Goal: Task Accomplishment & Management: Manage account settings

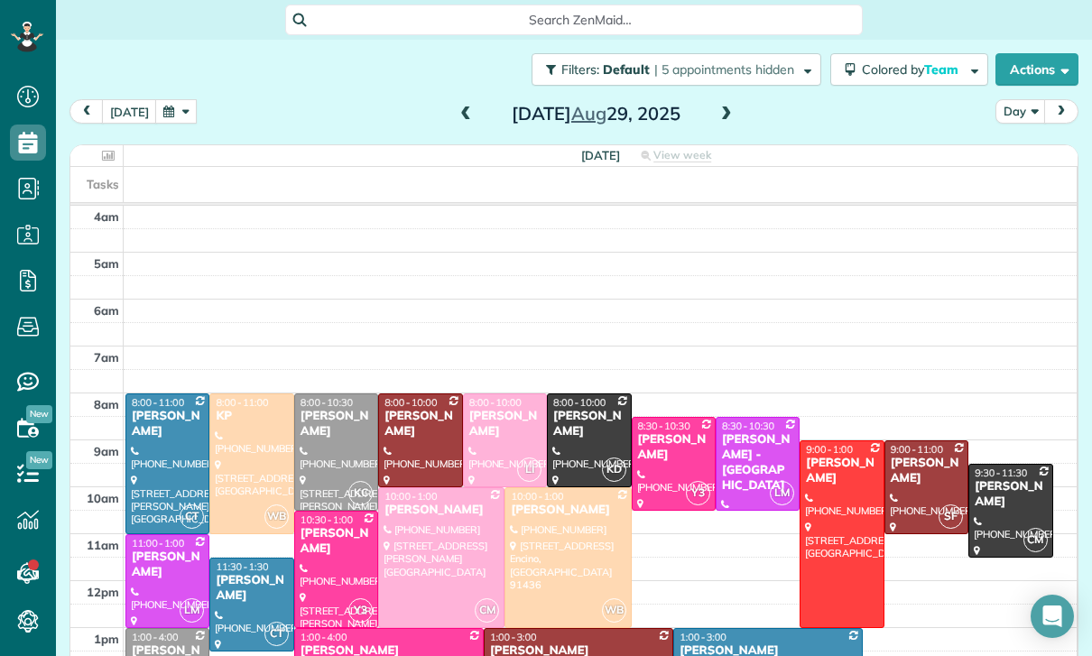
scroll to position [142, 0]
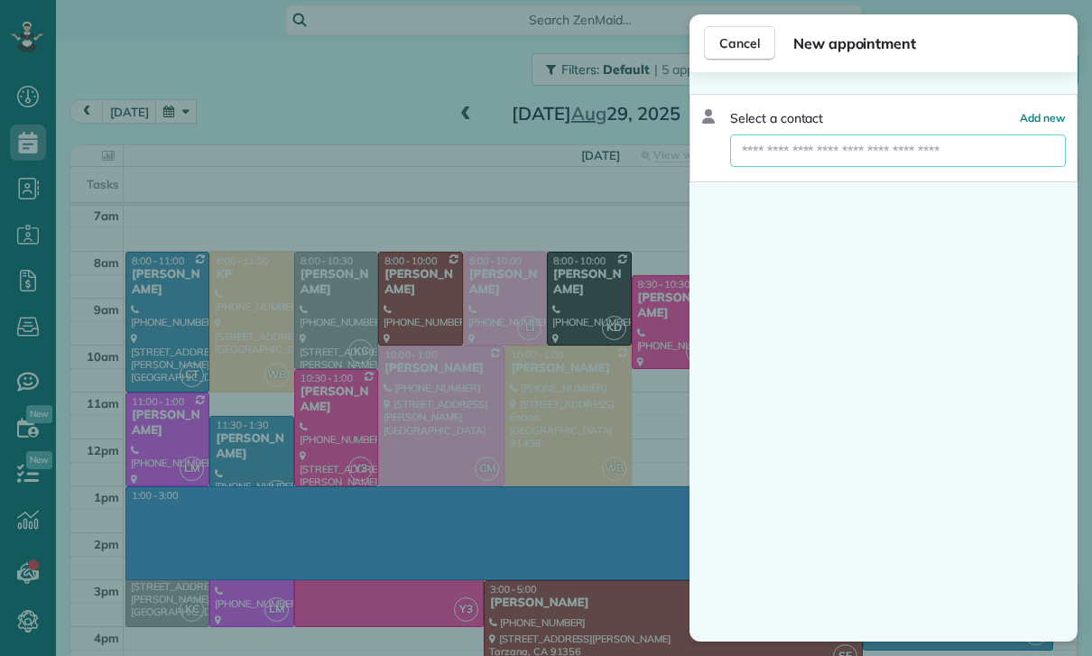
click at [865, 152] on input "text" at bounding box center [898, 150] width 336 height 32
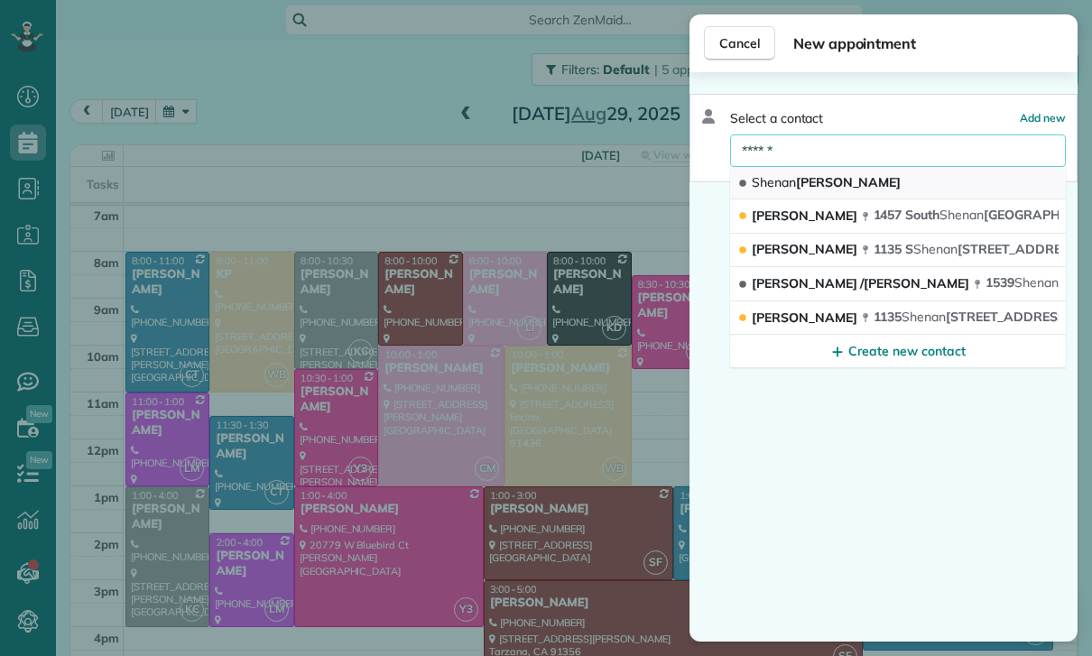
type input "******"
click at [833, 177] on span "Shenan Sarkovich" at bounding box center [826, 182] width 149 height 16
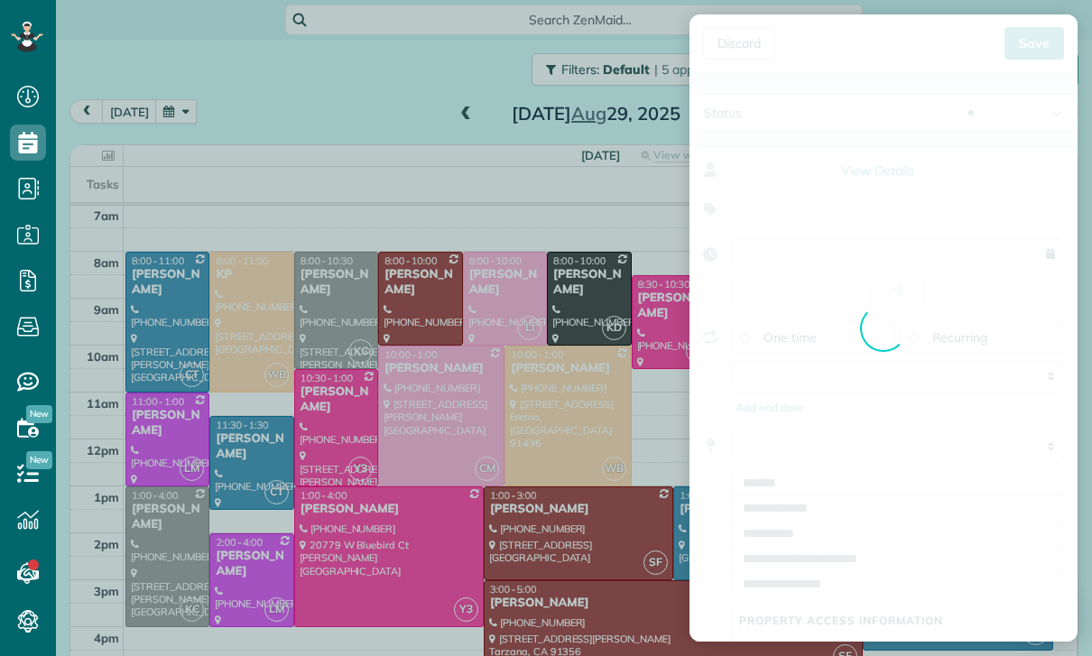
type input "**********"
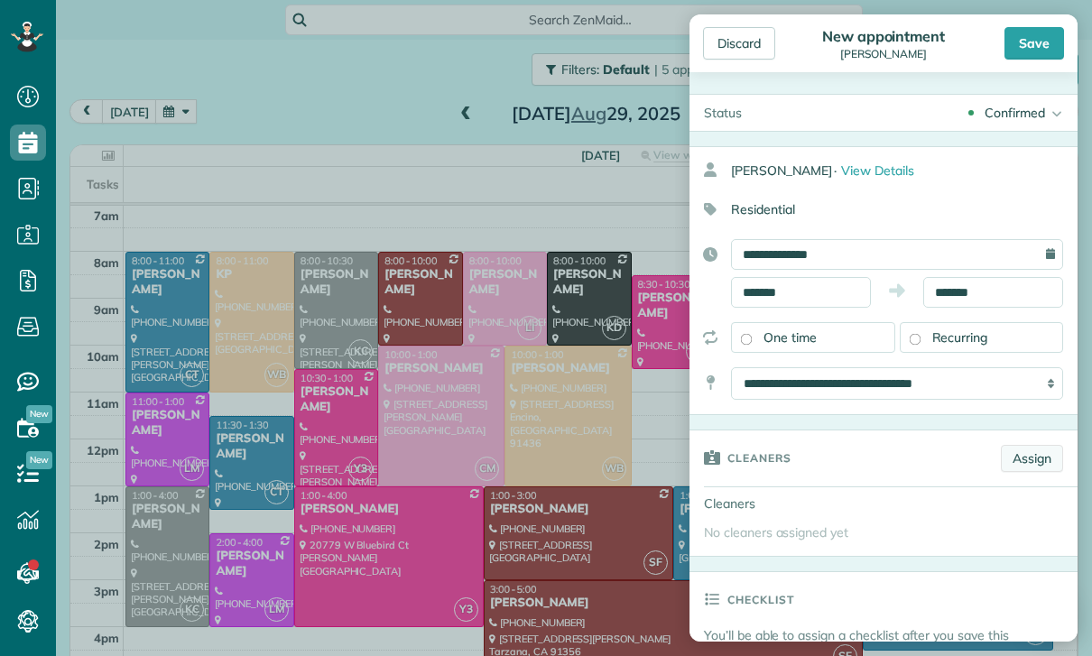
click at [1041, 449] on link "Assign" at bounding box center [1032, 458] width 62 height 27
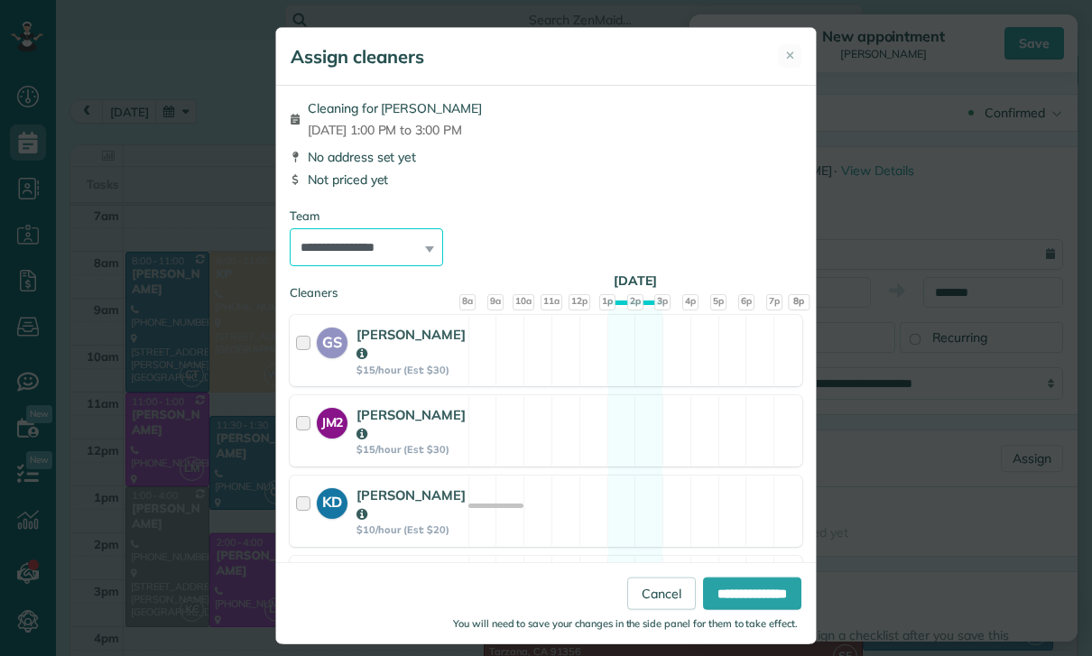
click at [406, 248] on select "**********" at bounding box center [366, 247] width 153 height 38
select select "**"
click at [764, 610] on input "**********" at bounding box center [752, 594] width 98 height 32
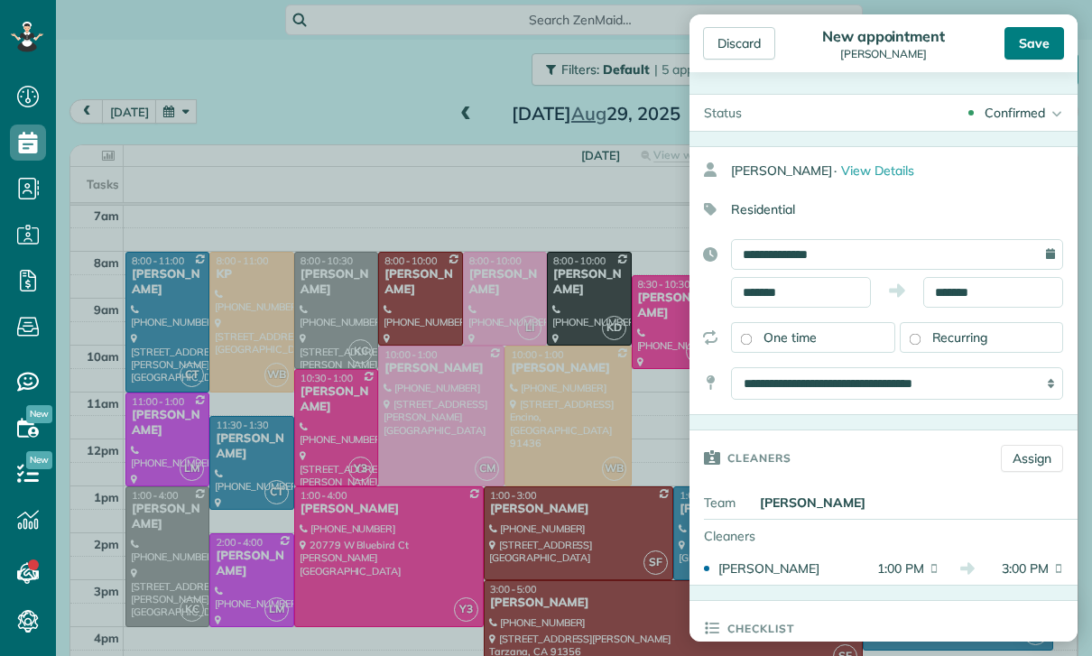
click at [1041, 36] on div "Save" at bounding box center [1035, 43] width 60 height 32
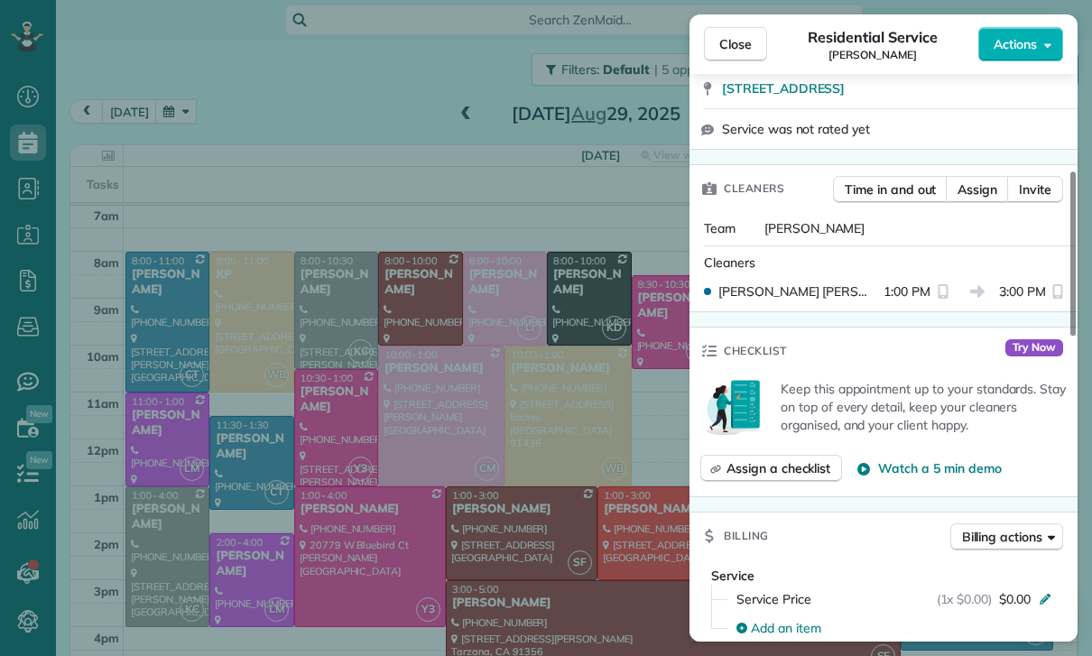
scroll to position [364, 0]
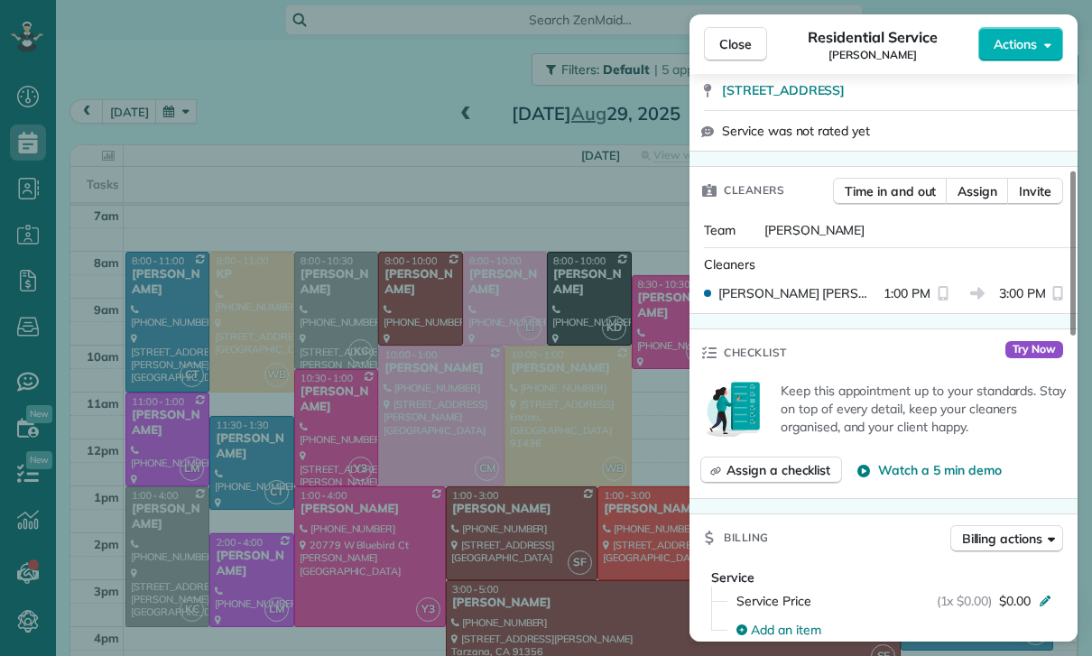
click at [340, 235] on div "Close Residential Service Shenan Sarkovich Actions Status Confirmed Shenan Sark…" at bounding box center [546, 328] width 1092 height 656
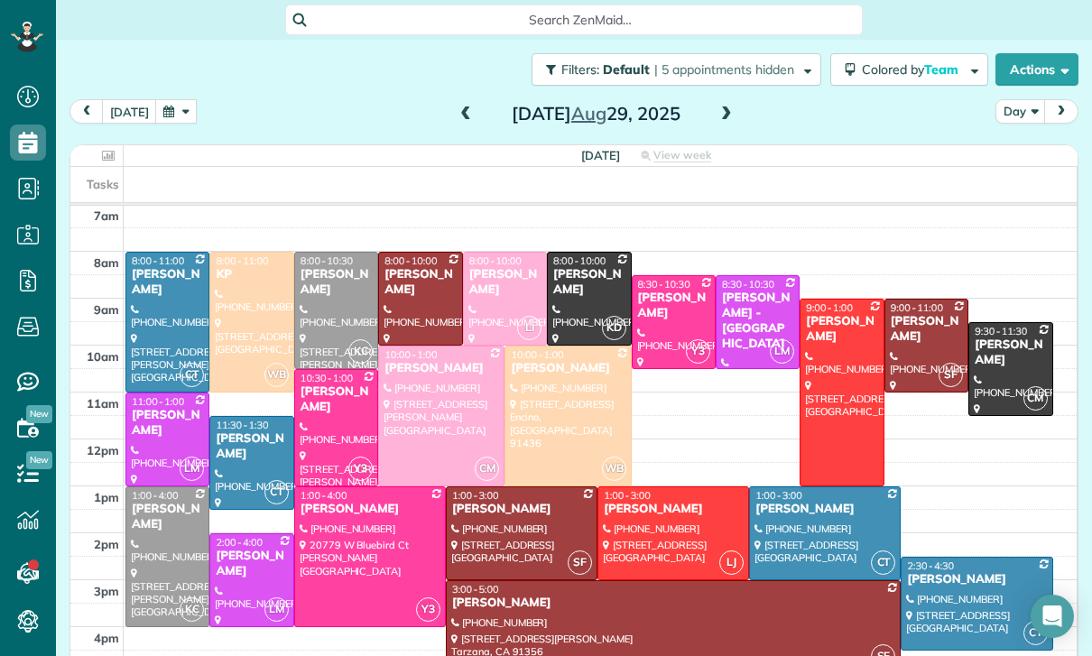
click at [180, 99] on button "button" at bounding box center [176, 111] width 42 height 24
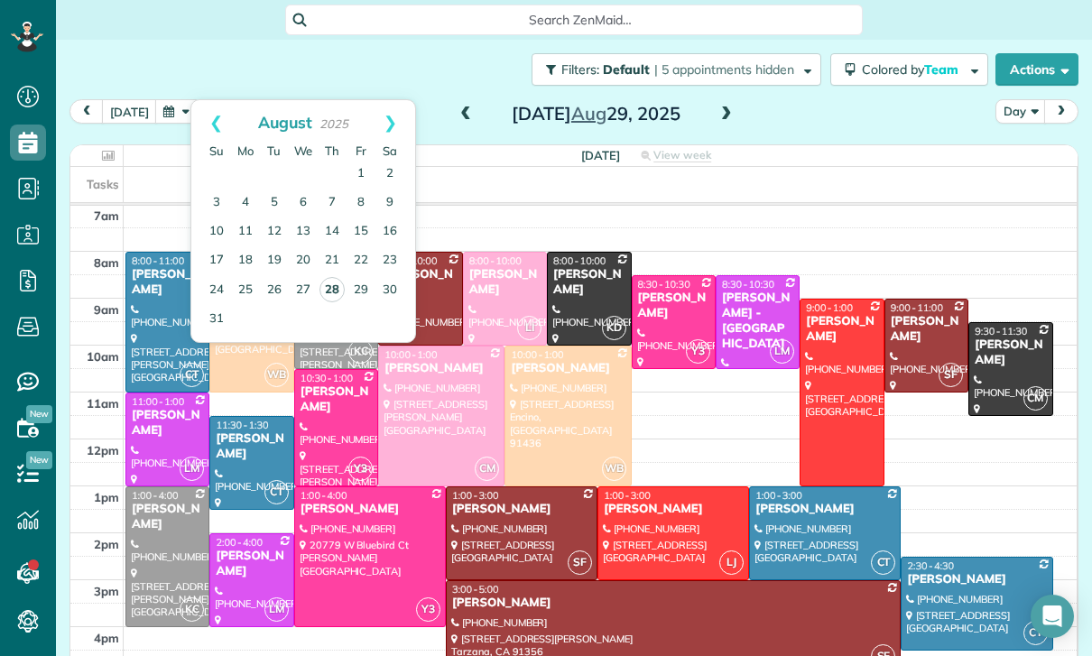
click at [334, 277] on link "28" at bounding box center [331, 289] width 25 height 25
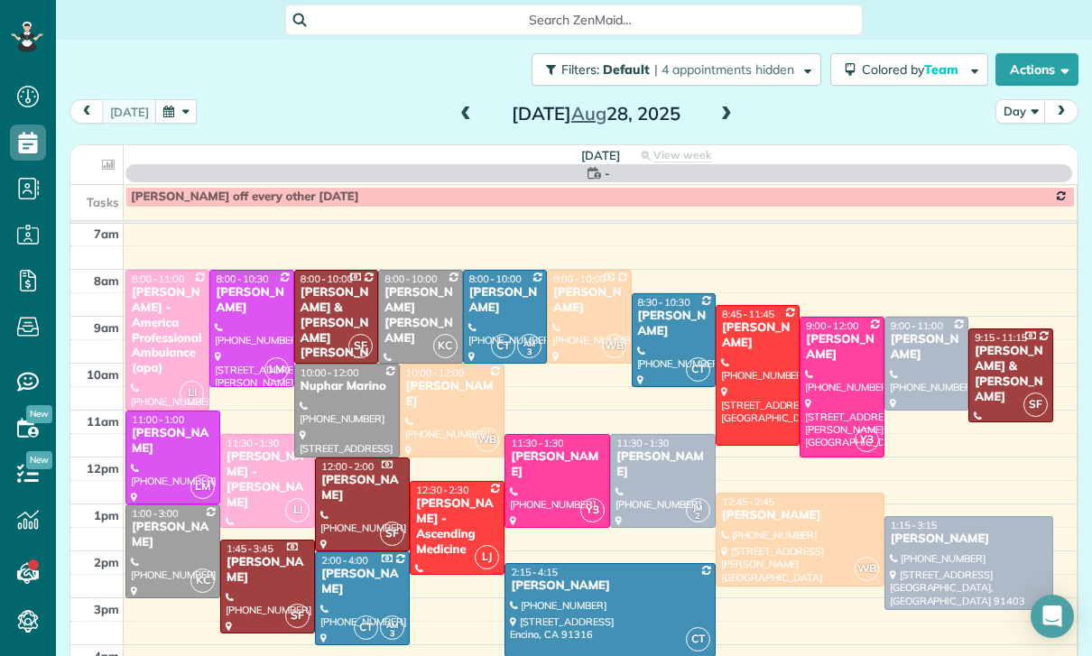
scroll to position [142, 0]
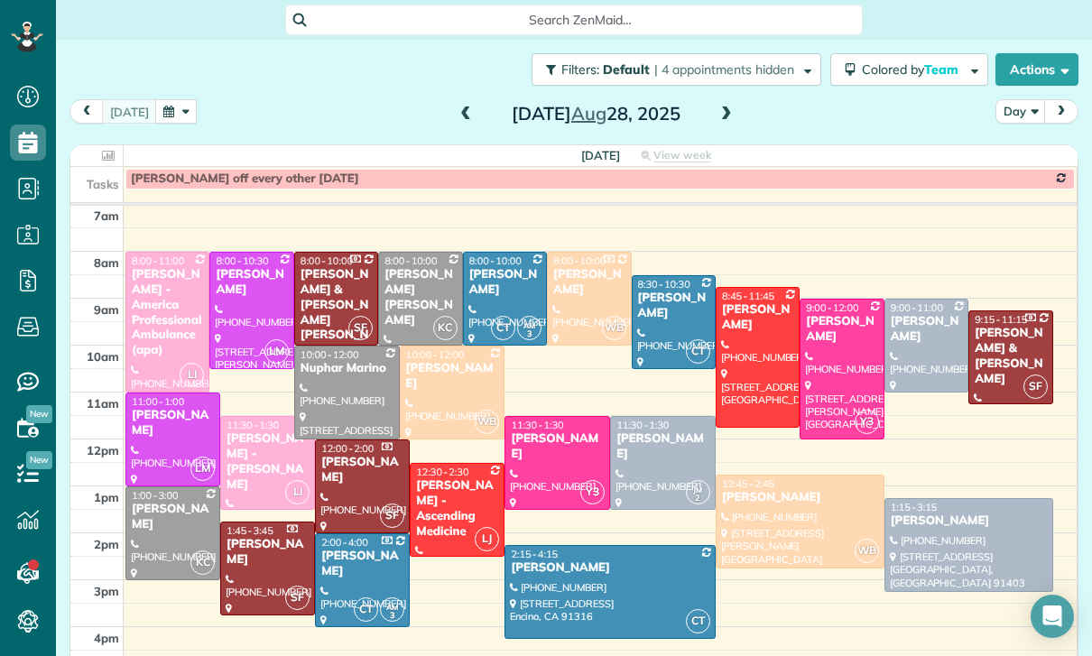
click at [758, 288] on div at bounding box center [758, 357] width 82 height 139
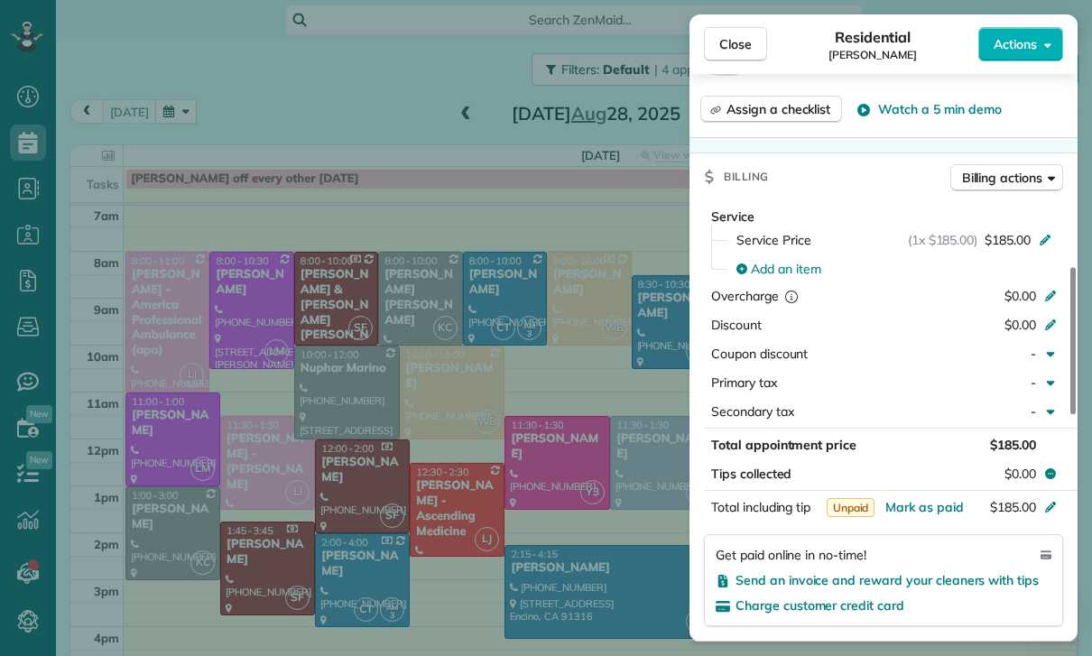
scroll to position [866, 0]
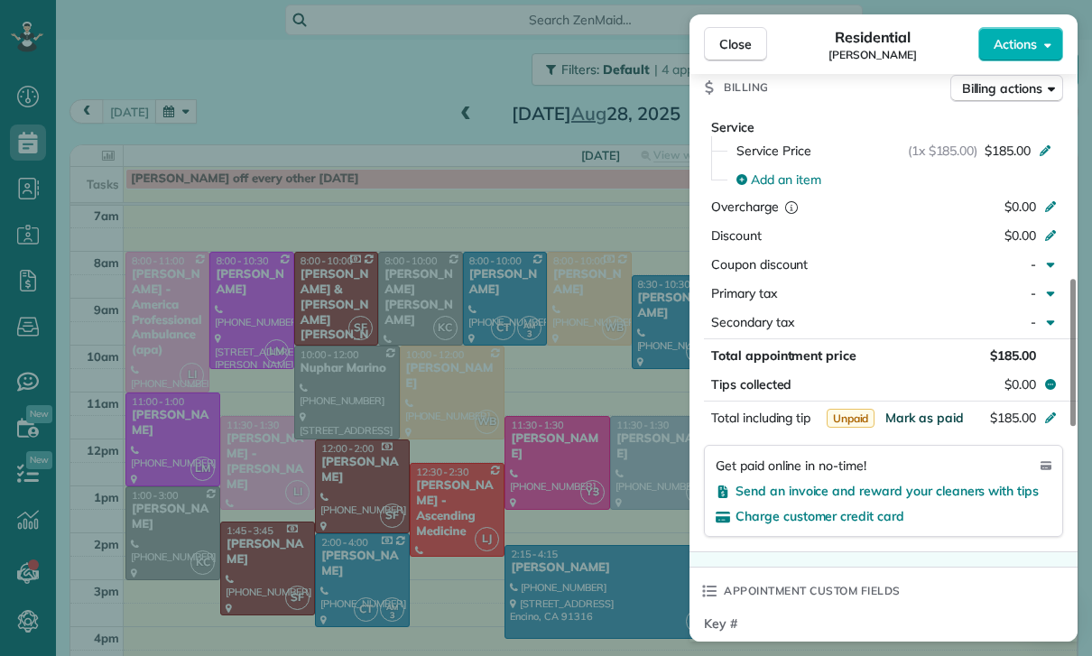
click at [920, 411] on span "Mark as paid" at bounding box center [924, 418] width 79 height 16
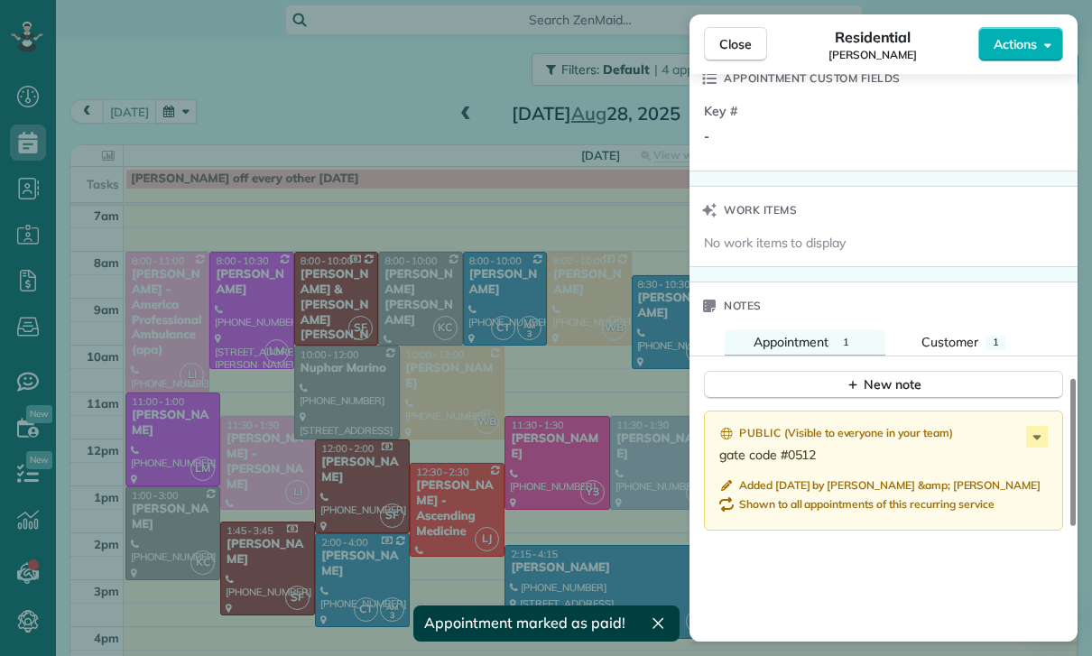
scroll to position [1447, 0]
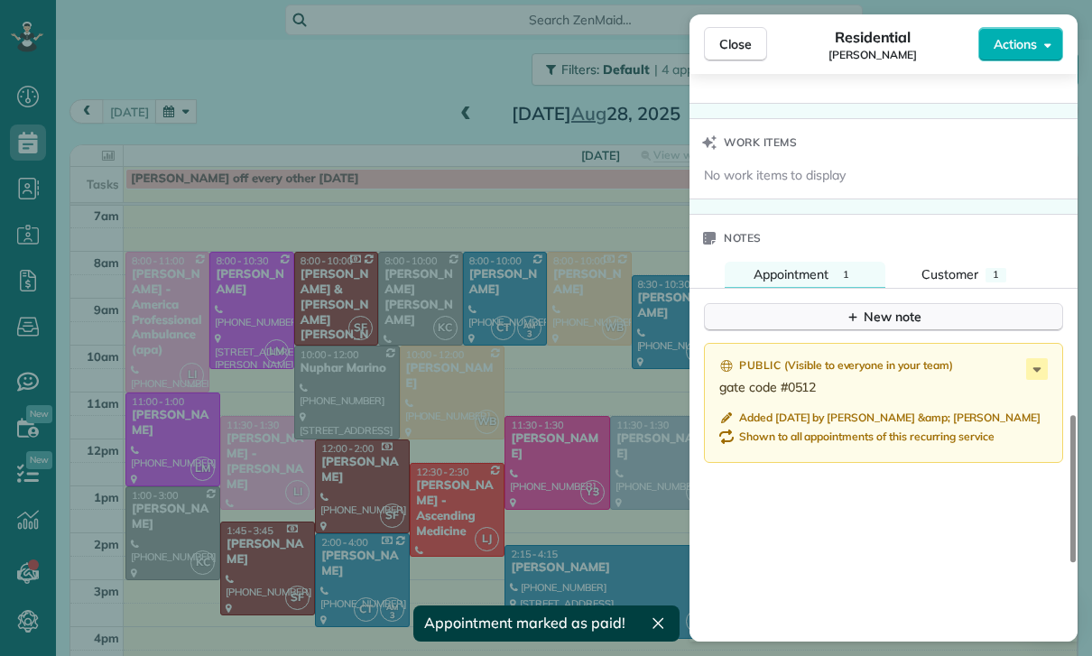
click at [895, 310] on div "New note" at bounding box center [884, 317] width 76 height 19
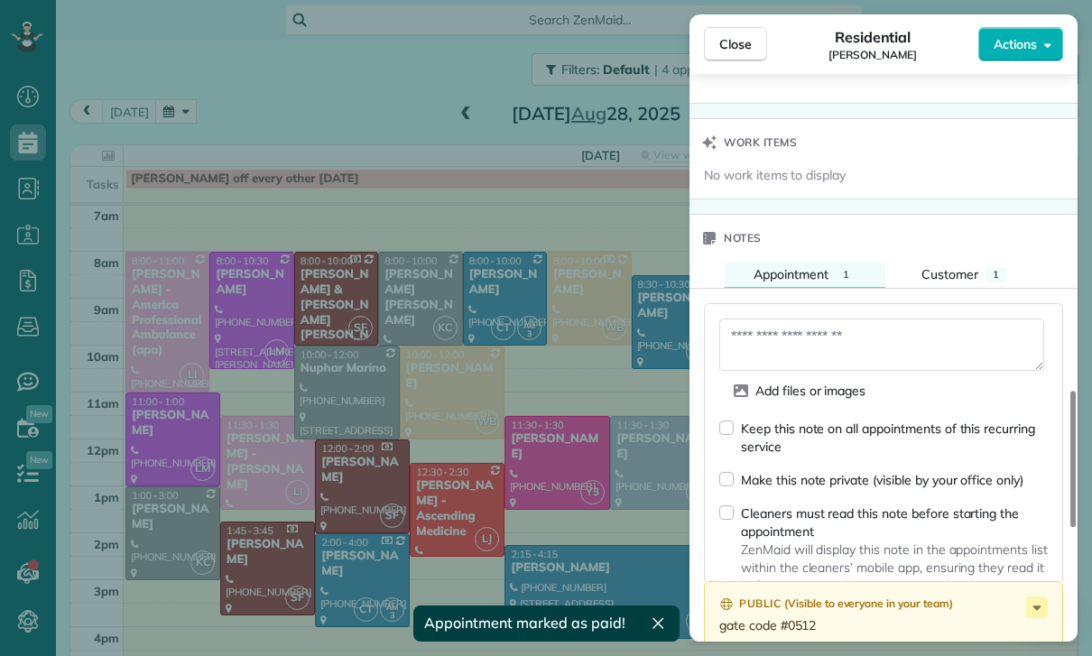
click at [784, 335] on textarea at bounding box center [881, 345] width 325 height 52
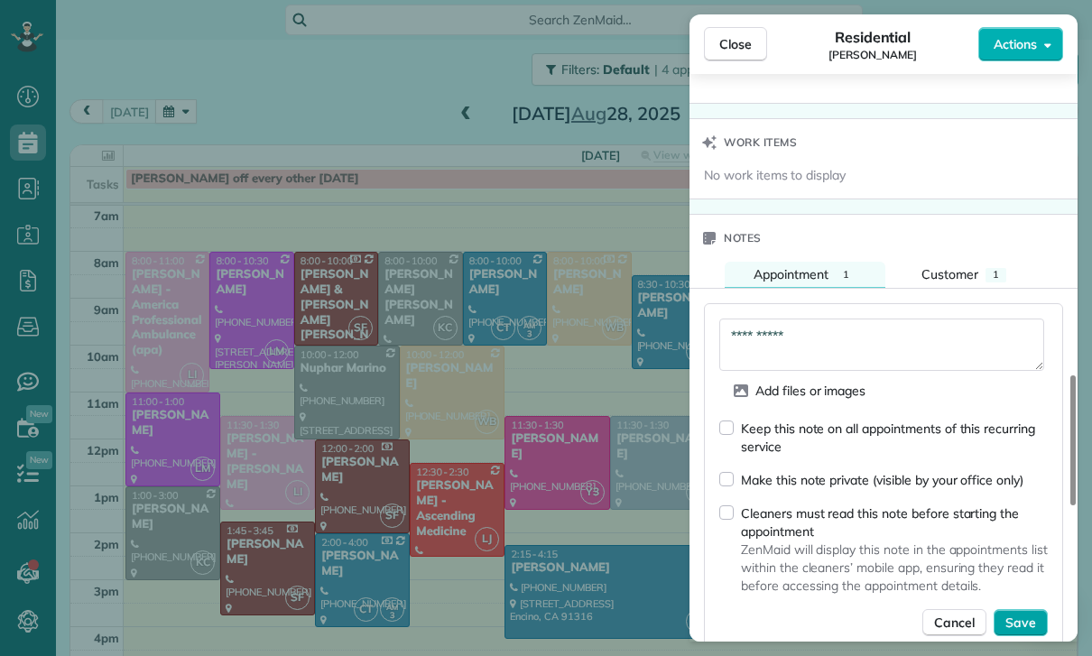
type textarea "**********"
click at [1023, 626] on span "Save" at bounding box center [1020, 623] width 31 height 18
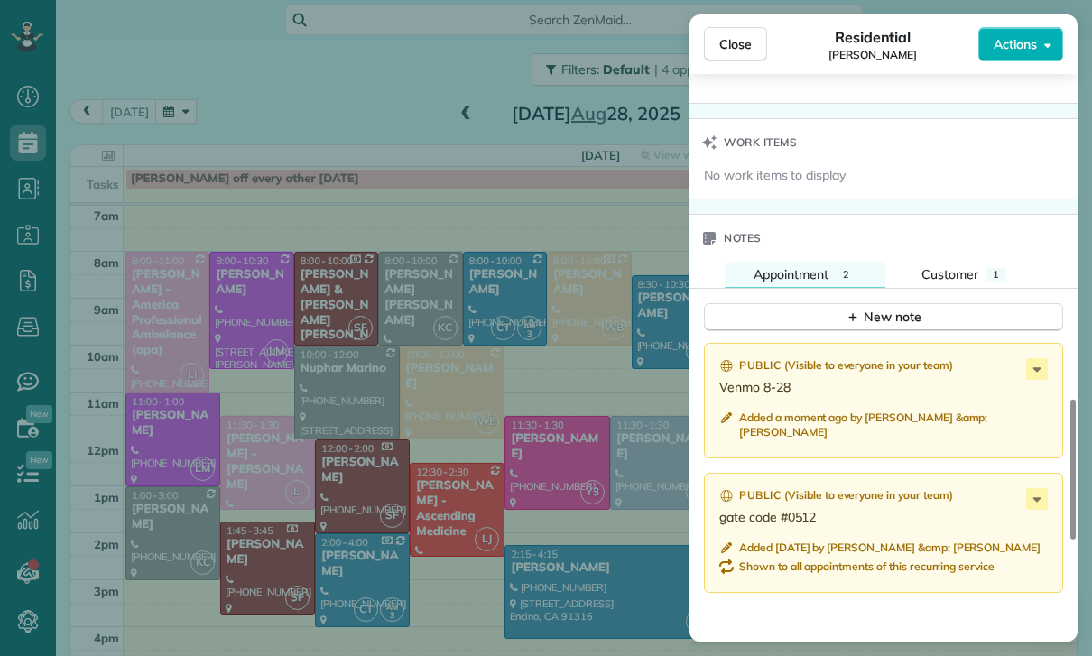
click at [512, 489] on div "Close Residential Kendra McCall Actions Status Yet to Confirm Kendra McCall · O…" at bounding box center [546, 328] width 1092 height 656
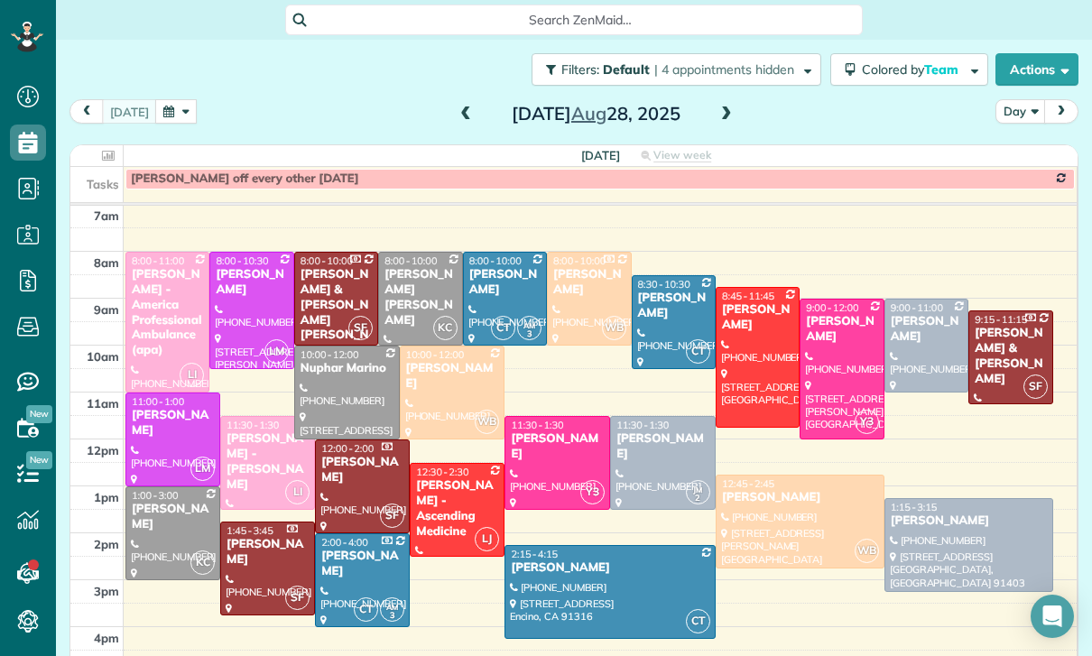
click at [754, 476] on div at bounding box center [800, 522] width 167 height 92
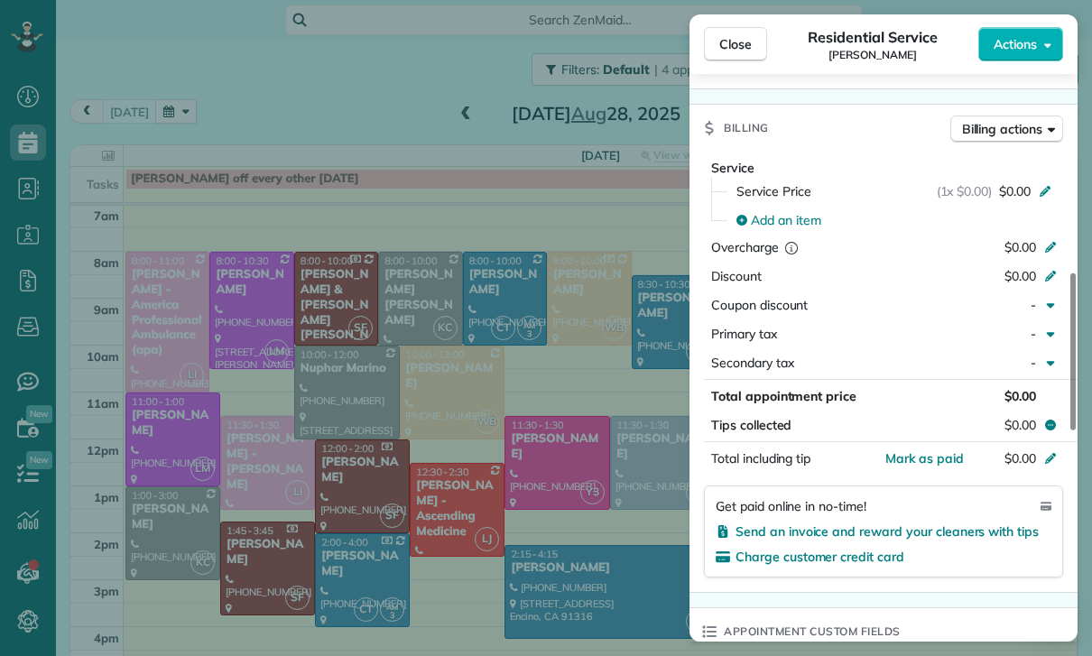
scroll to position [719, 0]
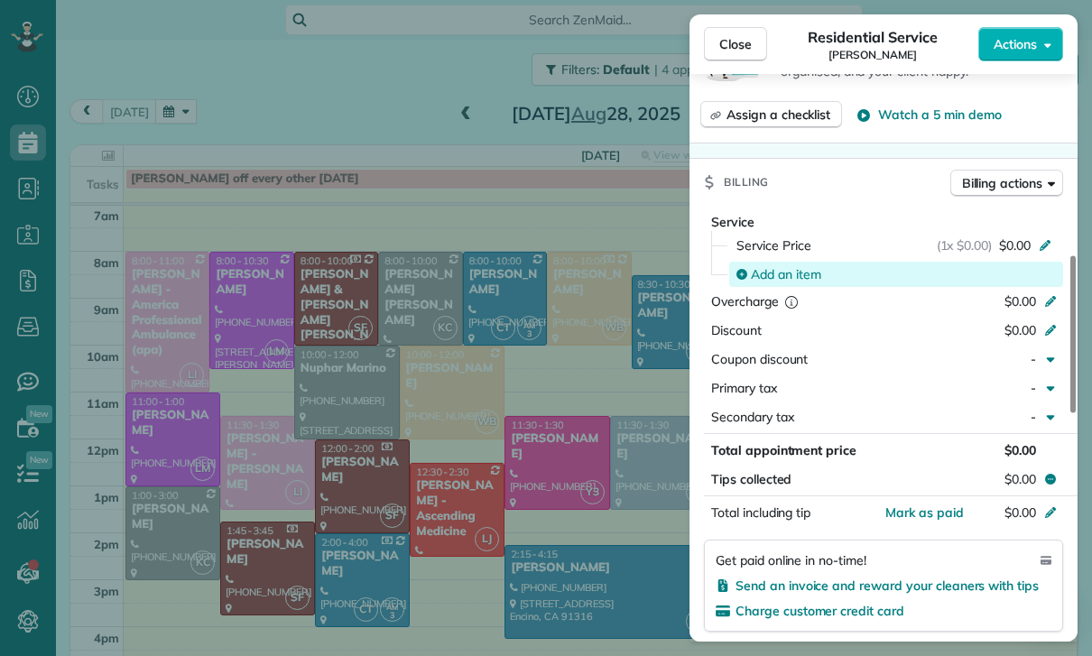
click at [793, 262] on div "Add an item" at bounding box center [896, 274] width 334 height 25
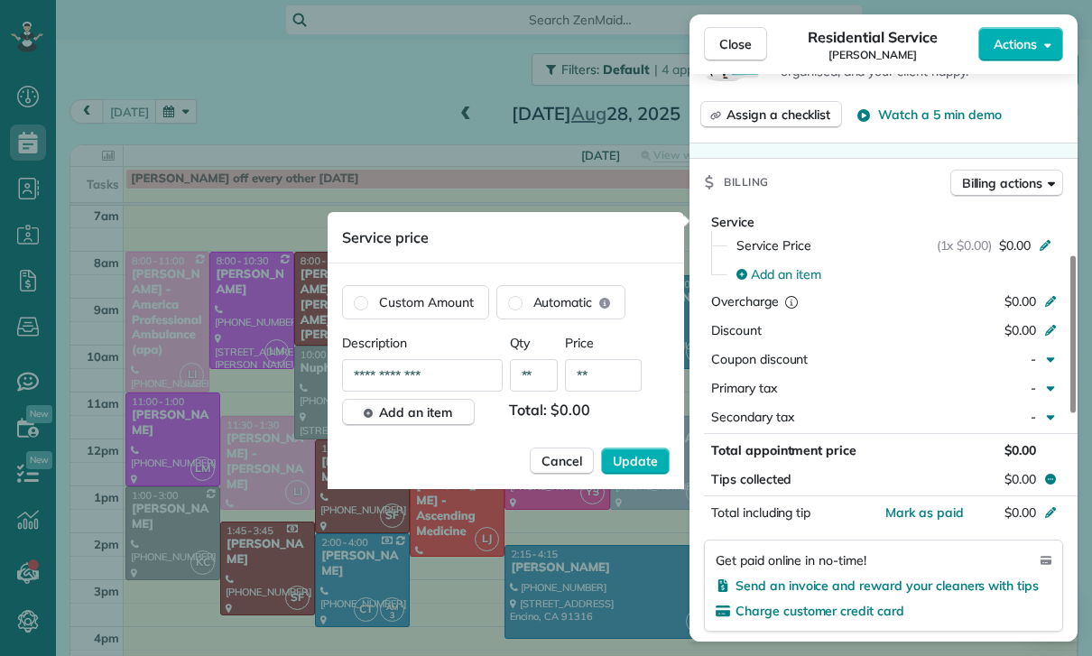
click at [617, 382] on input "**" at bounding box center [603, 375] width 77 height 32
type input "****"
click at [639, 468] on span "Update" at bounding box center [635, 461] width 45 height 18
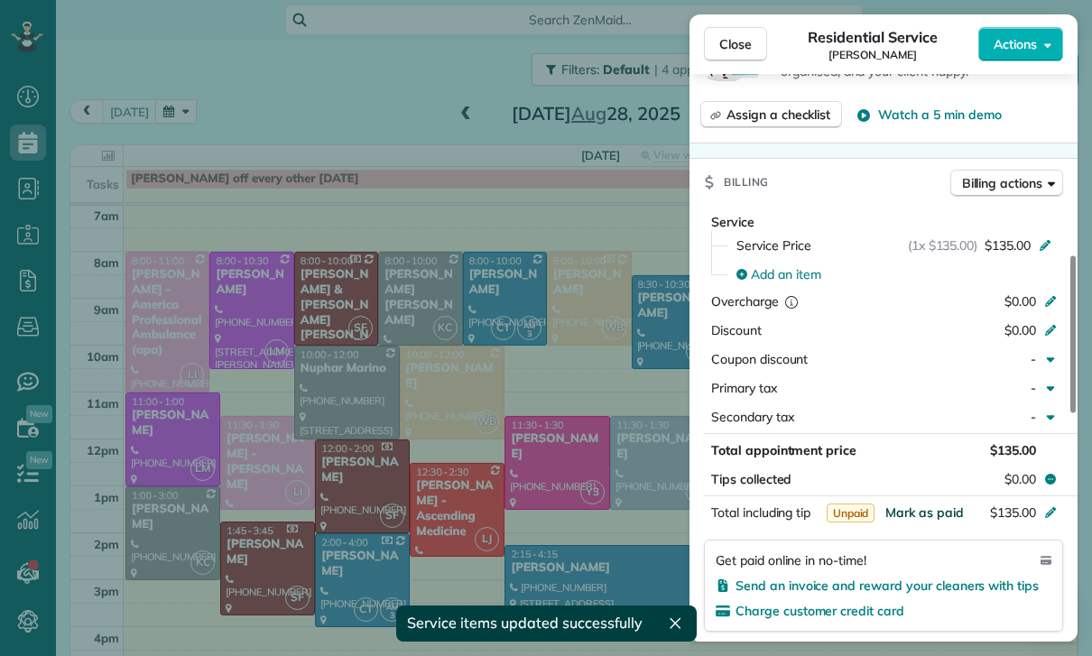
click at [925, 510] on span "Mark as paid" at bounding box center [924, 513] width 79 height 16
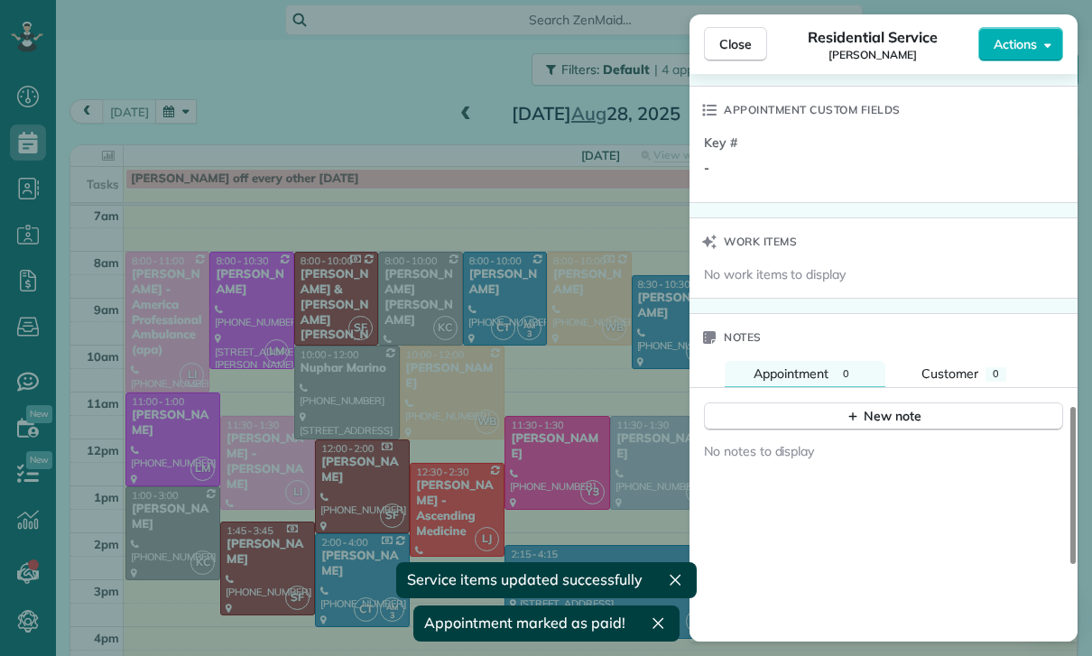
scroll to position [1323, 0]
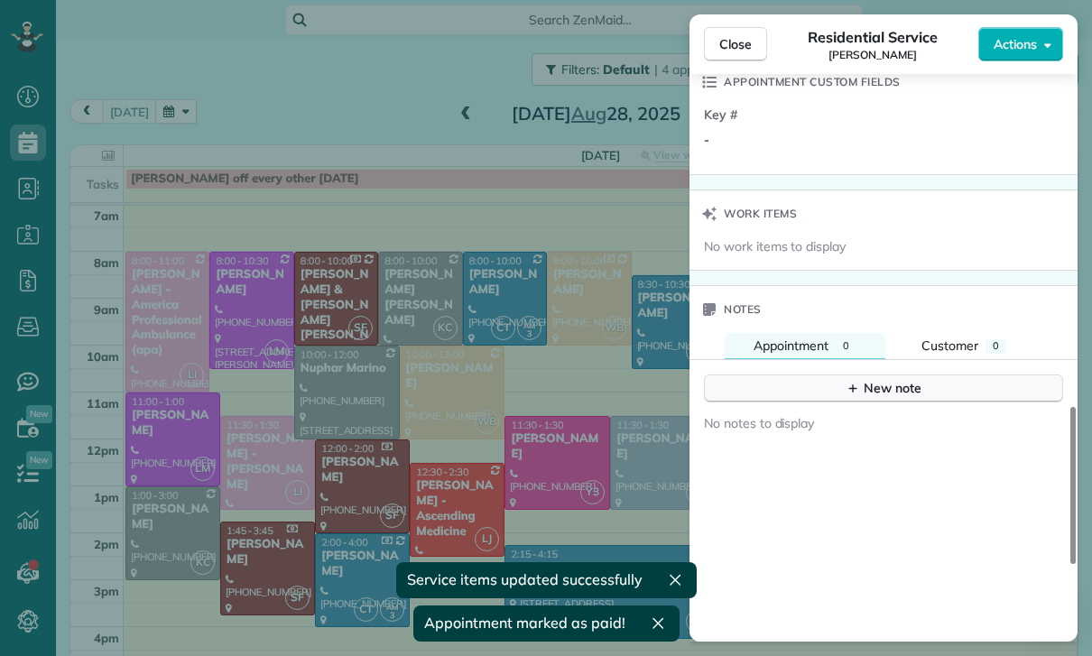
click at [885, 392] on div "New note" at bounding box center [884, 388] width 76 height 19
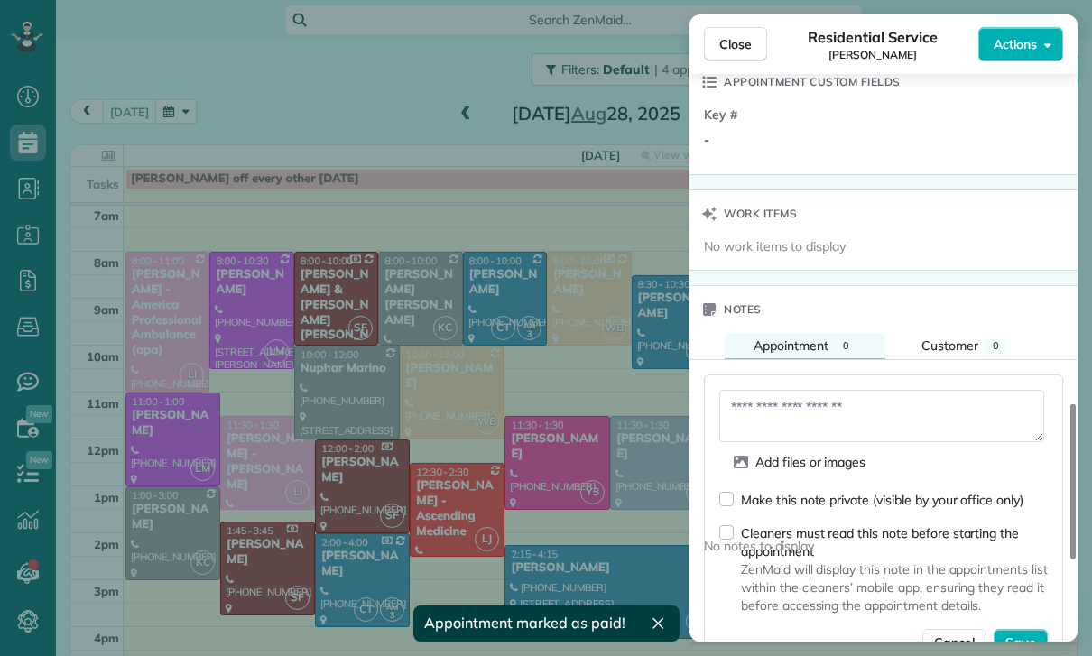
click at [801, 415] on textarea at bounding box center [881, 416] width 325 height 52
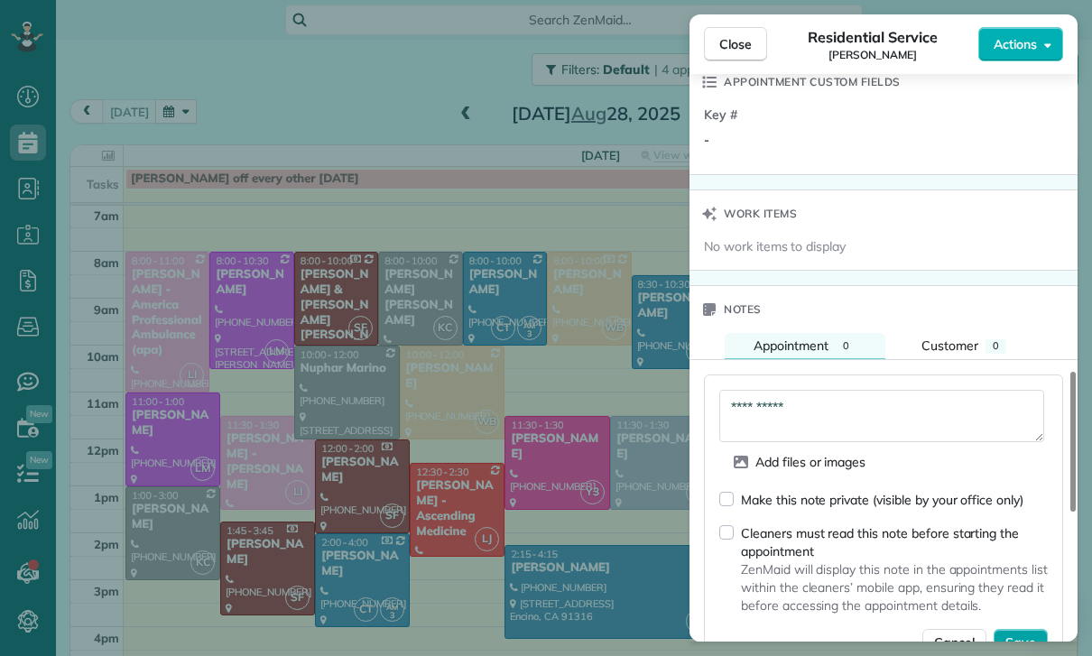
type textarea "**********"
click at [1034, 644] on span "Save" at bounding box center [1020, 643] width 31 height 18
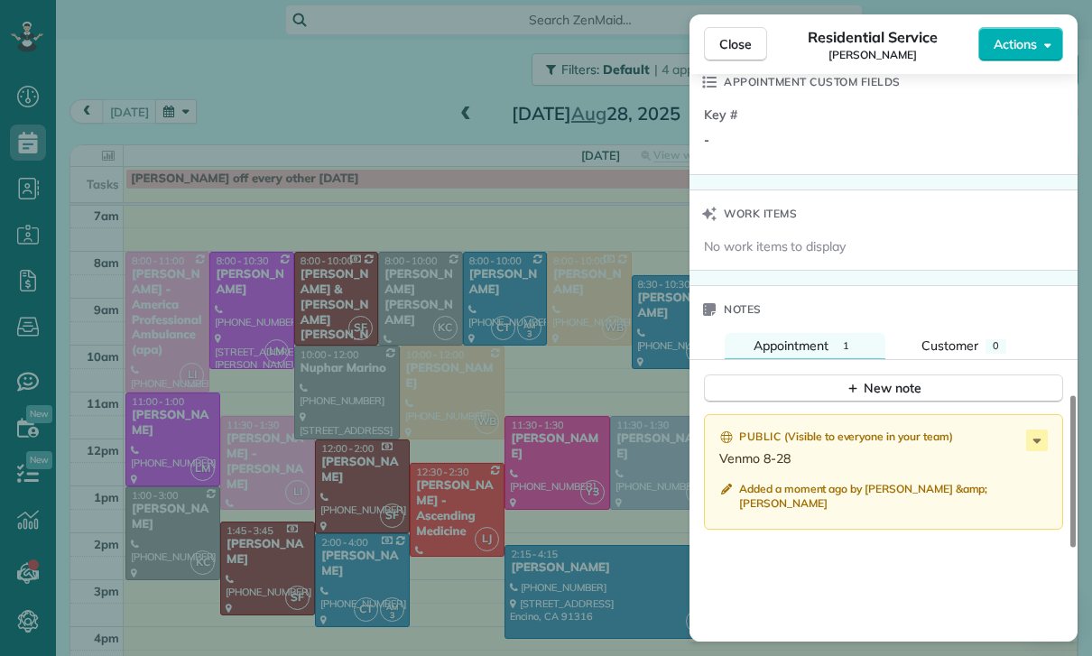
click at [445, 504] on div "Close Residential Service Leslee Brennan Actions Status Confirmed Leslee Brenna…" at bounding box center [546, 328] width 1092 height 656
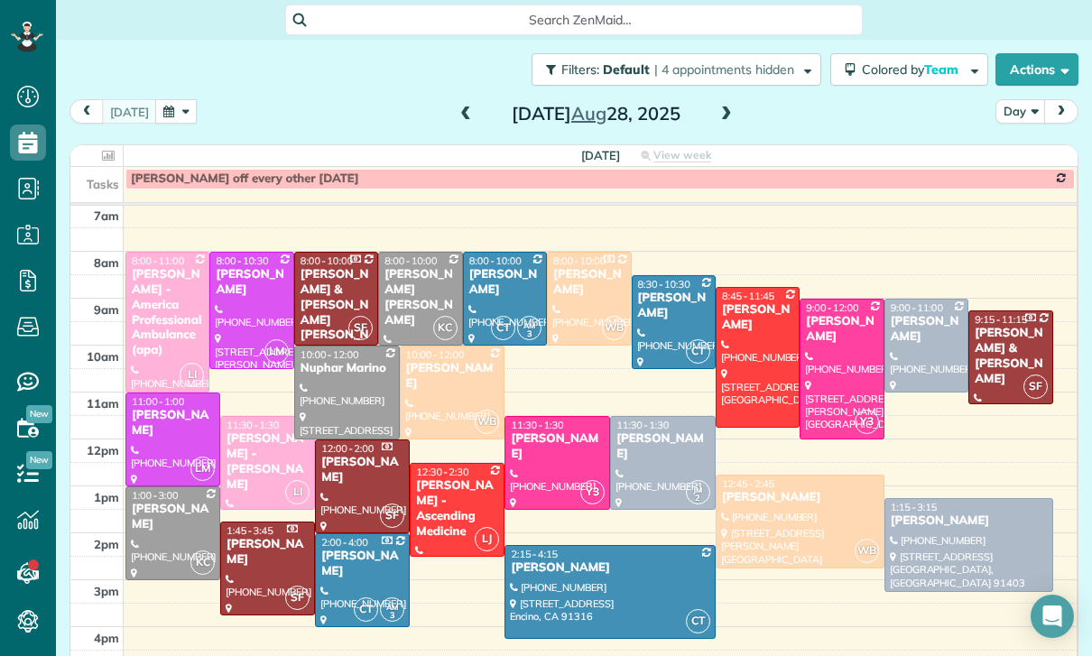
click at [409, 267] on div "[PERSON_NAME] [PERSON_NAME]" at bounding box center [420, 297] width 73 height 61
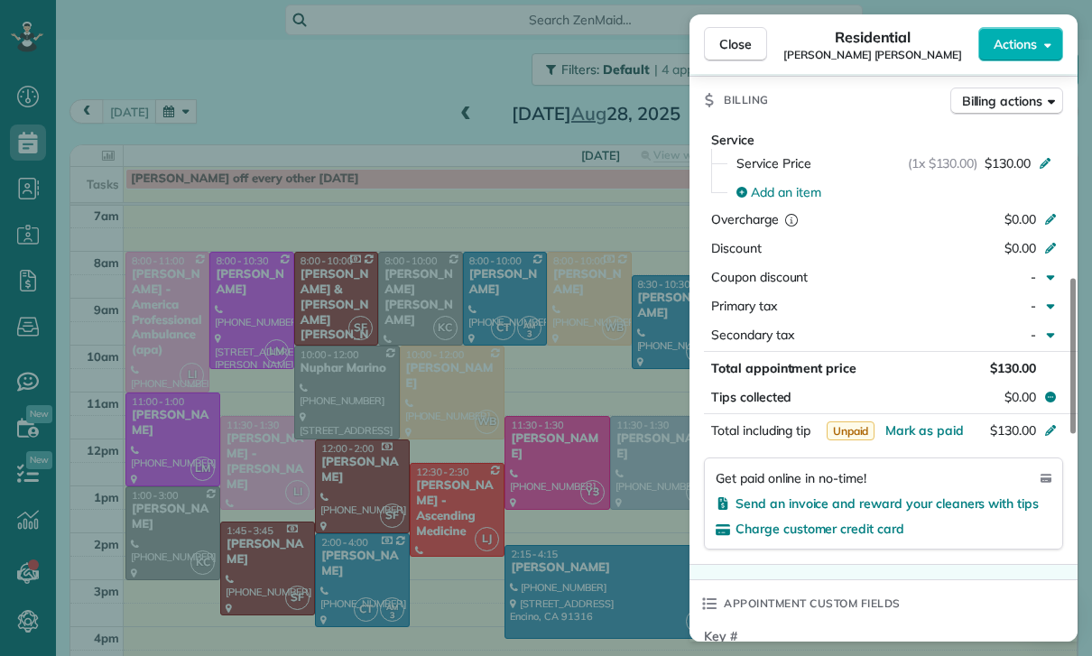
scroll to position [854, 0]
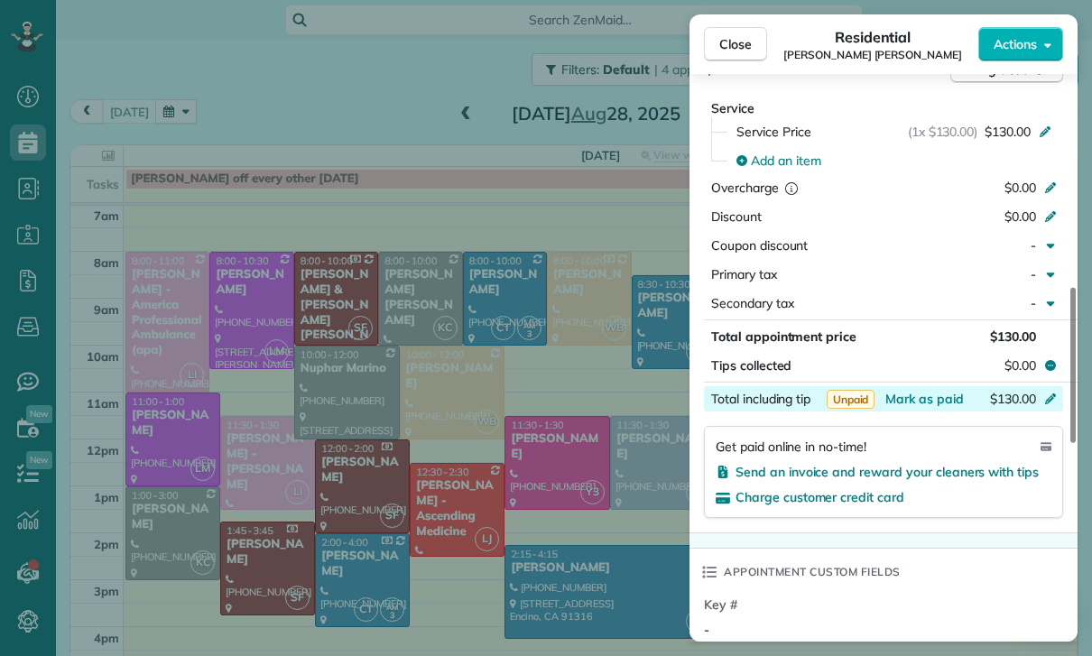
click at [921, 388] on div "Total including tip $130.00" at bounding box center [883, 398] width 359 height 25
click at [990, 569] on div "Appointment custom fields" at bounding box center [884, 572] width 388 height 47
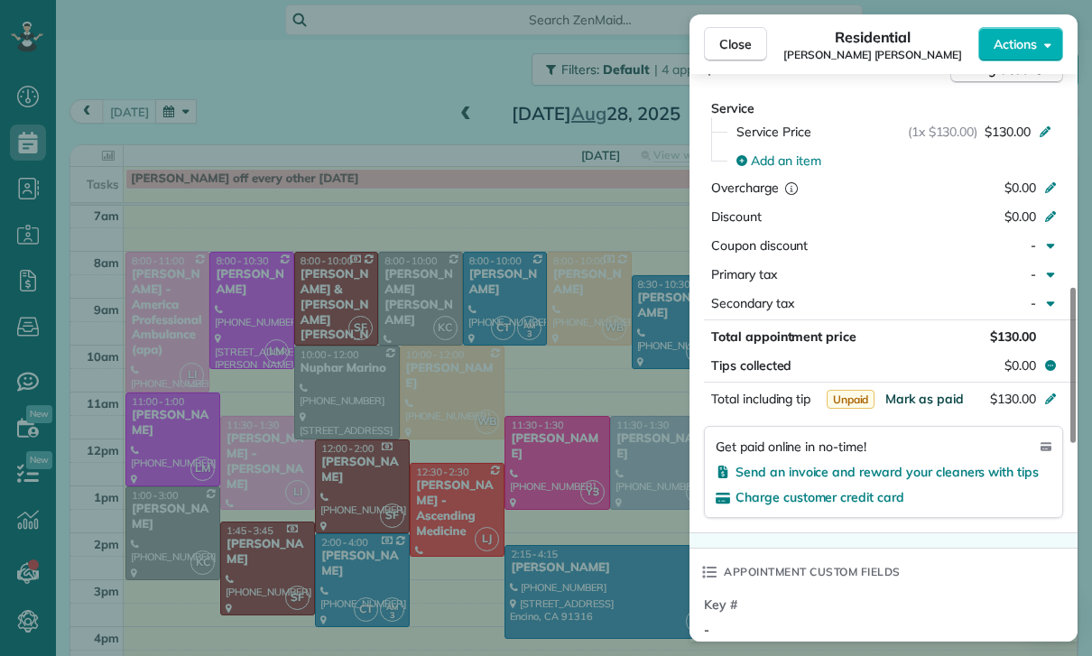
click at [912, 395] on span "Mark as paid" at bounding box center [924, 399] width 79 height 16
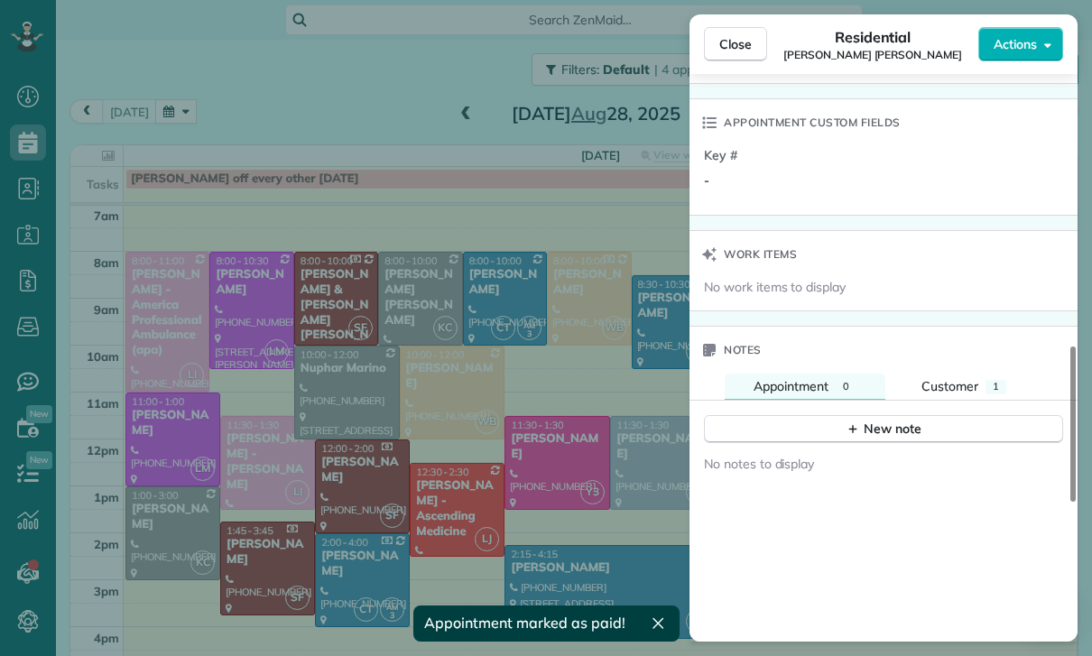
scroll to position [1366, 0]
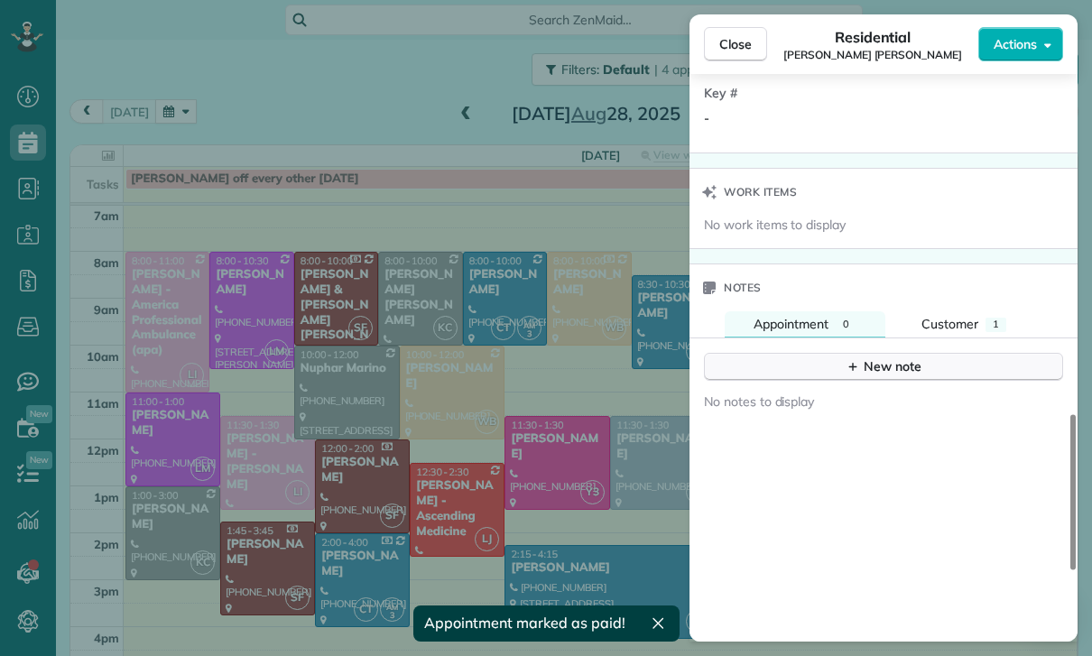
click at [884, 353] on button "New note" at bounding box center [883, 367] width 359 height 28
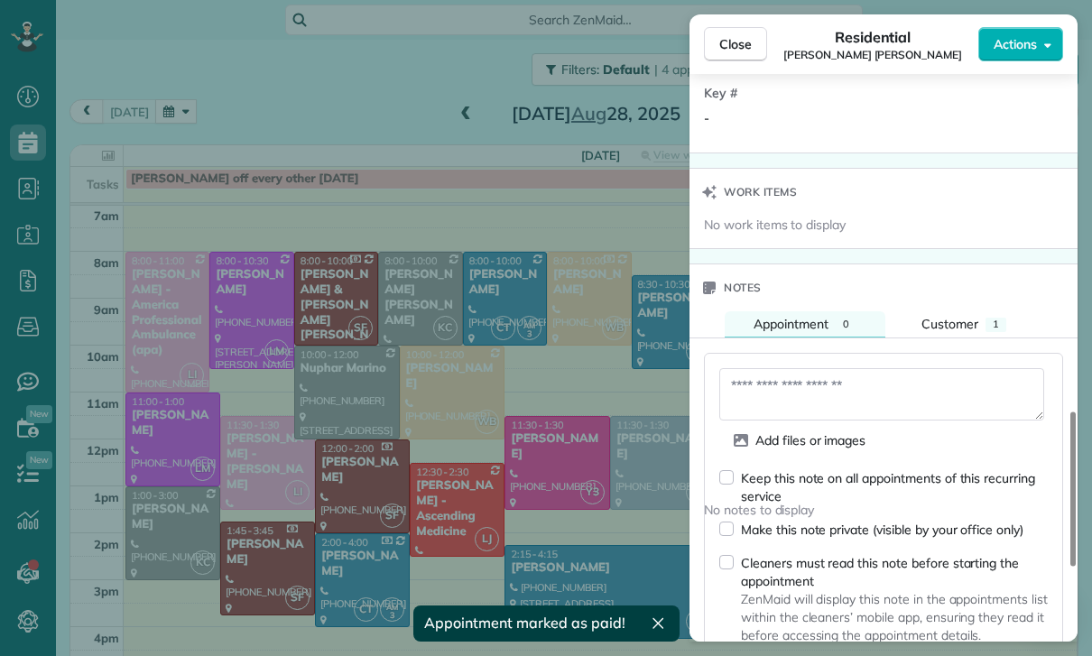
click at [815, 382] on textarea at bounding box center [881, 394] width 325 height 52
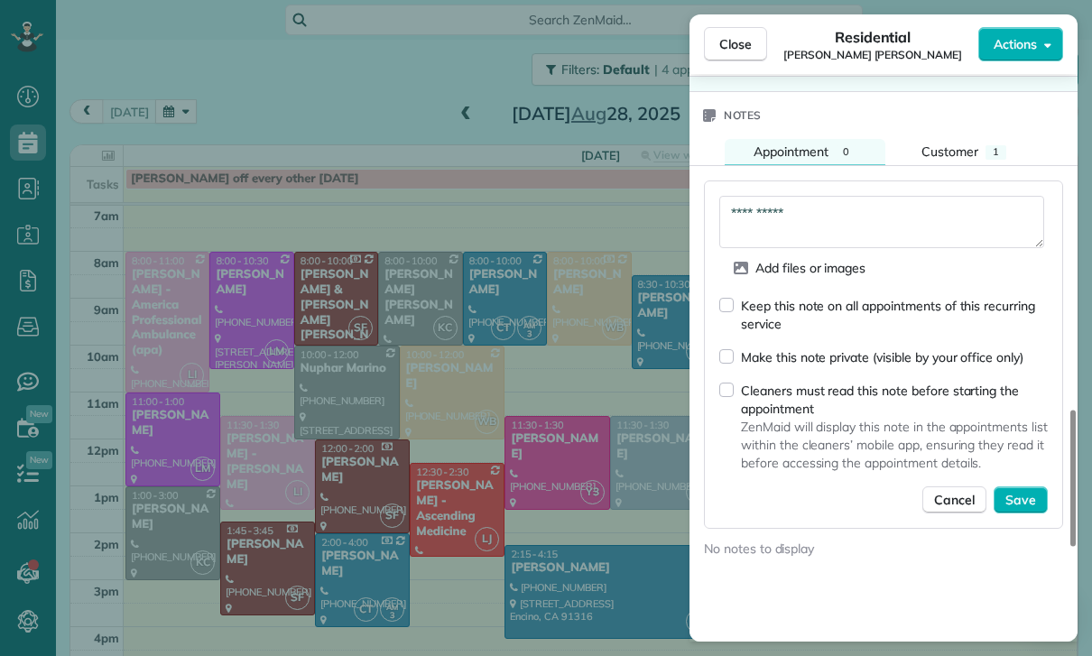
scroll to position [1532, 0]
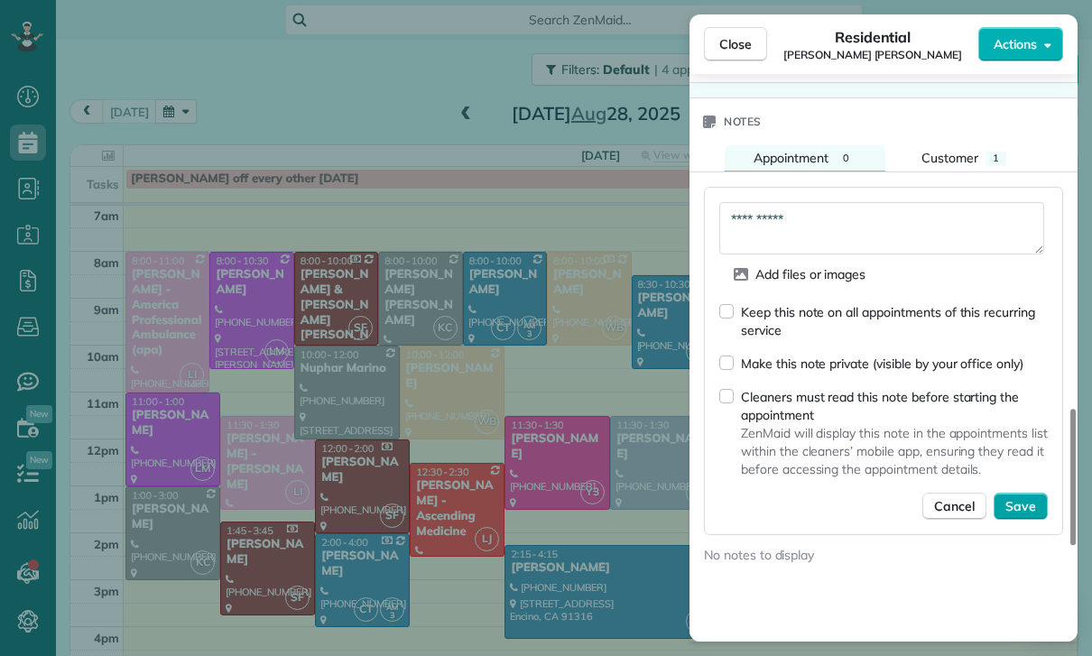
type textarea "**********"
click at [1029, 503] on span "Save" at bounding box center [1020, 506] width 31 height 18
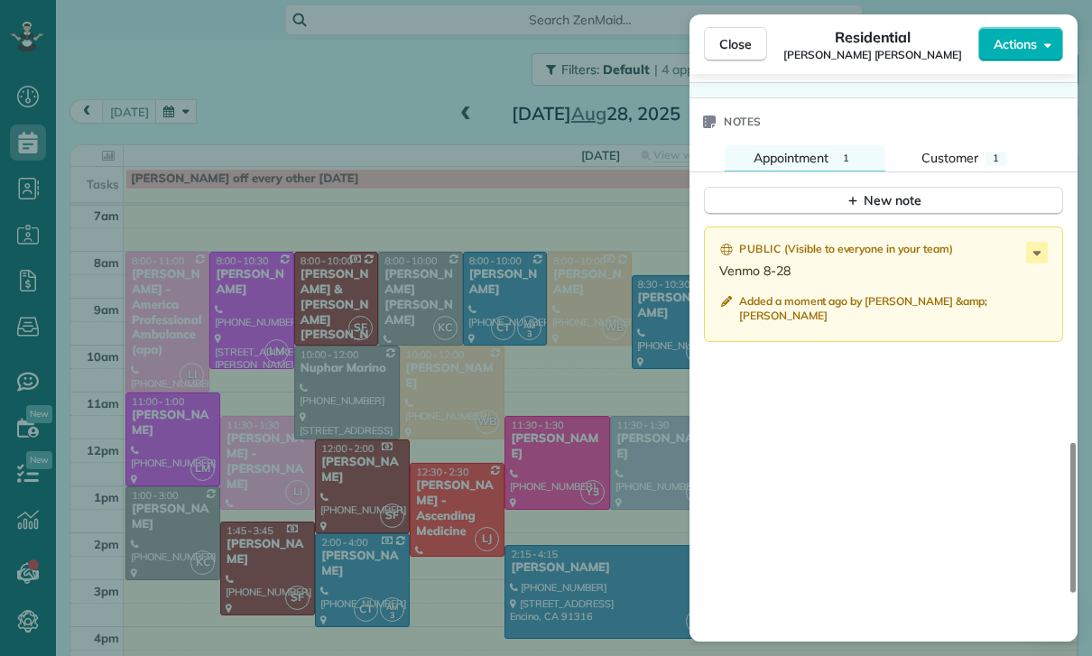
click at [503, 392] on div "Close Residential Rebecca Simon Smith Actions Status Yet to Confirm Rebecca Sim…" at bounding box center [546, 328] width 1092 height 656
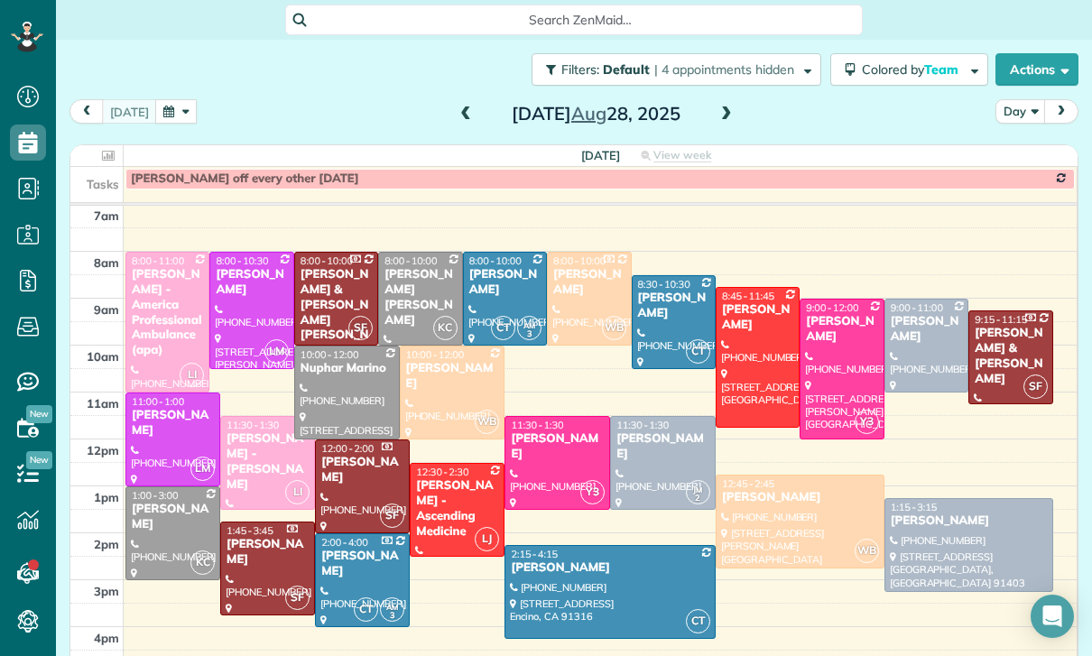
click at [246, 253] on div at bounding box center [251, 311] width 82 height 116
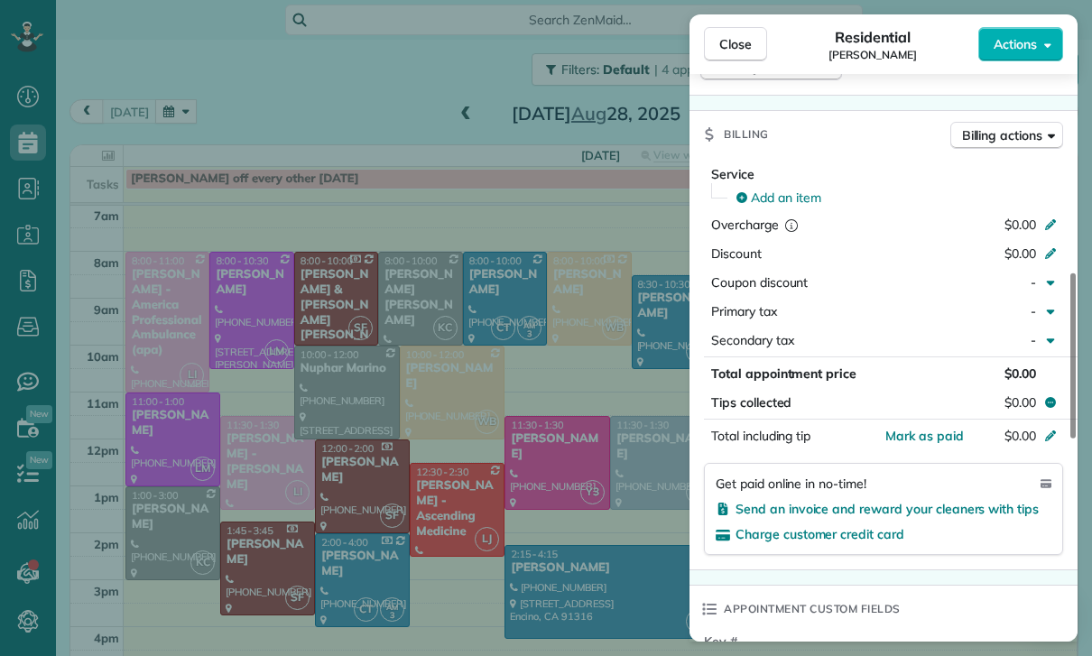
scroll to position [793, 0]
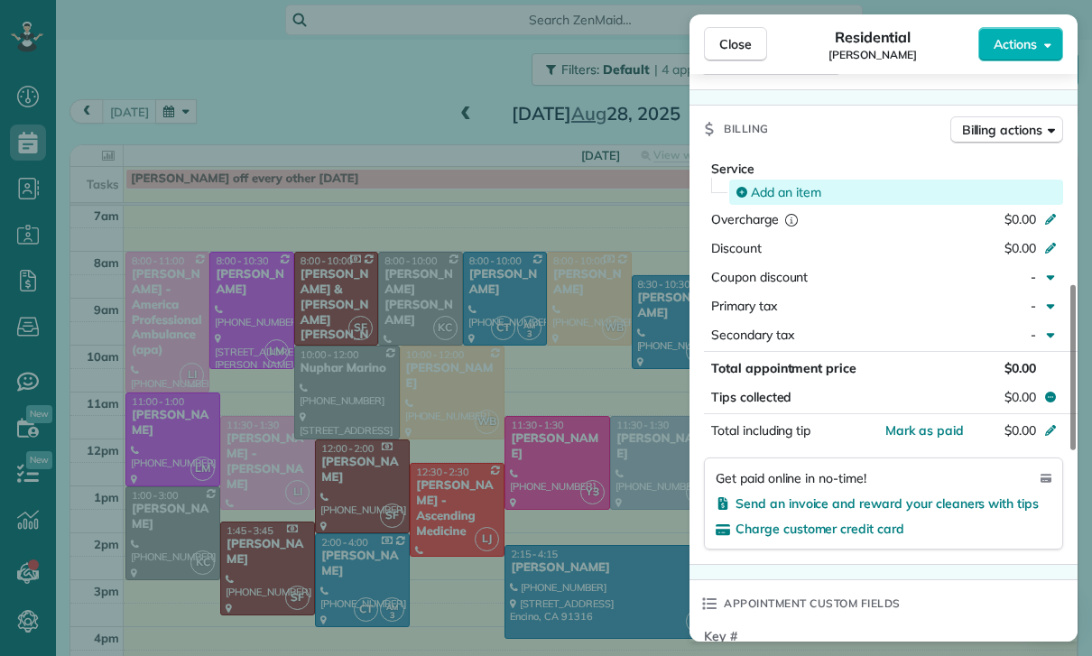
click at [774, 199] on span "Add an item" at bounding box center [786, 192] width 70 height 18
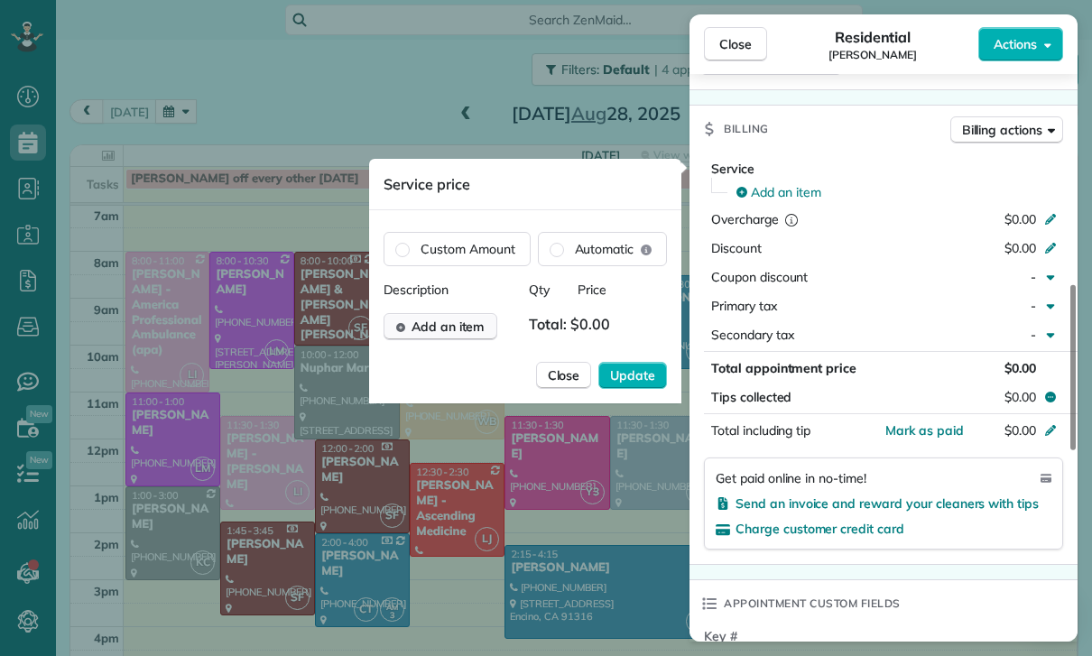
click at [438, 323] on span "Add an item" at bounding box center [448, 327] width 73 height 18
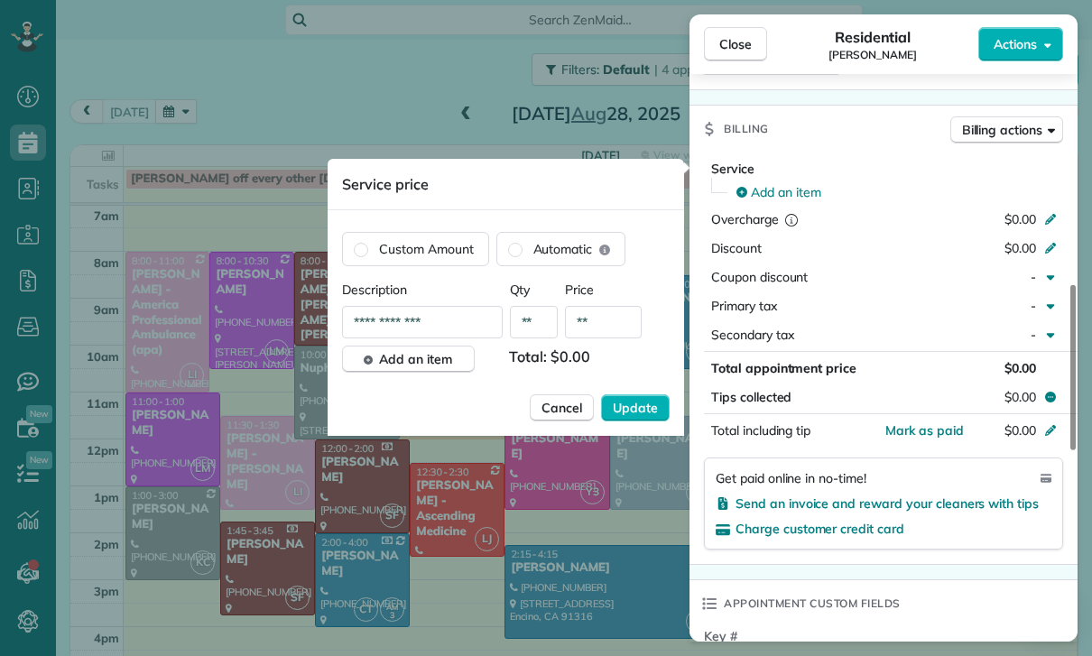
click at [621, 323] on input "**" at bounding box center [603, 322] width 77 height 32
type input "****"
click at [630, 401] on span "Update" at bounding box center [635, 408] width 45 height 18
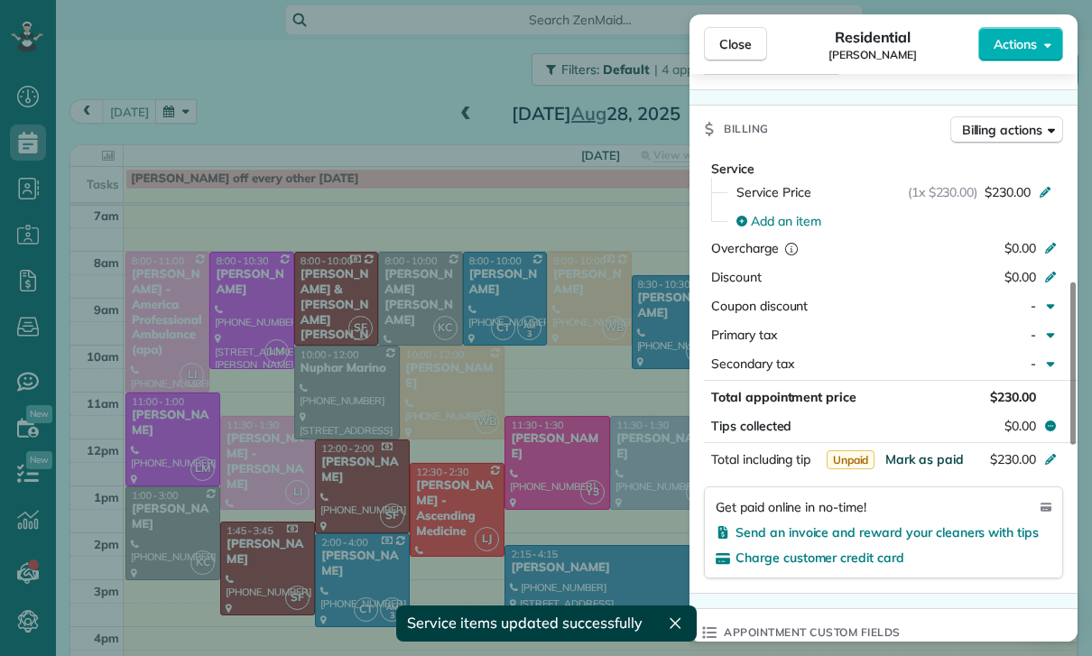
click at [925, 461] on span "Mark as paid" at bounding box center [924, 459] width 79 height 16
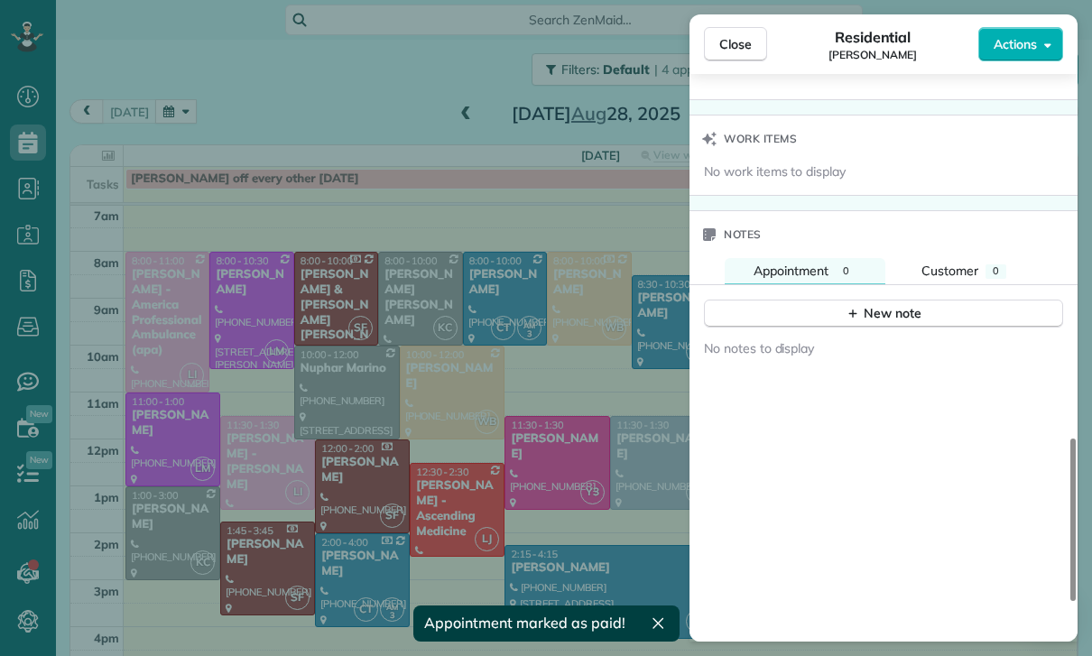
scroll to position [1427, 0]
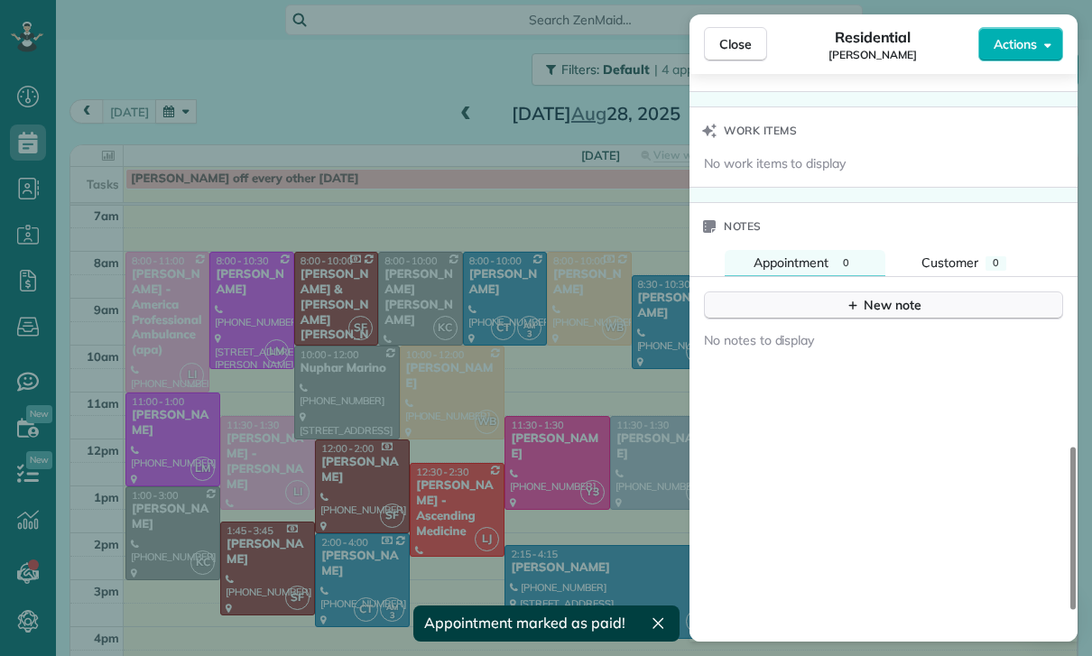
click at [874, 315] on button "New note" at bounding box center [883, 306] width 359 height 28
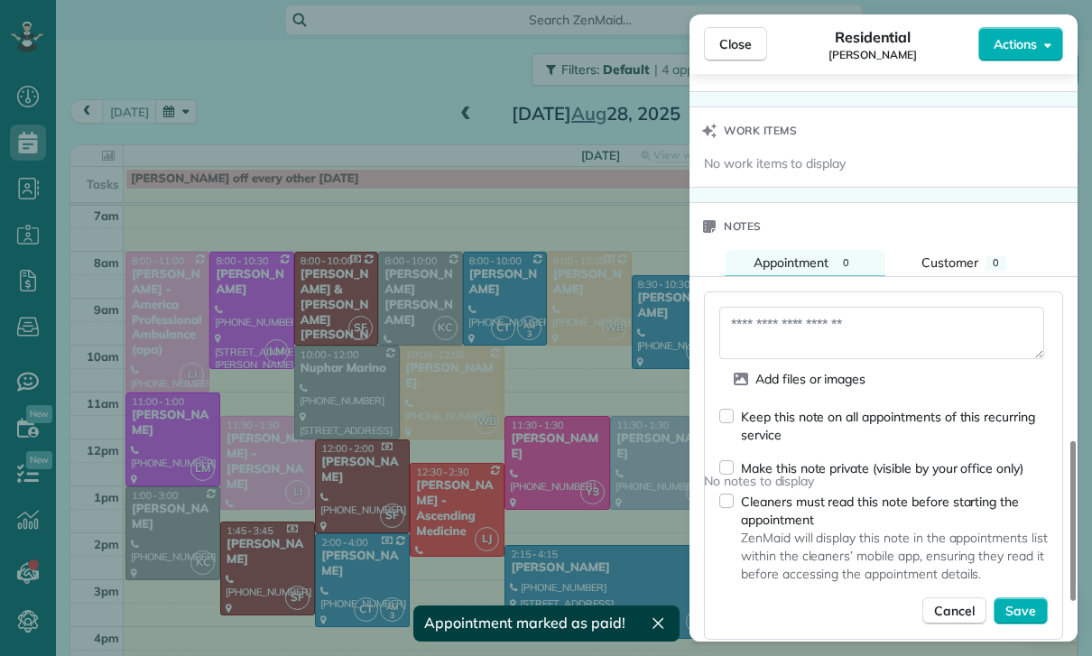
click at [791, 329] on textarea at bounding box center [881, 333] width 325 height 52
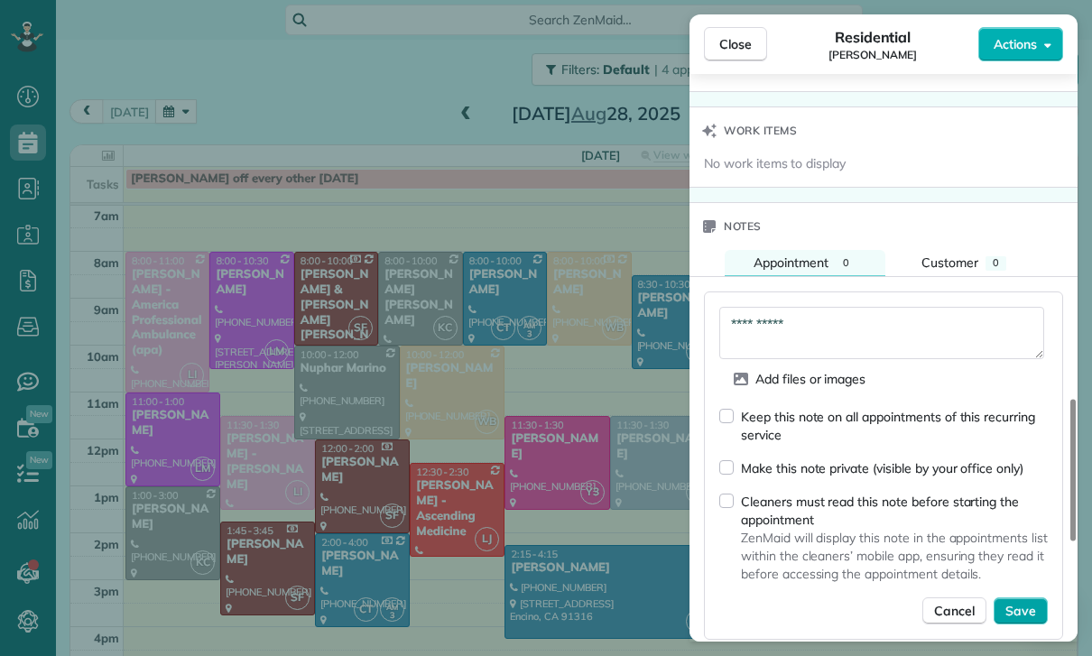
type textarea "**********"
click at [1029, 607] on span "Save" at bounding box center [1020, 611] width 31 height 18
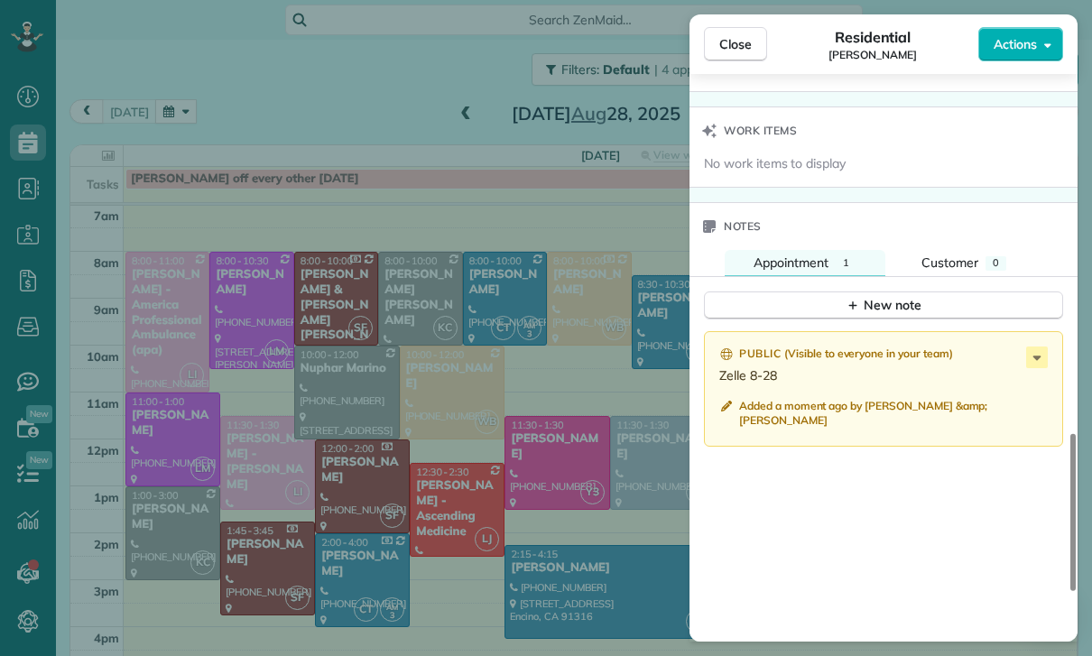
click at [593, 517] on div "Close Residential Tina Tellado Actions Status Confirmed Tina Tellado · Open pro…" at bounding box center [546, 328] width 1092 height 656
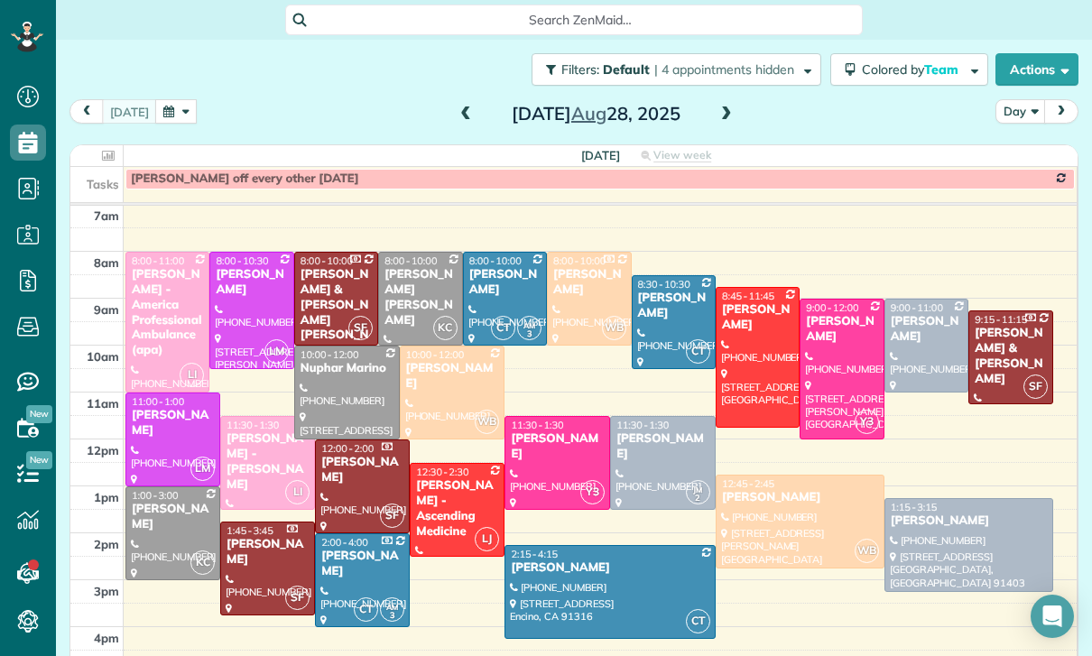
click at [662, 291] on div "Robyn VonArx" at bounding box center [673, 306] width 73 height 31
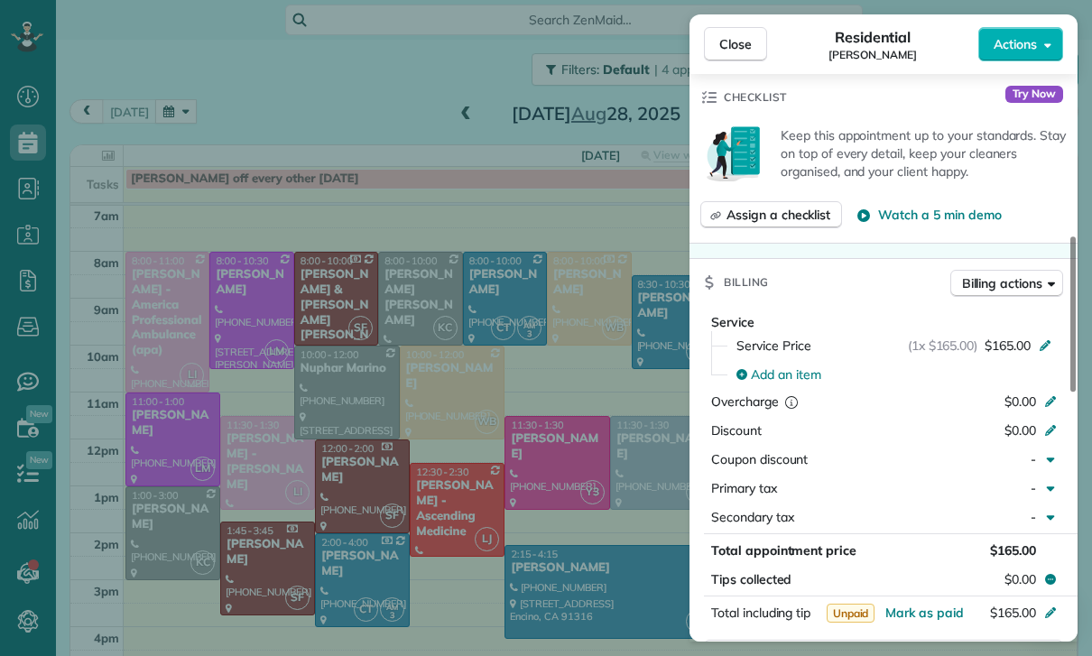
scroll to position [707, 0]
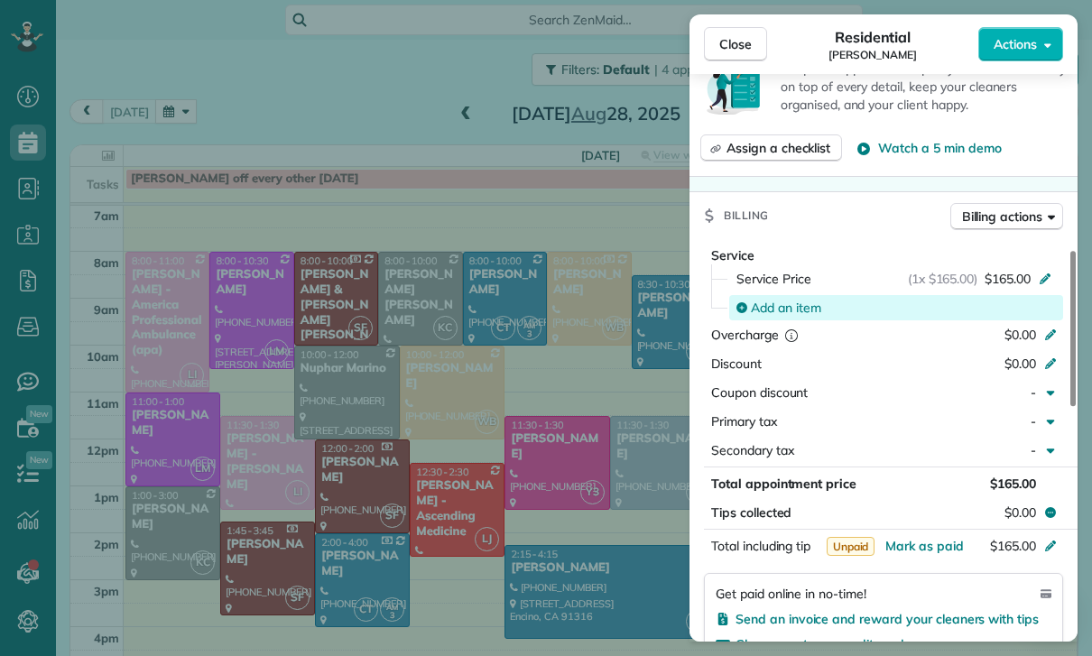
click at [778, 315] on span "Add an item" at bounding box center [786, 308] width 70 height 18
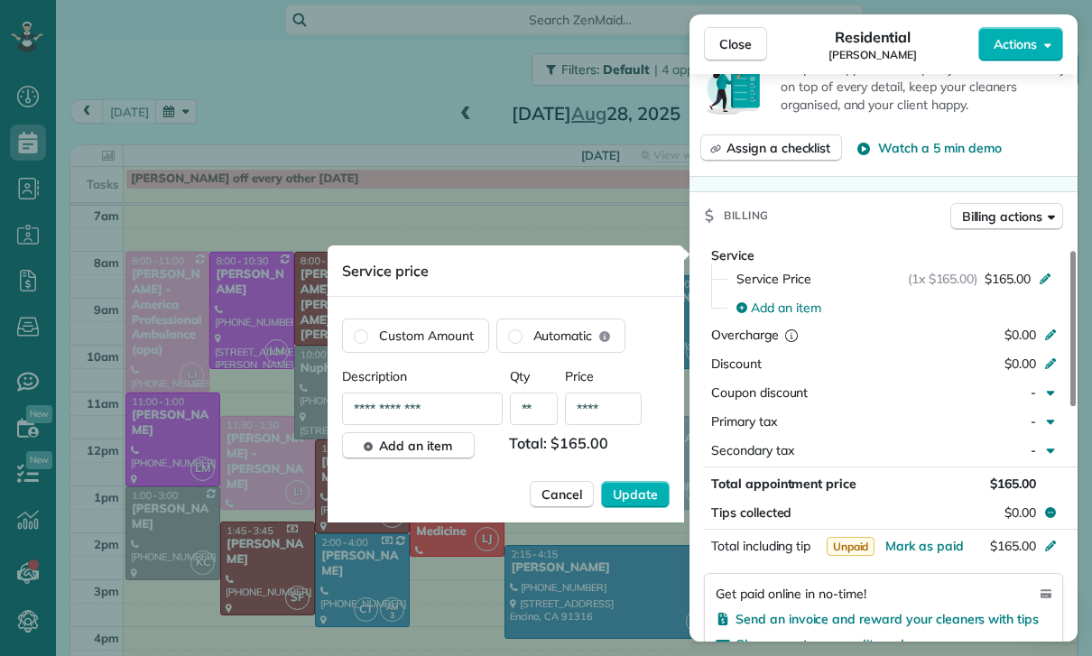
click at [622, 409] on input "****" at bounding box center [603, 409] width 77 height 32
type input "****"
click at [636, 492] on span "Update" at bounding box center [635, 495] width 45 height 18
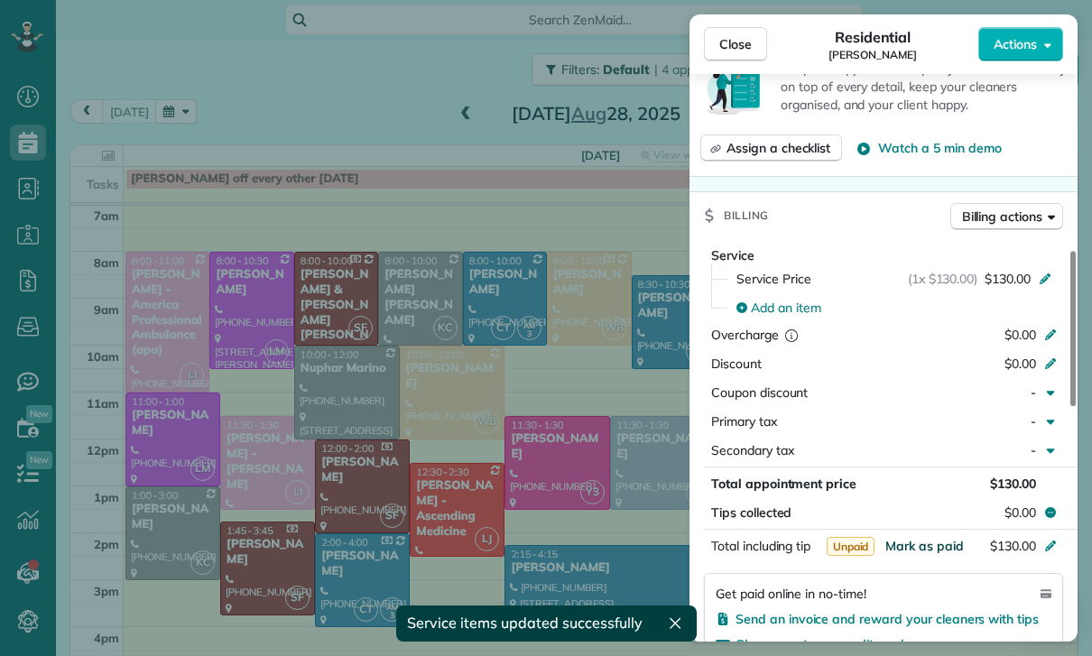
click at [940, 538] on span "Mark as paid" at bounding box center [924, 546] width 79 height 16
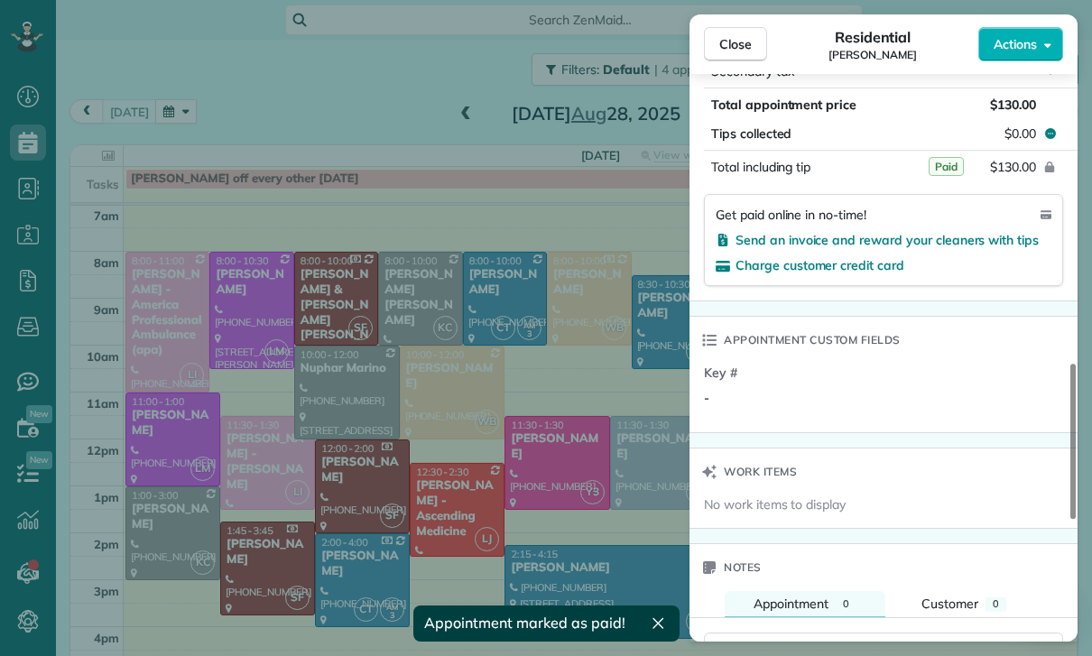
scroll to position [1273, 0]
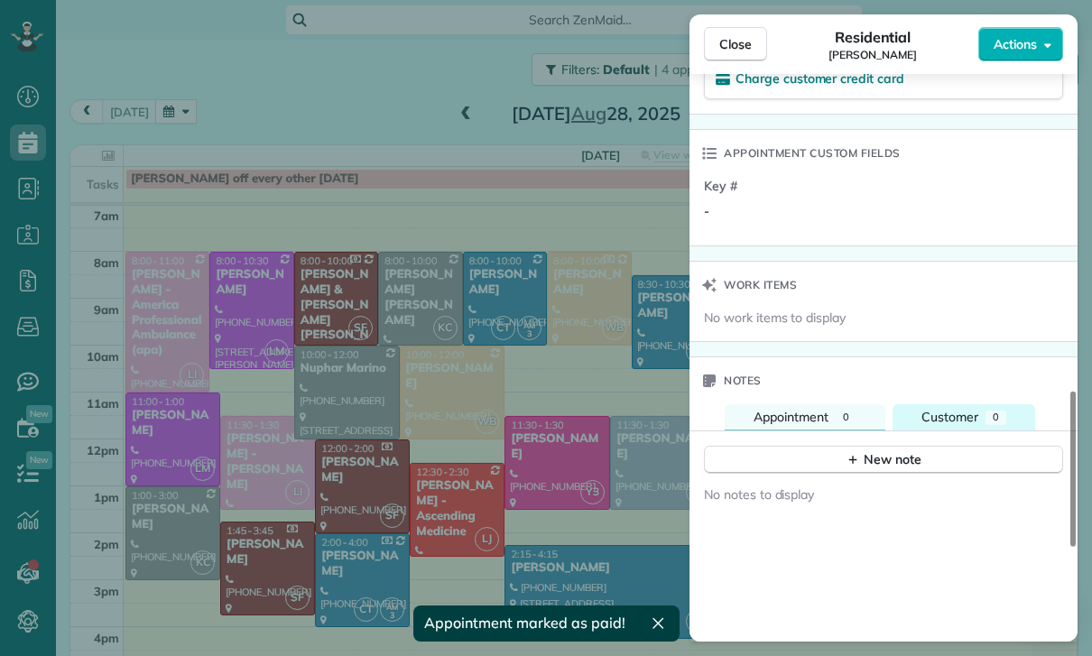
click at [898, 426] on button "Customer 0" at bounding box center [964, 417] width 143 height 26
click at [811, 416] on span "Appointment" at bounding box center [791, 417] width 75 height 16
click at [846, 472] on button "New note" at bounding box center [883, 460] width 359 height 28
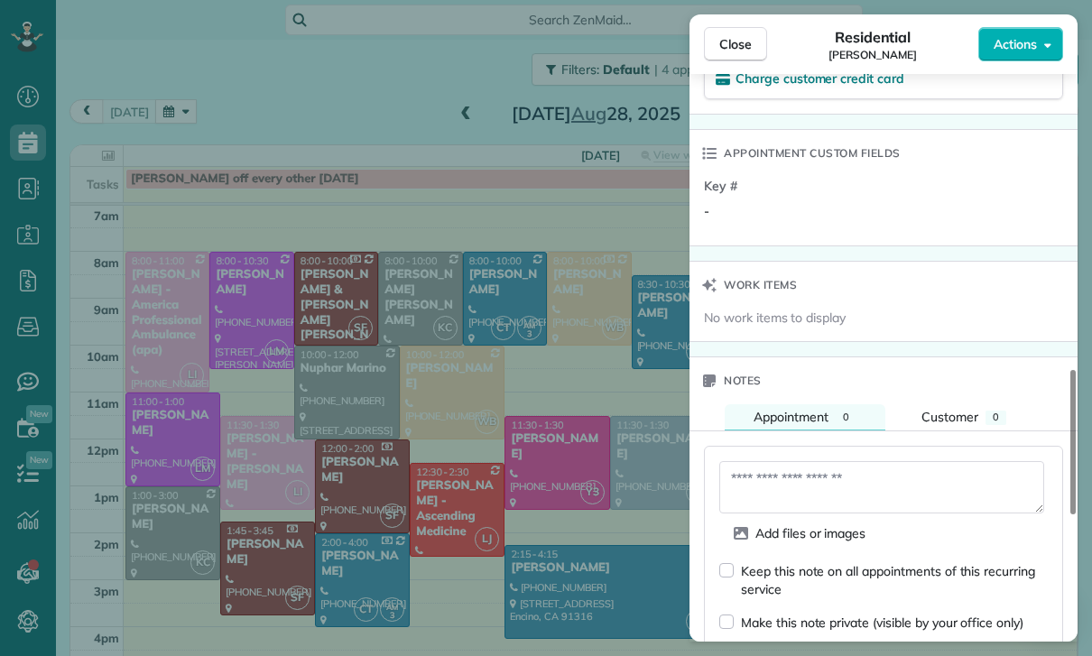
click at [814, 482] on textarea at bounding box center [881, 487] width 325 height 52
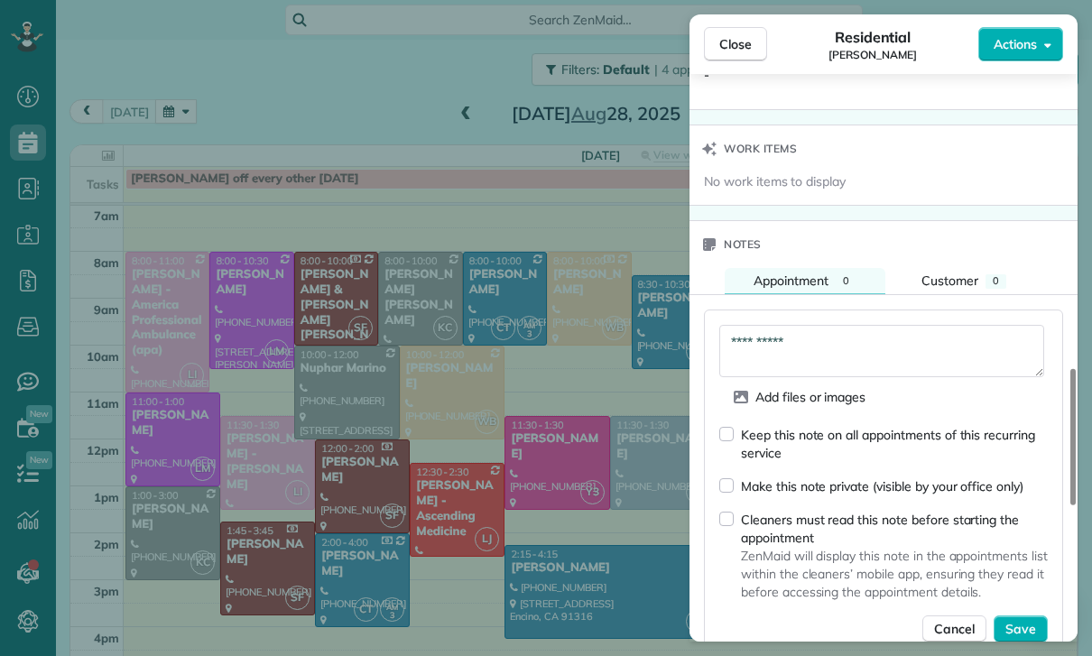
scroll to position [1464, 0]
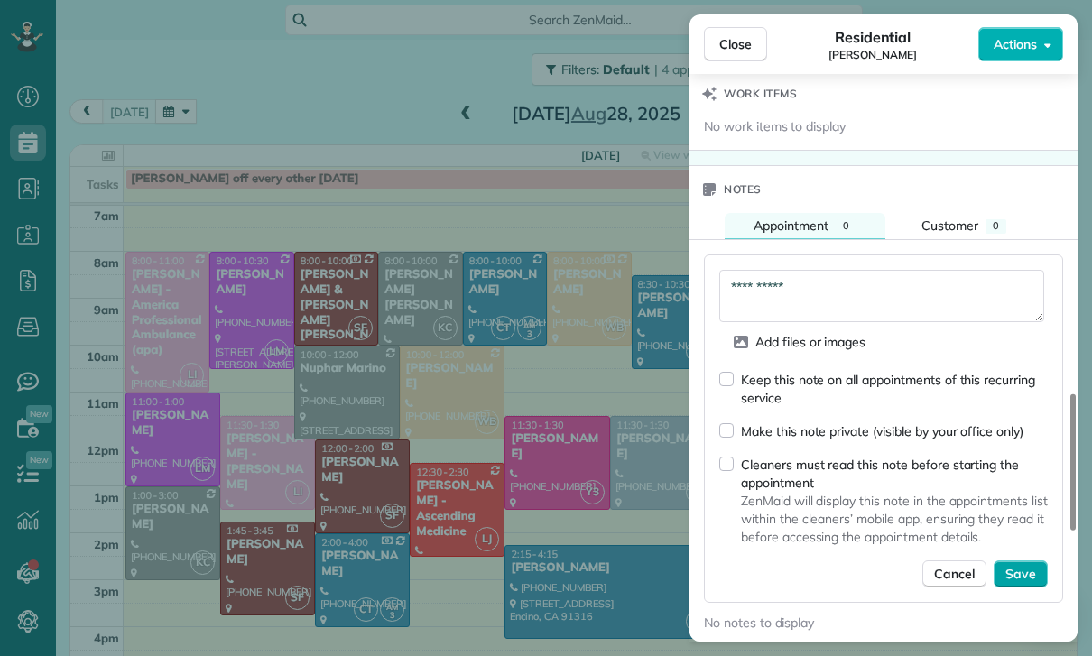
type textarea "**********"
click at [1024, 576] on span "Save" at bounding box center [1020, 574] width 31 height 18
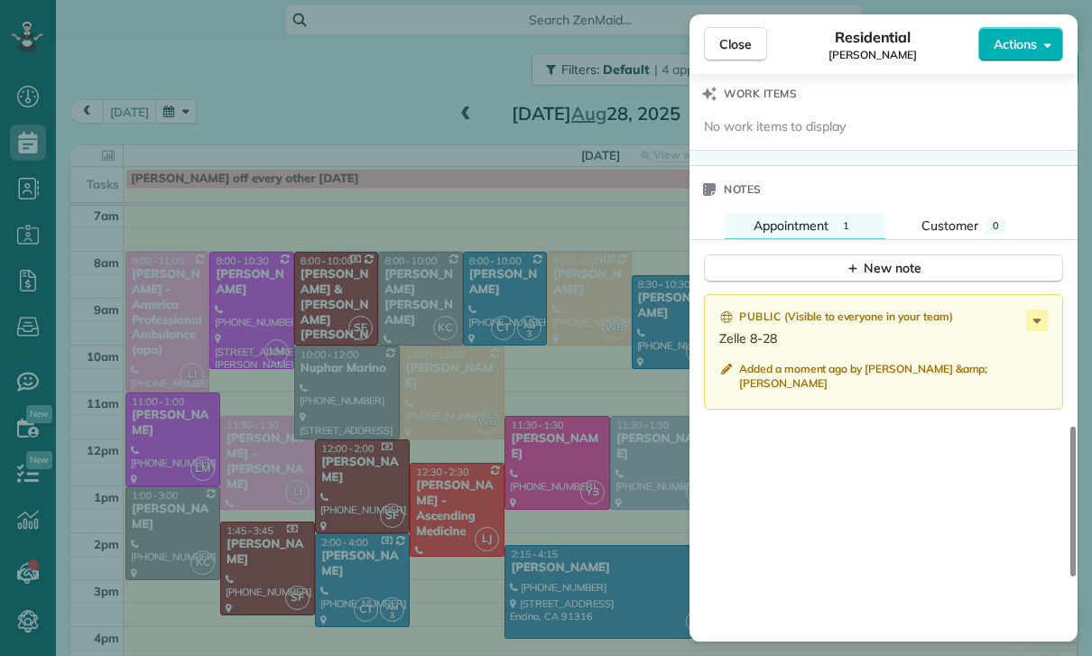
click at [167, 44] on div "Close Residential Robyn VonArx Actions Status Yet to Confirm Robyn VonArx · Ope…" at bounding box center [546, 328] width 1092 height 656
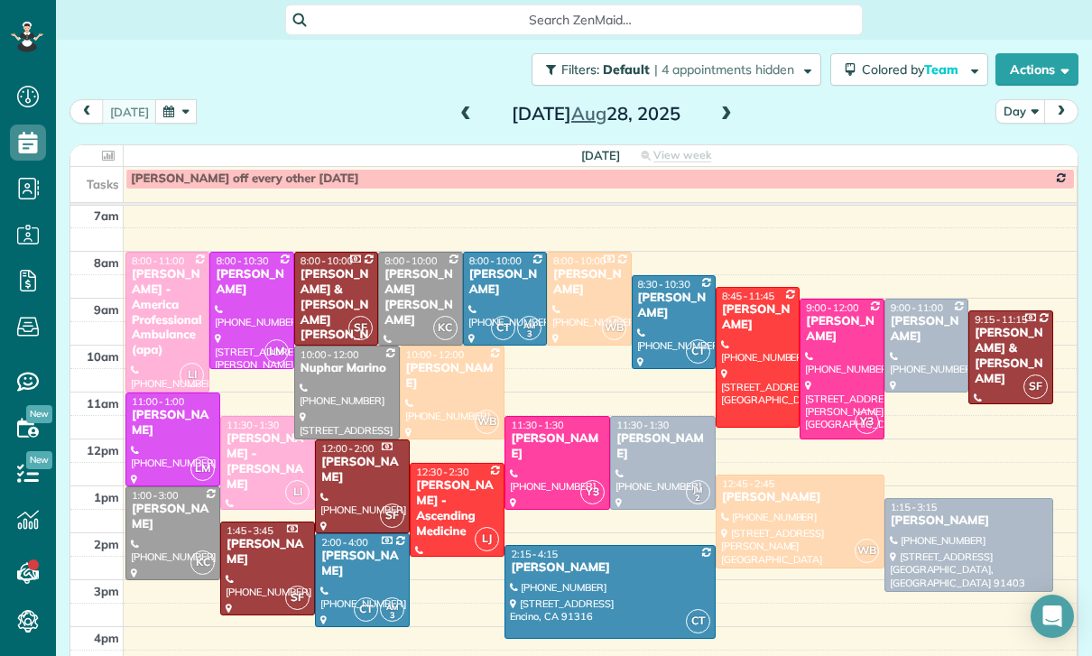
click at [162, 99] on button "button" at bounding box center [176, 111] width 42 height 24
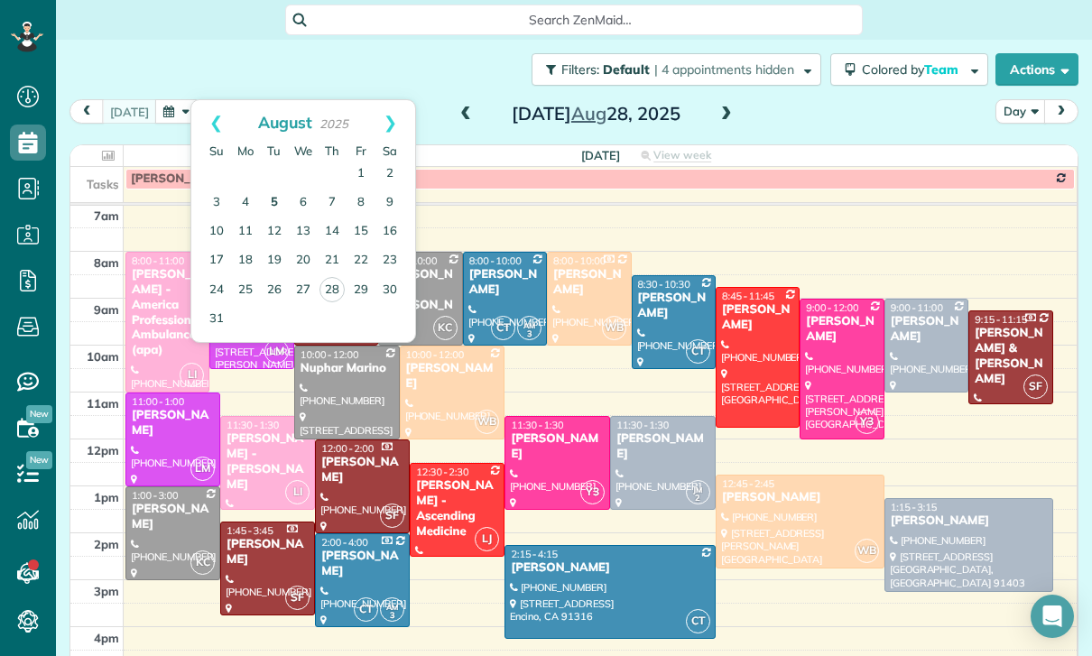
click at [271, 189] on link "5" at bounding box center [274, 203] width 29 height 29
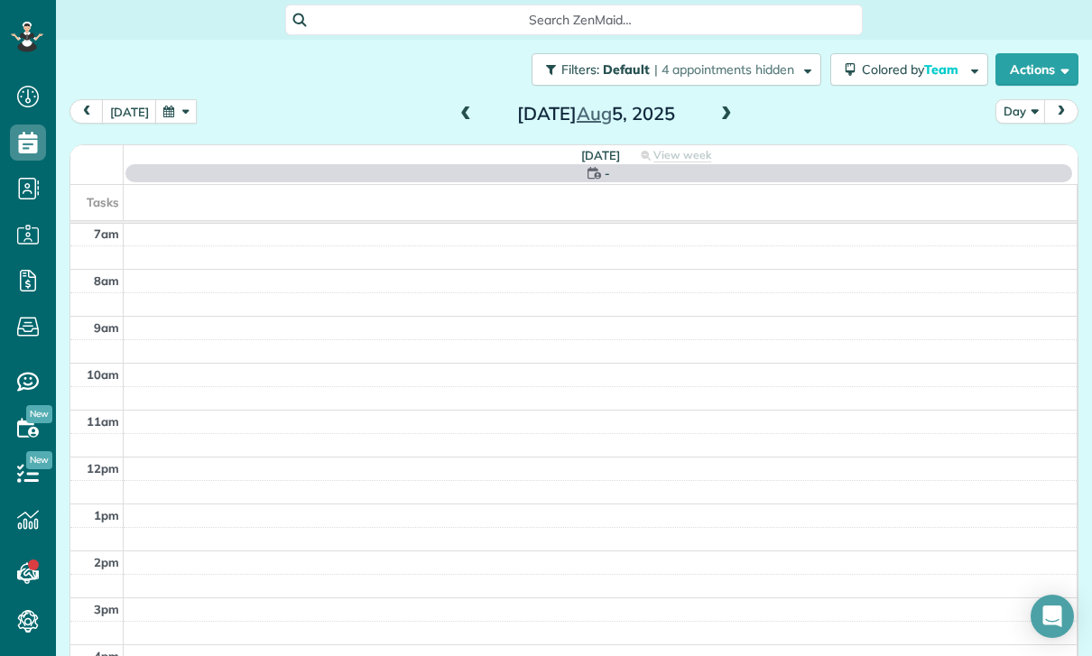
scroll to position [142, 0]
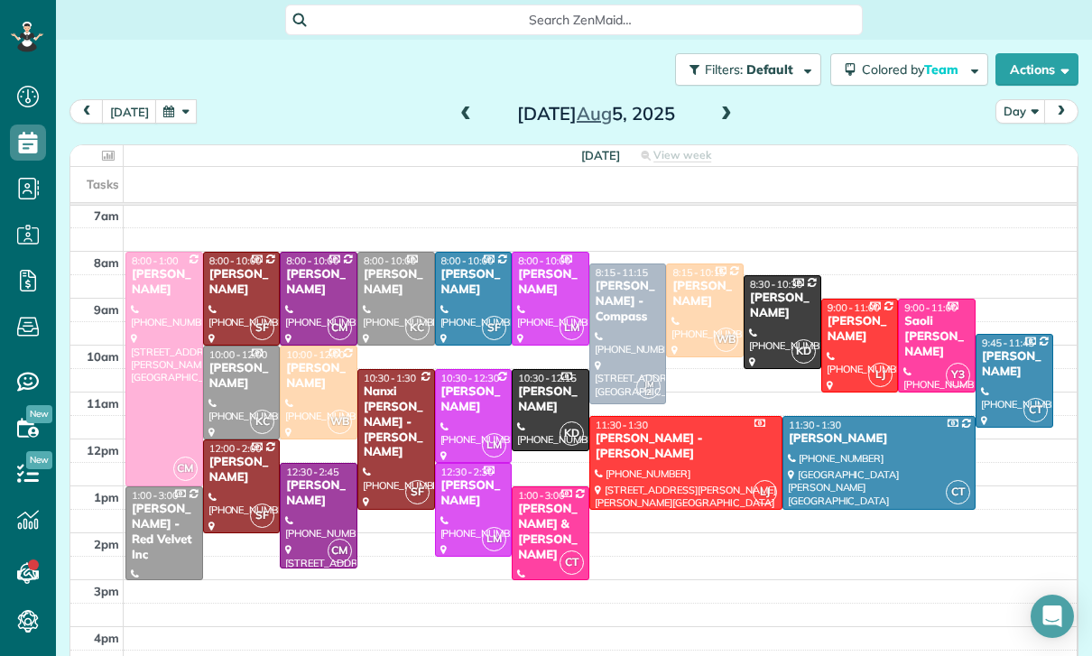
click at [150, 324] on div at bounding box center [164, 369] width 76 height 233
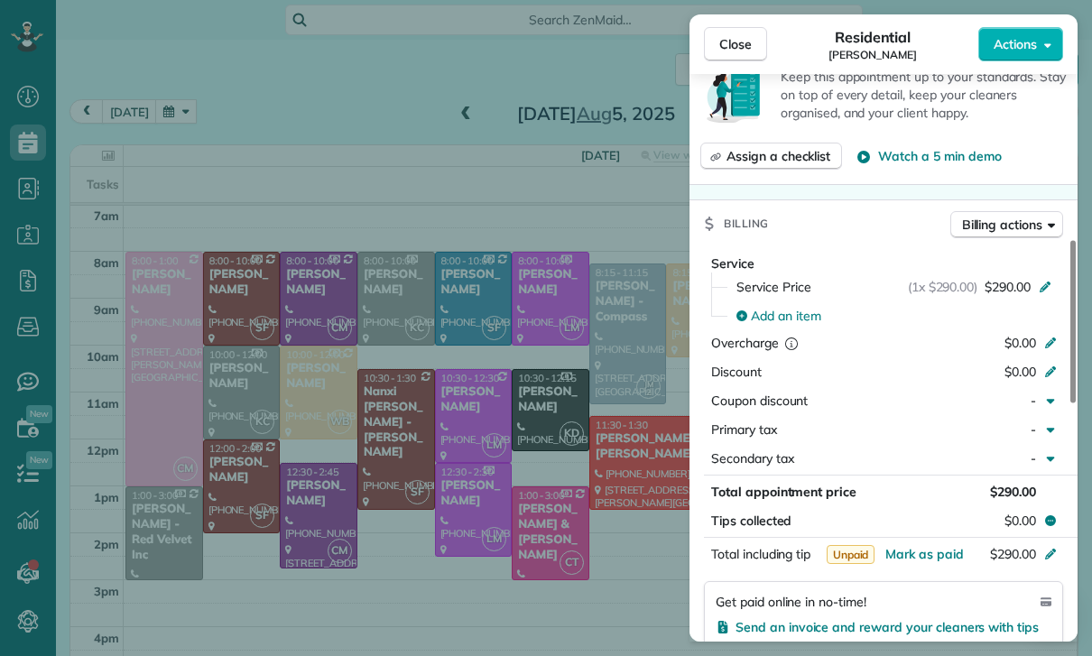
scroll to position [776, 0]
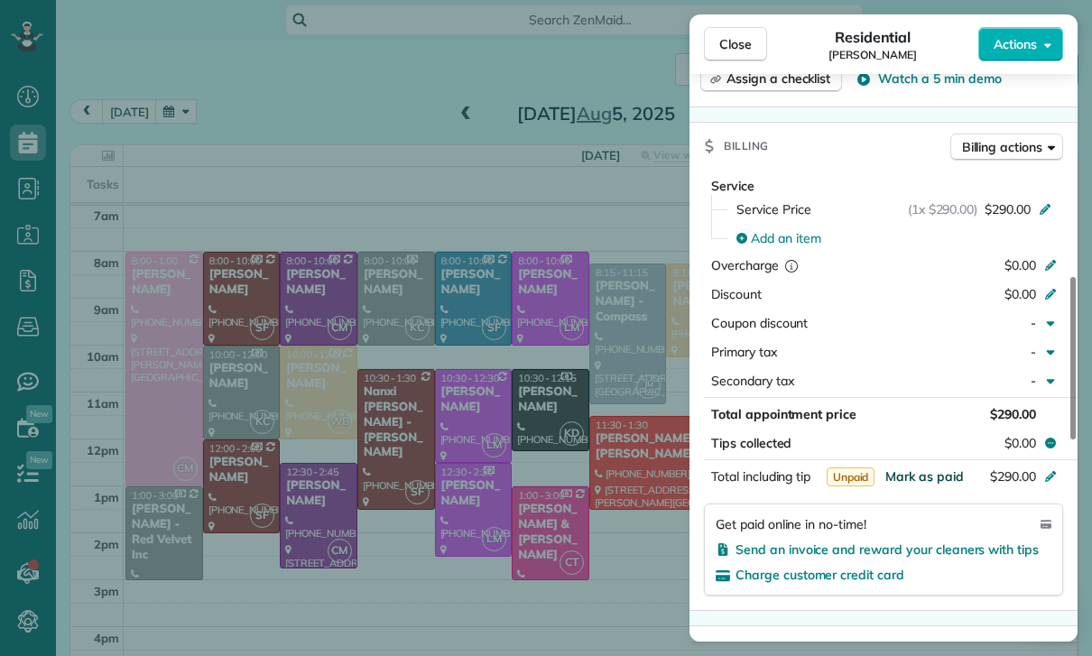
click at [917, 468] on span "Mark as paid" at bounding box center [924, 476] width 79 height 16
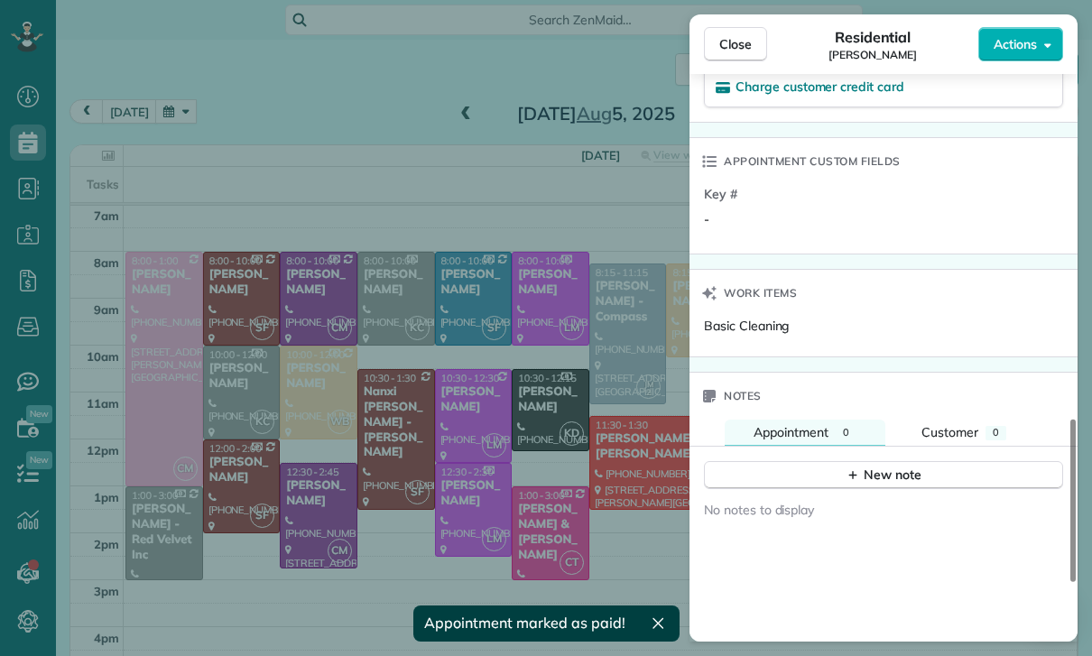
scroll to position [1325, 0]
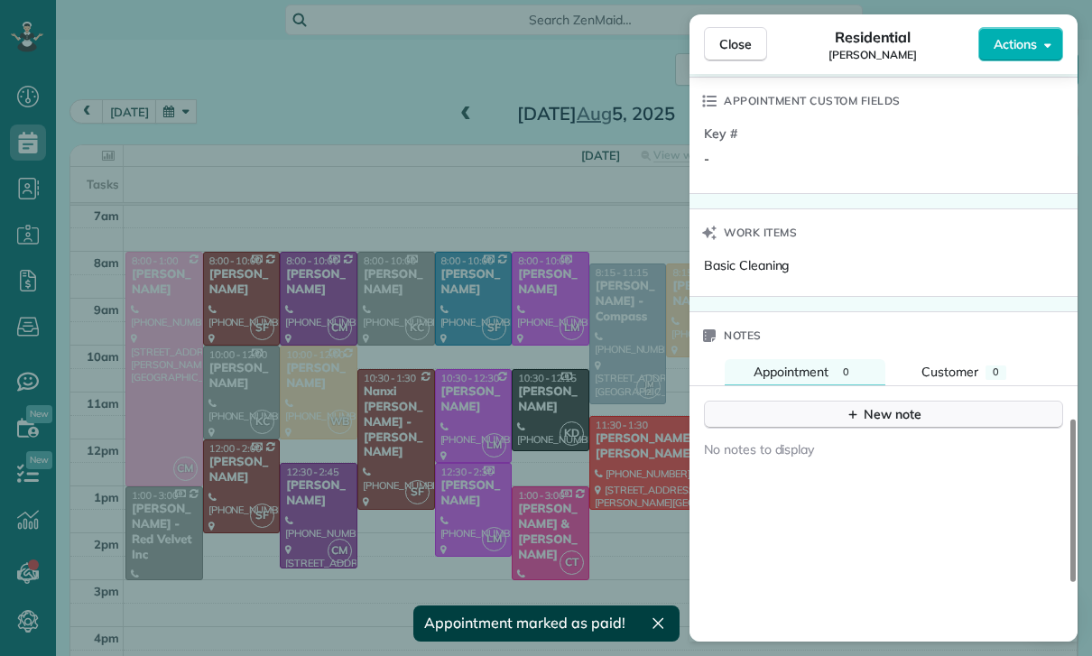
click at [893, 408] on div "New note" at bounding box center [884, 414] width 76 height 19
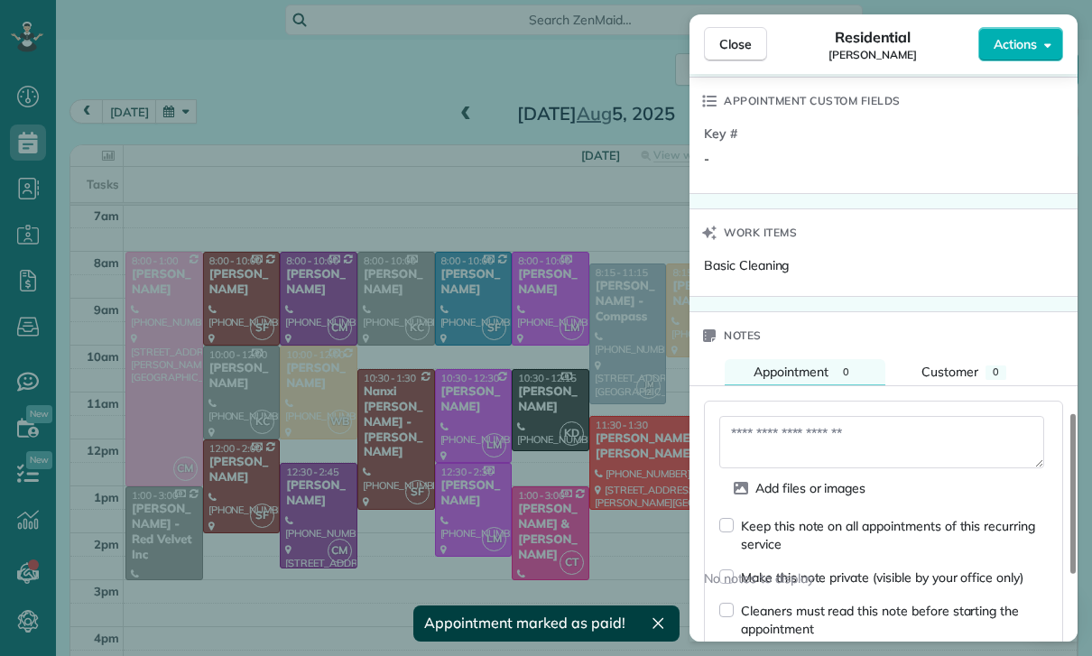
click at [794, 439] on textarea at bounding box center [881, 442] width 325 height 52
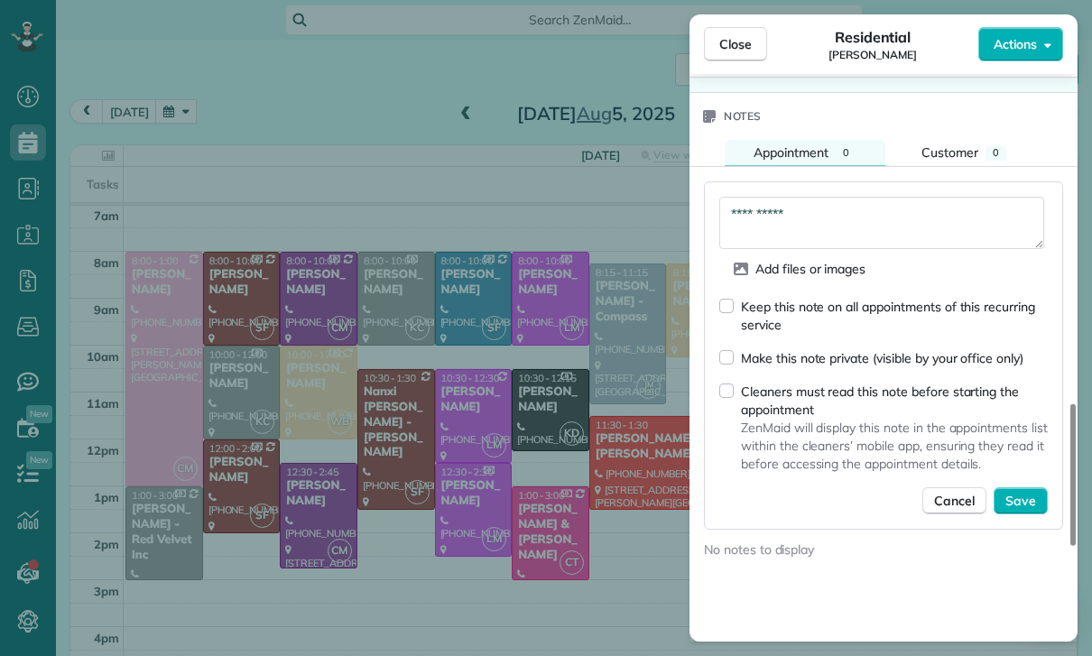
scroll to position [1543, 0]
type textarea "**********"
click at [1024, 503] on span "Save" at bounding box center [1020, 502] width 31 height 18
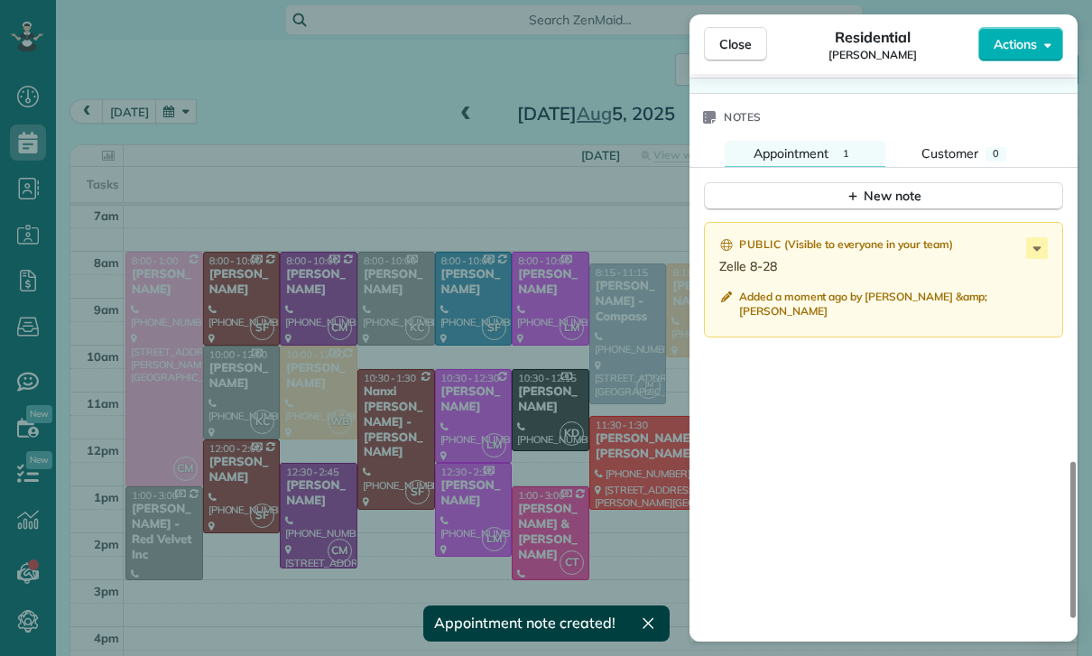
click at [341, 356] on div "Close Residential [PERSON_NAME] Actions Status Confirmed [PERSON_NAME] · Open p…" at bounding box center [546, 328] width 1092 height 656
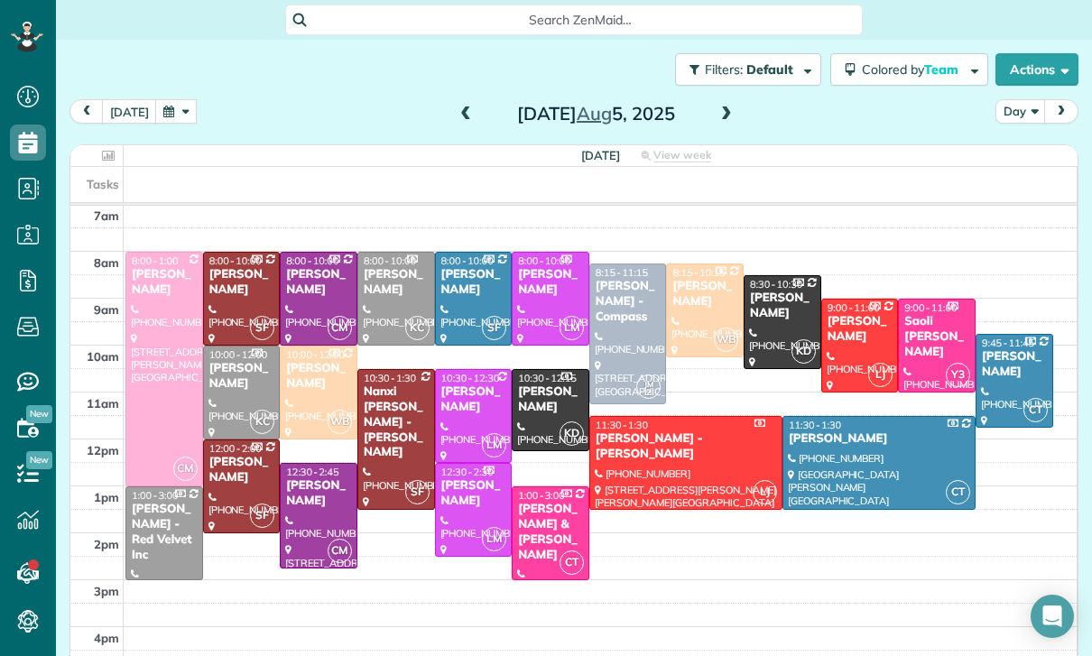
click at [190, 99] on button "button" at bounding box center [176, 111] width 42 height 24
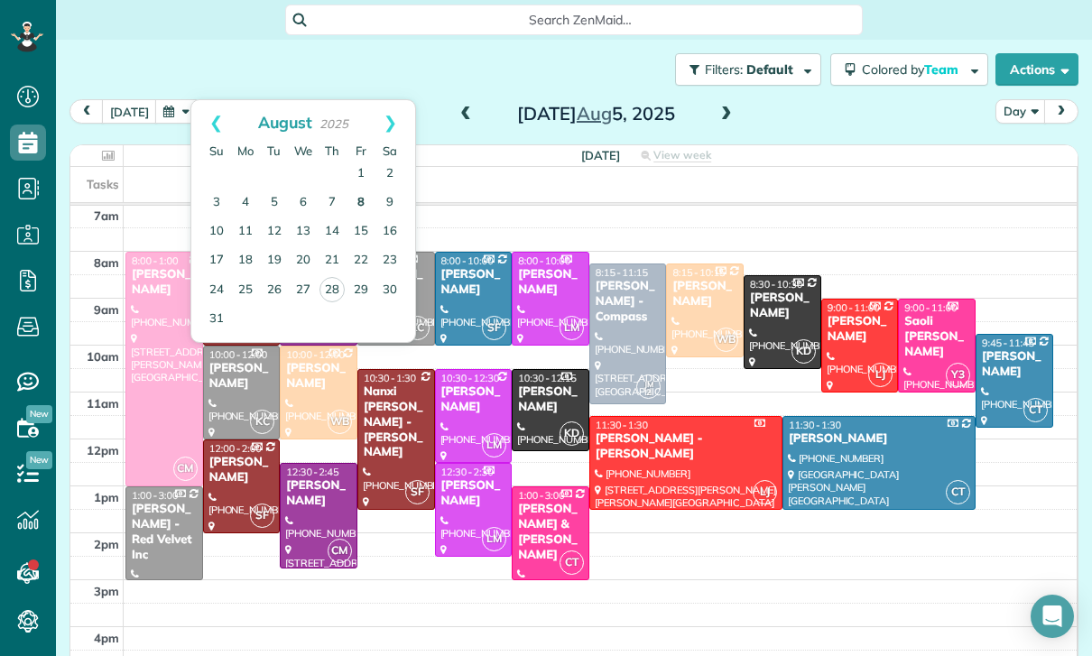
click at [355, 189] on link "8" at bounding box center [361, 203] width 29 height 29
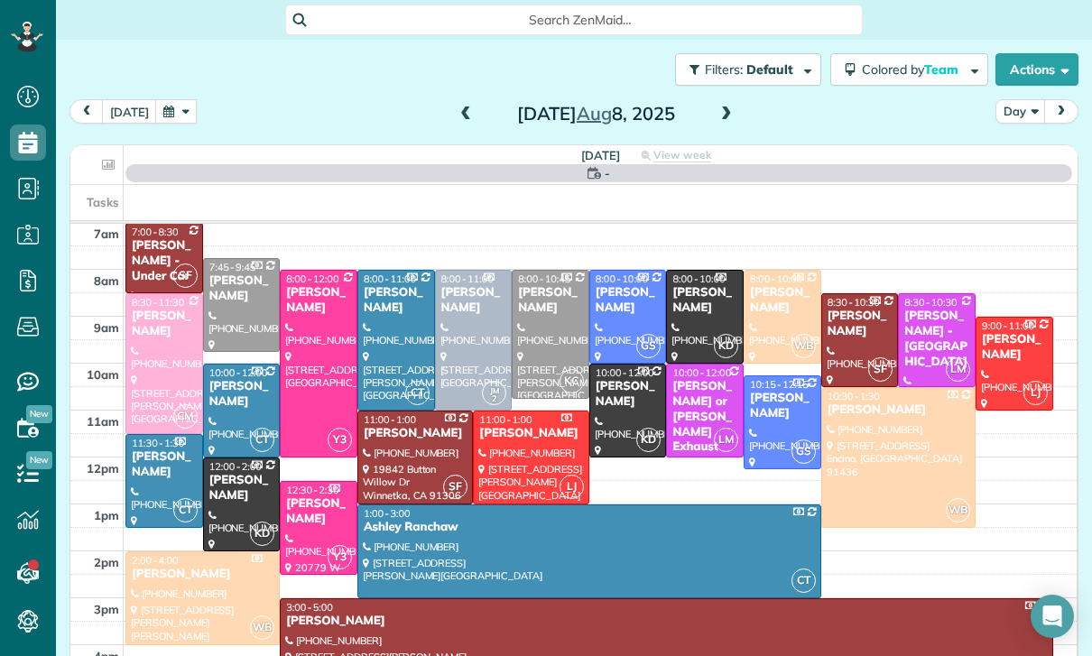
scroll to position [142, 0]
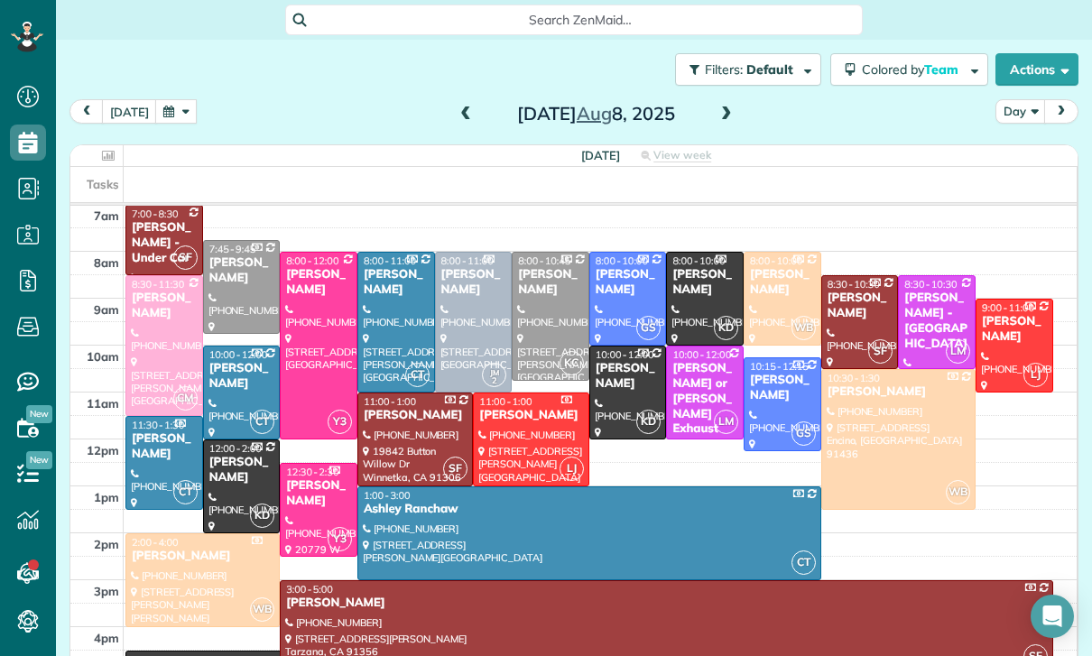
click at [161, 284] on div at bounding box center [164, 345] width 76 height 139
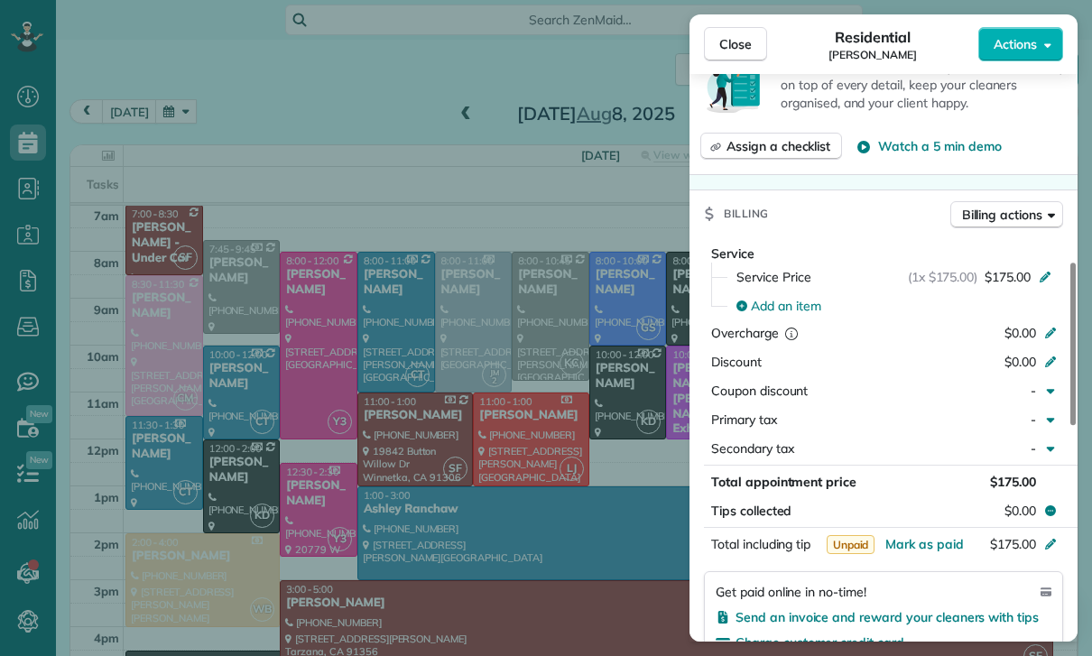
scroll to position [718, 0]
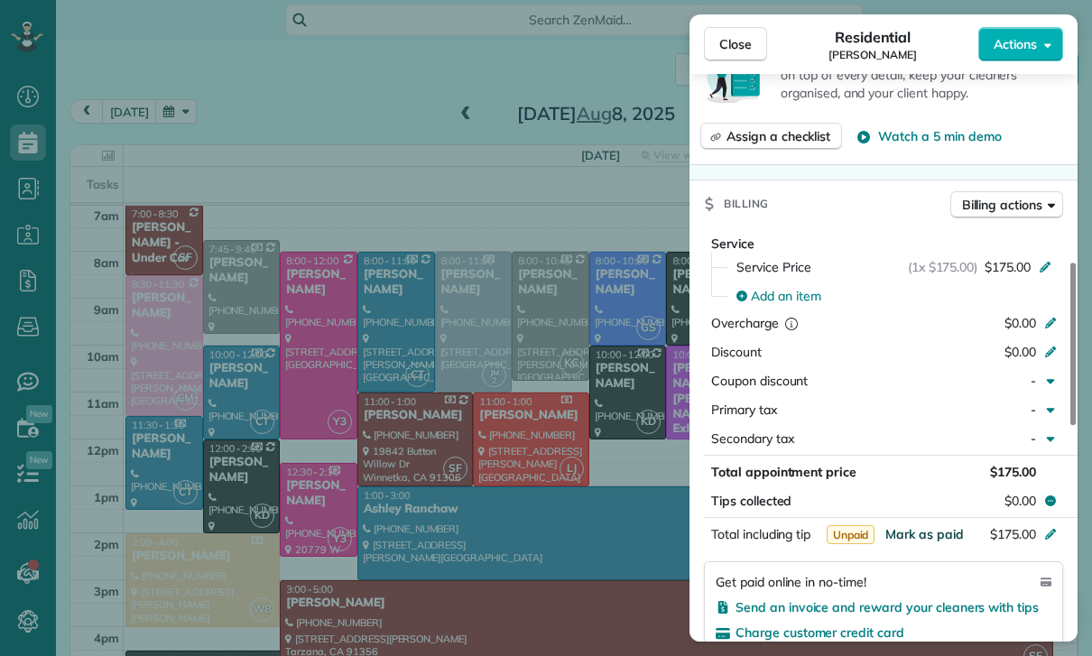
click at [921, 532] on span "Mark as paid" at bounding box center [924, 534] width 79 height 16
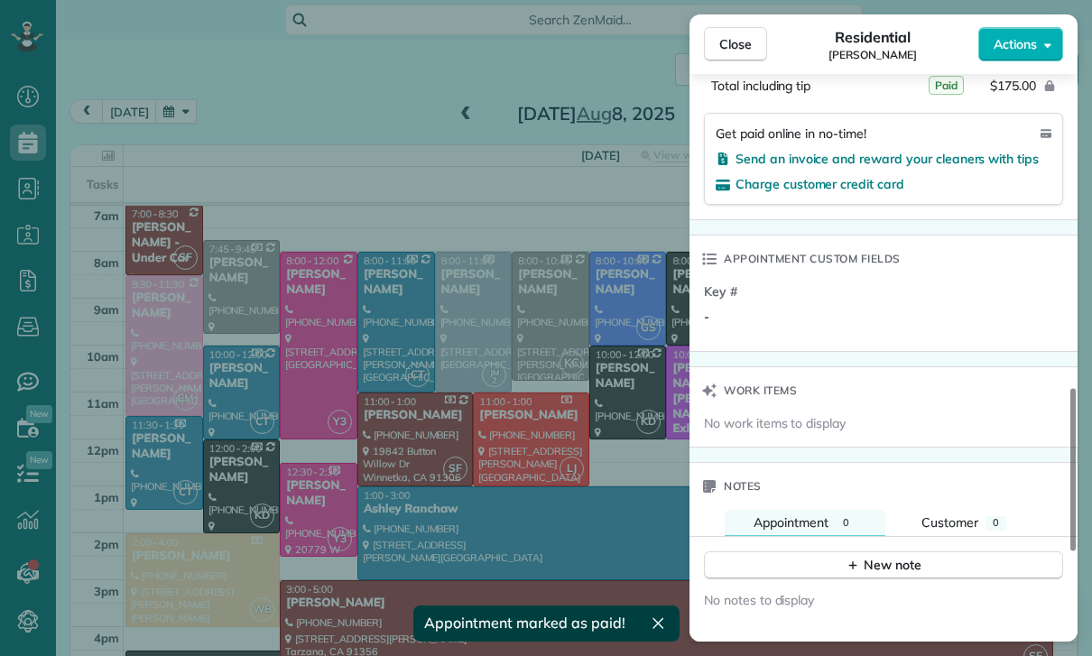
scroll to position [1202, 0]
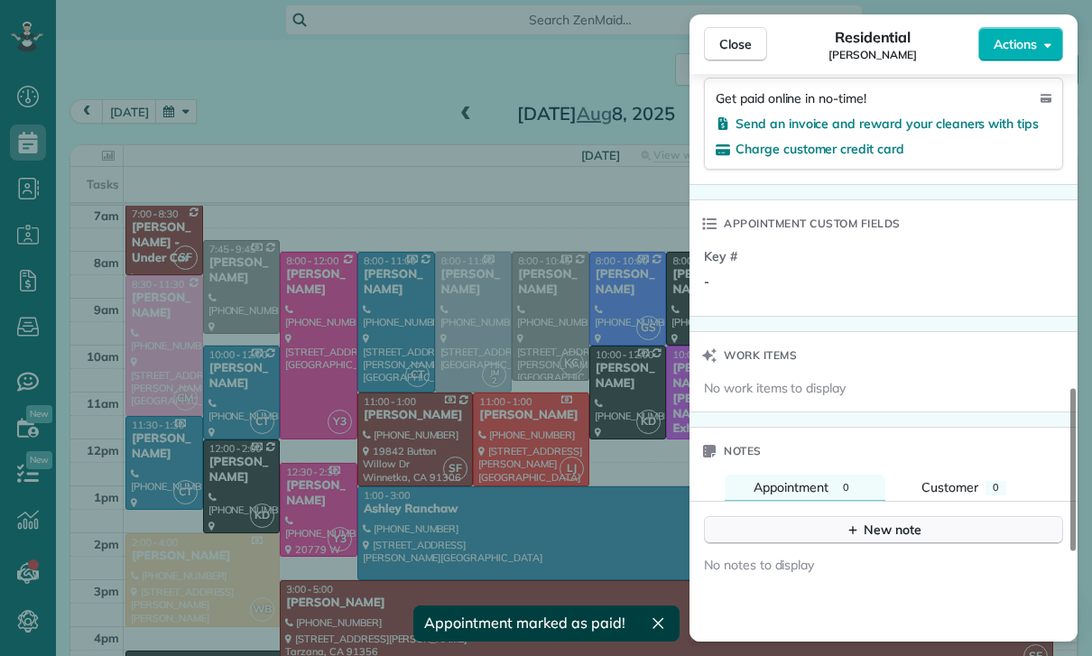
click at [879, 525] on div "New note" at bounding box center [884, 530] width 76 height 19
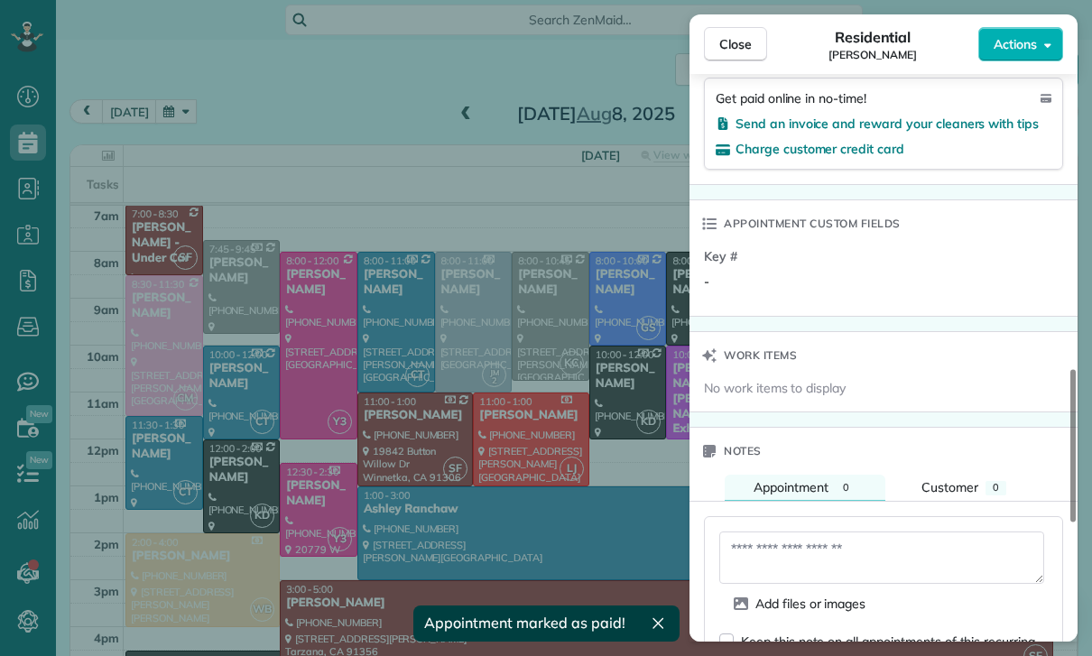
click at [805, 548] on textarea at bounding box center [881, 558] width 325 height 52
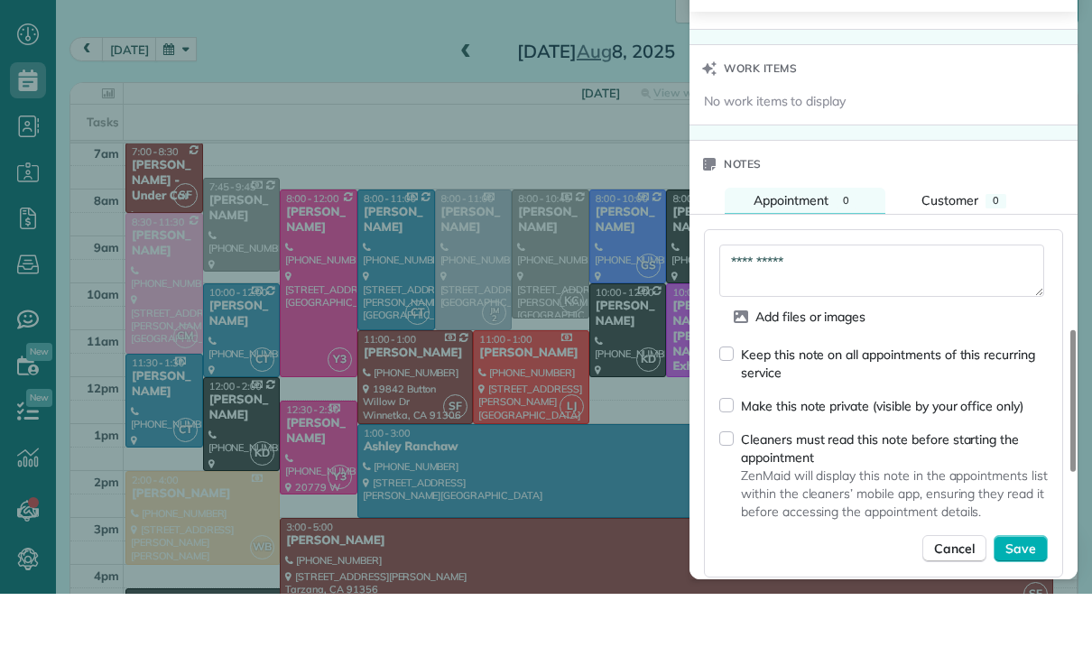
scroll to position [1434, 0]
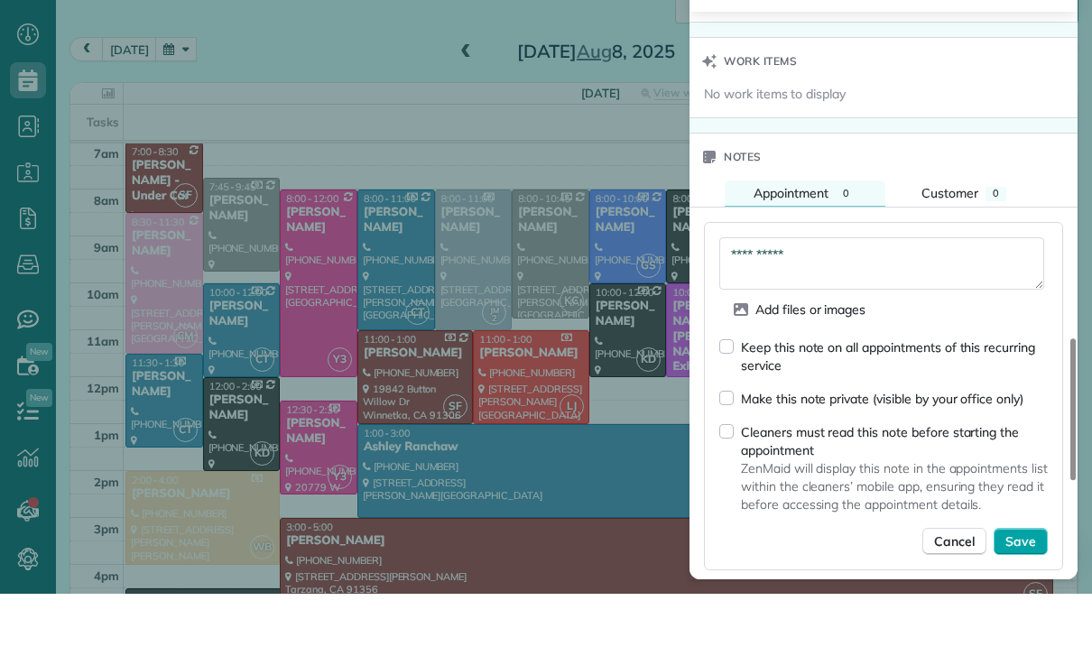
type textarea "**********"
click at [1014, 590] on button "Save" at bounding box center [1021, 603] width 54 height 27
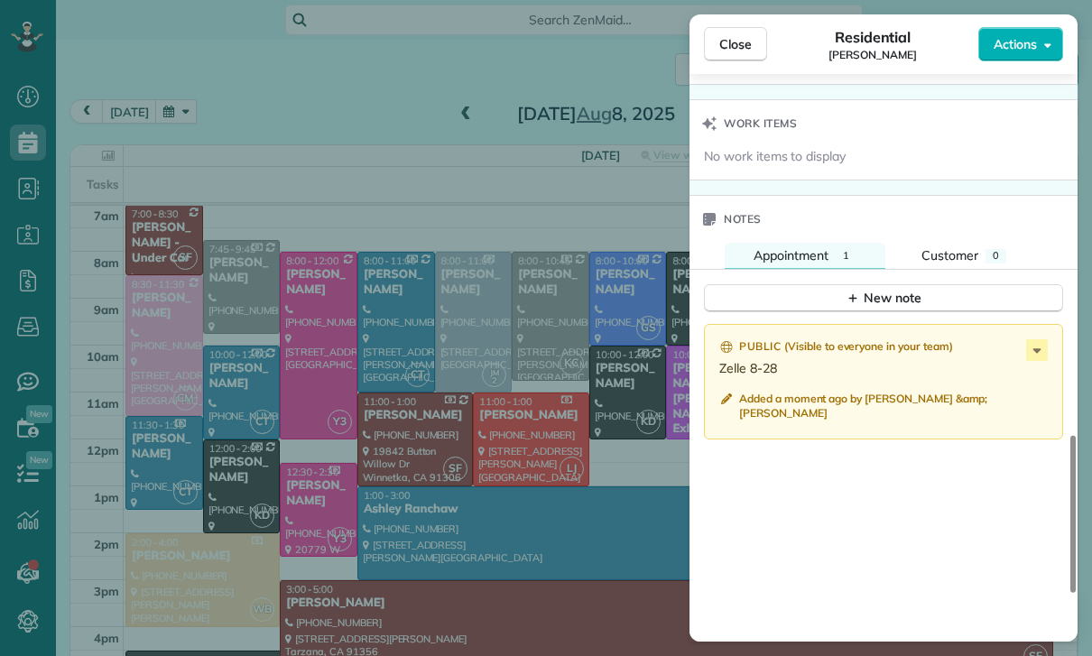
click at [273, 110] on div "Close Residential [PERSON_NAME] Actions Status Confirmed [PERSON_NAME] · Open p…" at bounding box center [546, 328] width 1092 height 656
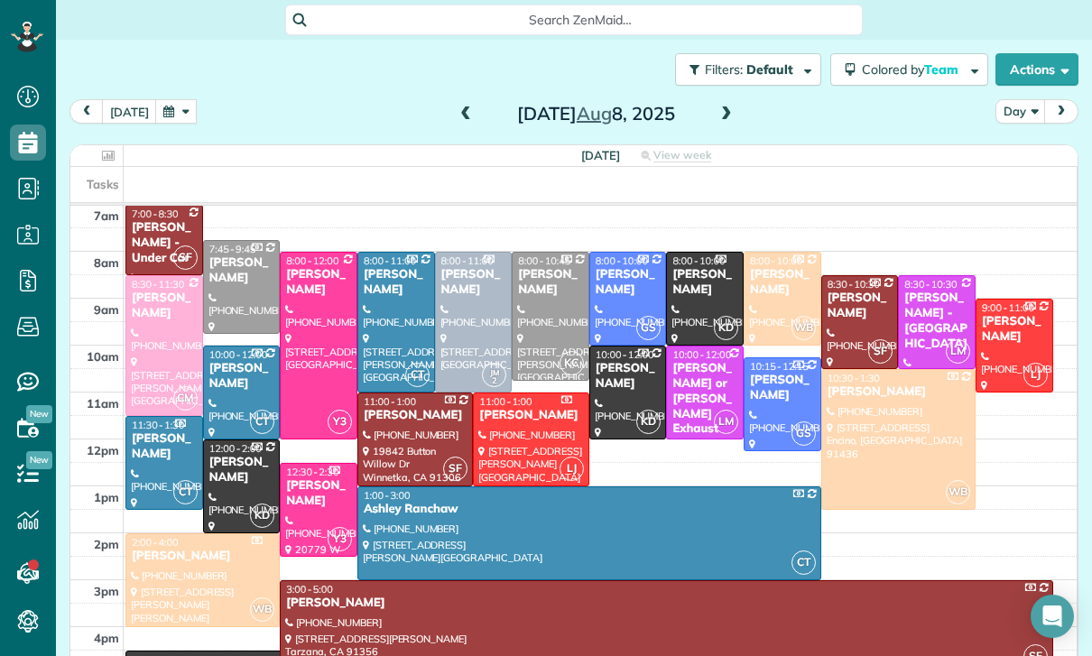
click at [159, 99] on button "button" at bounding box center [176, 111] width 42 height 24
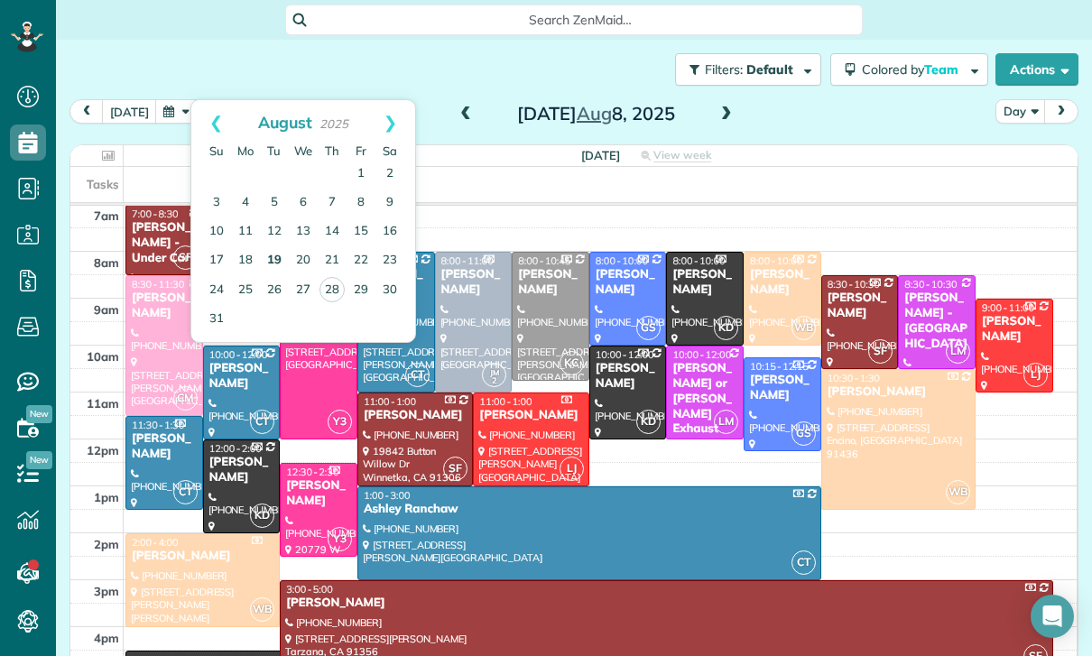
click at [274, 246] on link "19" at bounding box center [274, 260] width 29 height 29
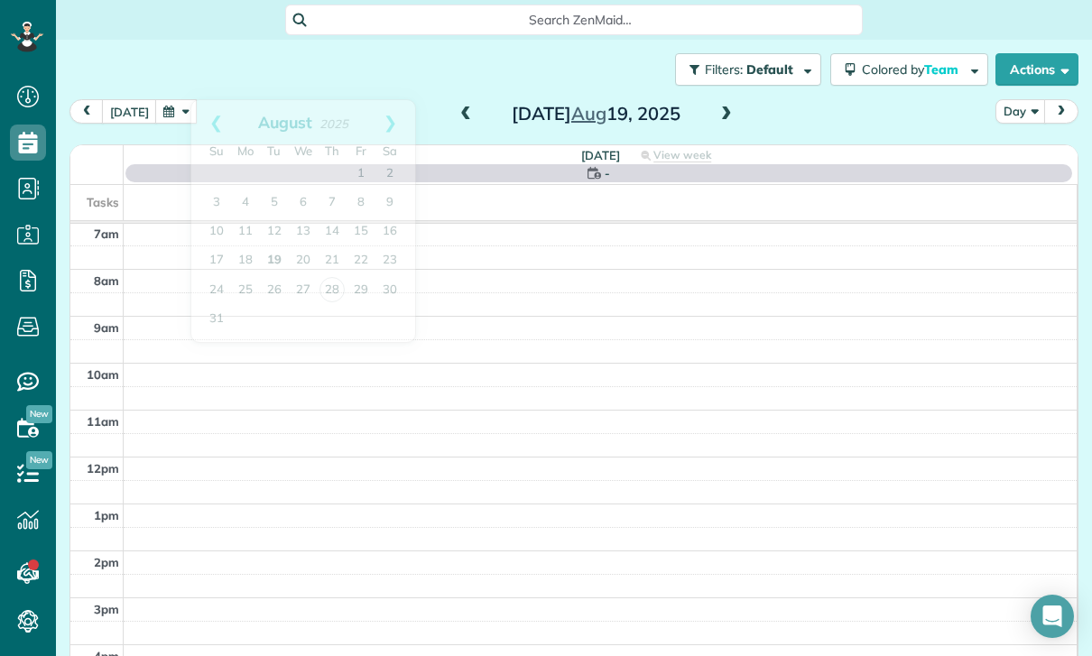
scroll to position [142, 0]
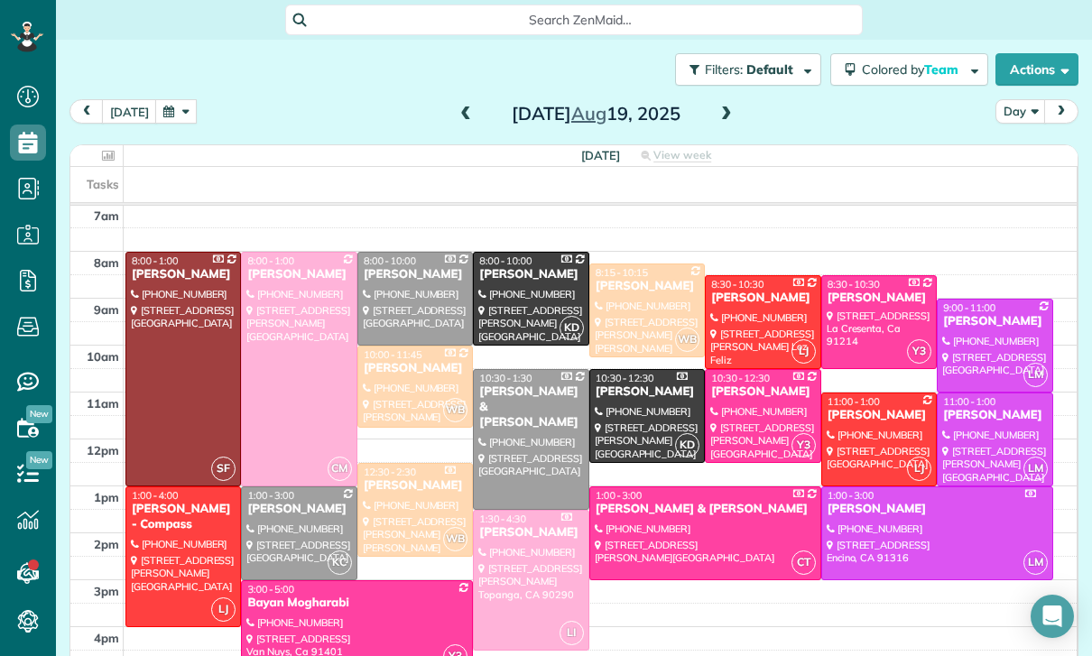
click at [303, 356] on div at bounding box center [299, 369] width 114 height 233
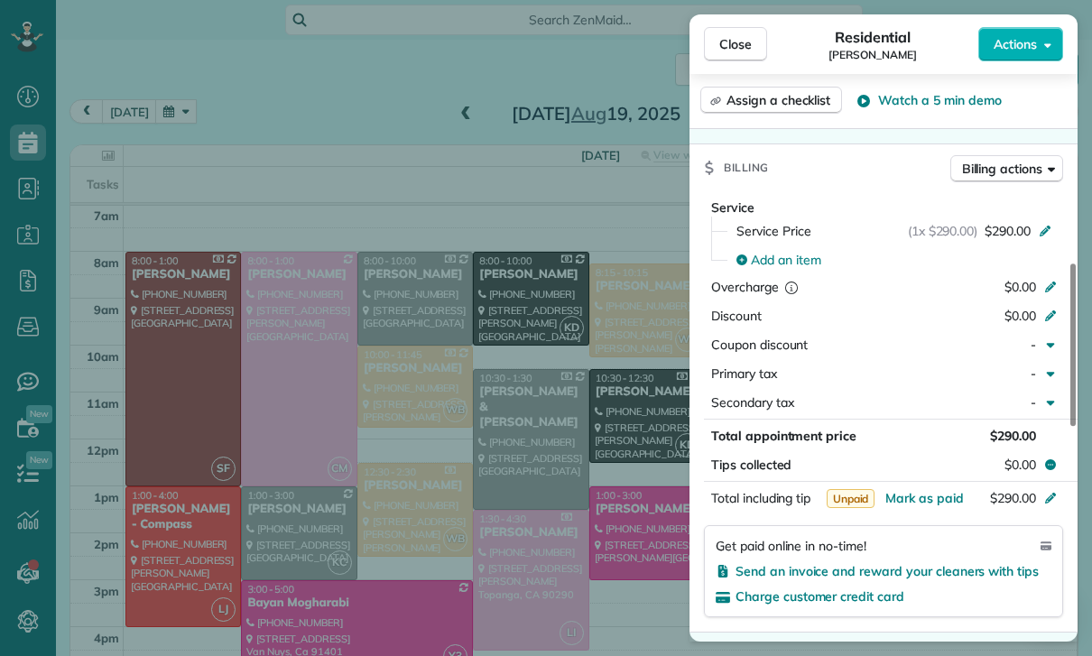
scroll to position [883, 0]
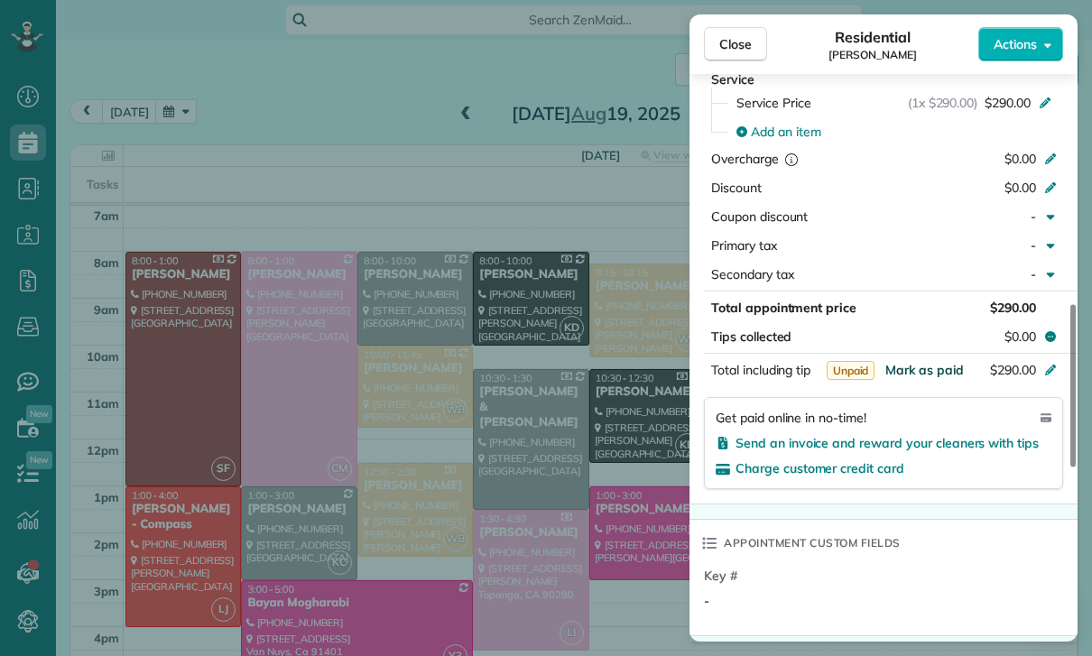
click at [930, 366] on span "Mark as paid" at bounding box center [924, 370] width 79 height 16
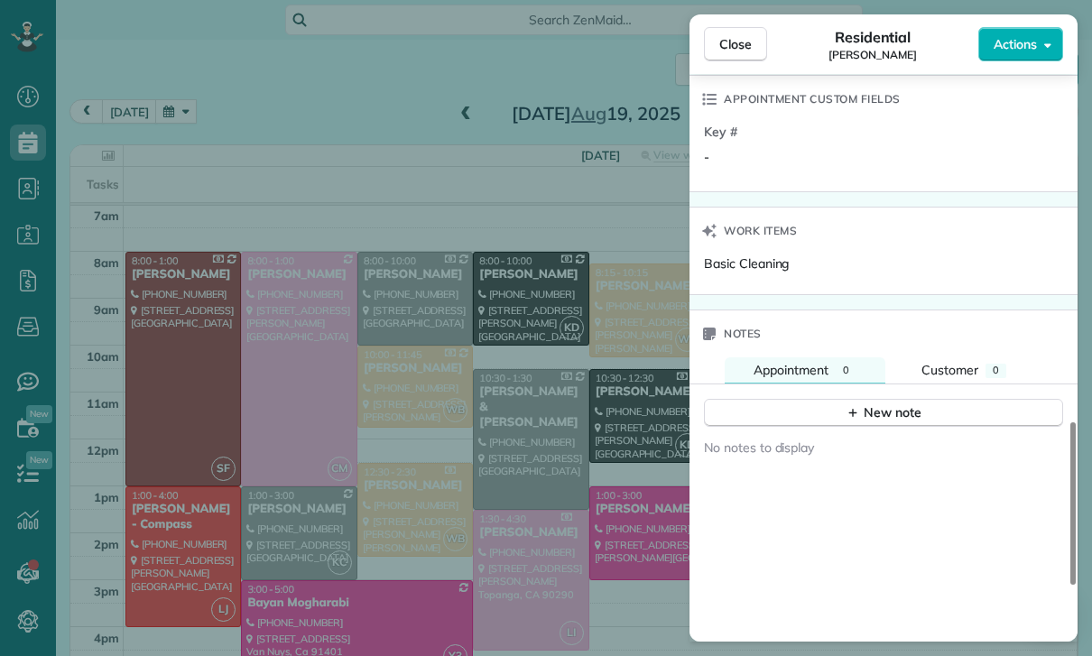
scroll to position [1356, 0]
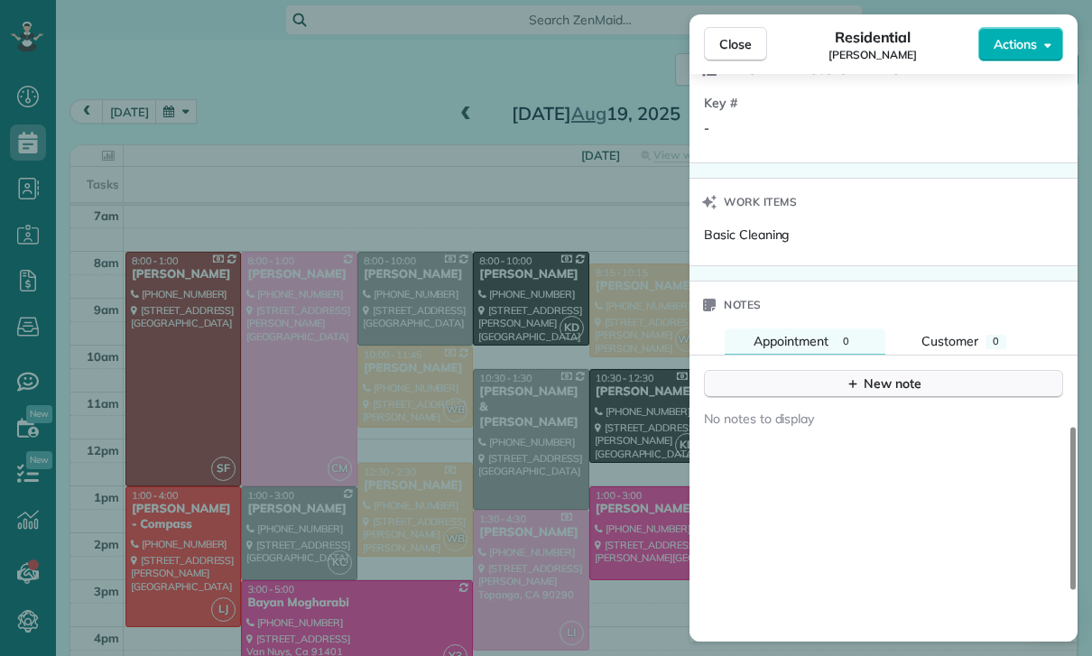
click at [906, 378] on div "New note" at bounding box center [884, 384] width 76 height 19
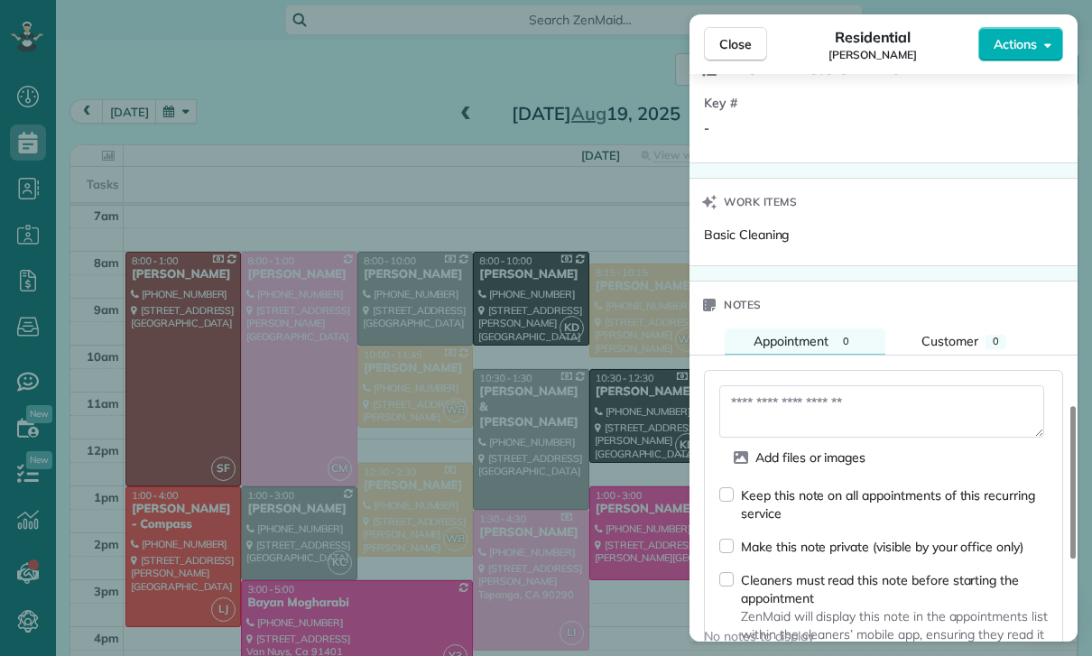
click at [810, 403] on textarea at bounding box center [881, 411] width 325 height 52
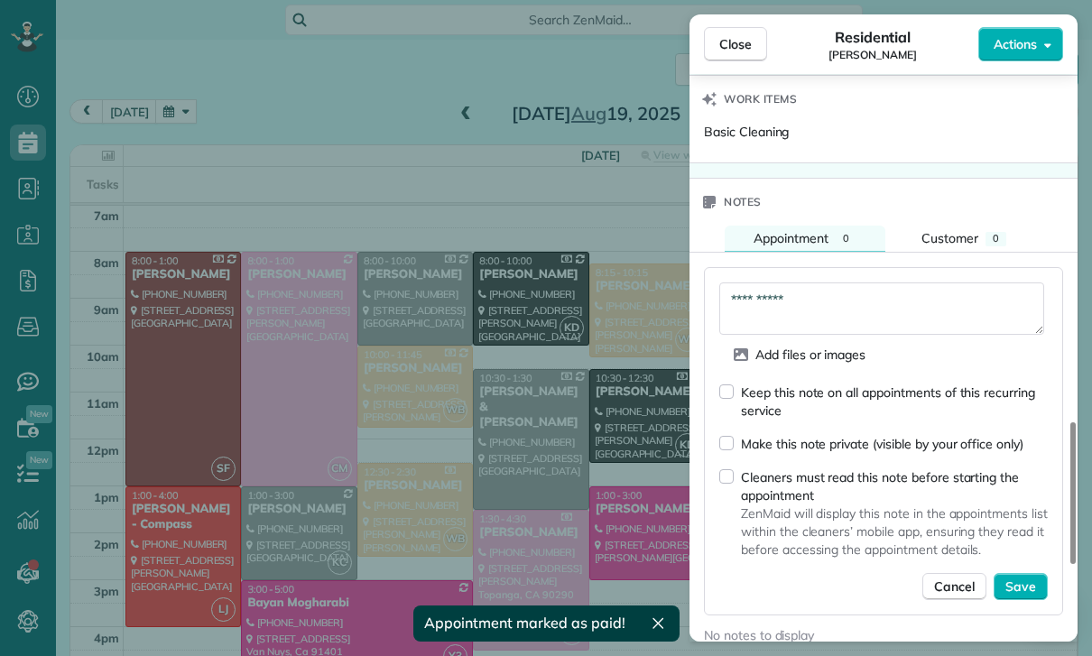
scroll to position [1541, 0]
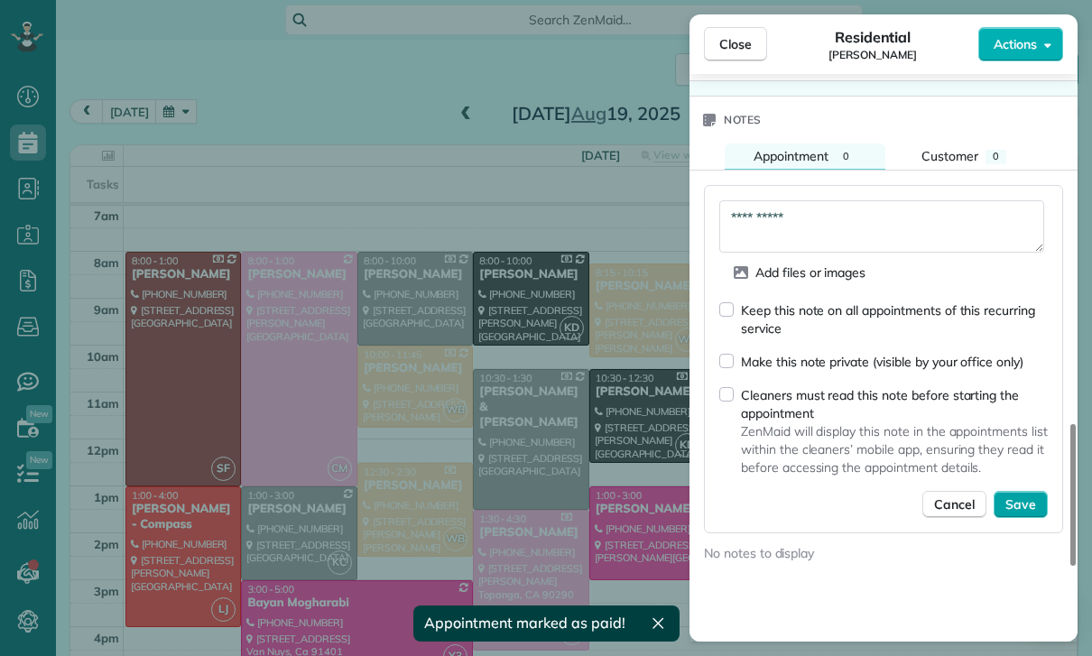
type textarea "**********"
click at [1021, 500] on span "Save" at bounding box center [1020, 504] width 31 height 18
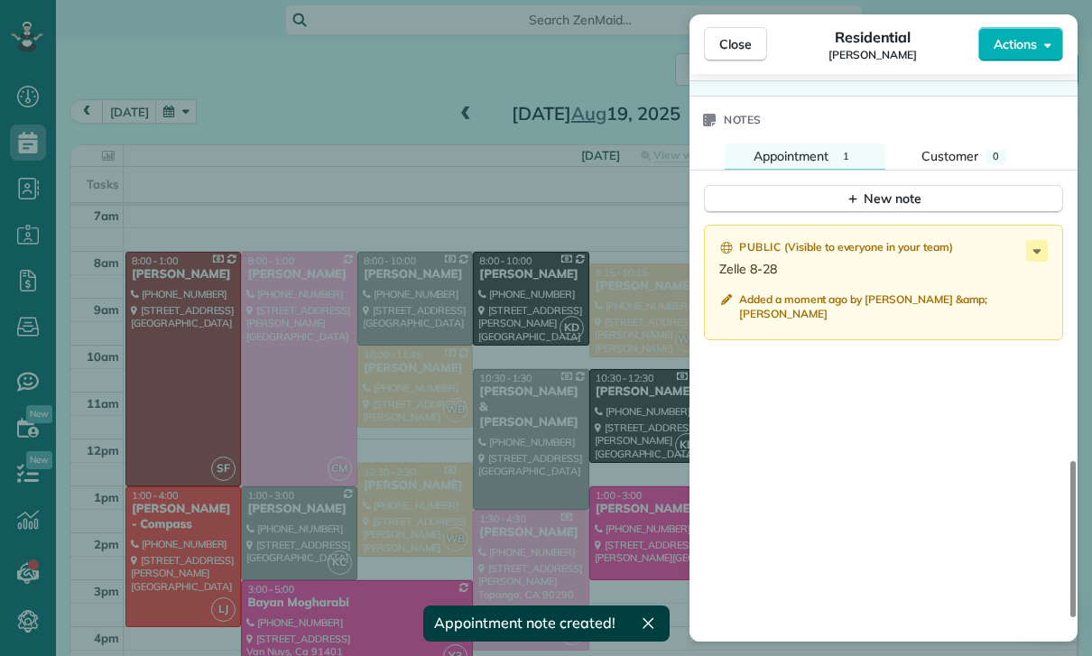
click at [529, 323] on div "Close Residential [PERSON_NAME] Actions Status Confirmed [PERSON_NAME] · Open p…" at bounding box center [546, 328] width 1092 height 656
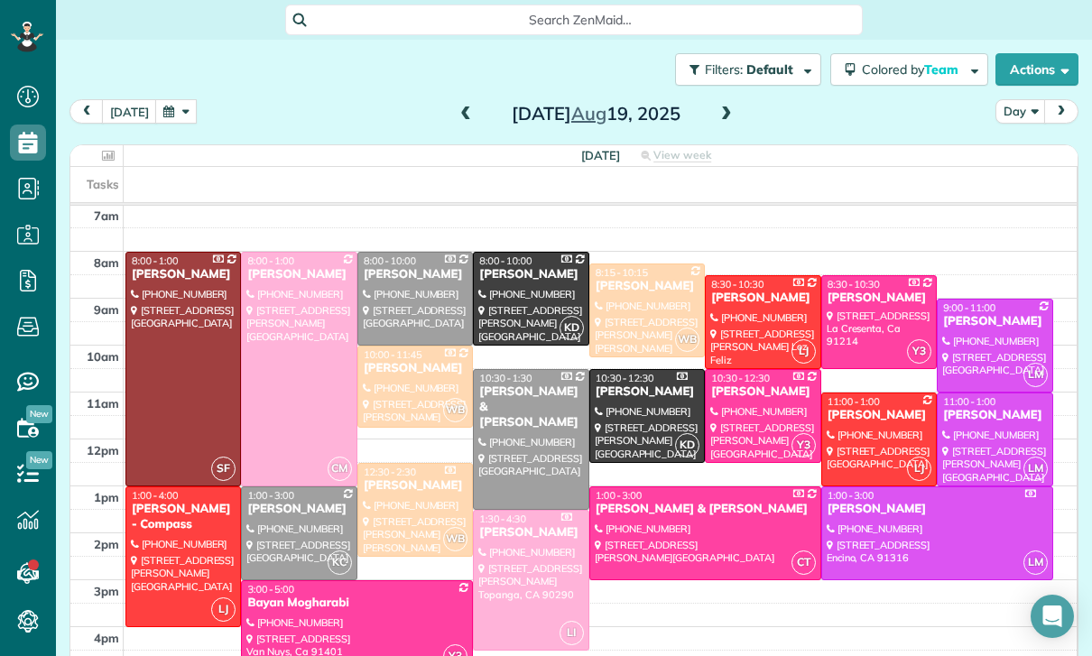
click at [177, 99] on button "button" at bounding box center [176, 111] width 42 height 24
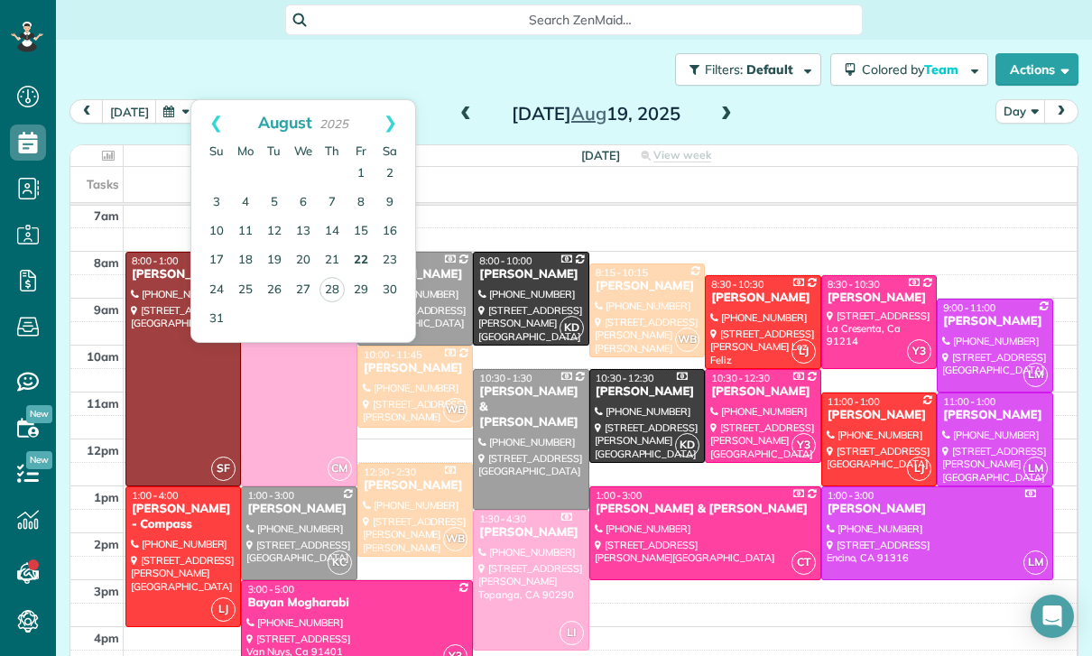
click at [364, 246] on link "22" at bounding box center [361, 260] width 29 height 29
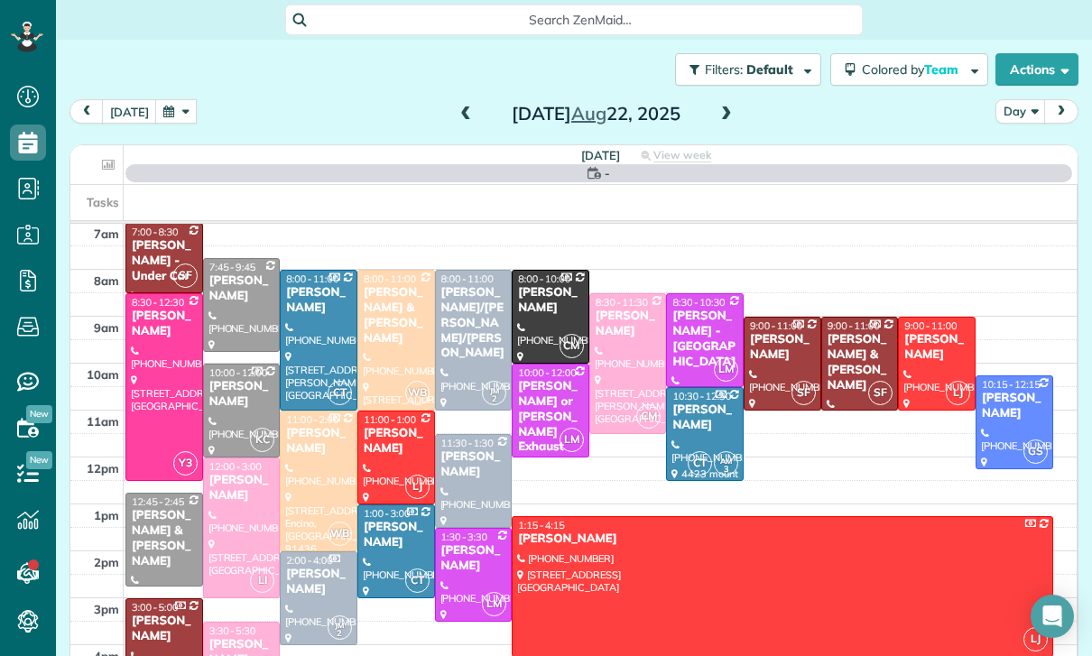
scroll to position [142, 0]
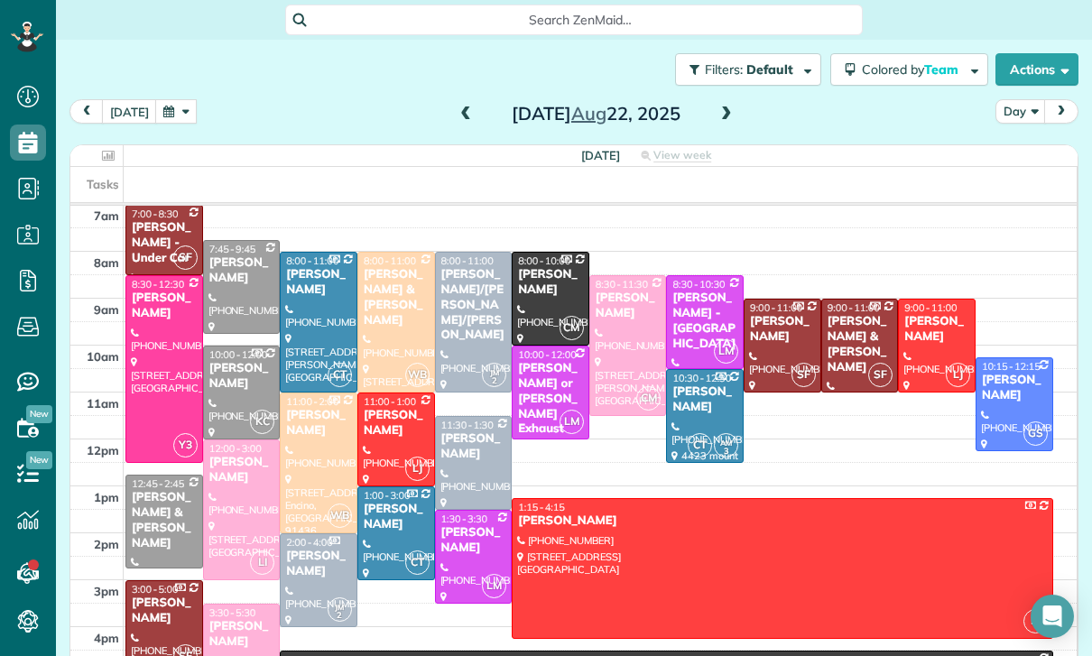
click at [610, 278] on div at bounding box center [628, 345] width 76 height 139
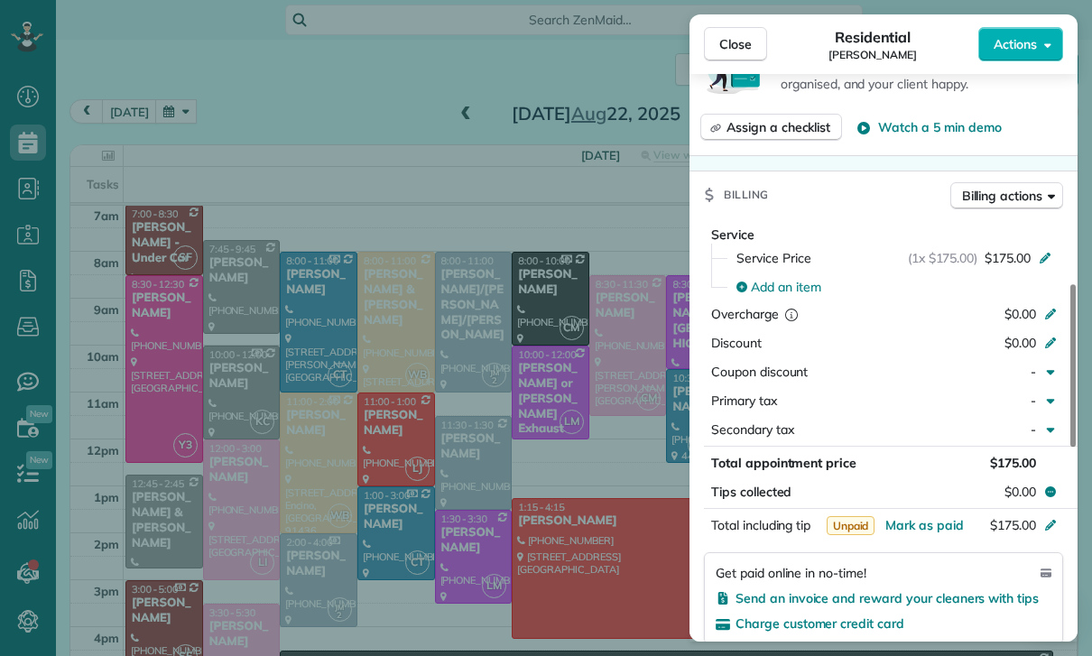
scroll to position [838, 0]
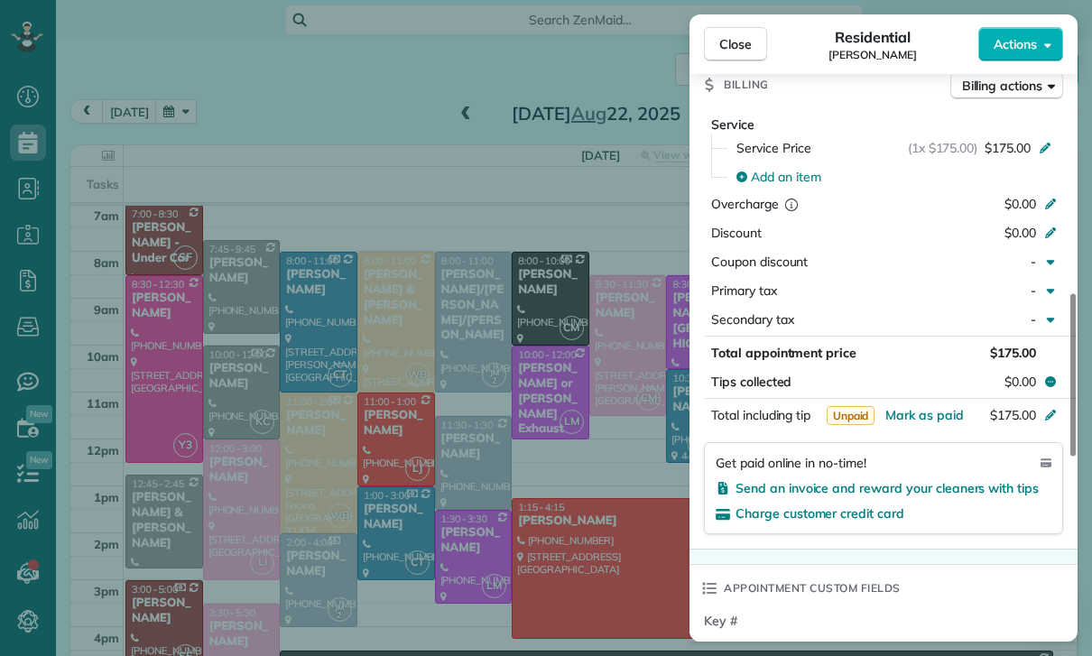
click at [939, 407] on span "Mark as paid" at bounding box center [924, 415] width 79 height 16
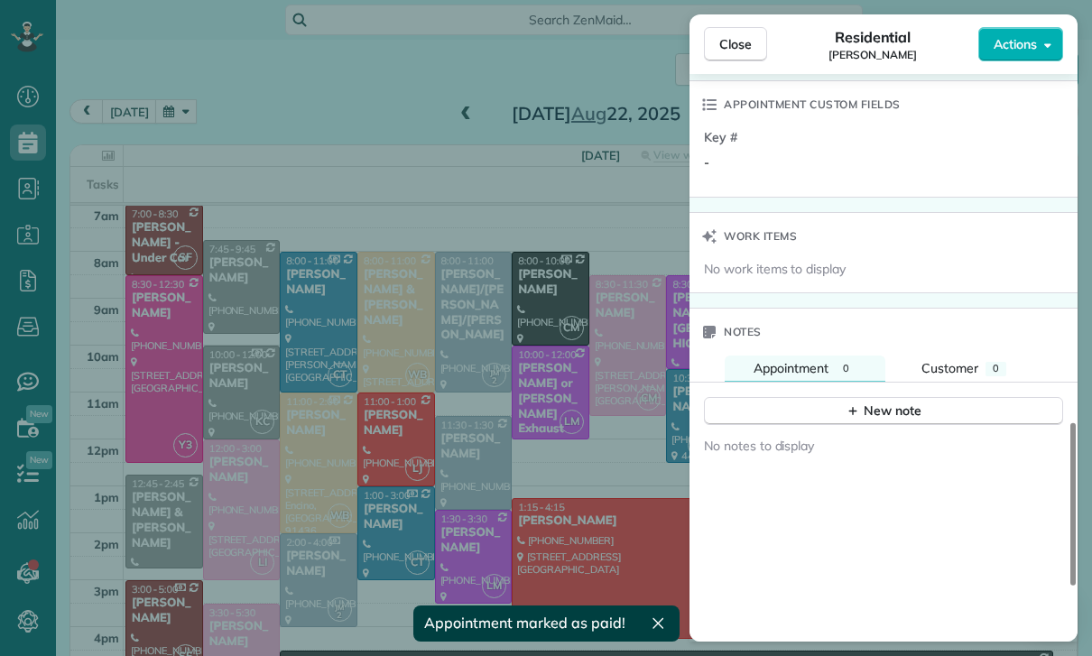
scroll to position [1335, 0]
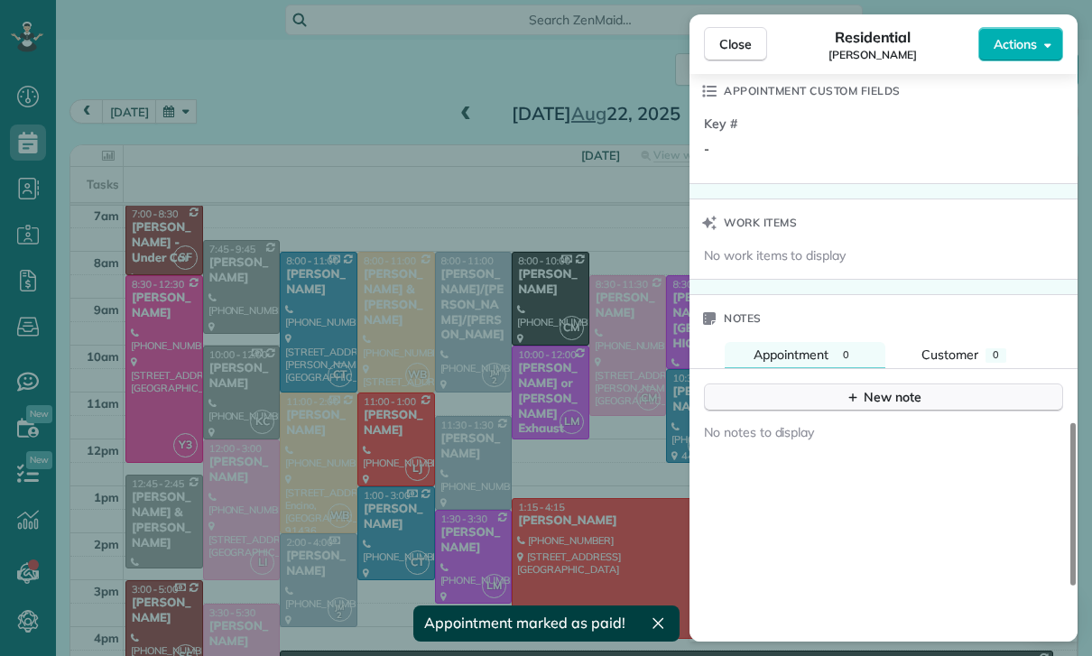
click at [904, 393] on div "New note" at bounding box center [884, 397] width 76 height 19
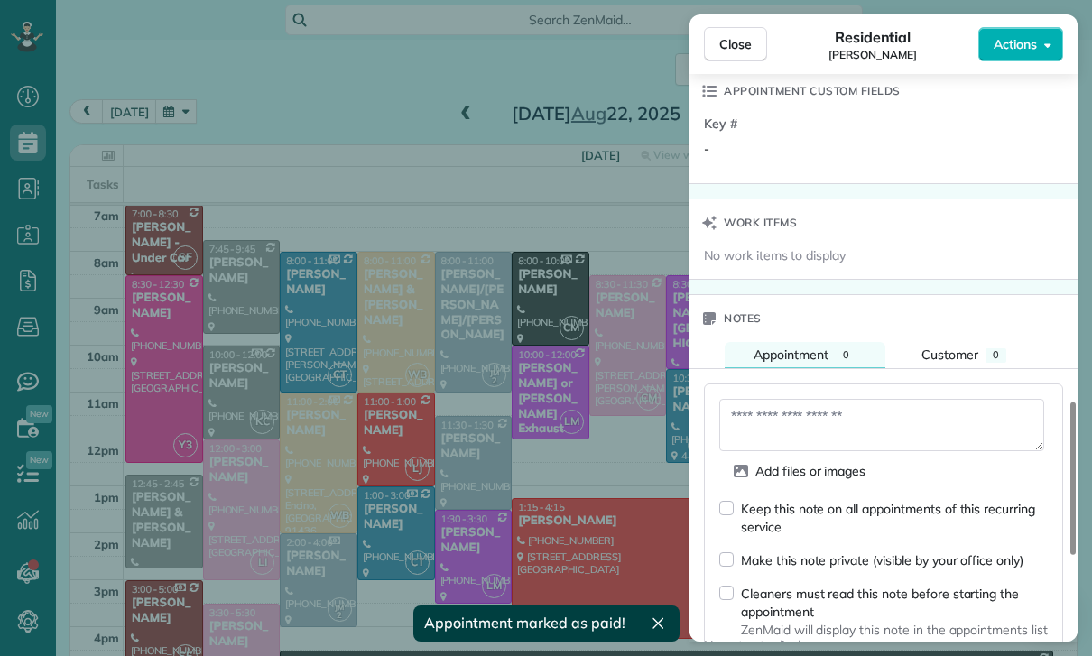
click at [780, 417] on textarea at bounding box center [881, 425] width 325 height 52
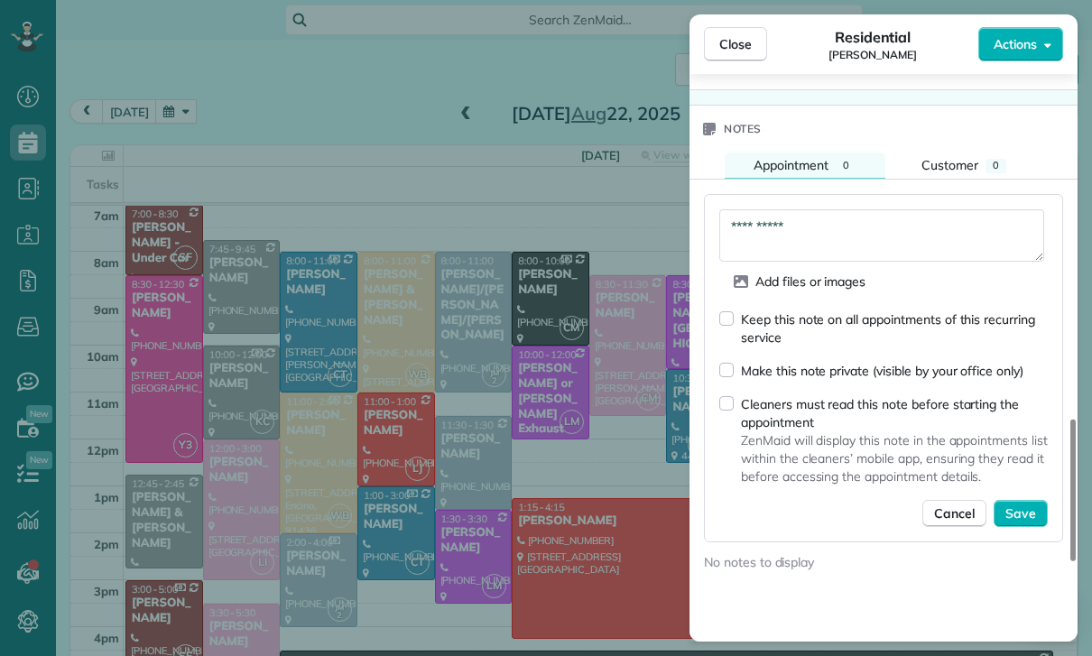
scroll to position [1522, 0]
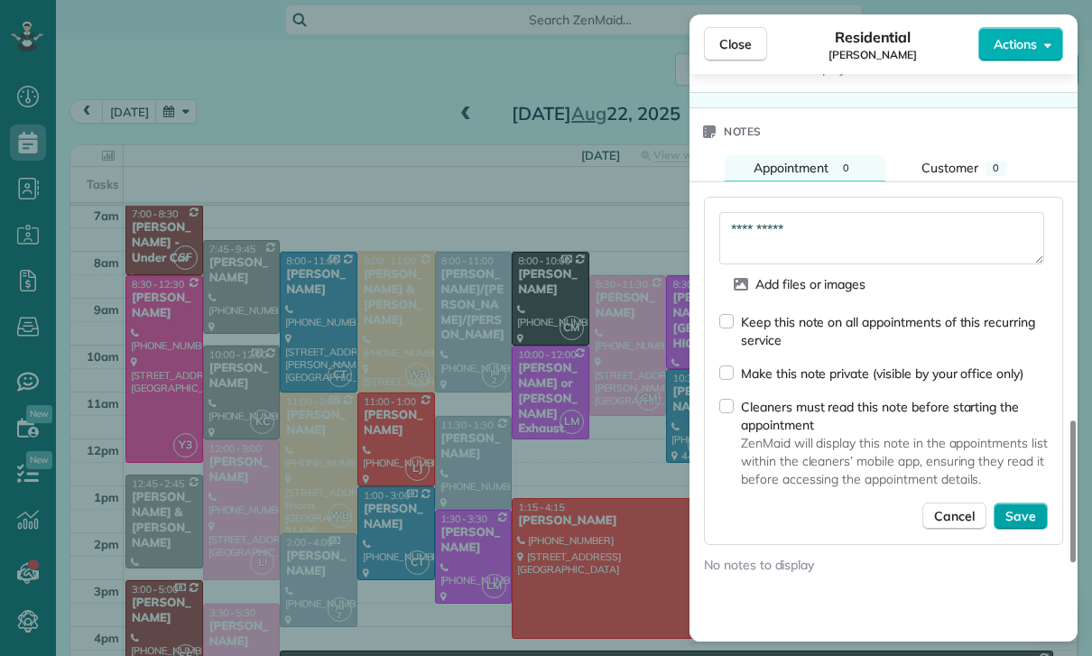
type textarea "**********"
click at [1029, 514] on span "Save" at bounding box center [1020, 516] width 31 height 18
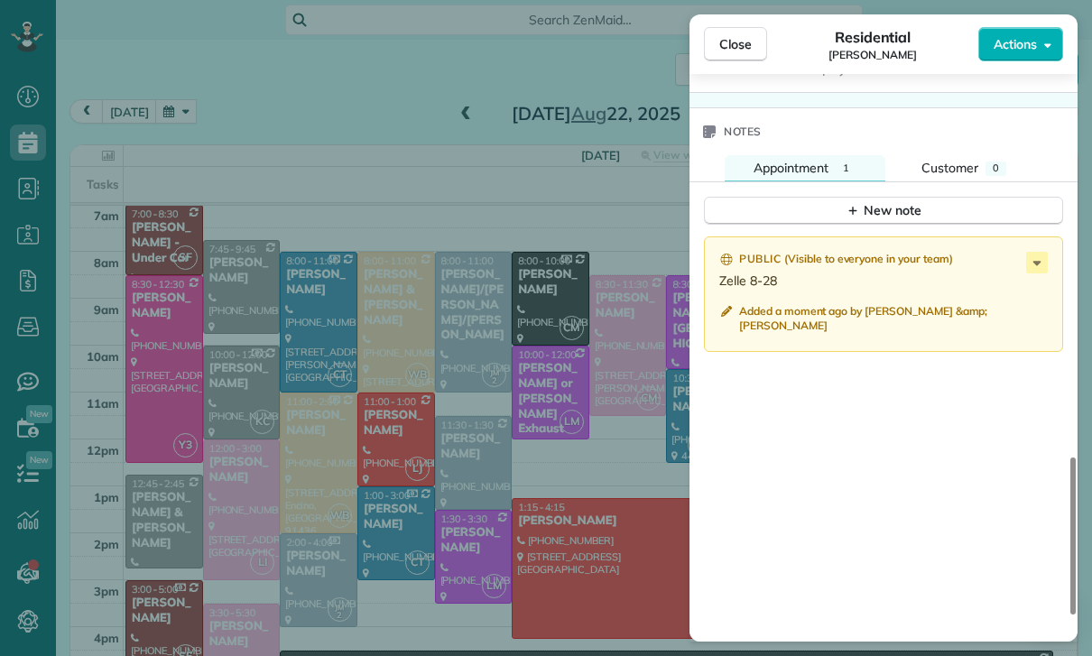
click at [613, 485] on div "Close Residential [PERSON_NAME] Actions Status Confirmed [PERSON_NAME] · Open p…" at bounding box center [546, 328] width 1092 height 656
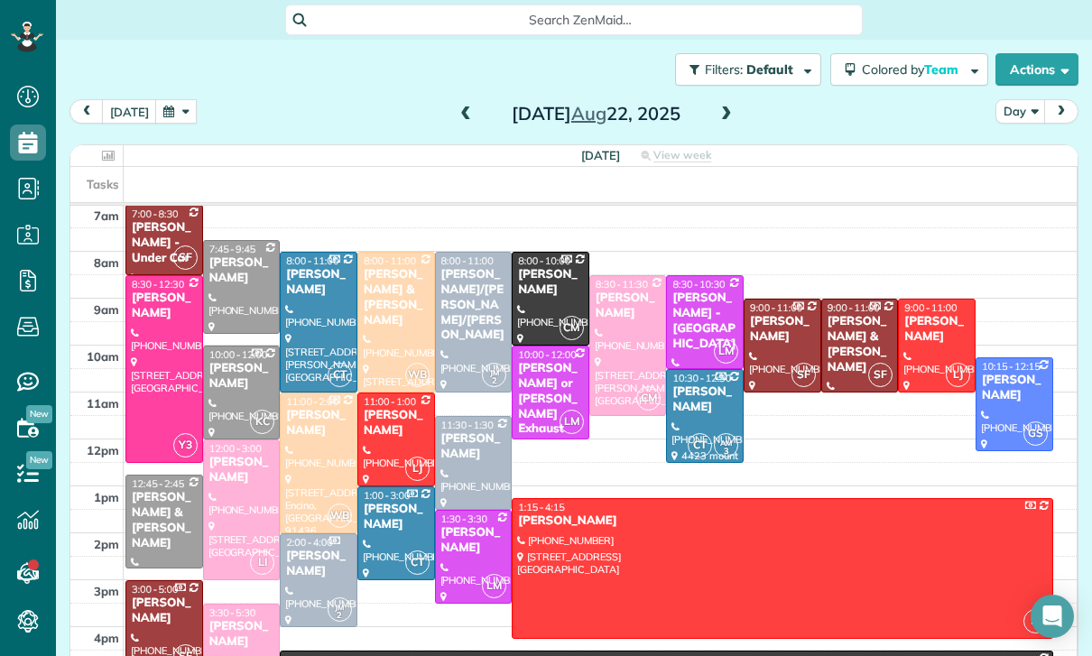
click at [175, 99] on button "button" at bounding box center [176, 111] width 42 height 24
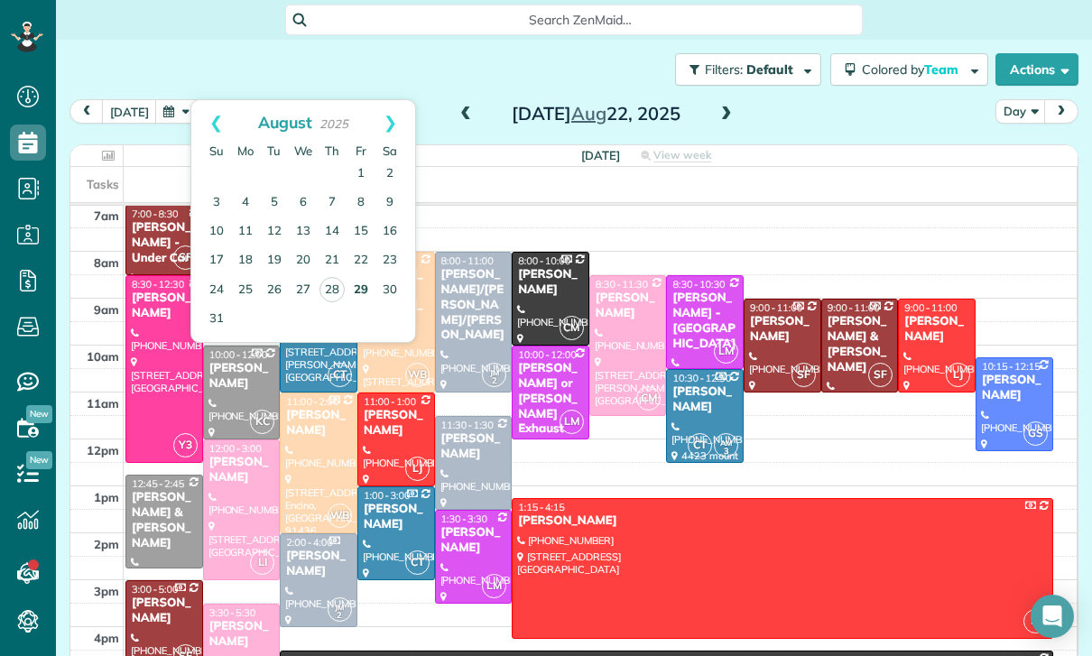
click at [362, 276] on link "29" at bounding box center [361, 290] width 29 height 29
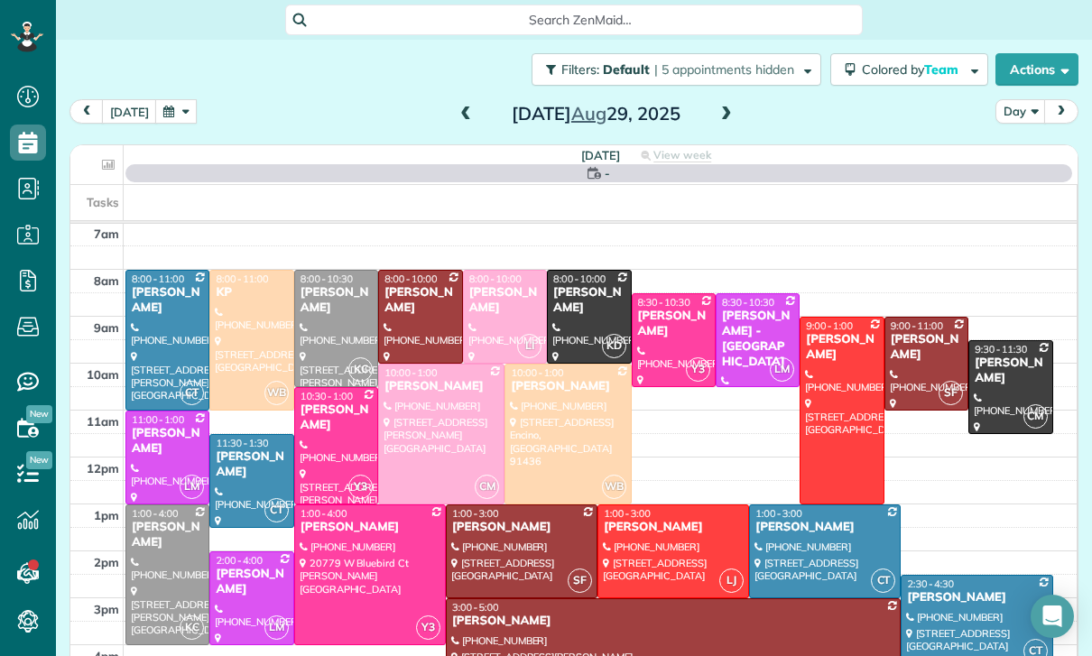
scroll to position [142, 0]
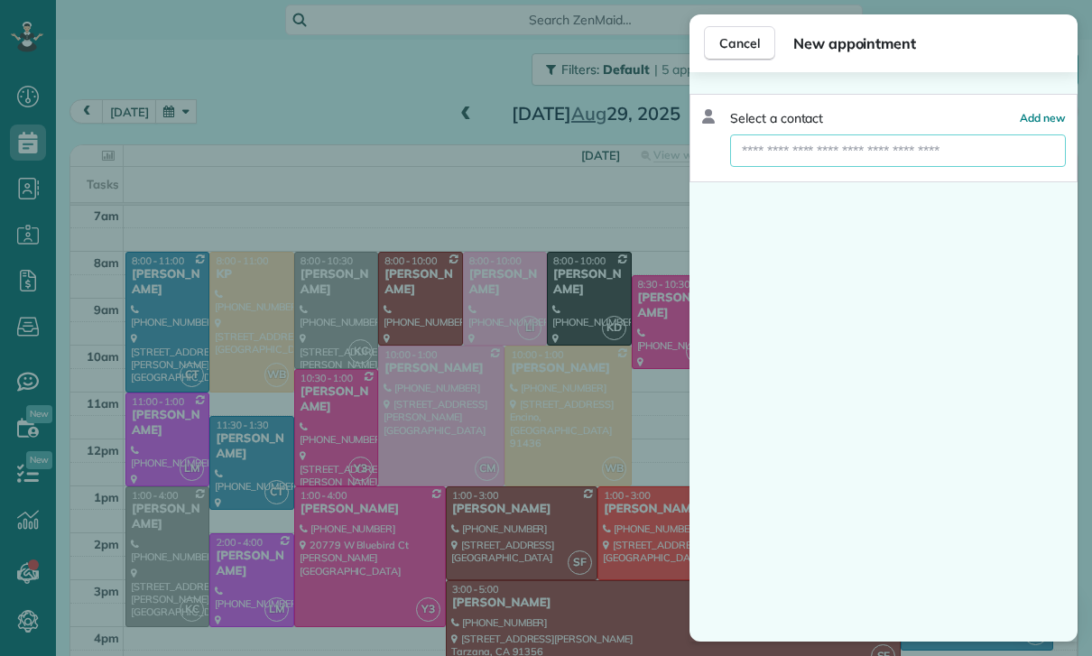
click at [911, 143] on input "text" at bounding box center [898, 150] width 336 height 32
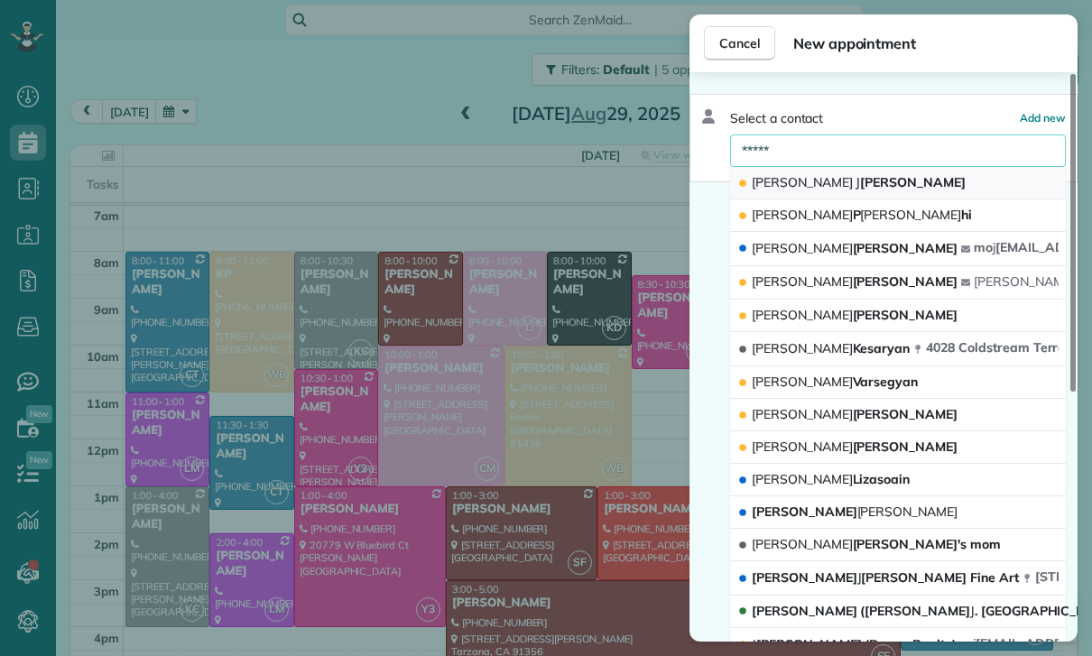
type input "*****"
click at [851, 181] on button "Ana J ohnson" at bounding box center [898, 183] width 336 height 32
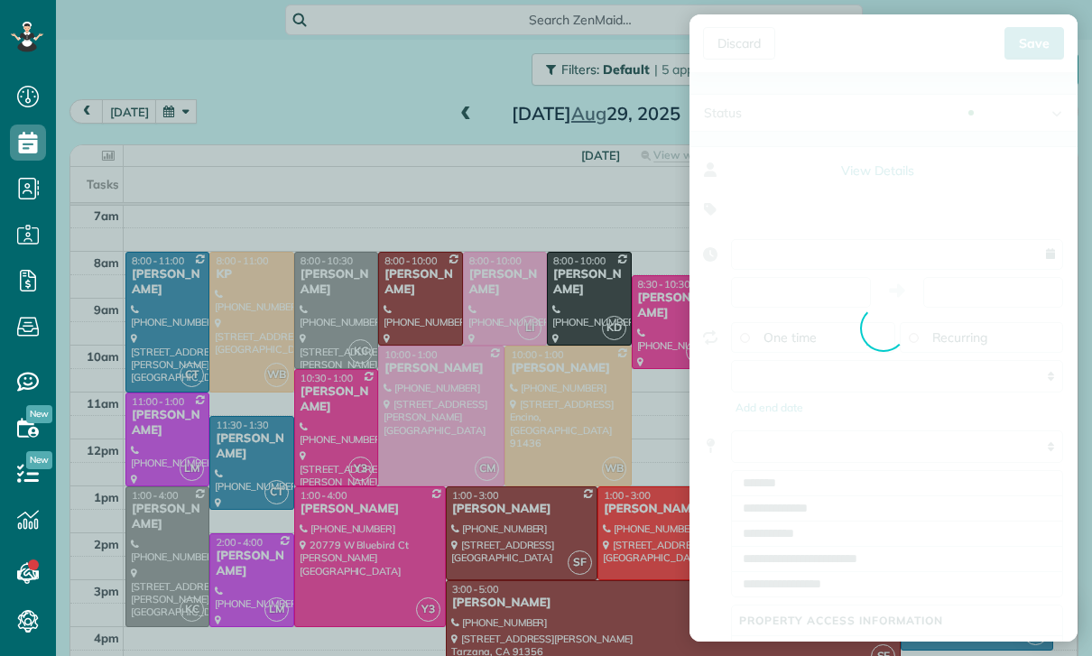
type input "**********"
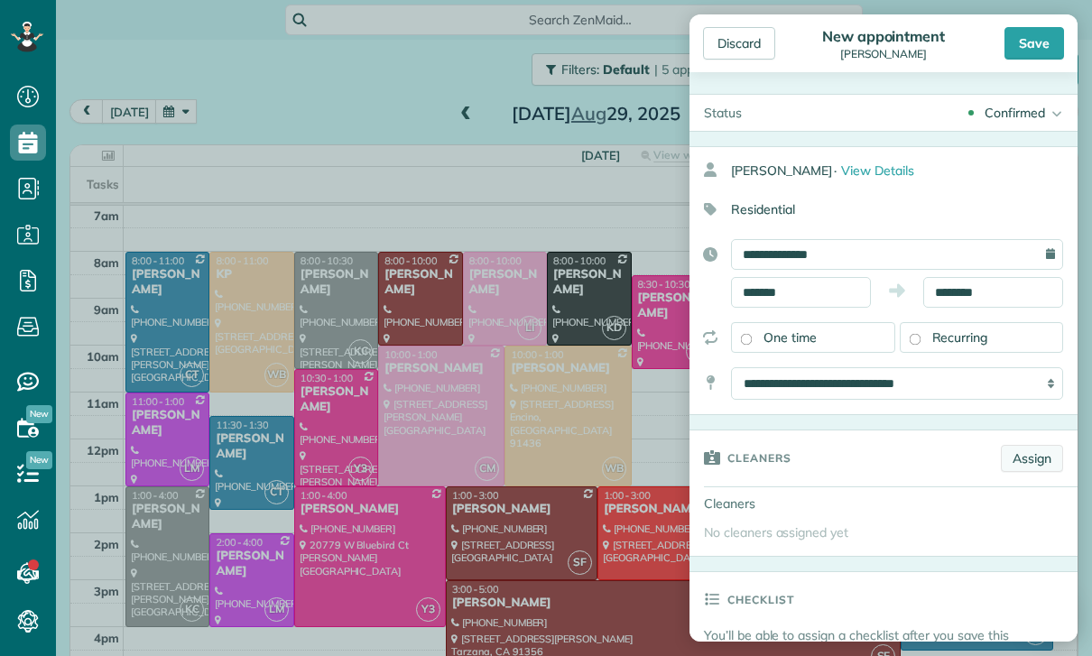
click at [1027, 462] on link "Assign" at bounding box center [1032, 458] width 62 height 27
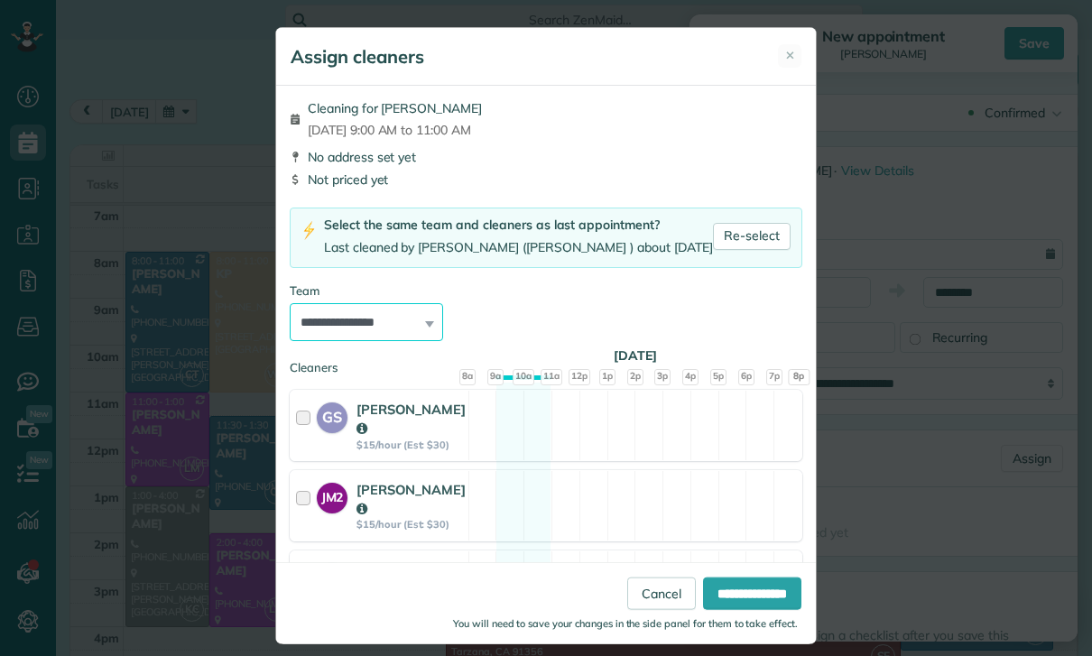
click at [418, 330] on select "**********" at bounding box center [366, 322] width 153 height 38
select select "*****"
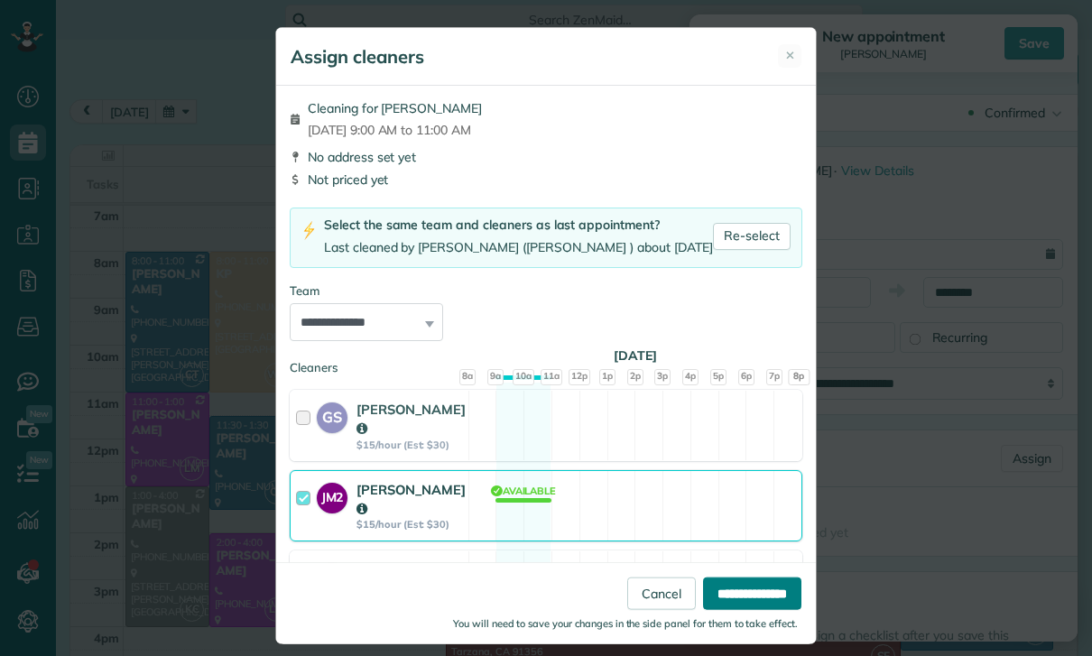
click at [740, 610] on input "**********" at bounding box center [752, 594] width 98 height 32
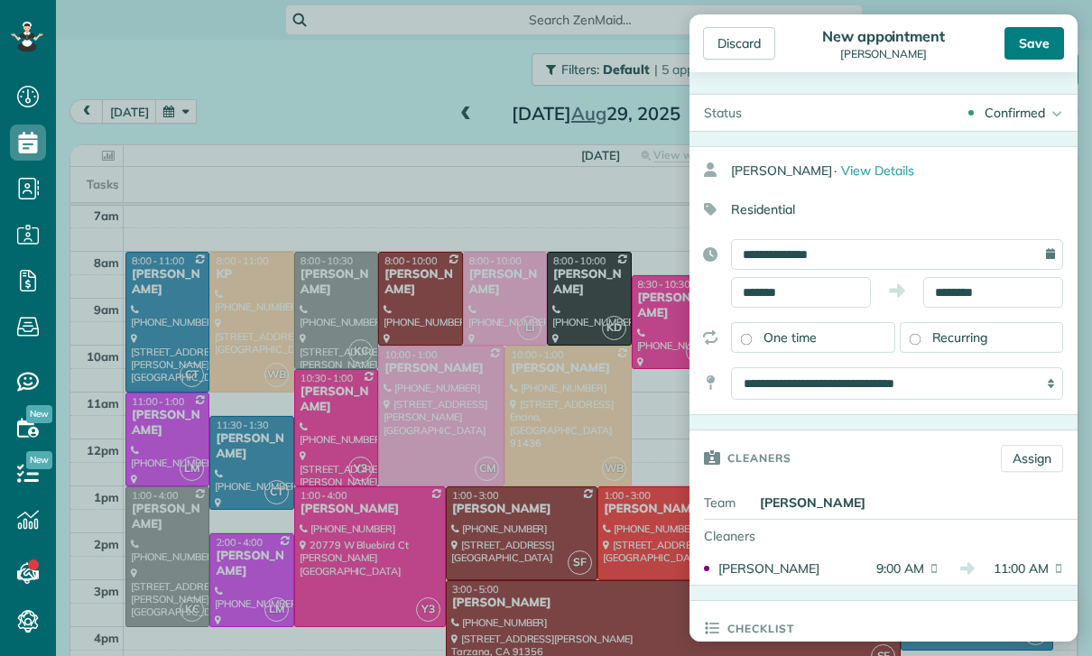
click at [1031, 41] on div "Save" at bounding box center [1035, 43] width 60 height 32
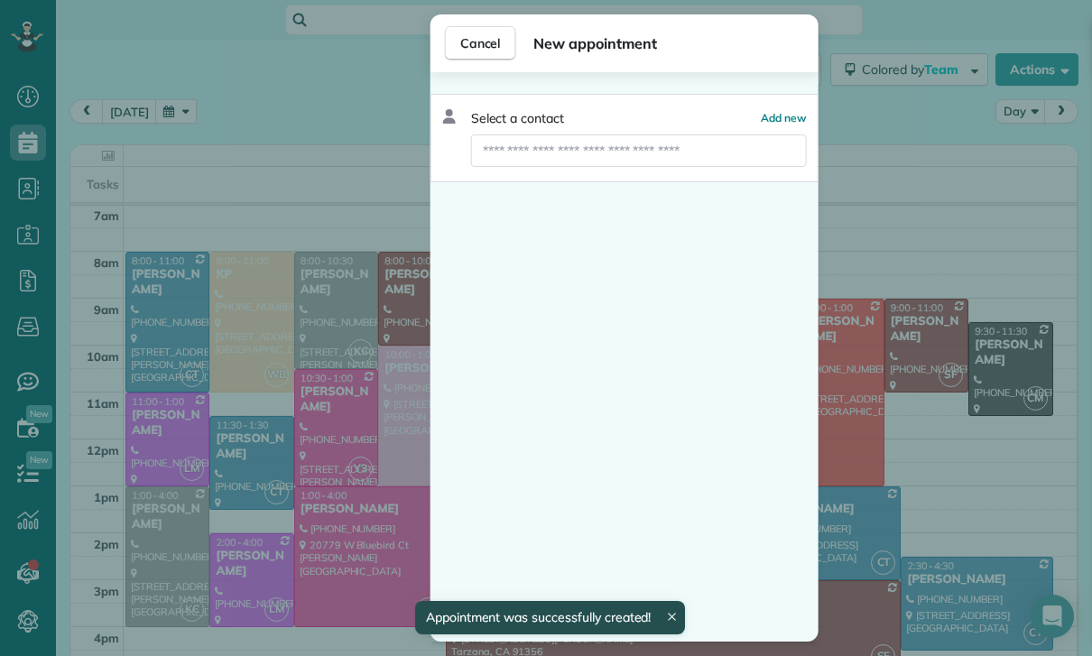
scroll to position [142, 0]
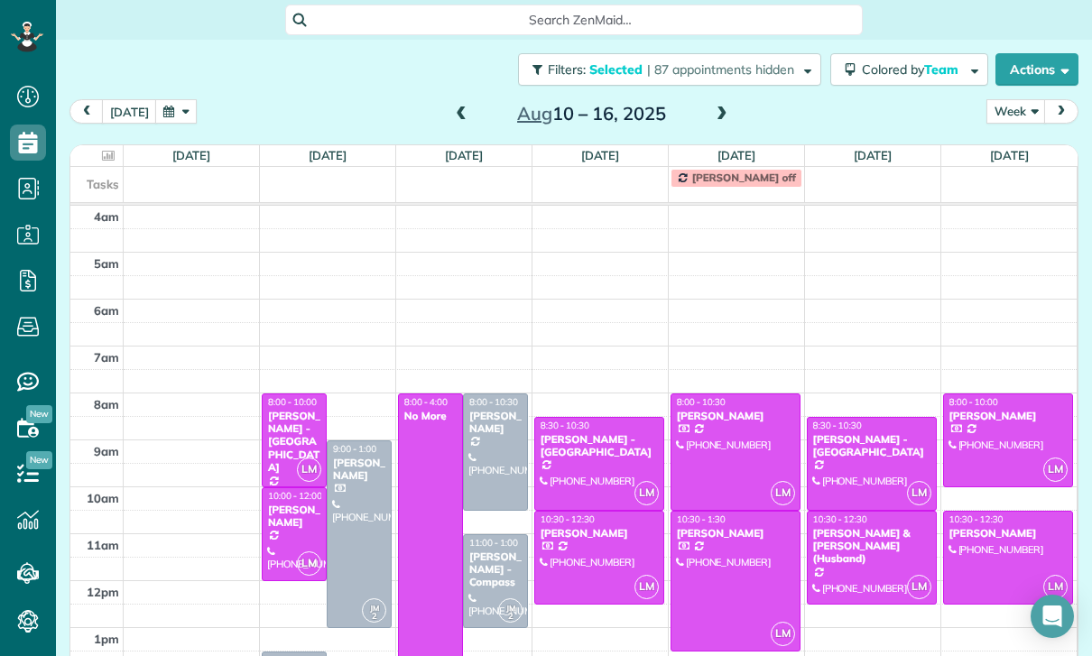
scroll to position [142, 0]
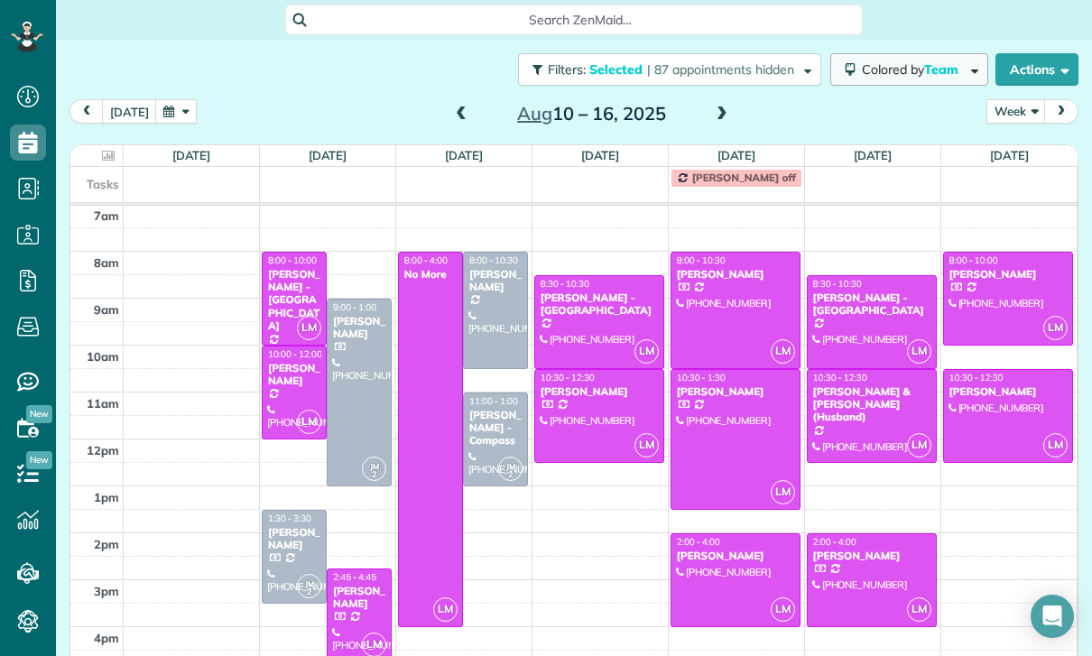
click at [911, 61] on span "Colored by Team" at bounding box center [913, 69] width 103 height 16
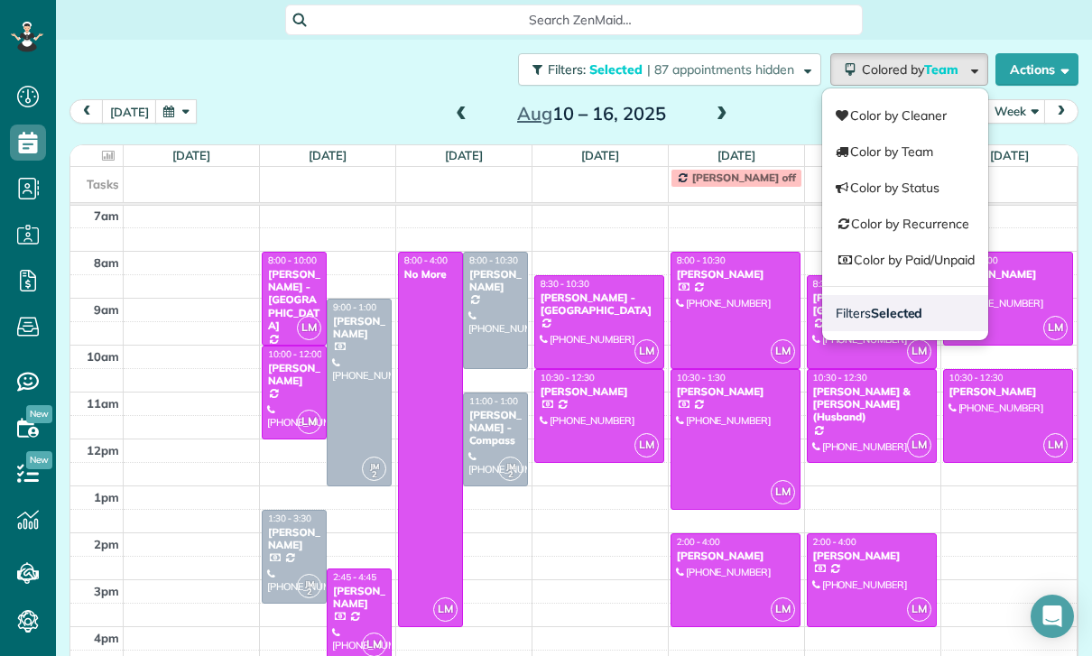
click at [895, 305] on strong "Selected" at bounding box center [897, 313] width 52 height 16
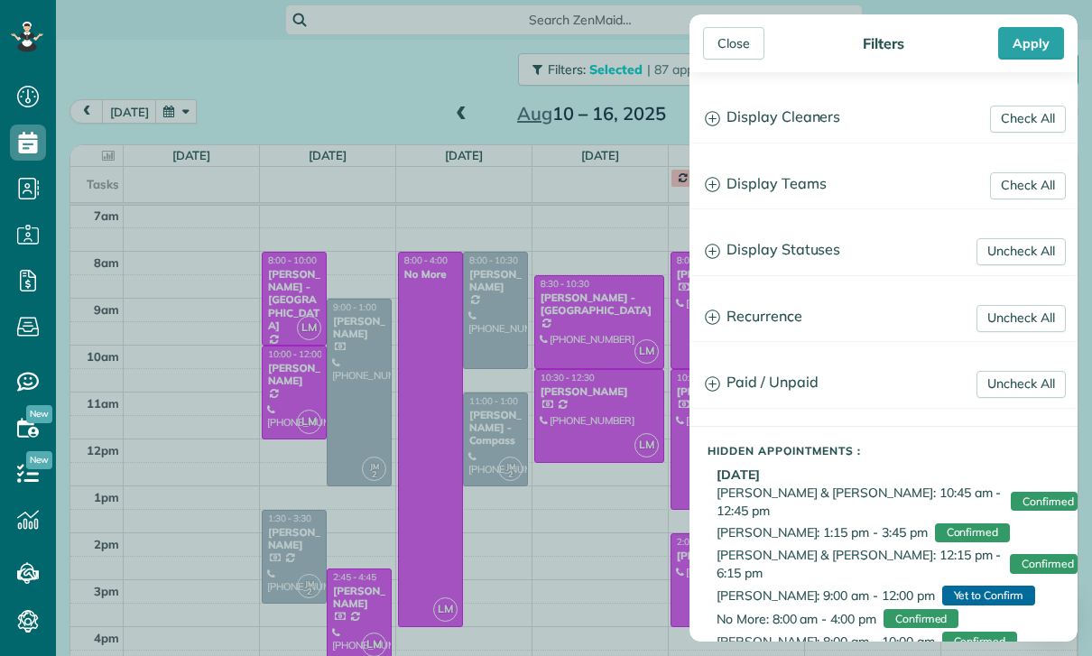
click at [769, 178] on h3 "Display Teams" at bounding box center [883, 185] width 386 height 46
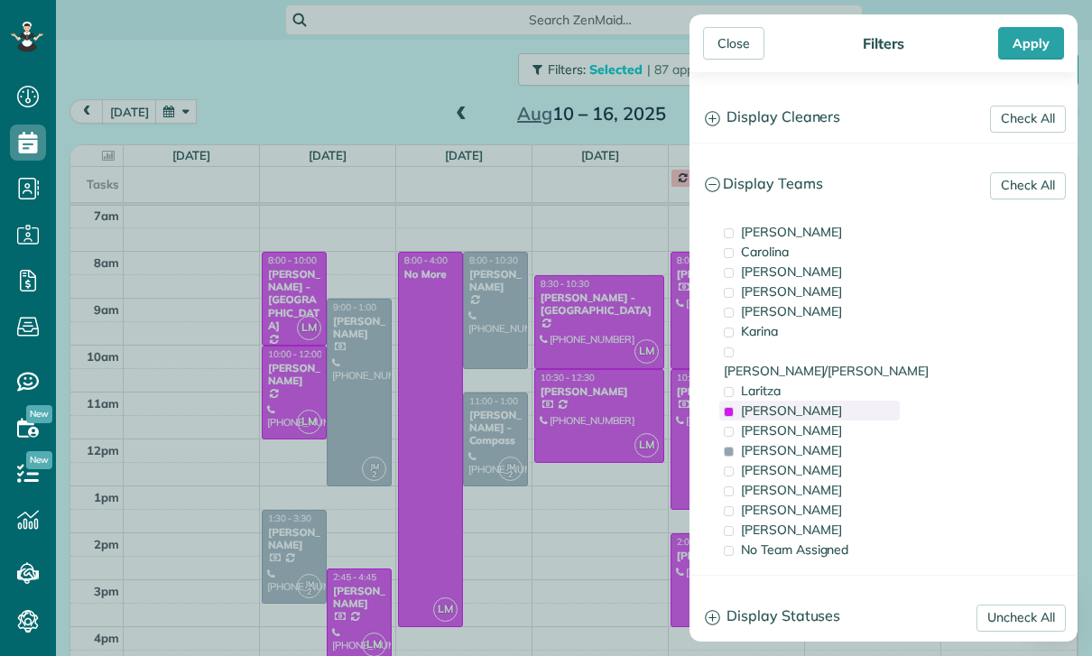
click at [802, 403] on span "[PERSON_NAME]" at bounding box center [791, 411] width 101 height 16
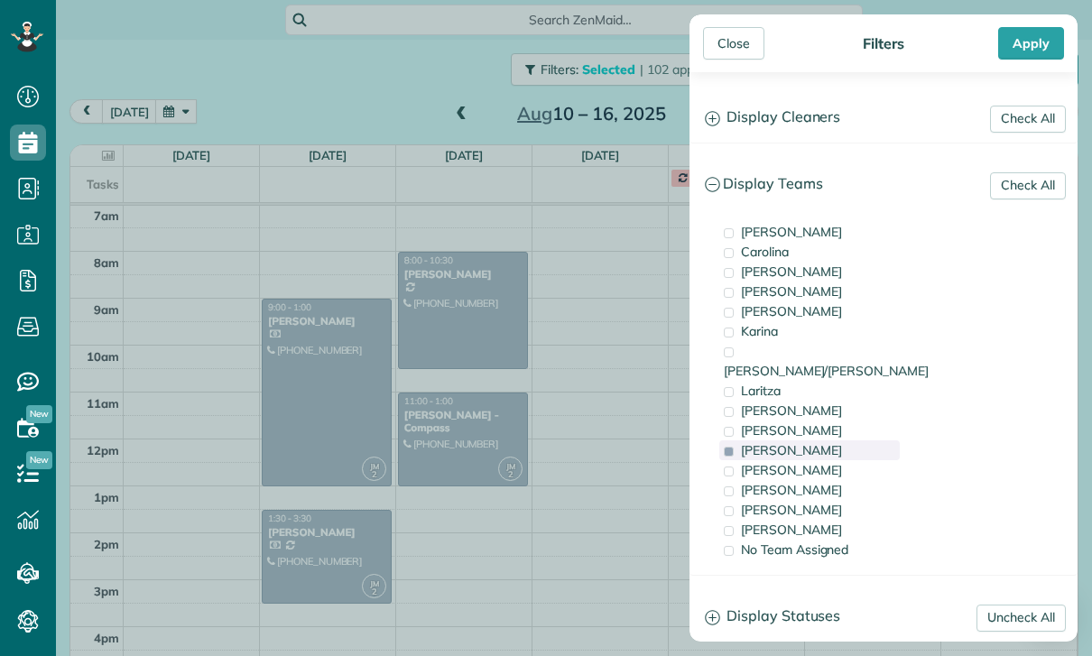
click at [781, 440] on div "[PERSON_NAME]" at bounding box center [809, 450] width 181 height 20
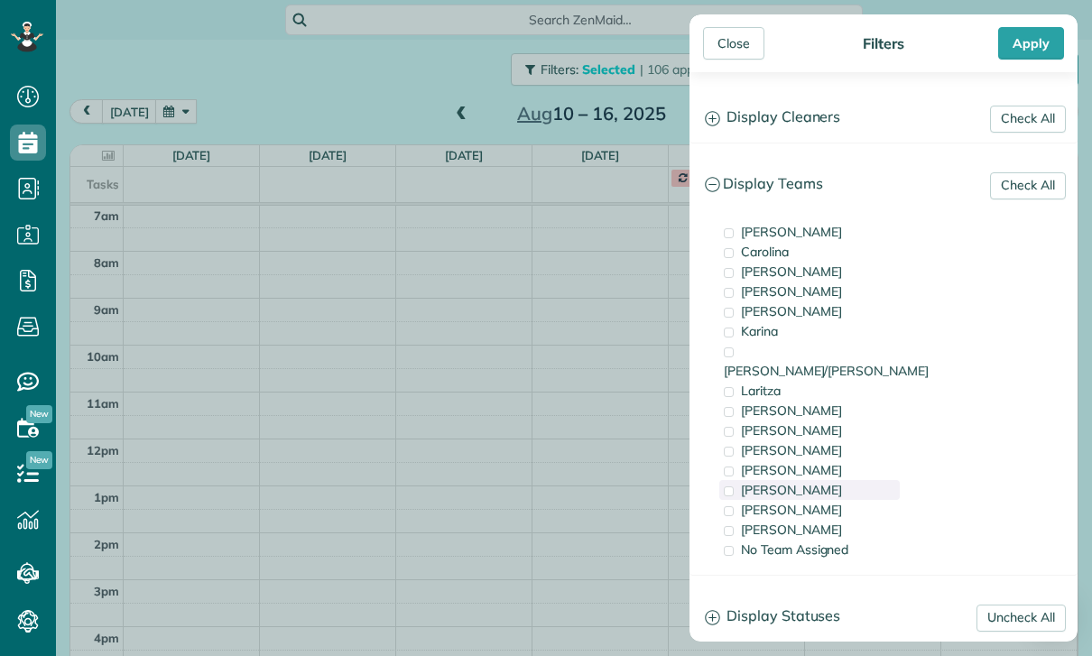
click at [787, 480] on div "[PERSON_NAME]" at bounding box center [809, 490] width 181 height 20
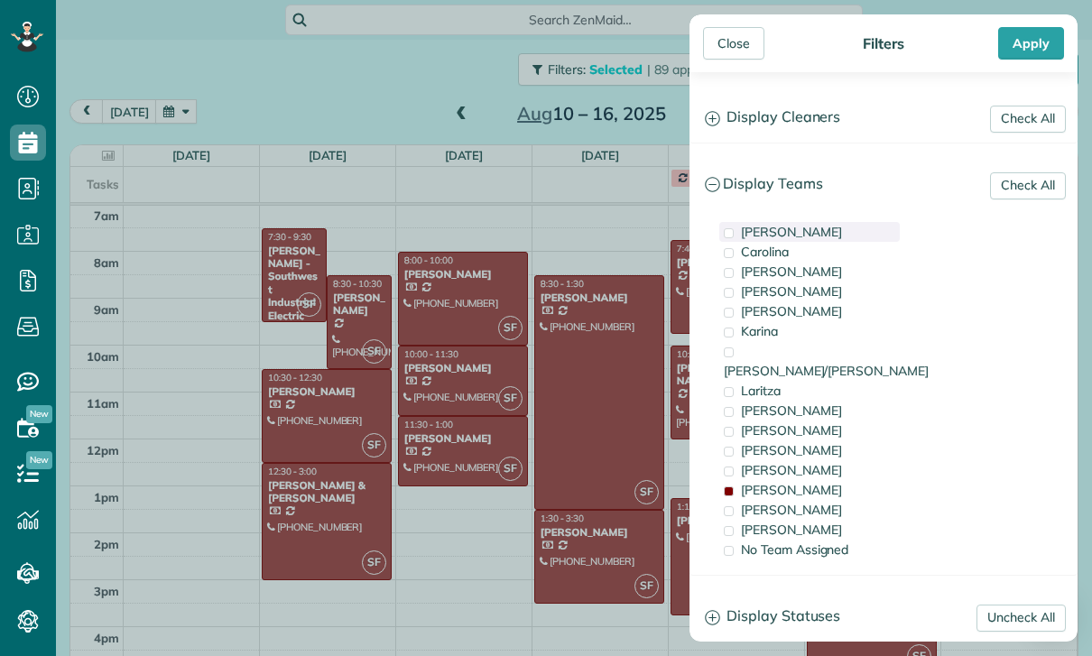
click at [793, 226] on div "[PERSON_NAME]" at bounding box center [809, 232] width 181 height 20
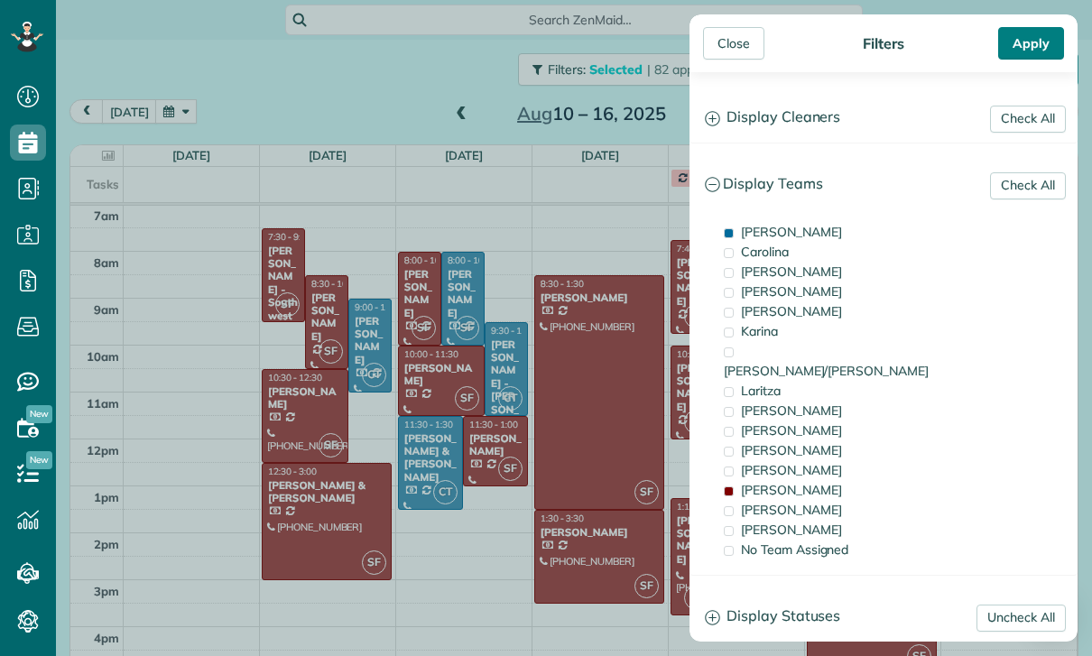
click at [1029, 32] on div "Apply" at bounding box center [1031, 43] width 66 height 32
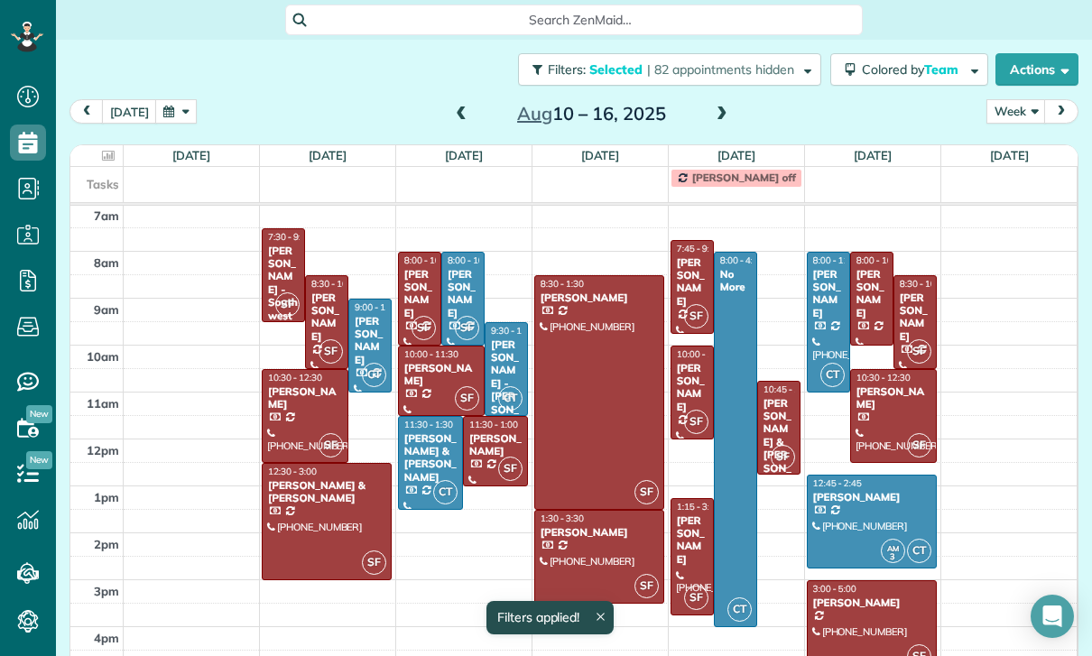
click at [175, 99] on button "button" at bounding box center [176, 111] width 42 height 24
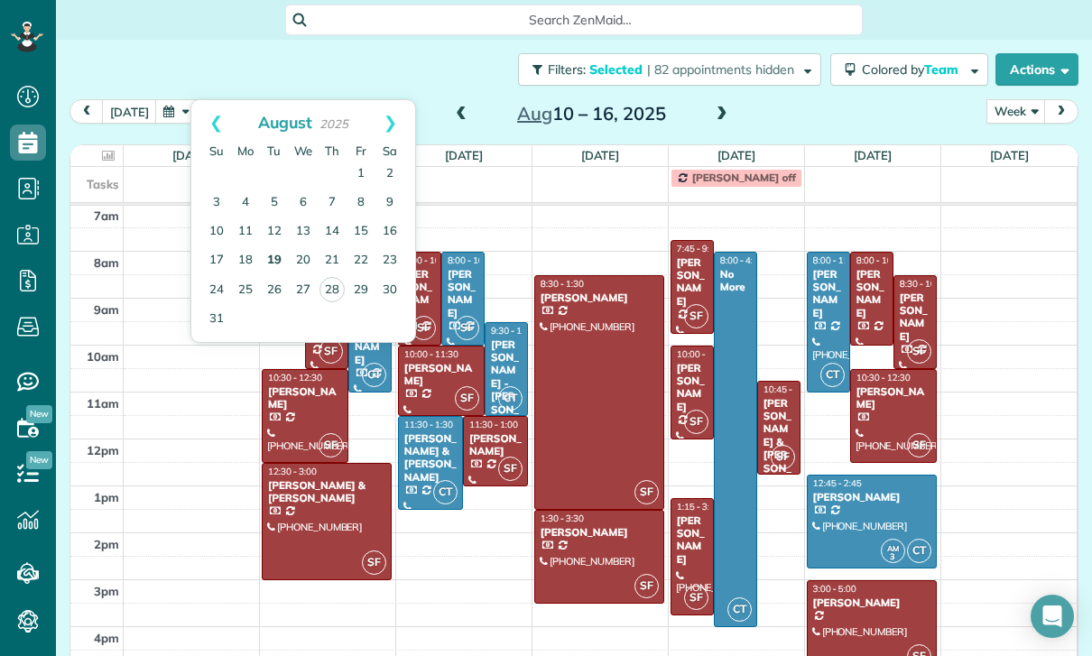
click at [265, 246] on link "19" at bounding box center [274, 260] width 29 height 29
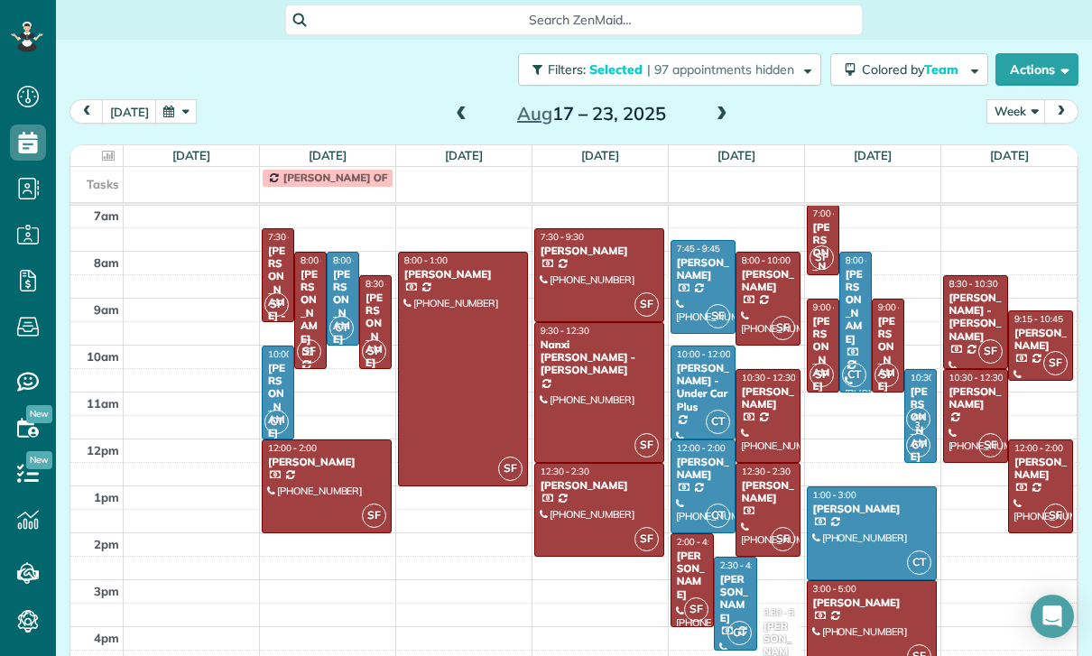
click at [304, 268] on div "[PERSON_NAME]" at bounding box center [311, 307] width 22 height 78
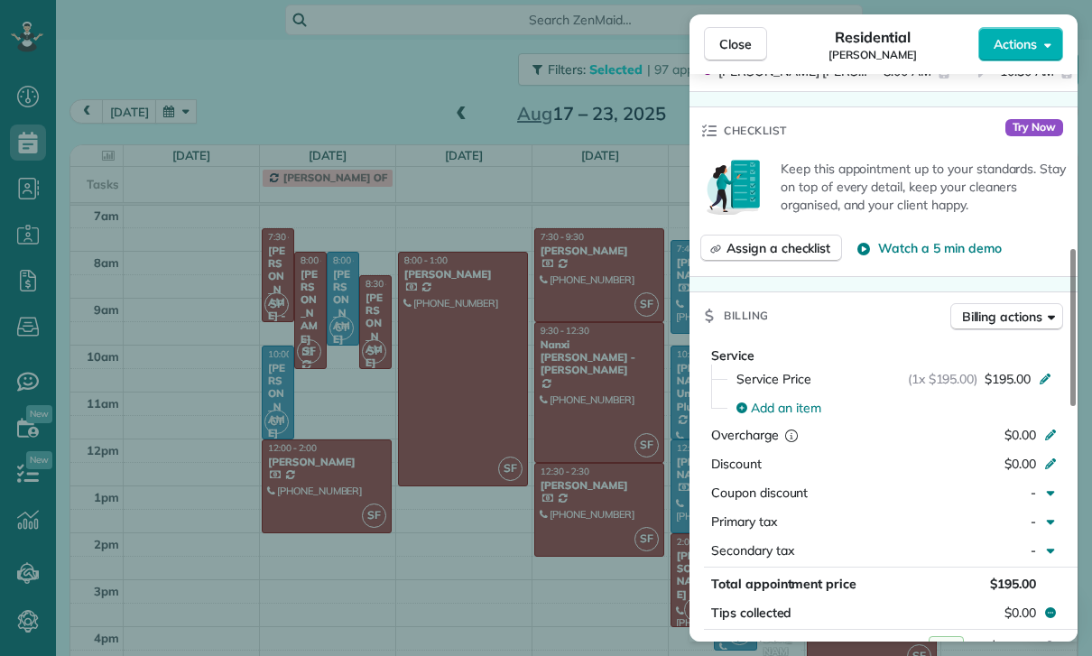
scroll to position [770, 0]
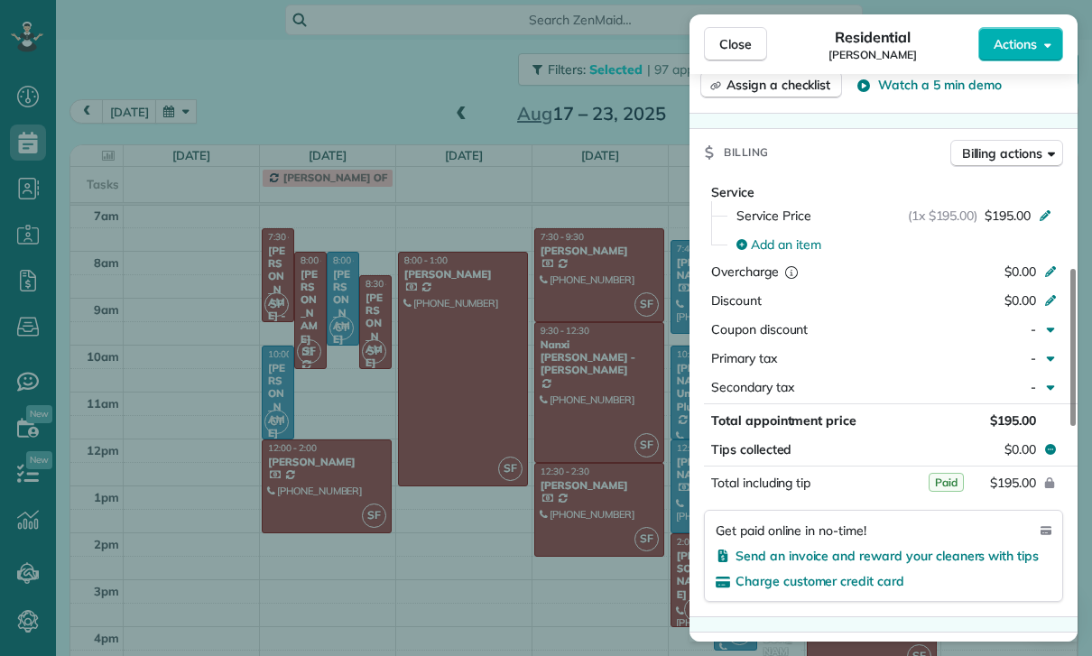
click at [599, 559] on div "Close Residential [PERSON_NAME] Actions Status Confirmed [PERSON_NAME] · Open p…" at bounding box center [546, 328] width 1092 height 656
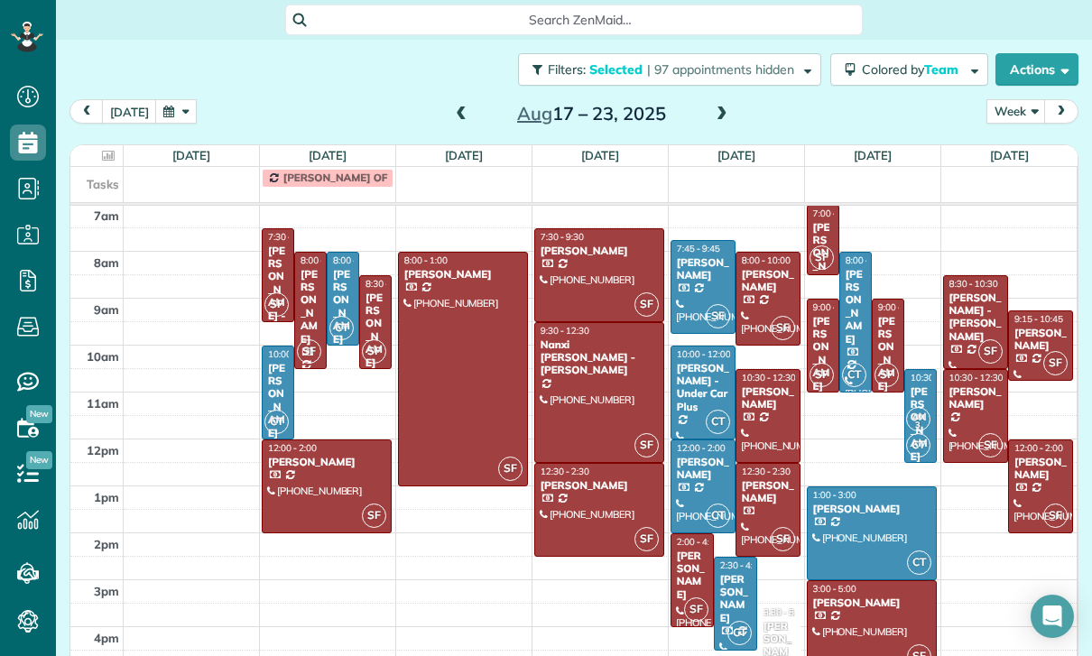
click at [583, 229] on div at bounding box center [599, 275] width 128 height 92
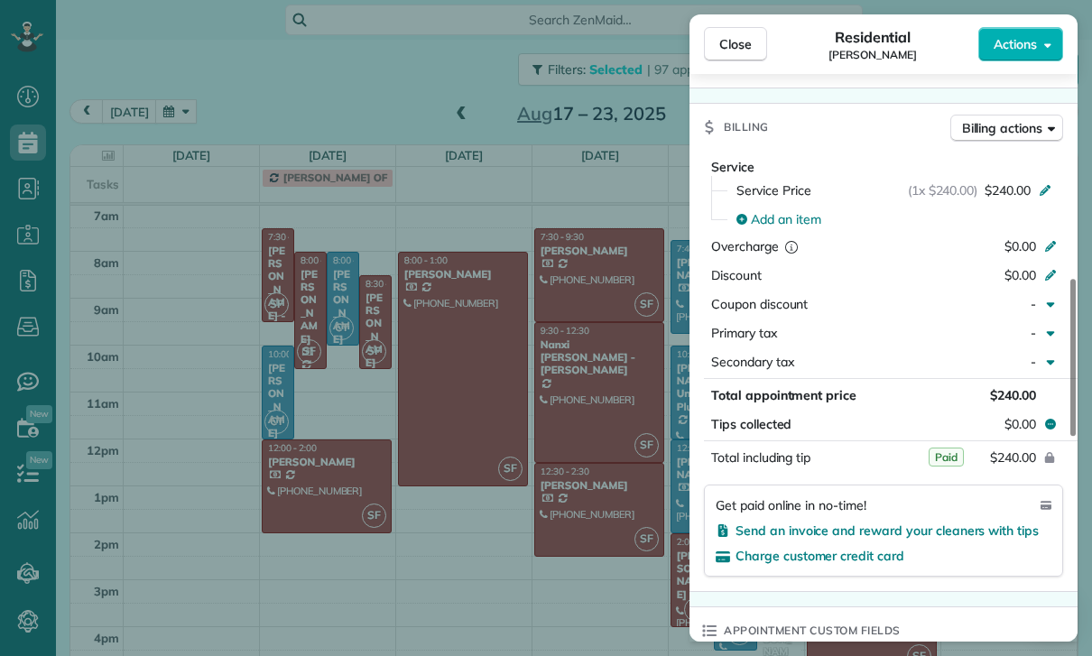
scroll to position [810, 0]
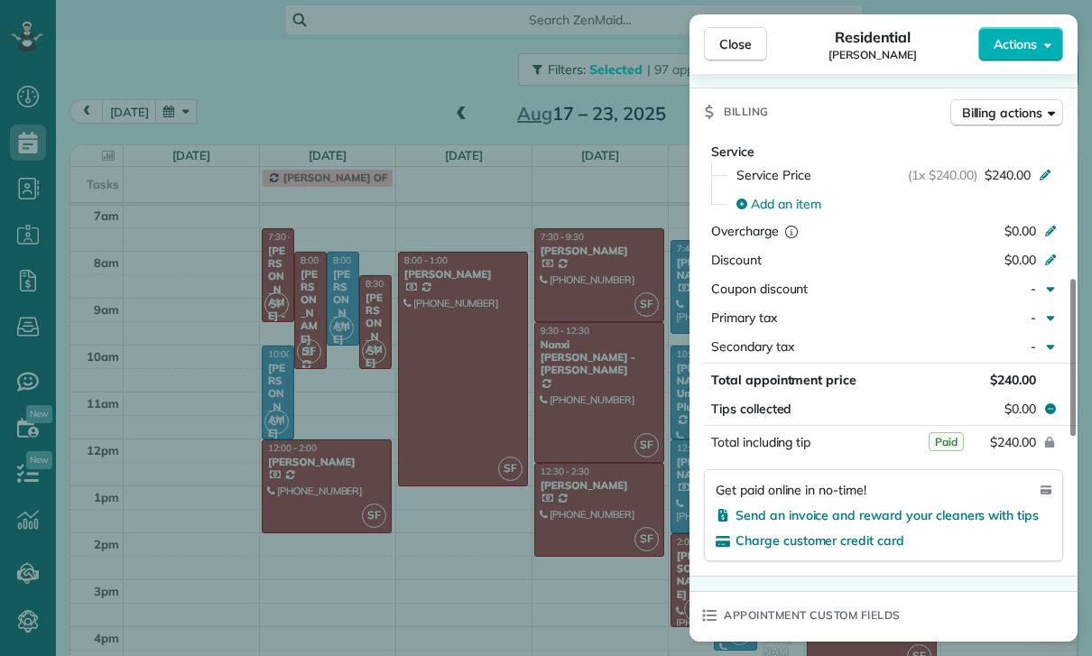
click at [597, 509] on div "Close Residential [PERSON_NAME] Actions Status Confirmed [PERSON_NAME] · Open p…" at bounding box center [546, 328] width 1092 height 656
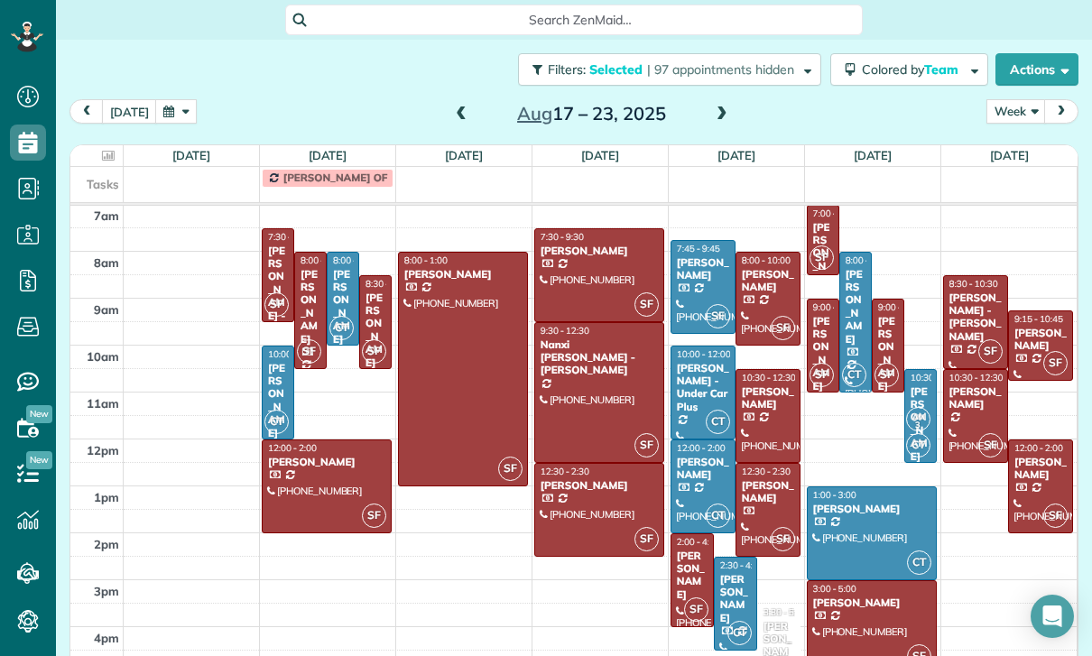
click at [587, 464] on div at bounding box center [599, 510] width 128 height 92
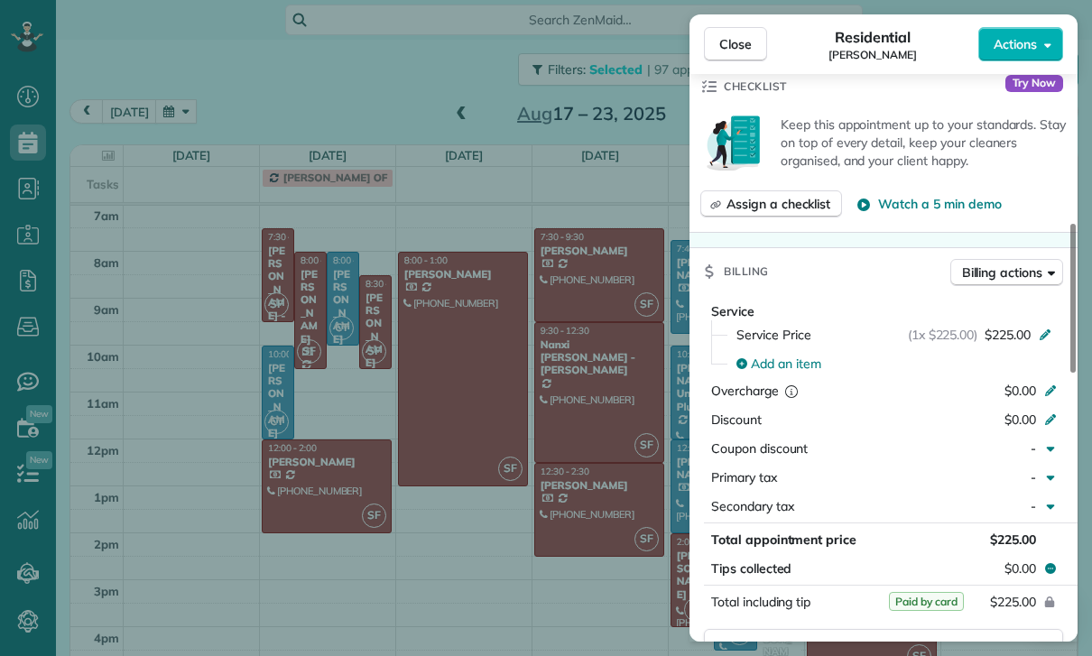
scroll to position [732, 0]
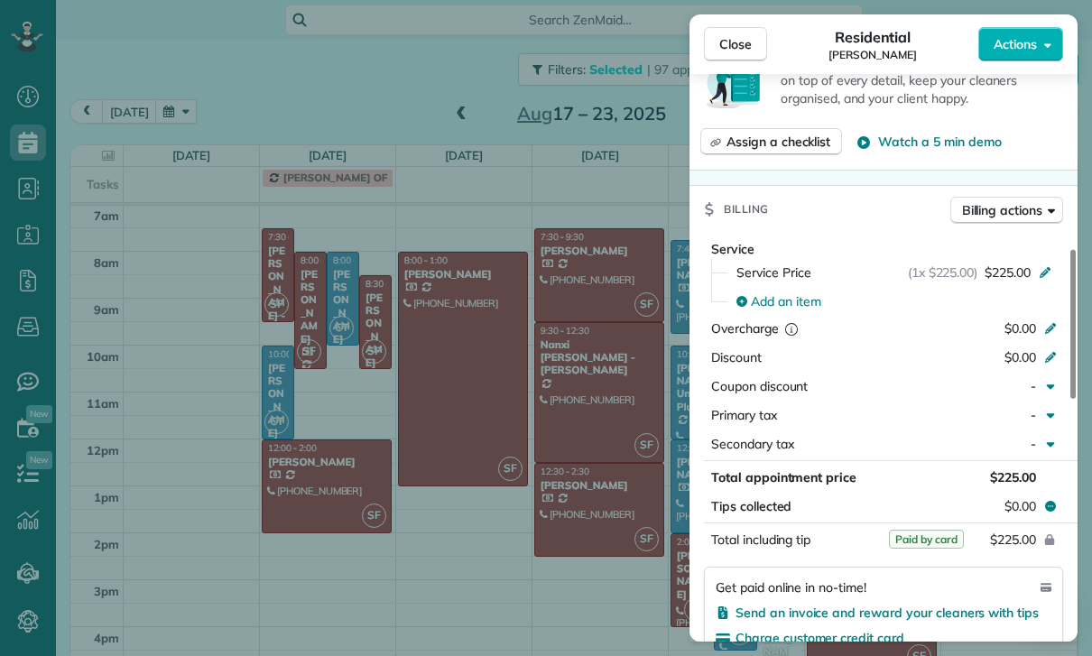
click at [577, 492] on div "Close Residential [PERSON_NAME] Actions Status Yet to Confirm [PERSON_NAME] · O…" at bounding box center [546, 328] width 1092 height 656
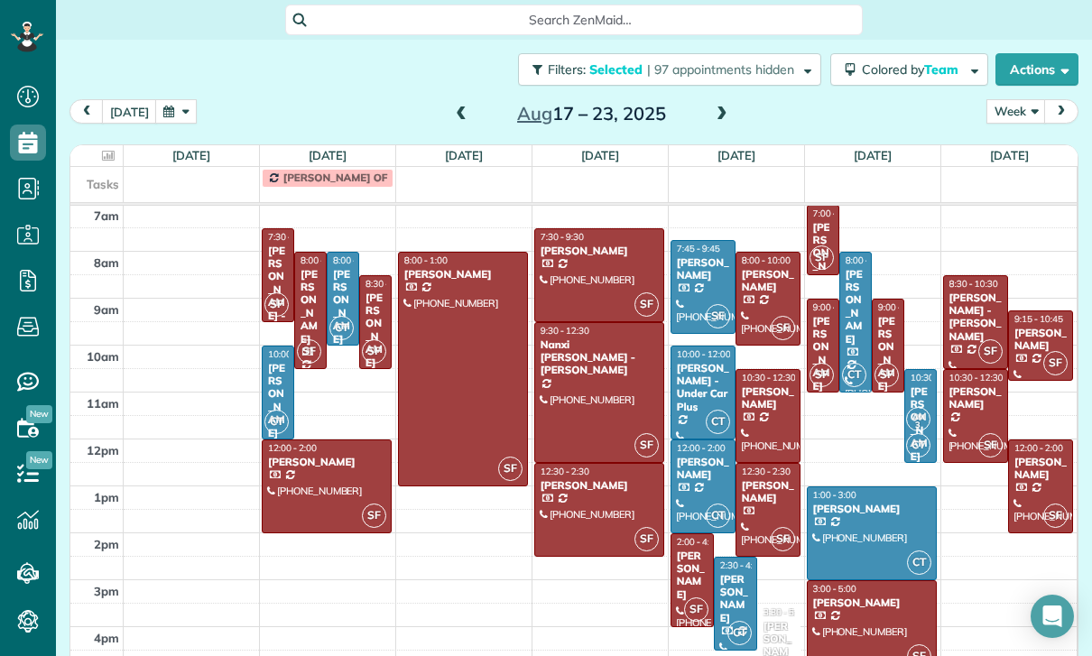
click at [707, 550] on div "[PERSON_NAME]" at bounding box center [692, 576] width 32 height 52
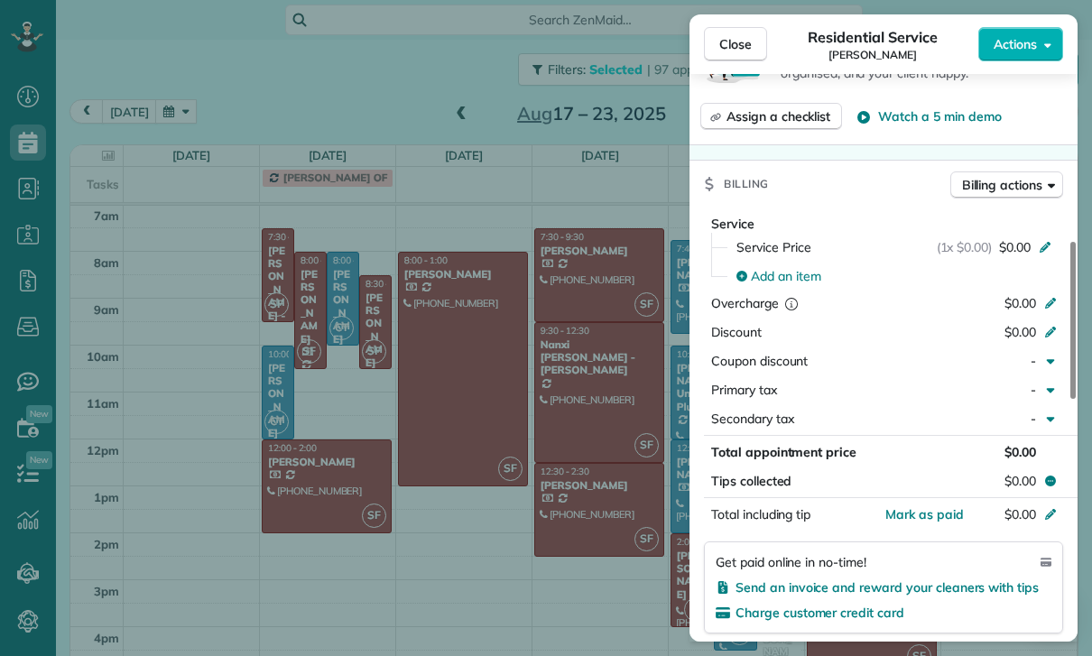
scroll to position [738, 0]
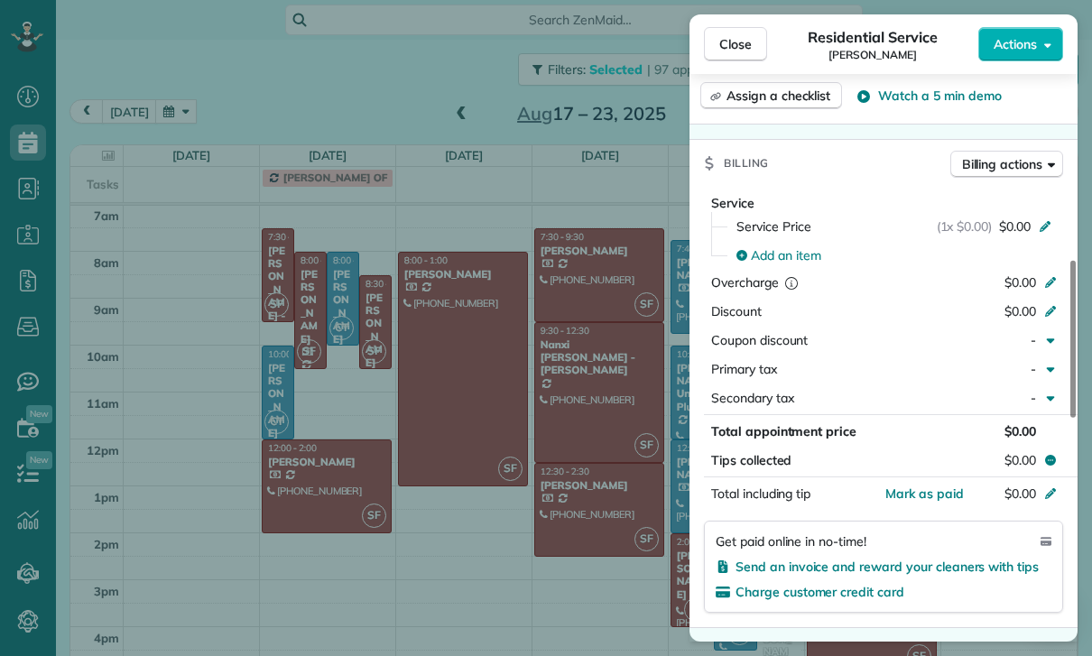
click at [571, 505] on div "Close Residential Service [PERSON_NAME] Actions Status Confirmed [PERSON_NAME] …" at bounding box center [546, 328] width 1092 height 656
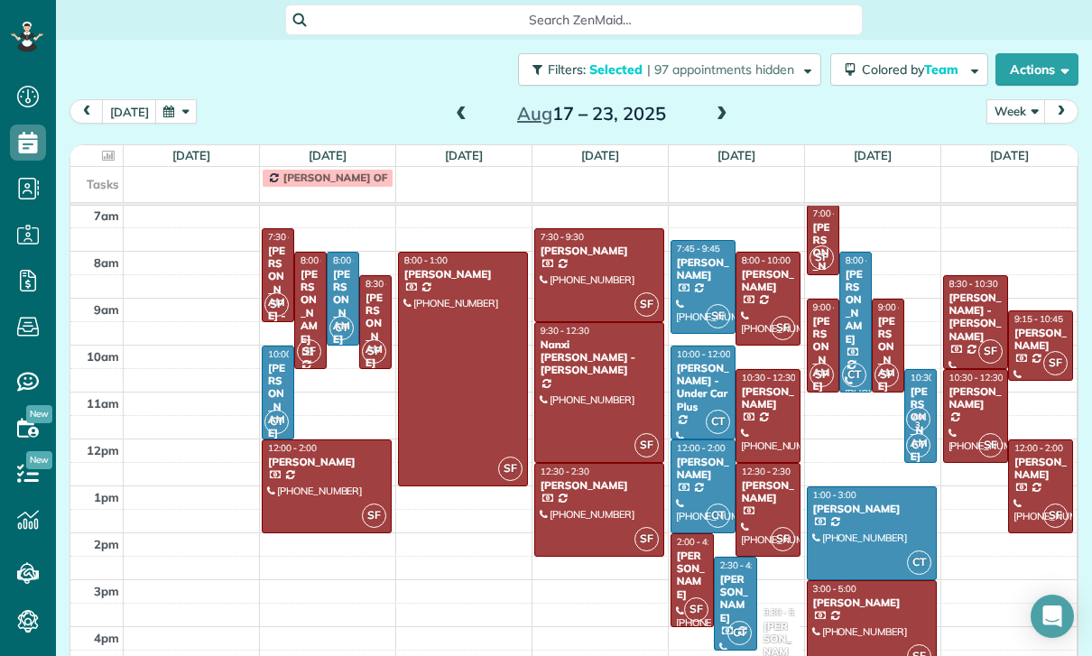
click at [822, 315] on div "[PERSON_NAME]" at bounding box center [823, 354] width 22 height 78
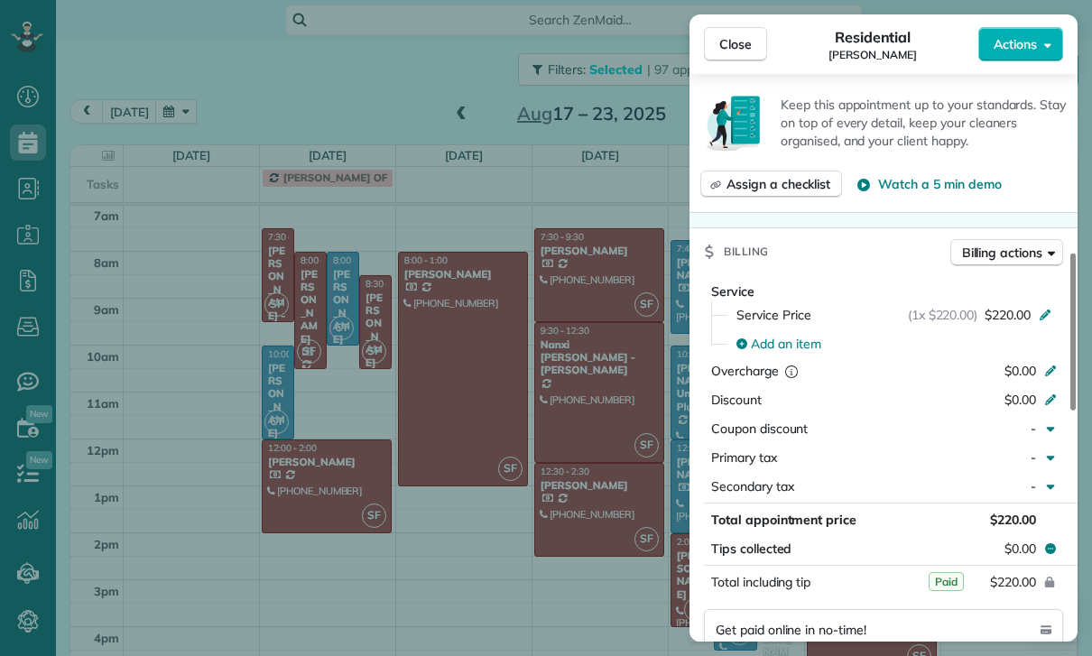
scroll to position [708, 0]
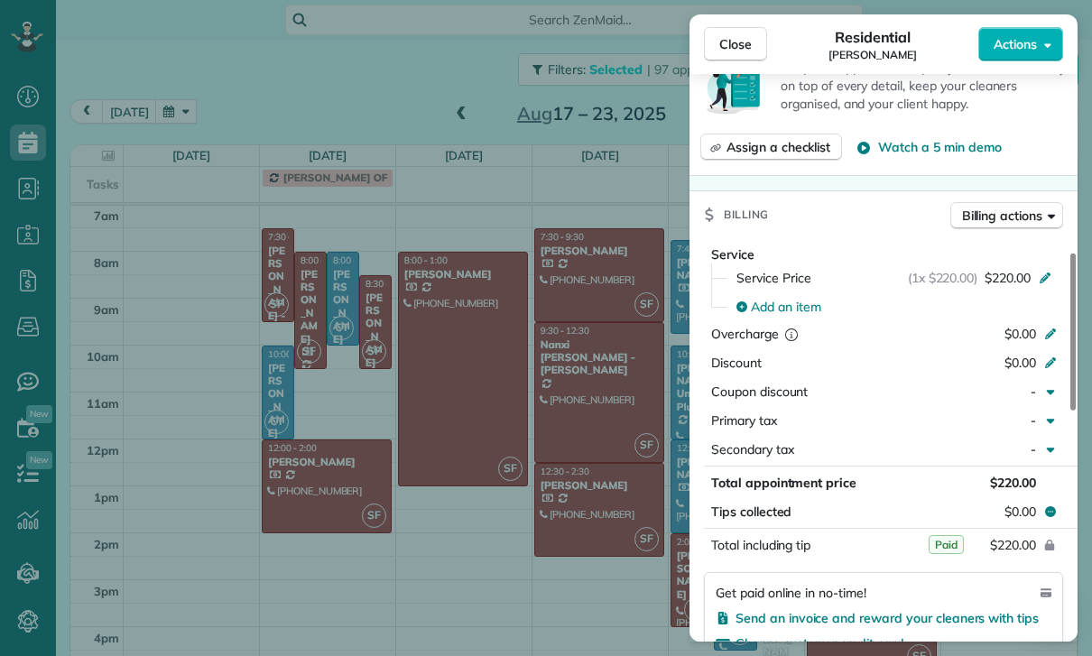
click at [591, 517] on div "Close Residential [PERSON_NAME] Actions Status Confirmed [PERSON_NAME] · Open p…" at bounding box center [546, 328] width 1092 height 656
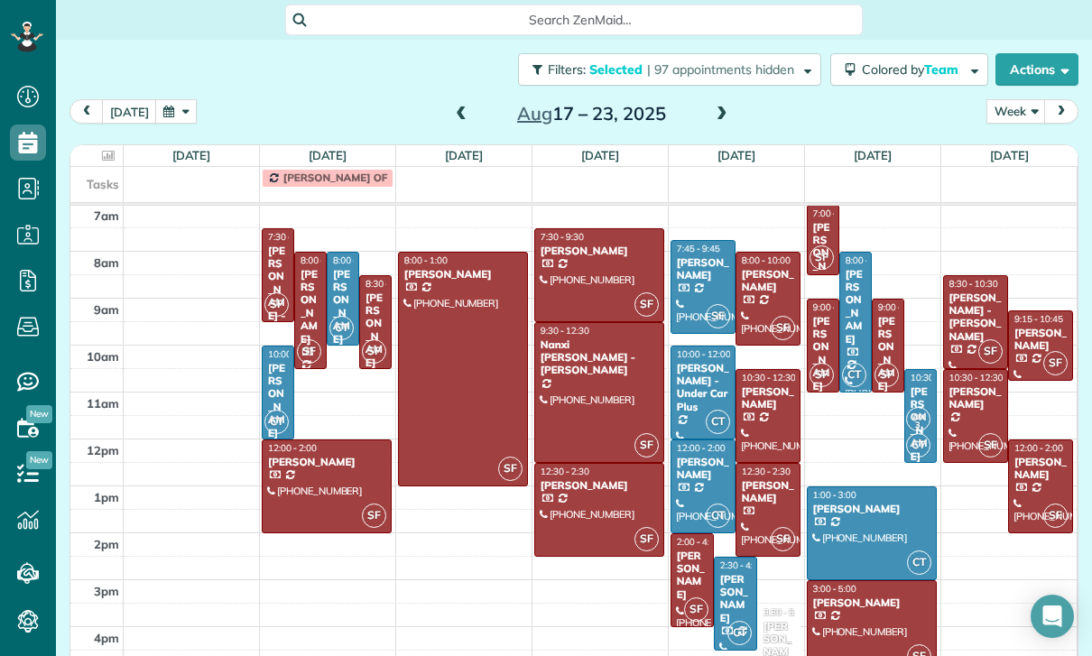
click at [864, 581] on div at bounding box center [872, 627] width 128 height 92
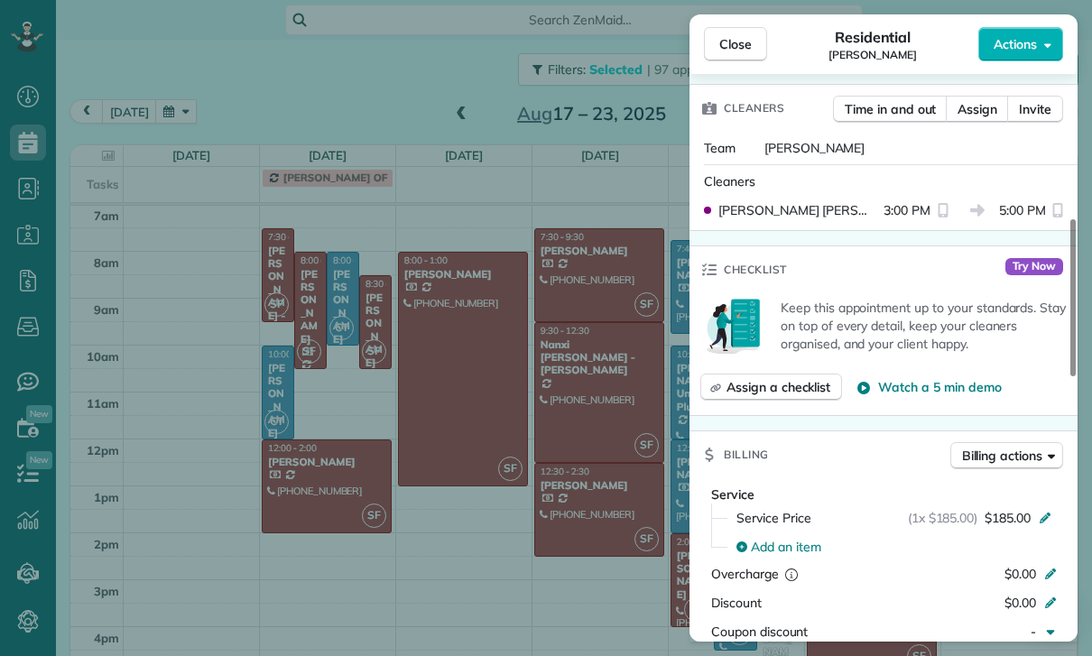
scroll to position [701, 0]
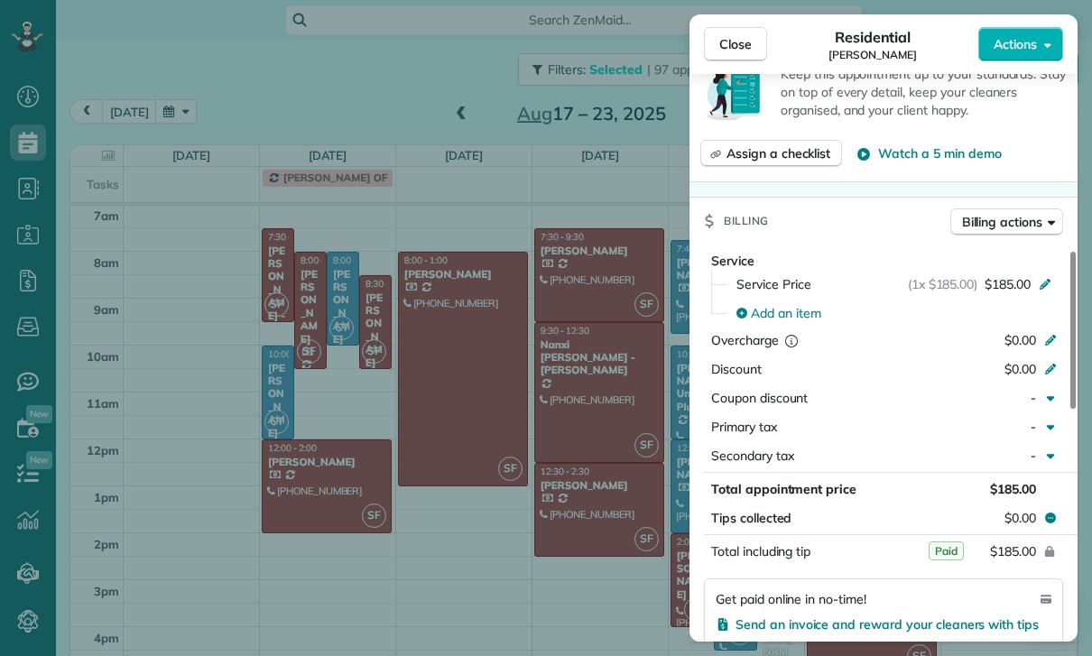
click at [631, 514] on div "Close Residential [PERSON_NAME] Actions Status Confirmed [PERSON_NAME] · Open p…" at bounding box center [546, 328] width 1092 height 656
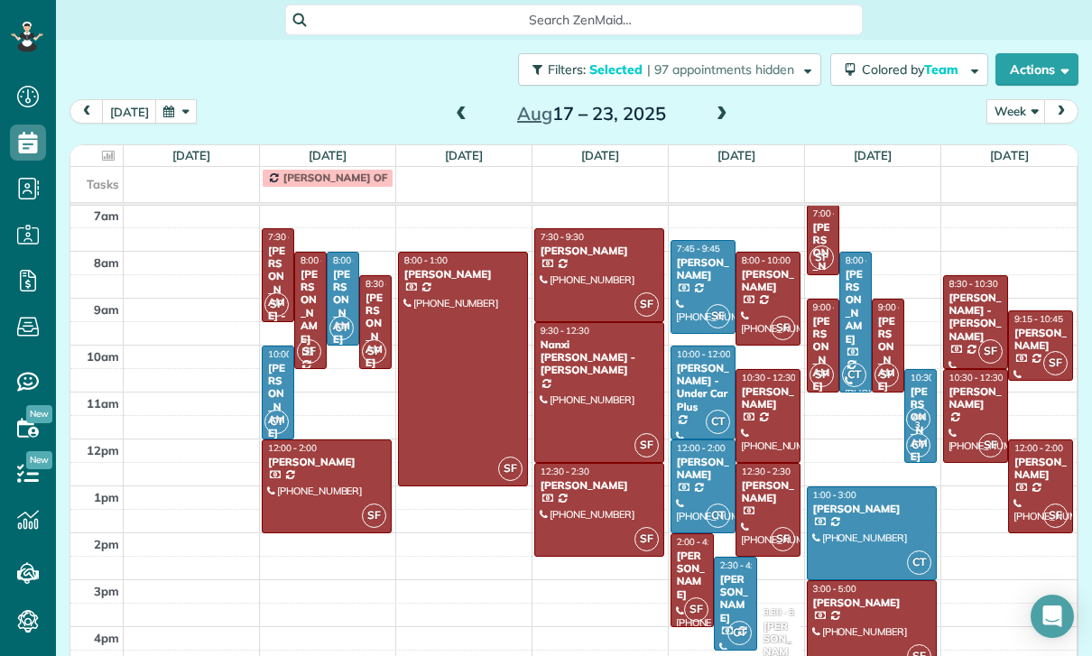
click at [1034, 327] on div "[PERSON_NAME]" at bounding box center [1041, 340] width 54 height 26
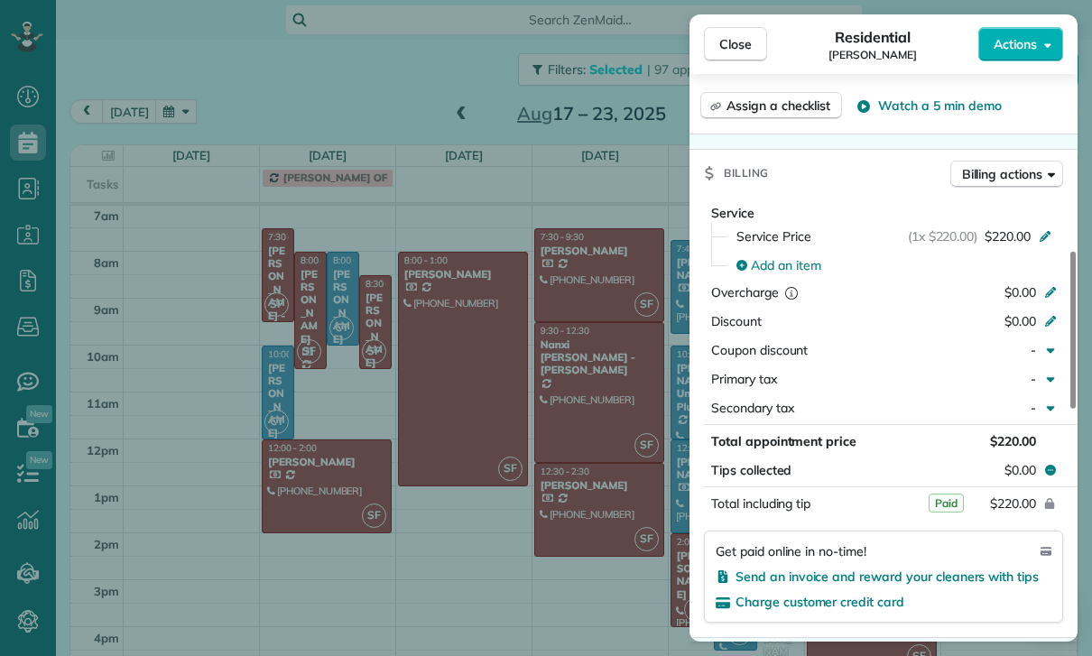
scroll to position [775, 0]
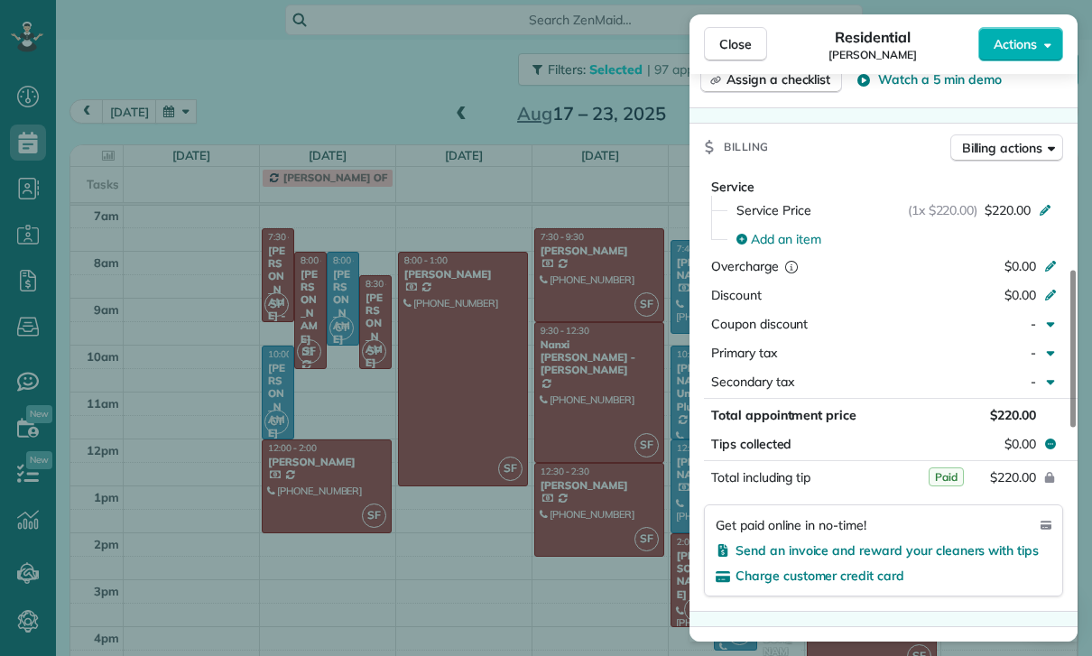
click at [614, 482] on div "Close Residential [PERSON_NAME] Actions Status Confirmed [PERSON_NAME] · Open p…" at bounding box center [546, 328] width 1092 height 656
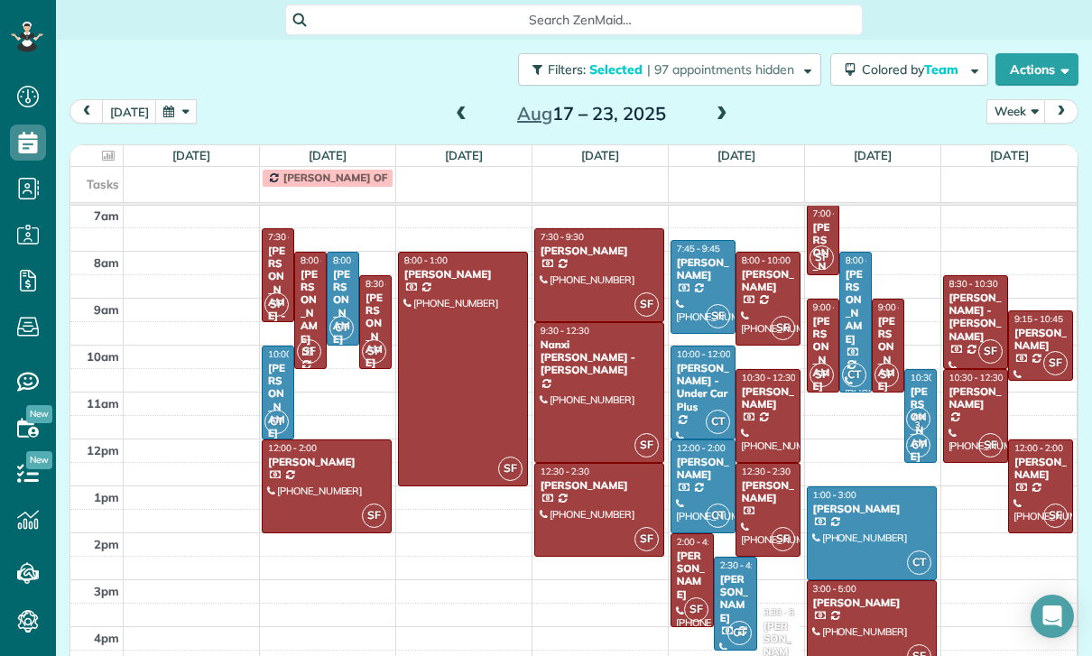
click at [975, 370] on div at bounding box center [975, 416] width 63 height 92
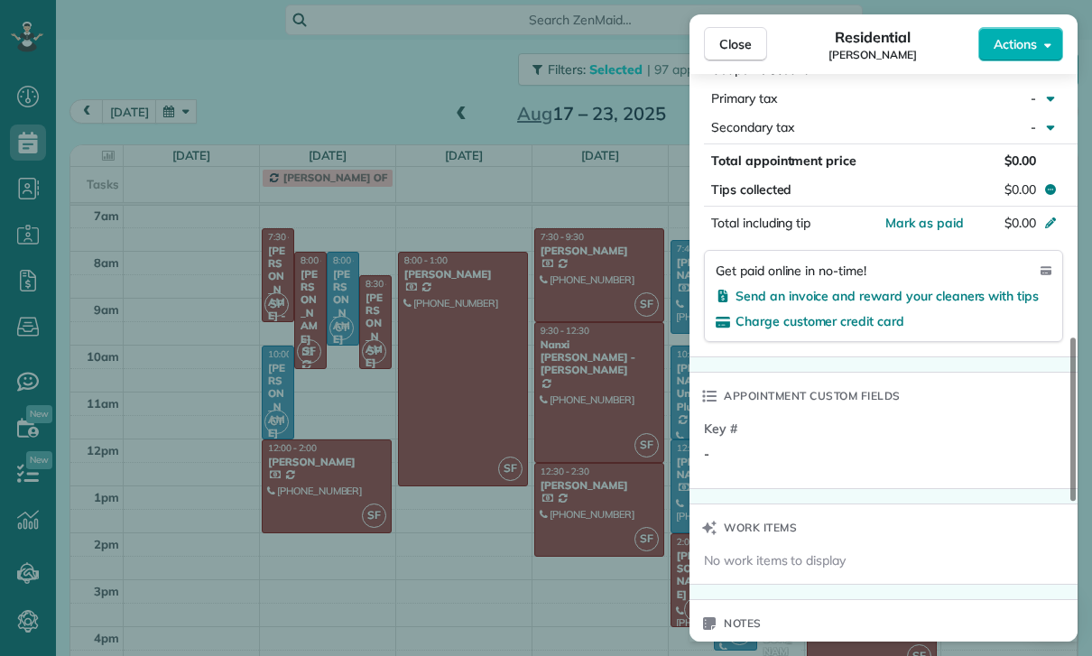
scroll to position [1003, 0]
click at [487, 463] on div "Close Residential [PERSON_NAME] Actions Status Confirmed [PERSON_NAME] · Open p…" at bounding box center [546, 328] width 1092 height 656
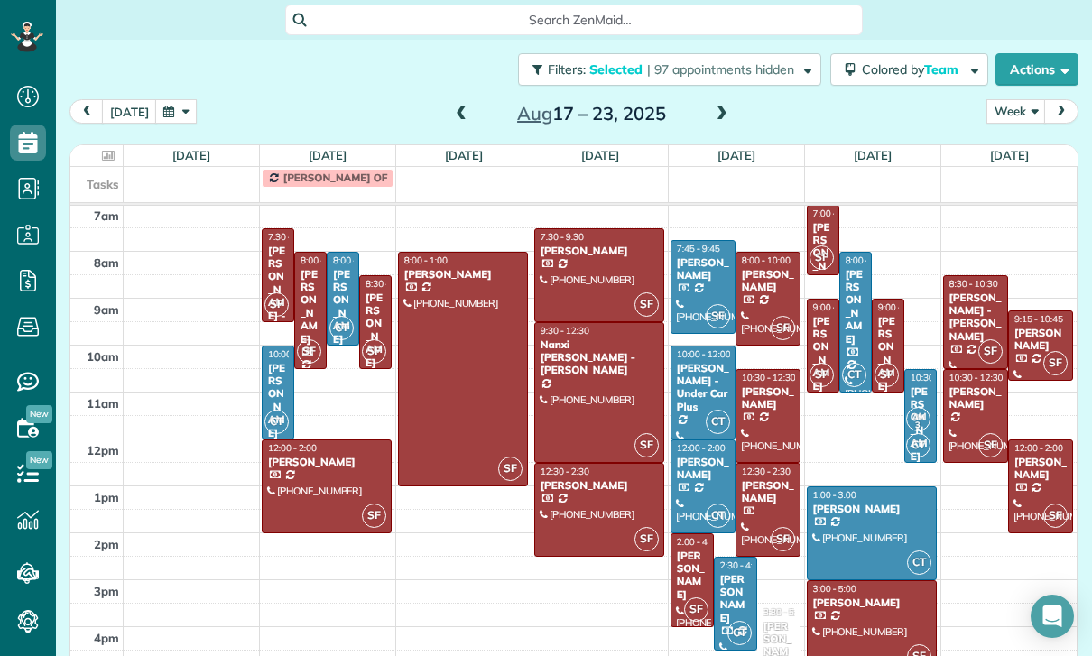
click at [684, 256] on div "[PERSON_NAME]" at bounding box center [703, 269] width 54 height 26
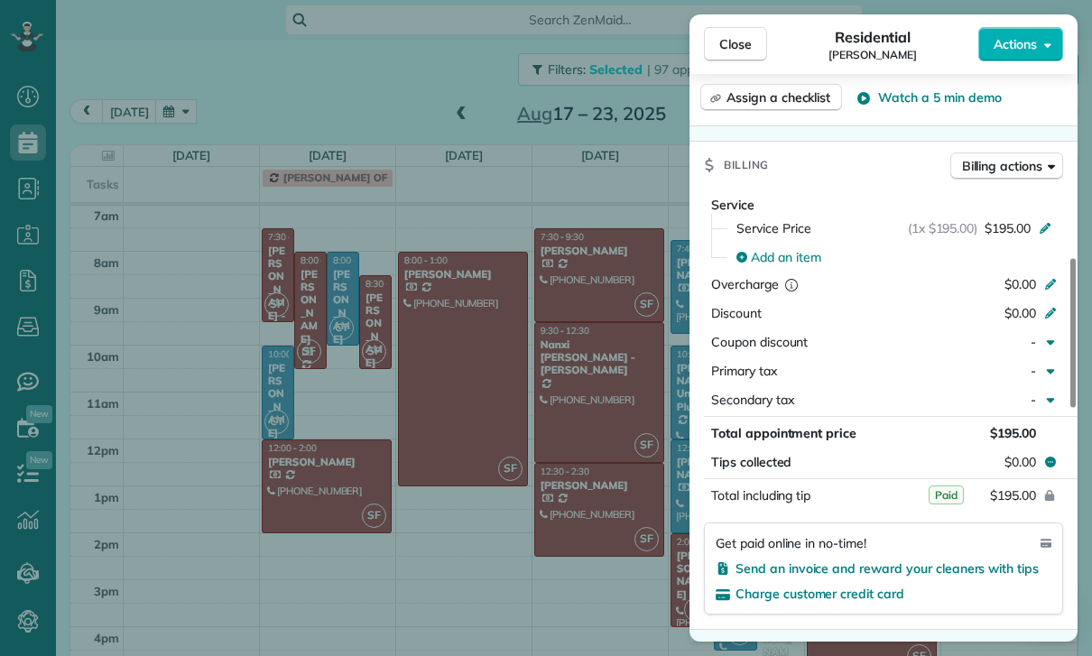
scroll to position [768, 0]
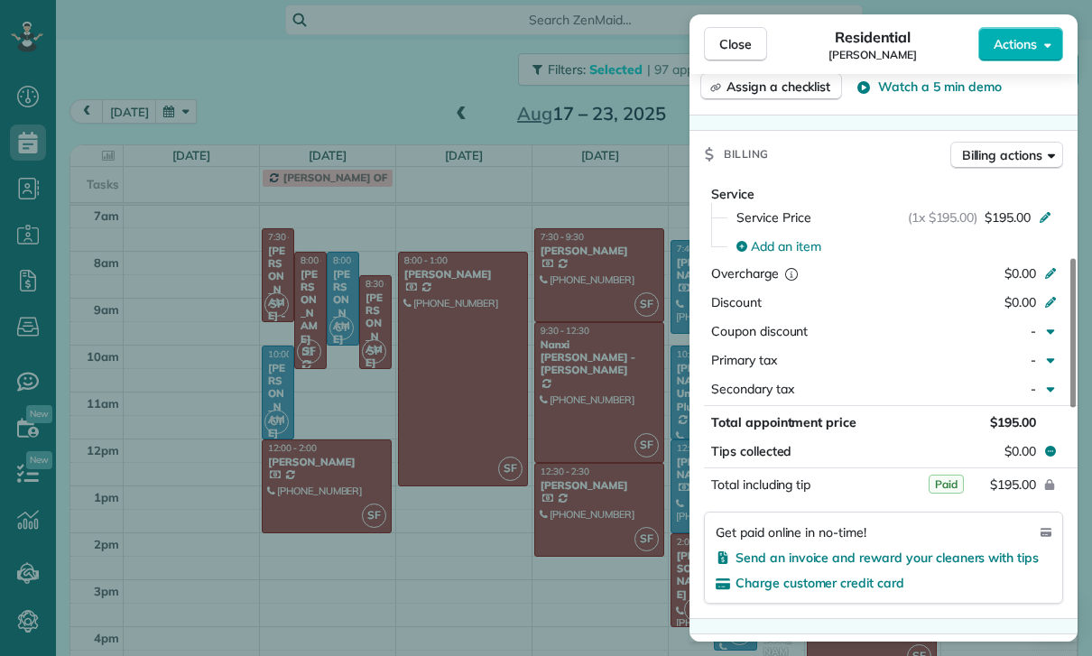
click at [562, 511] on div "Close Residential [PERSON_NAME] Actions Status Yet to Confirm [PERSON_NAME] · O…" at bounding box center [546, 328] width 1092 height 656
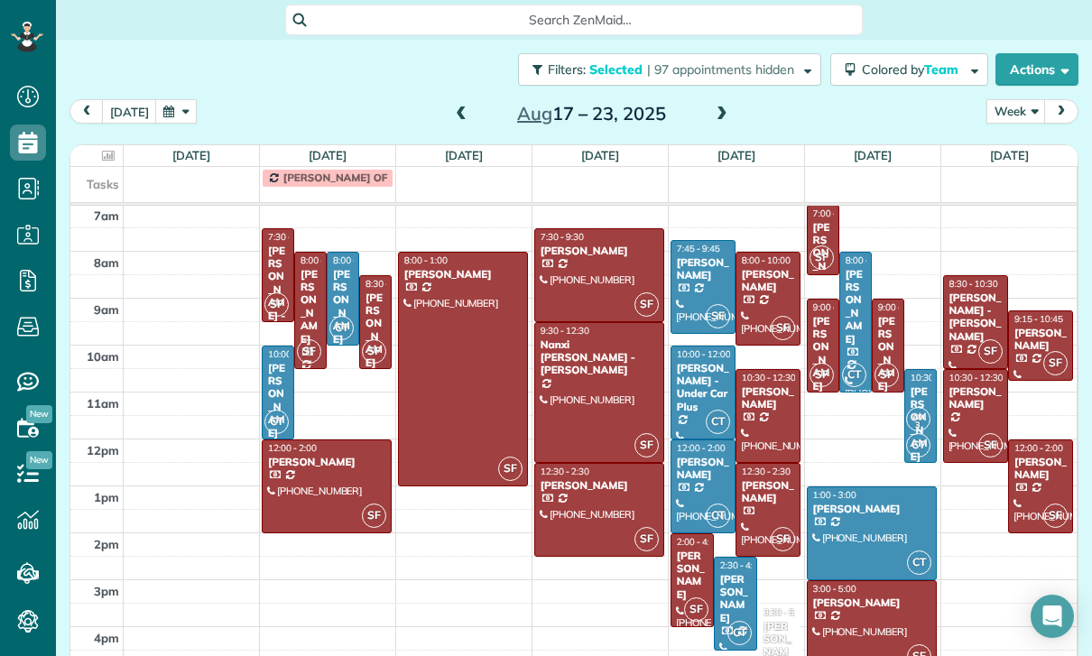
click at [704, 456] on div "[PERSON_NAME]" at bounding box center [703, 469] width 54 height 26
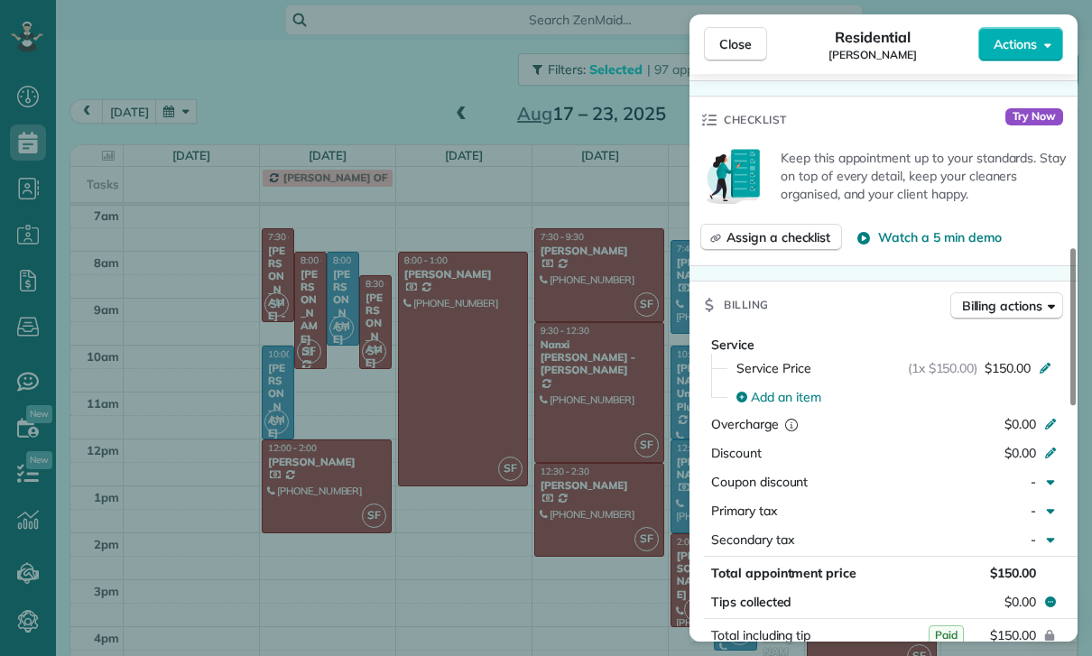
scroll to position [801, 0]
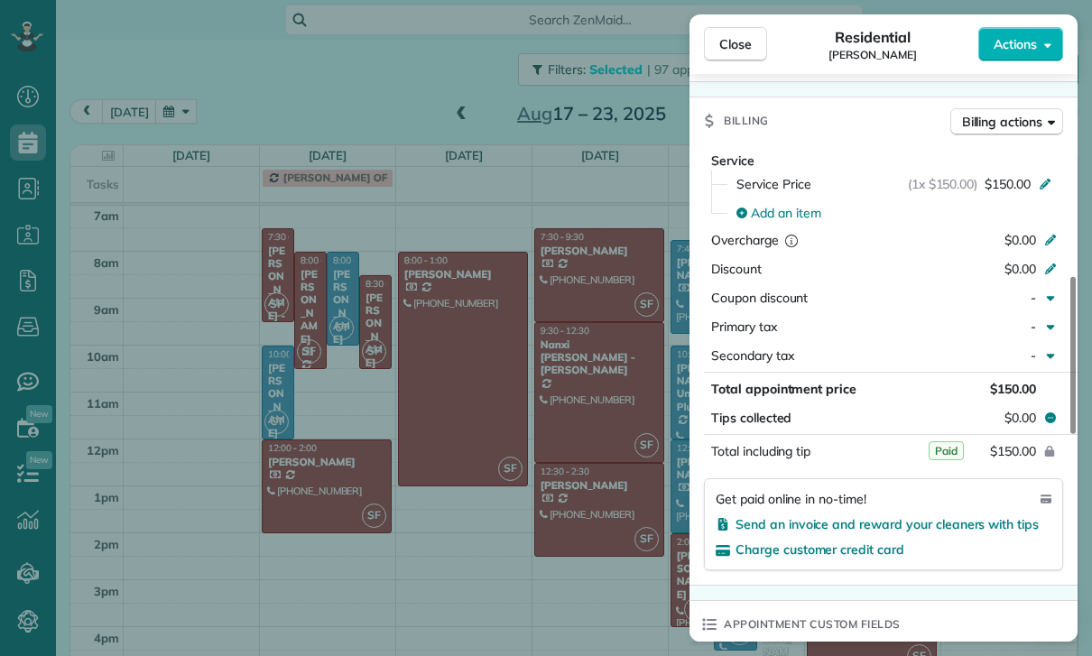
click at [476, 311] on div "Close Residential [PERSON_NAME] Actions Status Confirmed [PERSON_NAME] · Open p…" at bounding box center [546, 328] width 1092 height 656
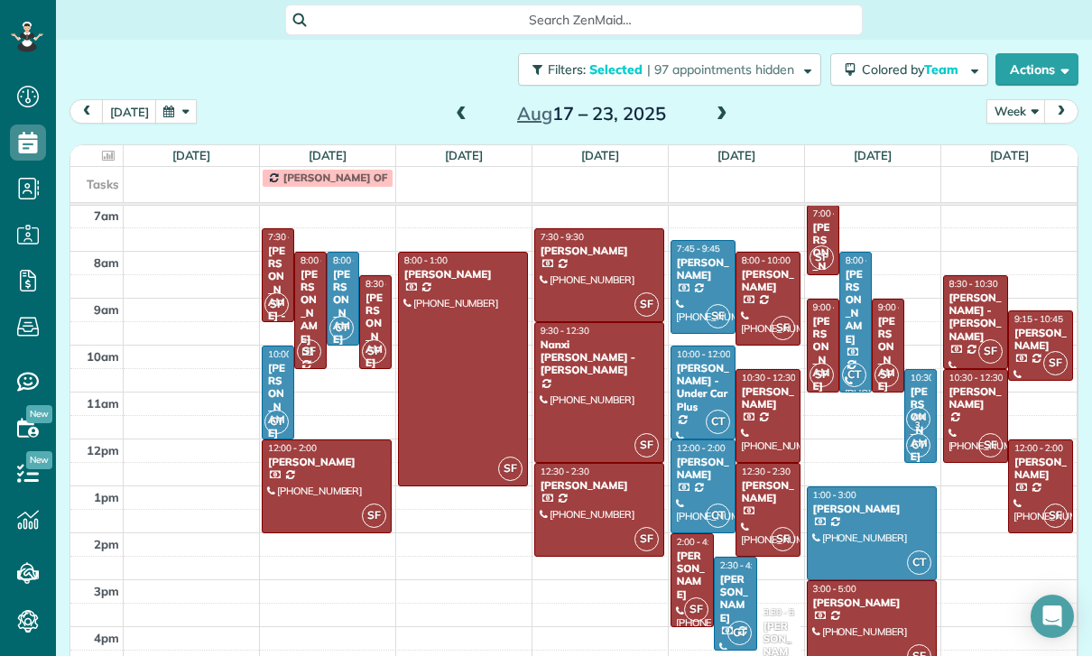
click at [455, 101] on span at bounding box center [461, 114] width 20 height 27
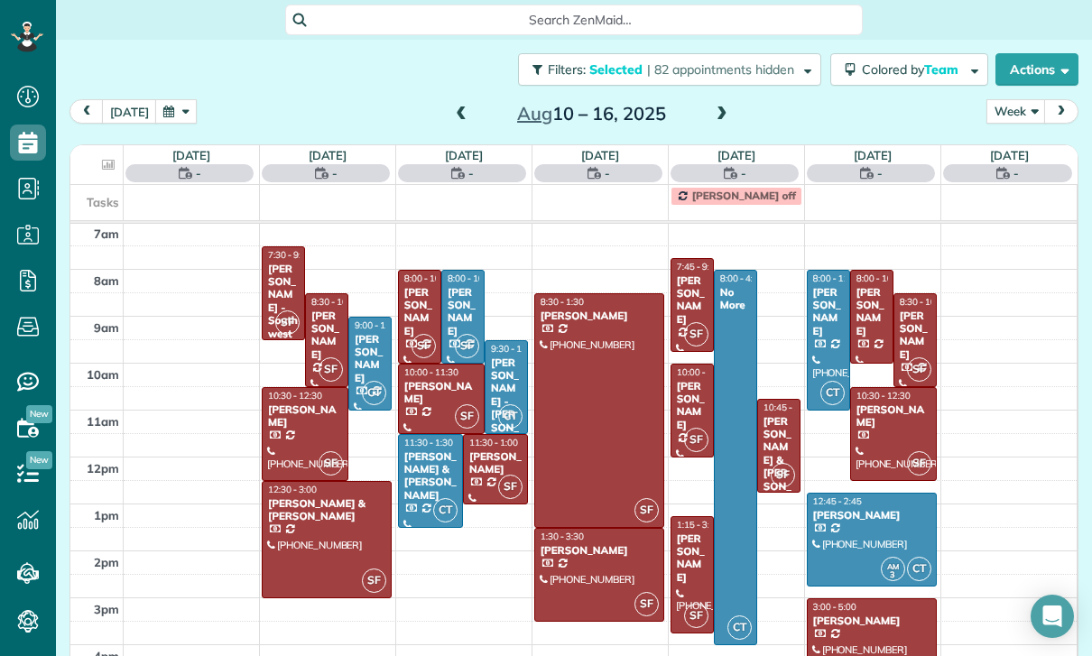
scroll to position [142, 0]
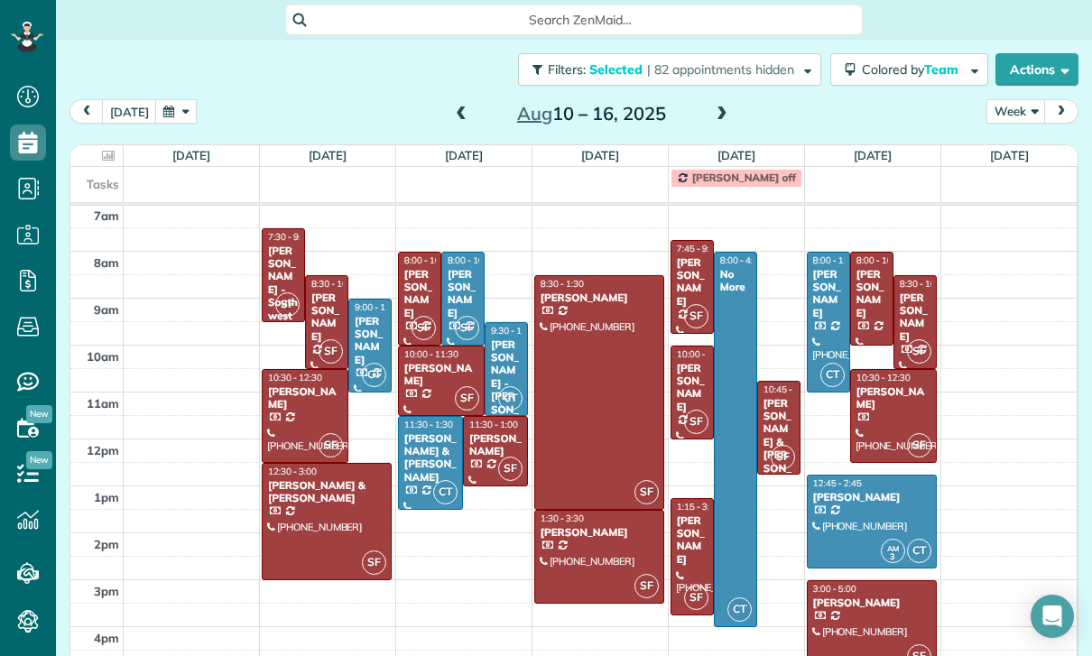
click at [853, 581] on div at bounding box center [872, 627] width 128 height 92
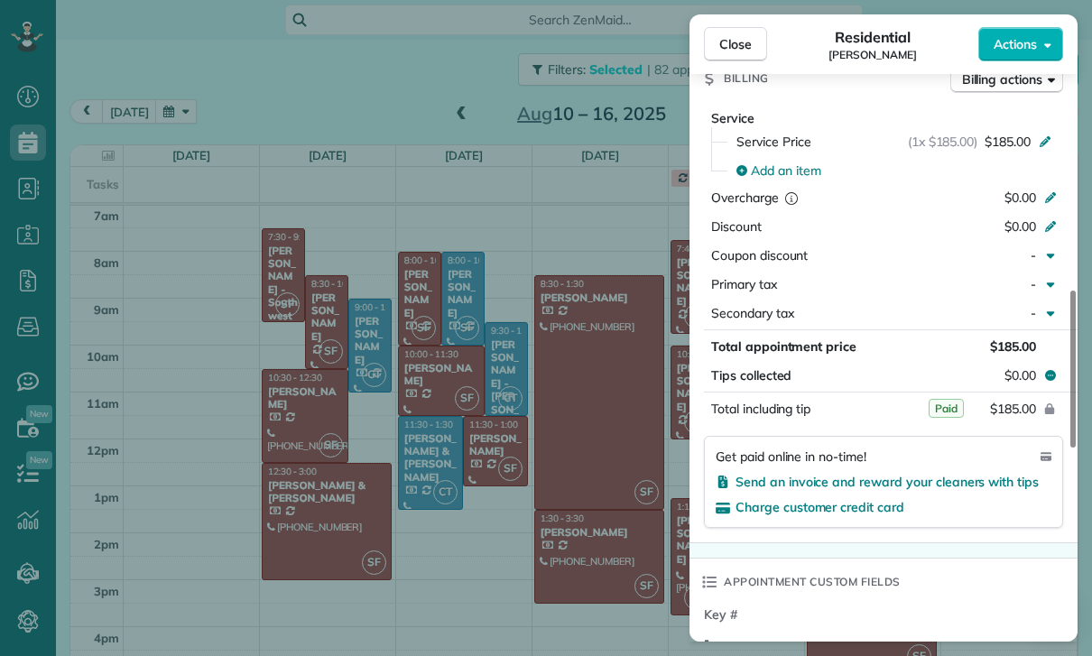
scroll to position [856, 0]
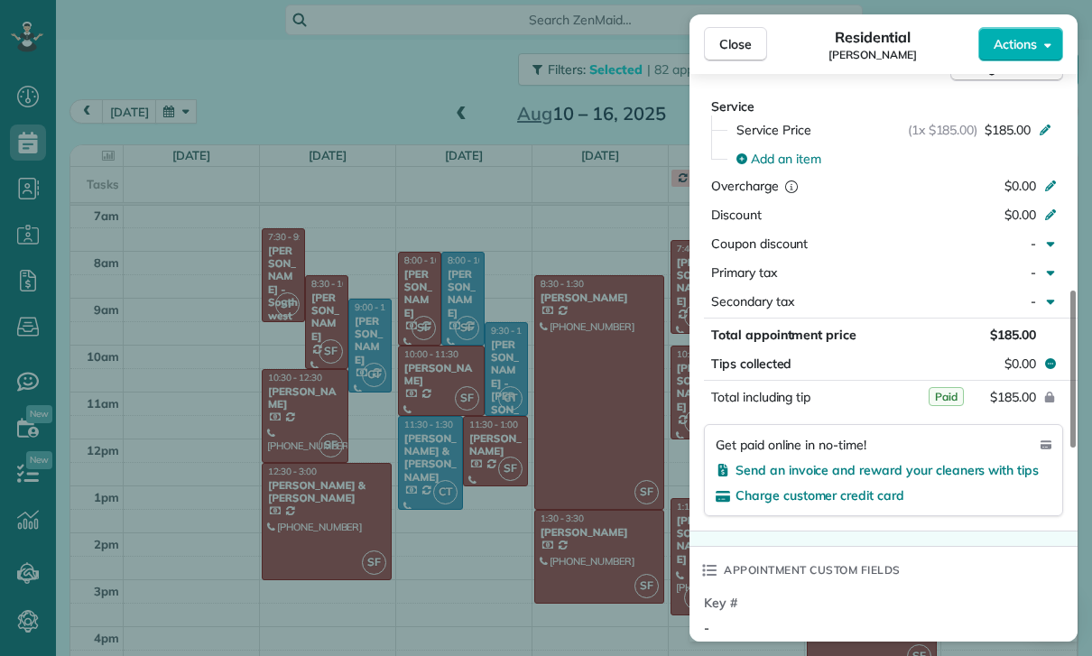
click at [616, 522] on div "Close Residential [PERSON_NAME] Actions Status Confirmed [PERSON_NAME] · Open p…" at bounding box center [546, 328] width 1092 height 656
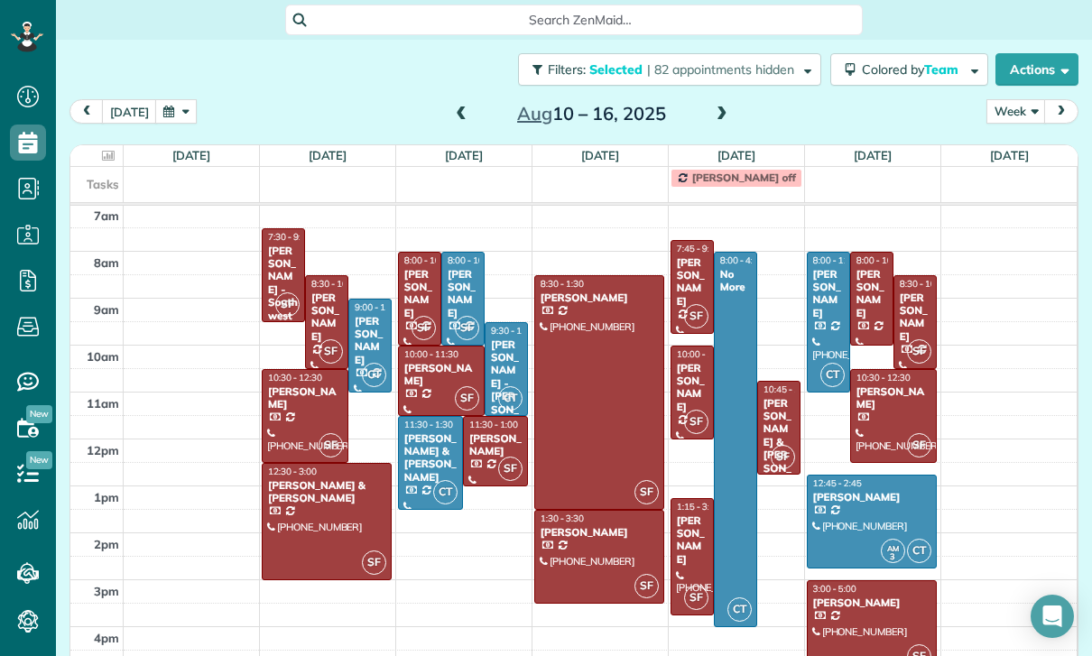
click at [688, 362] on div "[PERSON_NAME]" at bounding box center [692, 388] width 32 height 52
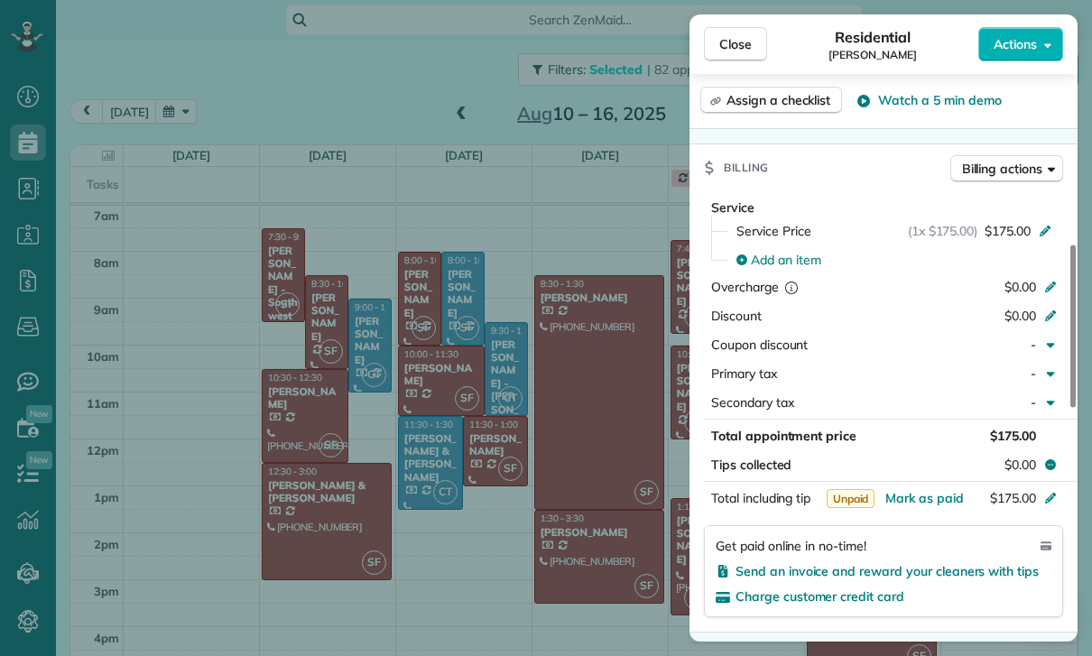
scroll to position [764, 0]
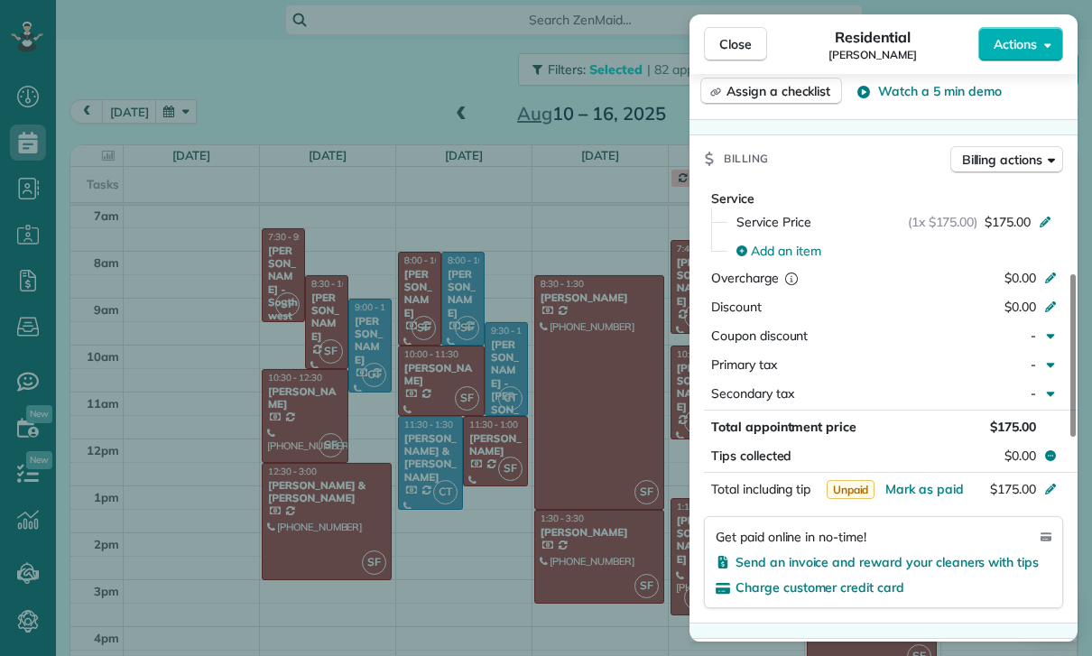
click at [613, 534] on div "Close Residential [PERSON_NAME] Actions Status Confirmed [PERSON_NAME] · Open p…" at bounding box center [546, 328] width 1092 height 656
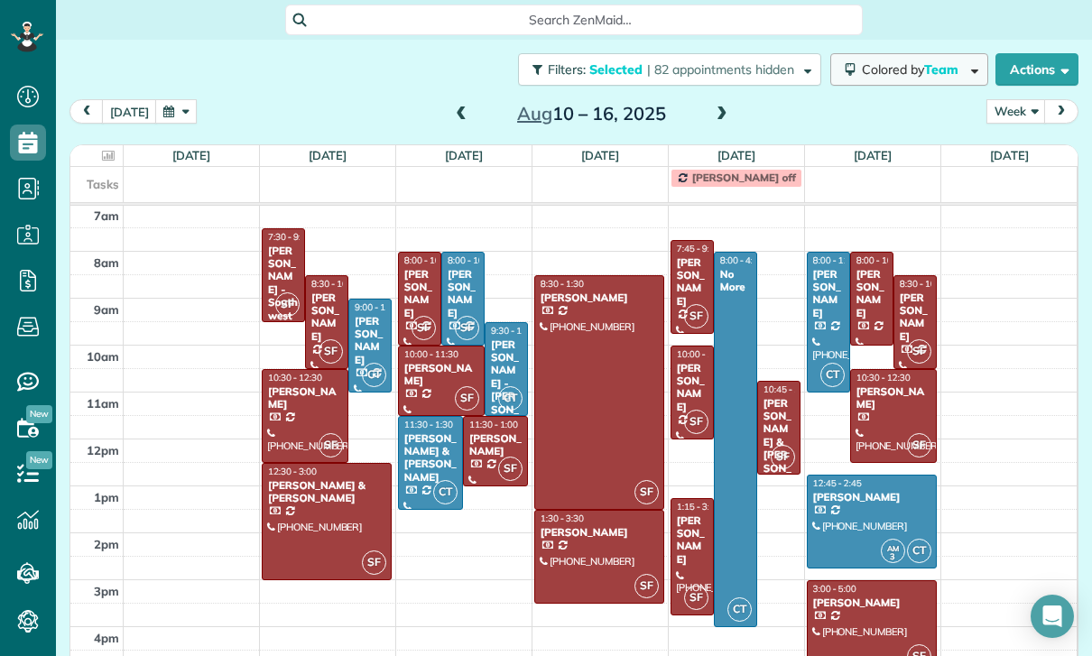
click at [911, 61] on span "Colored by Team" at bounding box center [913, 69] width 103 height 16
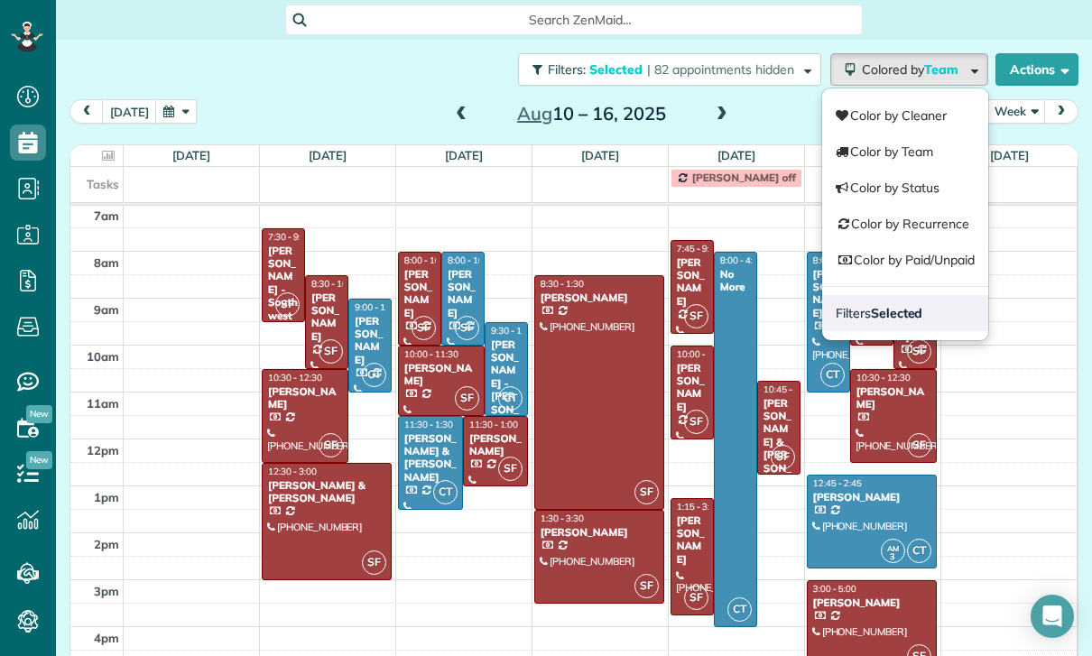
click at [900, 305] on strong "Selected" at bounding box center [897, 313] width 52 height 16
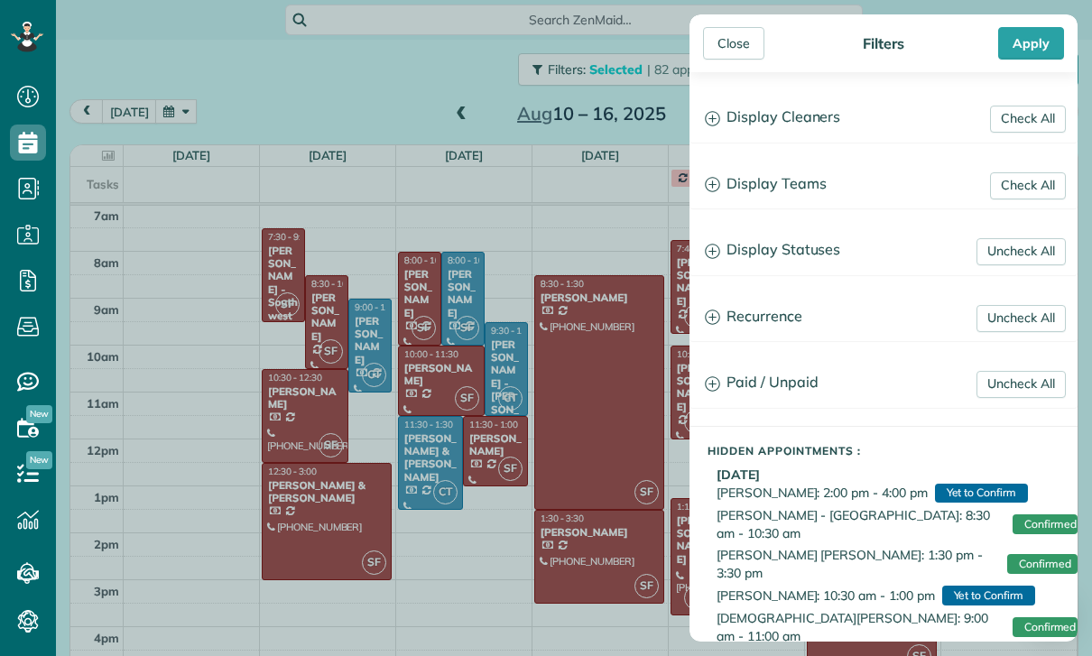
click at [799, 181] on h3 "Display Teams" at bounding box center [883, 185] width 386 height 46
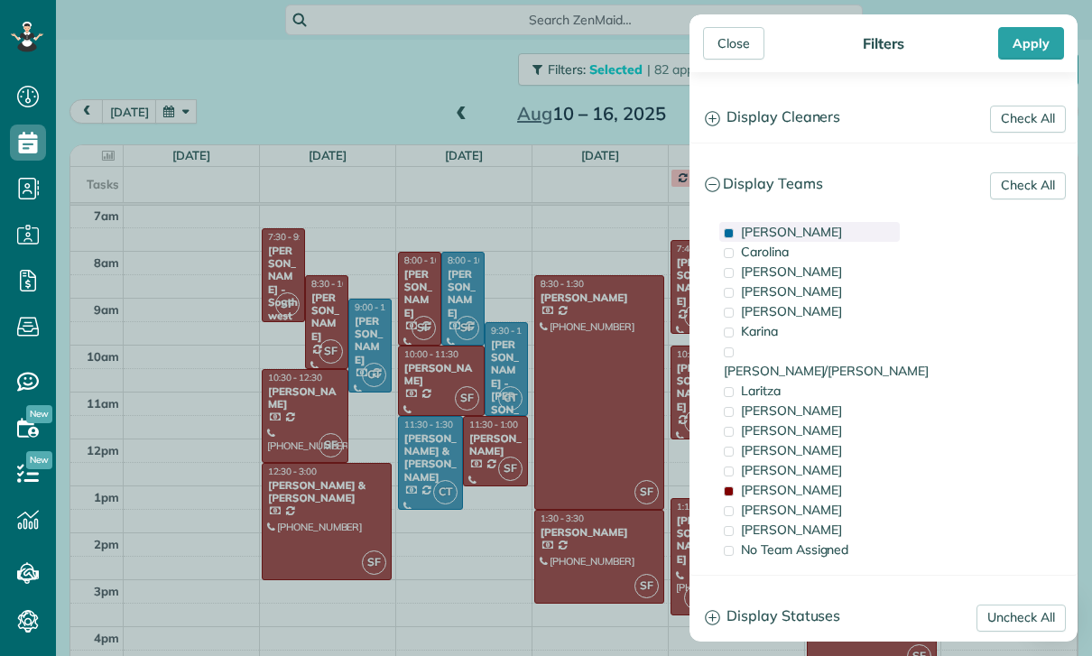
click at [771, 233] on span "[PERSON_NAME]" at bounding box center [791, 232] width 101 height 16
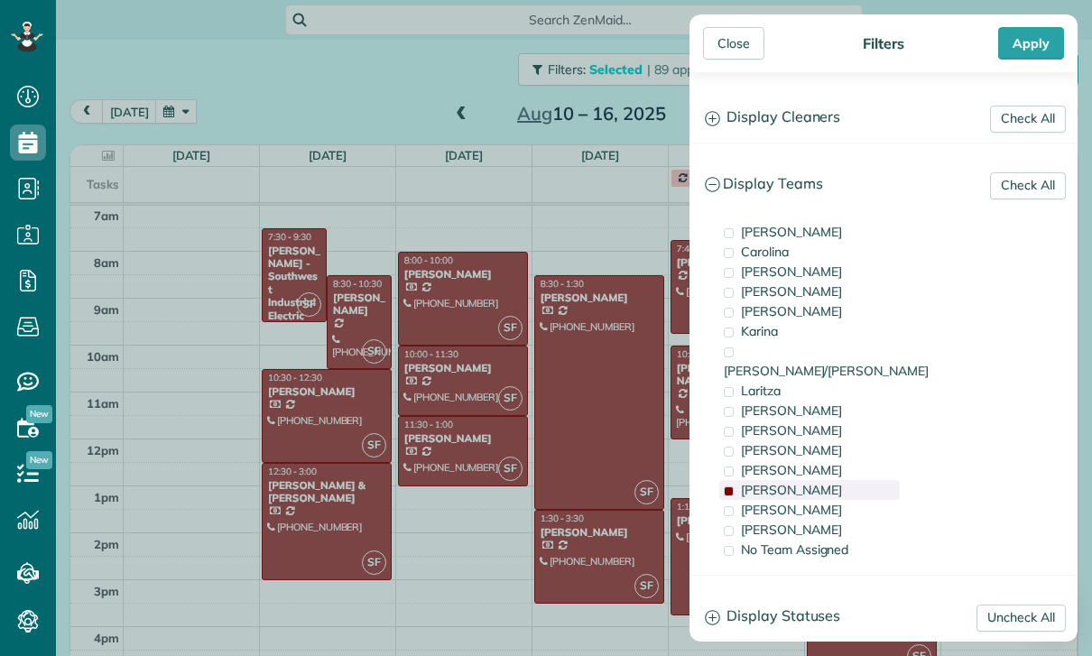
click at [792, 480] on div "[PERSON_NAME]" at bounding box center [809, 490] width 181 height 20
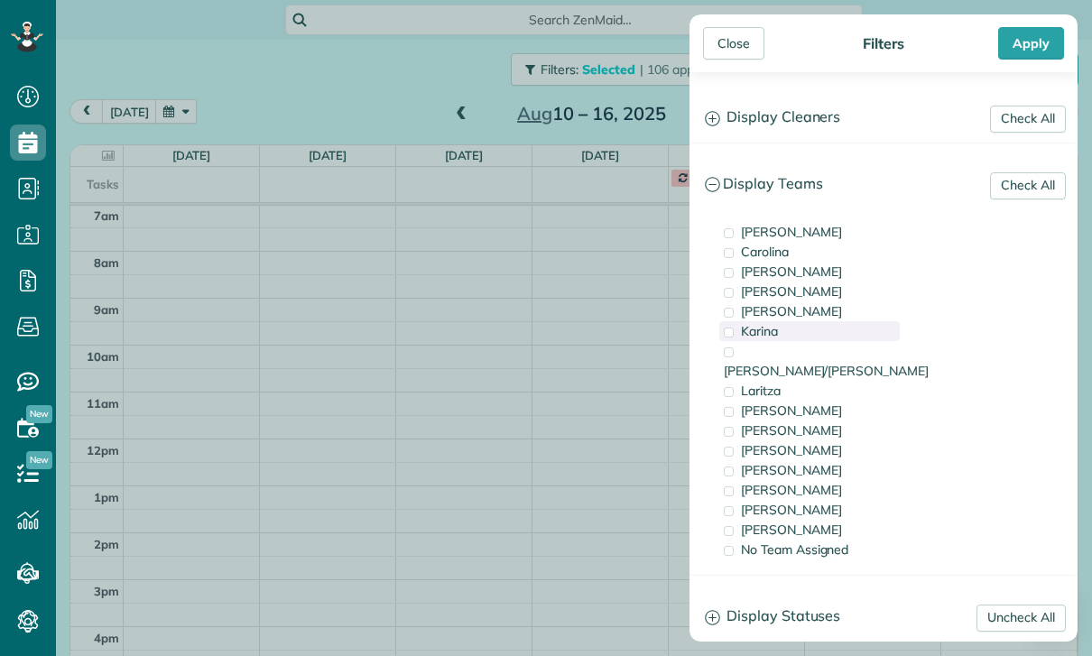
click at [799, 332] on div "Karina" at bounding box center [809, 331] width 181 height 20
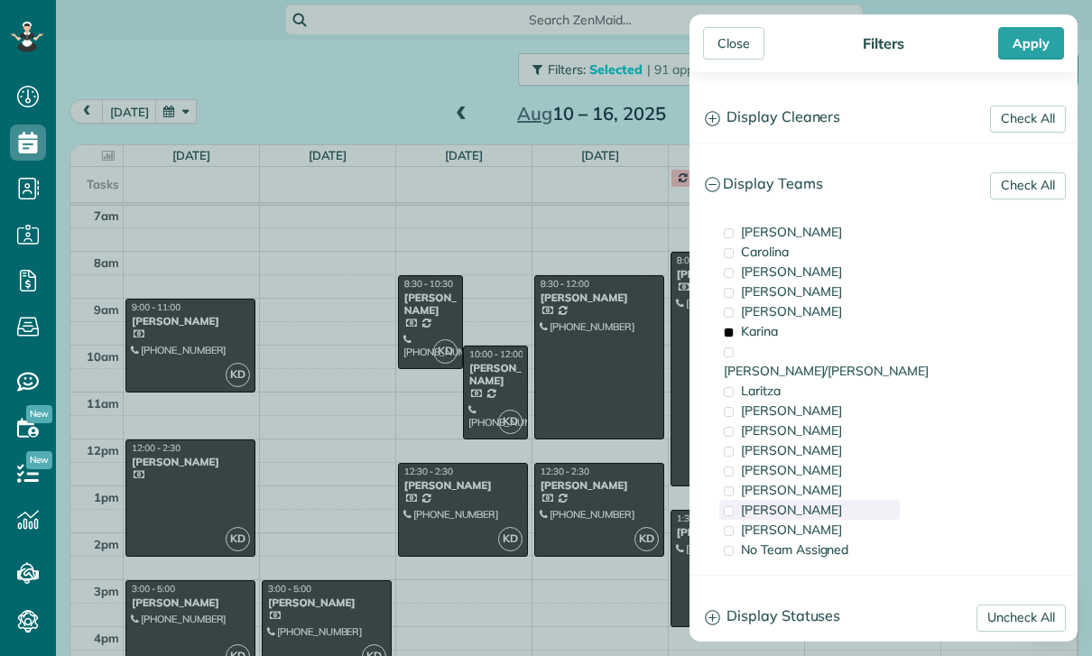
click at [801, 500] on div "[PERSON_NAME]" at bounding box center [809, 510] width 181 height 20
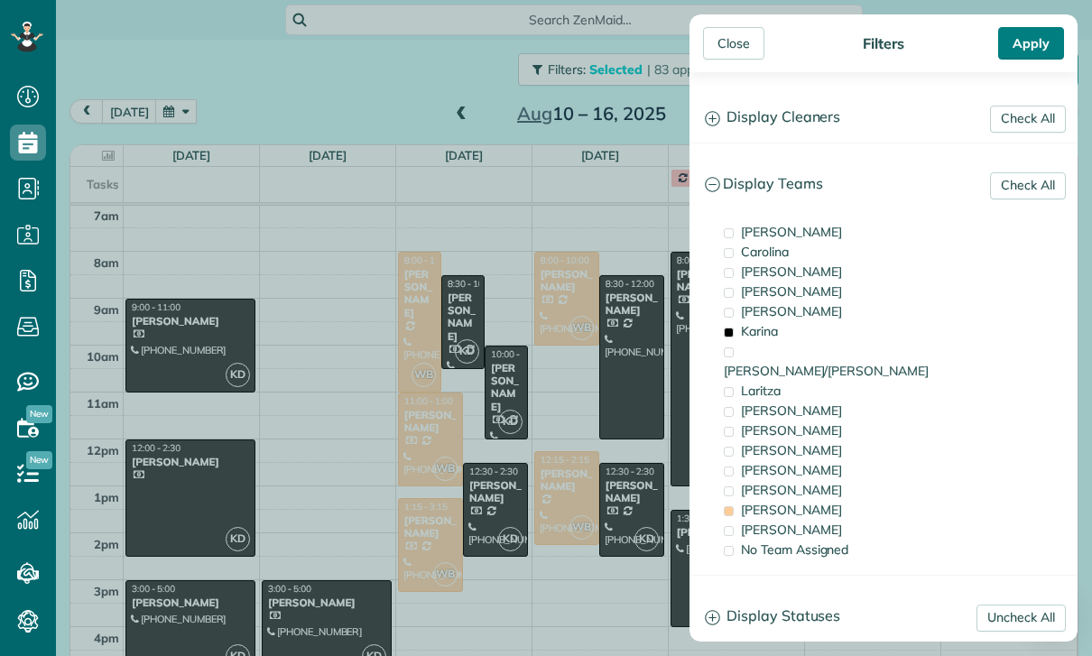
click at [1031, 41] on div "Apply" at bounding box center [1031, 43] width 66 height 32
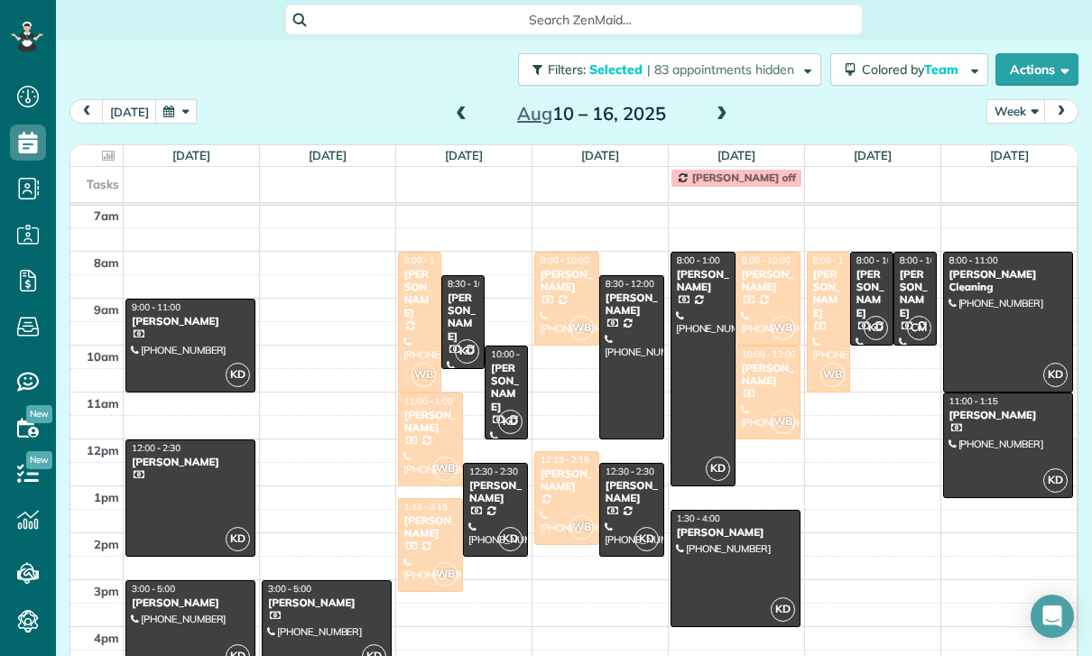
click at [714, 106] on span at bounding box center [722, 114] width 20 height 16
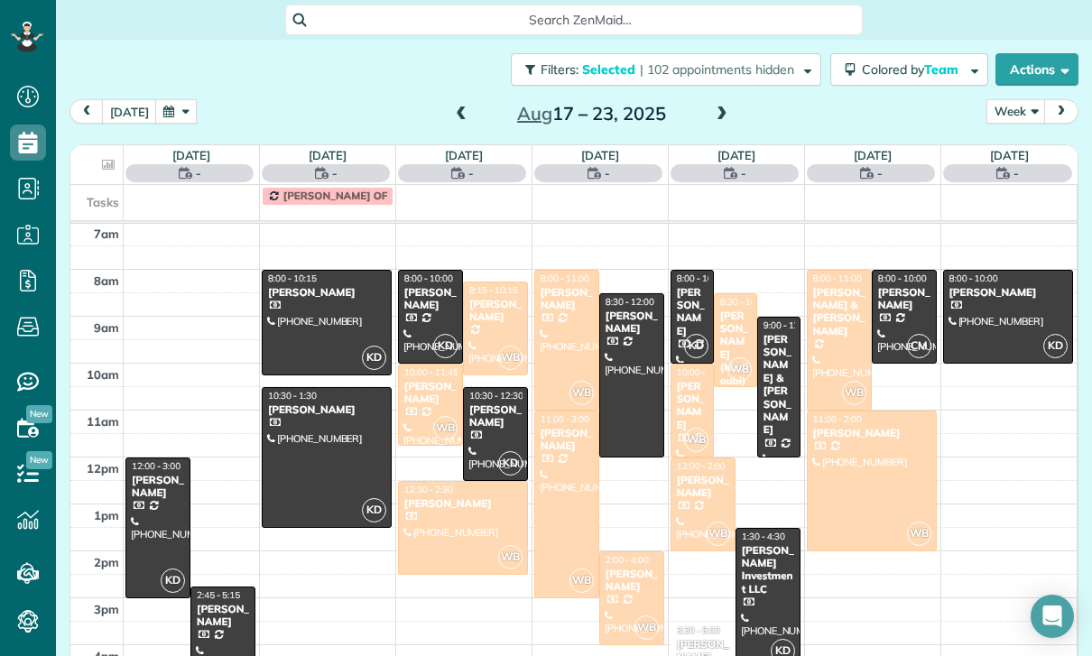
click at [493, 298] on div "[PERSON_NAME]" at bounding box center [495, 311] width 54 height 26
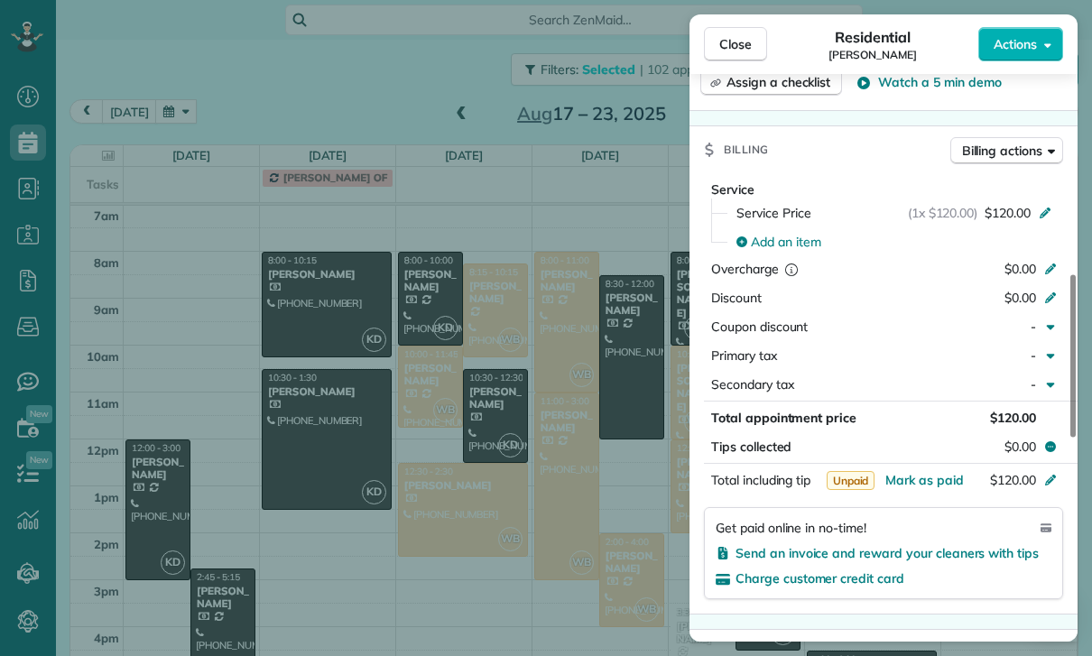
scroll to position [847, 0]
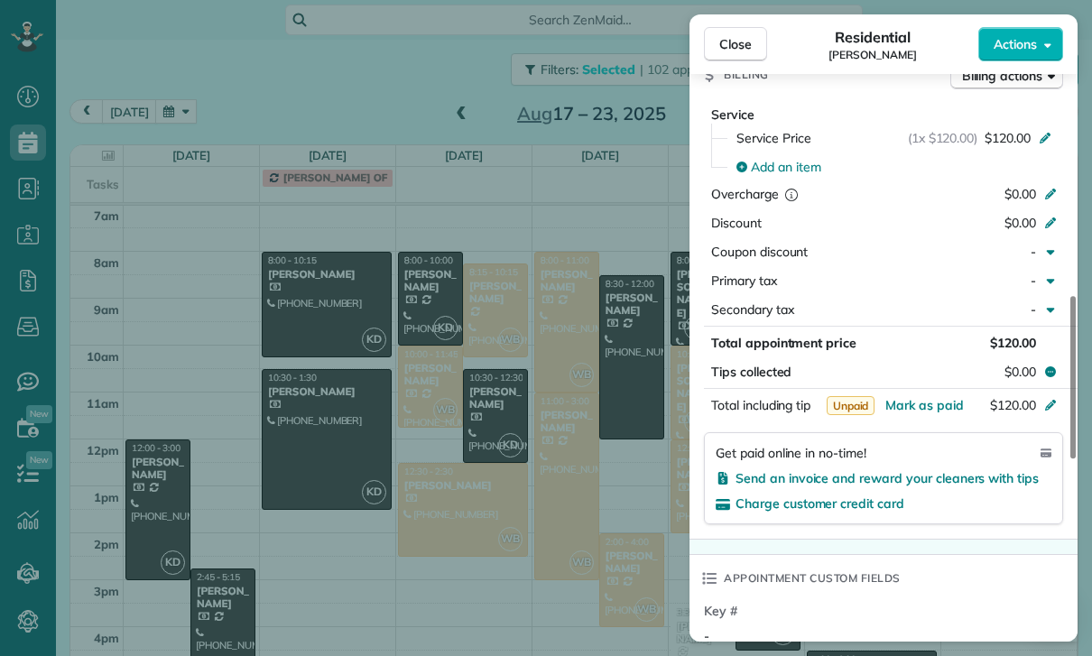
click at [582, 493] on div "Close Residential [PERSON_NAME] Actions Status Confirmed [PERSON_NAME] · Open p…" at bounding box center [546, 328] width 1092 height 656
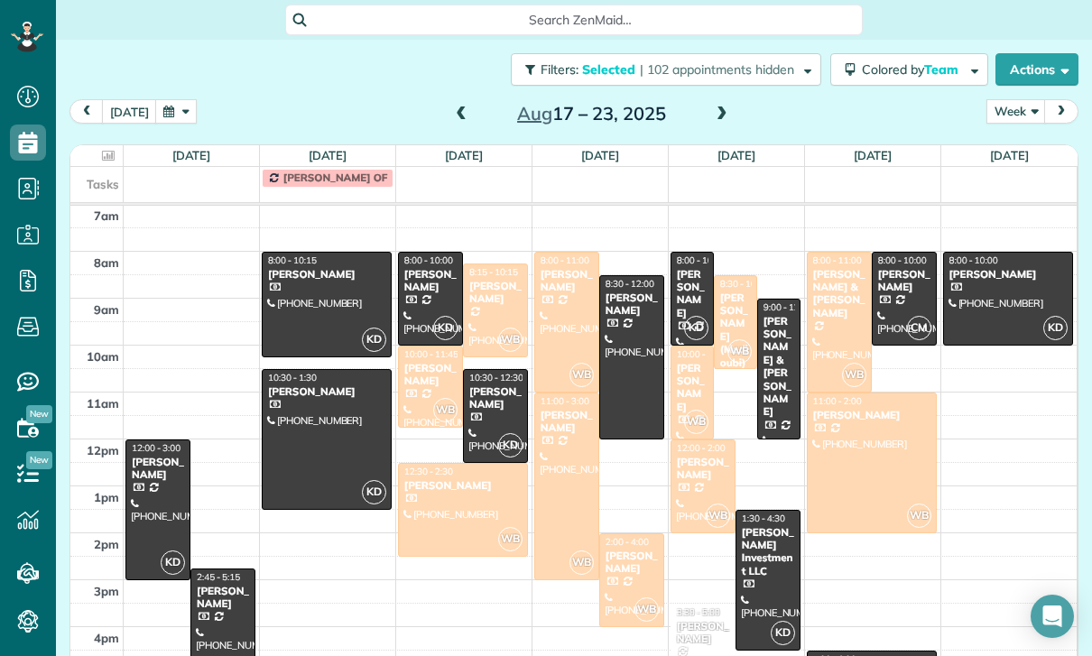
click at [422, 362] on div "[PERSON_NAME]" at bounding box center [430, 375] width 54 height 26
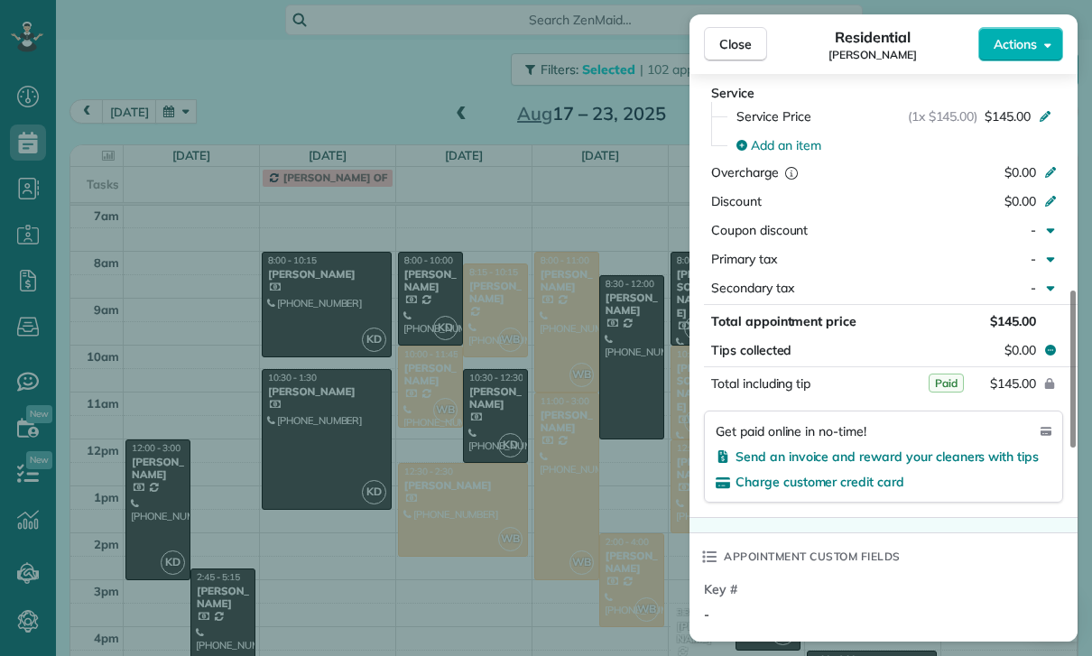
scroll to position [877, 0]
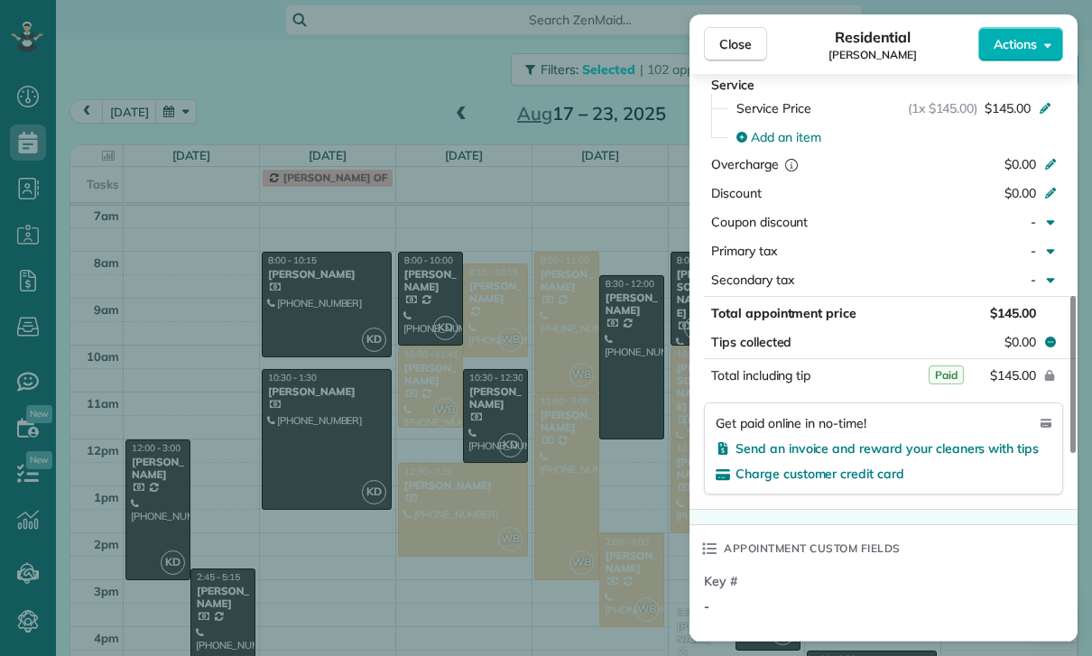
click at [614, 522] on div "Close Residential [PERSON_NAME] Actions Status Confirmed [PERSON_NAME] · Open p…" at bounding box center [546, 328] width 1092 height 656
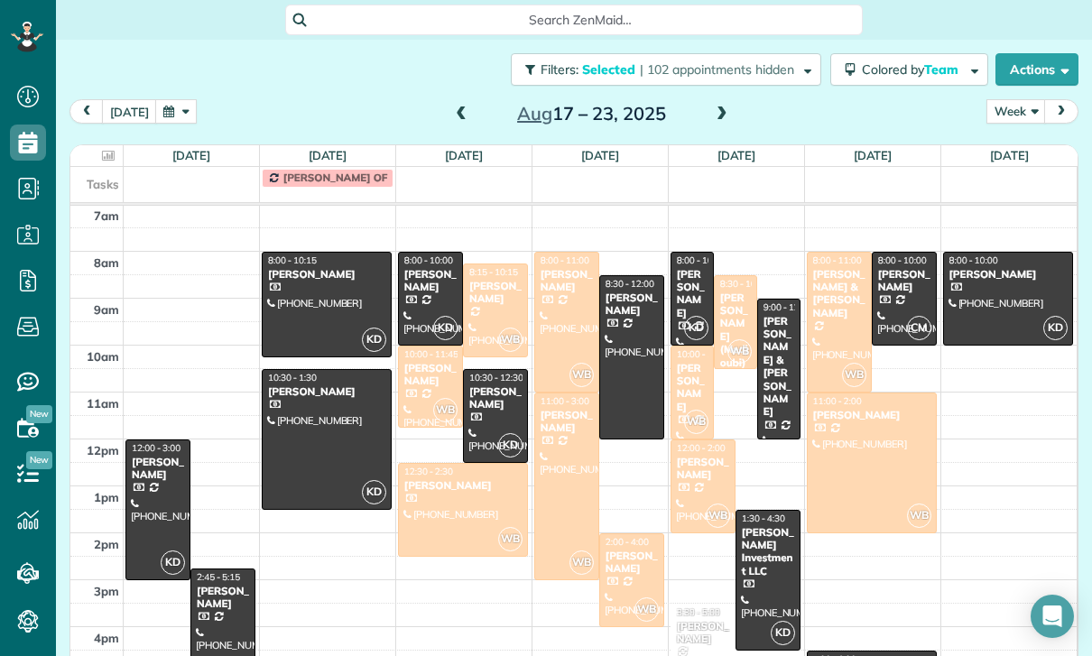
click at [577, 425] on div at bounding box center [566, 487] width 63 height 186
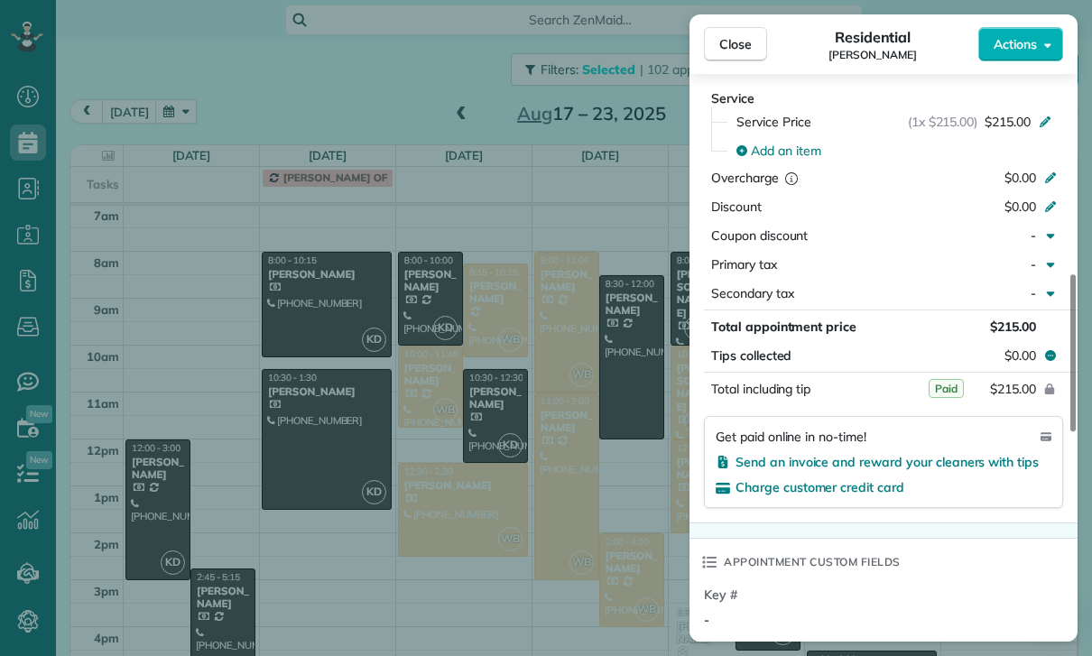
click at [577, 517] on div "Close Residential [PERSON_NAME] Actions Status Confirmed [PERSON_NAME] · Open p…" at bounding box center [546, 328] width 1092 height 656
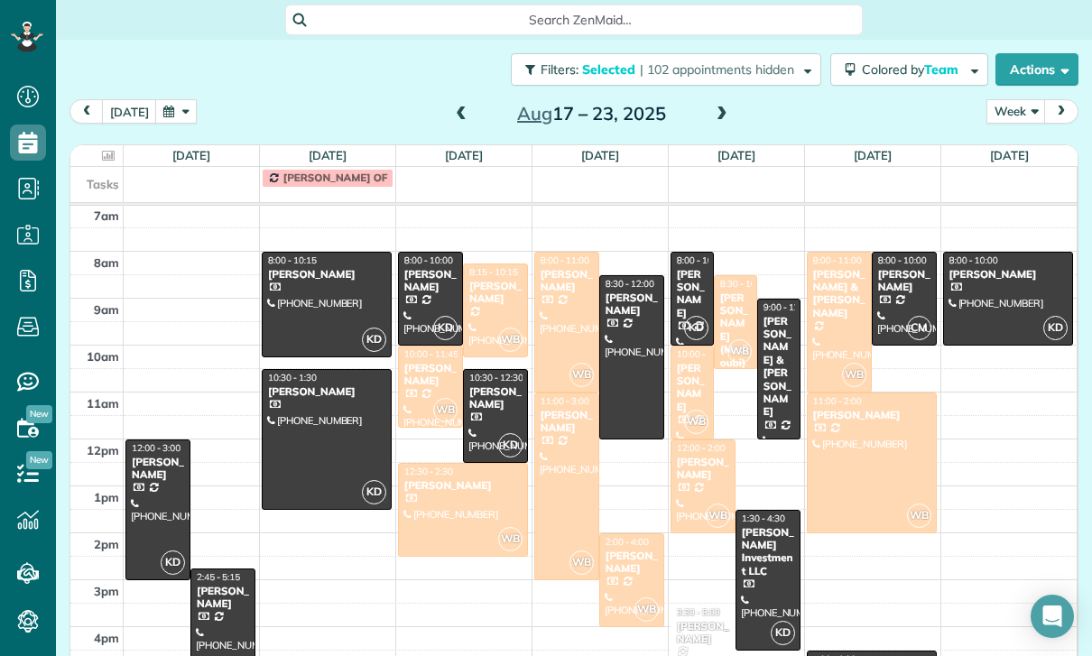
scroll to position [875, 0]
click at [646, 534] on div at bounding box center [631, 580] width 63 height 92
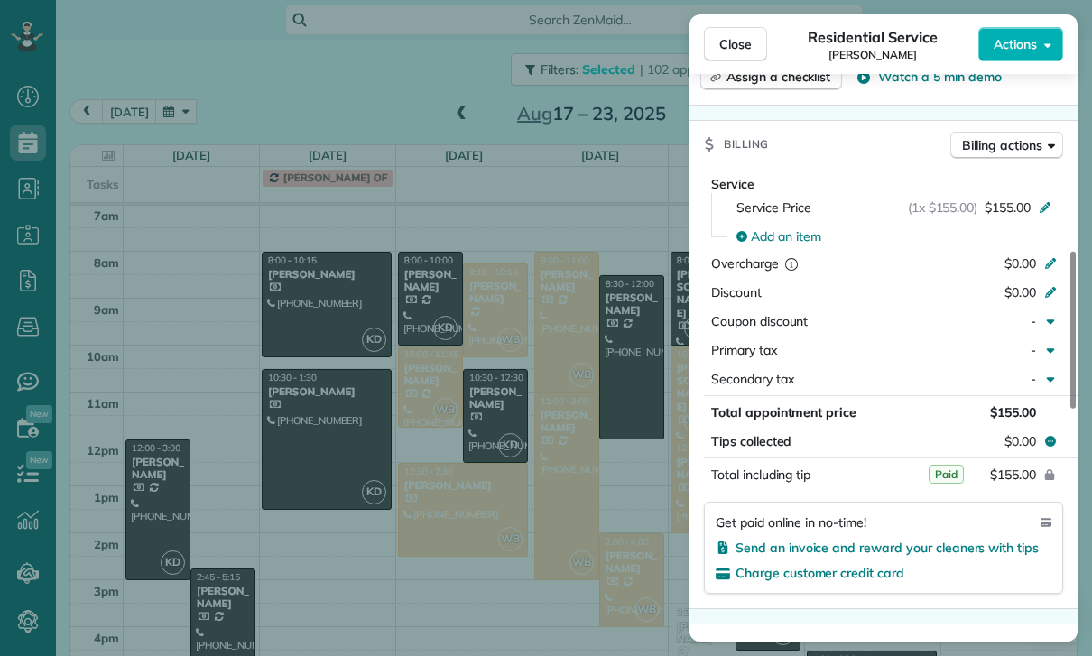
scroll to position [828, 0]
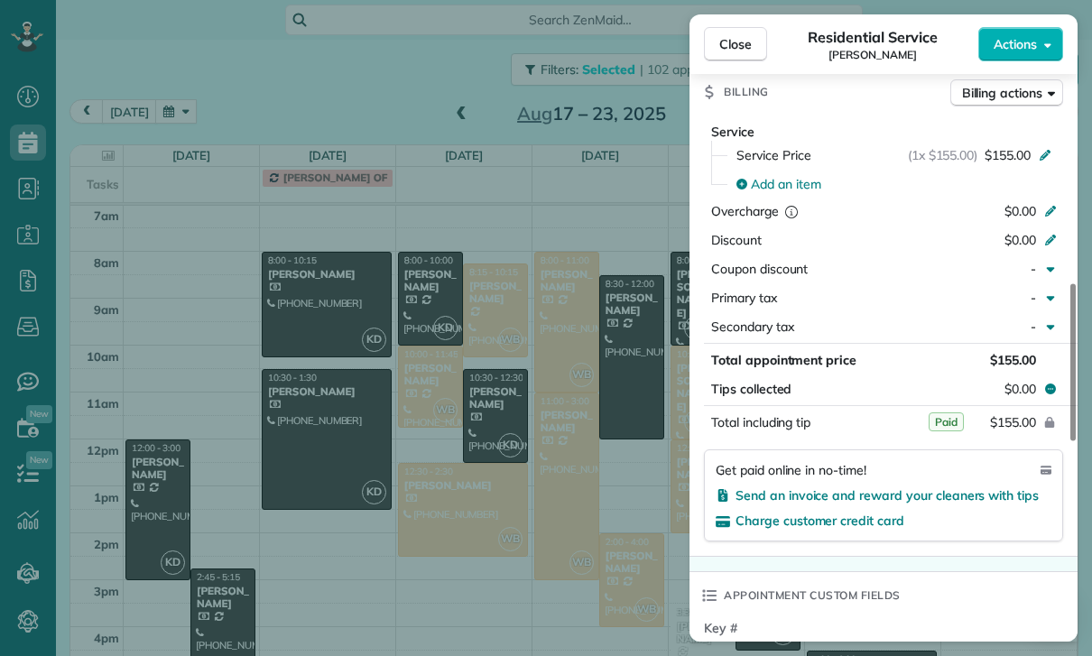
click at [584, 529] on div "Close Residential Service [PERSON_NAME] Actions Status Confirmed [PERSON_NAME] …" at bounding box center [546, 328] width 1092 height 656
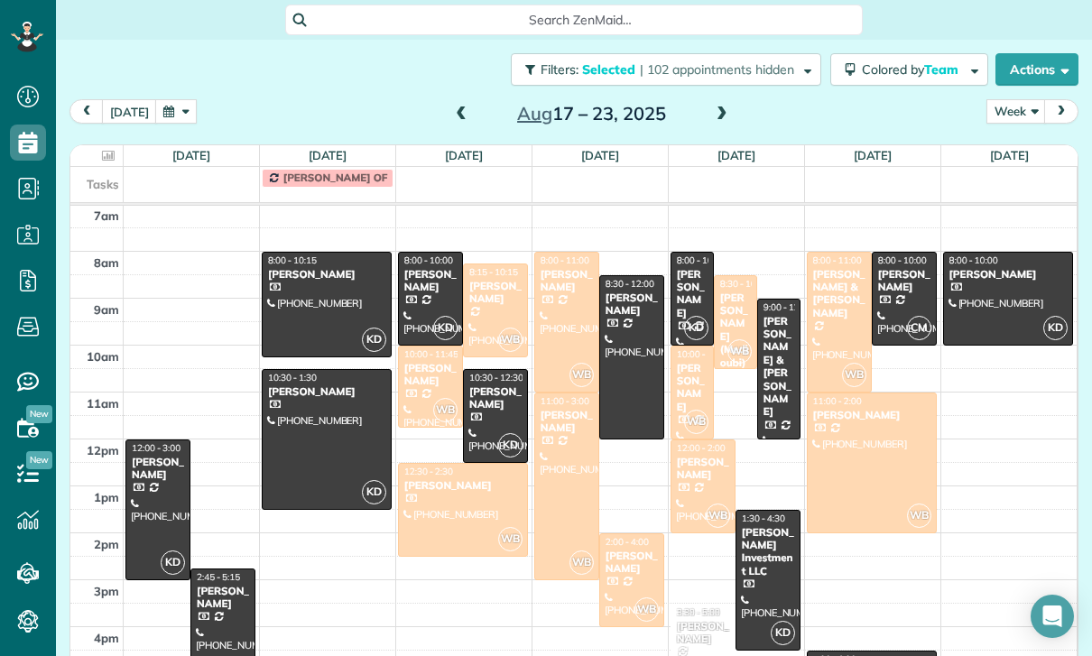
click at [695, 440] on div at bounding box center [702, 486] width 63 height 92
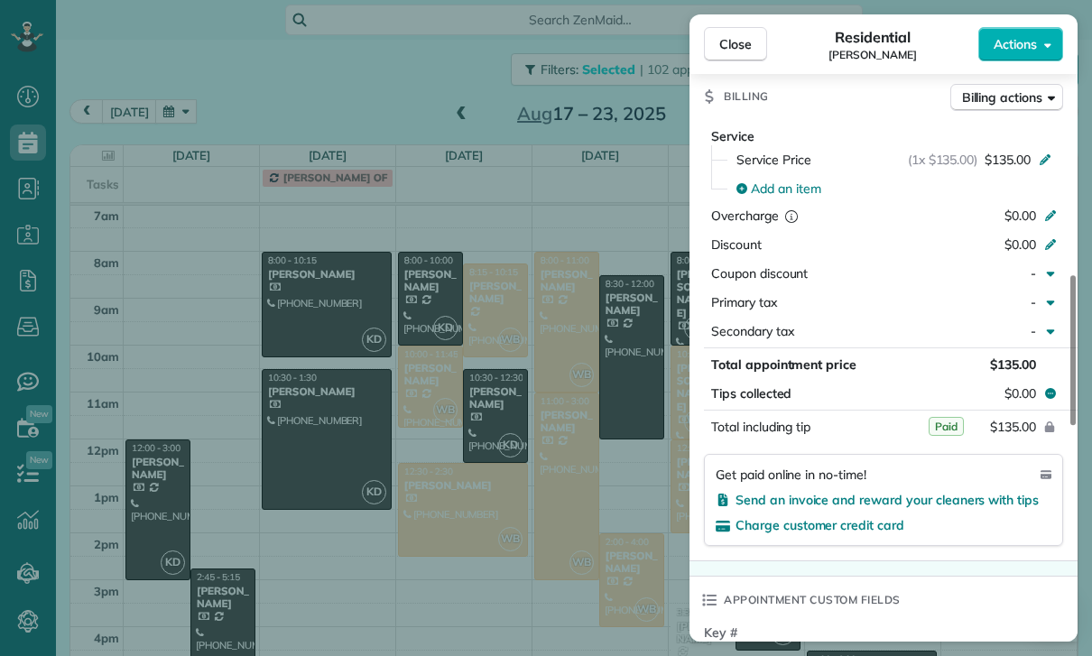
scroll to position [833, 0]
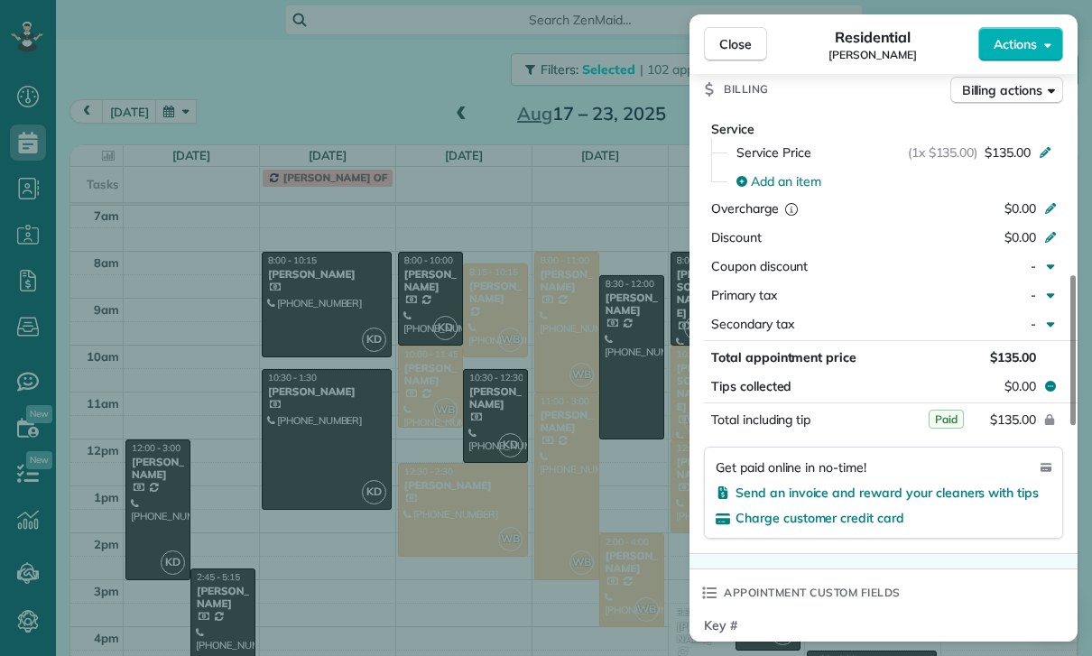
click at [591, 527] on div "Close Residential [PERSON_NAME] Actions Status Yet to Confirm [PERSON_NAME] · O…" at bounding box center [546, 328] width 1092 height 656
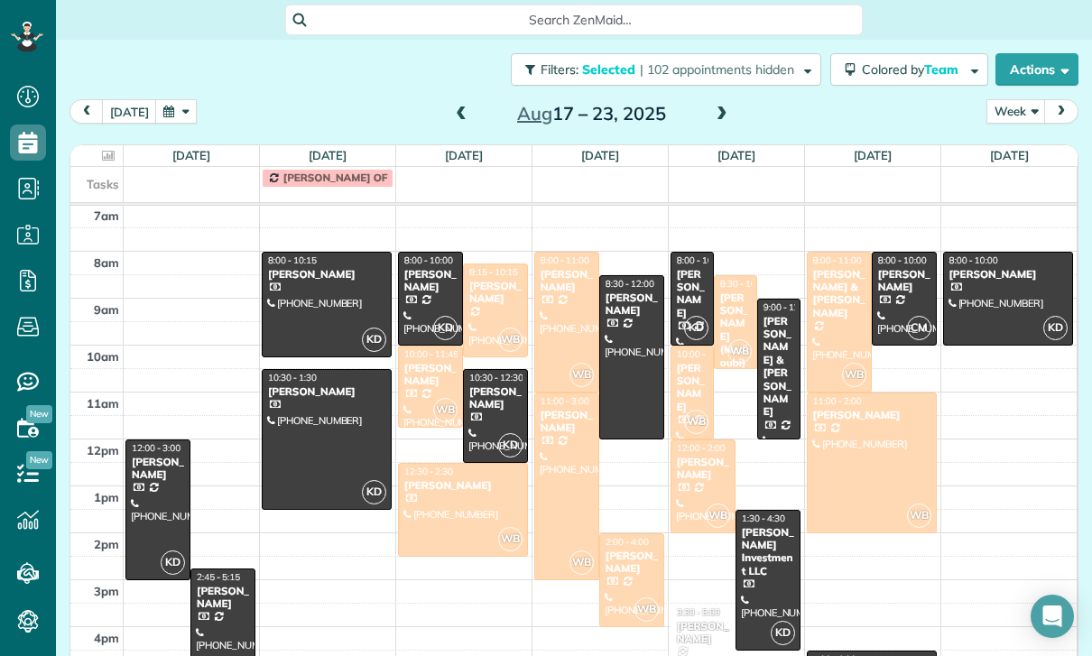
click at [854, 421] on div at bounding box center [872, 463] width 128 height 139
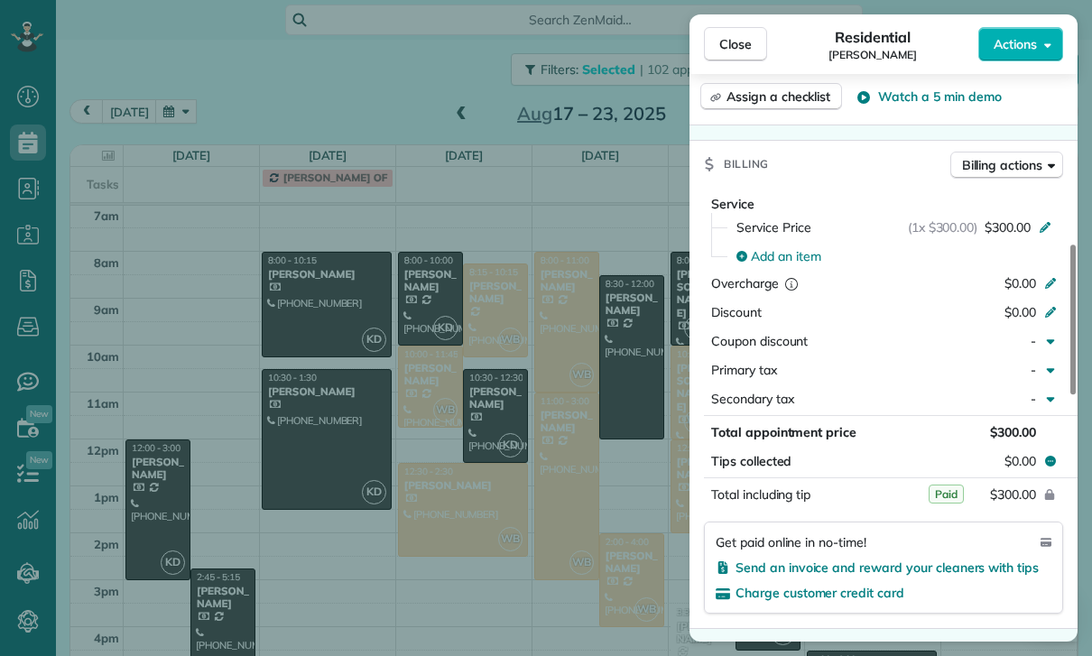
scroll to position [829, 0]
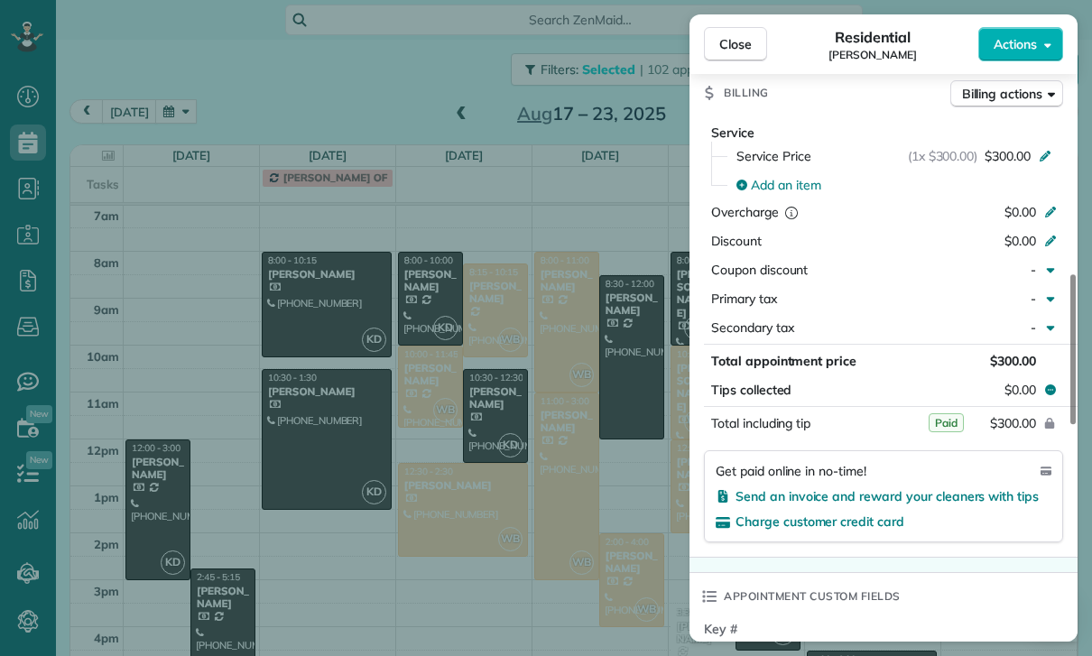
click at [452, 515] on div "Close Residential [PERSON_NAME] Actions Status Yet to Confirm [PERSON_NAME] · O…" at bounding box center [546, 328] width 1092 height 656
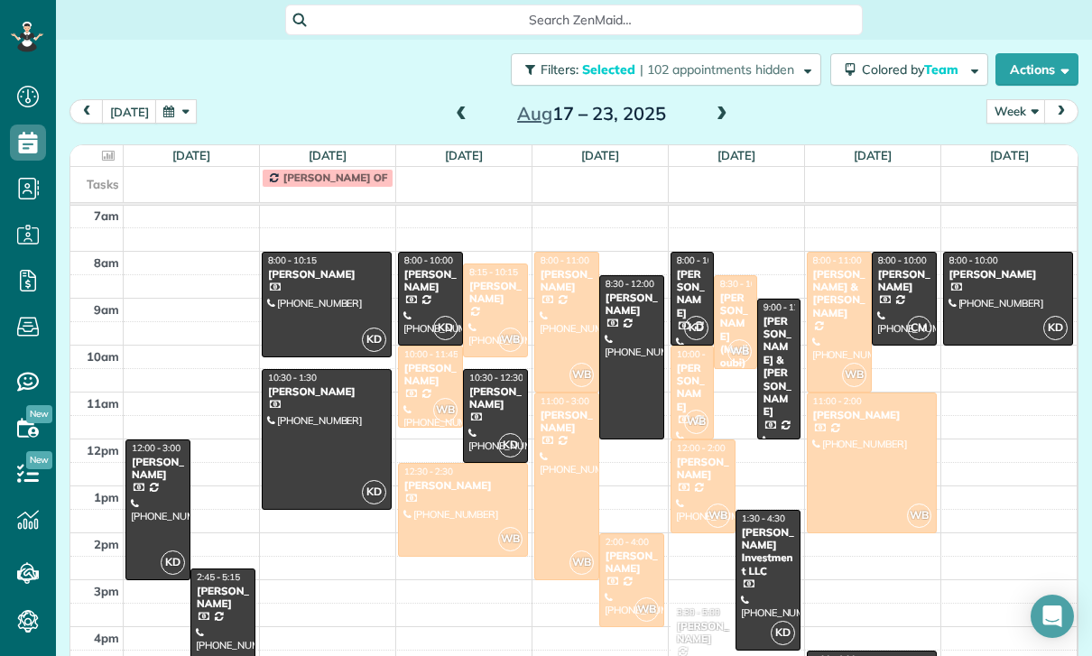
click at [341, 253] on div at bounding box center [327, 305] width 128 height 104
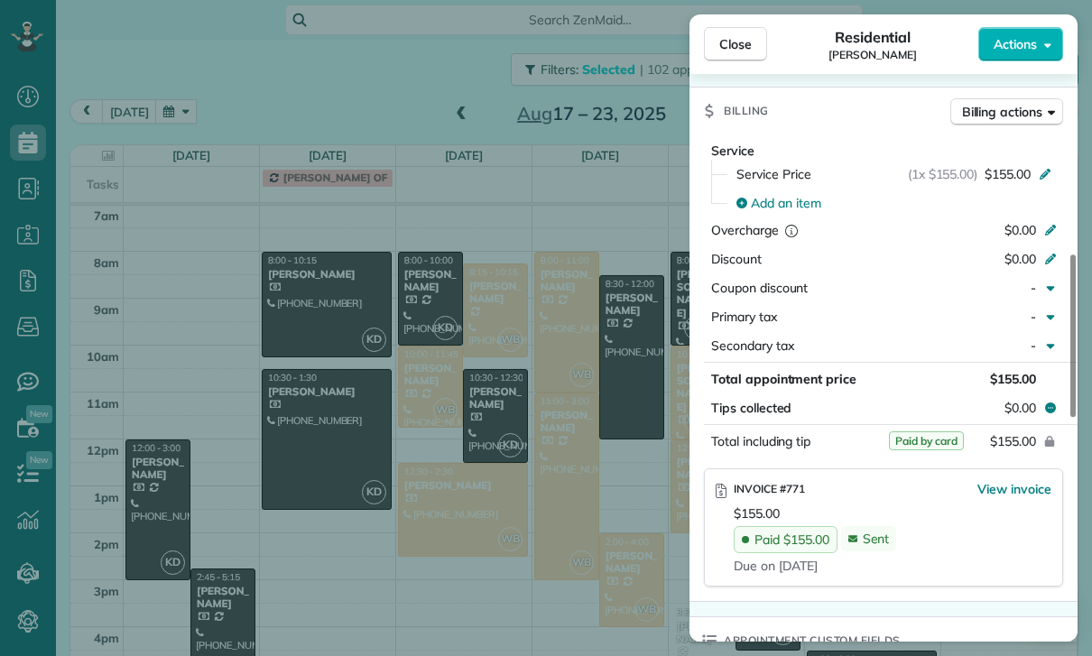
scroll to position [852, 0]
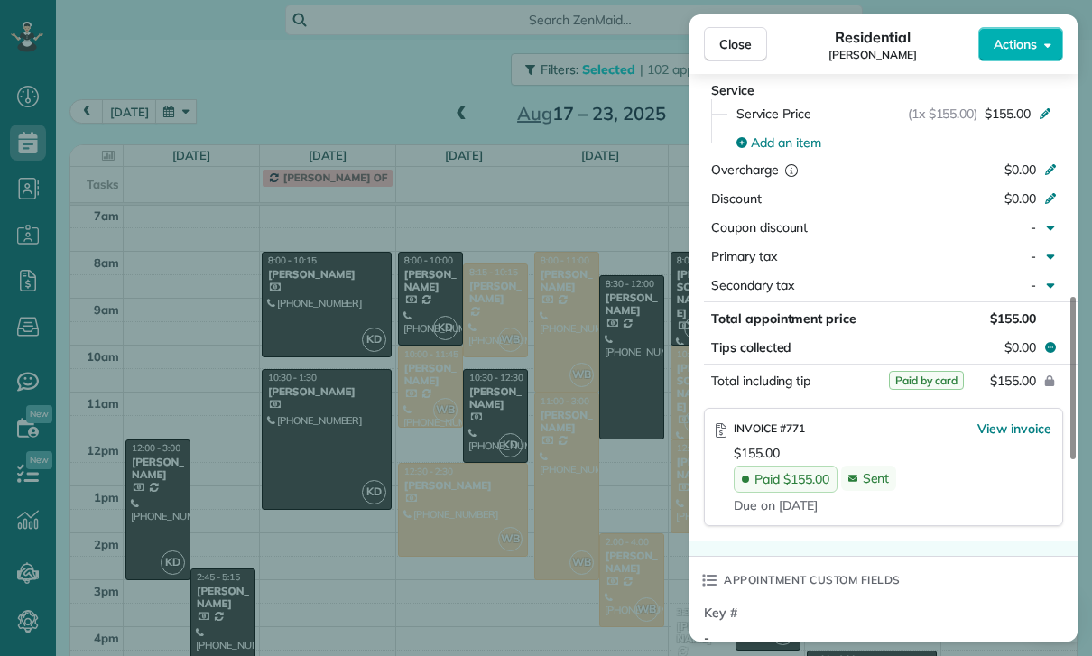
click at [468, 559] on div "Close Residential [PERSON_NAME] Actions Status Confirmed [PERSON_NAME] · Open p…" at bounding box center [546, 328] width 1092 height 656
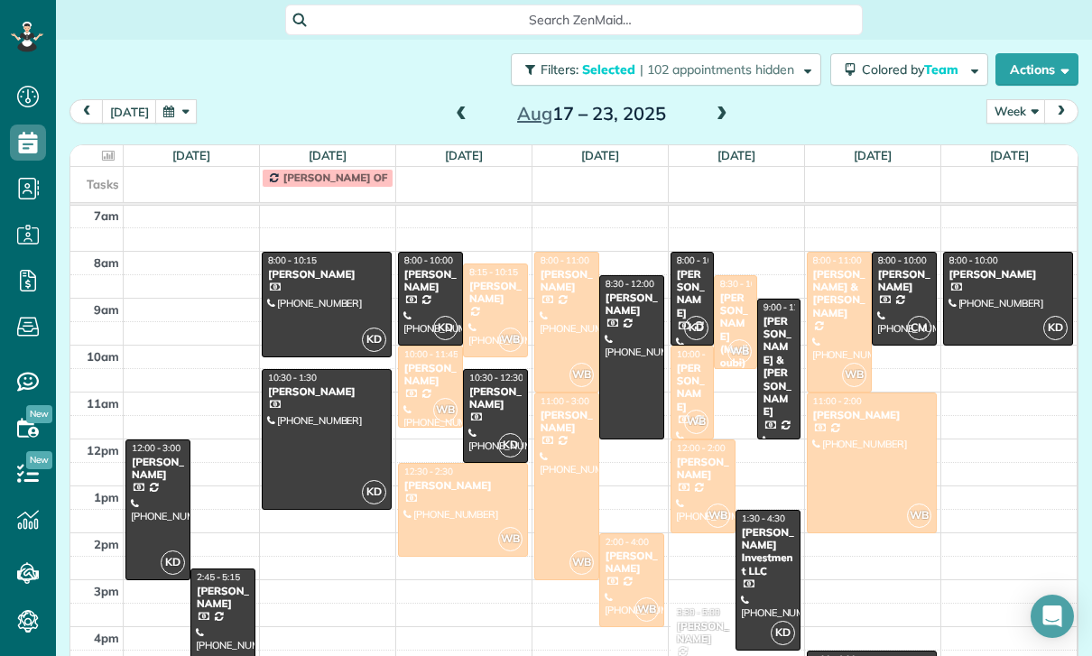
click at [424, 268] on div "[PERSON_NAME]" at bounding box center [430, 281] width 54 height 26
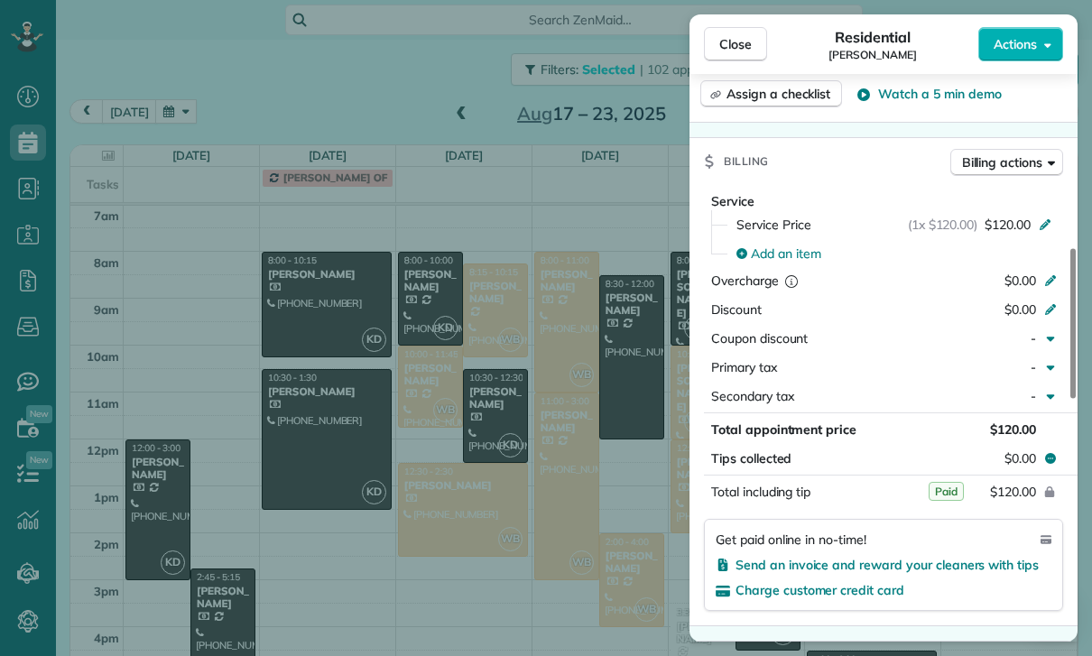
scroll to position [838, 0]
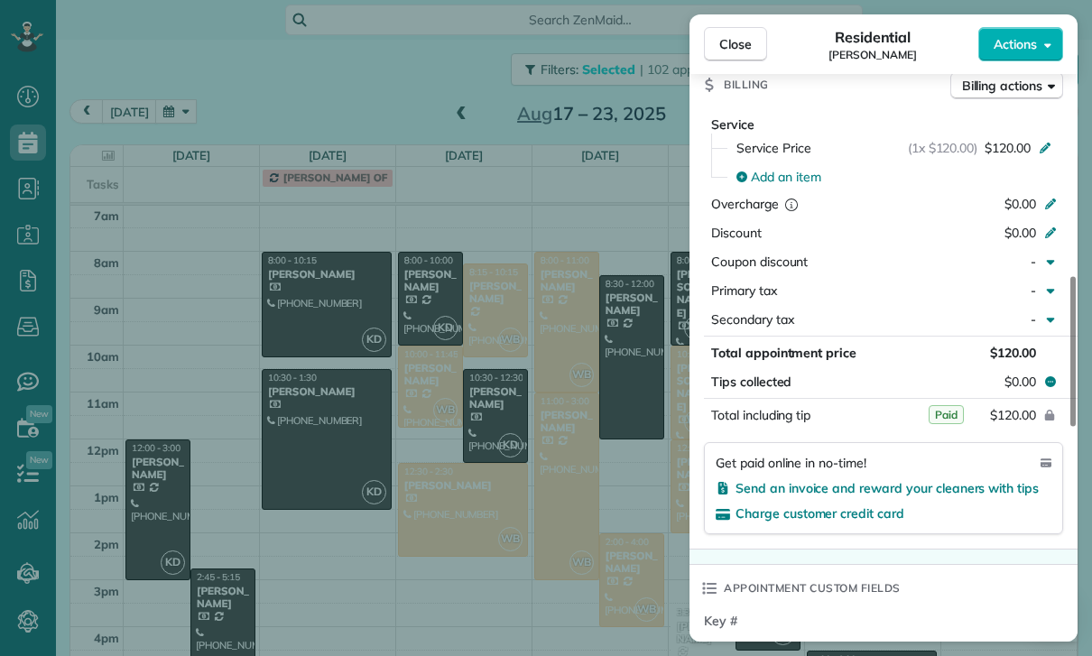
click at [603, 531] on div "Close Residential [PERSON_NAME] Actions Status Yet to Confirm [PERSON_NAME] · O…" at bounding box center [546, 328] width 1092 height 656
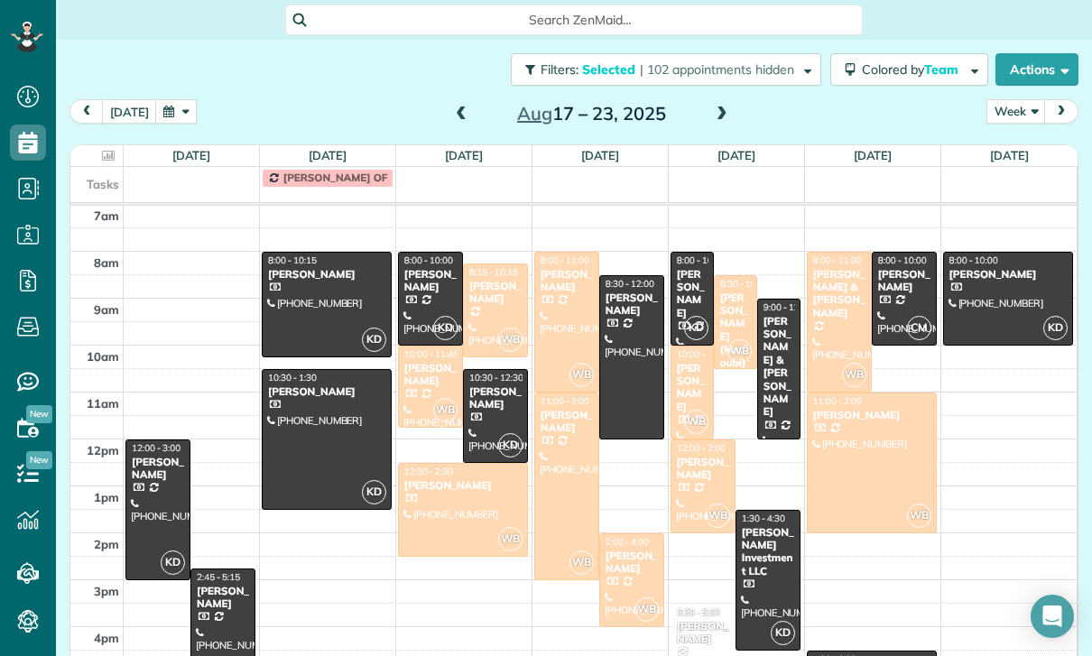
click at [895, 268] on div "[PERSON_NAME]" at bounding box center [904, 281] width 54 height 26
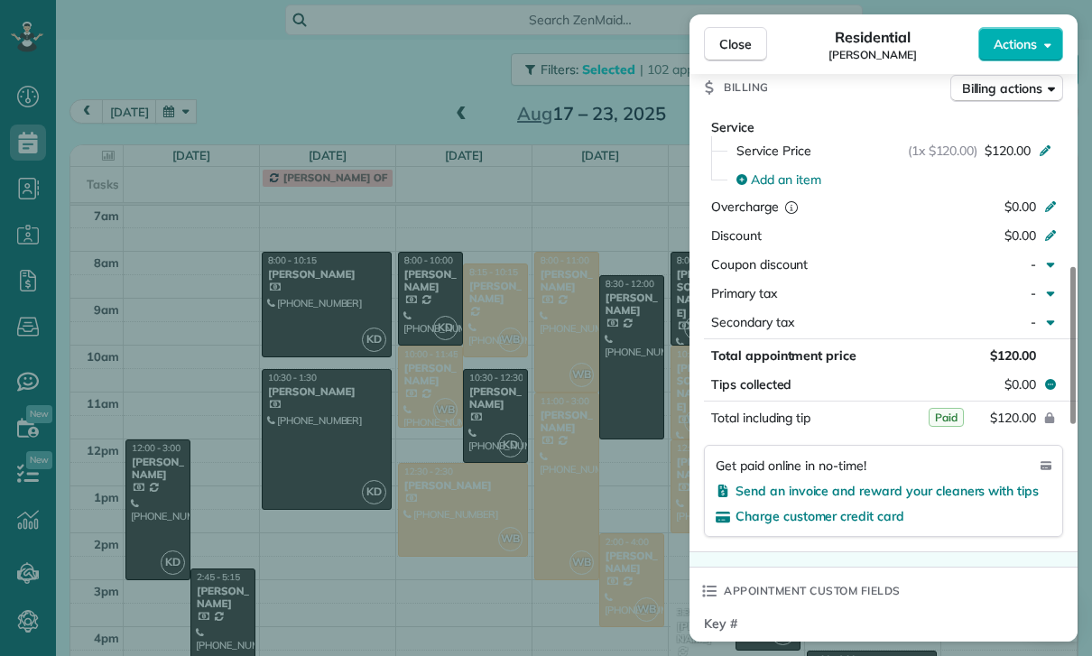
scroll to position [835, 0]
click at [605, 543] on div "Close Residential [PERSON_NAME] Actions Status Confirmed [PERSON_NAME] · Open p…" at bounding box center [546, 328] width 1092 height 656
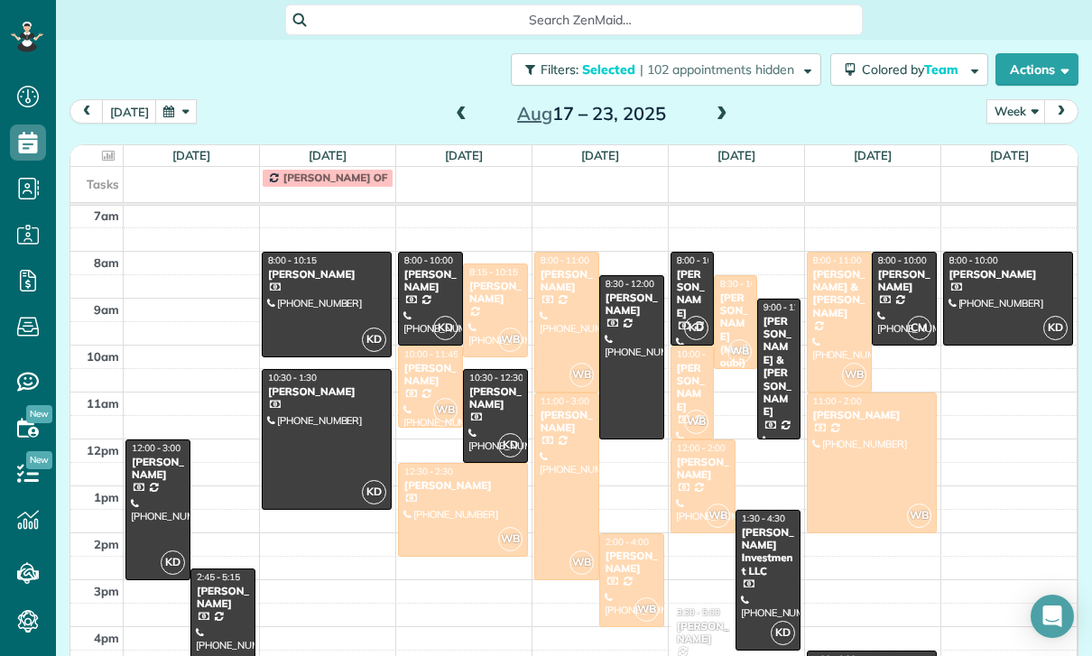
click at [777, 526] on div "[PERSON_NAME] Investment LLC" at bounding box center [768, 552] width 54 height 52
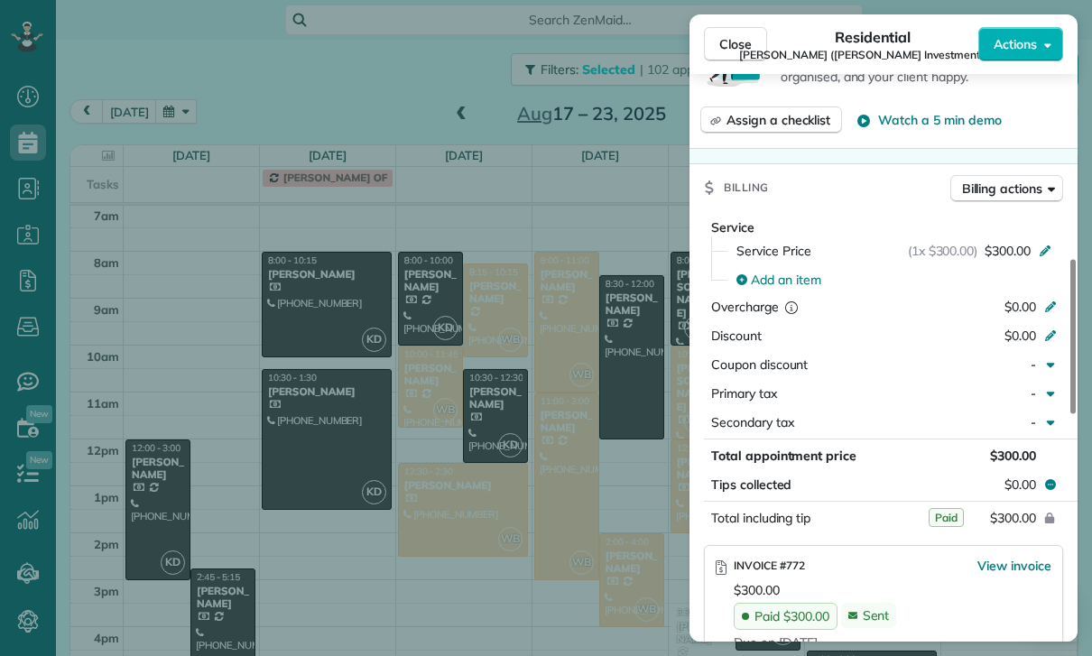
scroll to position [874, 0]
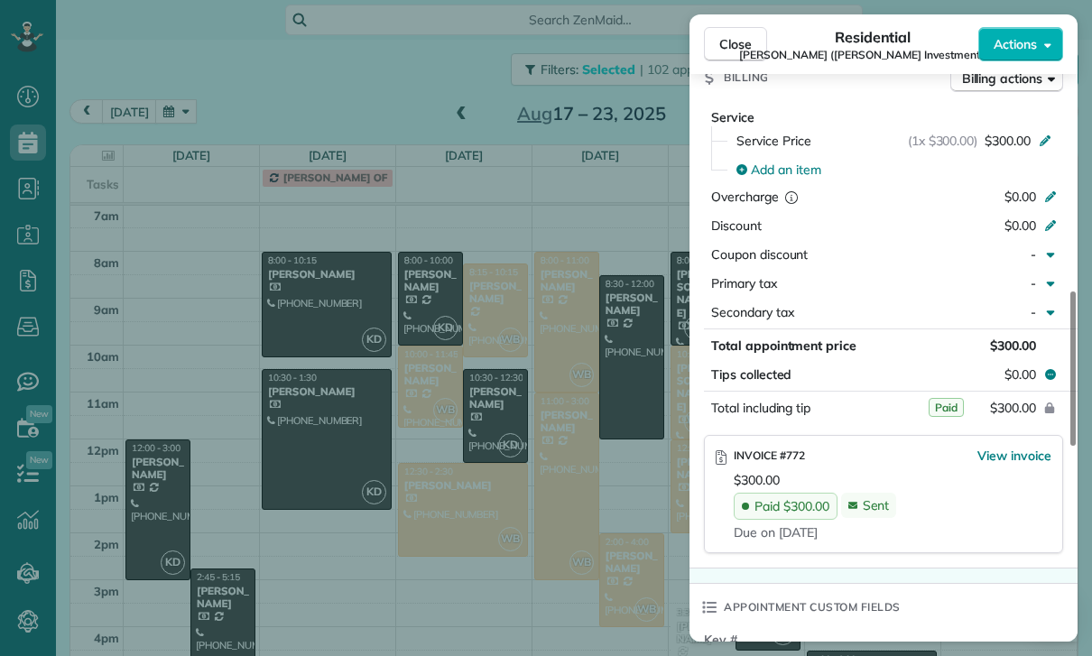
click at [607, 542] on div "Close Residential [PERSON_NAME] ([PERSON_NAME] Investment LLC) Actions Status C…" at bounding box center [546, 328] width 1092 height 656
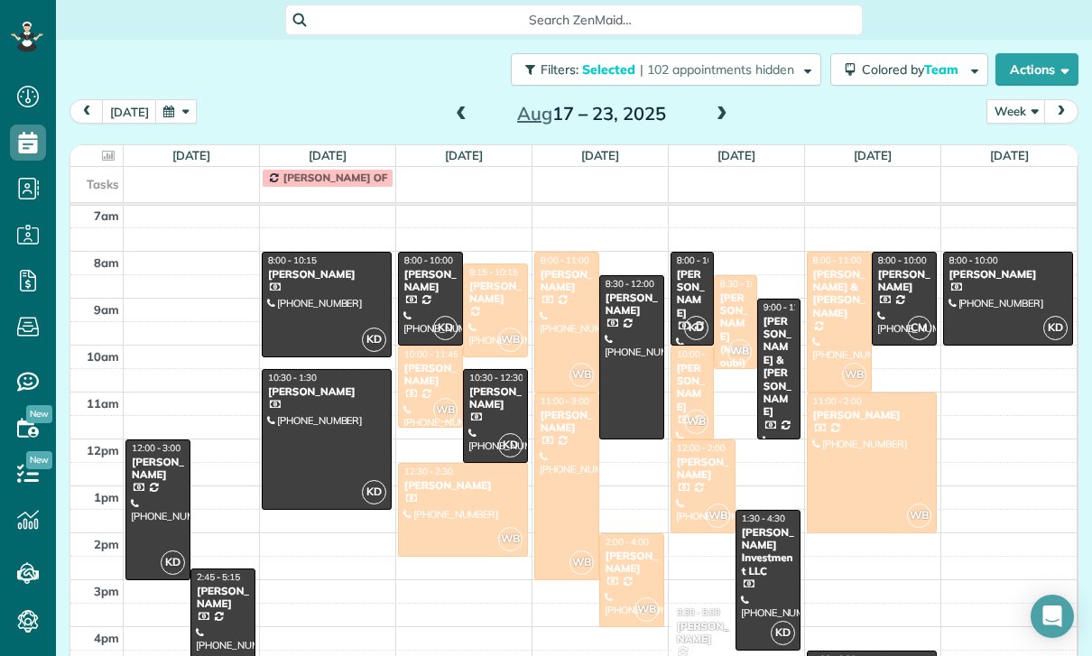
click at [718, 106] on span at bounding box center [722, 114] width 20 height 16
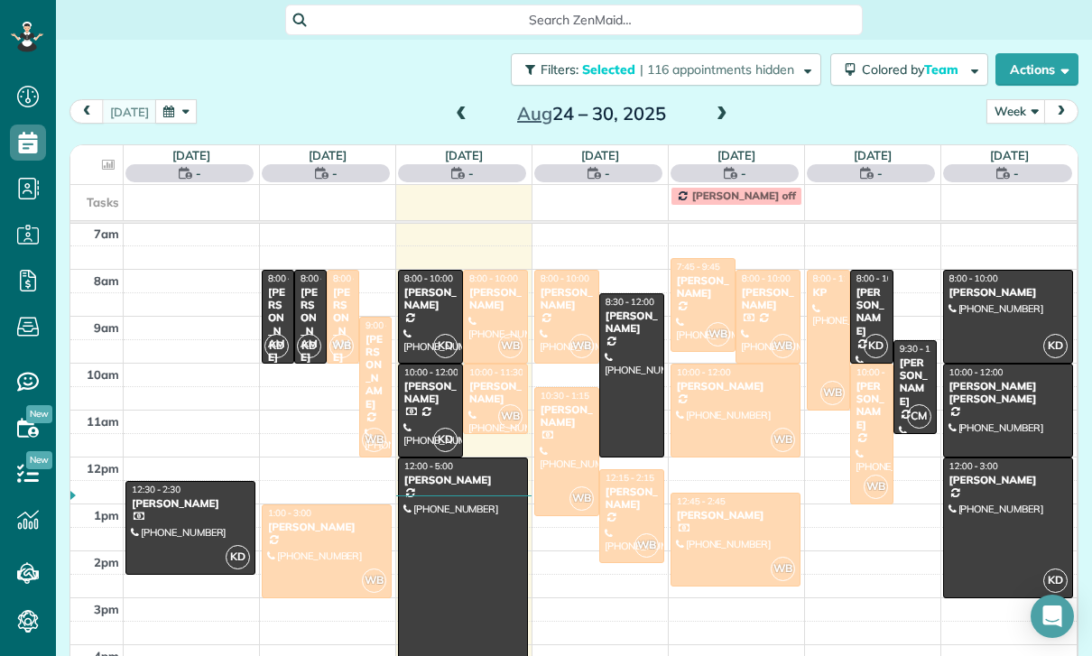
scroll to position [142, 0]
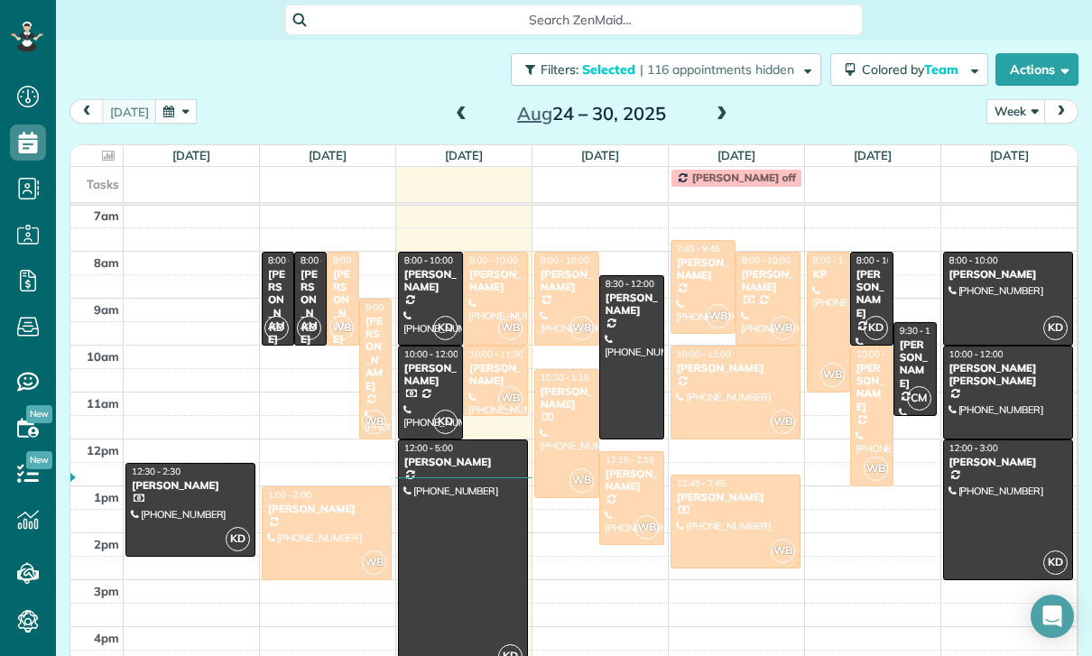
click at [168, 464] on div at bounding box center [190, 510] width 128 height 92
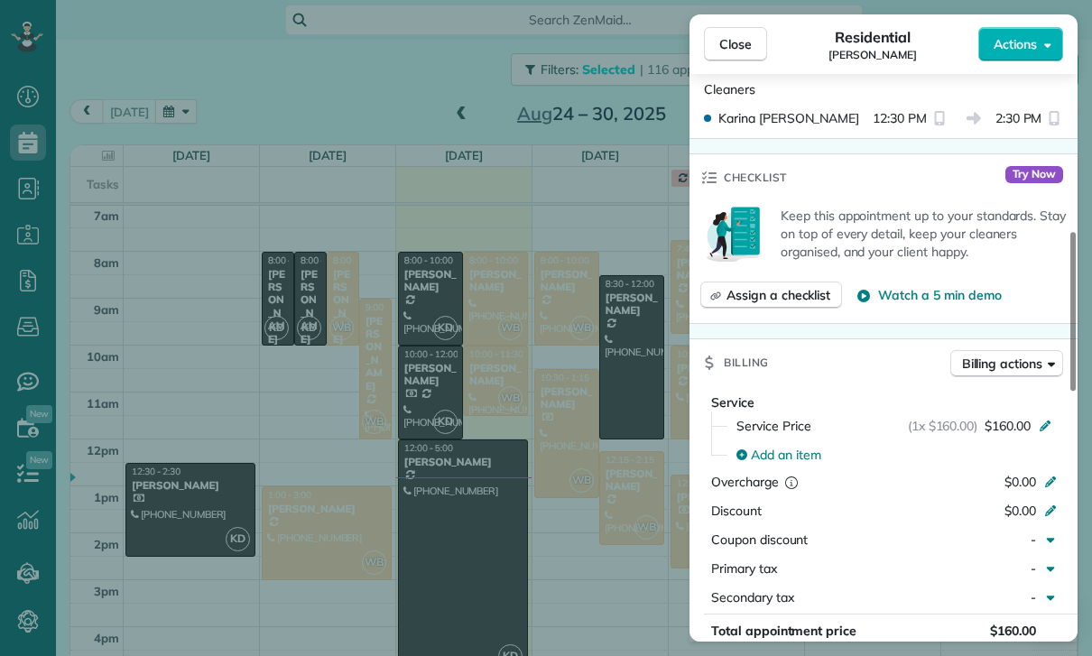
scroll to position [648, 0]
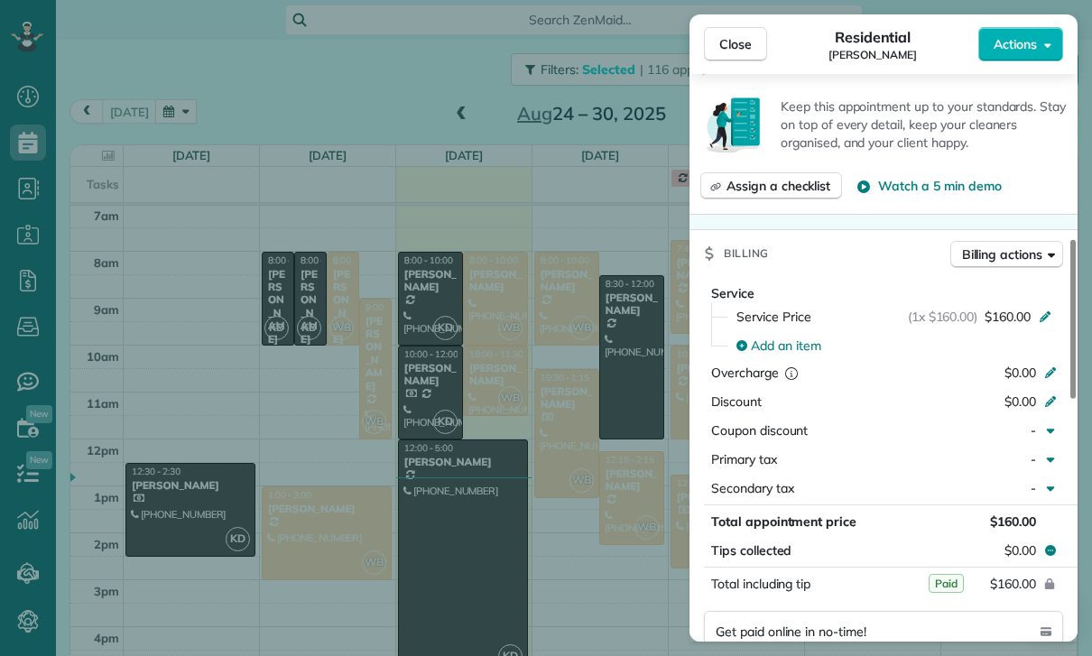
click at [379, 431] on div "Close Residential [PERSON_NAME] Actions Status Confirmed [PERSON_NAME] · Open p…" at bounding box center [546, 328] width 1092 height 656
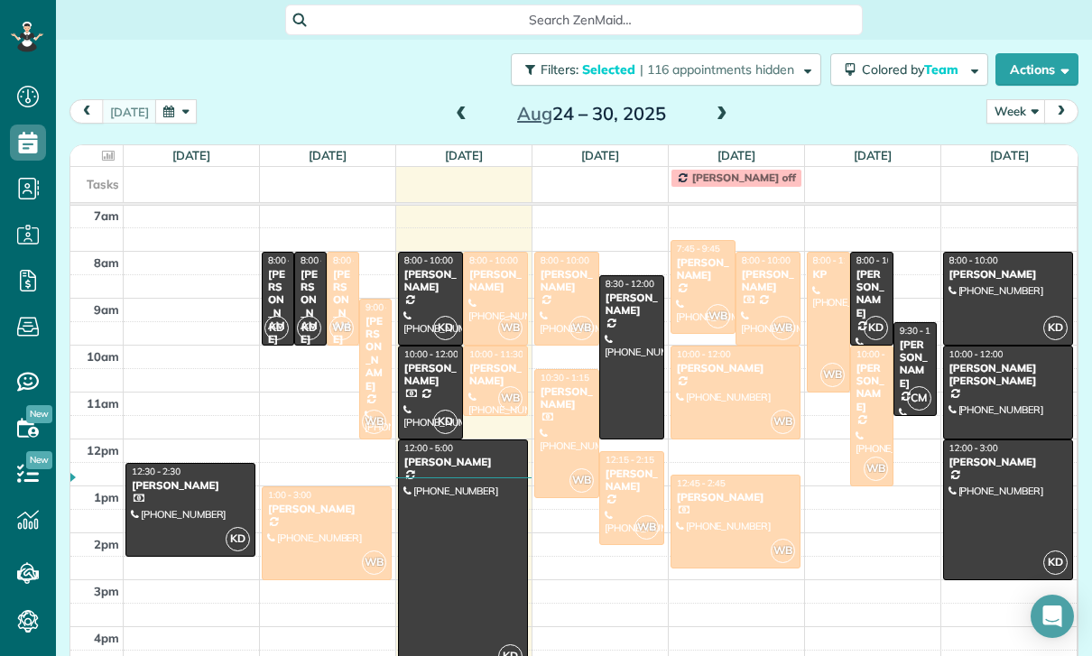
click at [458, 101] on span at bounding box center [461, 114] width 20 height 27
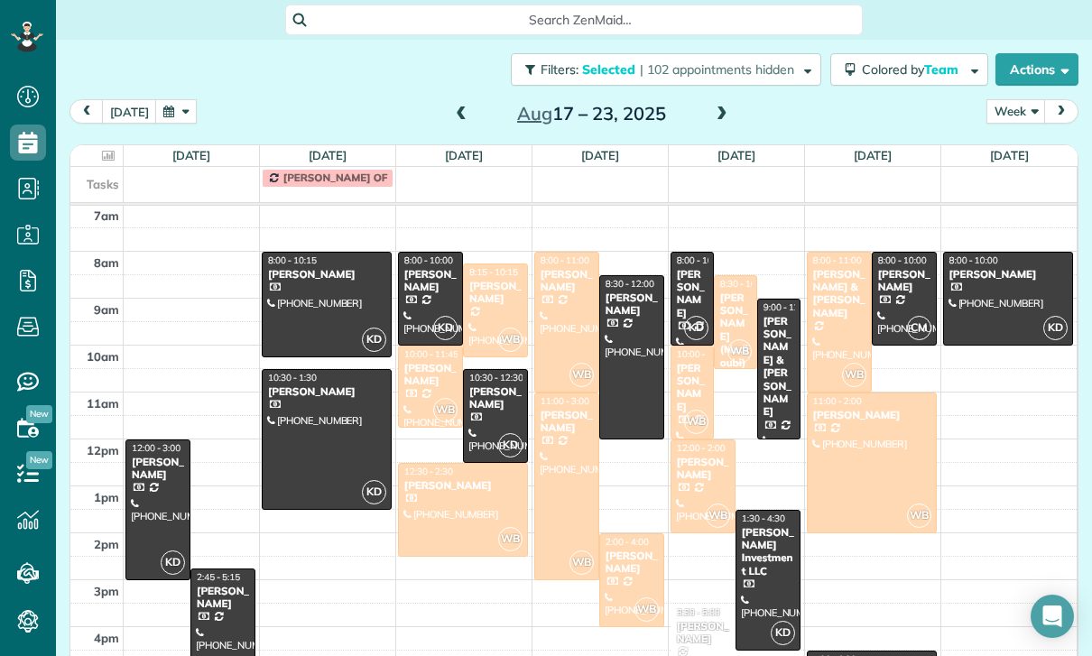
click at [453, 106] on span at bounding box center [461, 114] width 20 height 16
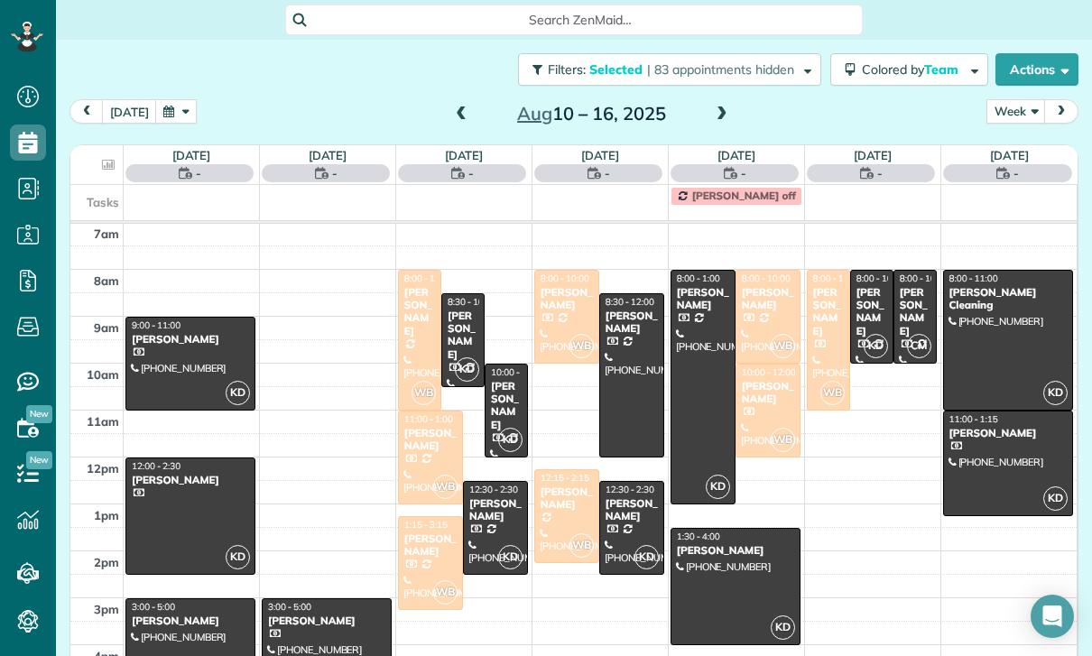
scroll to position [142, 0]
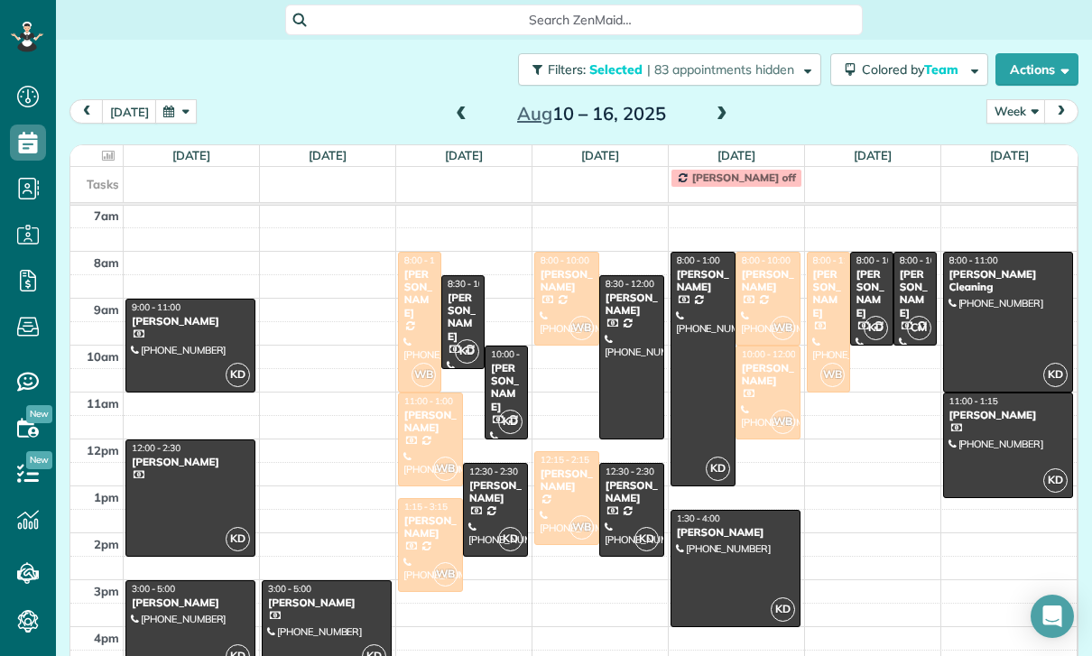
click at [417, 259] on div at bounding box center [420, 322] width 42 height 139
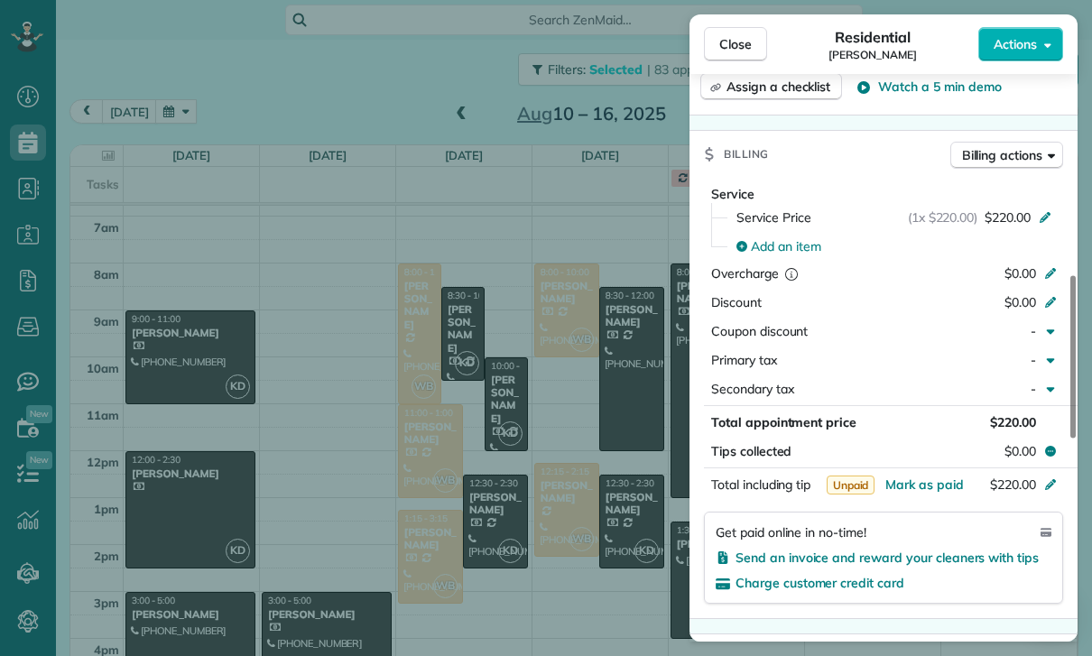
scroll to position [142, 0]
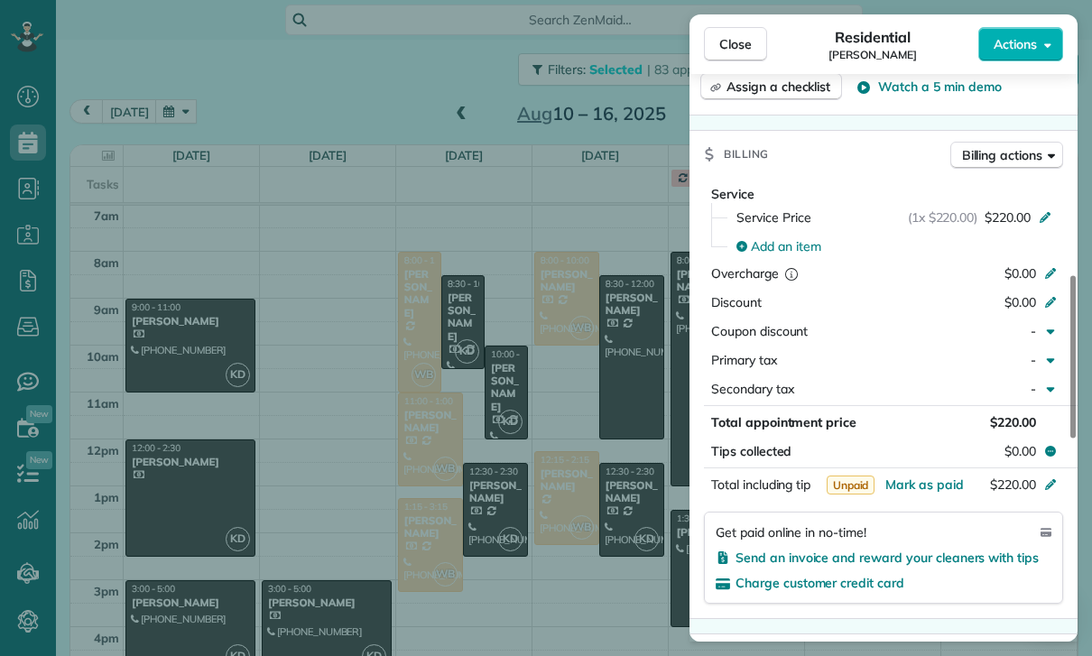
click at [573, 535] on div "Close Residential [PERSON_NAME] Actions Status Confirmed [PERSON_NAME] · Open p…" at bounding box center [546, 328] width 1092 height 656
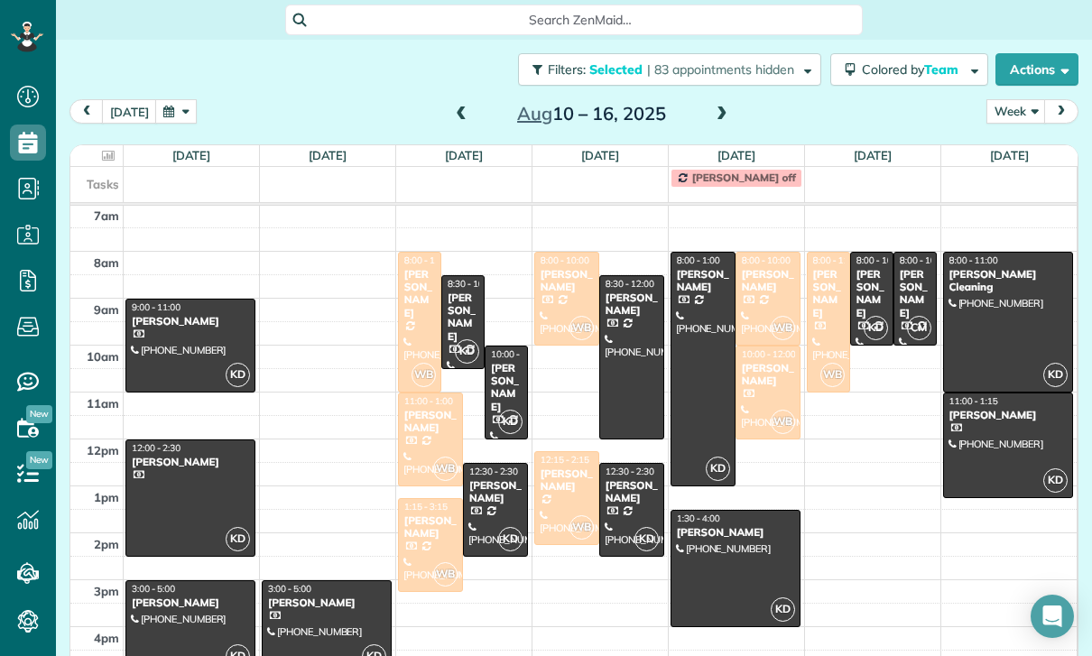
click at [759, 253] on div at bounding box center [767, 299] width 63 height 92
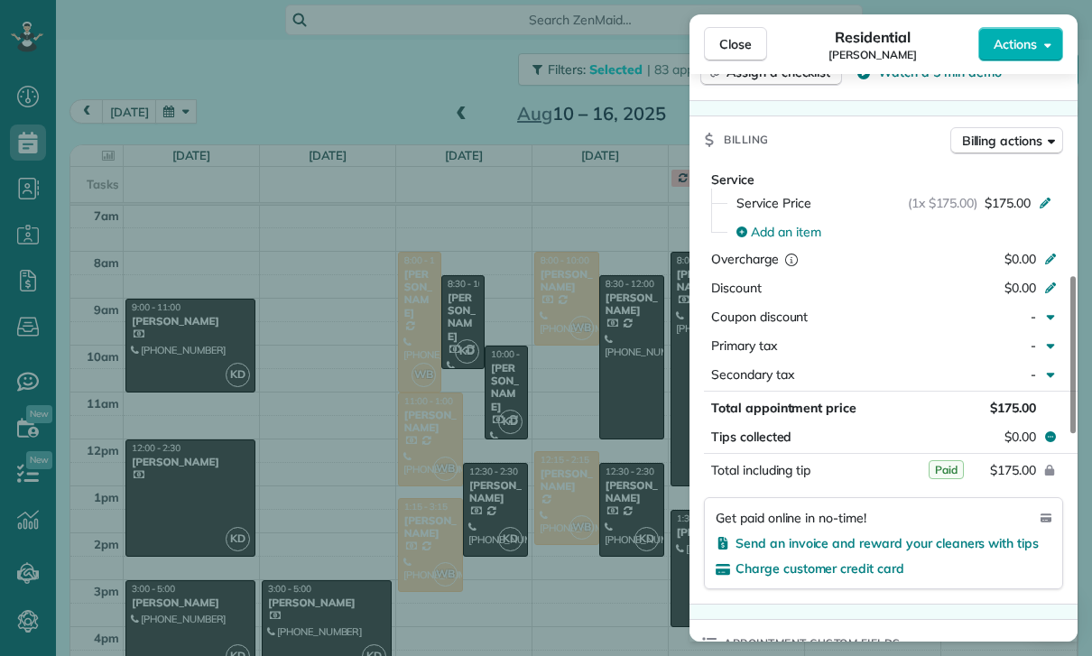
scroll to position [800, 0]
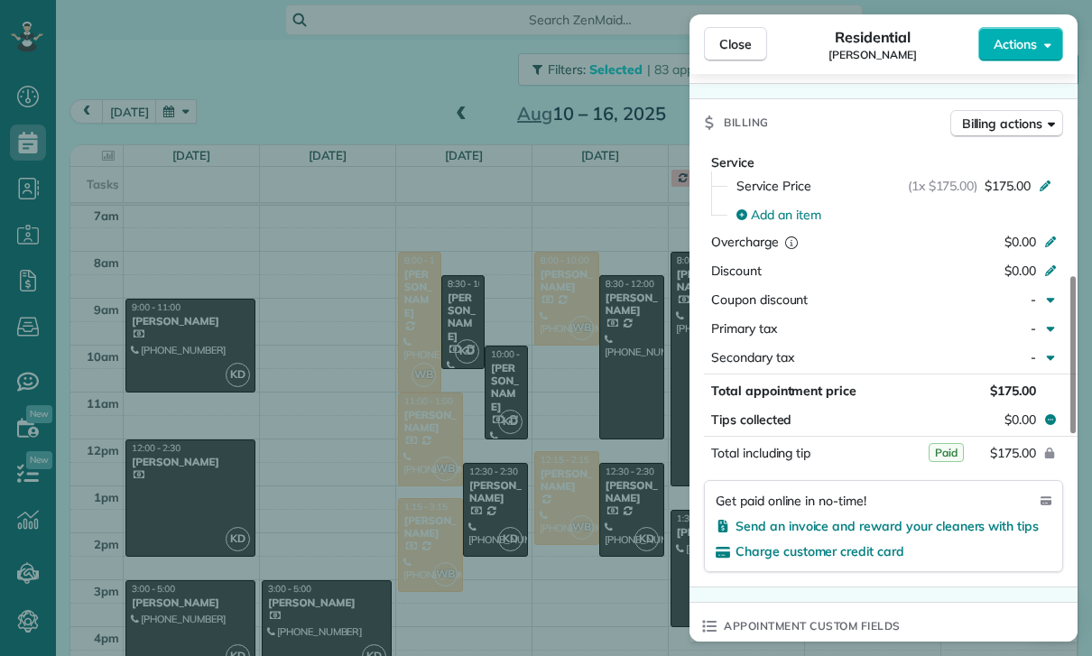
click at [524, 455] on div "Close Residential [PERSON_NAME] Actions Status Confirmed [PERSON_NAME] · Open p…" at bounding box center [546, 328] width 1092 height 656
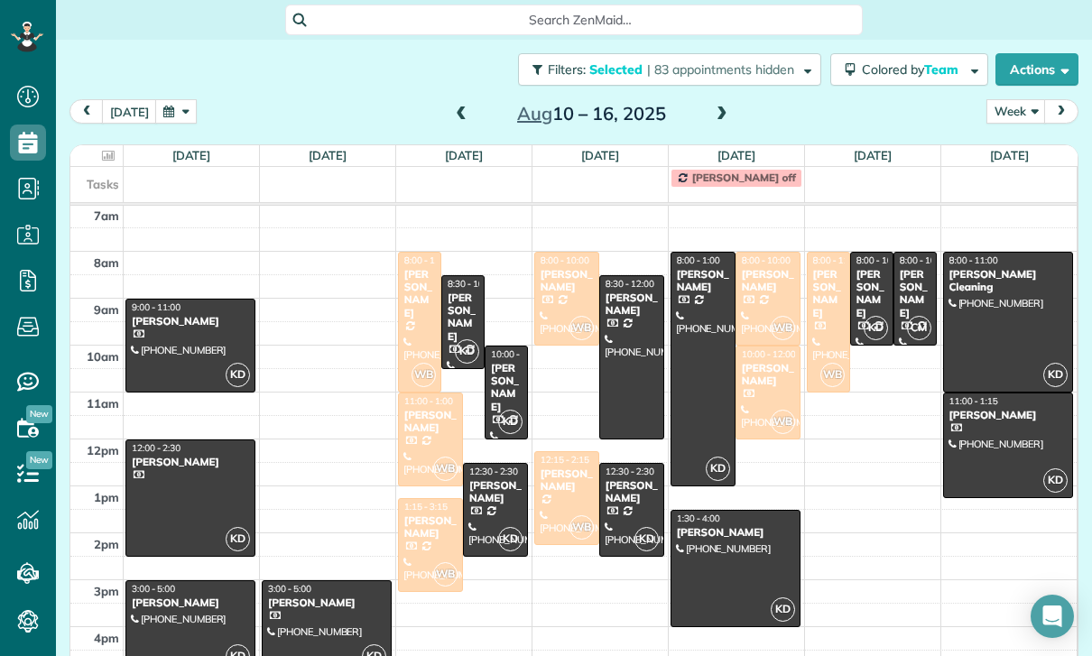
click at [454, 292] on div "[PERSON_NAME]" at bounding box center [463, 318] width 32 height 52
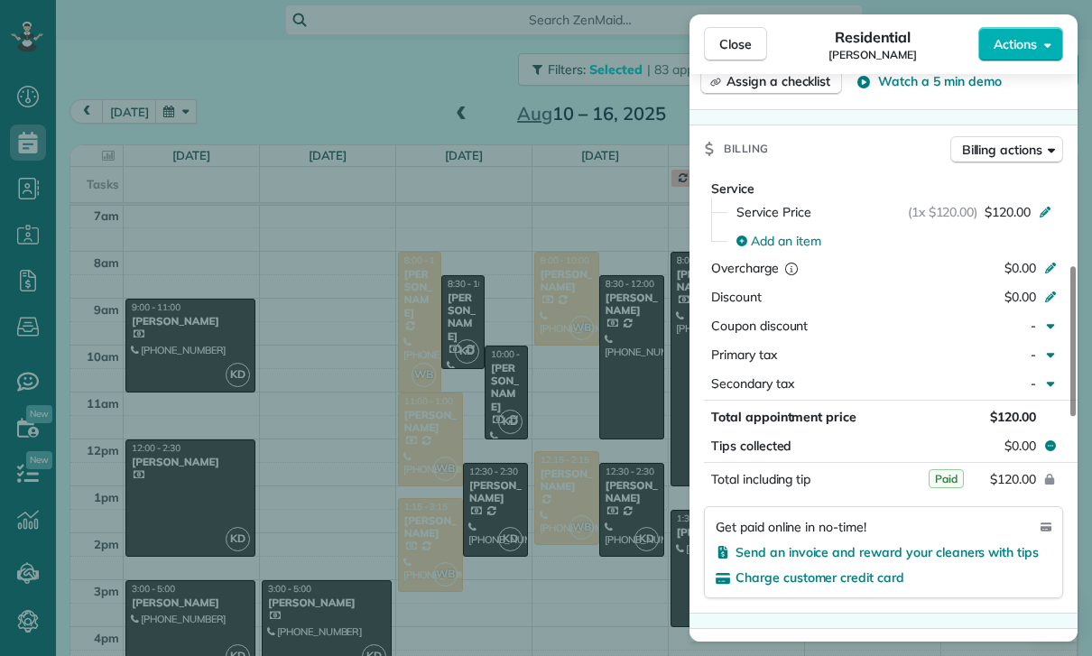
scroll to position [825, 0]
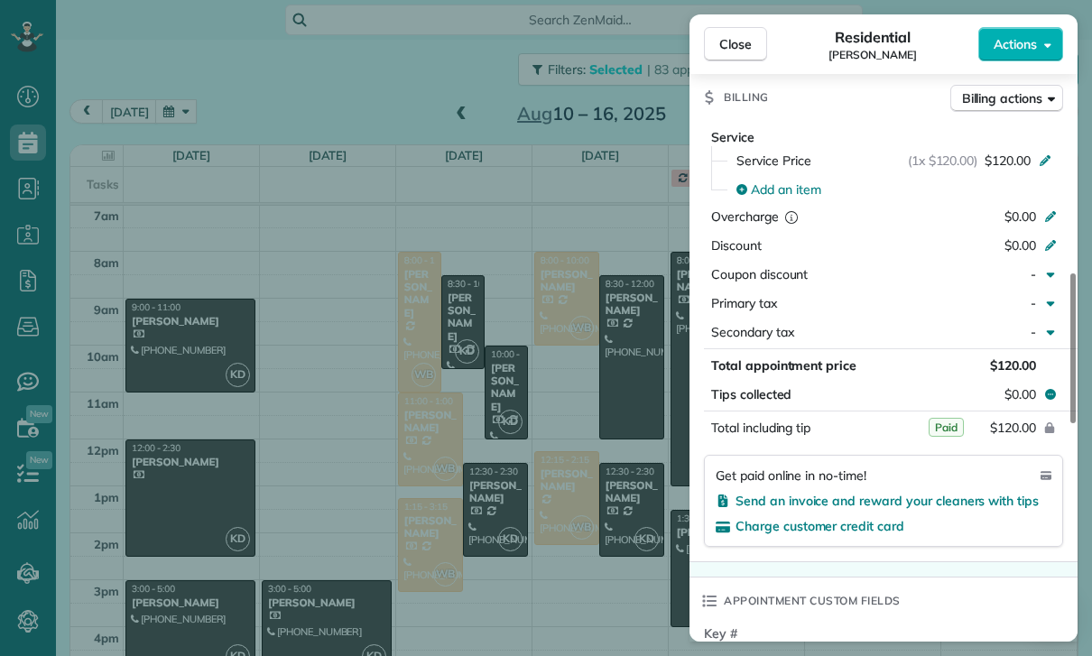
click at [620, 521] on div "Close Residential [PERSON_NAME] Actions Status Yet to Confirm [PERSON_NAME] · O…" at bounding box center [546, 328] width 1092 height 656
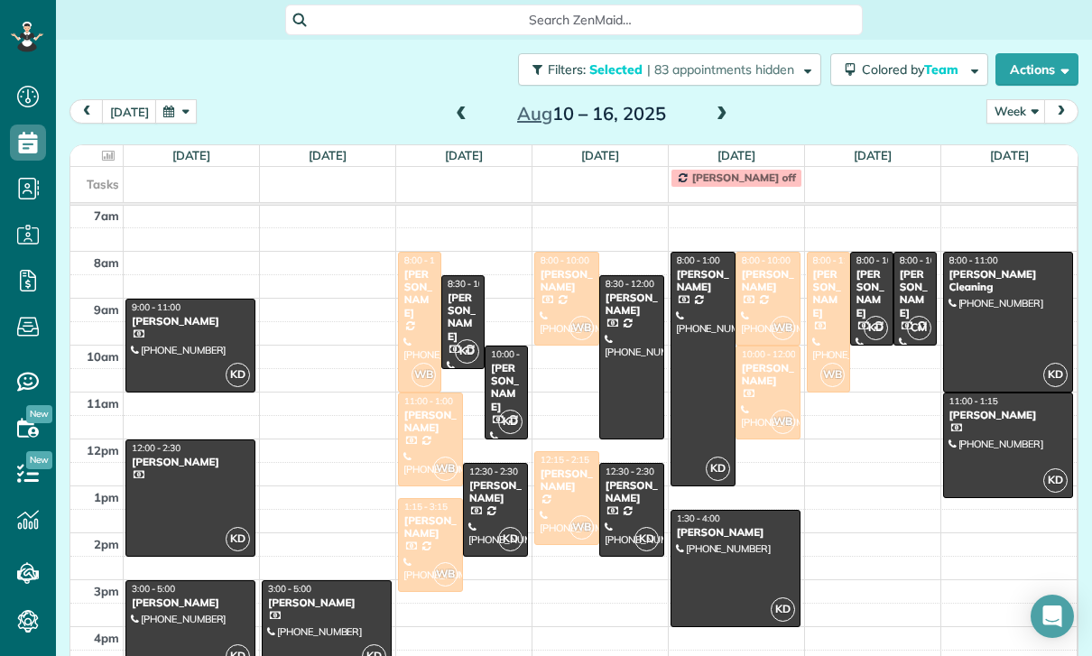
click at [911, 268] on div "[PERSON_NAME]" at bounding box center [915, 294] width 32 height 52
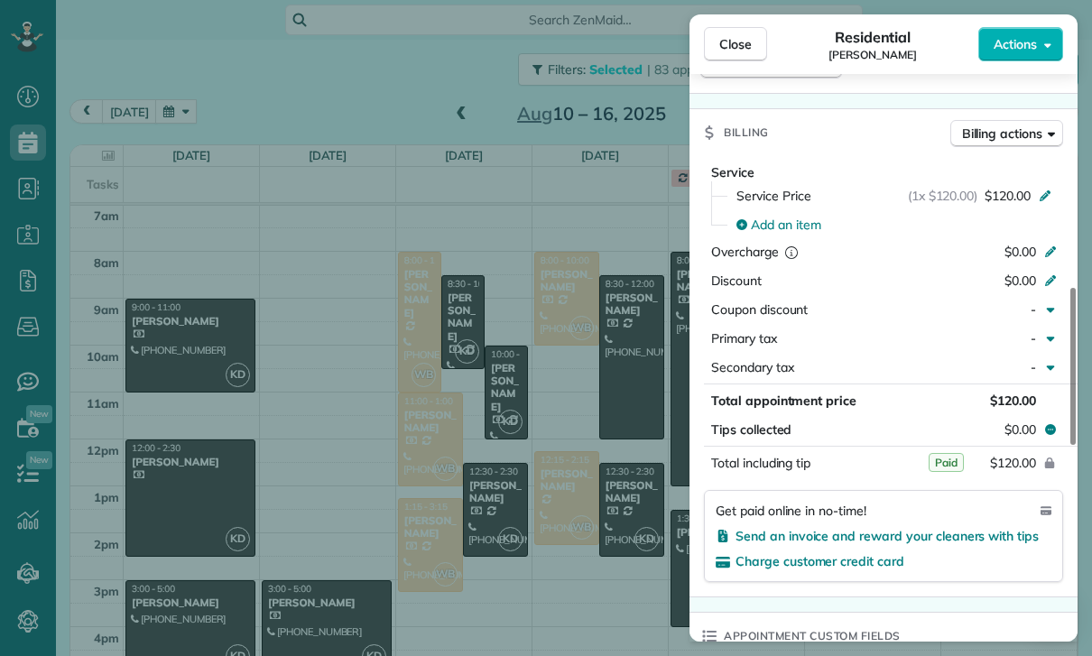
scroll to position [856, 0]
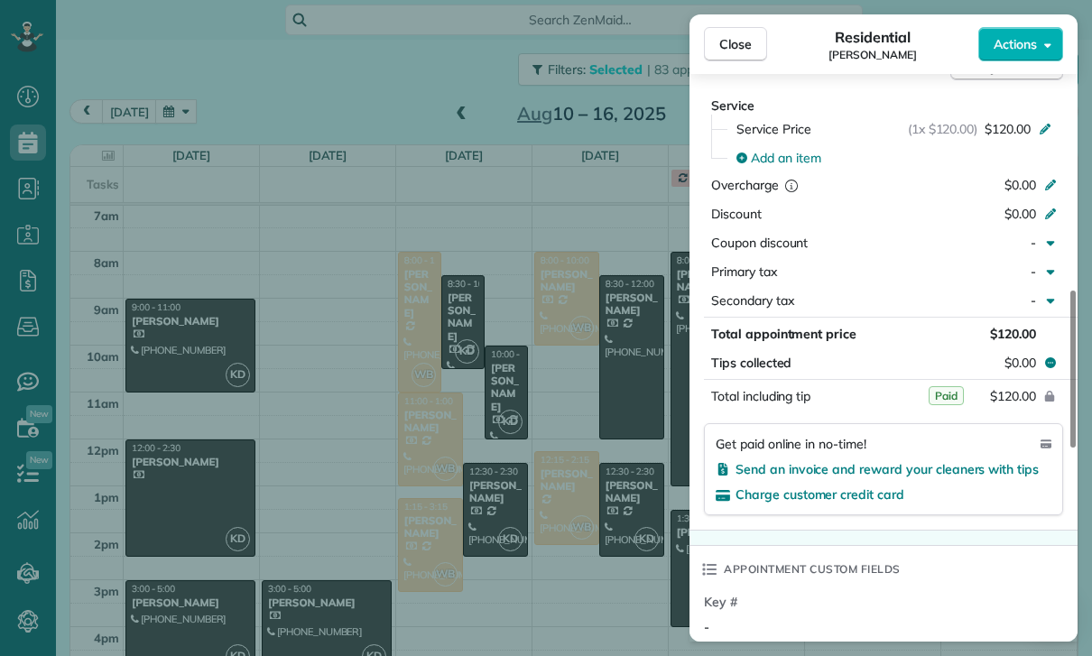
click at [570, 531] on div "Close Residential [PERSON_NAME] Actions Status Confirmed [PERSON_NAME] · Open p…" at bounding box center [546, 328] width 1092 height 656
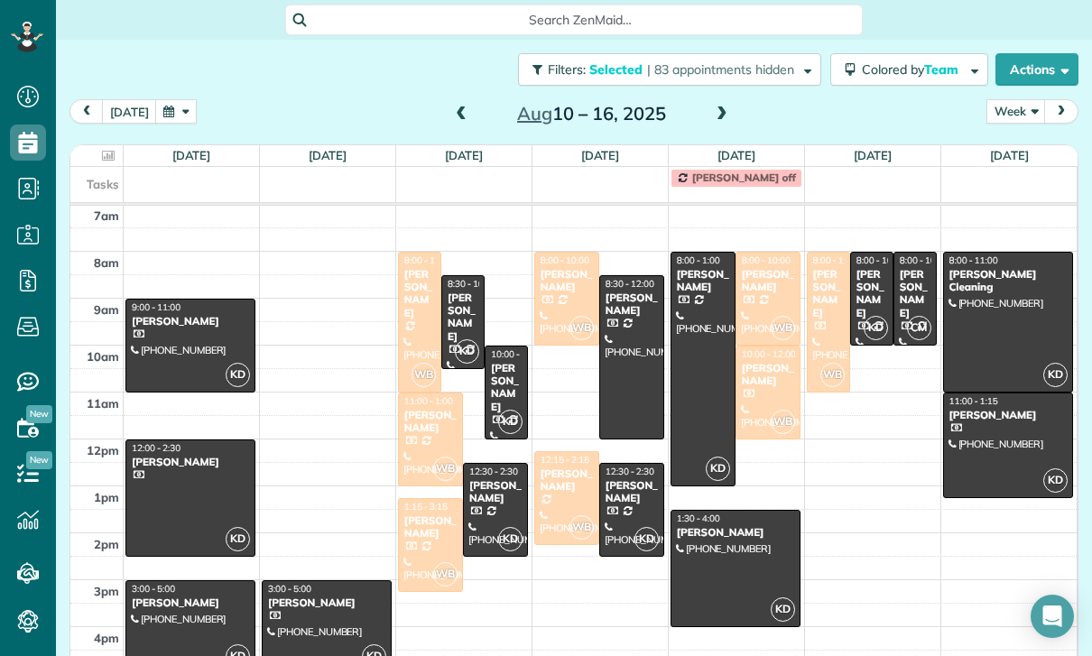
click at [744, 511] on div at bounding box center [735, 569] width 128 height 116
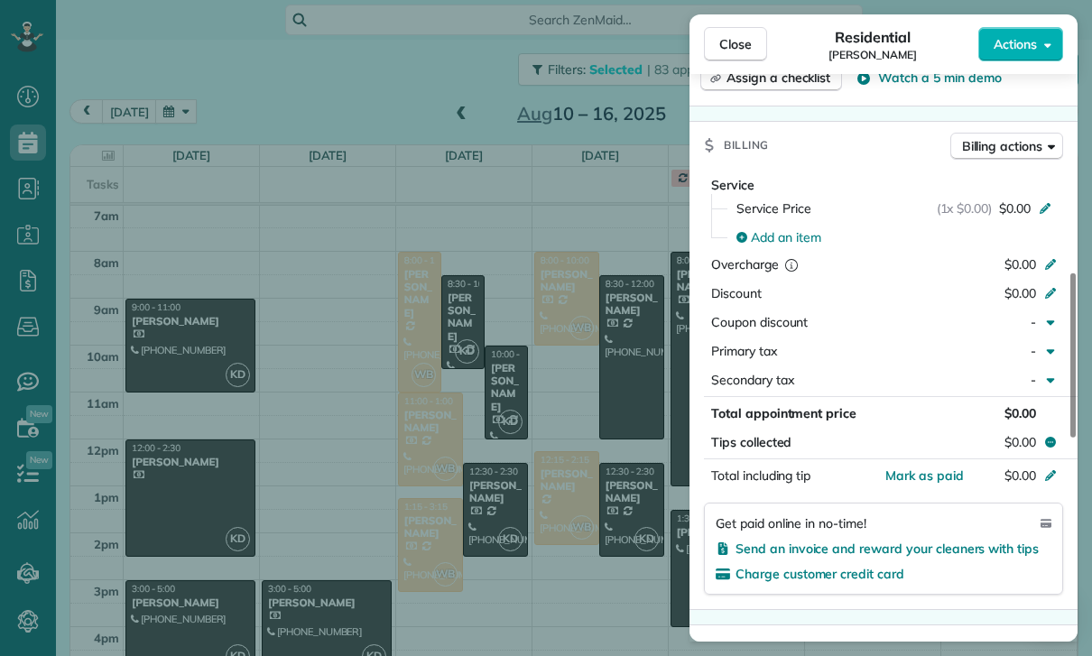
scroll to position [842, 0]
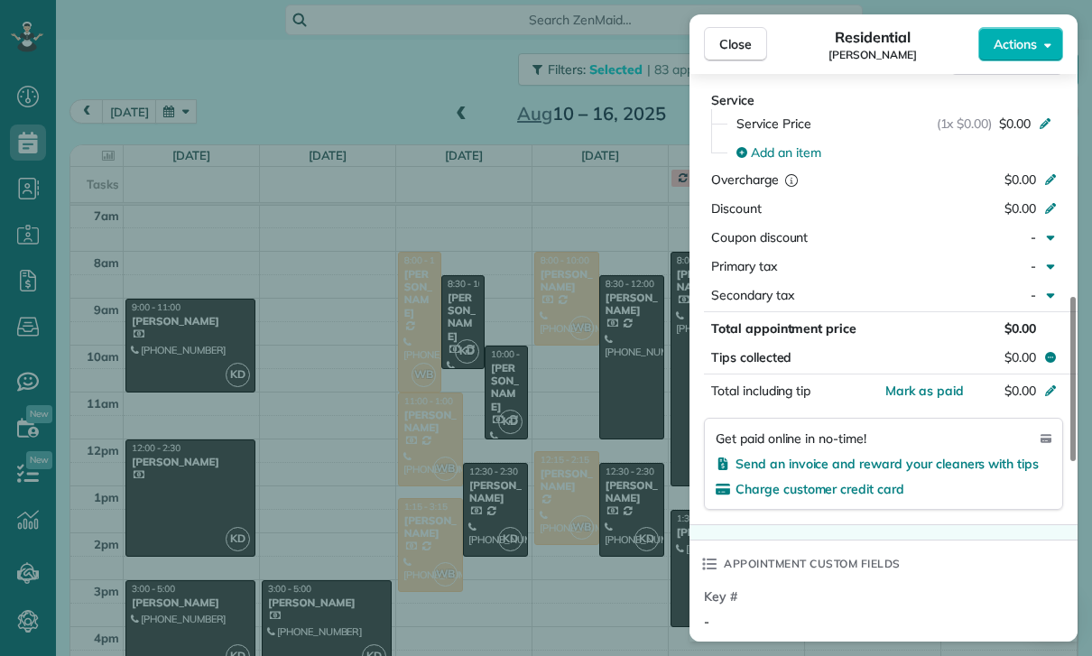
click at [597, 536] on div "Close Residential [PERSON_NAME] Actions Status Confirmed [PERSON_NAME] · Open p…" at bounding box center [546, 328] width 1092 height 656
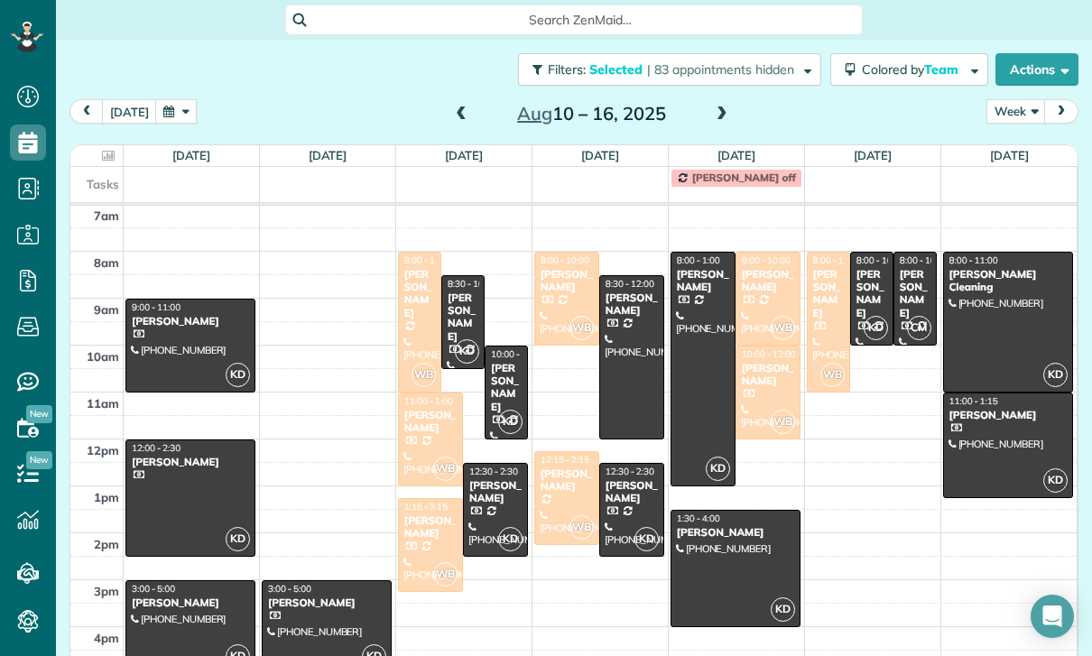
click at [726, 101] on span at bounding box center [722, 114] width 20 height 27
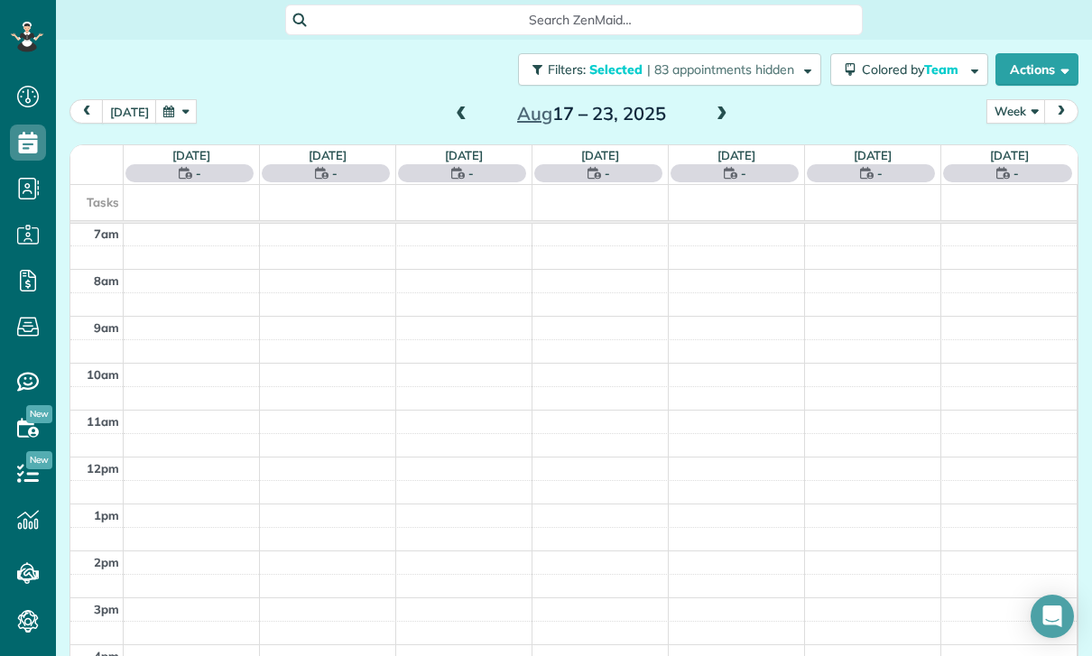
scroll to position [142, 0]
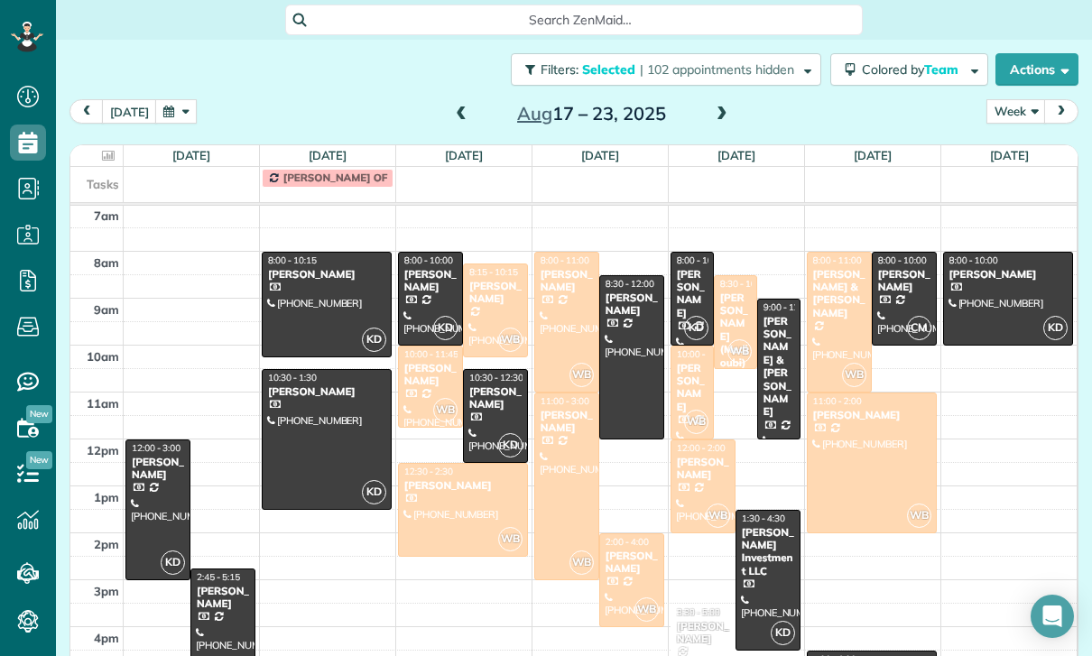
click at [153, 440] on div at bounding box center [157, 509] width 63 height 139
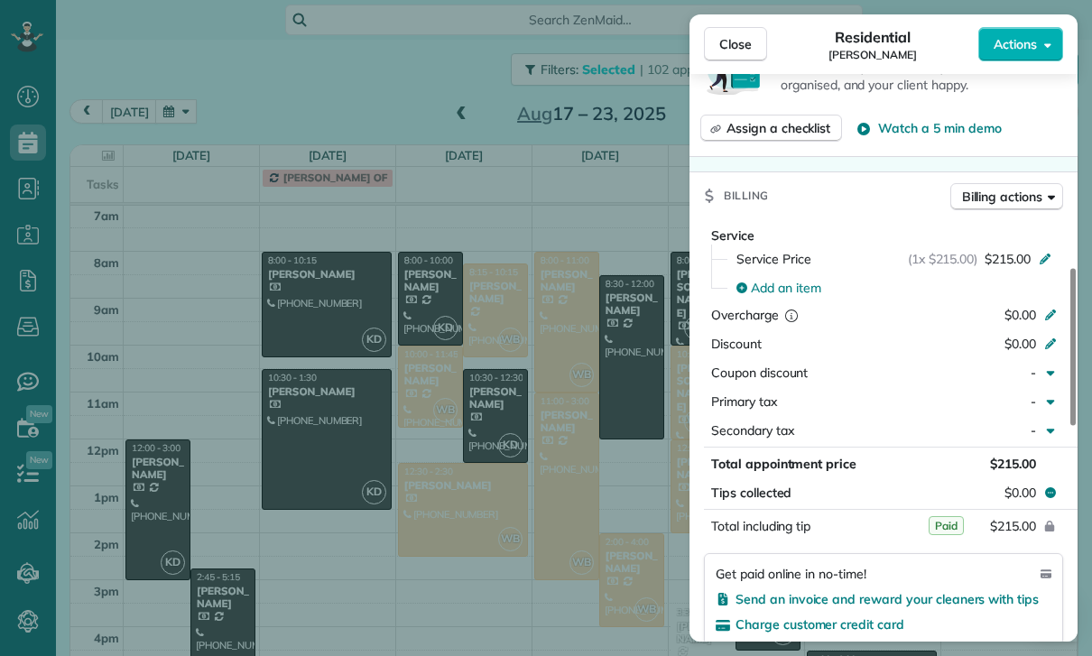
scroll to position [789, 0]
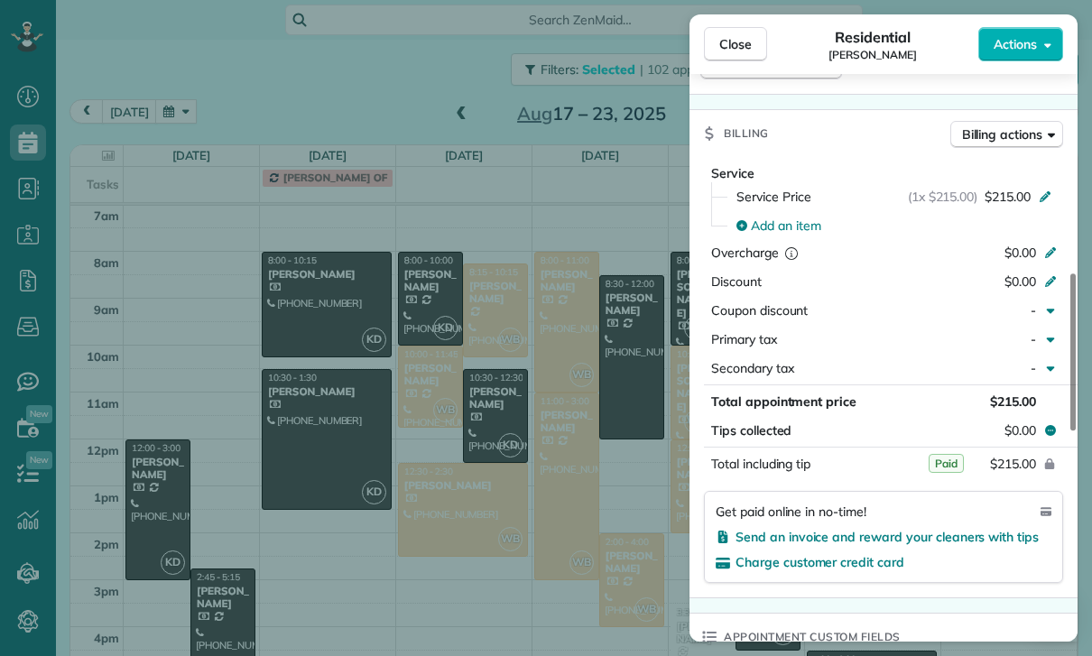
click at [498, 428] on div "Close Residential [PERSON_NAME] Actions Status Confirmed [PERSON_NAME] · Open p…" at bounding box center [546, 328] width 1092 height 656
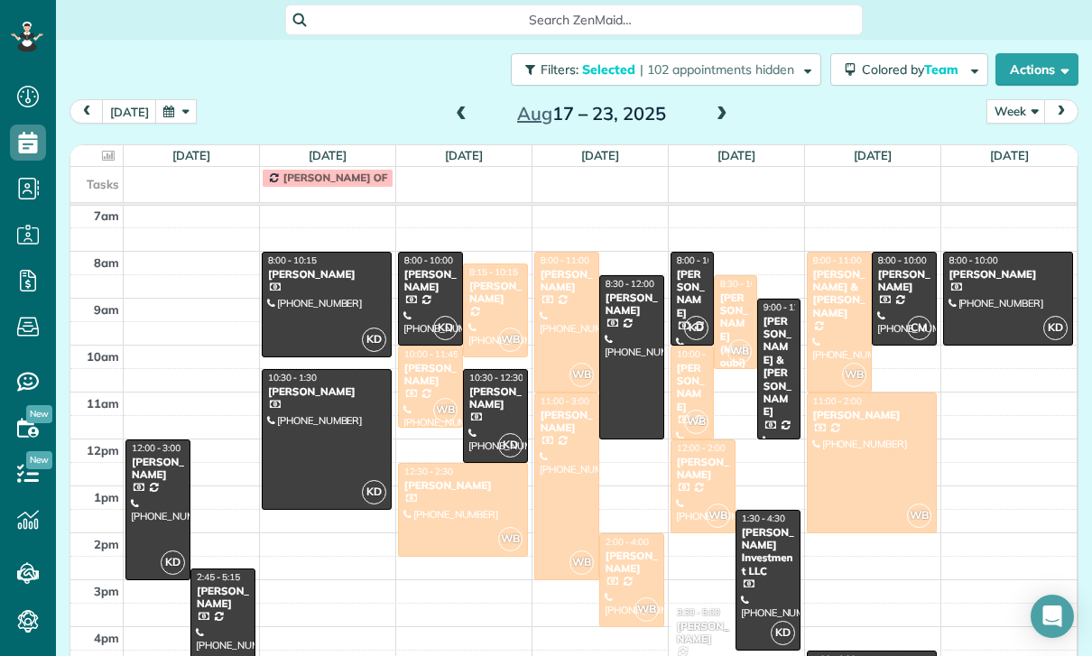
click at [451, 106] on span at bounding box center [461, 114] width 20 height 16
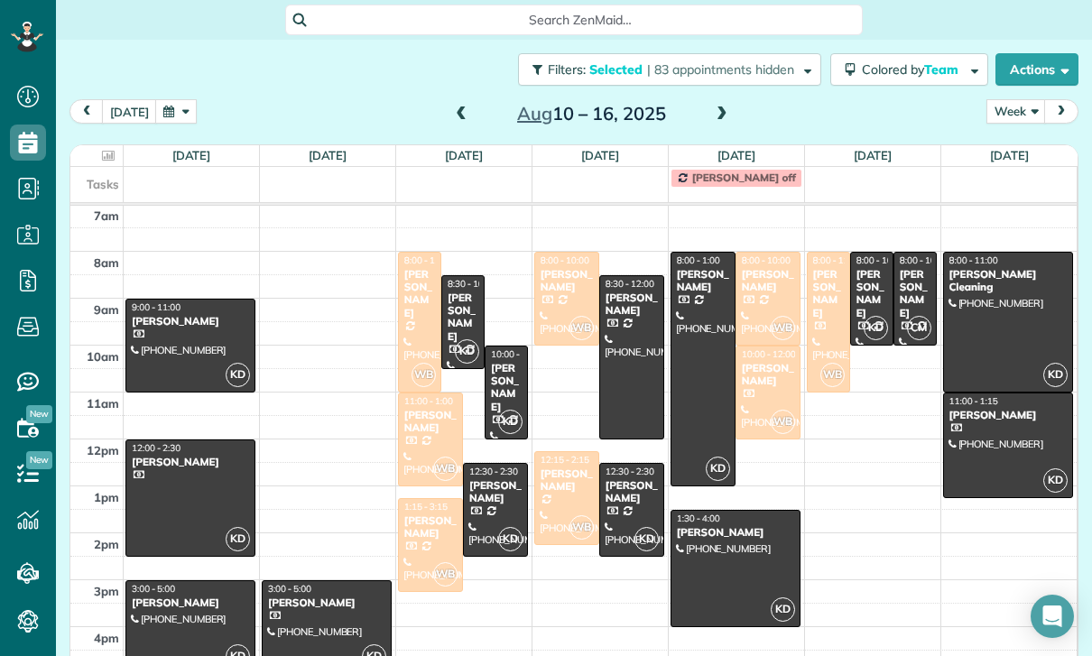
click at [468, 106] on span at bounding box center [461, 114] width 20 height 16
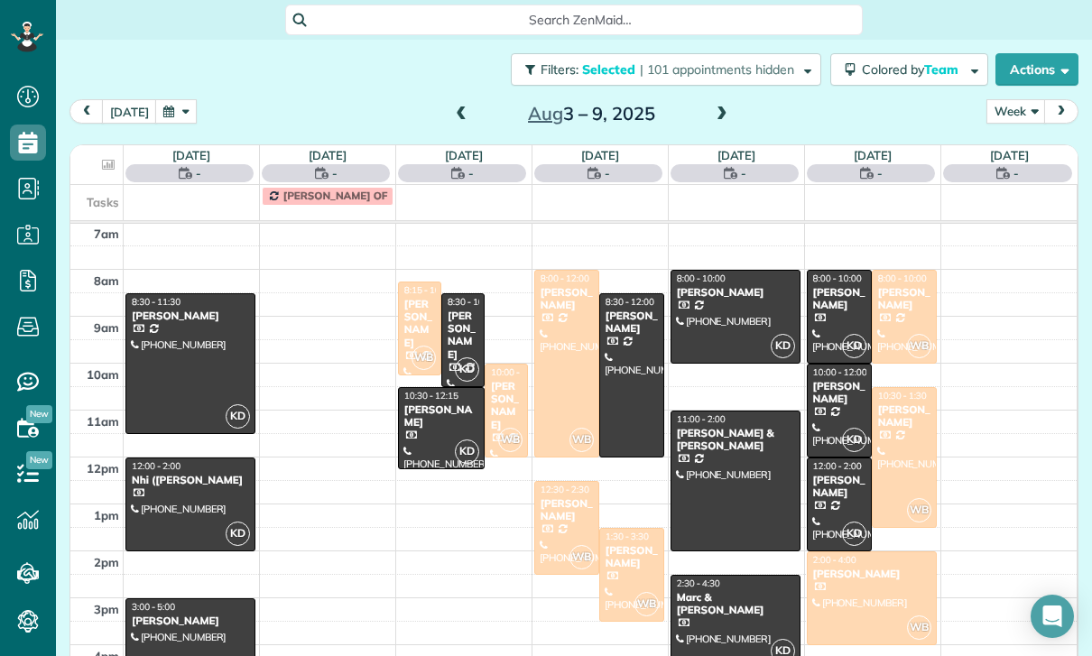
scroll to position [142, 0]
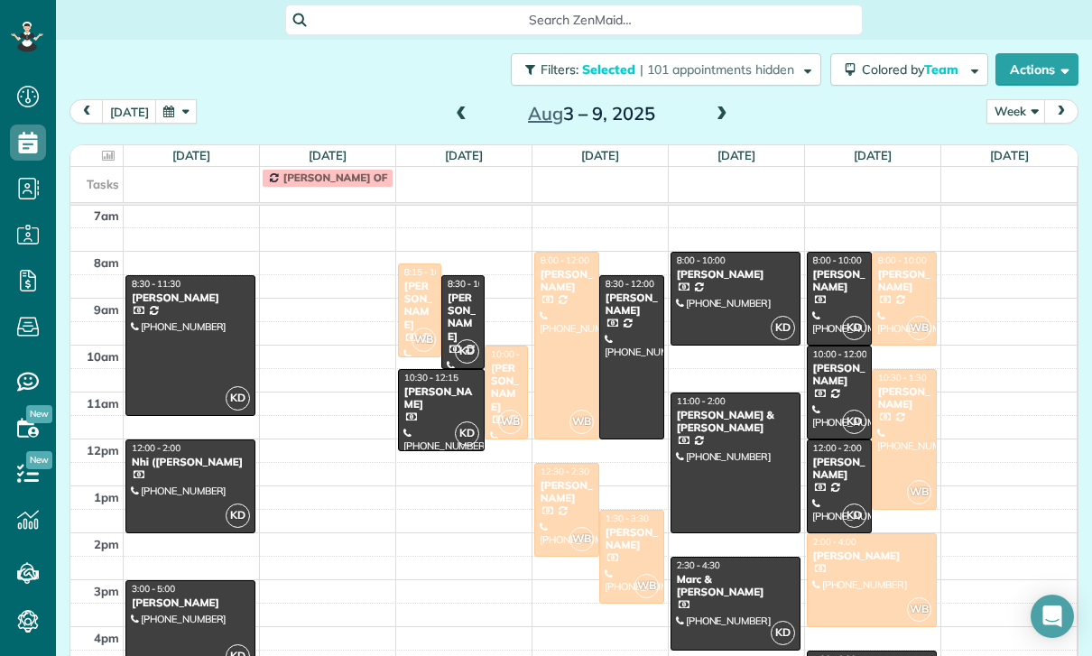
click at [459, 292] on div "[PERSON_NAME]" at bounding box center [463, 318] width 32 height 52
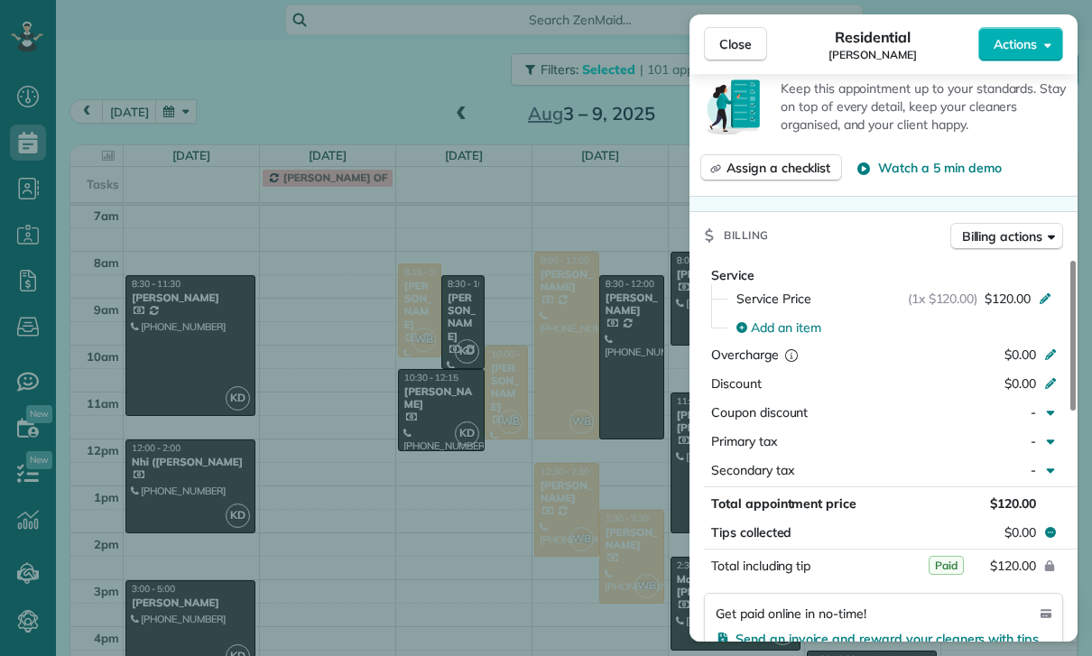
scroll to position [805, 0]
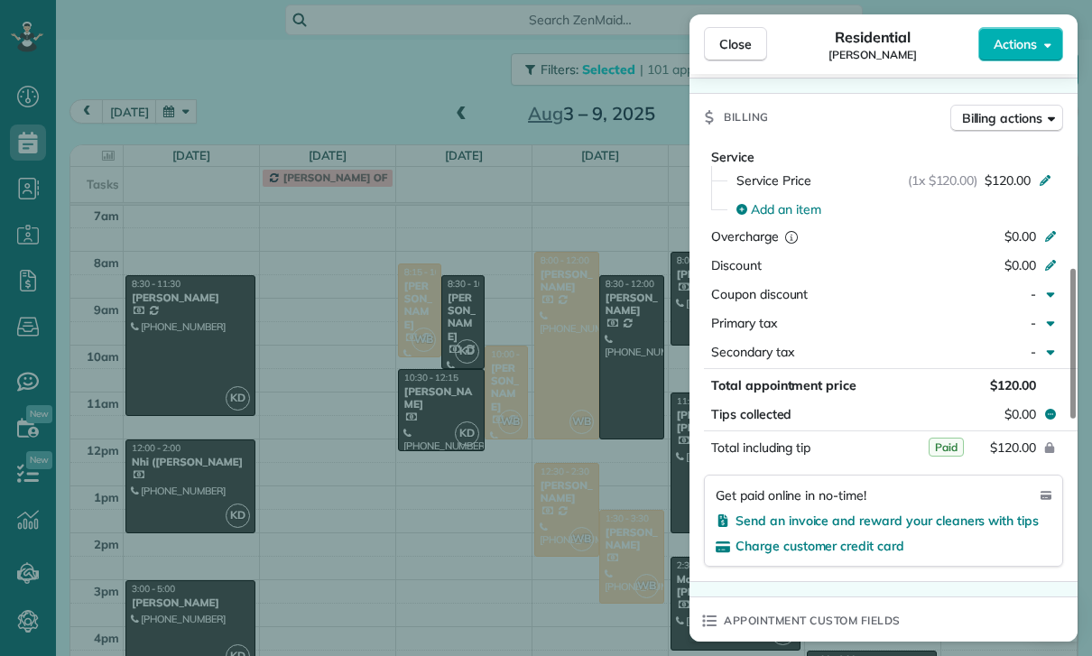
click at [562, 514] on div "Close Residential [PERSON_NAME] Actions Status Yet to Confirm [PERSON_NAME] · O…" at bounding box center [546, 328] width 1092 height 656
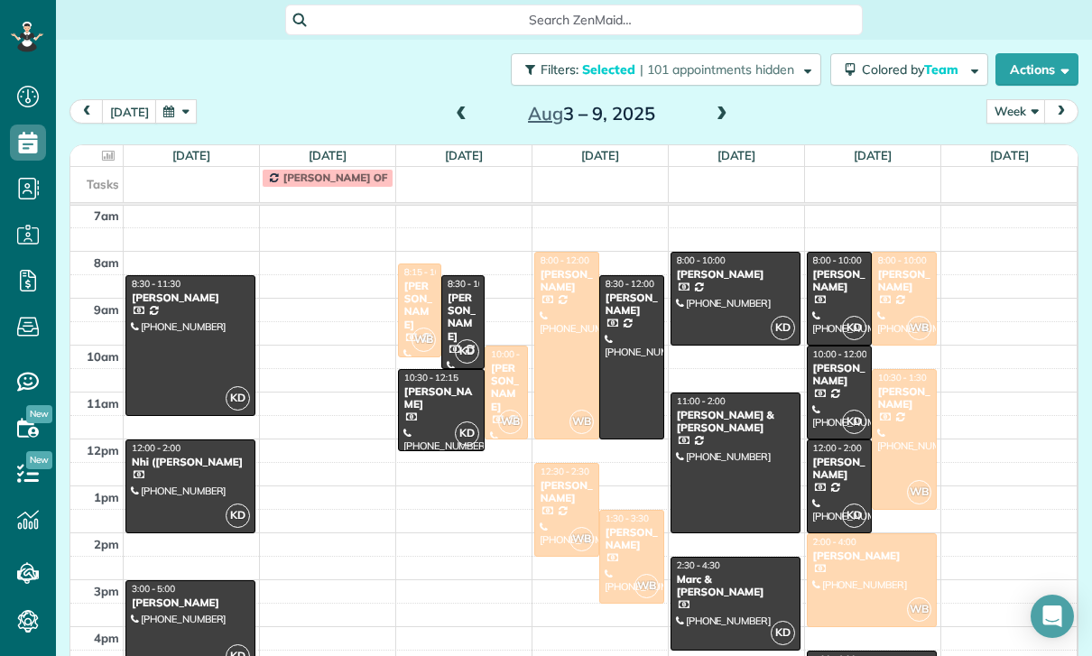
click at [725, 106] on span at bounding box center [722, 114] width 20 height 16
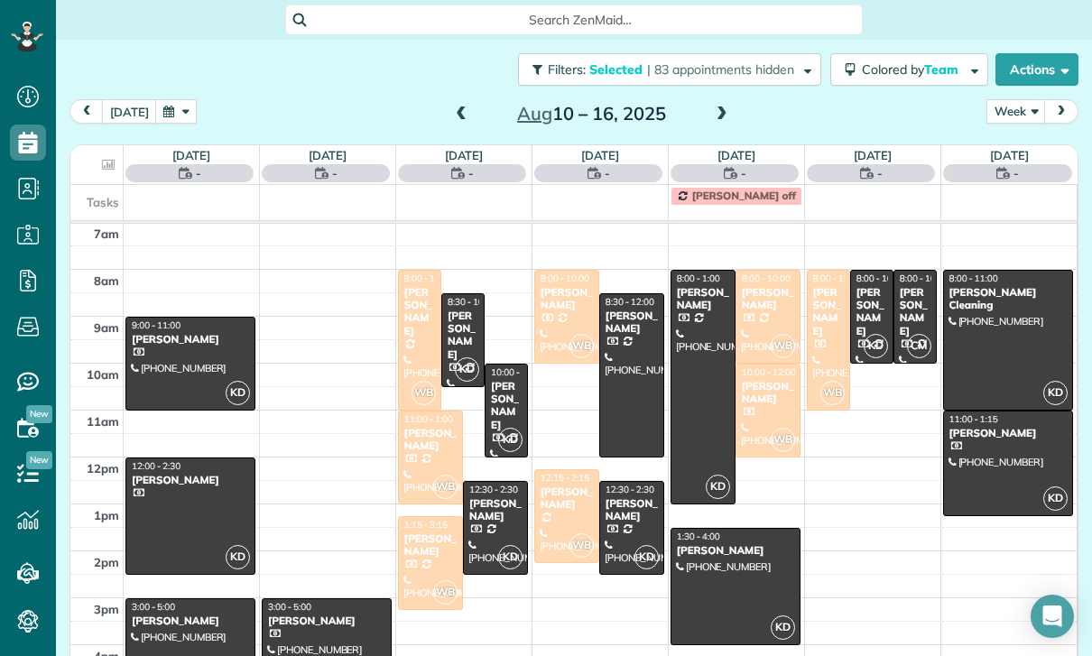
scroll to position [142, 0]
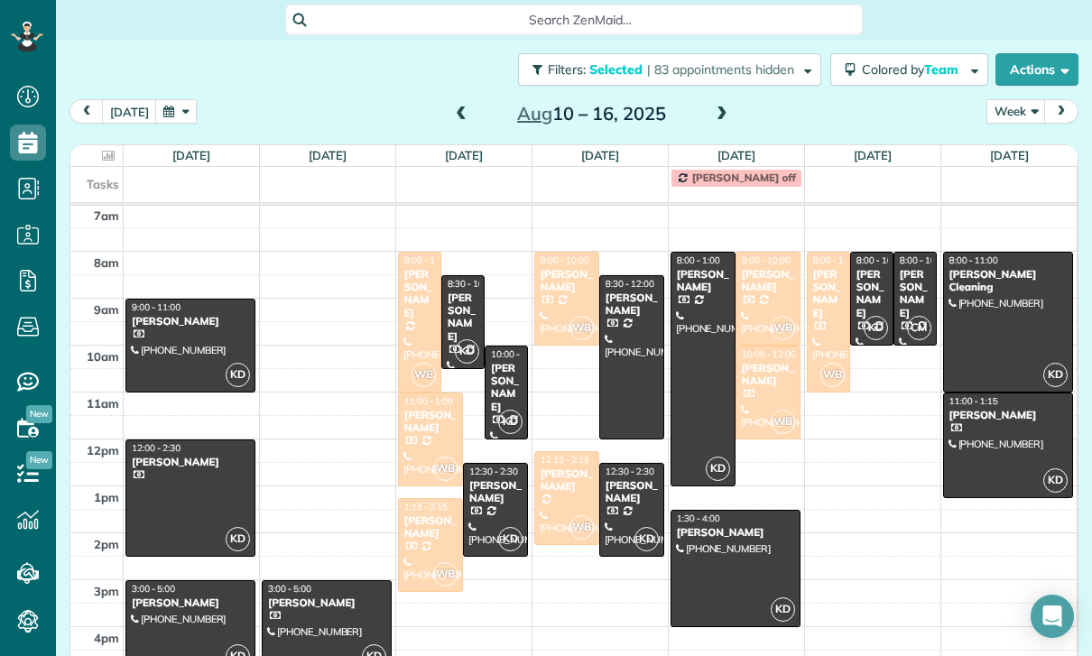
click at [173, 440] on div at bounding box center [190, 498] width 128 height 116
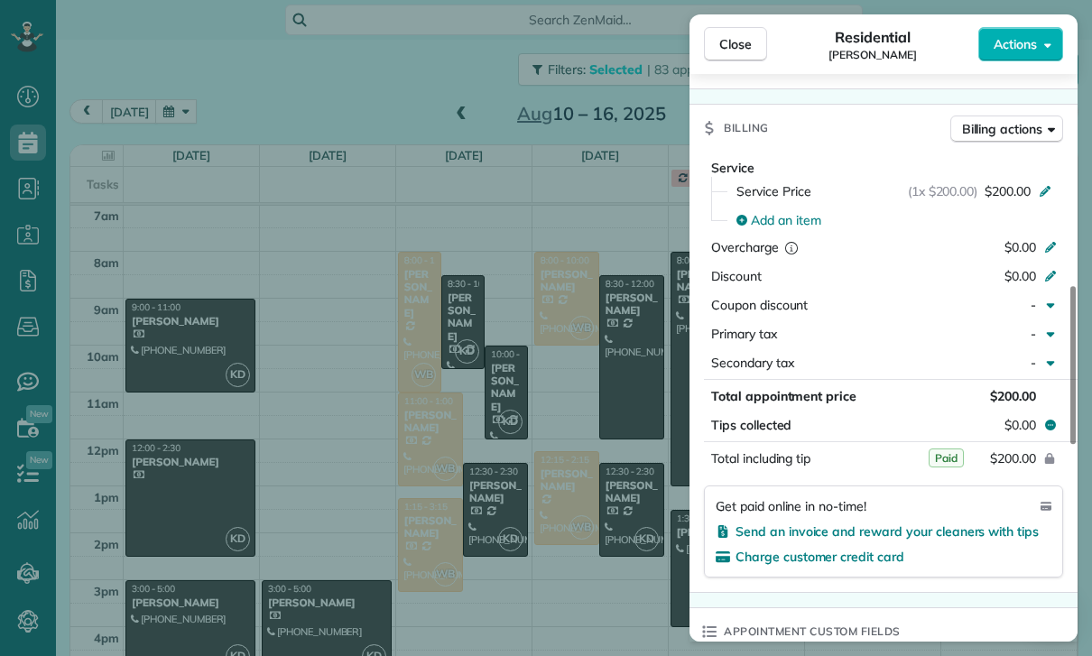
scroll to position [856, 0]
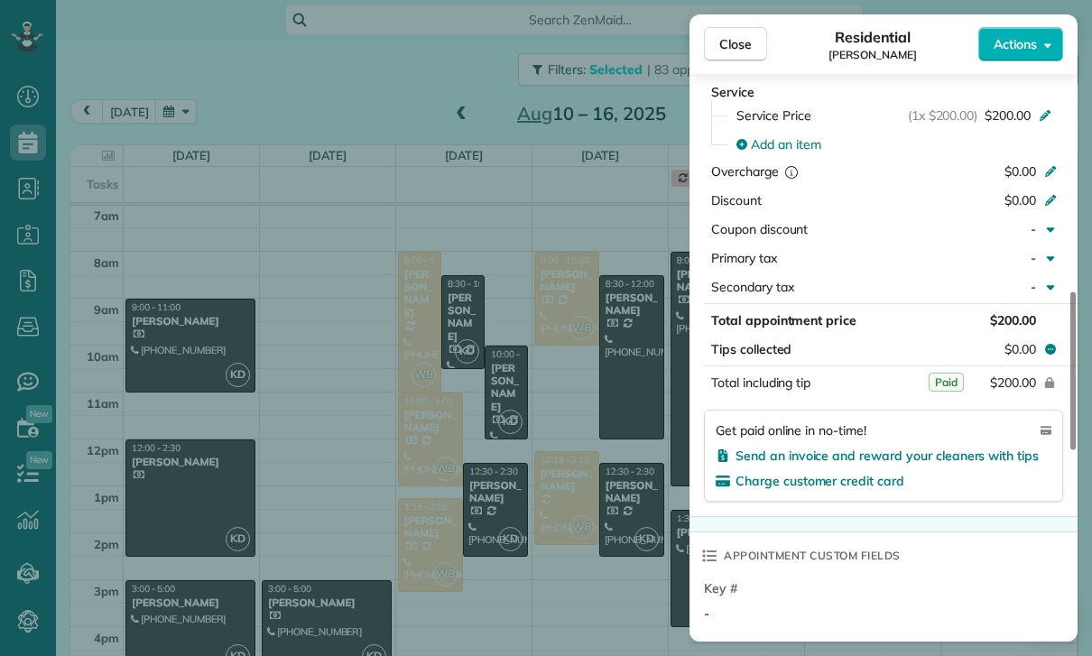
click at [516, 551] on div "Close Residential [PERSON_NAME] Actions Status Confirmed [PERSON_NAME] · Open p…" at bounding box center [546, 328] width 1092 height 656
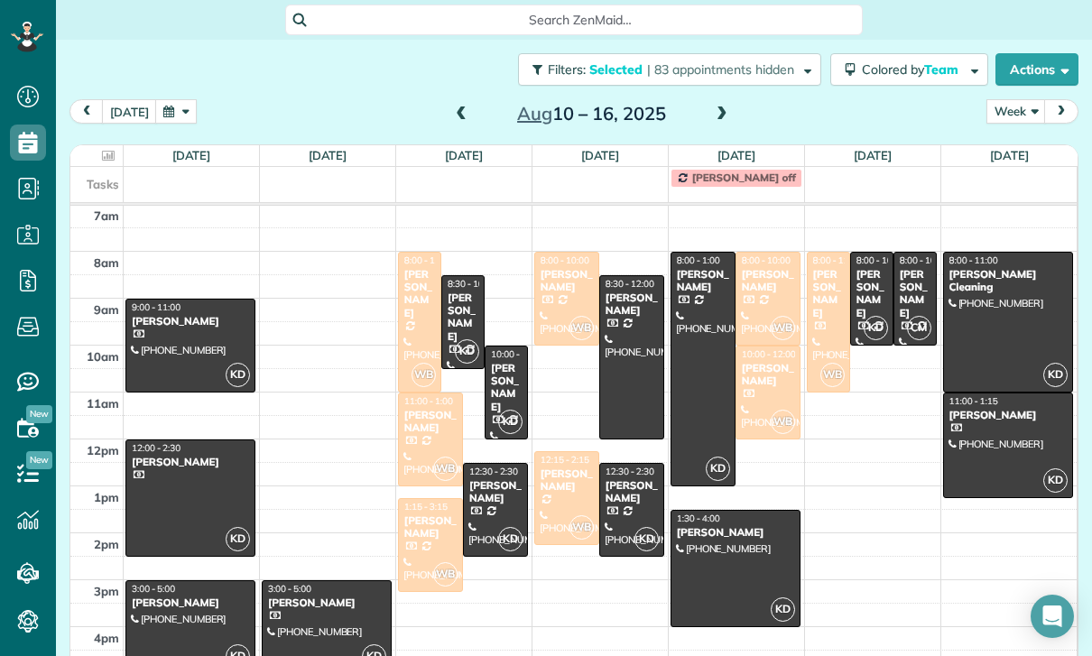
click at [159, 581] on div at bounding box center [190, 627] width 128 height 92
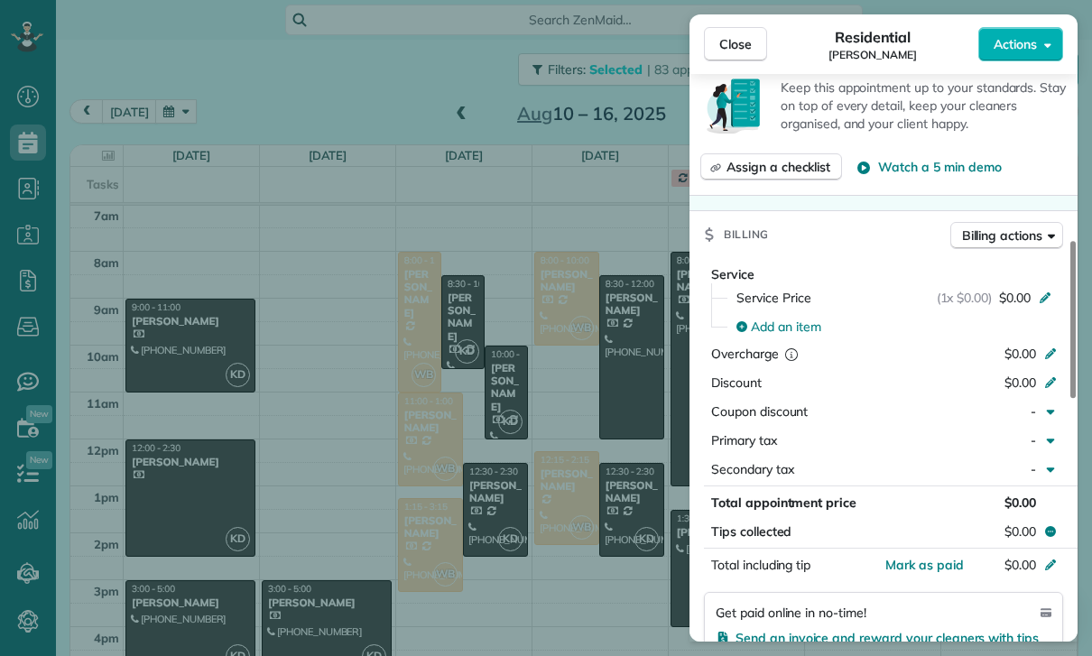
scroll to position [785, 0]
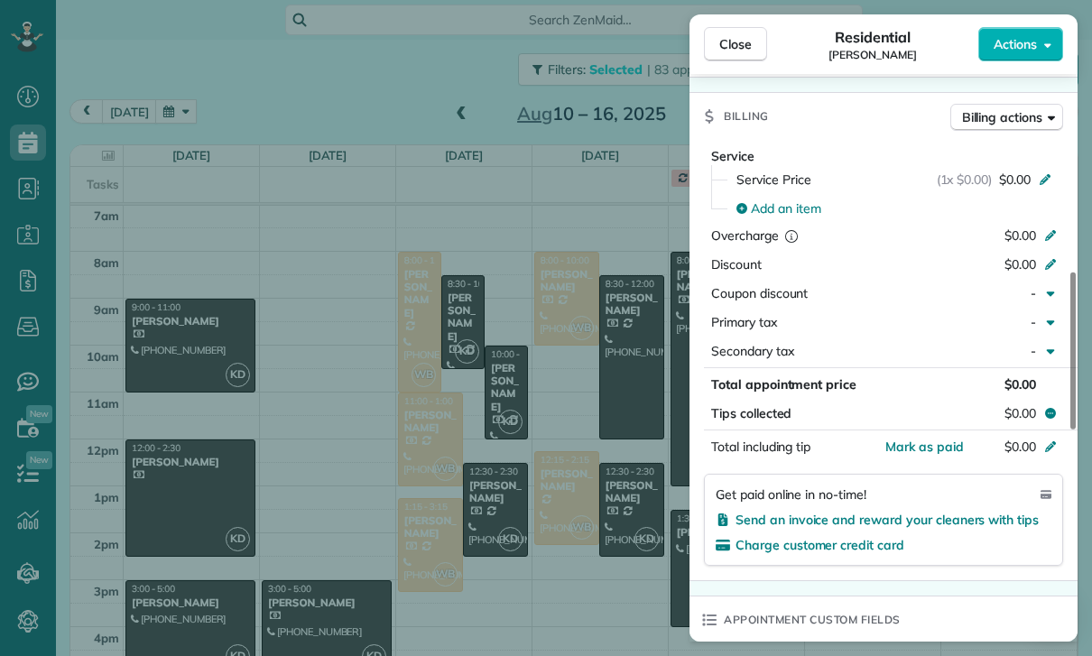
click at [462, 397] on div "Close Residential [PERSON_NAME] Actions Status Confirmed [PERSON_NAME] · Open p…" at bounding box center [546, 328] width 1092 height 656
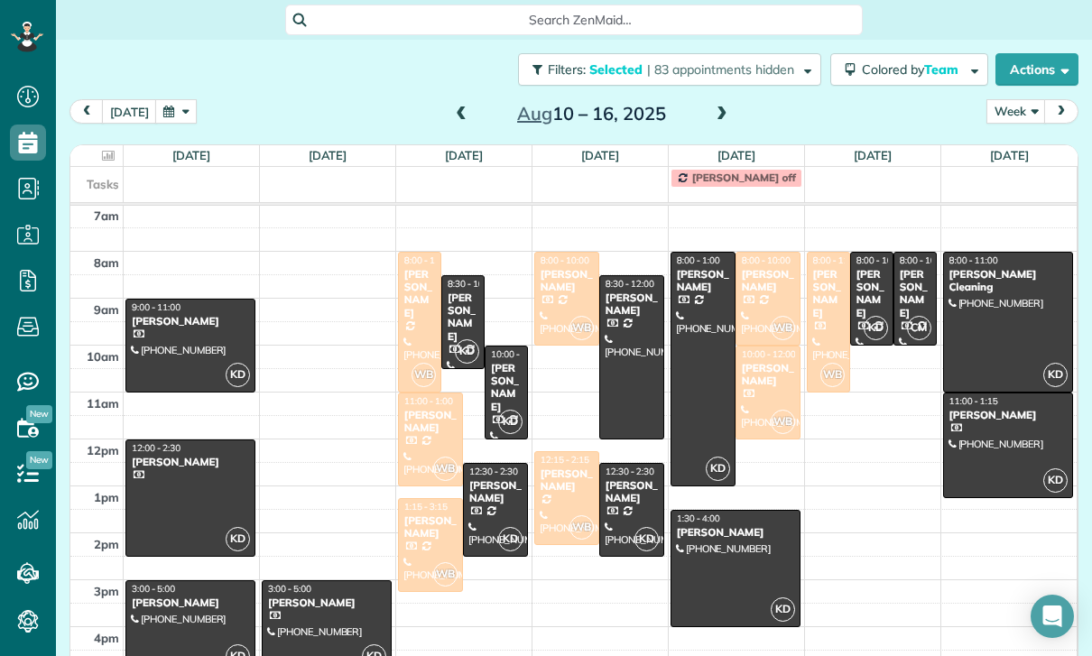
click at [458, 106] on span at bounding box center [461, 114] width 20 height 16
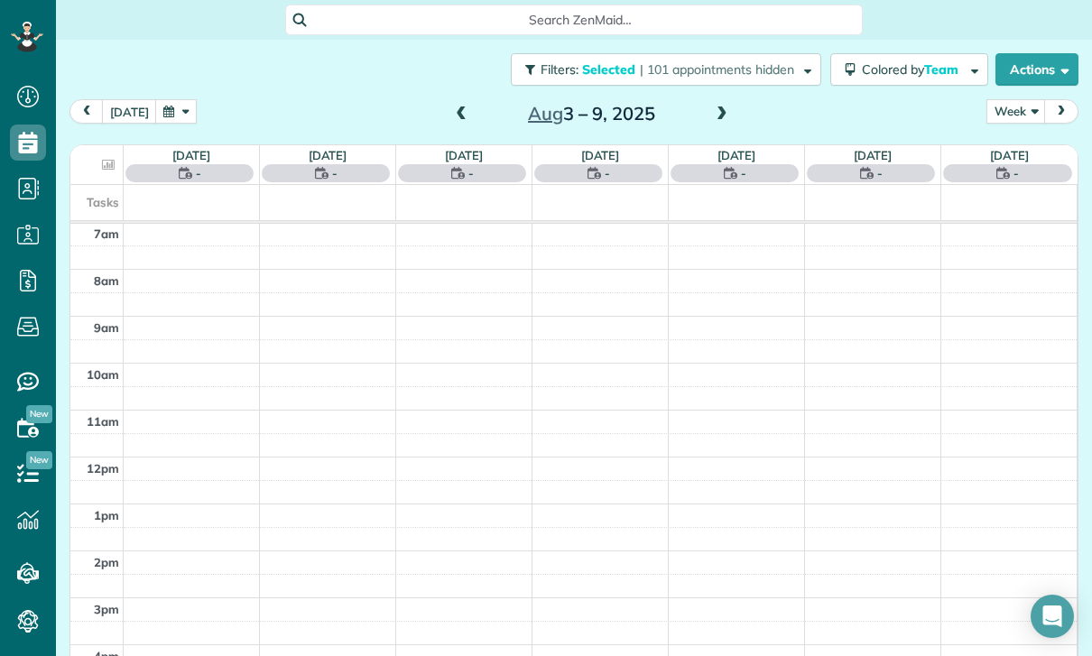
scroll to position [142, 0]
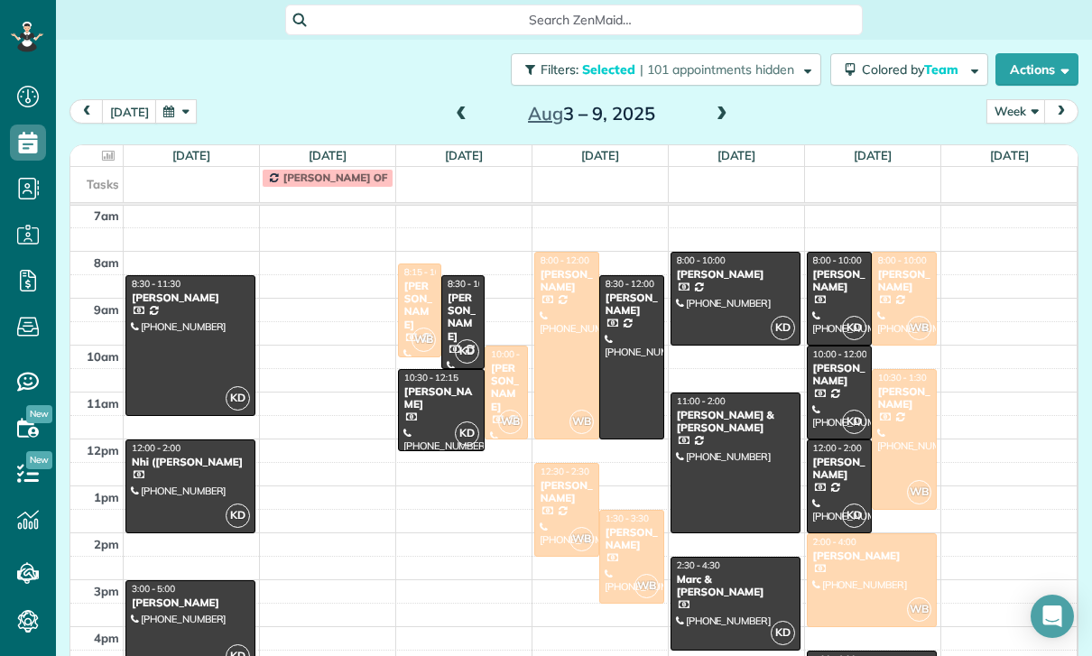
click at [457, 106] on span at bounding box center [461, 114] width 20 height 16
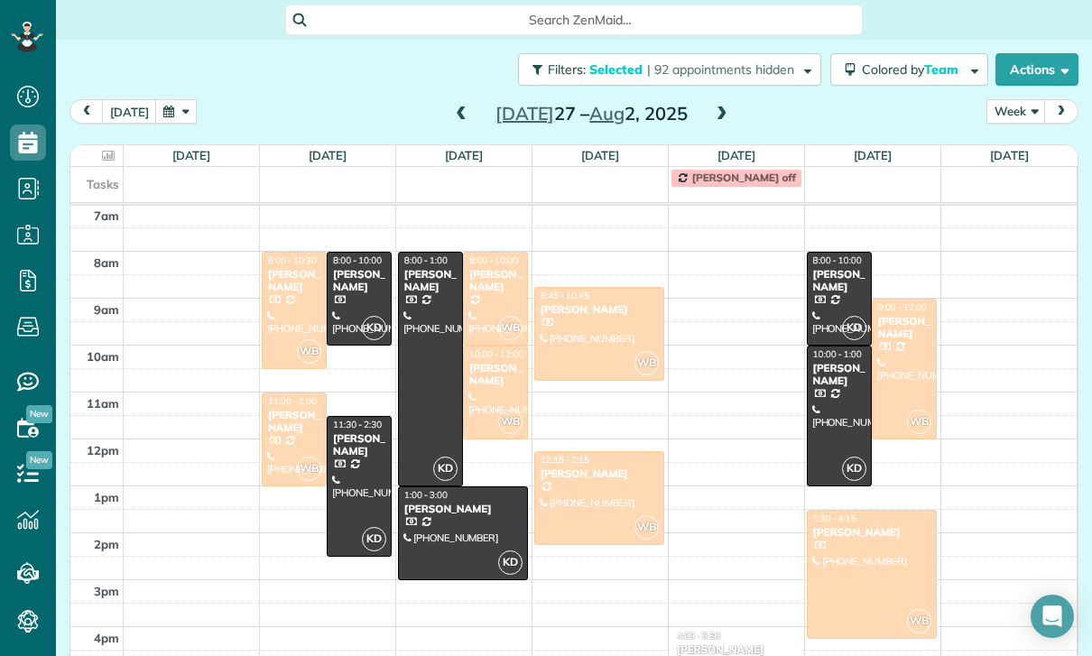
click at [890, 526] on div "[PERSON_NAME]" at bounding box center [871, 532] width 119 height 13
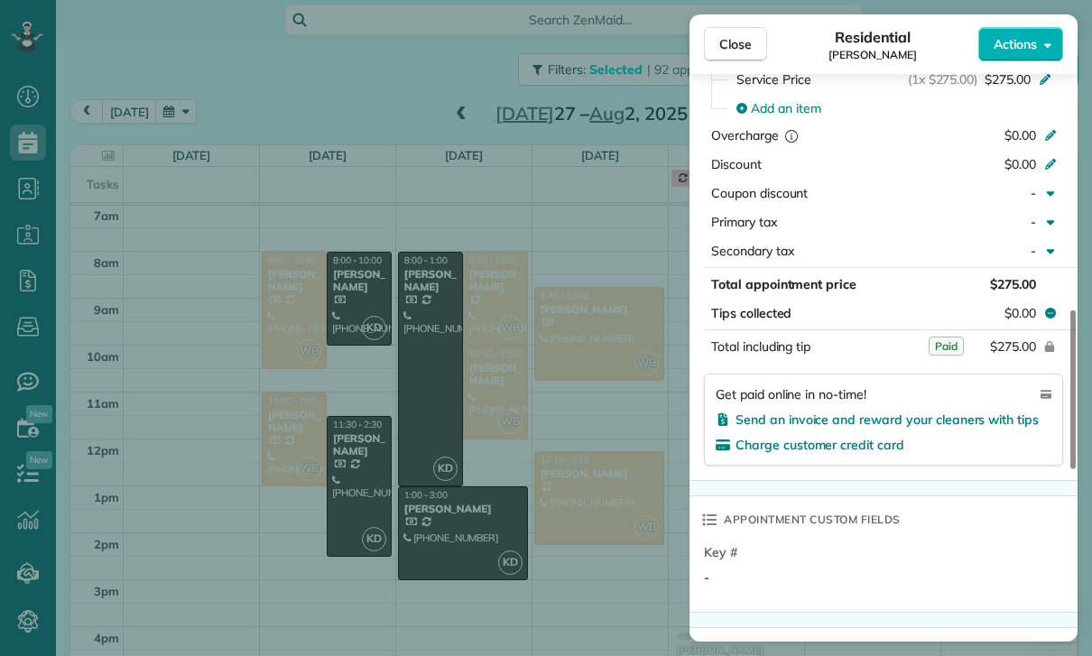
scroll to position [926, 0]
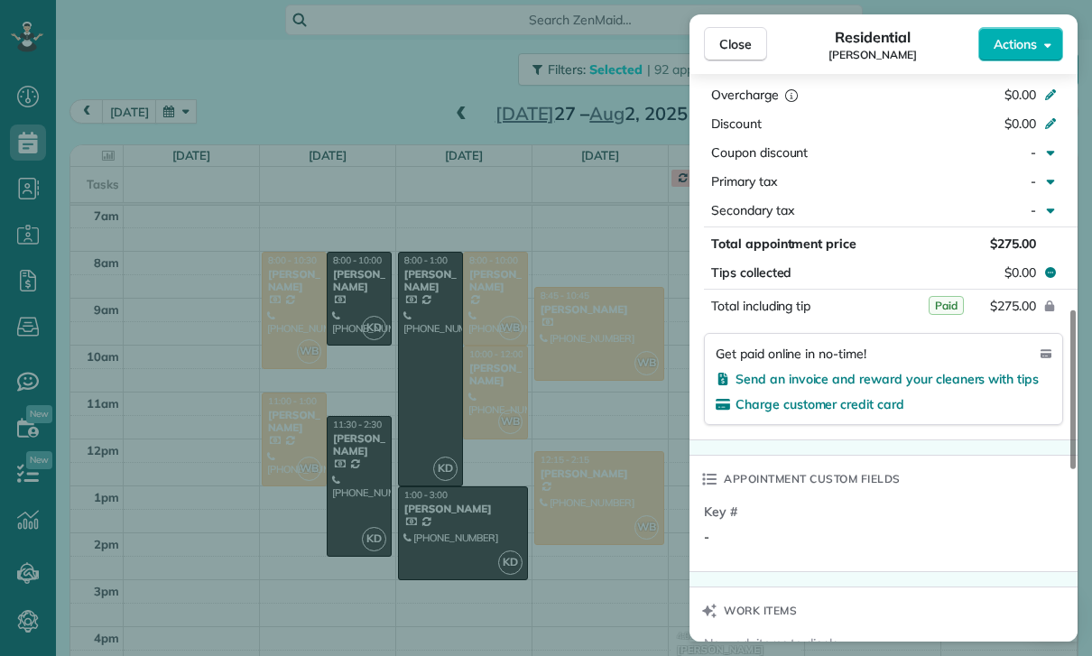
click at [608, 491] on div "Close Residential [PERSON_NAME] Actions Status Confirmed [PERSON_NAME] · Open p…" at bounding box center [546, 328] width 1092 height 656
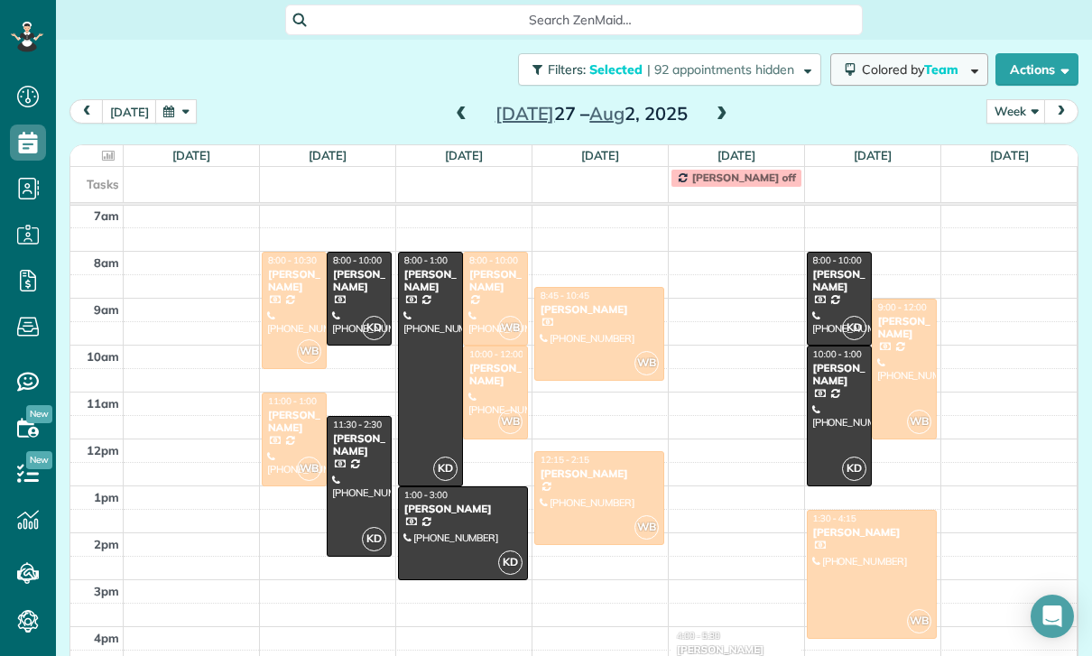
click at [903, 53] on button "Colored by Team" at bounding box center [909, 69] width 158 height 32
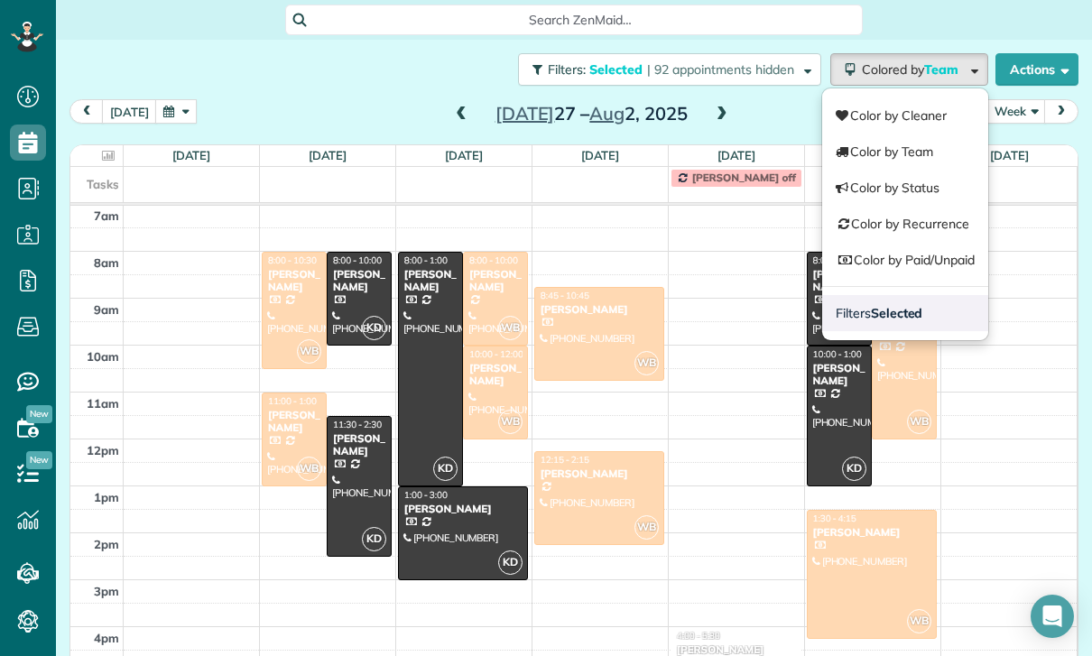
click at [894, 305] on strong "Selected" at bounding box center [897, 313] width 52 height 16
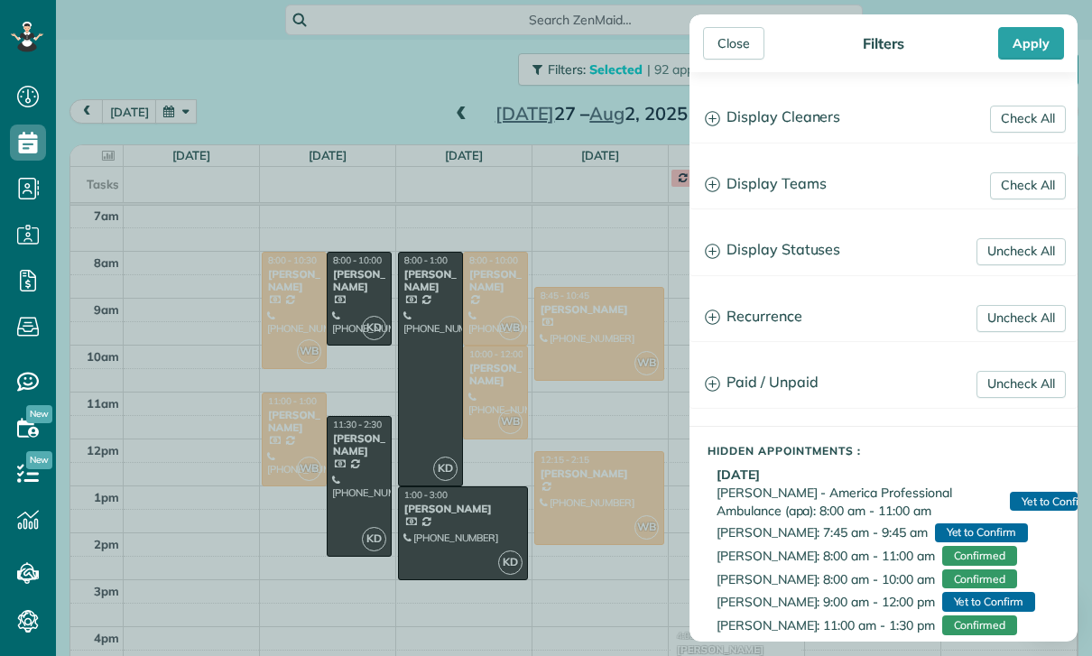
click at [790, 185] on h3 "Display Teams" at bounding box center [883, 185] width 386 height 46
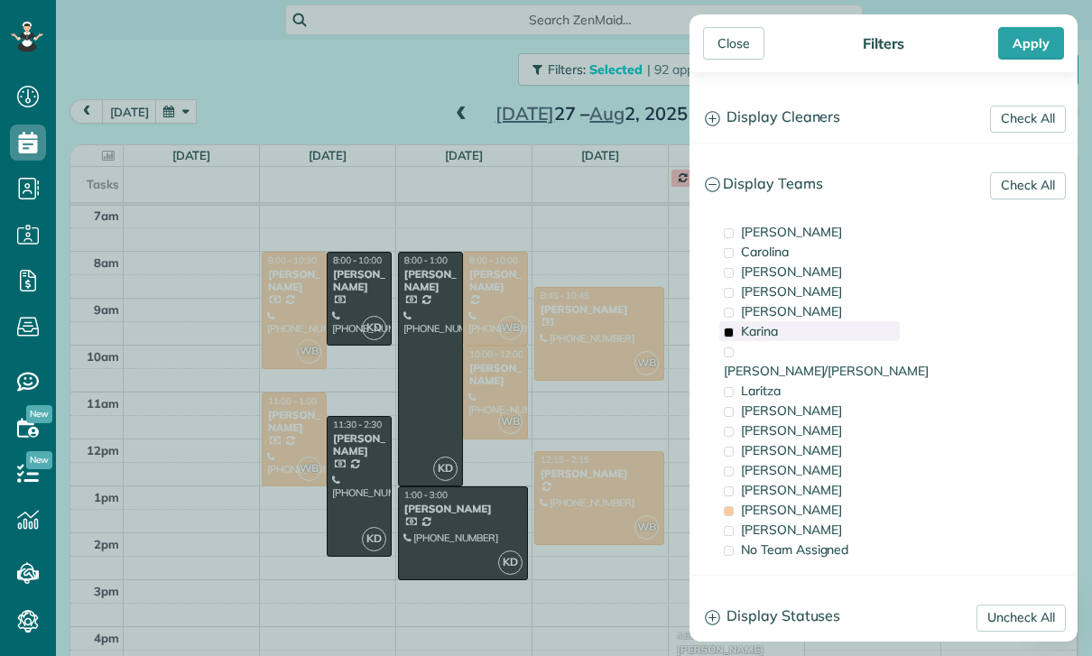
click at [789, 332] on div "Karina" at bounding box center [809, 331] width 181 height 20
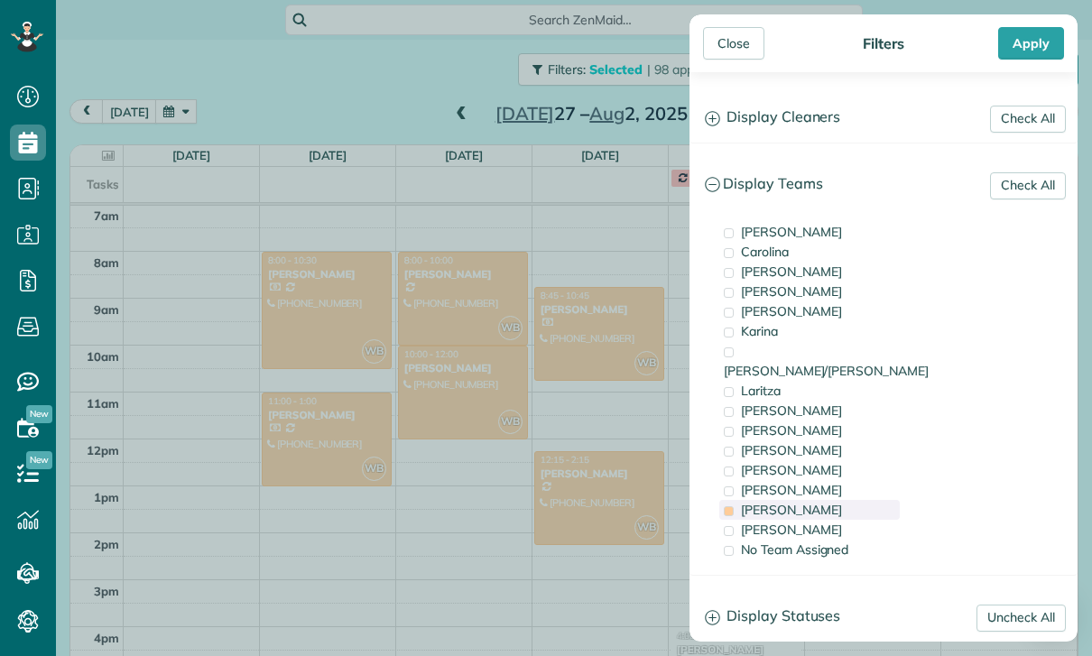
click at [787, 500] on div "[PERSON_NAME]" at bounding box center [809, 510] width 181 height 20
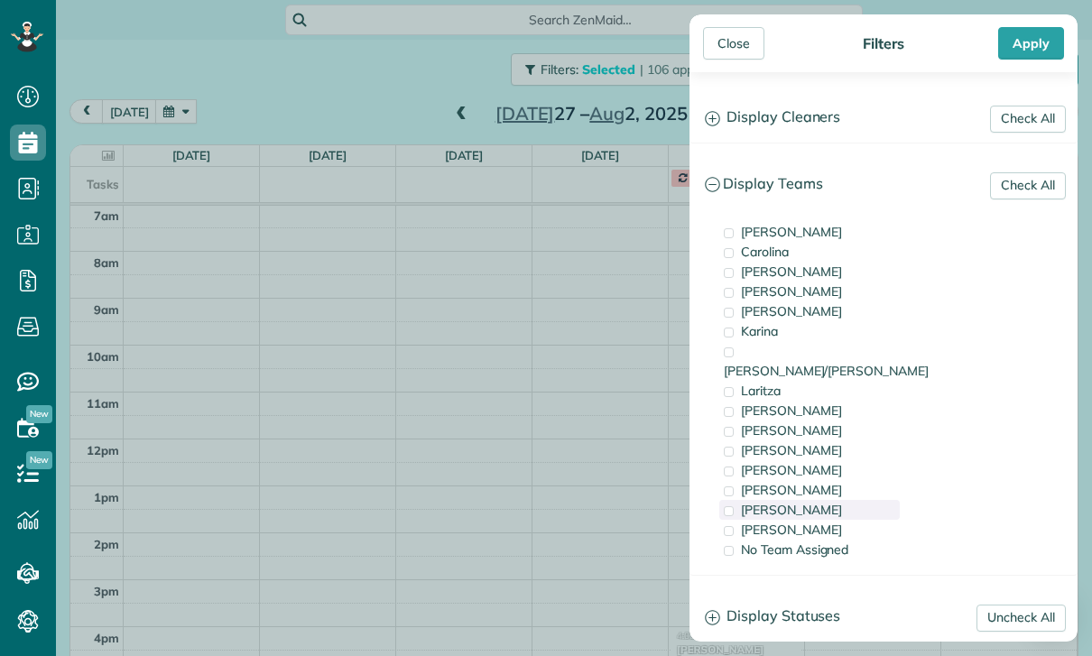
scroll to position [142, 0]
click at [794, 421] on div "[PERSON_NAME]" at bounding box center [809, 431] width 181 height 20
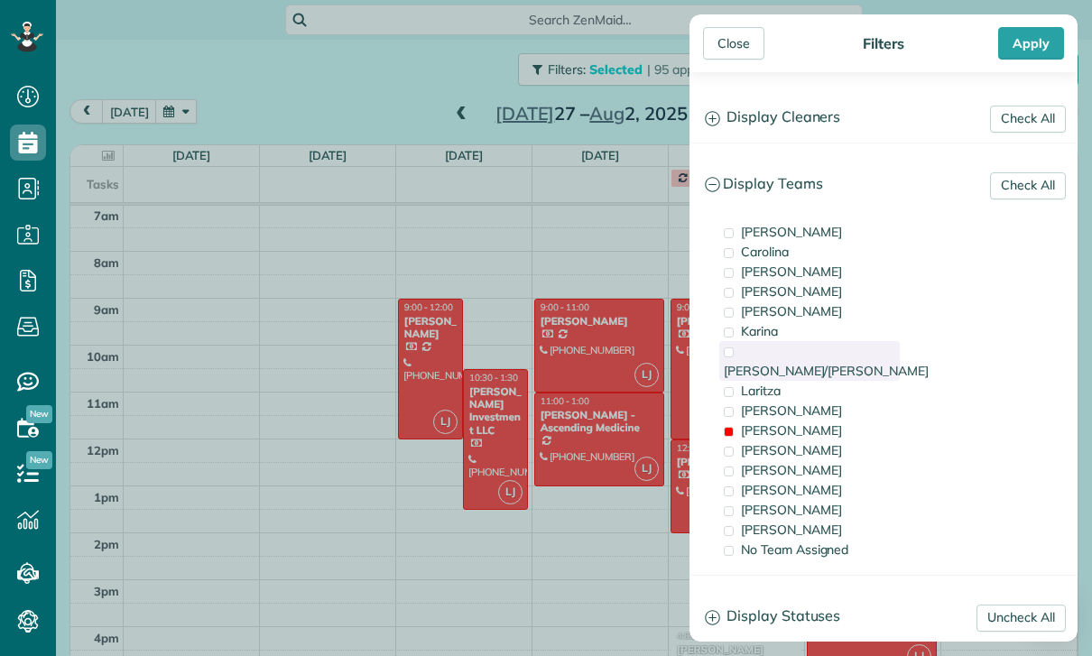
click at [818, 353] on div "[PERSON_NAME]/[PERSON_NAME]" at bounding box center [809, 361] width 181 height 40
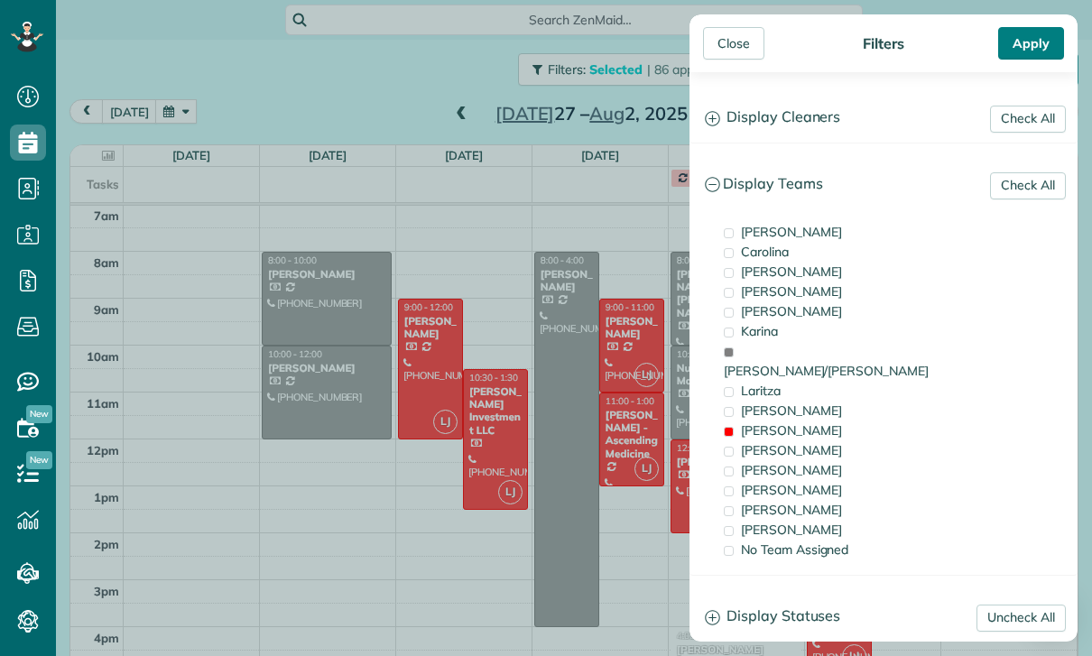
click at [1025, 37] on div "Apply" at bounding box center [1031, 43] width 66 height 32
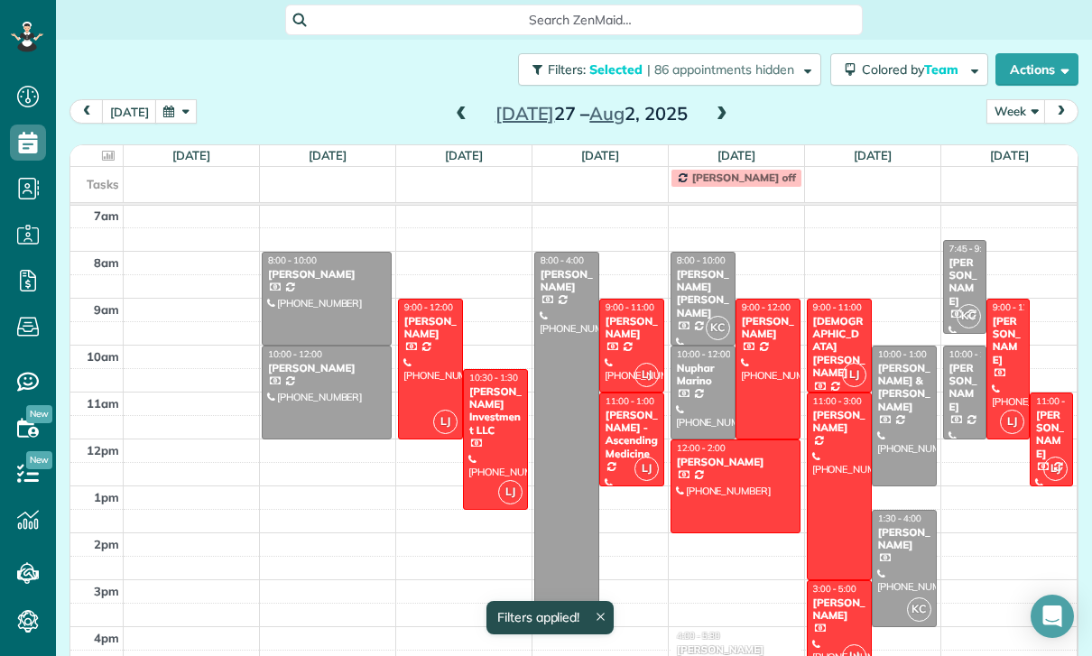
click at [183, 99] on button "button" at bounding box center [176, 111] width 42 height 24
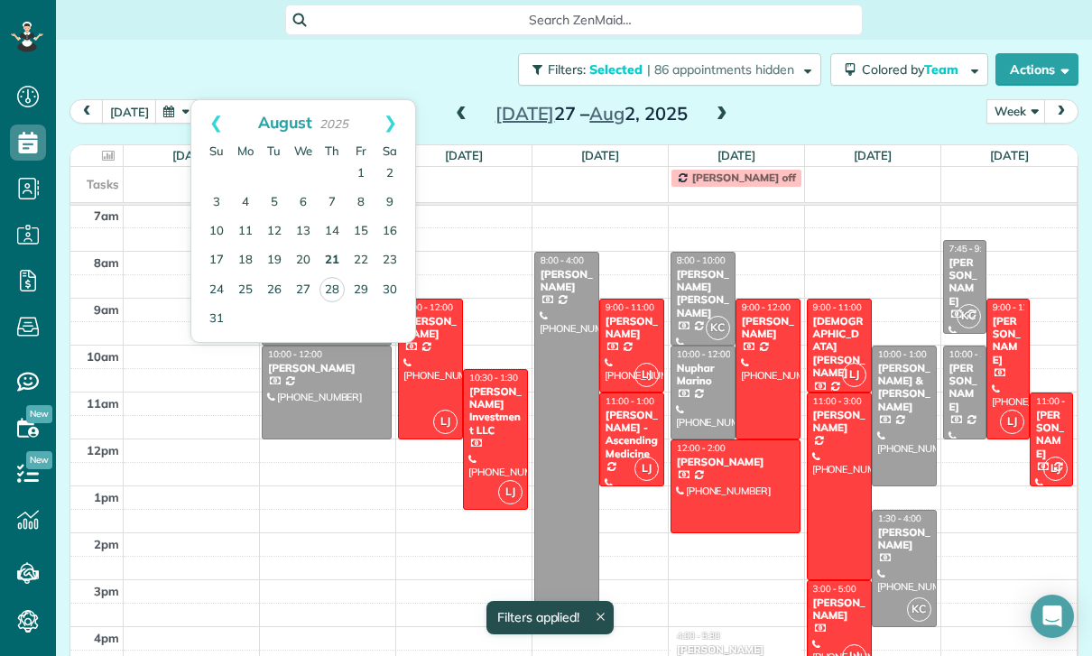
click at [323, 246] on link "21" at bounding box center [332, 260] width 29 height 29
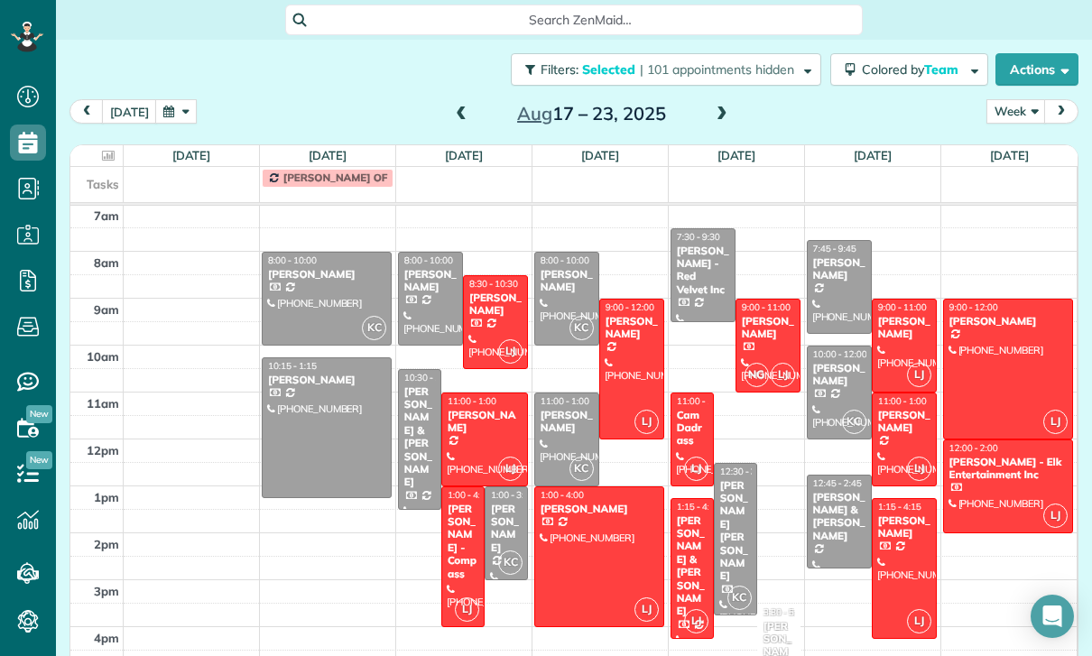
click at [470, 409] on div "[PERSON_NAME]" at bounding box center [485, 422] width 76 height 26
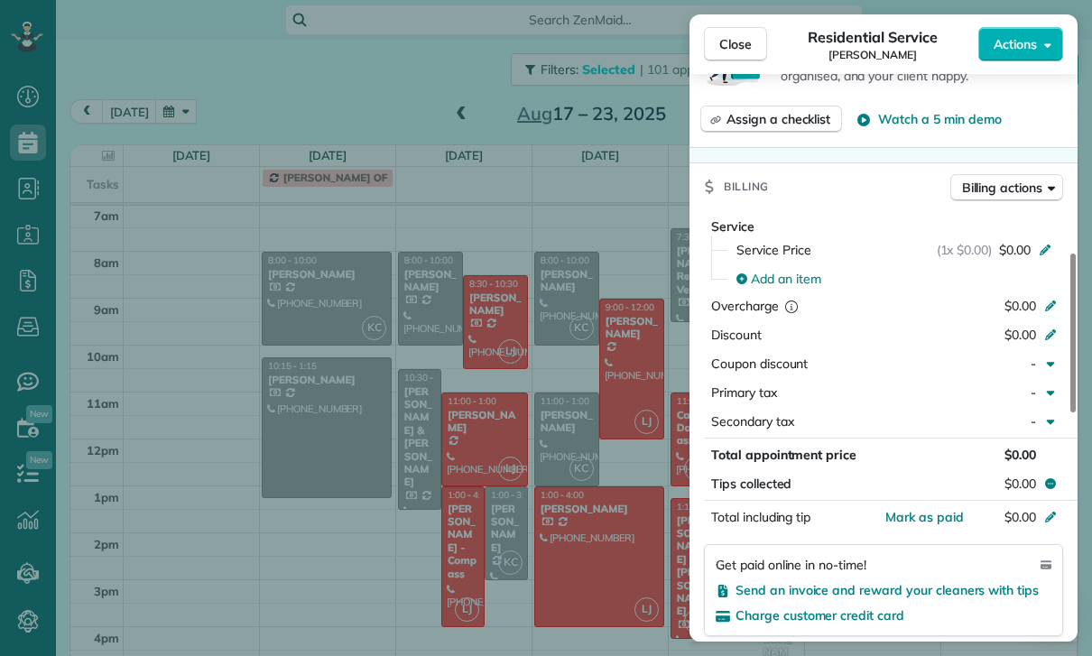
scroll to position [810, 0]
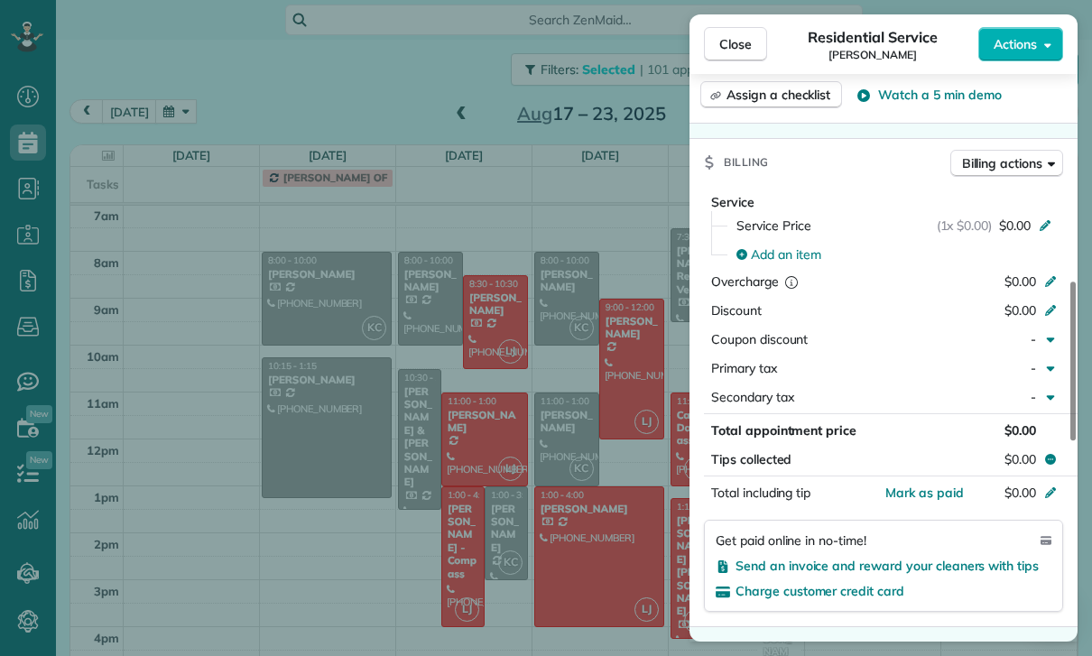
click at [580, 468] on div "Close Residential Service [PERSON_NAME] Actions Status Confirmed [PERSON_NAME] …" at bounding box center [546, 328] width 1092 height 656
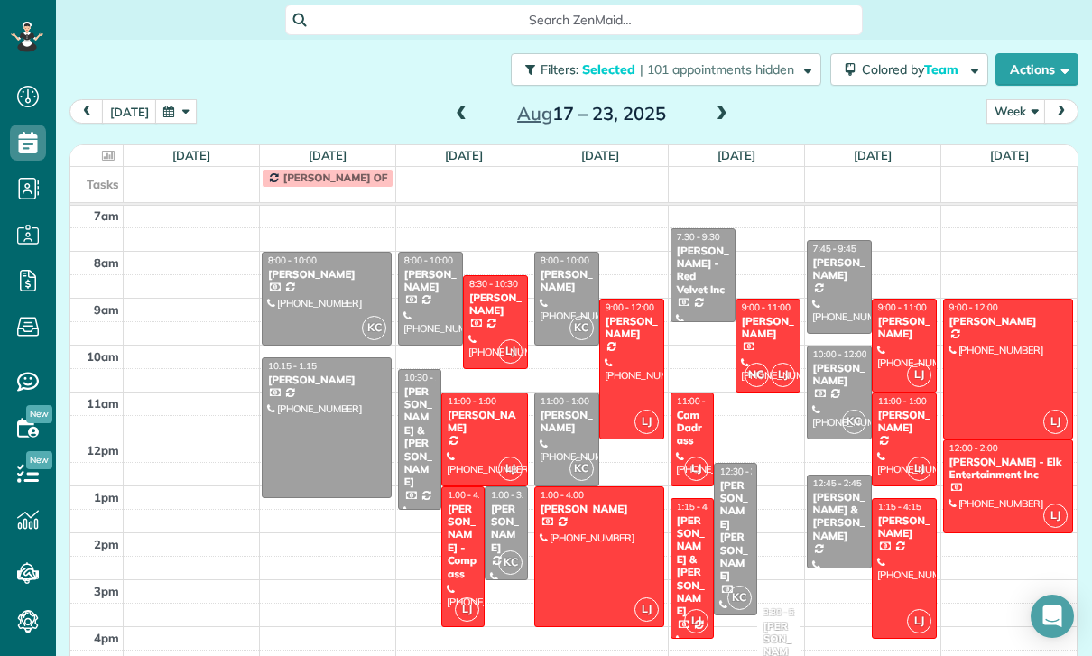
click at [449, 503] on div "[PERSON_NAME] - Compass" at bounding box center [463, 542] width 32 height 78
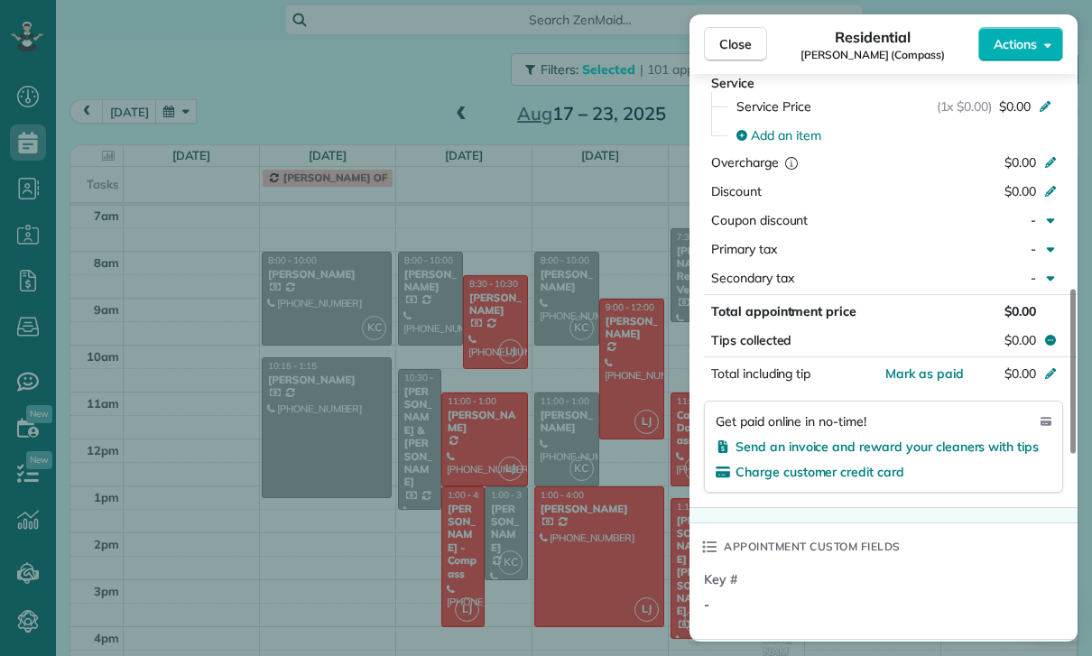
scroll to position [906, 0]
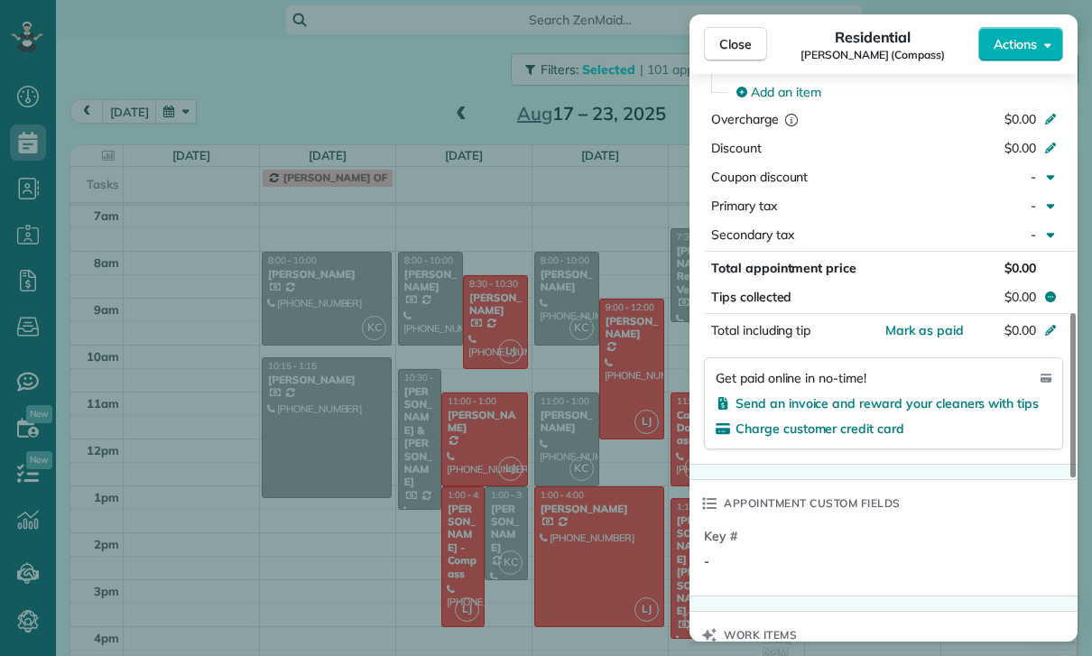
click at [602, 509] on div "Close Residential [PERSON_NAME] (Compass) Actions Status Confirmed [PERSON_NAME…" at bounding box center [546, 328] width 1092 height 656
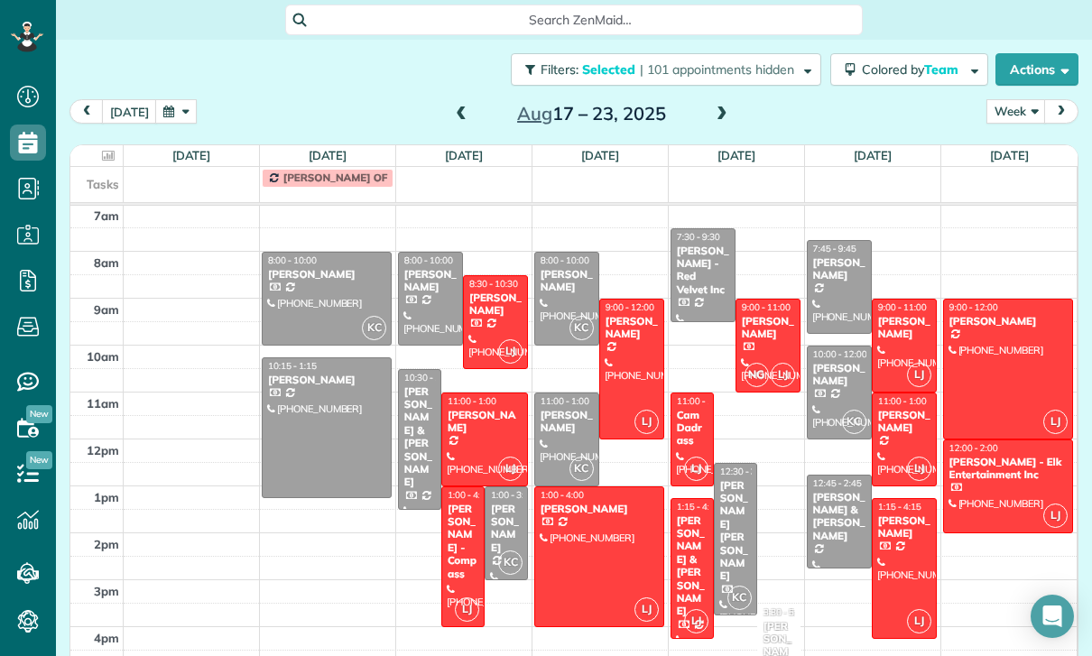
click at [631, 309] on div at bounding box center [631, 369] width 63 height 139
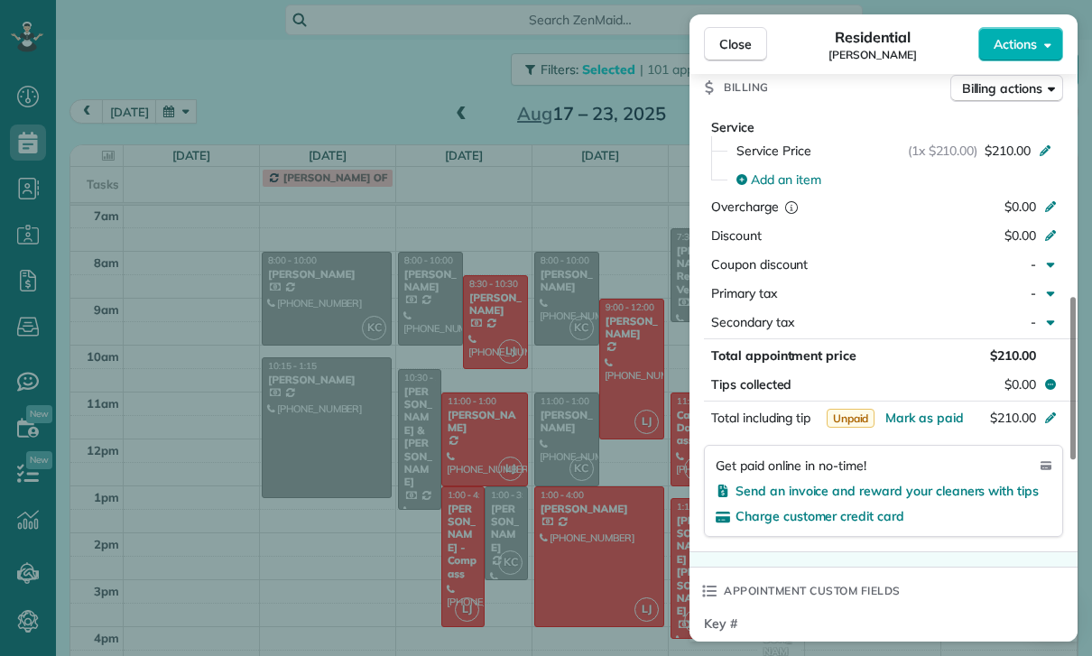
scroll to position [851, 0]
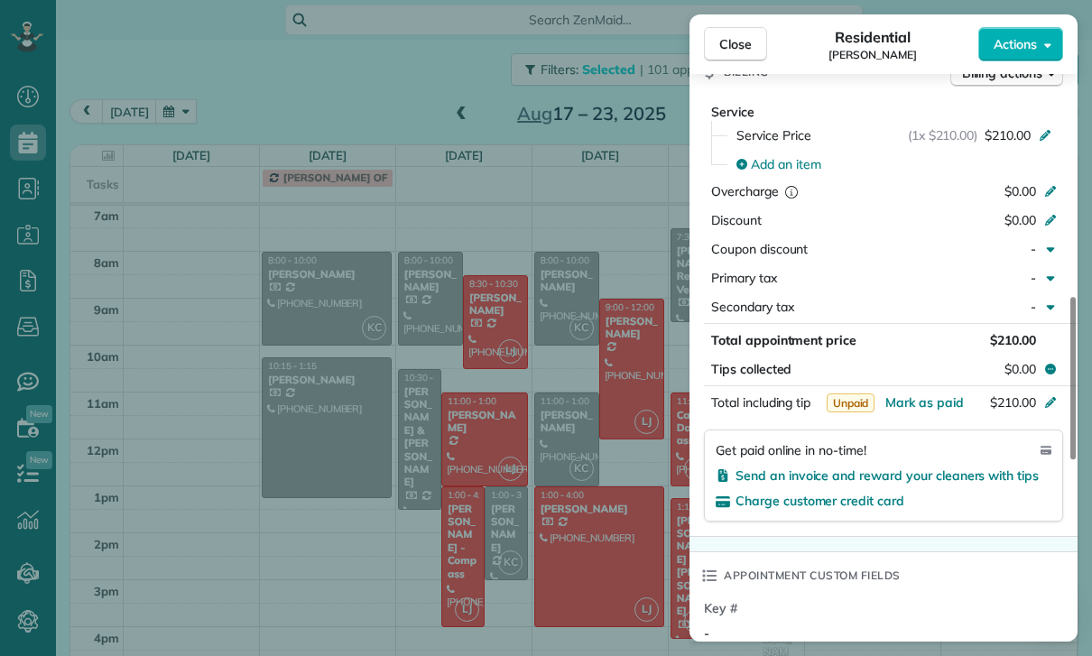
click at [598, 500] on div "Close Residential [PERSON_NAME] Actions Status Confirmed [PERSON_NAME] · Open p…" at bounding box center [546, 328] width 1092 height 656
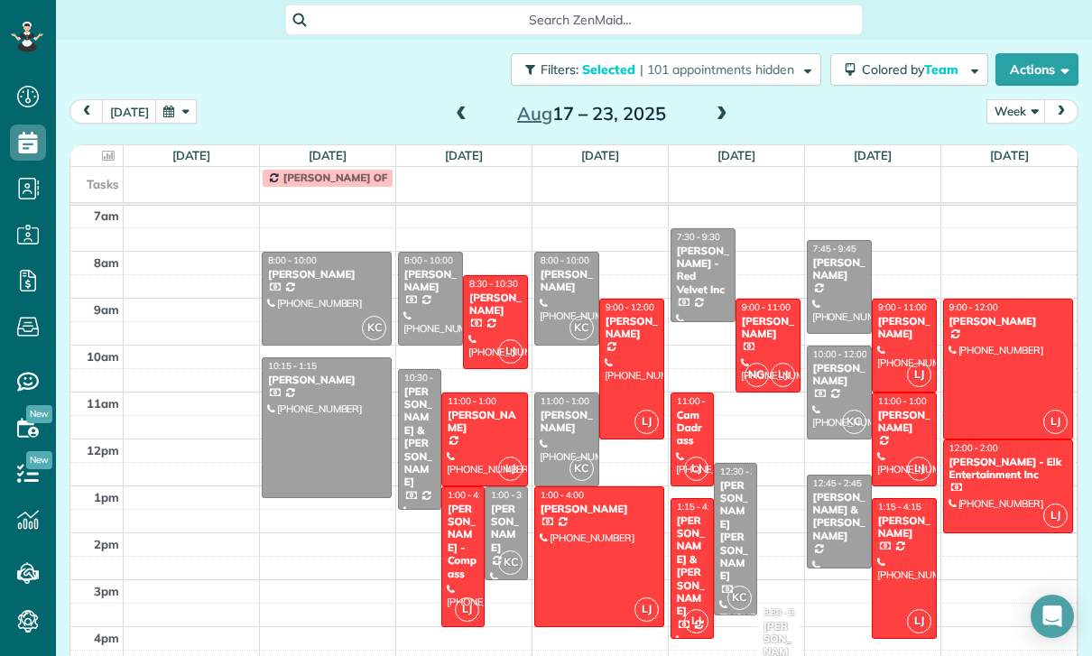
click at [583, 489] on div at bounding box center [599, 556] width 128 height 139
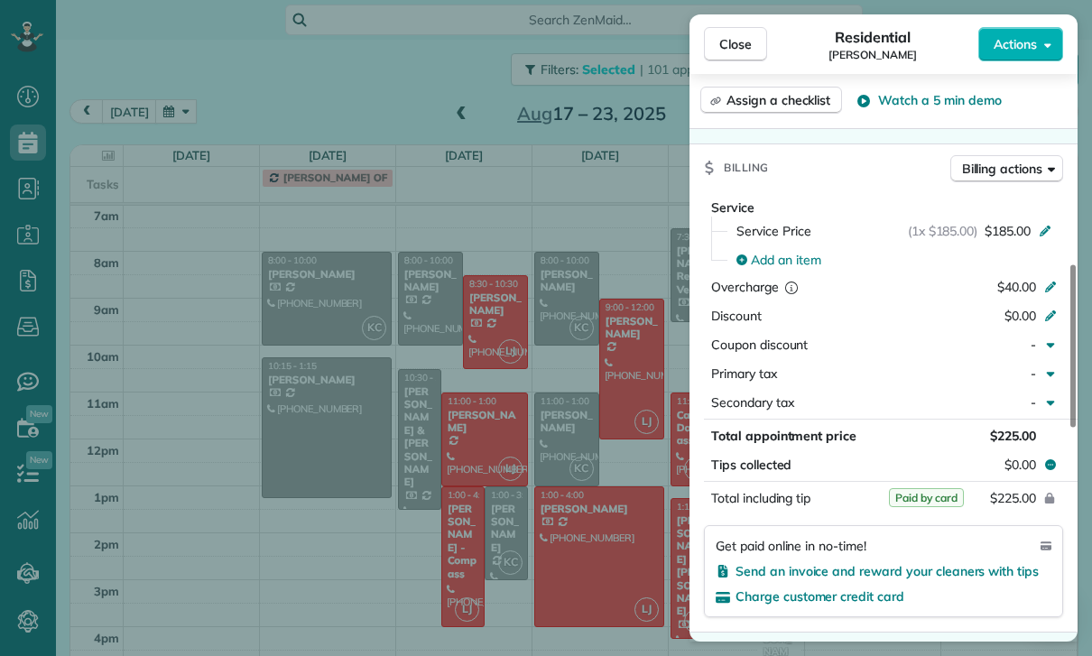
scroll to position [863, 0]
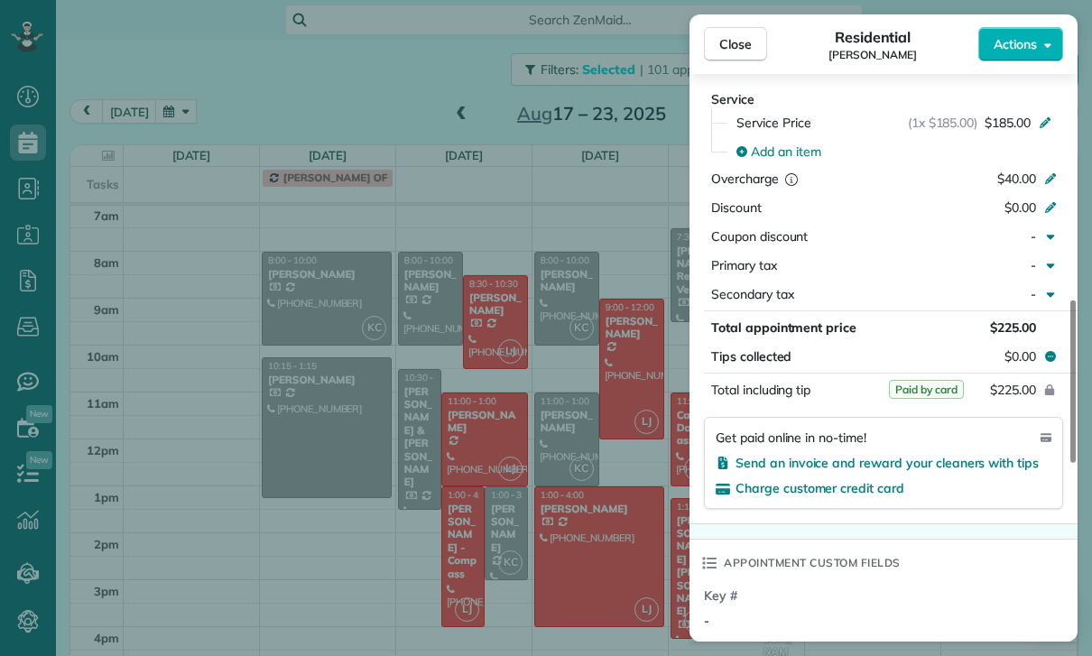
click at [464, 532] on div "Close Residential [PERSON_NAME] Actions Status Confirmed [PERSON_NAME] · Open p…" at bounding box center [546, 328] width 1092 height 656
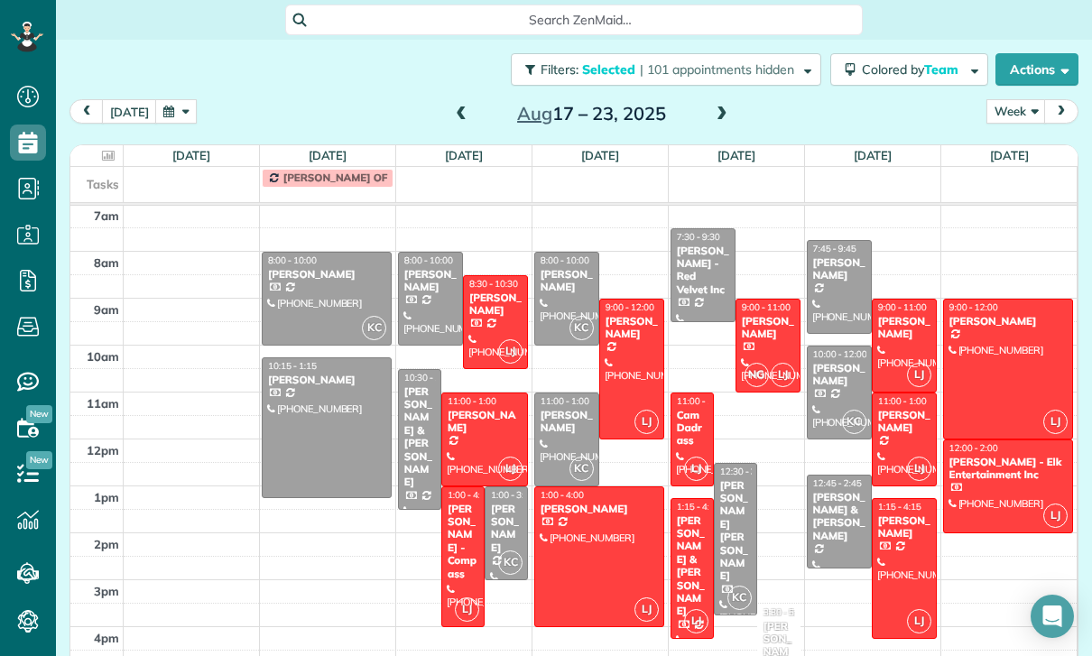
click at [694, 514] on div "[PERSON_NAME] & [PERSON_NAME]" at bounding box center [692, 566] width 32 height 104
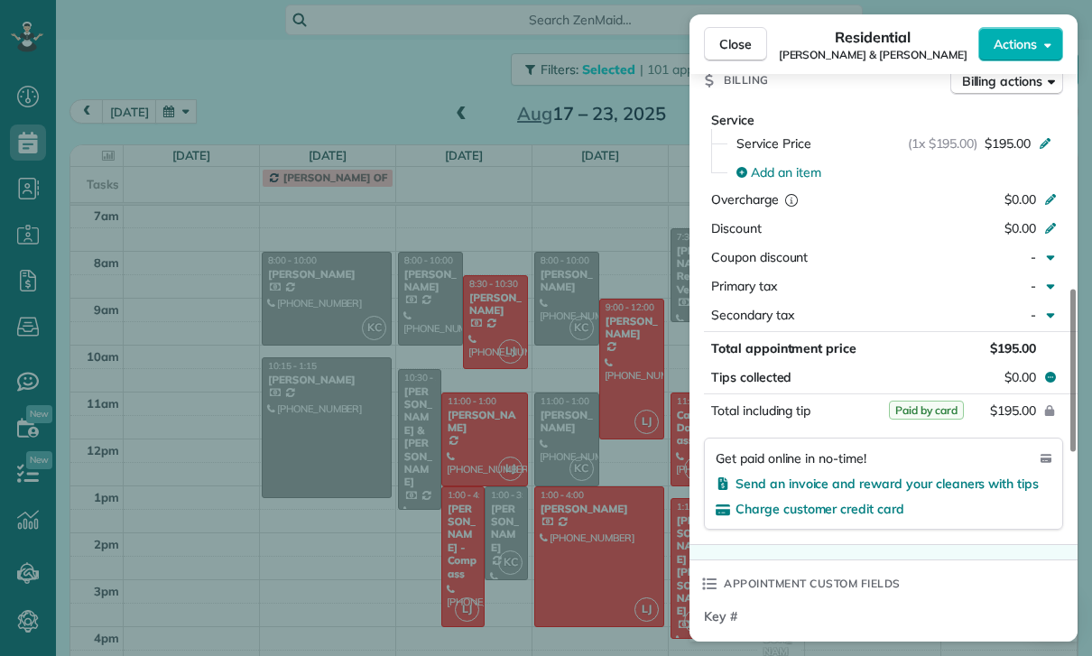
scroll to position [929, 0]
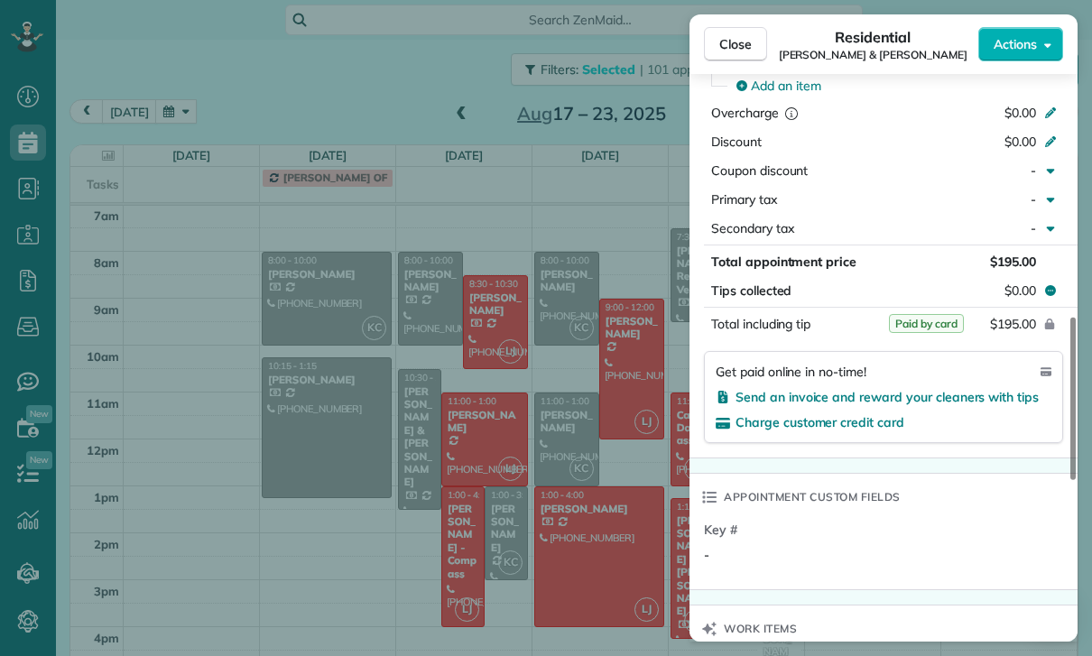
click at [597, 523] on div "Close Residential [PERSON_NAME] & [PERSON_NAME] Actions Status Yet to Confirm […" at bounding box center [546, 328] width 1092 height 656
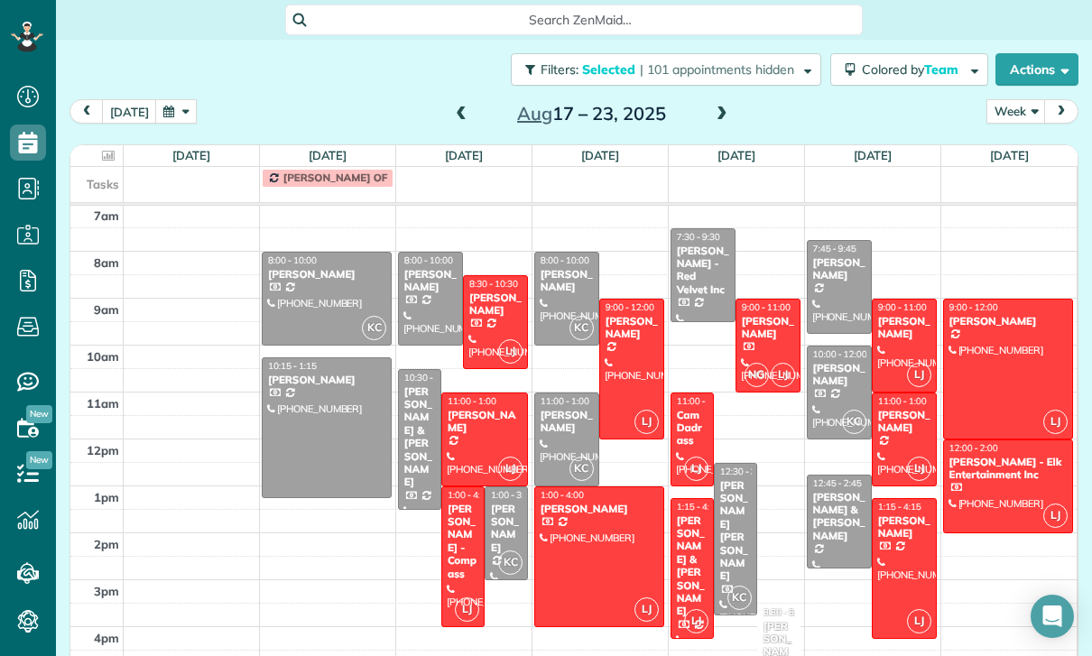
click at [900, 503] on div at bounding box center [904, 568] width 63 height 139
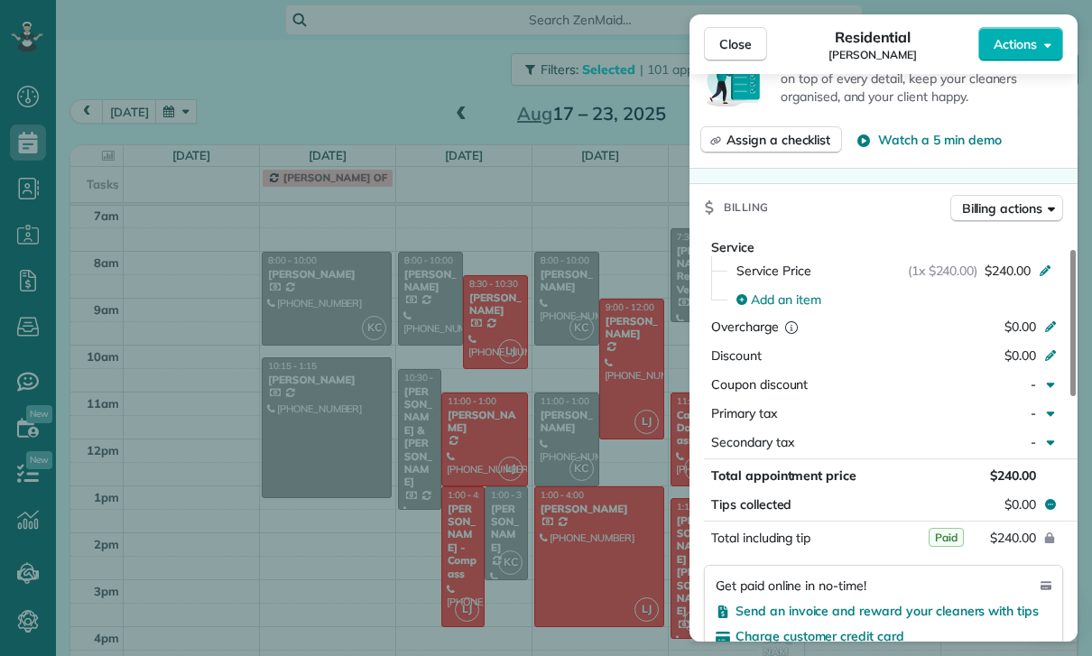
scroll to position [769, 0]
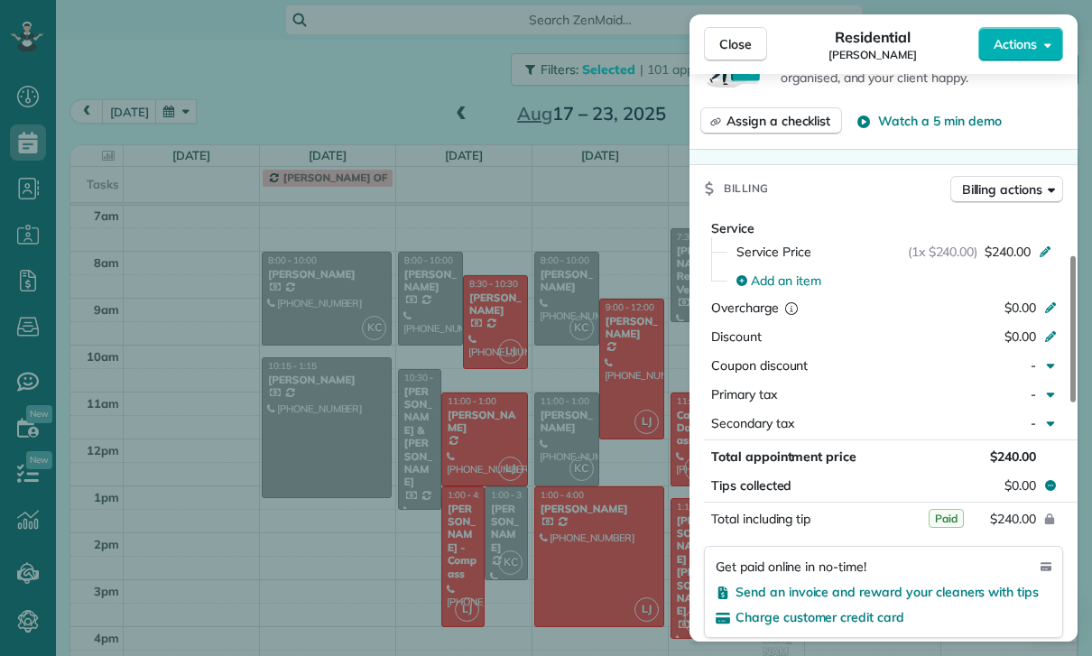
click at [620, 515] on div "Close Residential [PERSON_NAME] Actions Status Yet to Confirm [PERSON_NAME] · O…" at bounding box center [546, 328] width 1092 height 656
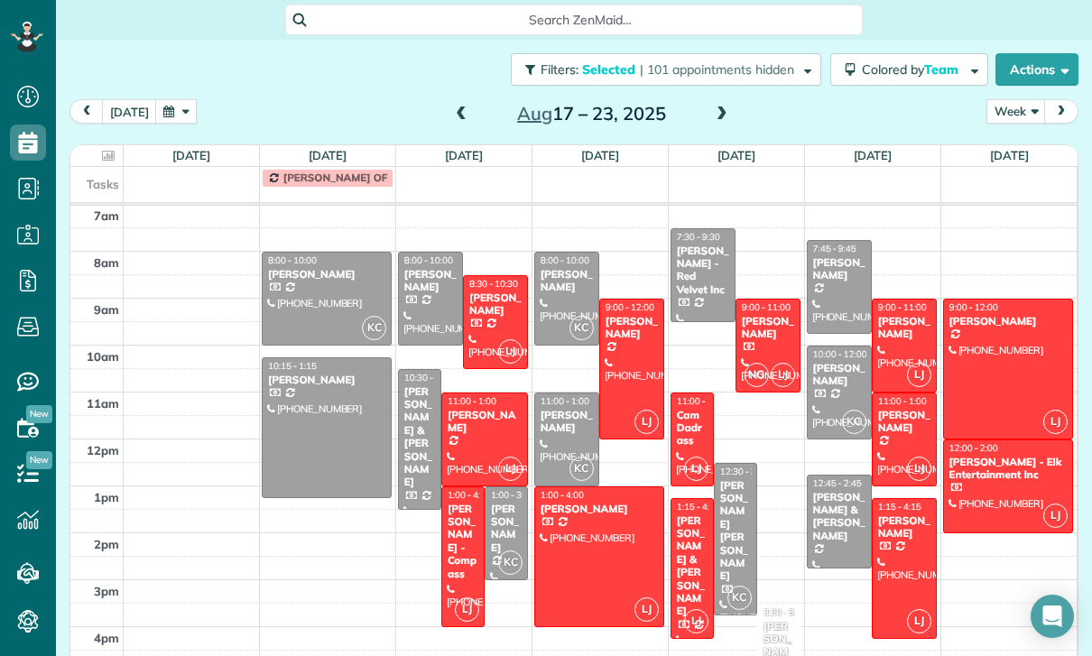
click at [995, 440] on div at bounding box center [1008, 486] width 129 height 92
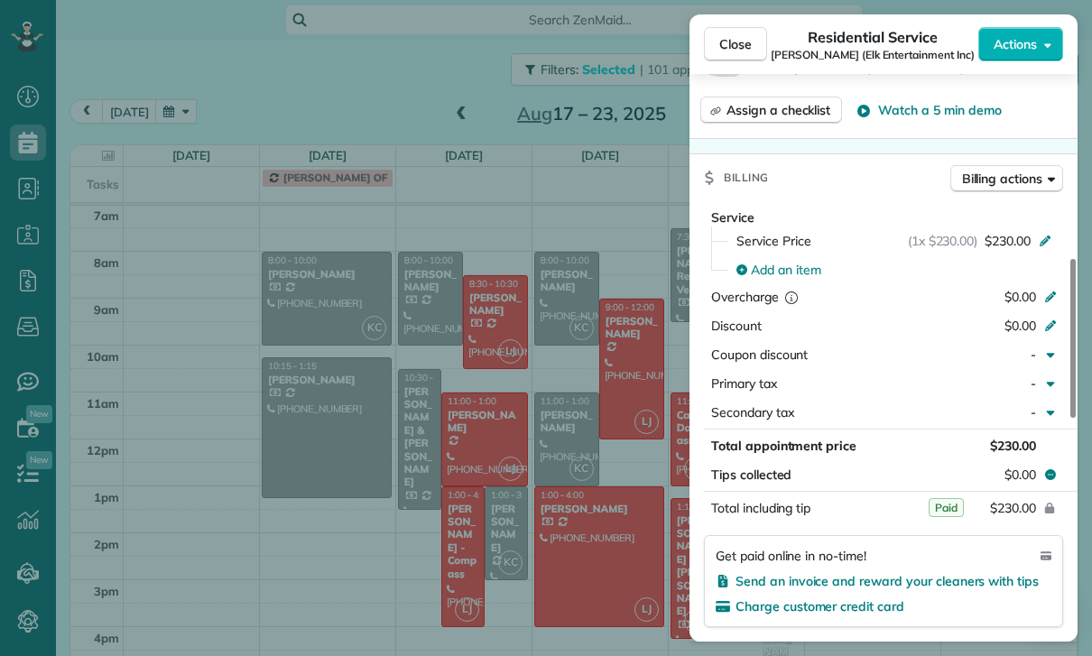
scroll to position [725, 0]
click at [634, 510] on div "Close Residential Service [PERSON_NAME] (Elk Entertainment Inc) Actions Status …" at bounding box center [546, 328] width 1092 height 656
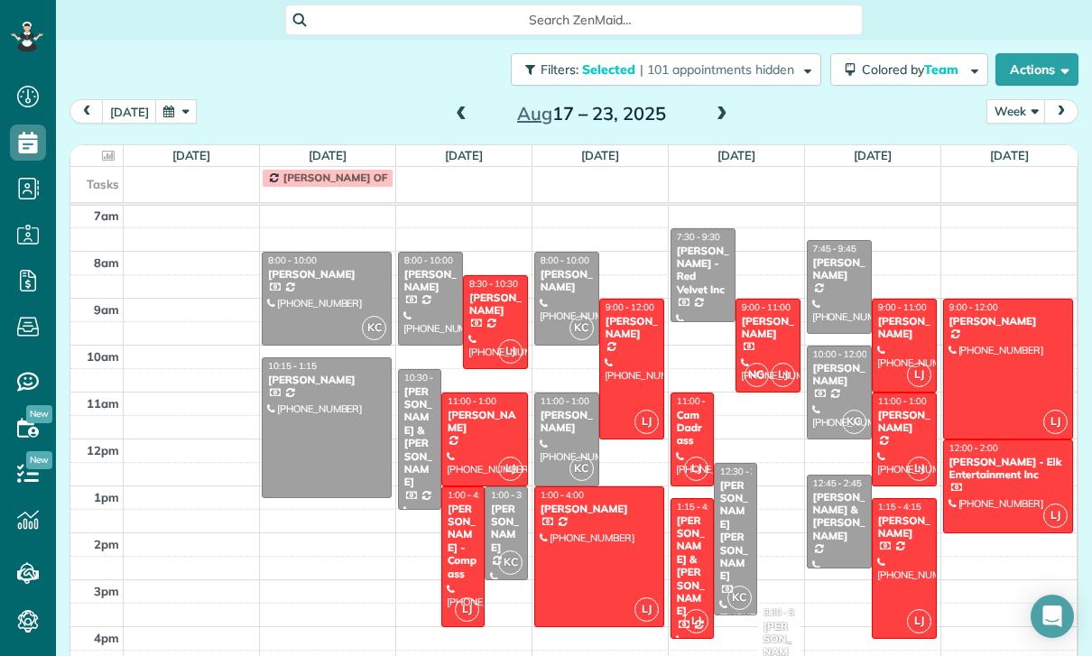
click at [988, 319] on div at bounding box center [1008, 369] width 129 height 139
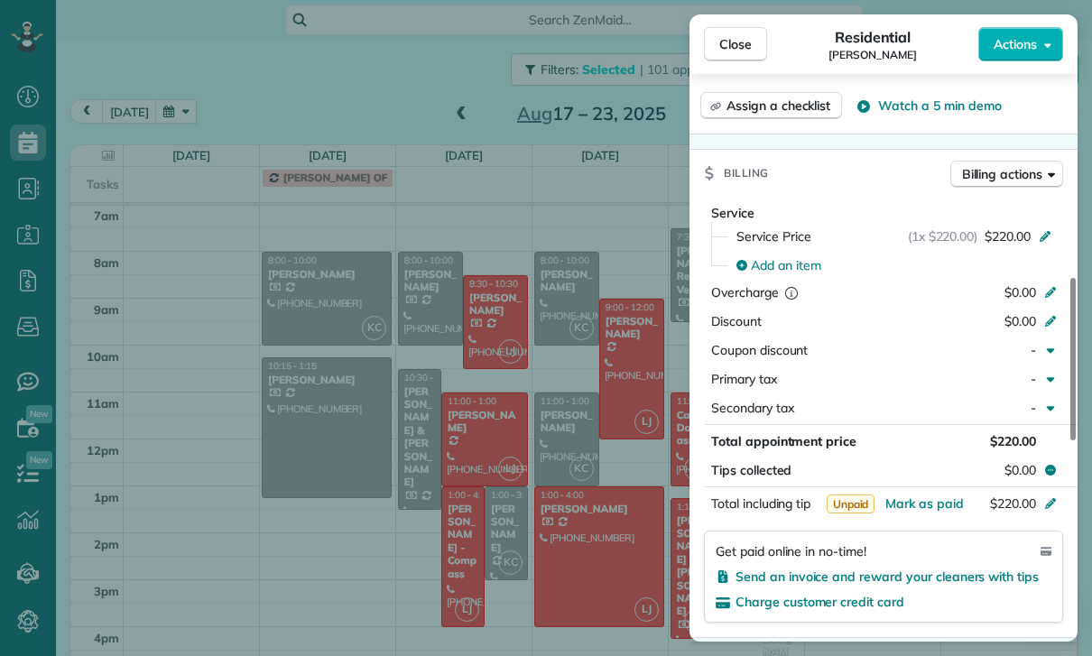
scroll to position [777, 0]
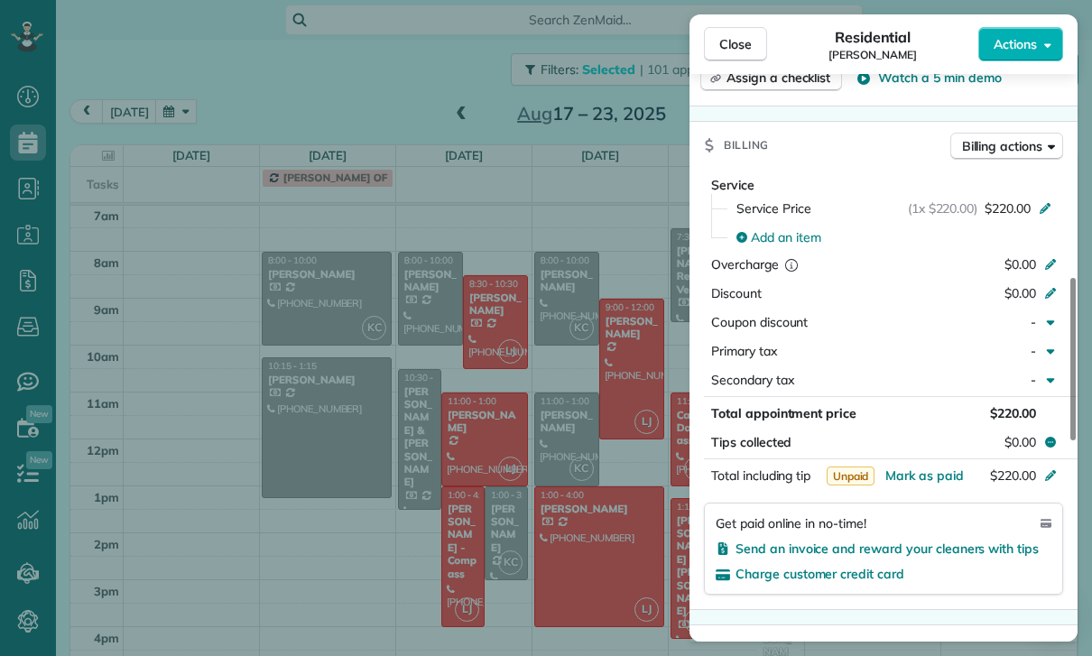
click at [607, 517] on div "Close Residential [PERSON_NAME] Actions Status Confirmed [PERSON_NAME] · Open p…" at bounding box center [546, 328] width 1092 height 656
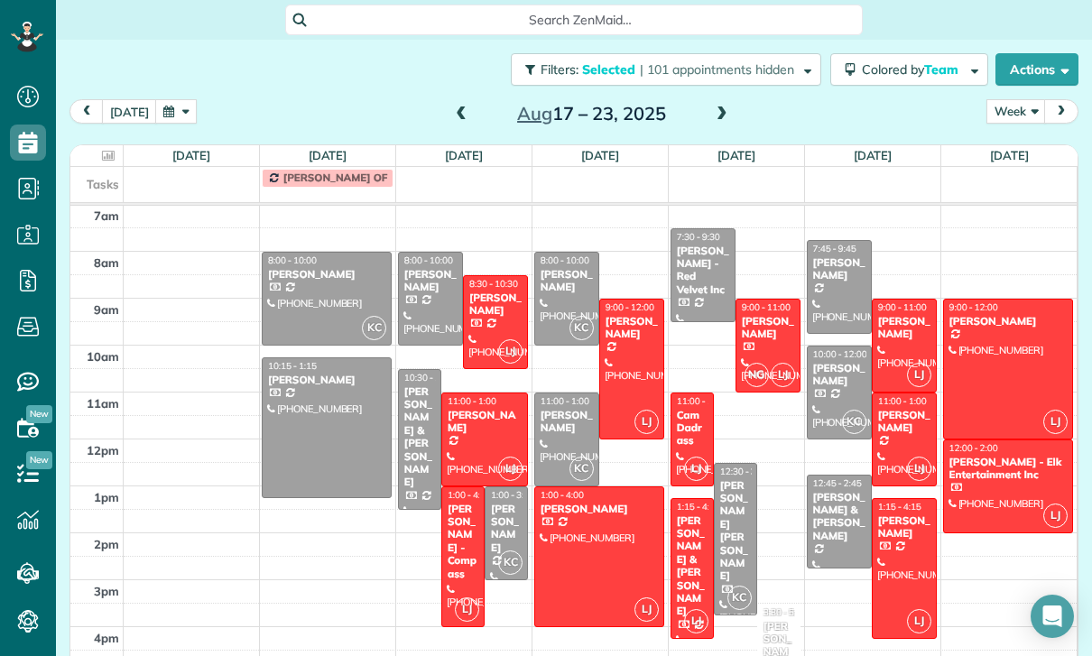
click at [899, 409] on div "[PERSON_NAME]" at bounding box center [904, 422] width 54 height 26
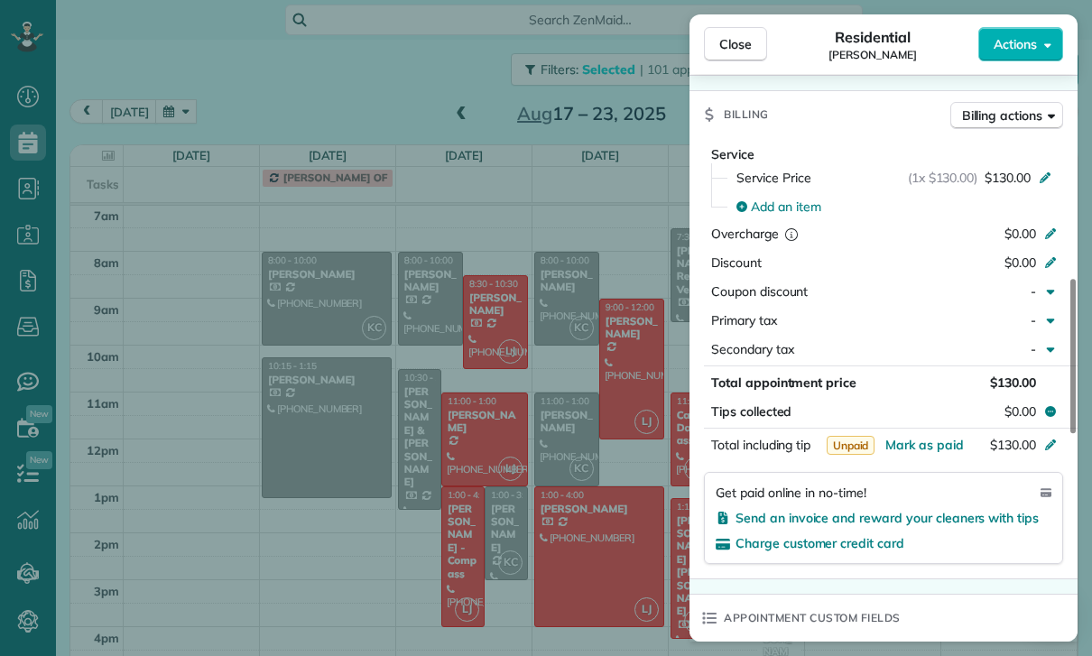
scroll to position [826, 0]
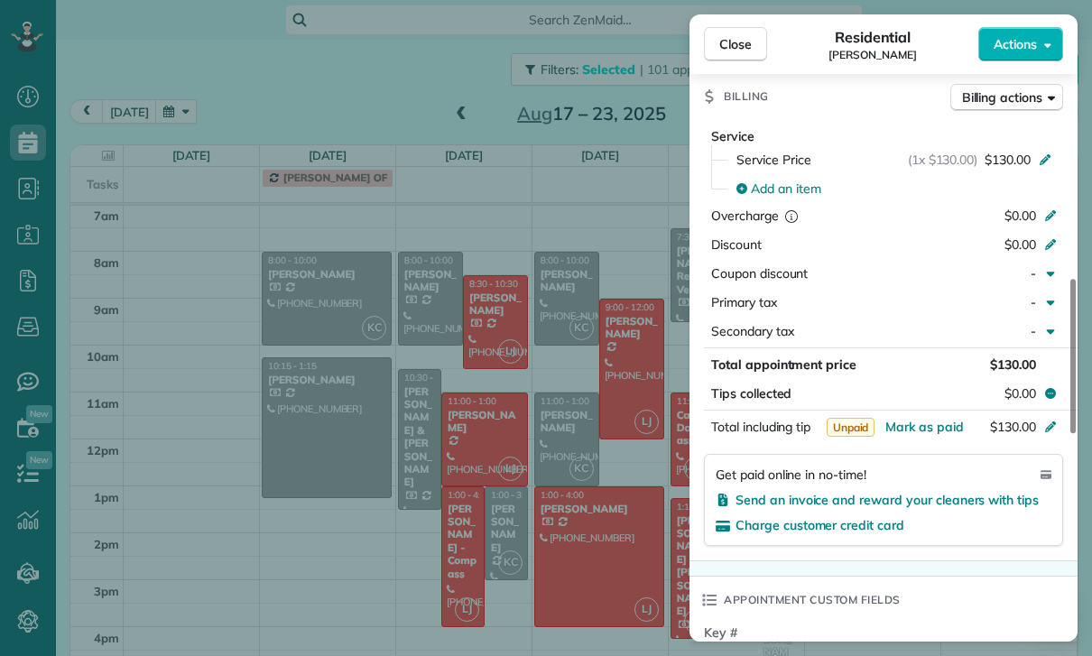
click at [596, 548] on div "Close Residential [PERSON_NAME] Actions Status Yet to Confirm [PERSON_NAME] · O…" at bounding box center [546, 328] width 1092 height 656
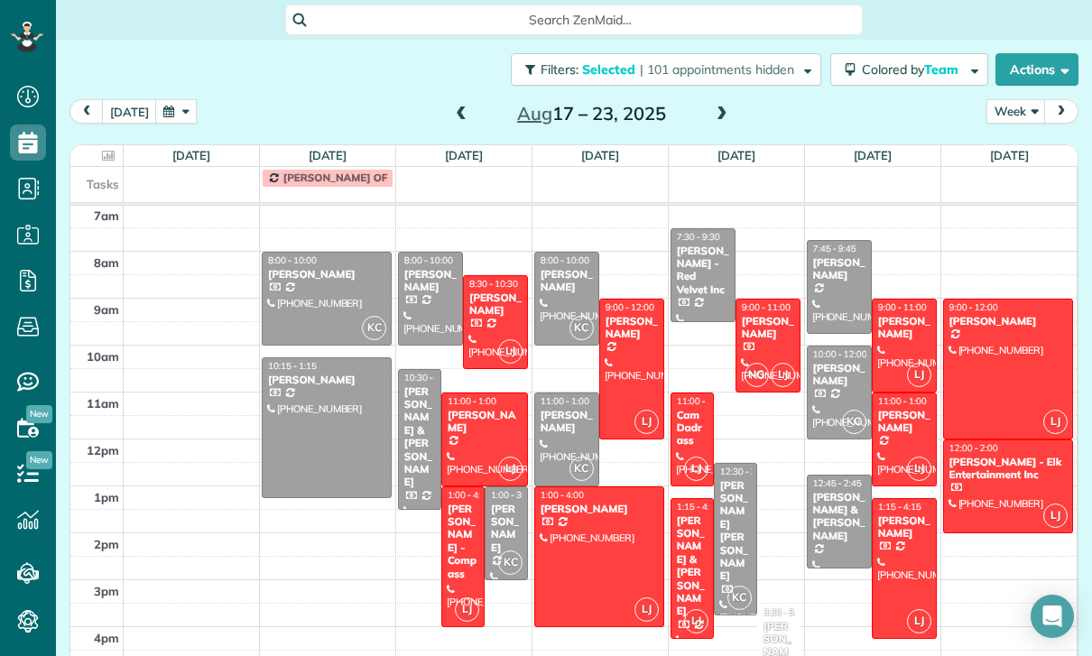
click at [892, 315] on div "[PERSON_NAME]" at bounding box center [904, 328] width 54 height 26
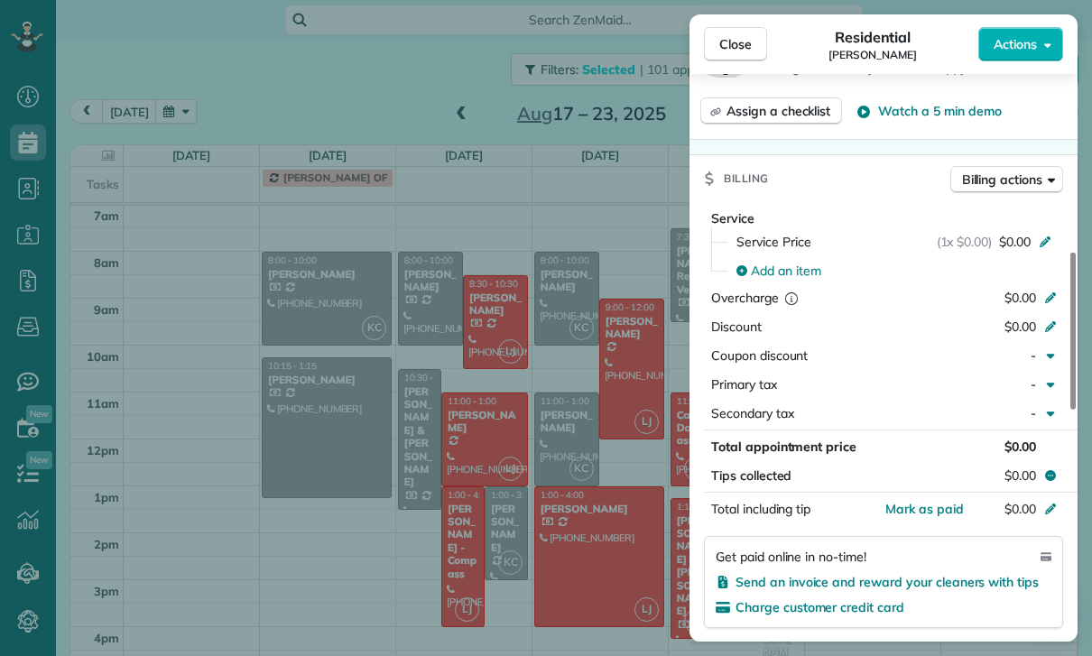
scroll to position [755, 0]
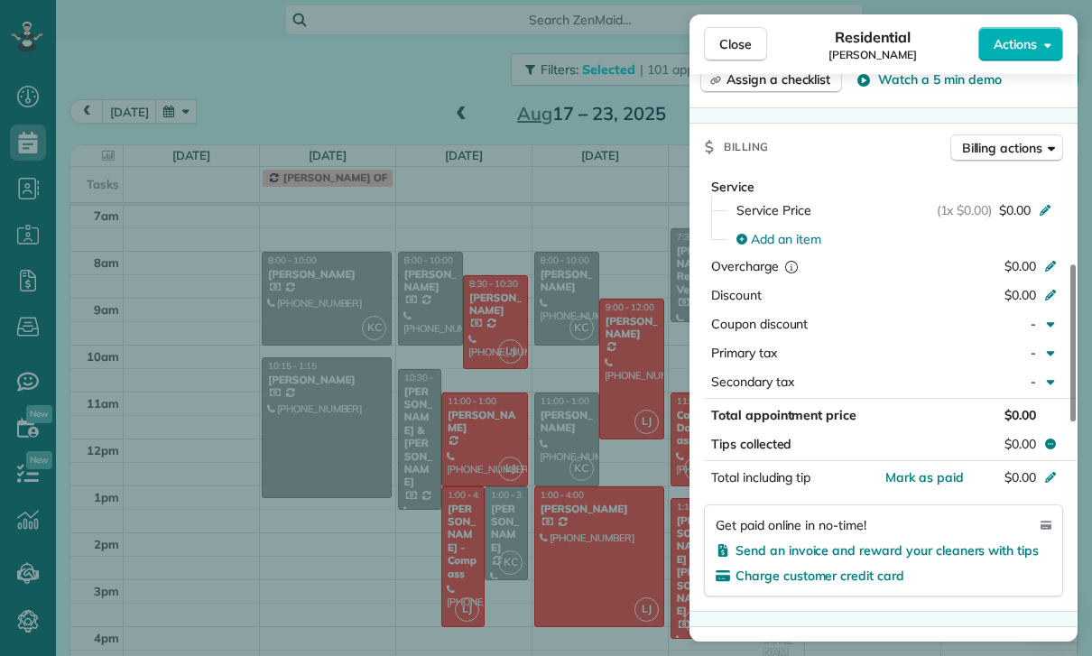
click at [602, 541] on div "Close Residential [PERSON_NAME] Actions Status Confirmed [PERSON_NAME] · Open p…" at bounding box center [546, 328] width 1092 height 656
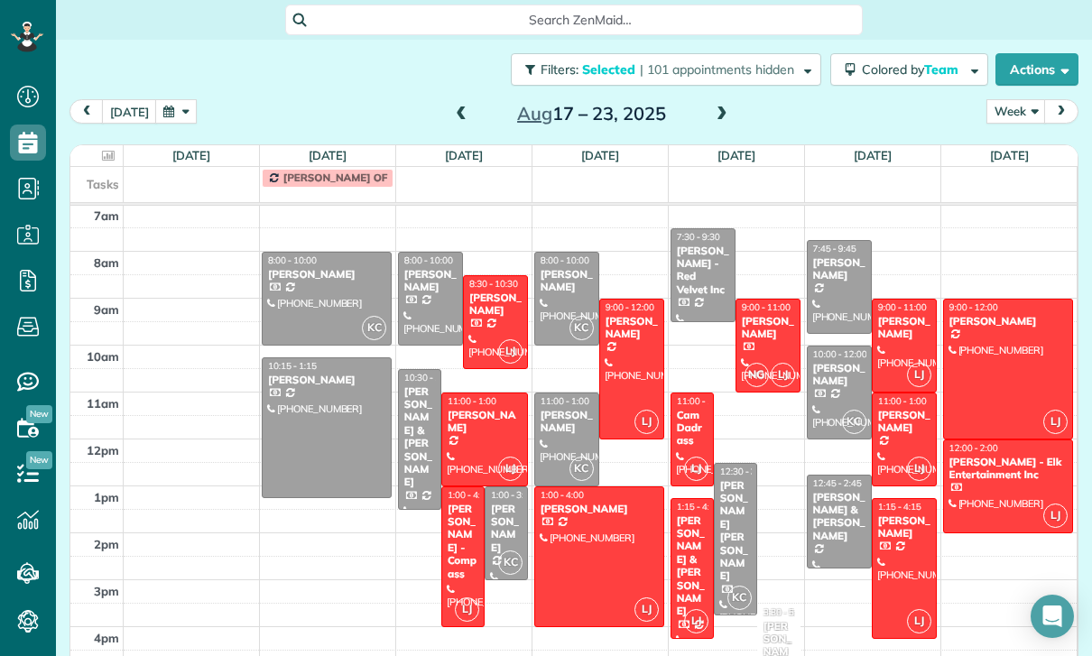
click at [301, 374] on div at bounding box center [327, 427] width 128 height 139
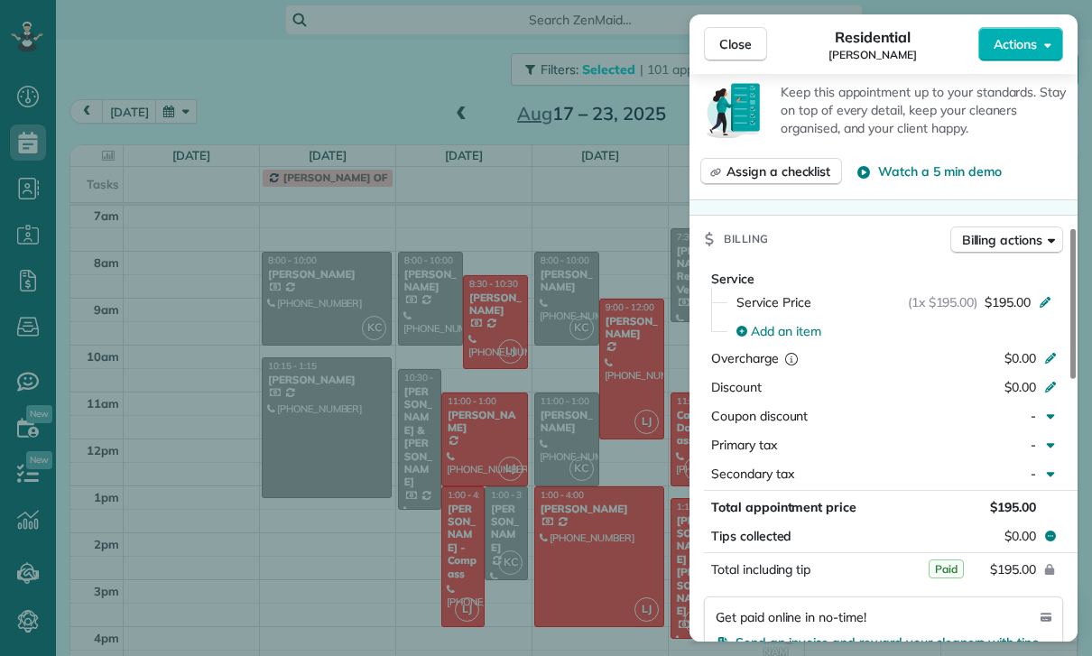
scroll to position [822, 0]
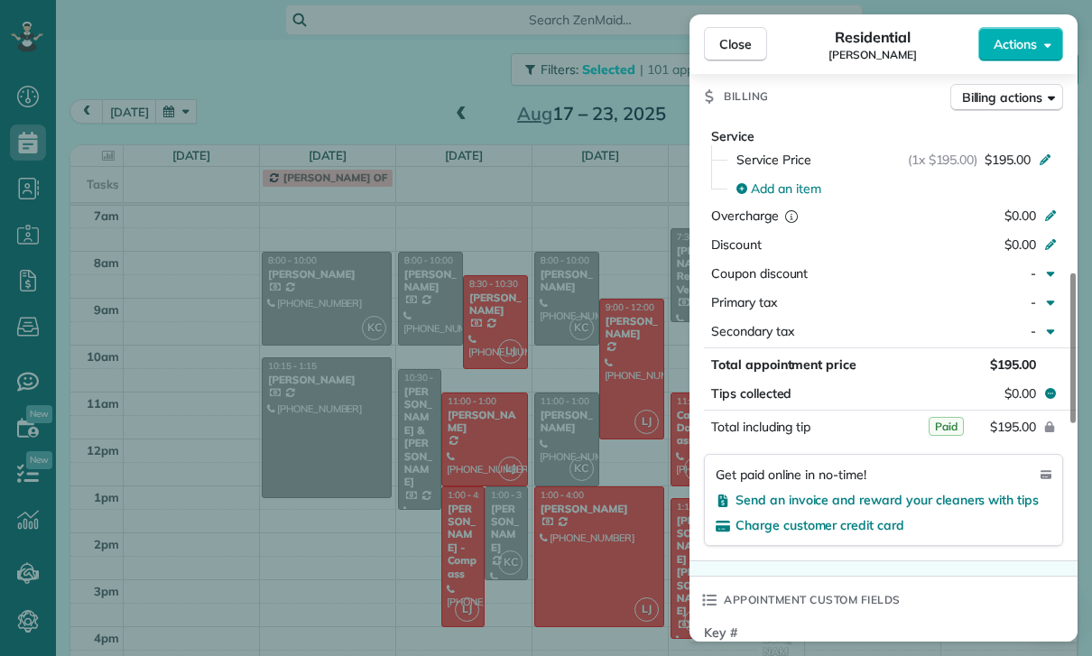
click at [581, 532] on div "Close Residential [PERSON_NAME] Actions Status Yet to Confirm [PERSON_NAME] · O…" at bounding box center [546, 328] width 1092 height 656
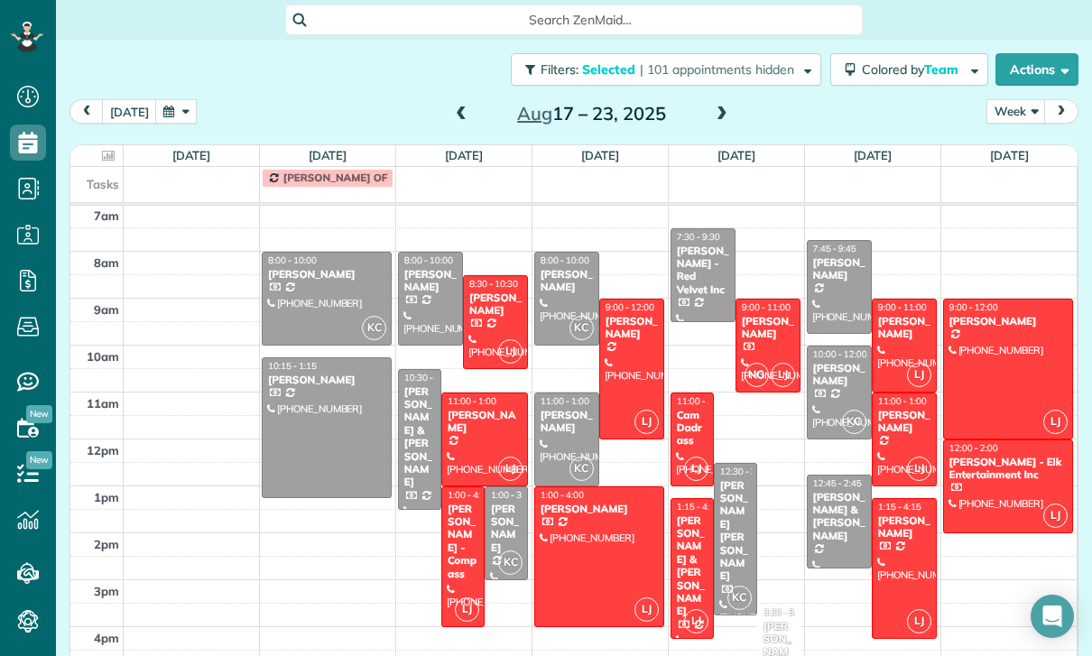
click at [434, 385] on div "[PERSON_NAME] & [PERSON_NAME]" at bounding box center [419, 437] width 32 height 104
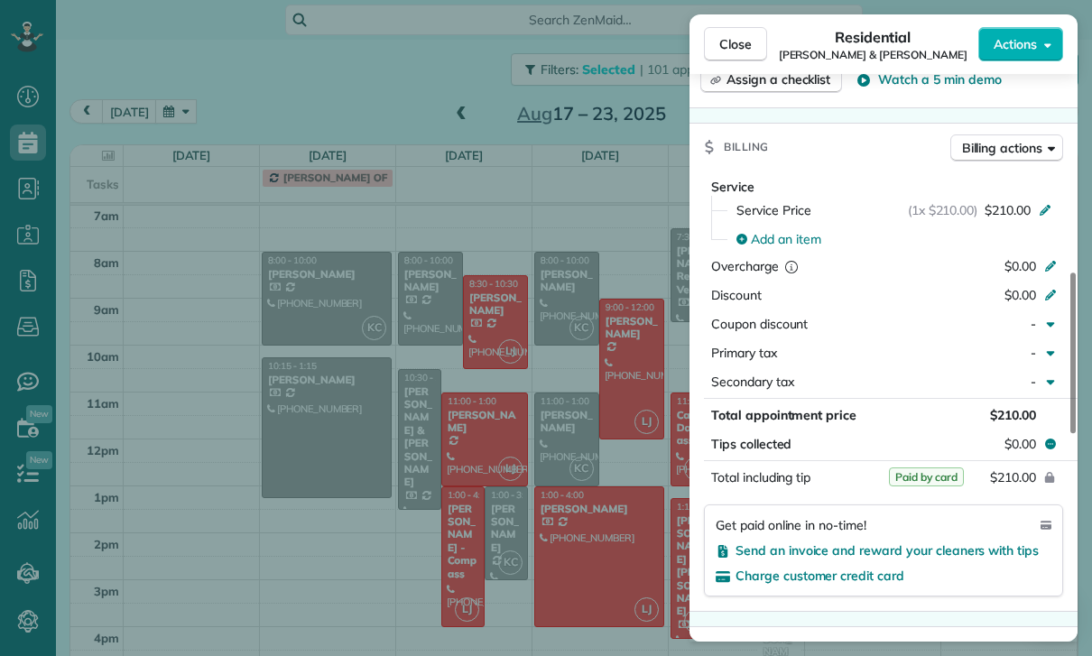
scroll to position [849, 0]
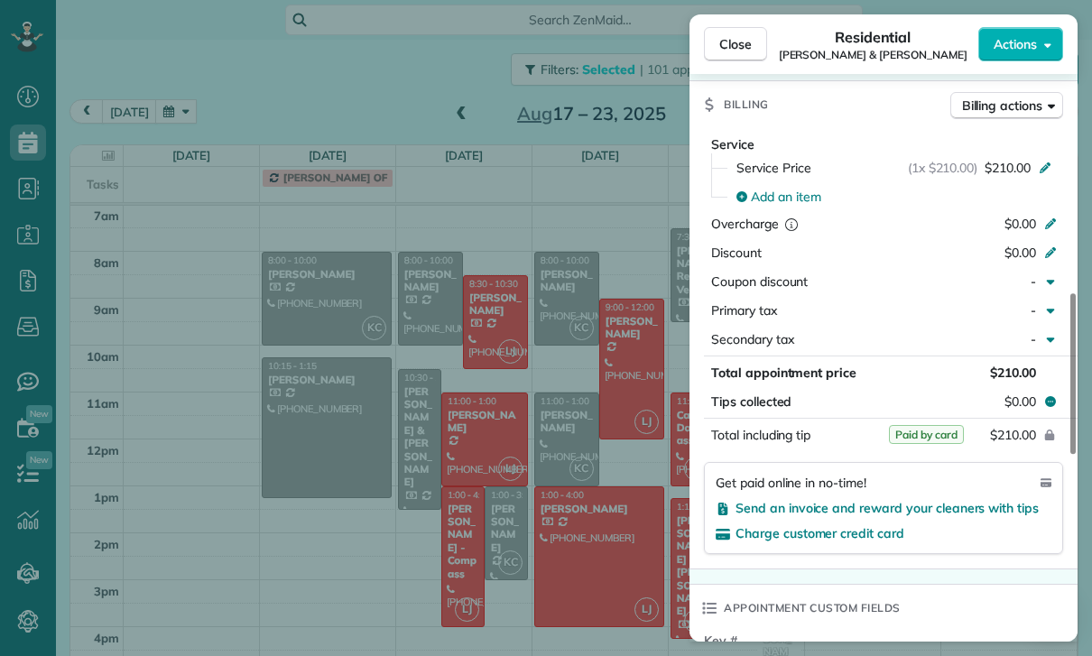
click at [527, 510] on div "Close Residential [PERSON_NAME] & [PERSON_NAME] Actions Status Confirmed [PERSO…" at bounding box center [546, 328] width 1092 height 656
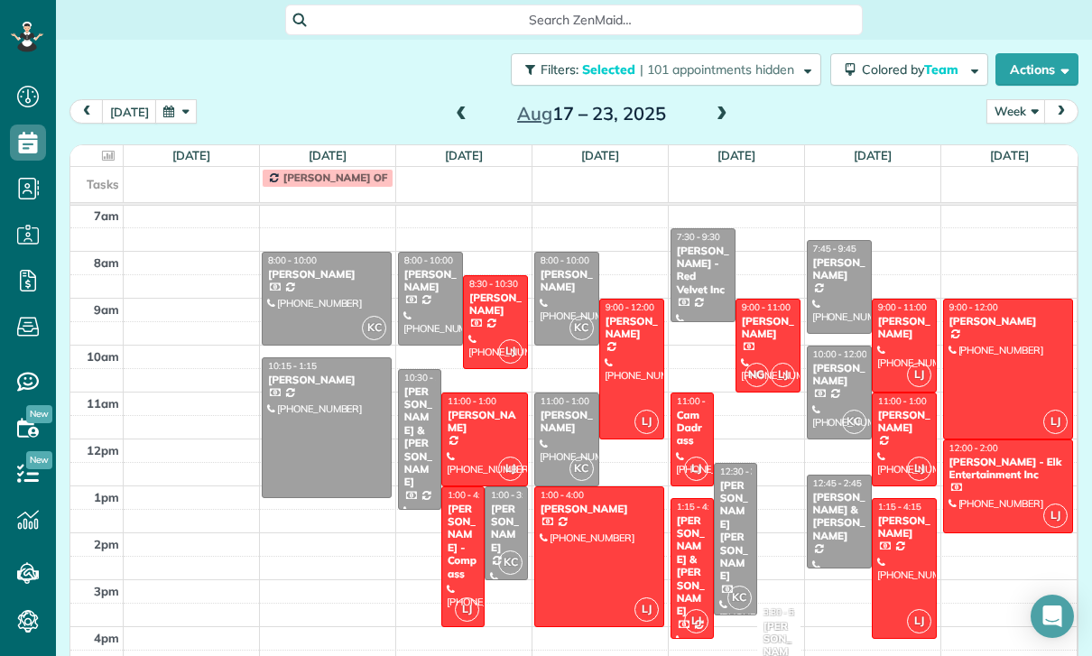
click at [501, 503] on div "[PERSON_NAME]" at bounding box center [506, 529] width 32 height 52
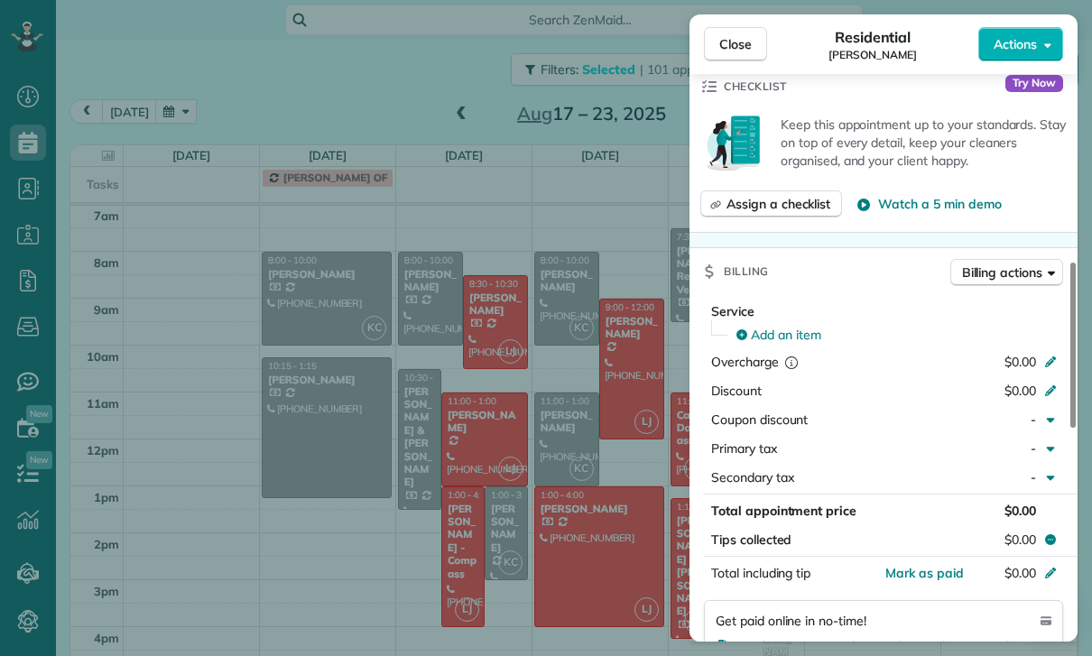
scroll to position [713, 0]
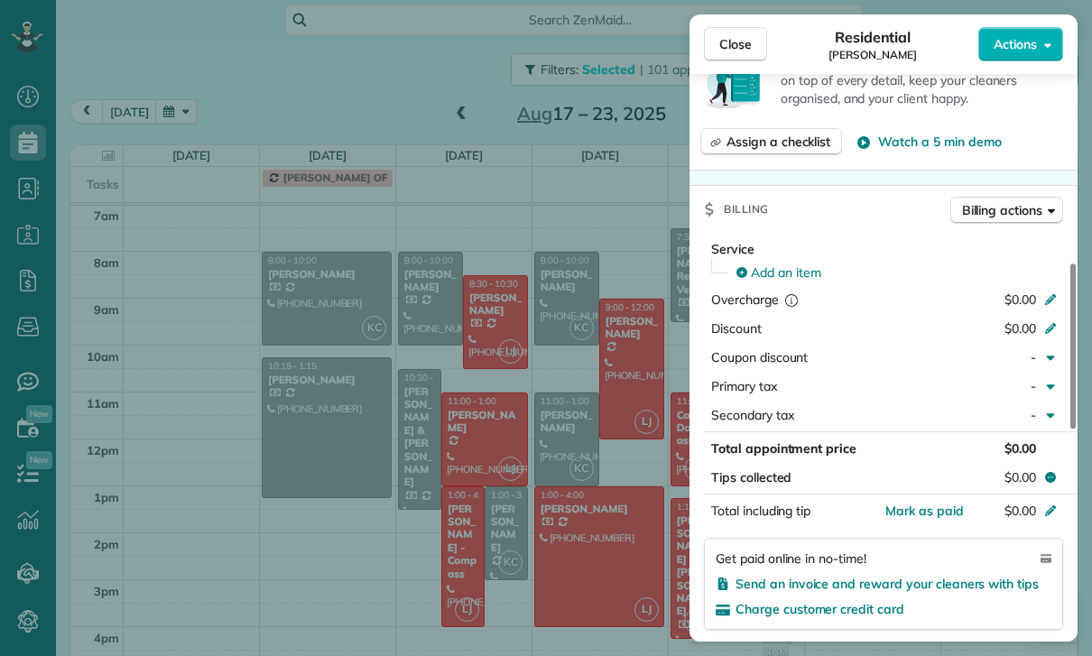
click at [598, 527] on div "Close Residential [PERSON_NAME] Actions Status Confirmed [PERSON_NAME] · Open p…" at bounding box center [546, 328] width 1092 height 656
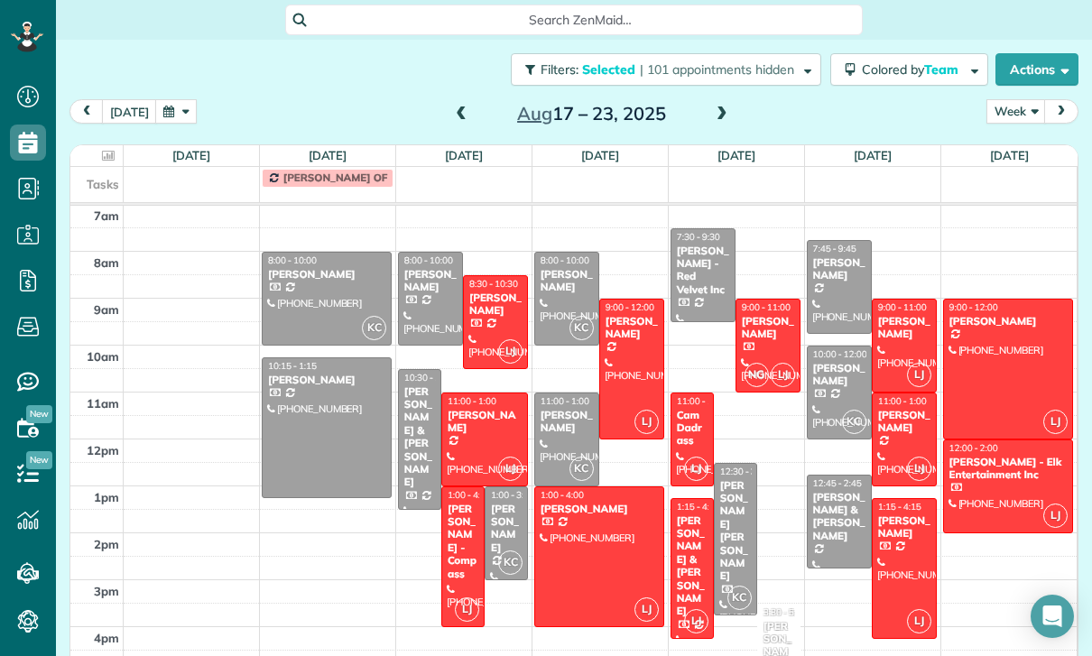
click at [554, 268] on div "[PERSON_NAME]" at bounding box center [567, 281] width 54 height 26
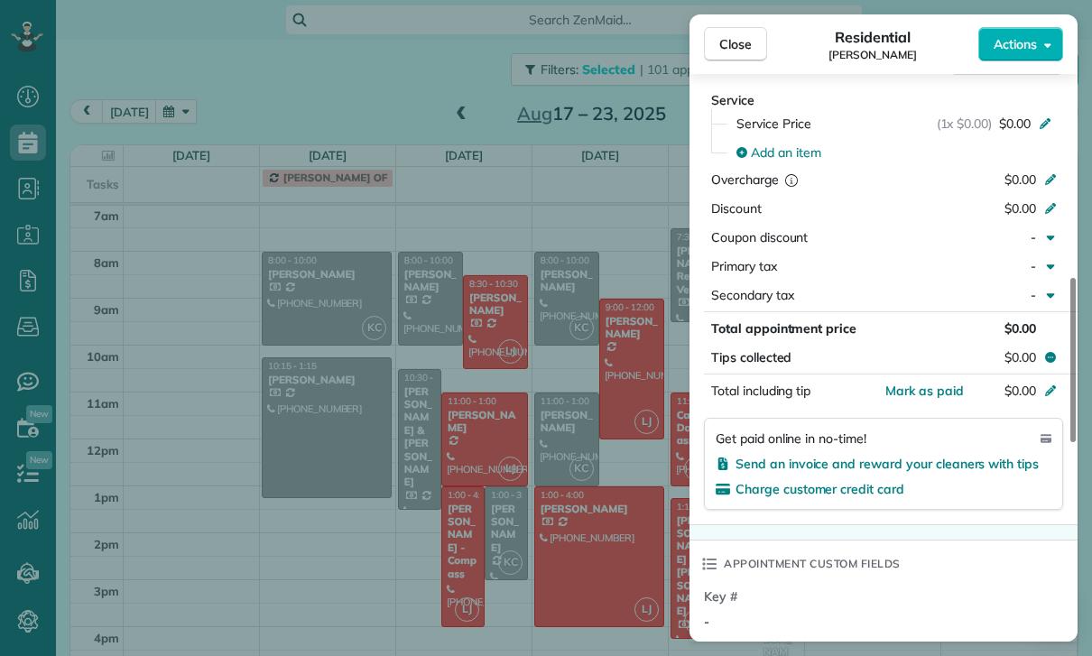
click at [644, 522] on div "Close Residential [PERSON_NAME] Actions Status Confirmed [PERSON_NAME] · Open p…" at bounding box center [546, 328] width 1092 height 656
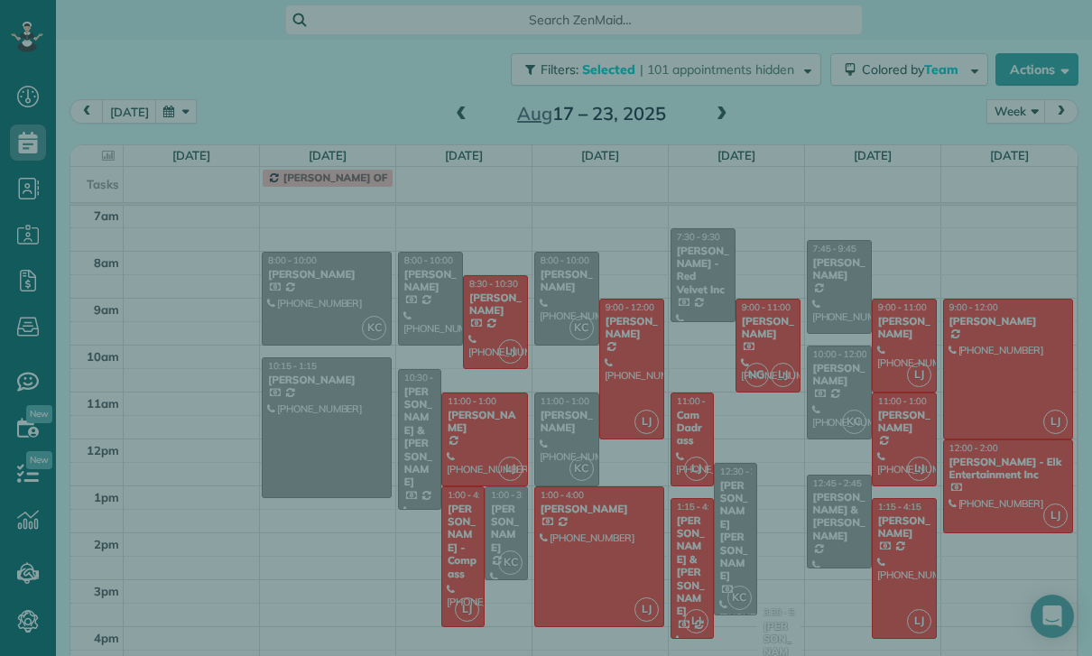
scroll to position [866, 0]
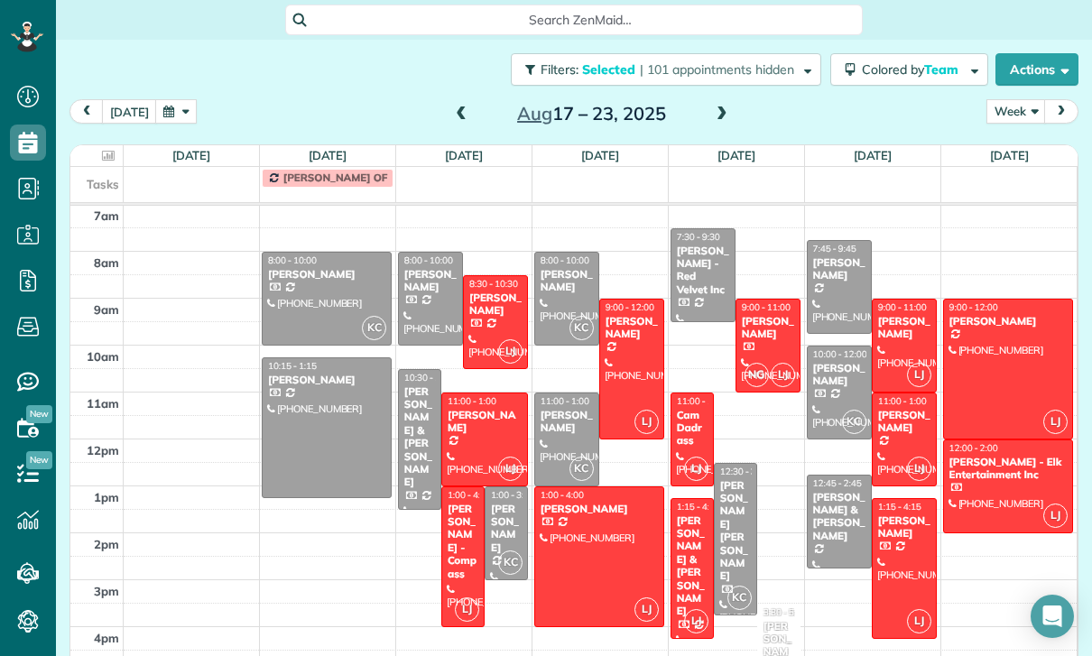
click at [557, 409] on div "[PERSON_NAME]" at bounding box center [567, 422] width 54 height 26
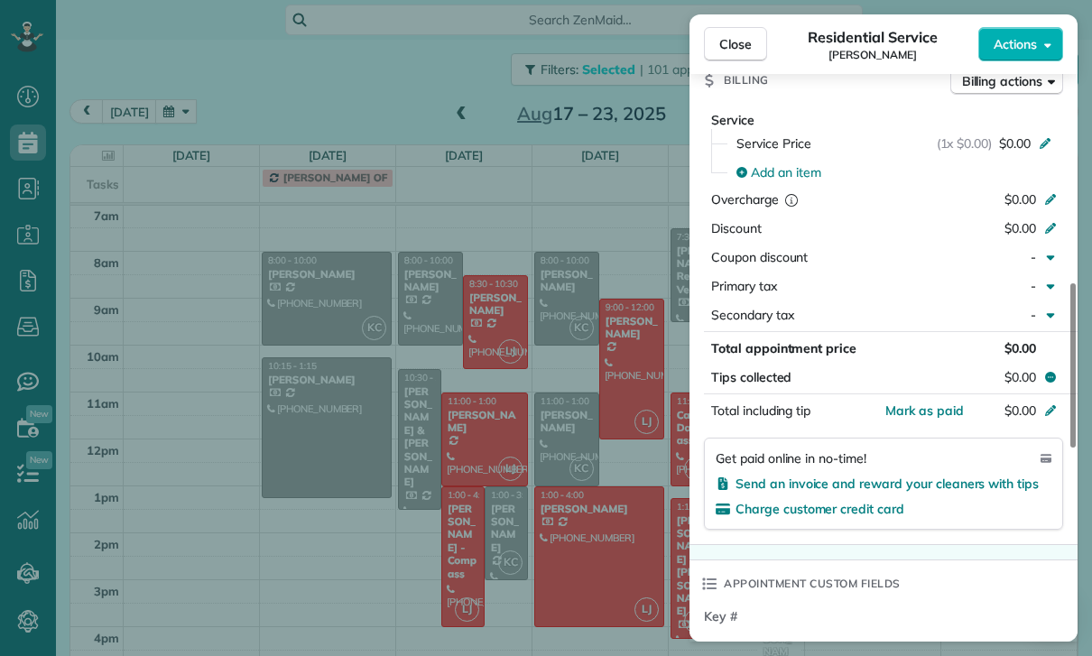
click at [520, 524] on div "Close Residential Service Ifrana [PERSON_NAME] Actions Status Confirmed [PERSON…" at bounding box center [546, 328] width 1092 height 656
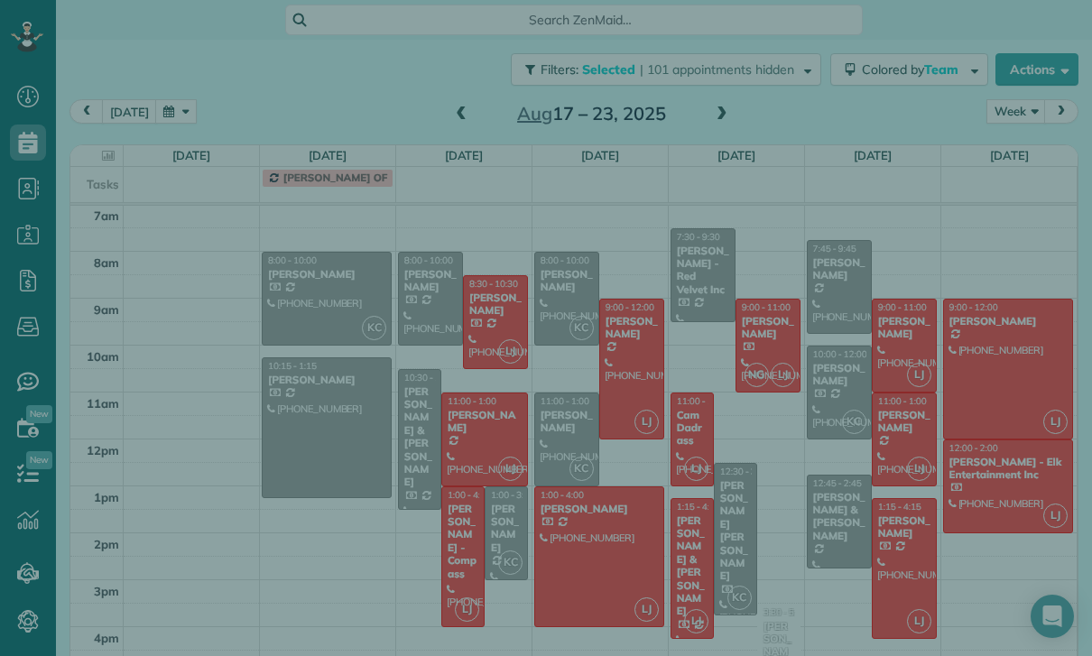
scroll to position [838, 0]
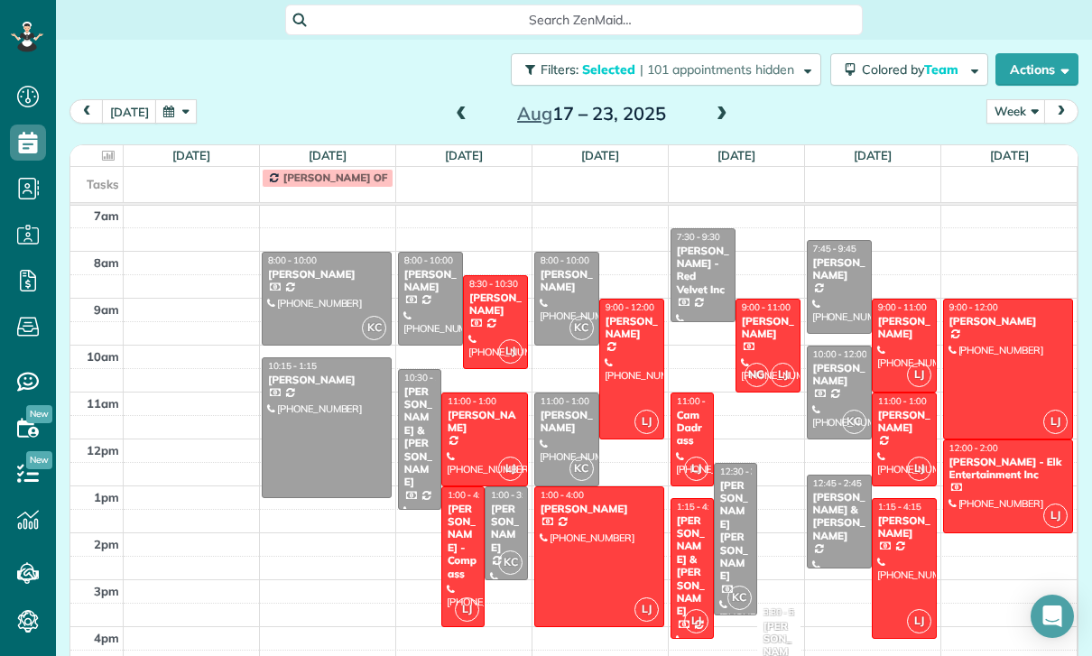
click at [834, 241] on div at bounding box center [839, 287] width 63 height 92
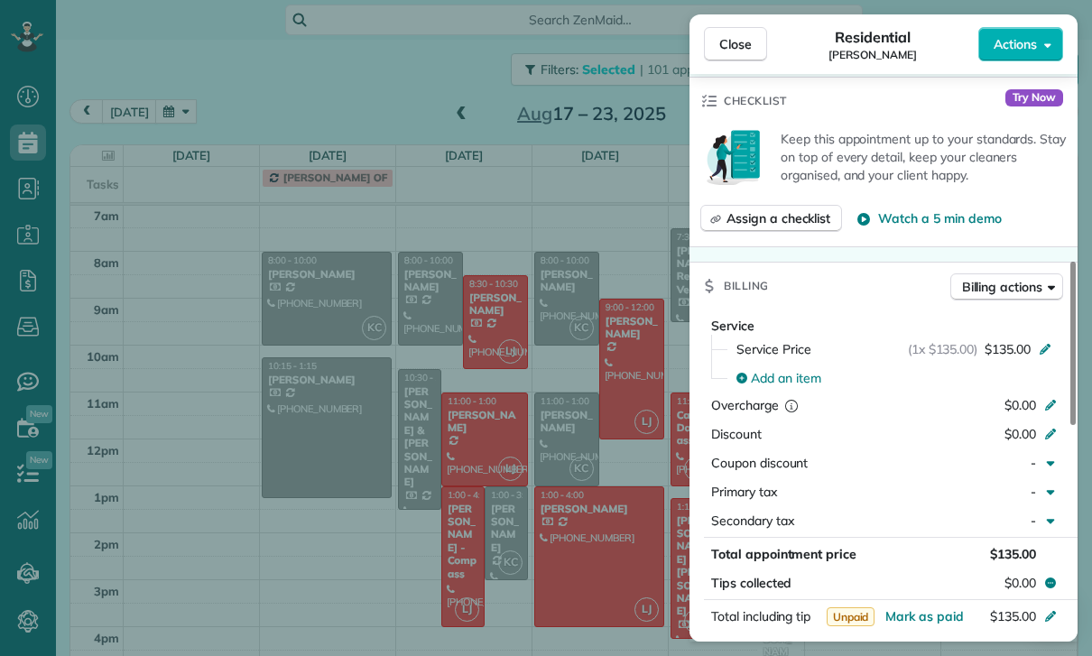
scroll to position [802, 0]
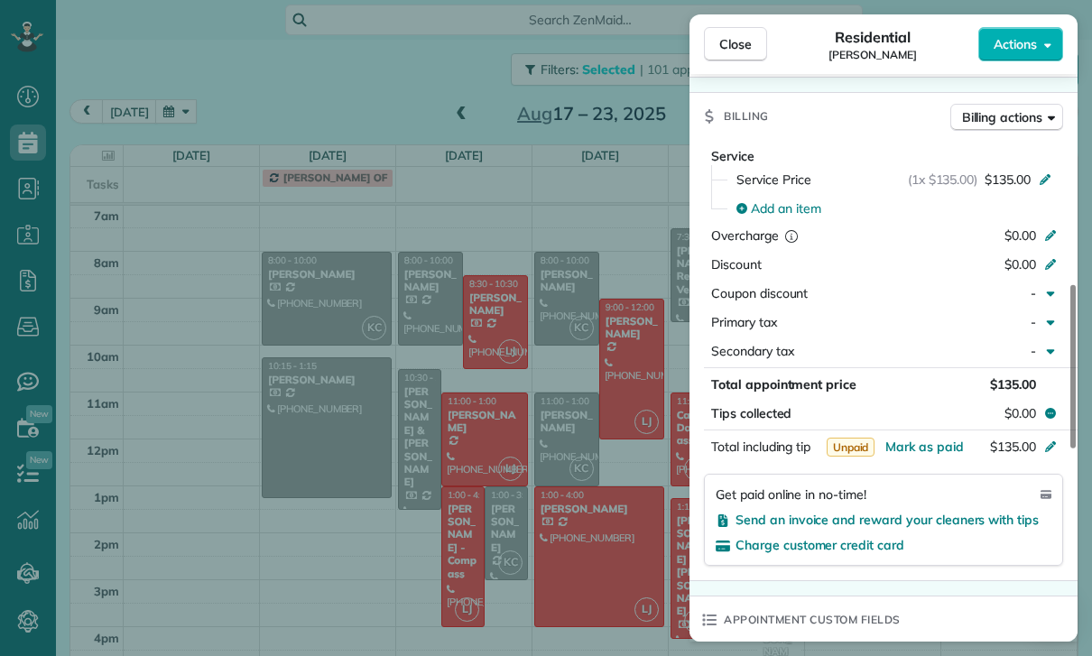
click at [549, 514] on div "Close Residential [PERSON_NAME] Actions Status Confirmed [PERSON_NAME] · Open p…" at bounding box center [546, 328] width 1092 height 656
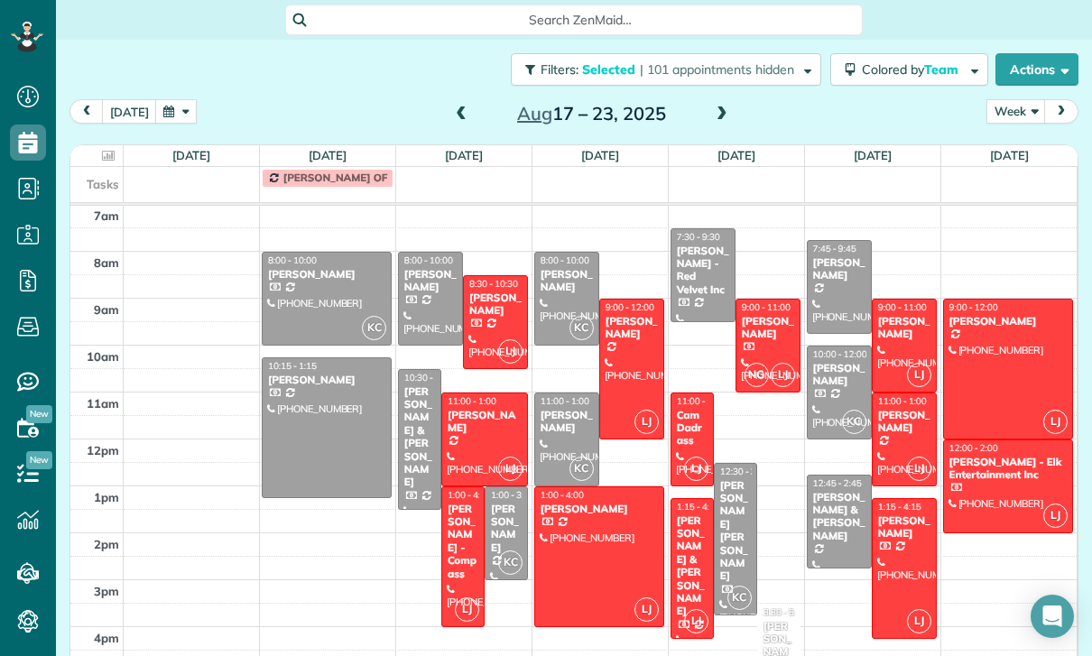
click at [472, 301] on div at bounding box center [495, 322] width 63 height 92
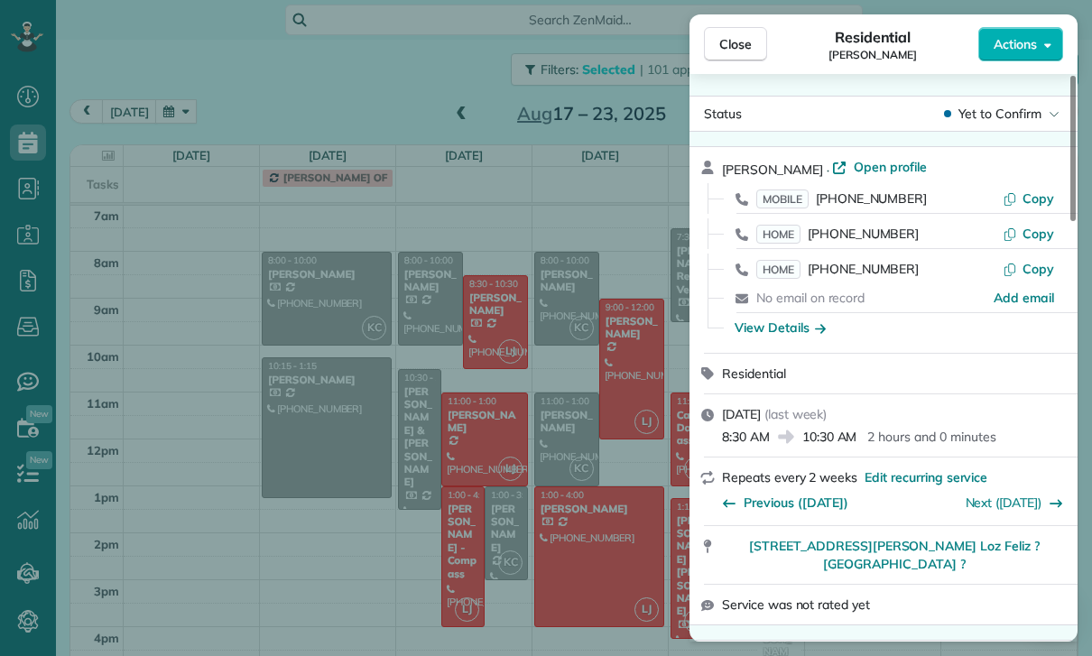
click at [419, 67] on div "Close Residential [PERSON_NAME] Actions Status Yet to Confirm [PERSON_NAME] · O…" at bounding box center [546, 328] width 1092 height 656
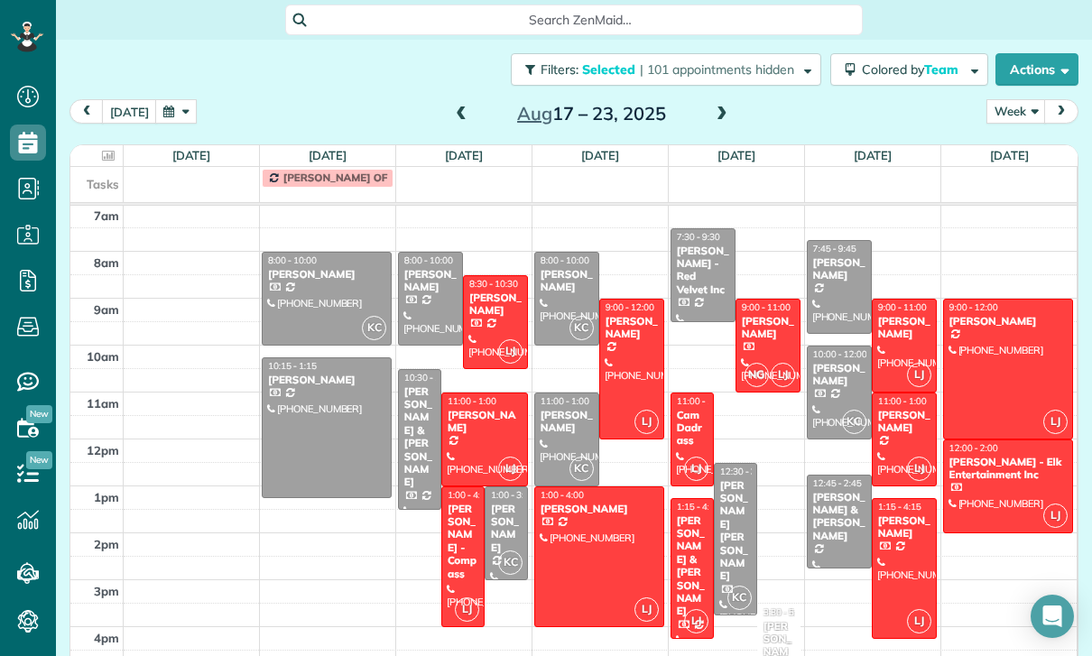
click at [451, 106] on span at bounding box center [461, 114] width 20 height 16
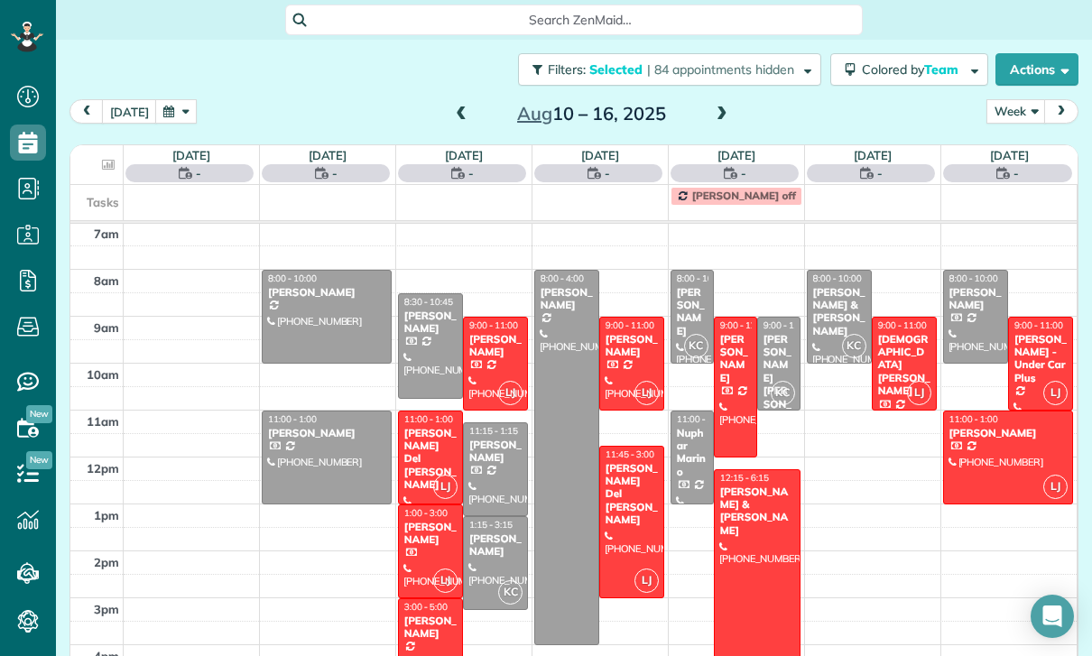
scroll to position [142, 0]
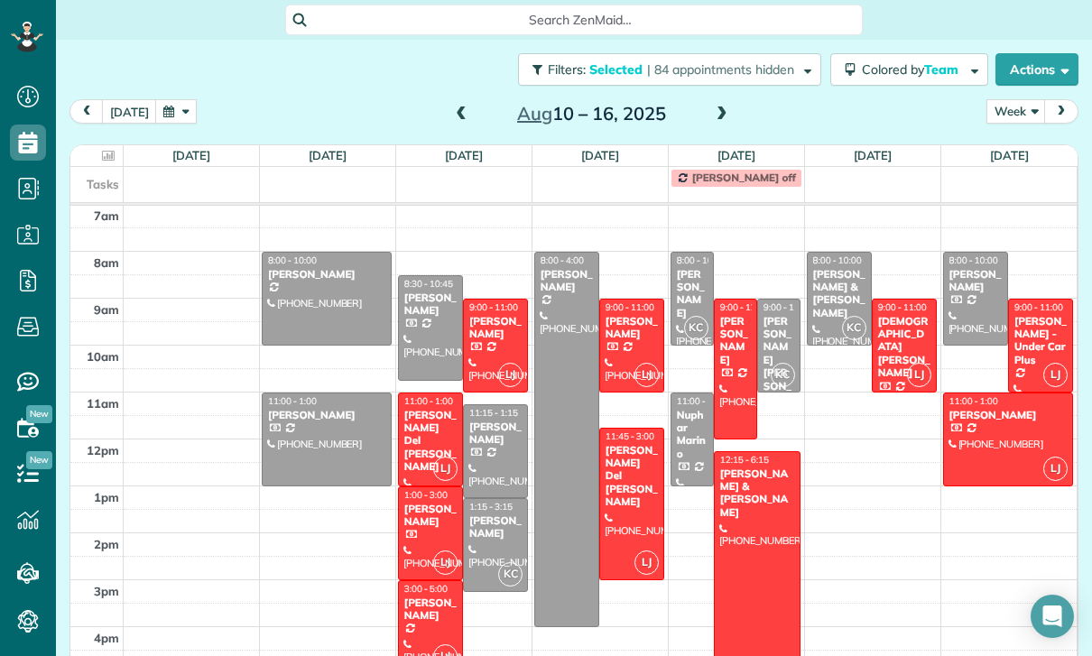
click at [432, 581] on div at bounding box center [430, 627] width 63 height 92
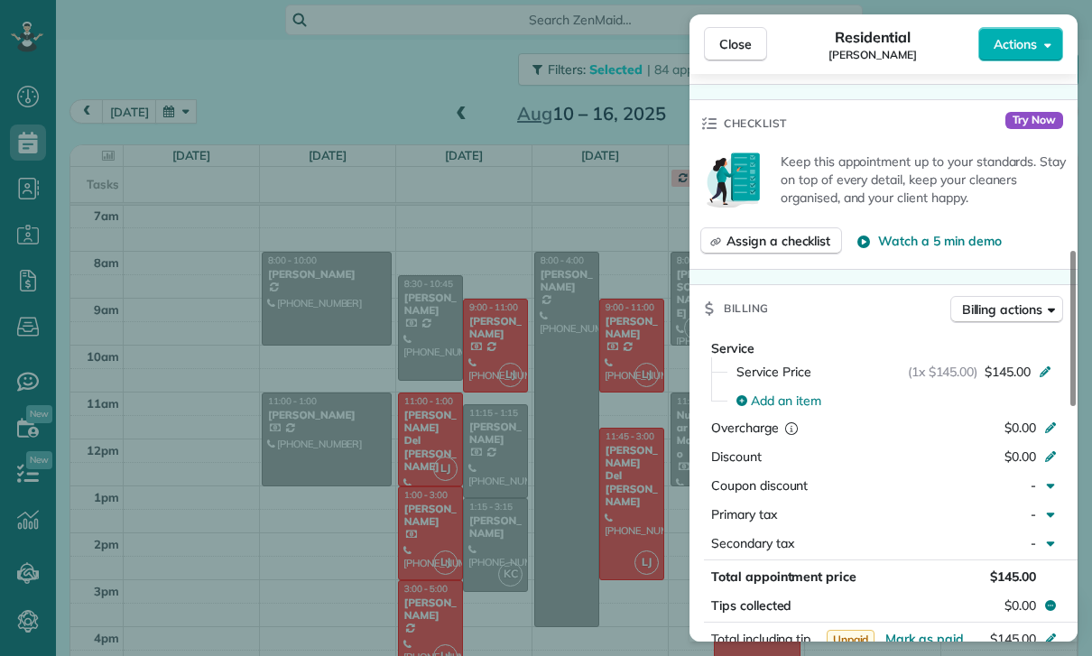
scroll to position [782, 0]
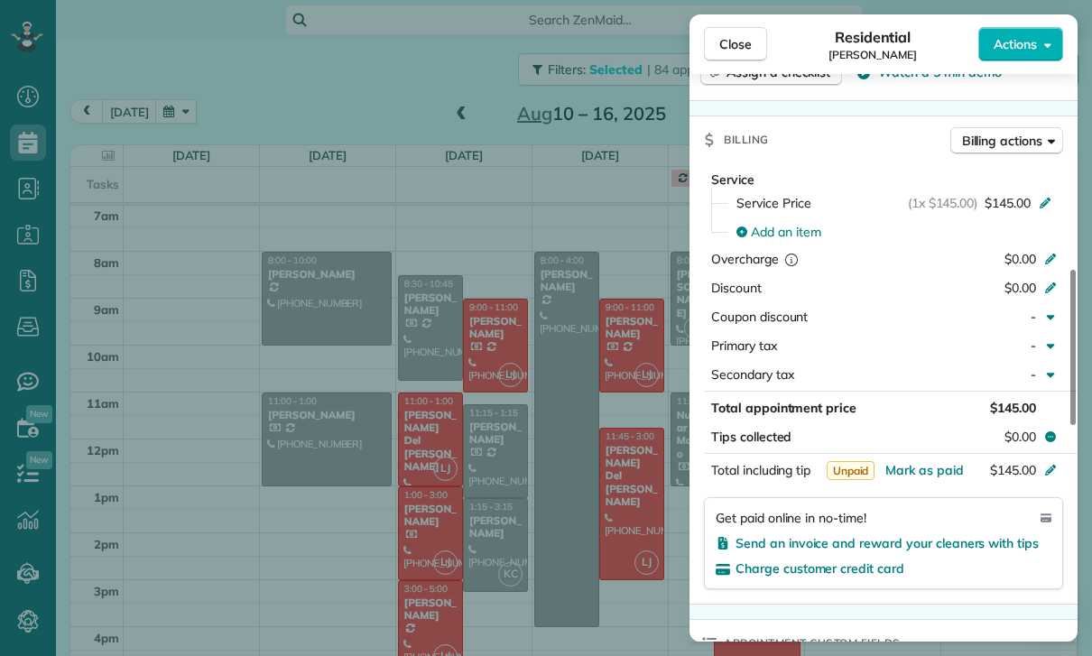
click at [625, 531] on div "Close Residential [PERSON_NAME] Actions Status Yet to Confirm [PERSON_NAME] · O…" at bounding box center [546, 328] width 1092 height 656
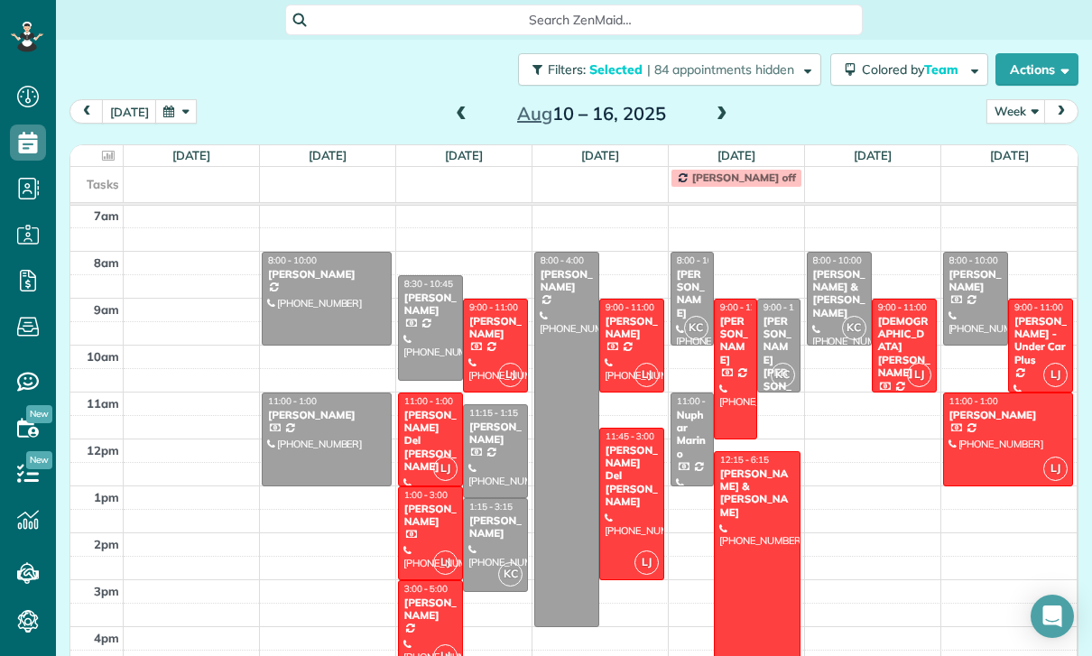
click at [751, 515] on div at bounding box center [757, 592] width 85 height 280
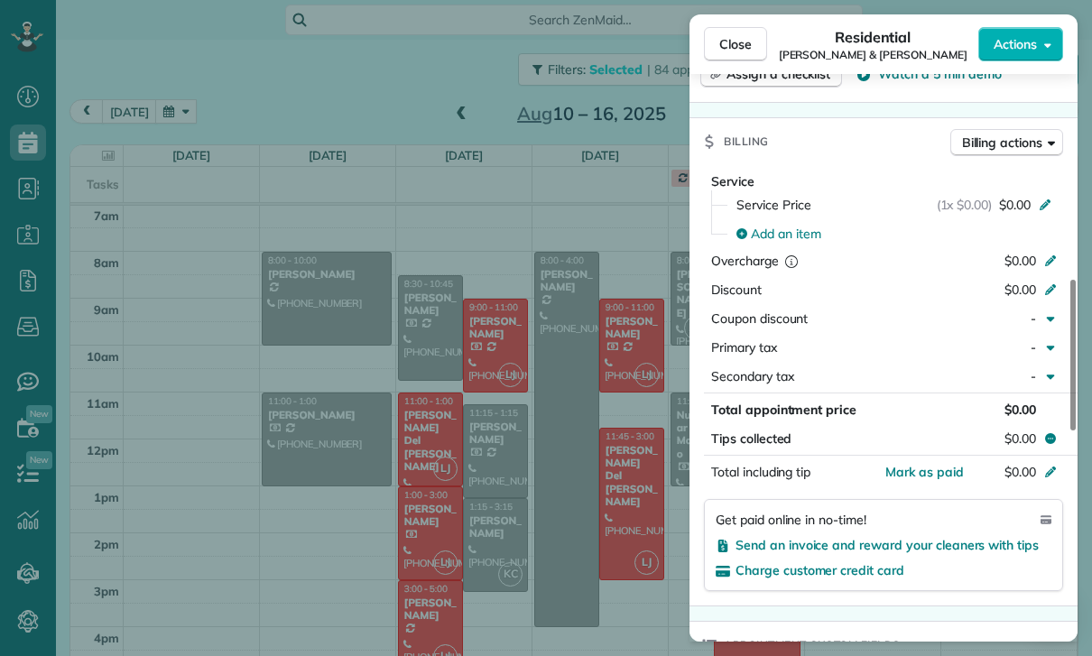
scroll to position [846, 0]
click at [590, 505] on div "Close Residential [PERSON_NAME] & [PERSON_NAME] Actions Status Confirmed [PERSO…" at bounding box center [546, 328] width 1092 height 656
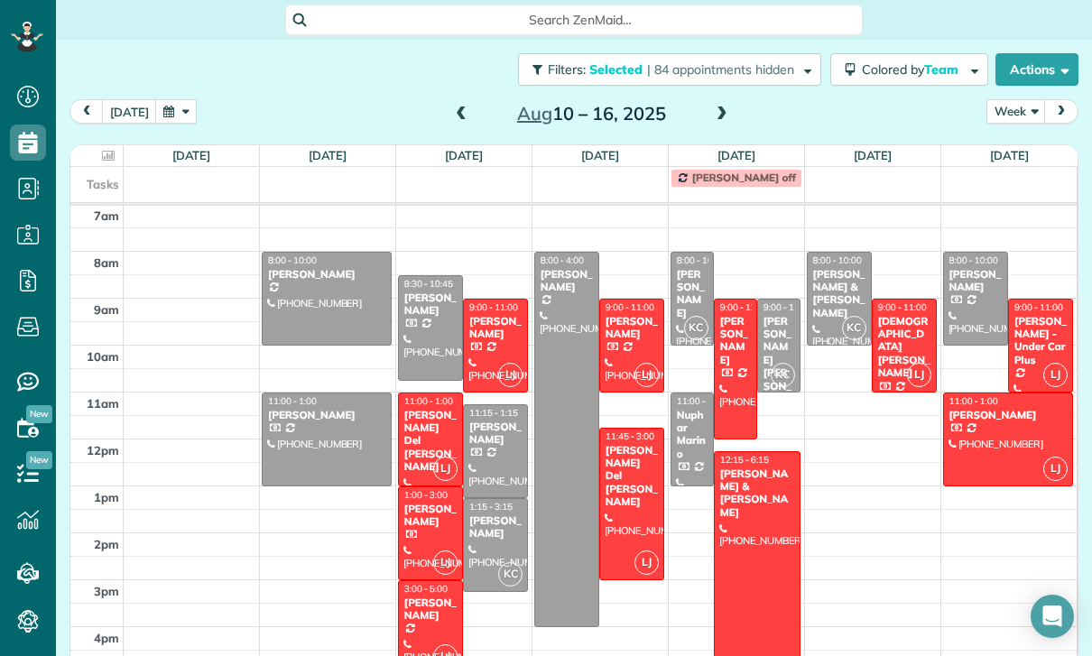
click at [904, 315] on div "[DEMOGRAPHIC_DATA][PERSON_NAME]" at bounding box center [904, 347] width 54 height 65
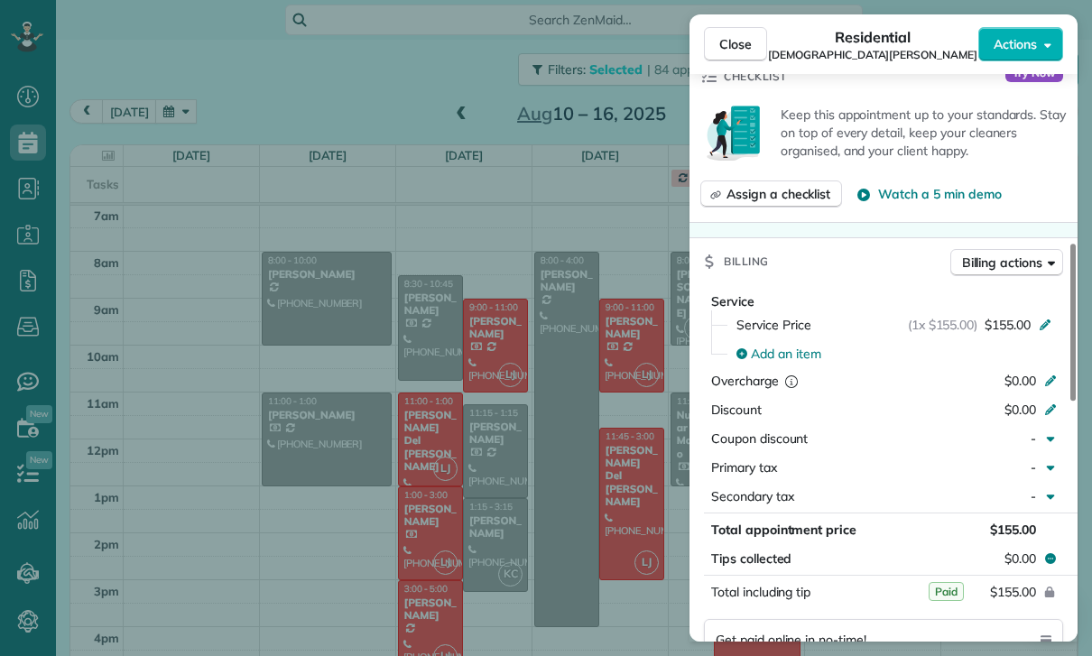
scroll to position [837, 0]
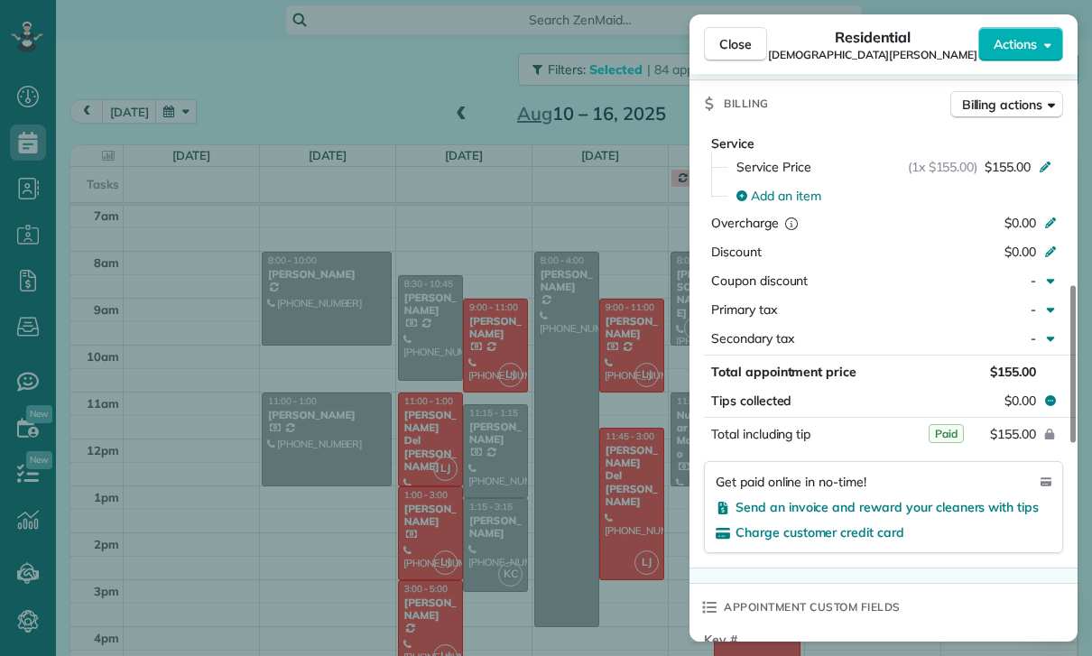
click at [350, 452] on div "Close Residential [DEMOGRAPHIC_DATA][PERSON_NAME] Actions Status Confirmed [DEM…" at bounding box center [546, 328] width 1092 height 656
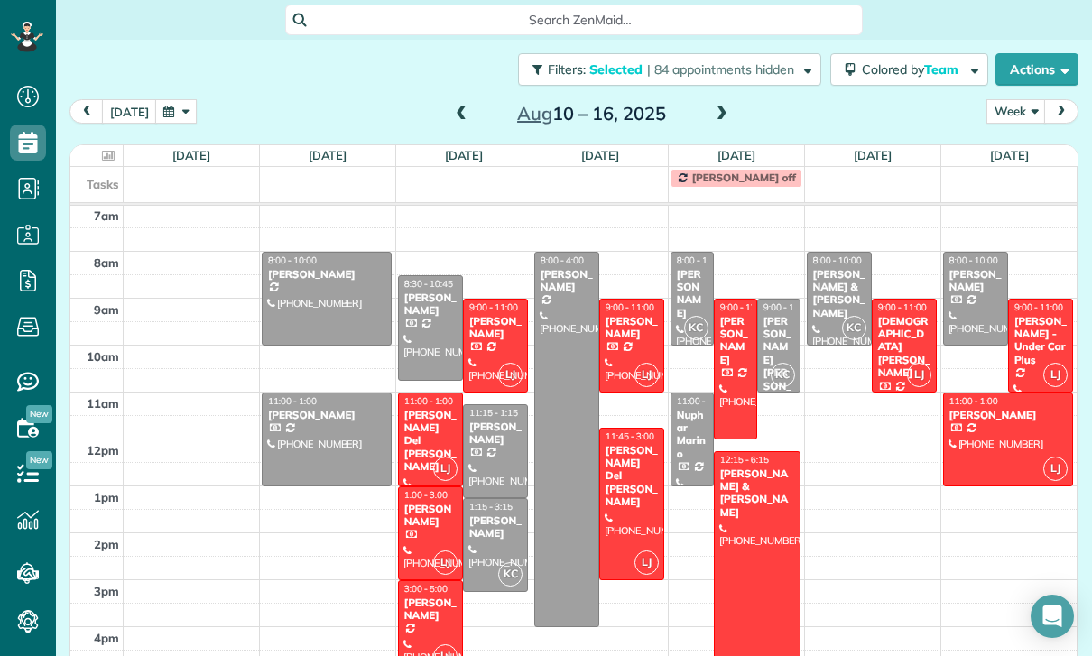
click at [335, 253] on div at bounding box center [327, 299] width 128 height 92
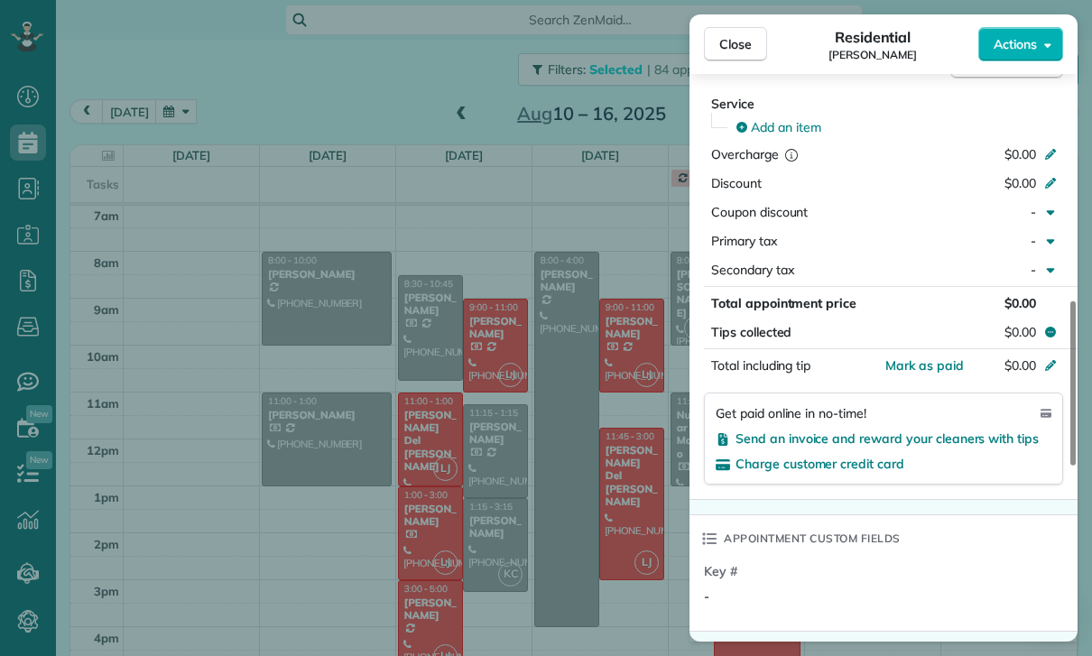
scroll to position [860, 0]
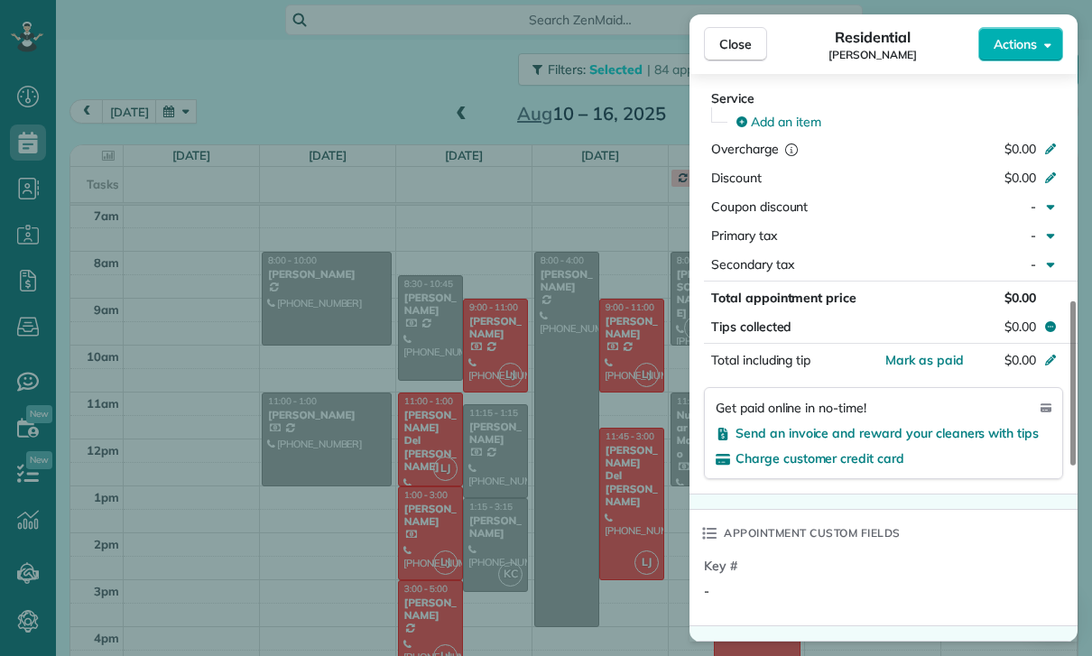
click at [620, 535] on div "Close Residential [PERSON_NAME] Actions Status Confirmed [PERSON_NAME] · Open p…" at bounding box center [546, 328] width 1092 height 656
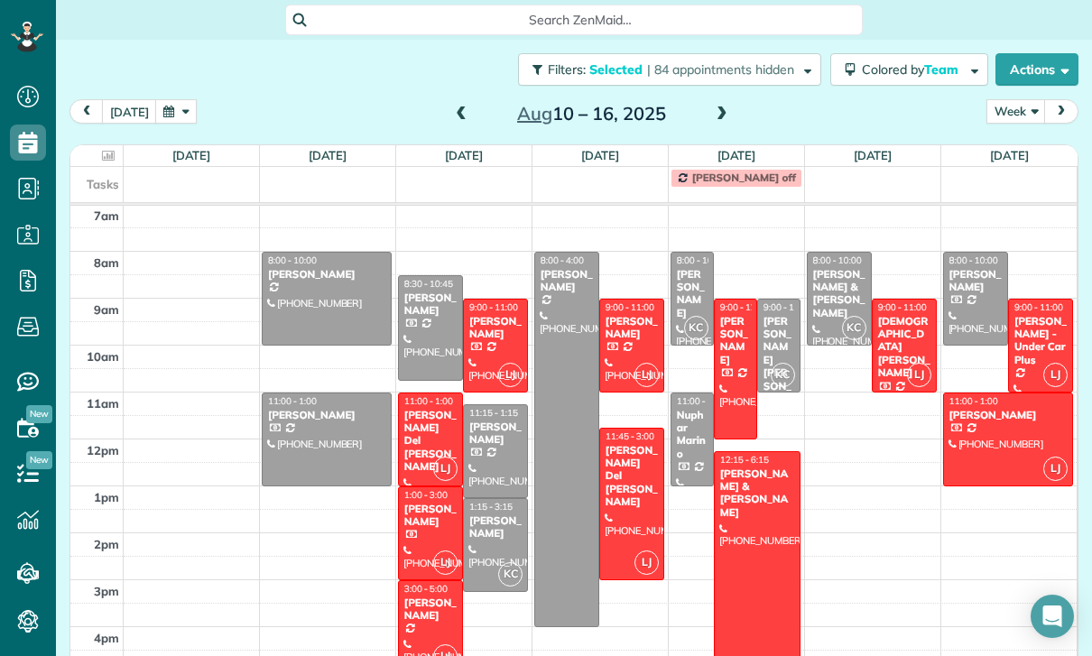
click at [498, 514] on div "[PERSON_NAME]" at bounding box center [495, 527] width 54 height 26
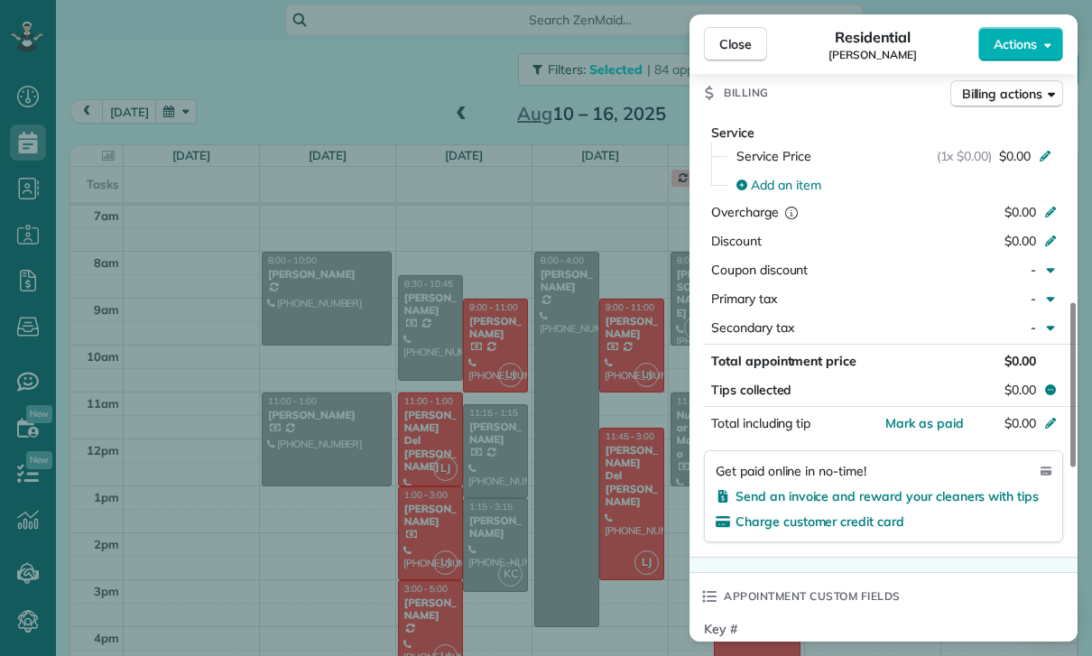
scroll to position [869, 0]
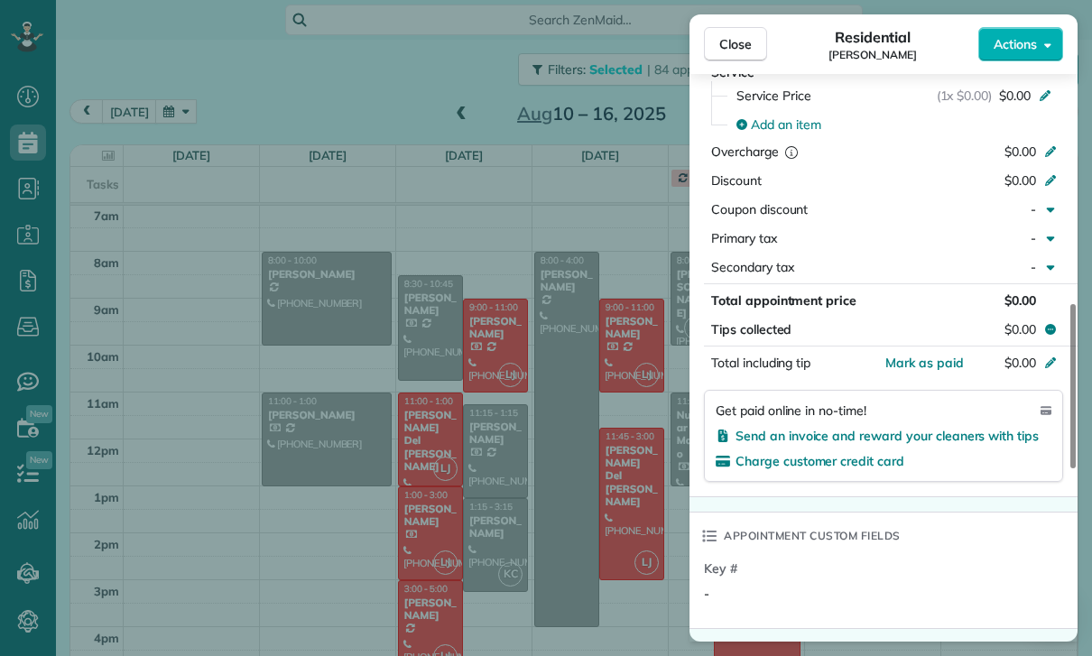
click at [604, 551] on div "Close Residential [PERSON_NAME] Actions Status Confirmed [PERSON_NAME] · Open p…" at bounding box center [546, 328] width 1092 height 656
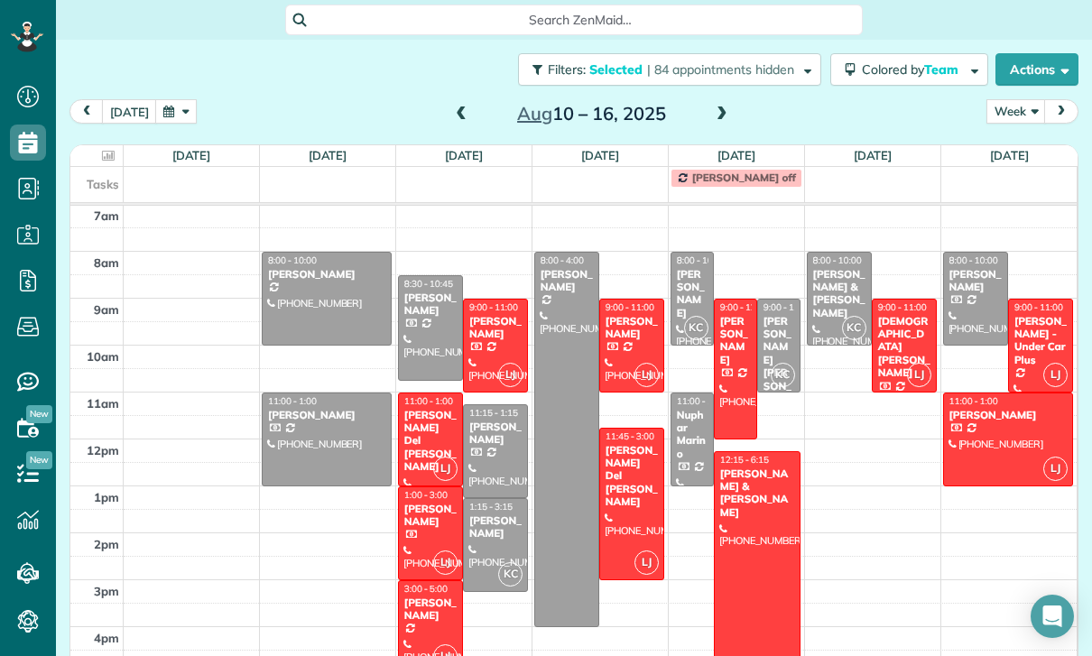
click at [555, 394] on div at bounding box center [566, 440] width 63 height 374
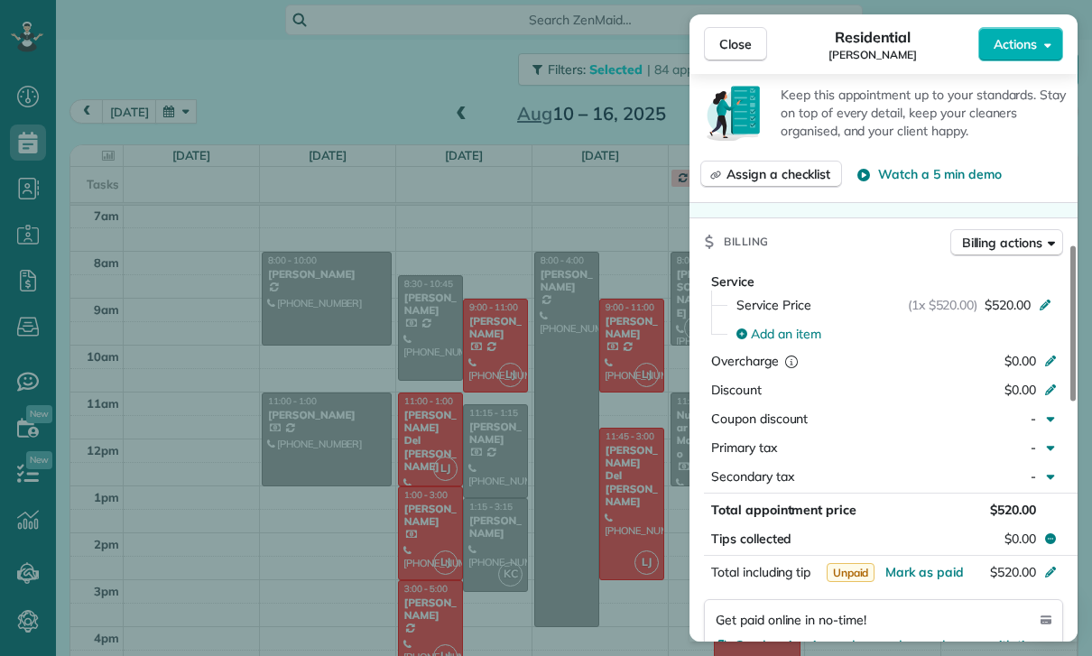
scroll to position [745, 0]
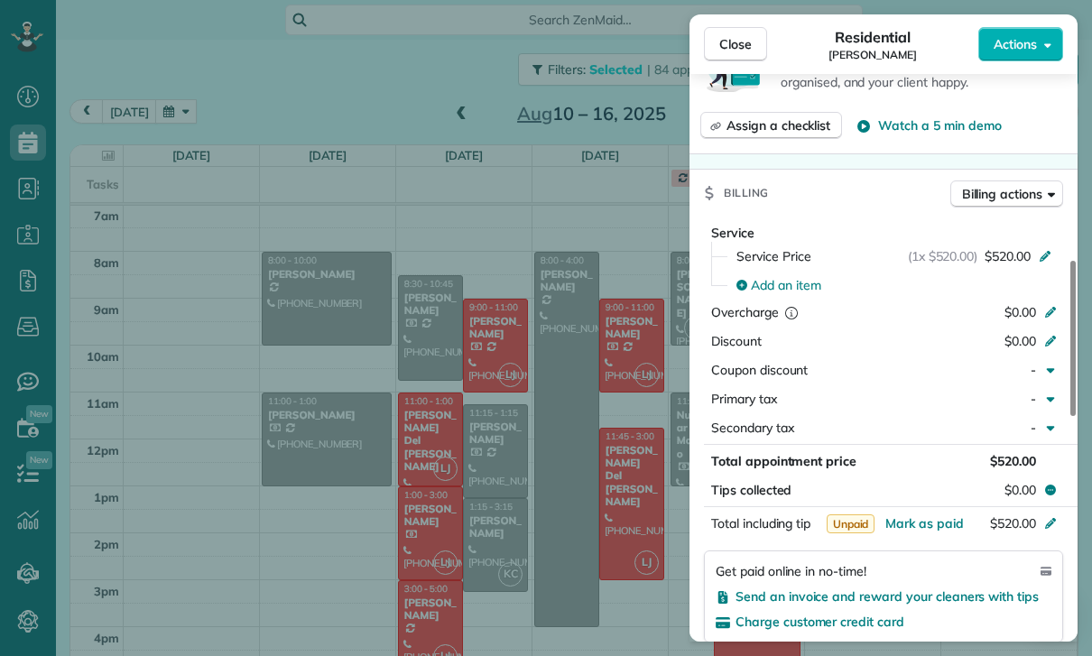
click at [591, 556] on div "Close Residential [PERSON_NAME] Actions Status Yet to Confirm [PERSON_NAME] · O…" at bounding box center [546, 328] width 1092 height 656
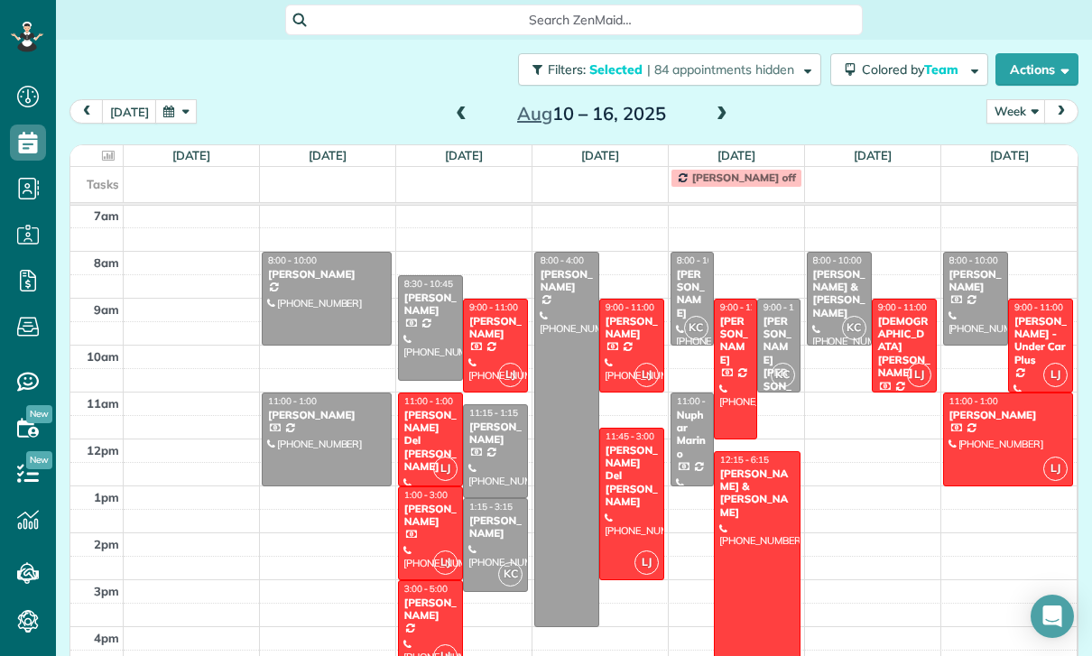
click at [451, 106] on span at bounding box center [461, 114] width 20 height 16
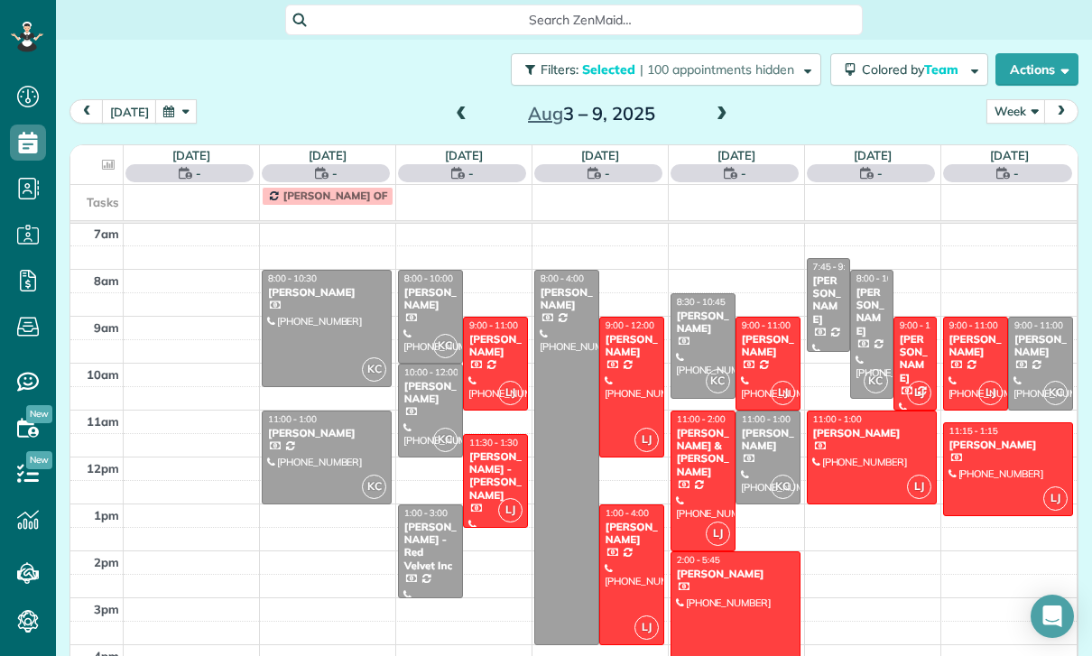
scroll to position [142, 0]
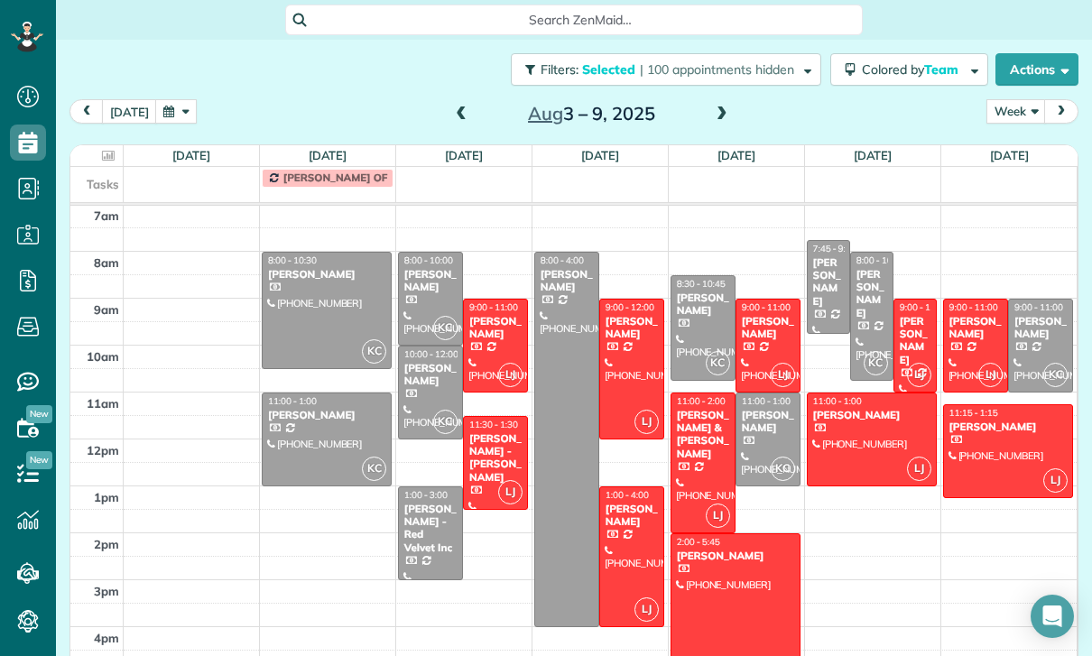
click at [432, 253] on div at bounding box center [430, 299] width 63 height 92
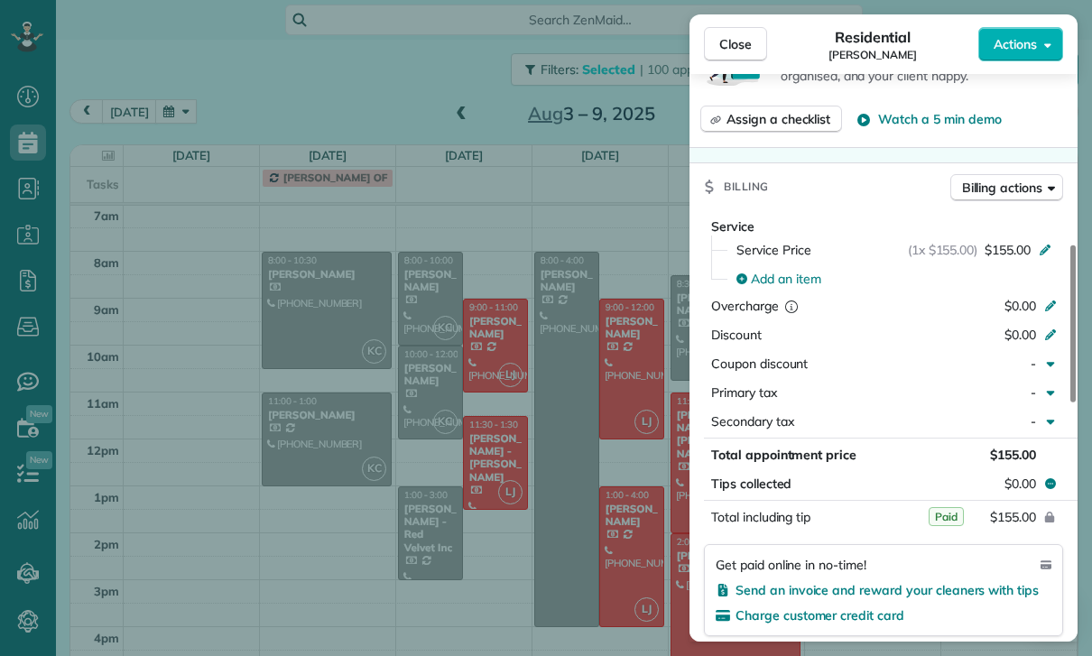
scroll to position [786, 0]
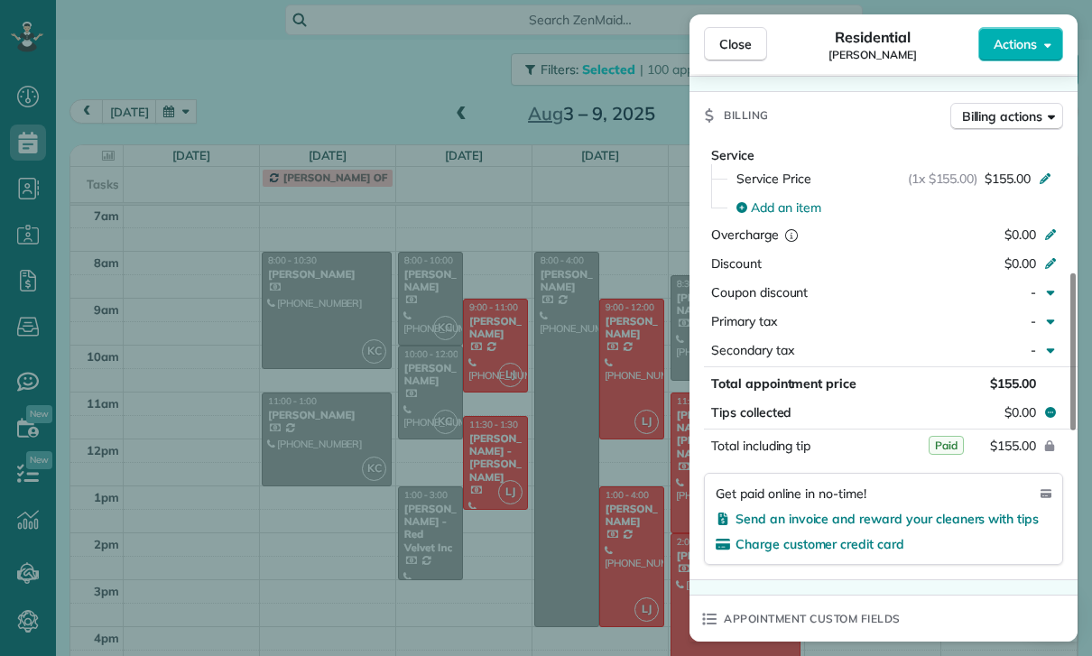
click at [570, 527] on div "Close Residential [PERSON_NAME] Actions Status Confirmed [PERSON_NAME] · Open p…" at bounding box center [546, 328] width 1092 height 656
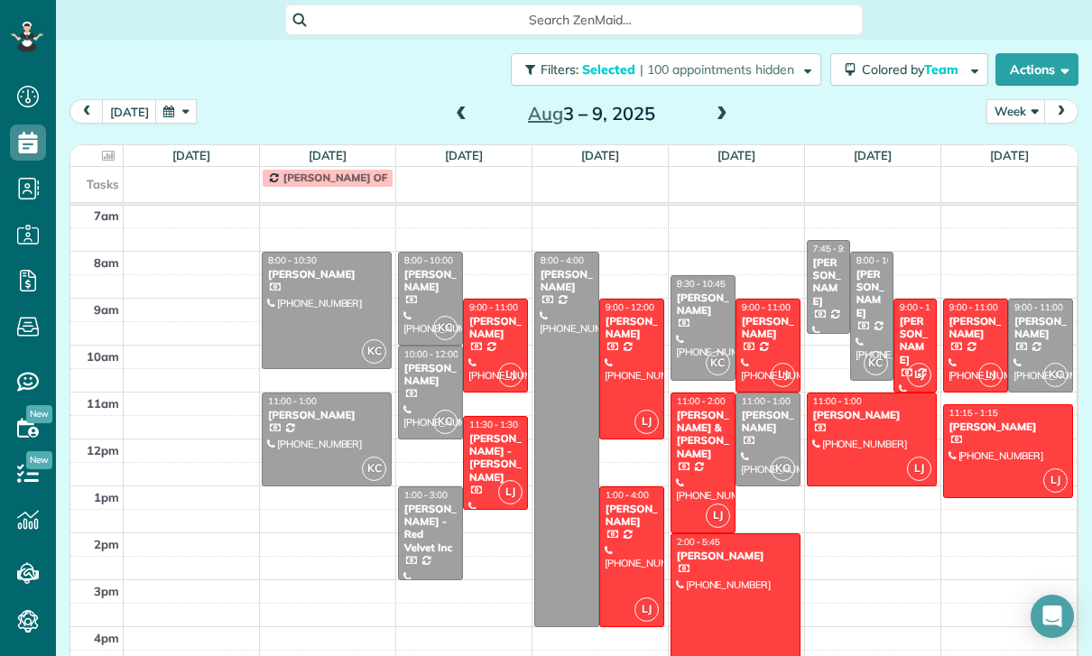
click at [771, 394] on div at bounding box center [767, 440] width 63 height 92
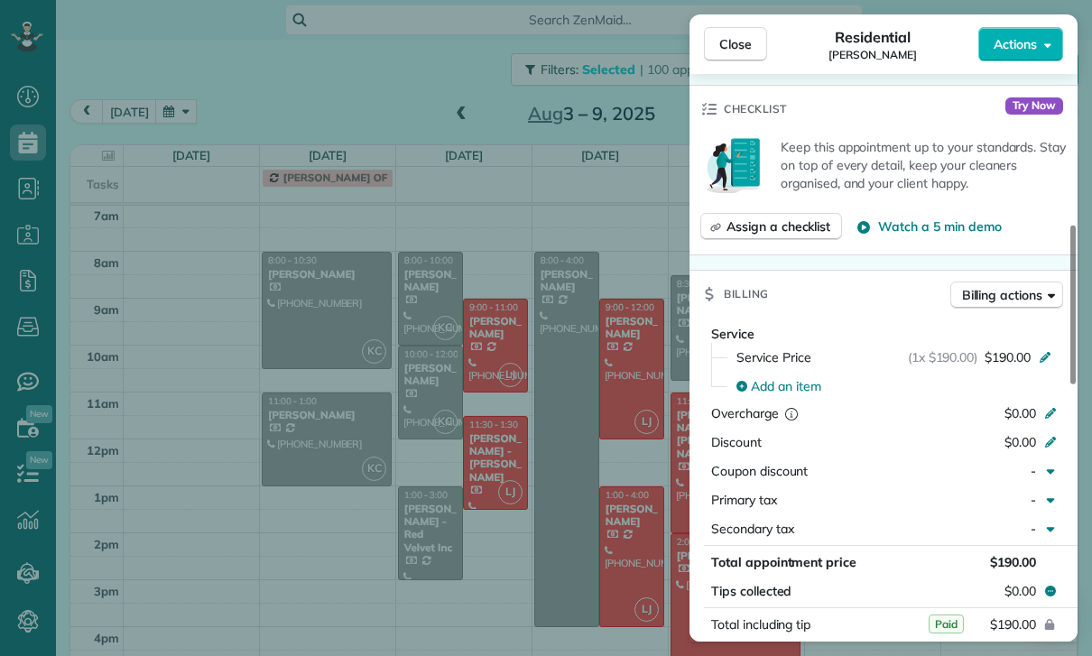
scroll to position [761, 0]
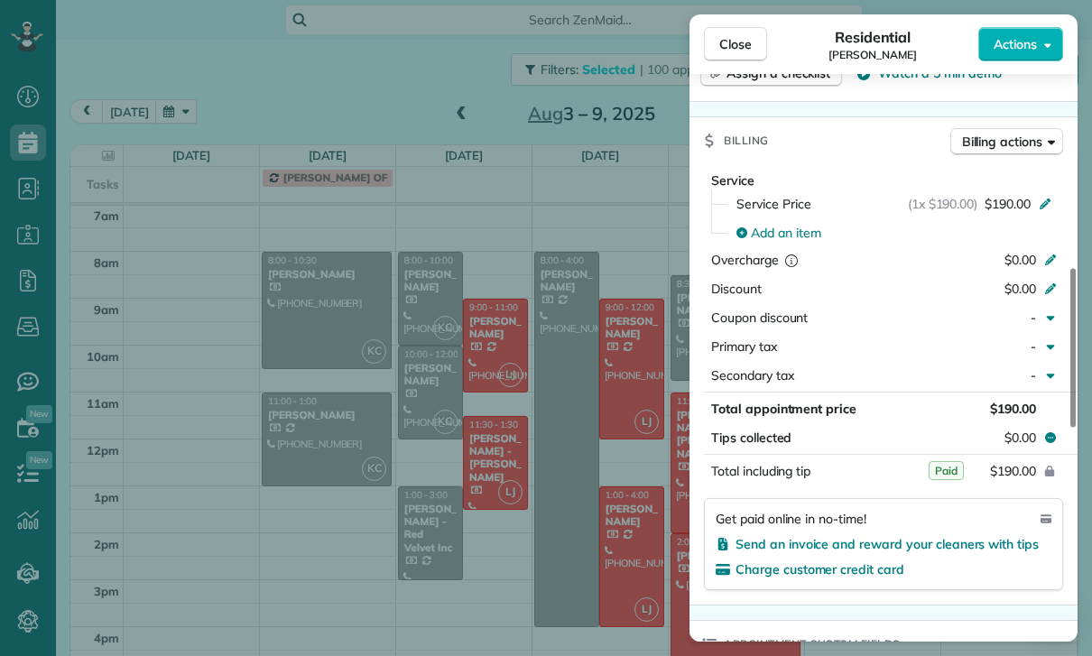
click at [526, 498] on div "Close Residential [PERSON_NAME] Actions Status Confirmed [PERSON_NAME] · Open p…" at bounding box center [546, 328] width 1092 height 656
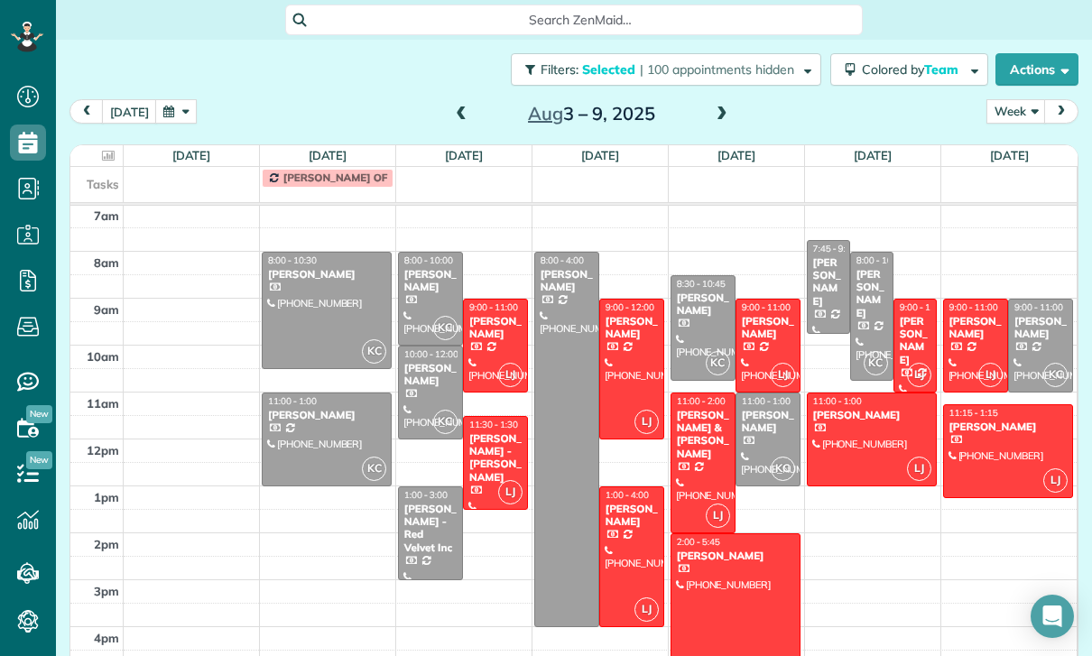
click at [968, 315] on div "[PERSON_NAME]" at bounding box center [976, 328] width 54 height 26
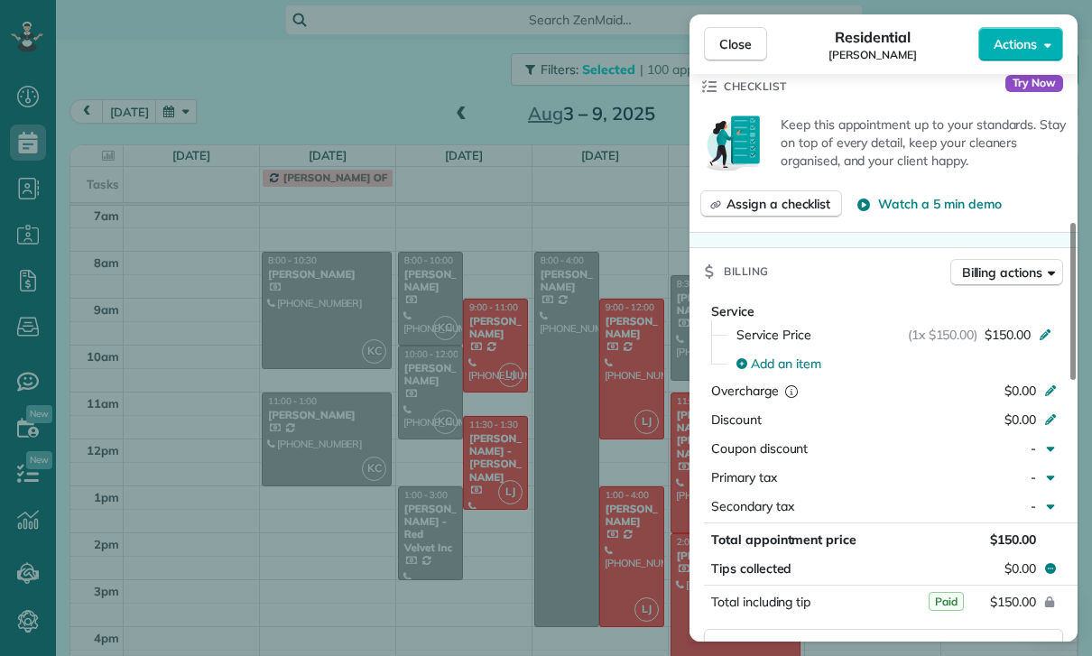
scroll to position [716, 0]
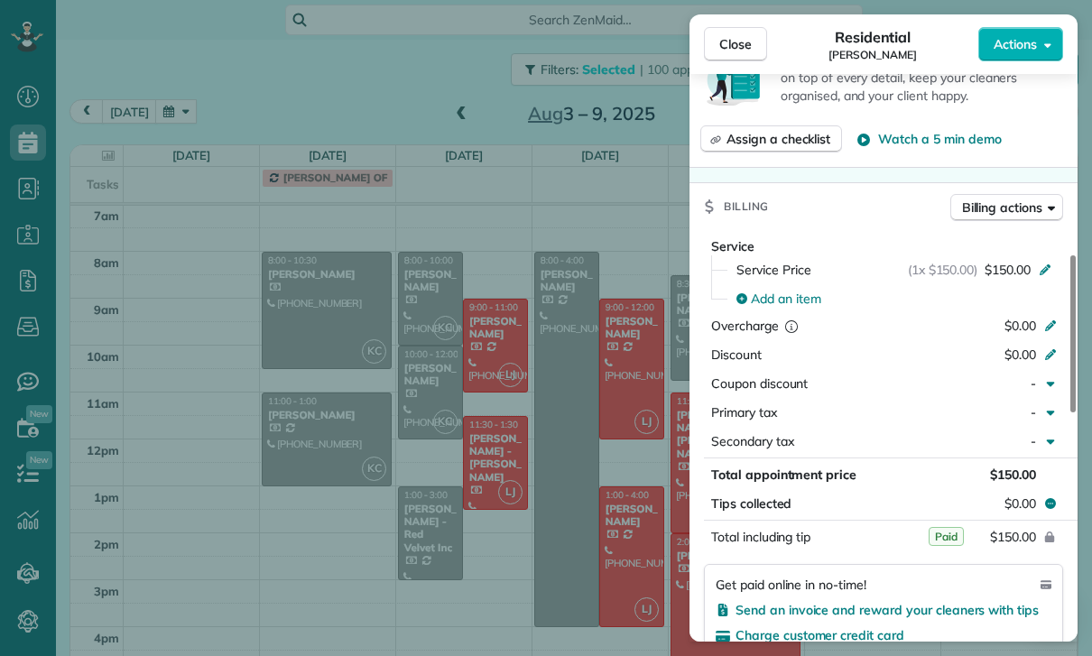
click at [506, 308] on div "Close Residential [PERSON_NAME] Actions Status Confirmed [PERSON_NAME] · Open p…" at bounding box center [546, 328] width 1092 height 656
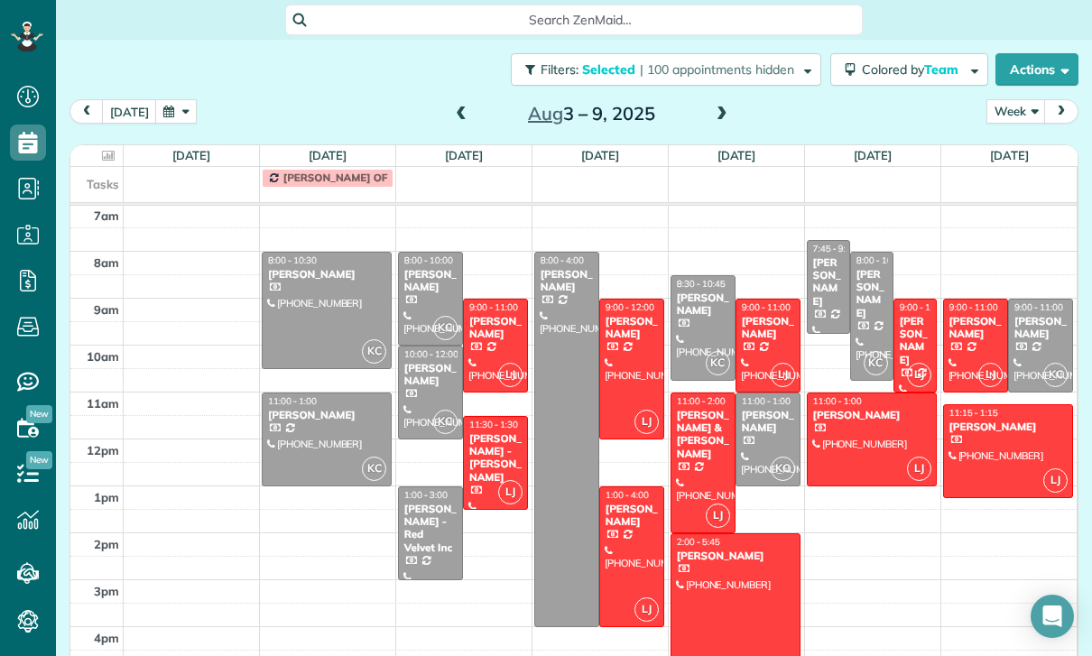
click at [451, 106] on span at bounding box center [461, 114] width 20 height 16
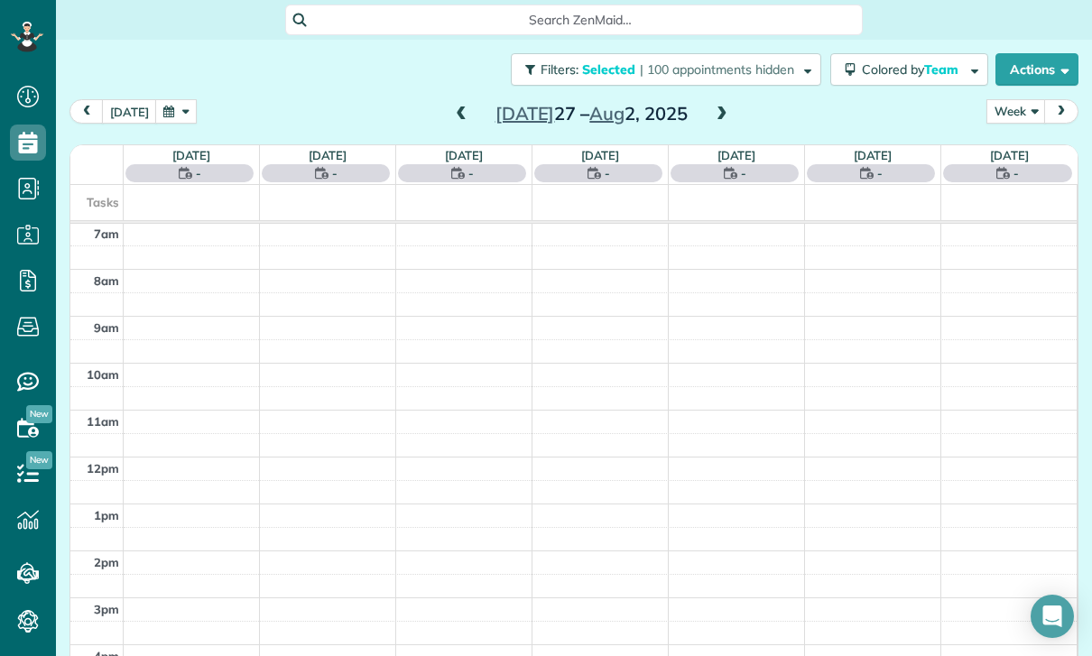
scroll to position [142, 0]
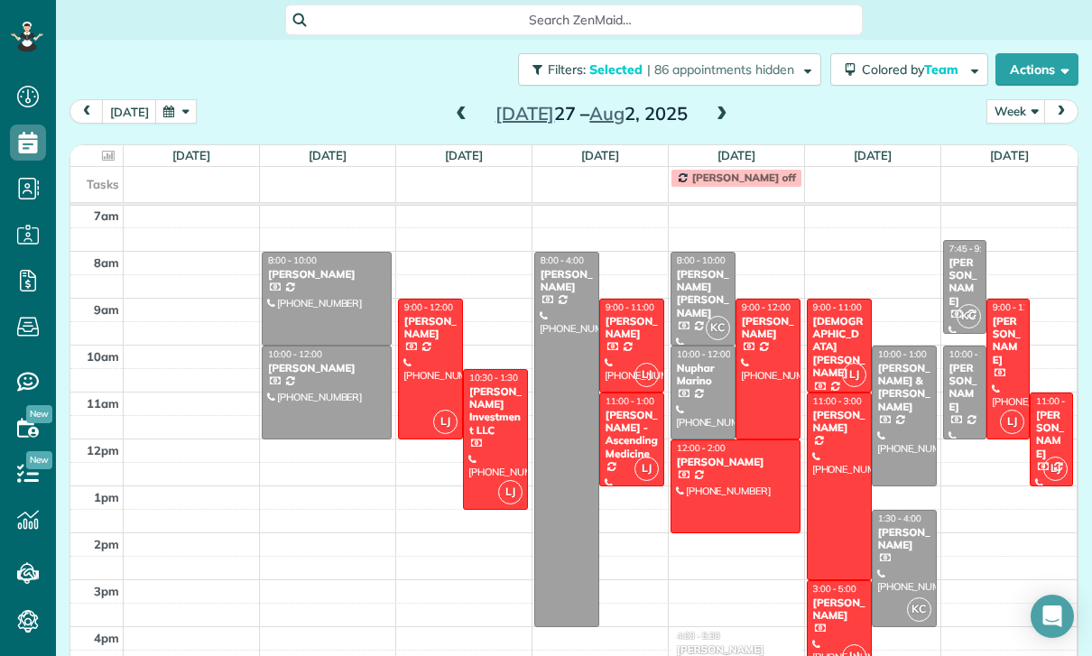
click at [832, 315] on div "[DEMOGRAPHIC_DATA][PERSON_NAME]" at bounding box center [839, 347] width 54 height 65
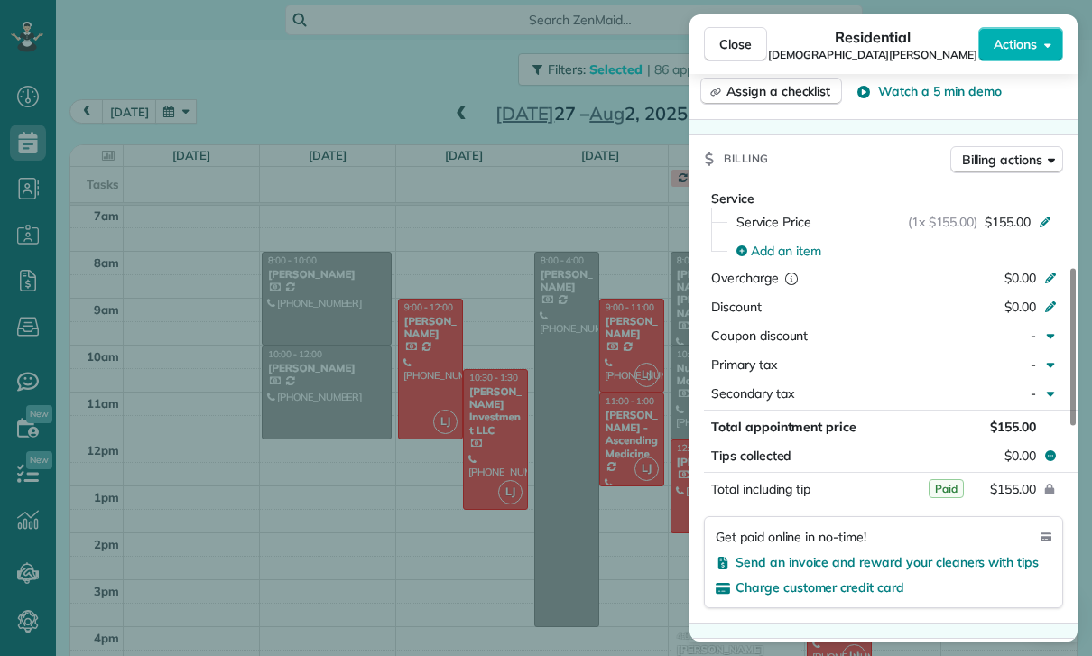
scroll to position [799, 0]
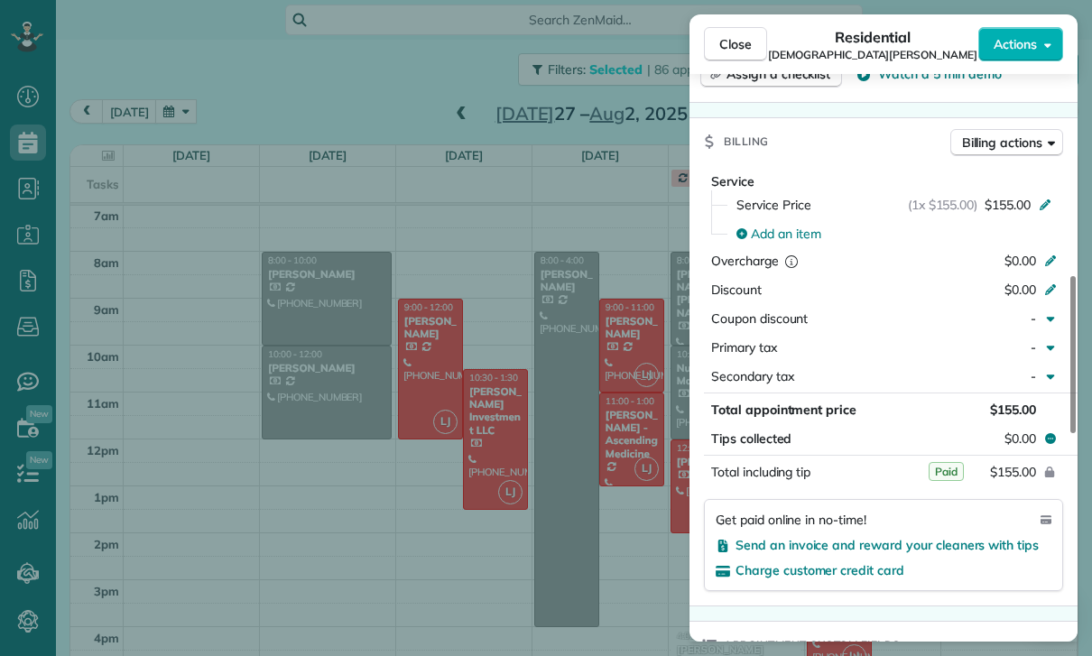
click at [595, 528] on div "Close Residential [DEMOGRAPHIC_DATA][PERSON_NAME] Actions Status Confirmed [DEM…" at bounding box center [546, 328] width 1092 height 656
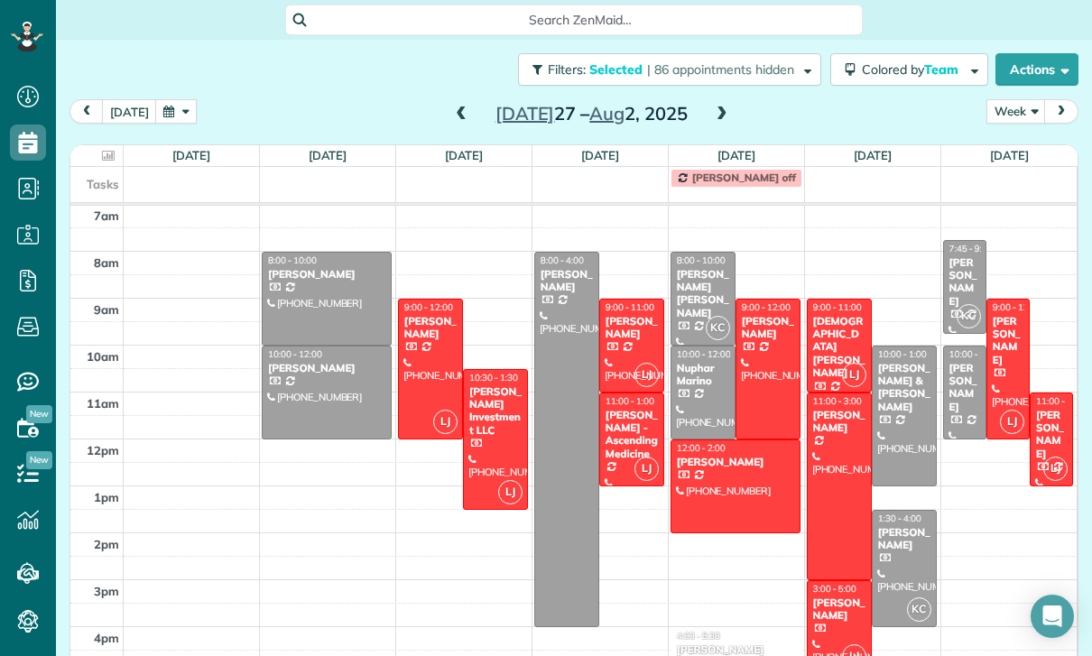
click at [625, 409] on div "[PERSON_NAME] - Ascending Medicine" at bounding box center [632, 435] width 54 height 52
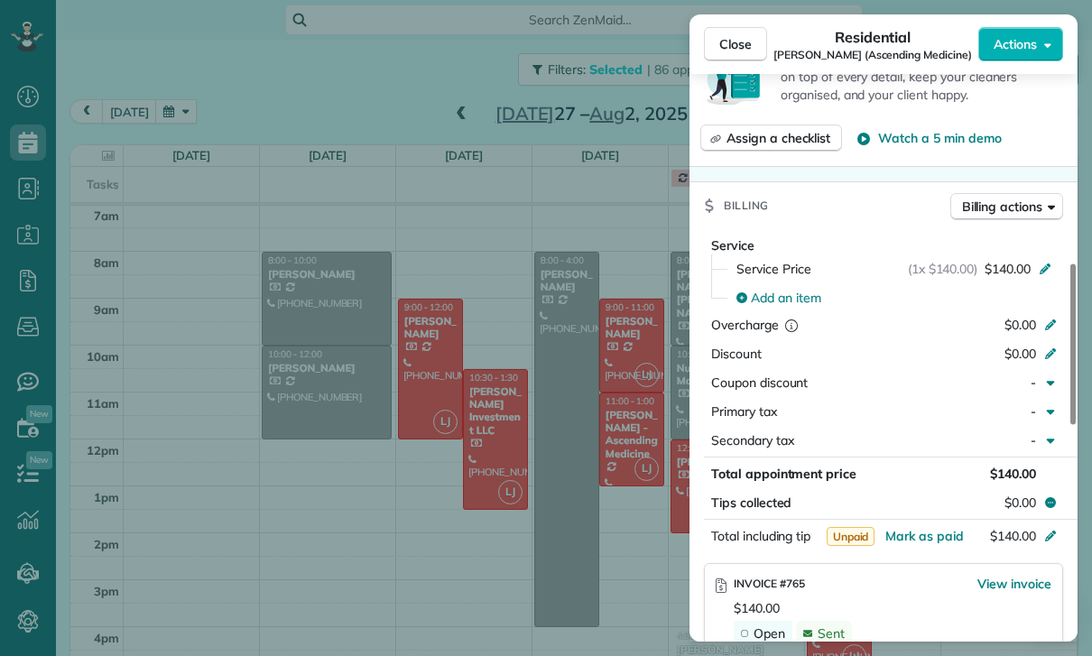
scroll to position [781, 0]
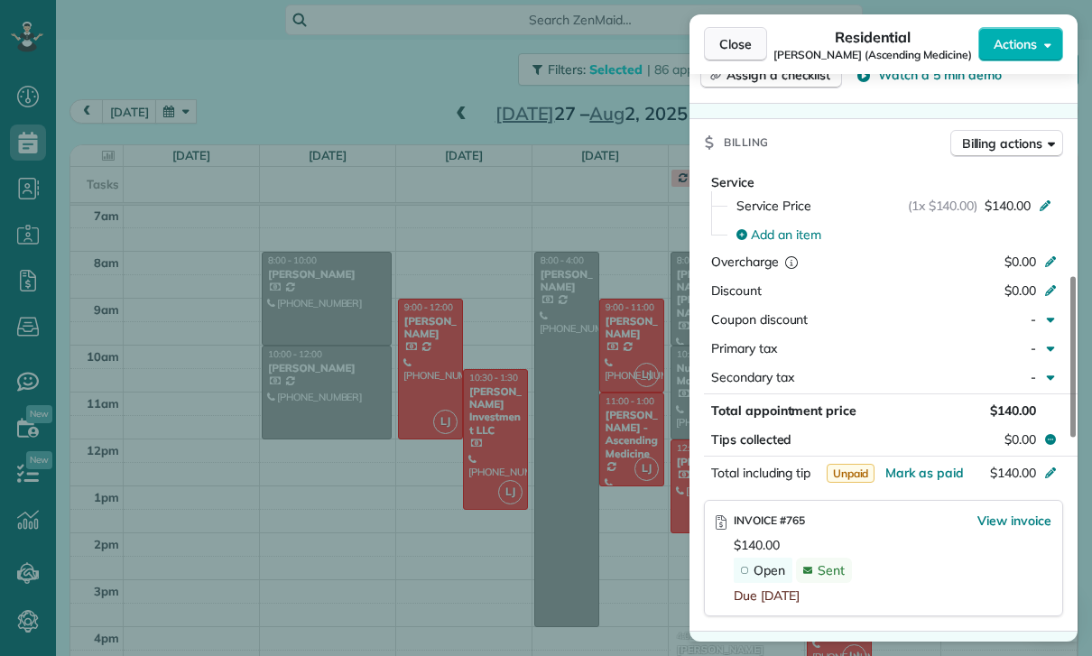
click at [720, 40] on span "Close" at bounding box center [735, 44] width 32 height 18
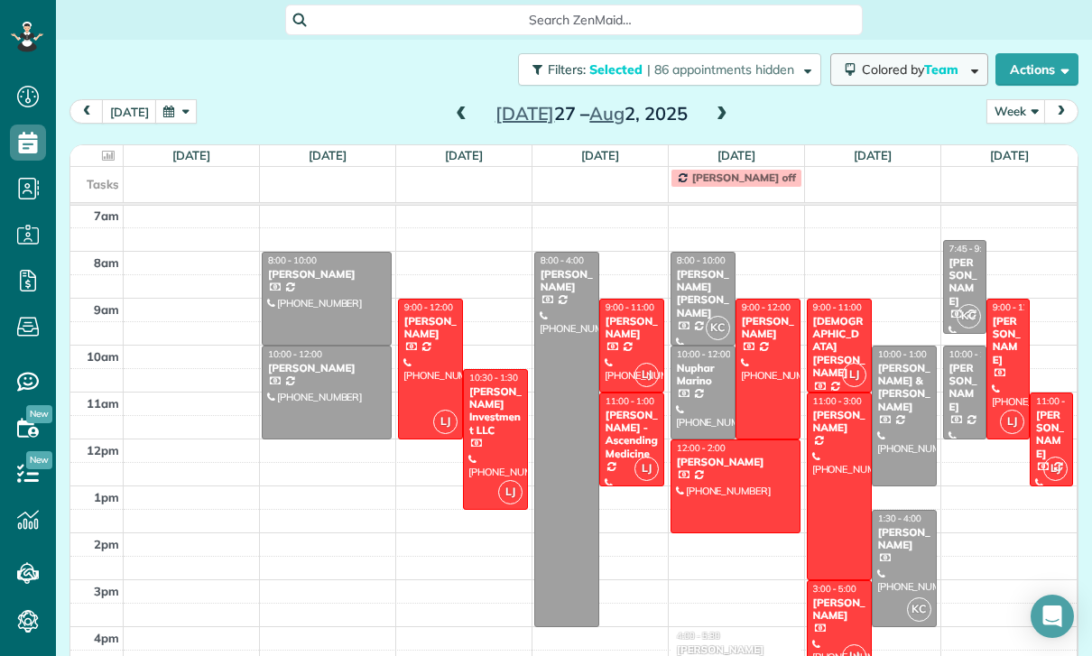
click at [936, 61] on span "Team" at bounding box center [942, 69] width 37 height 16
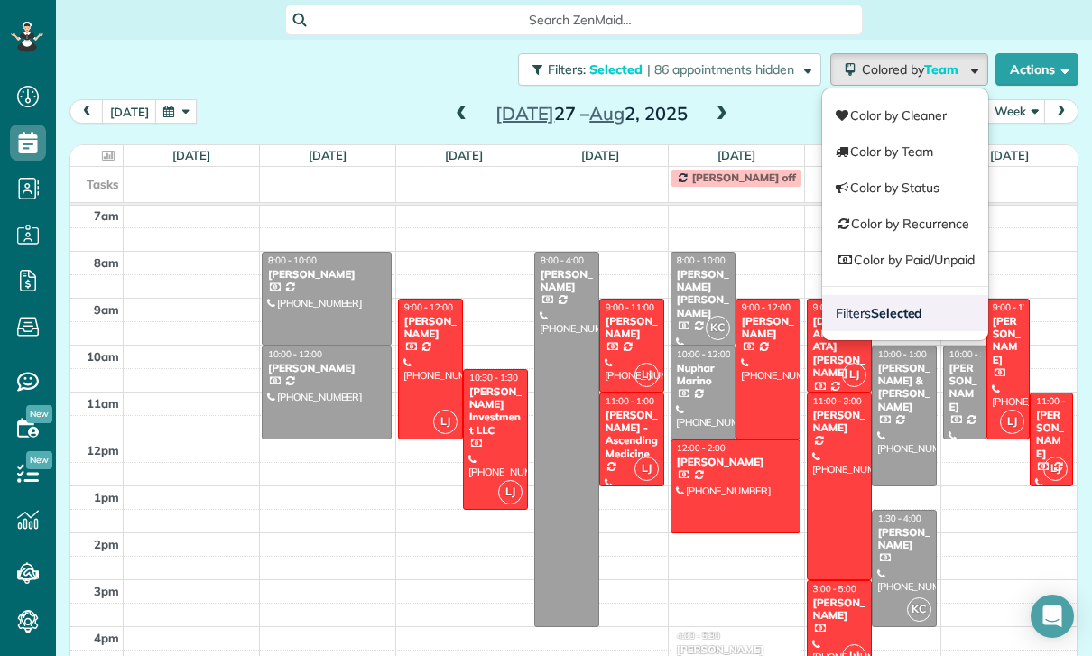
click at [915, 295] on link "Filters Selected" at bounding box center [905, 313] width 166 height 36
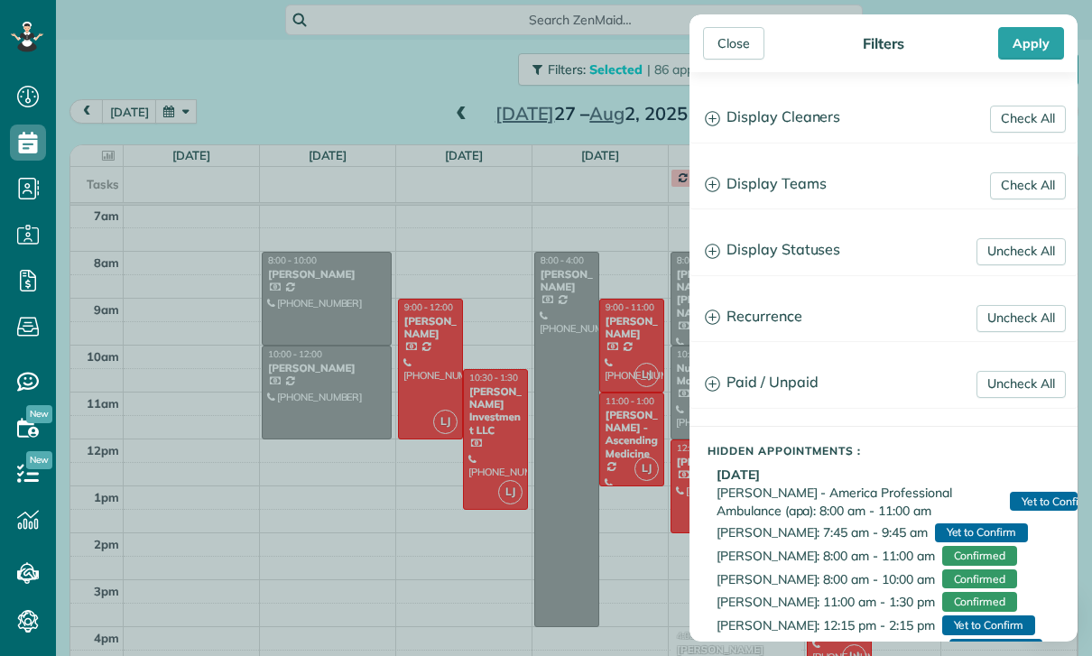
click at [795, 187] on h3 "Display Teams" at bounding box center [883, 185] width 386 height 46
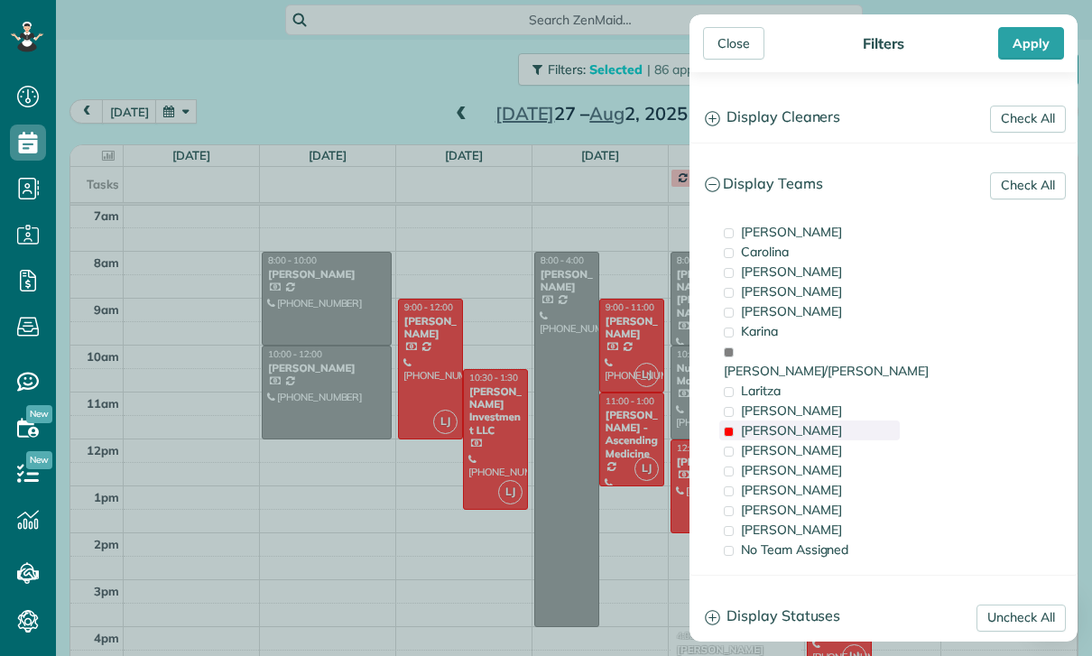
click at [766, 422] on span "[PERSON_NAME]" at bounding box center [791, 430] width 101 height 16
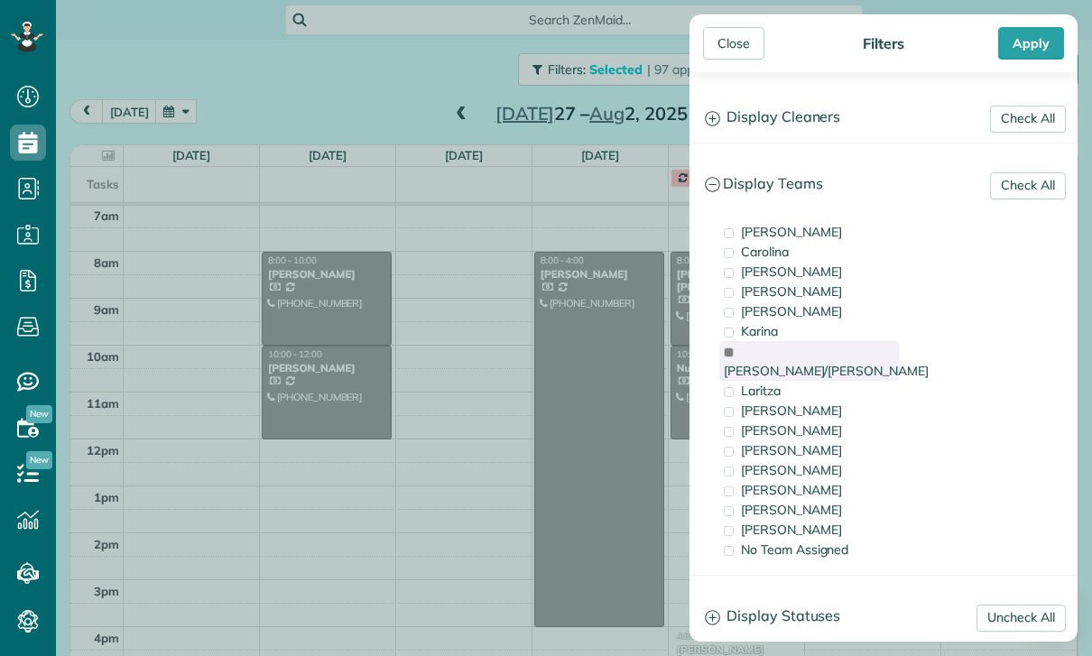
click at [799, 363] on span "[PERSON_NAME]/[PERSON_NAME]" at bounding box center [826, 371] width 205 height 16
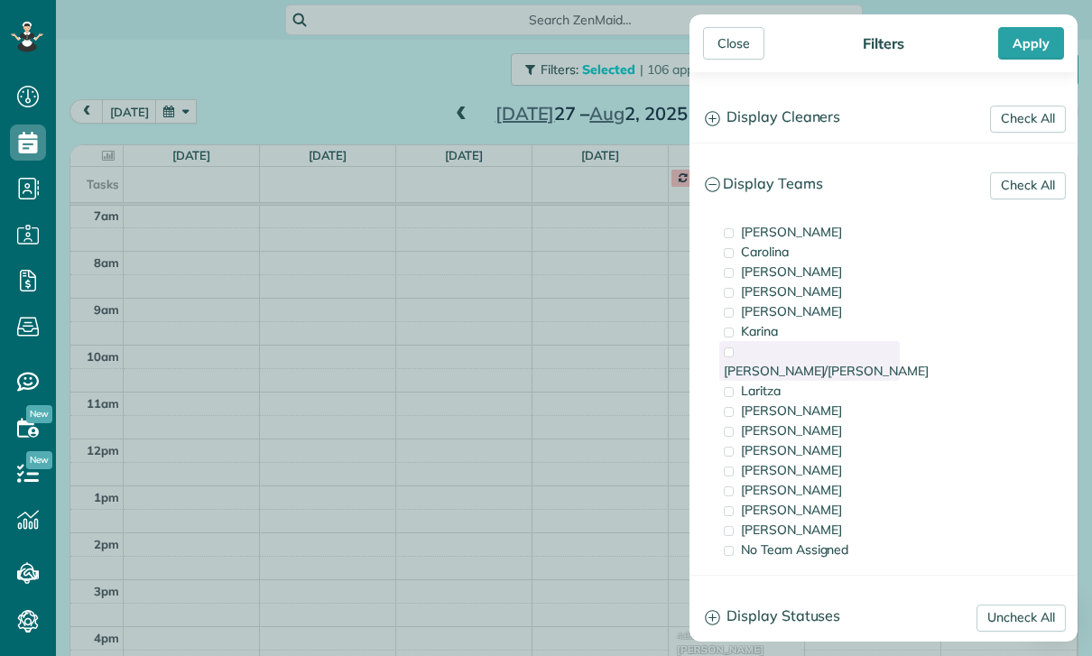
scroll to position [142, 0]
click at [779, 520] on div "[PERSON_NAME]" at bounding box center [809, 530] width 181 height 20
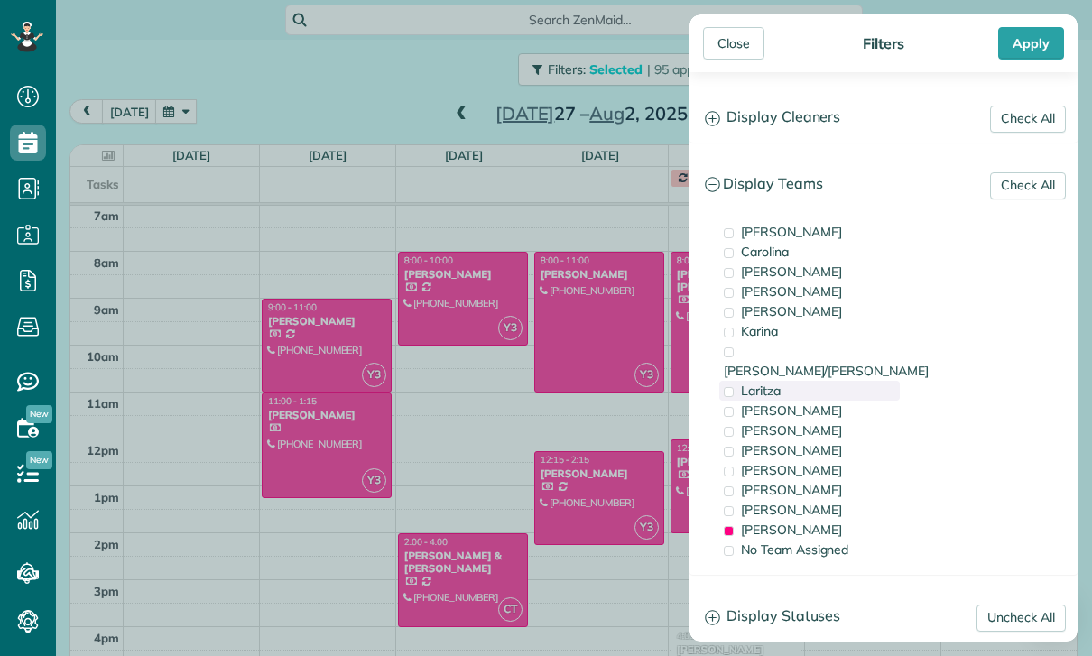
click at [797, 381] on div "Laritza" at bounding box center [809, 391] width 181 height 20
click at [1030, 41] on div "Apply" at bounding box center [1031, 43] width 66 height 32
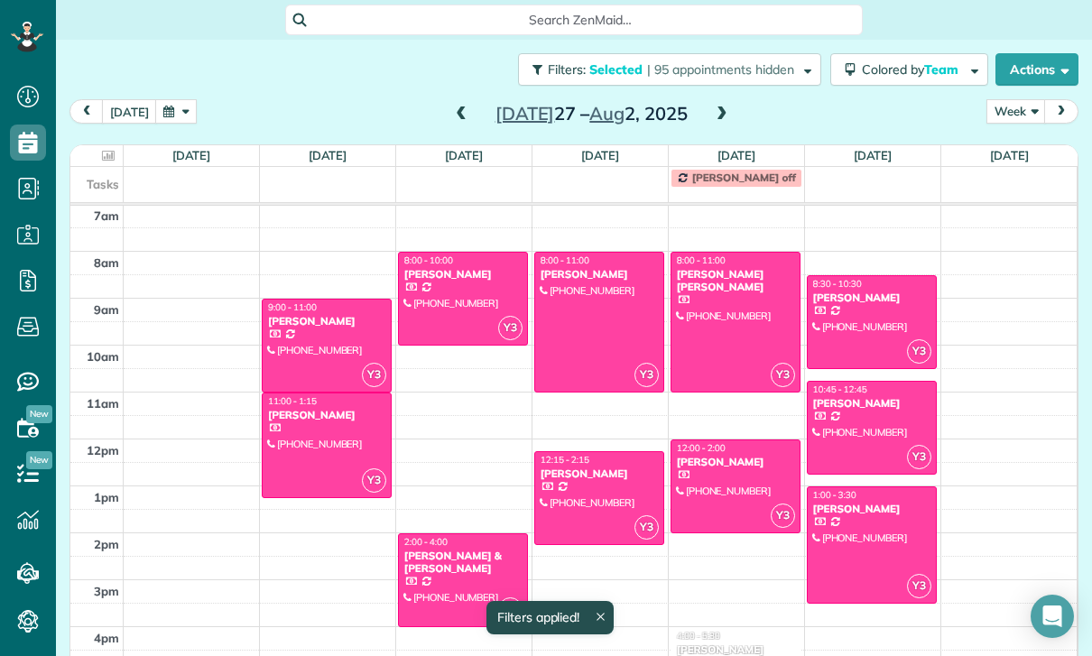
click at [166, 40] on div "Filters: Selected | 95 appointments hidden Colored by Team Color by Cleaner Col…" at bounding box center [574, 70] width 1036 height 60
click at [175, 99] on button "button" at bounding box center [176, 111] width 42 height 24
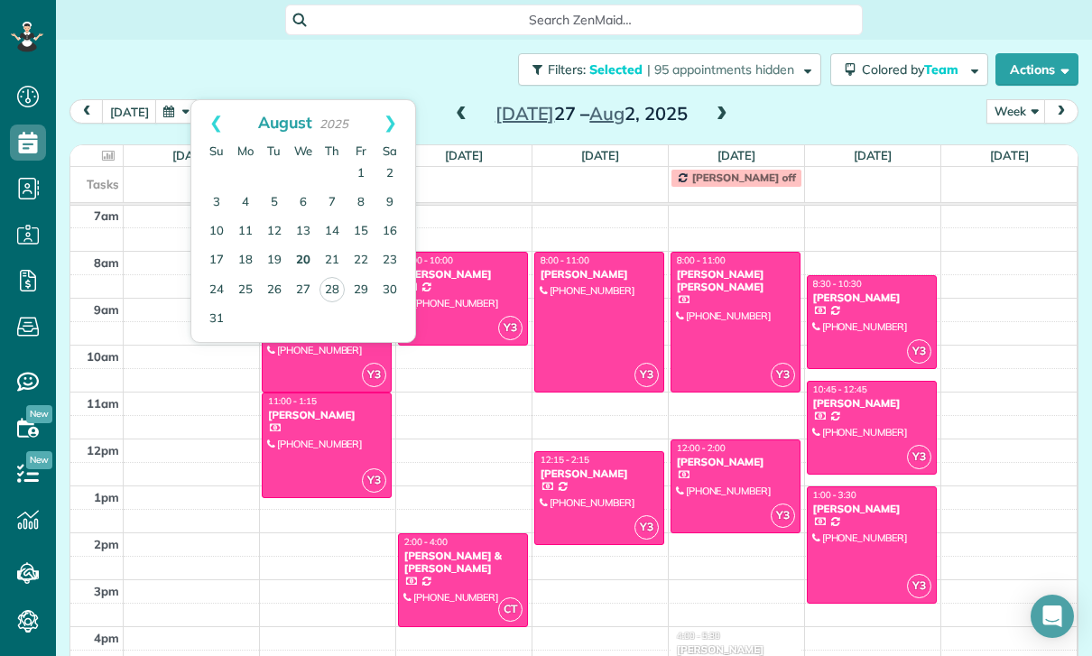
click at [310, 246] on link "20" at bounding box center [303, 260] width 29 height 29
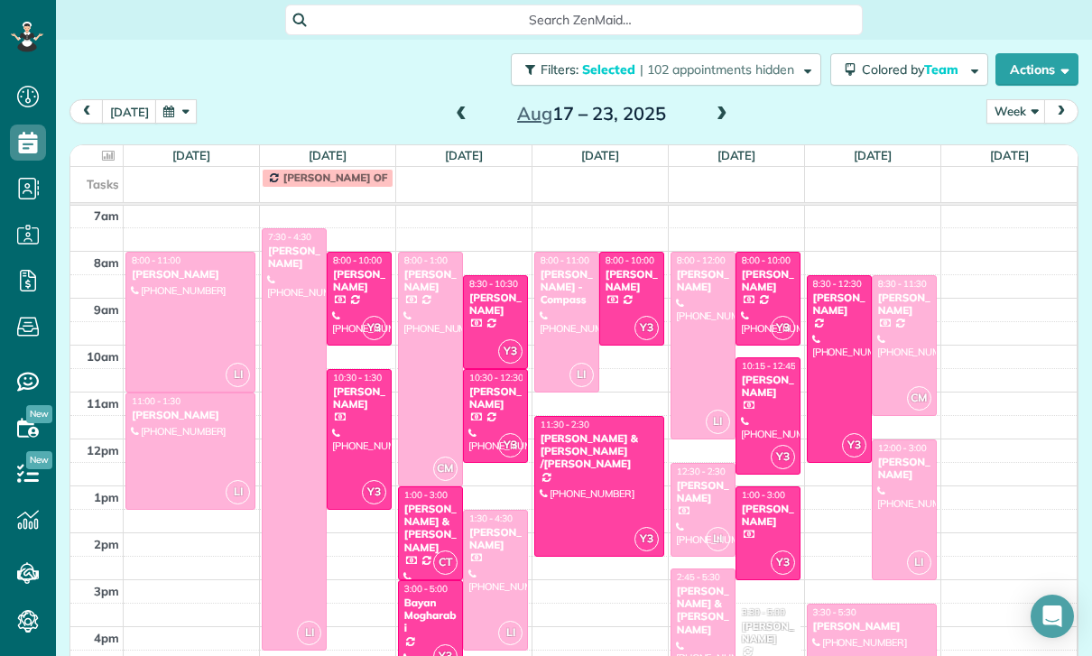
click at [431, 597] on div "Bayan Mogharabi" at bounding box center [430, 616] width 54 height 39
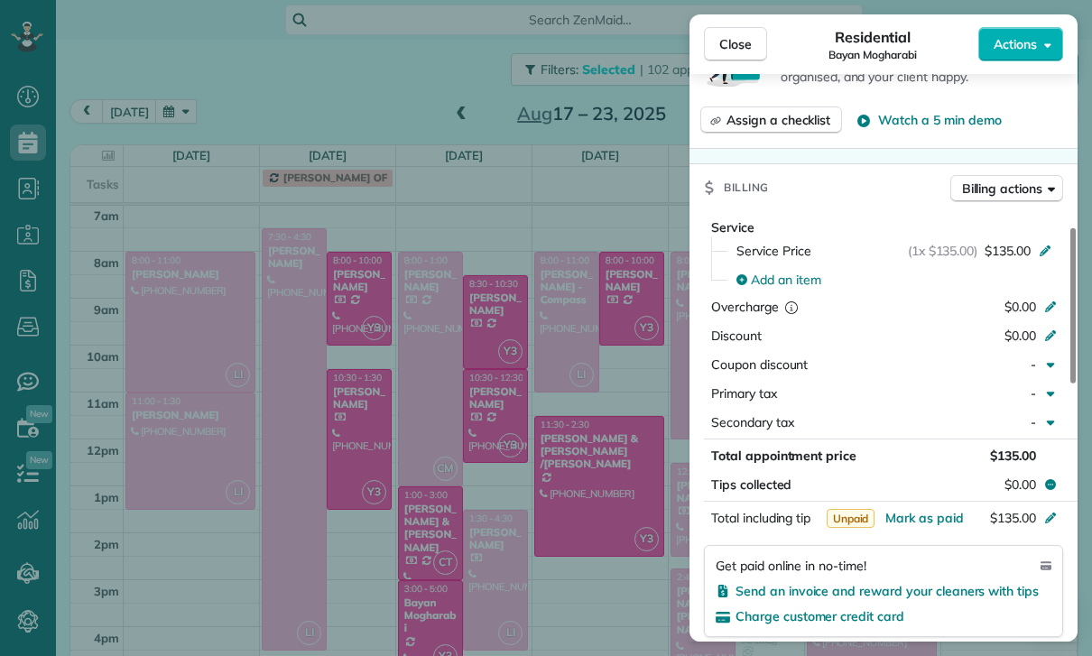
scroll to position [772, 0]
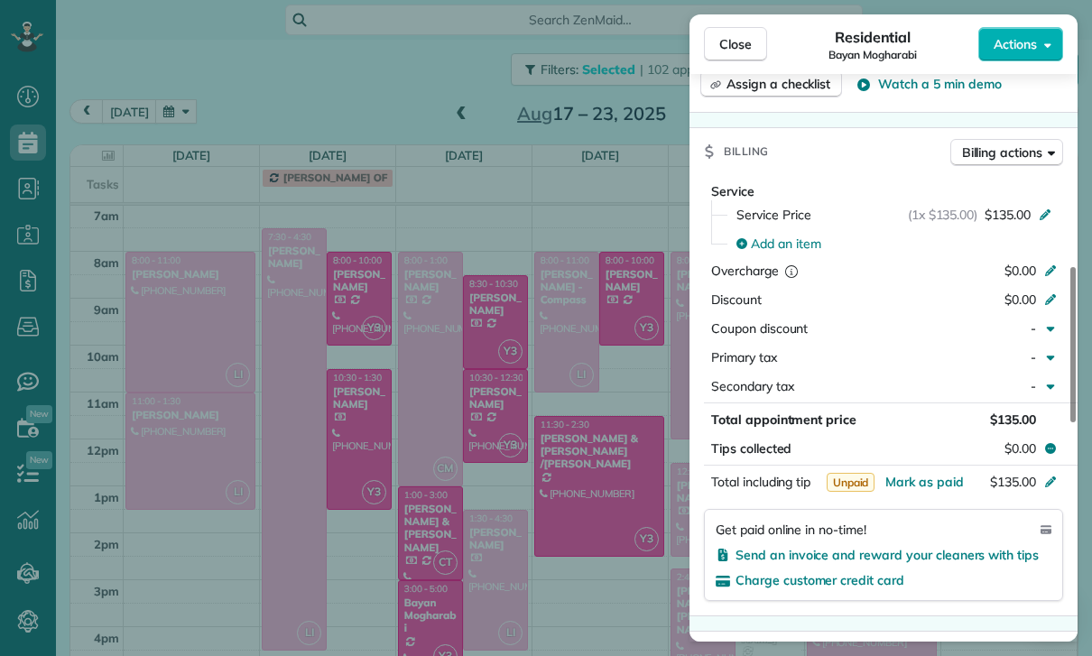
click at [598, 556] on div "Close Residential Bayan Mogharabi Actions Status Yet to Confirm [GEOGRAPHIC_DAT…" at bounding box center [546, 328] width 1092 height 656
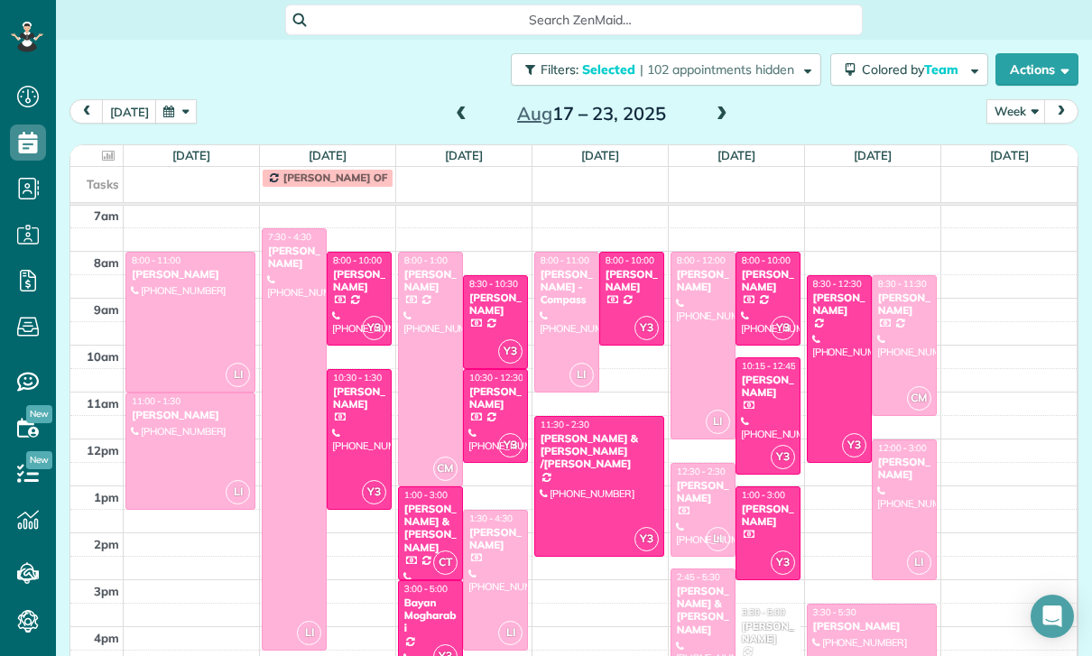
click at [589, 417] on div at bounding box center [599, 486] width 128 height 139
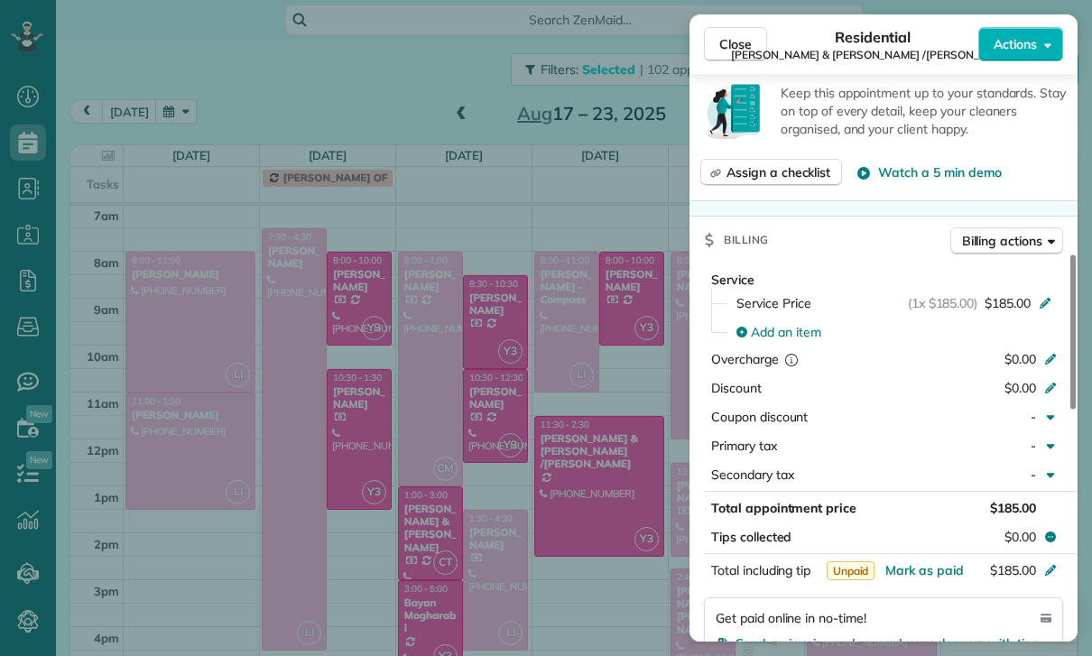
scroll to position [728, 0]
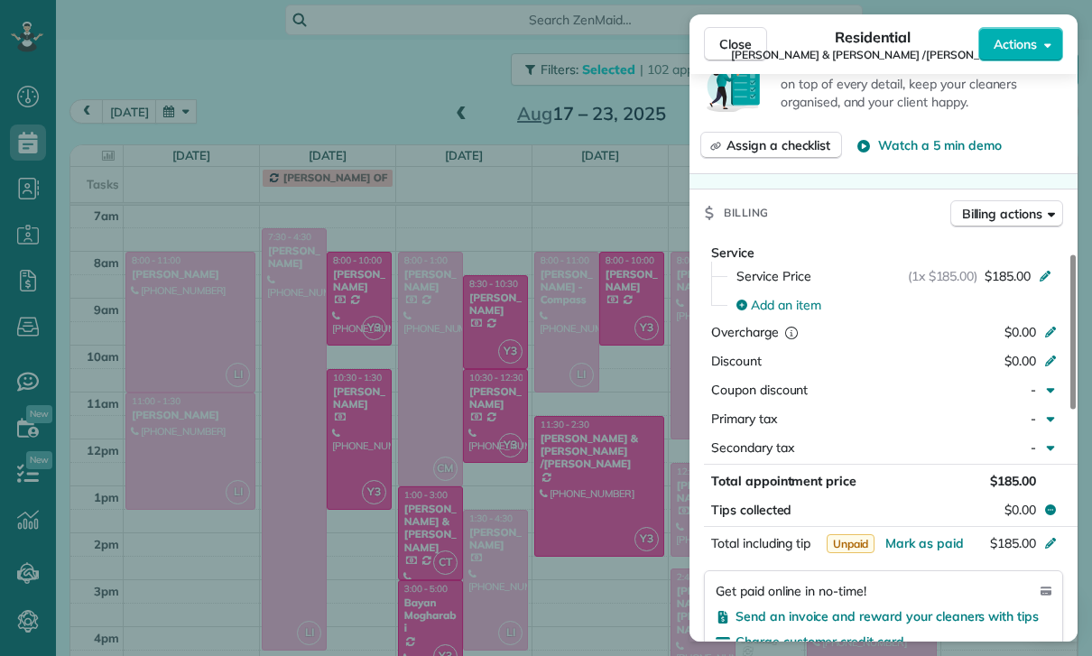
click at [597, 548] on div "Close Residential [PERSON_NAME] & [PERSON_NAME] /[PERSON_NAME] Actions Status Y…" at bounding box center [546, 328] width 1092 height 656
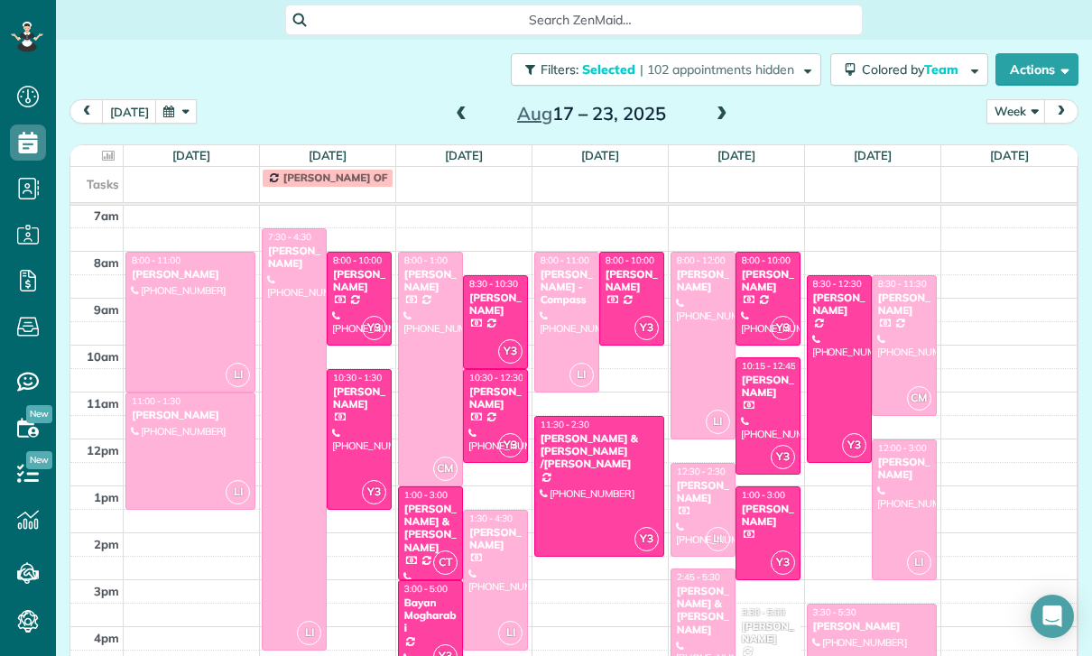
click at [302, 474] on div at bounding box center [294, 439] width 63 height 421
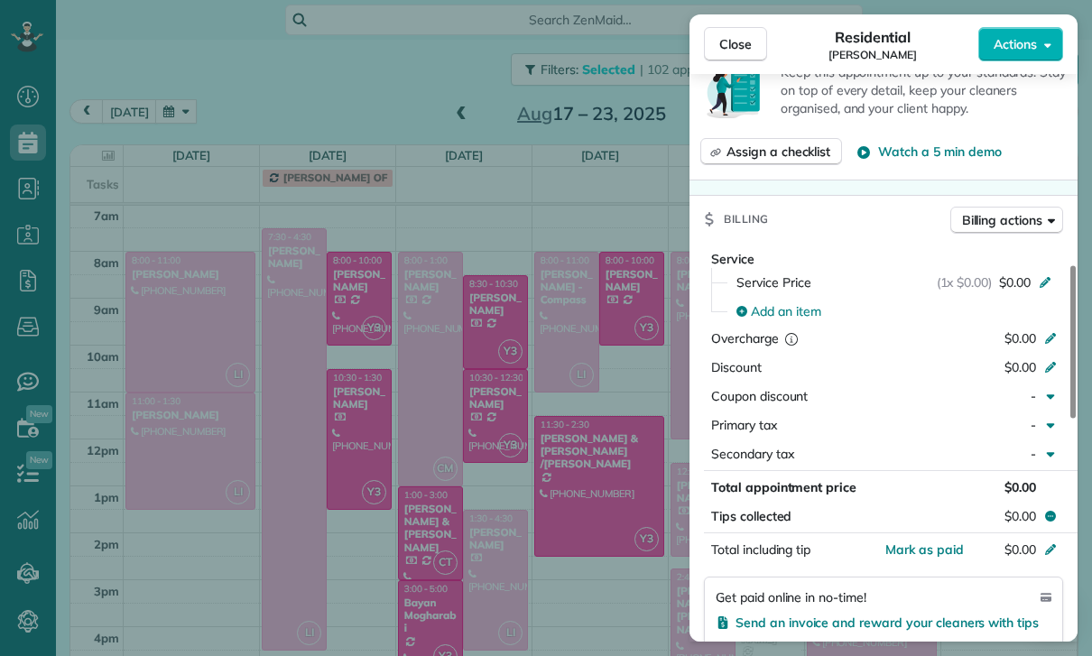
scroll to position [782, 0]
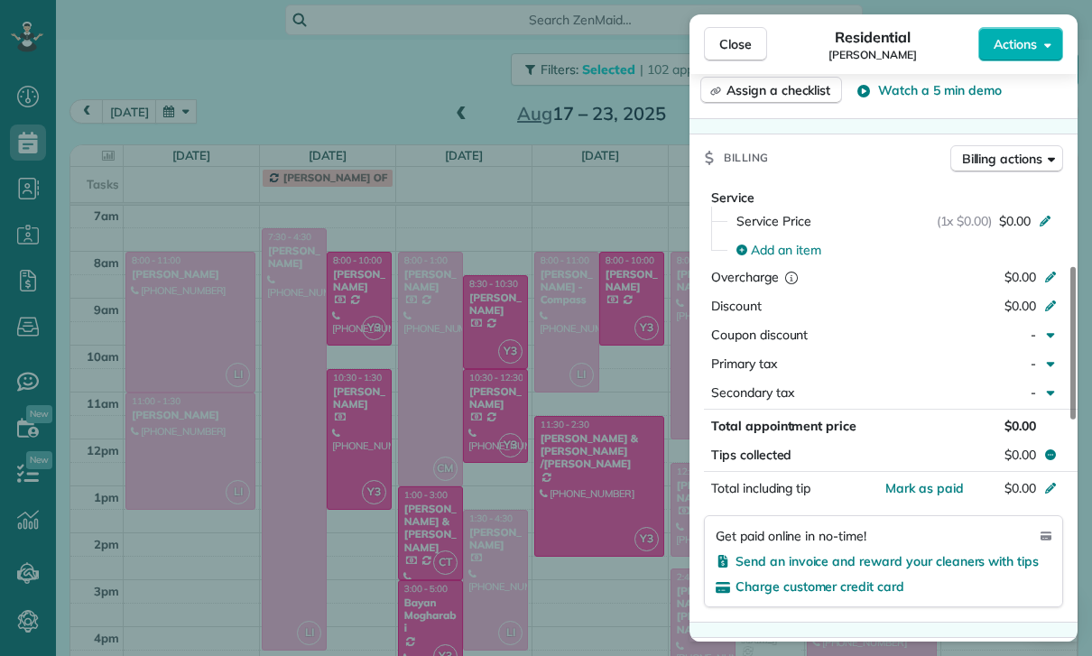
click at [556, 562] on div "Close Residential [PERSON_NAME] Actions Status Confirmed [PERSON_NAME] · Open p…" at bounding box center [546, 328] width 1092 height 656
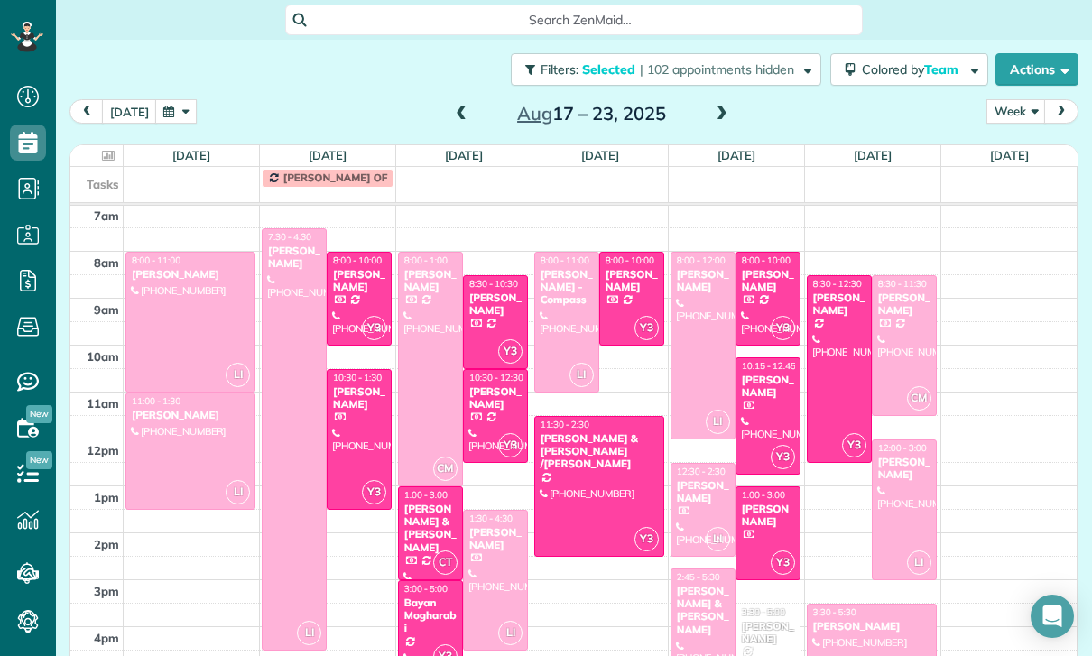
click at [428, 291] on div at bounding box center [430, 369] width 63 height 233
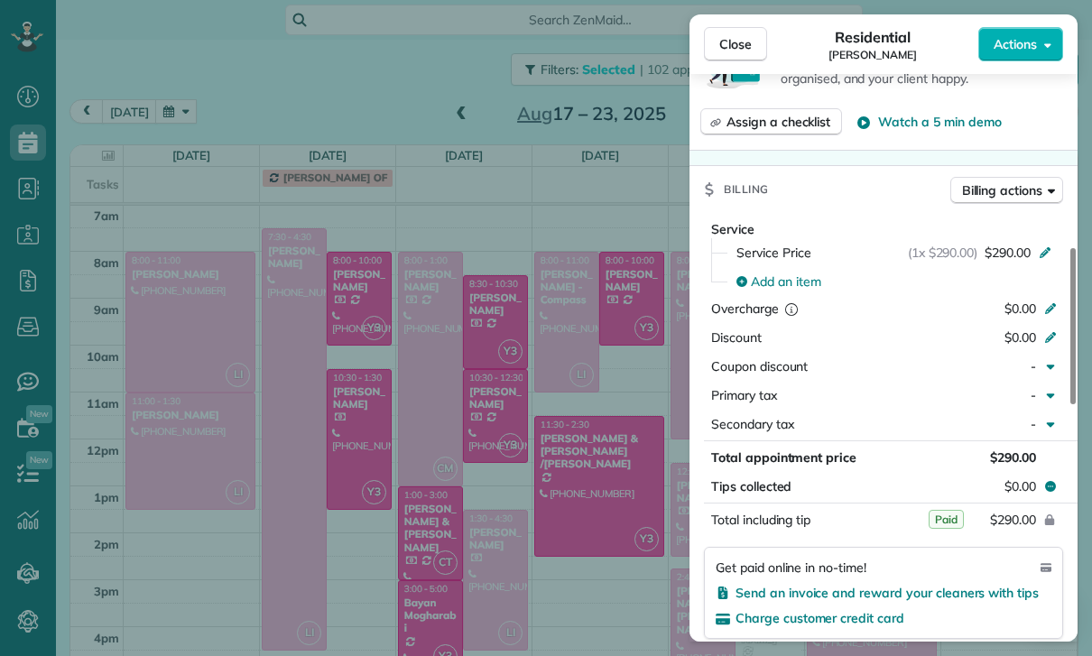
scroll to position [757, 0]
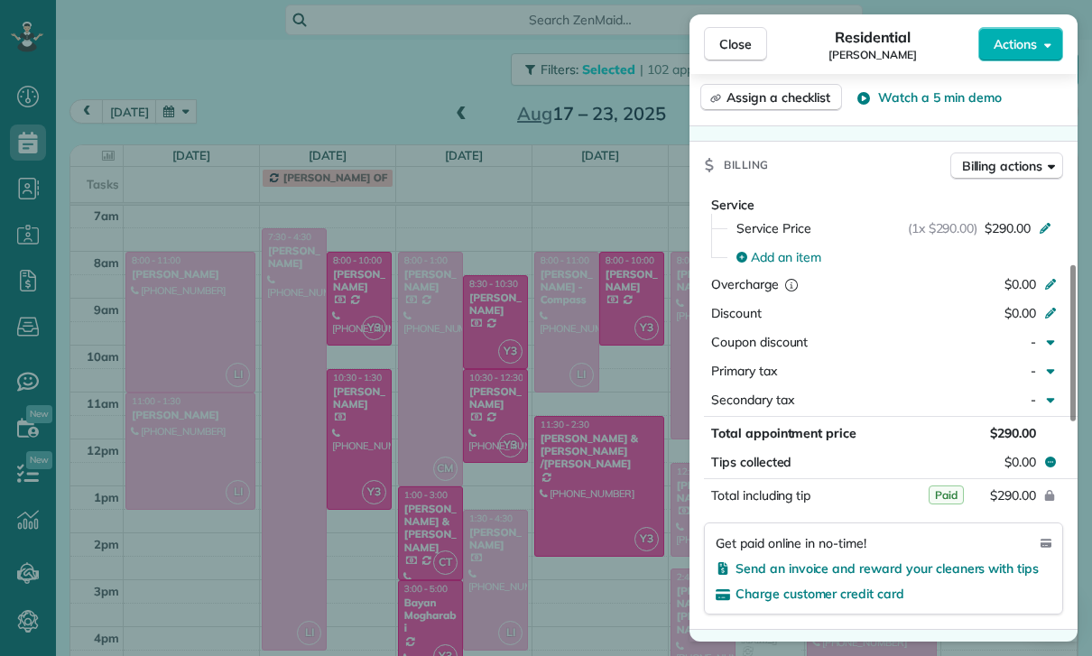
click at [581, 532] on div "Close Residential [PERSON_NAME] Actions Status Confirmed [PERSON_NAME] · Open p…" at bounding box center [546, 328] width 1092 height 656
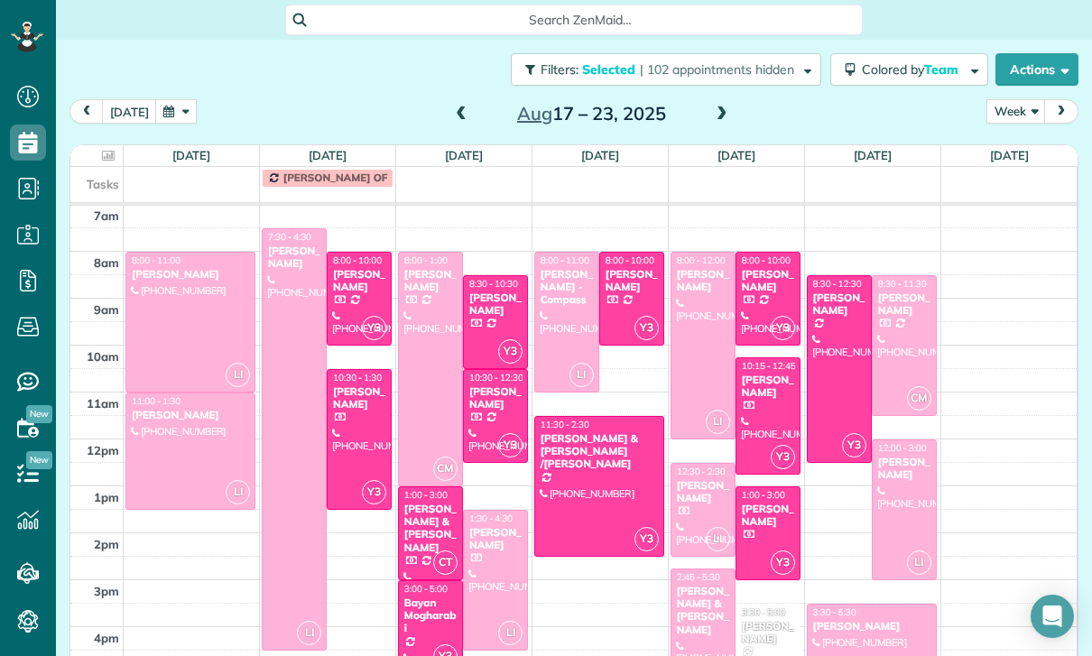
click at [891, 281] on div at bounding box center [904, 345] width 63 height 139
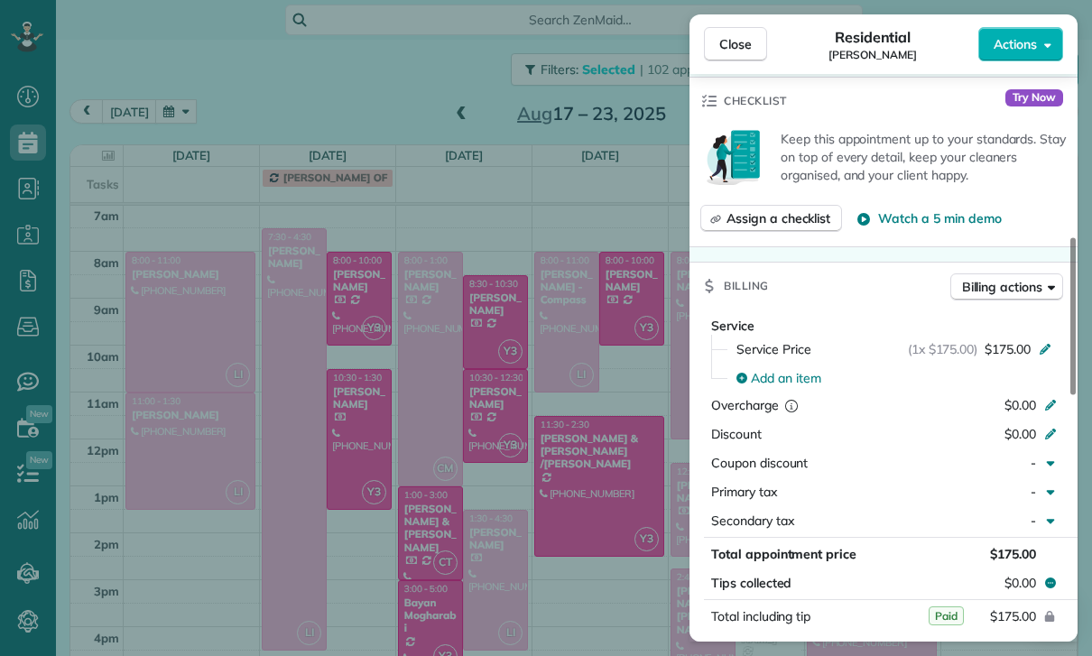
scroll to position [727, 0]
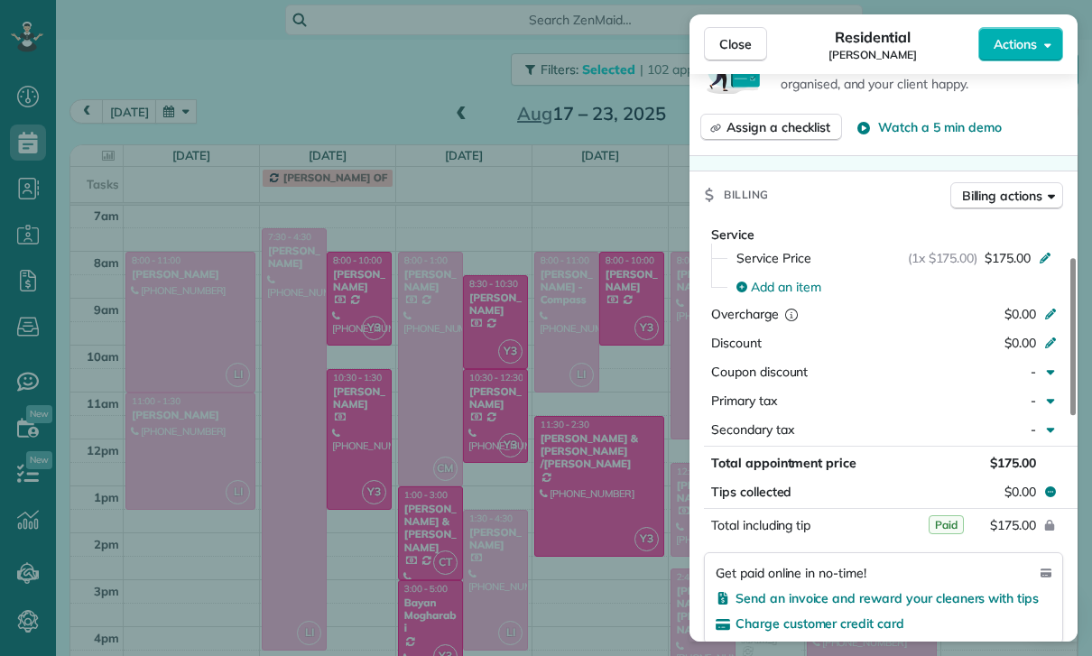
click at [602, 539] on div "Close Residential [PERSON_NAME] Actions Status Confirmed [PERSON_NAME] · Open p…" at bounding box center [546, 328] width 1092 height 656
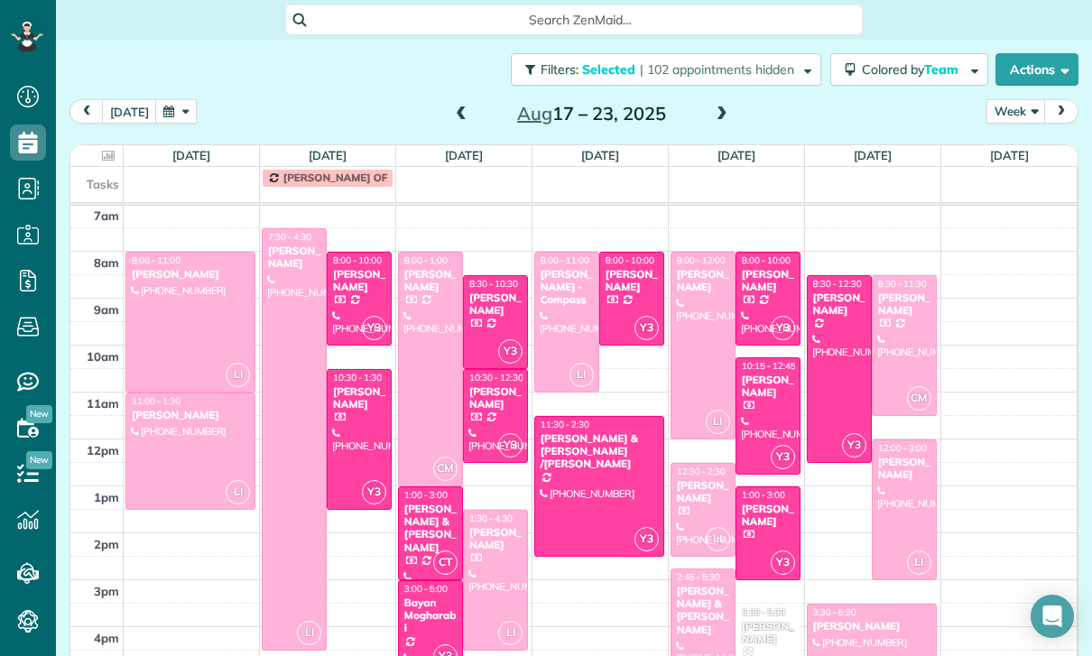
click at [489, 511] on div at bounding box center [495, 580] width 63 height 139
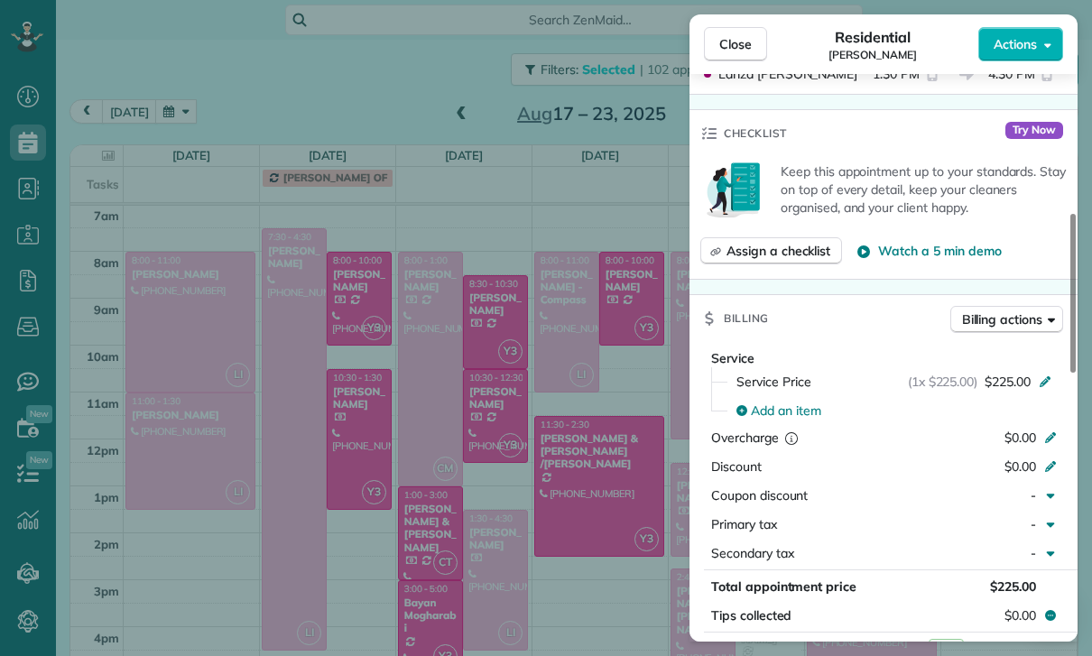
scroll to position [712, 0]
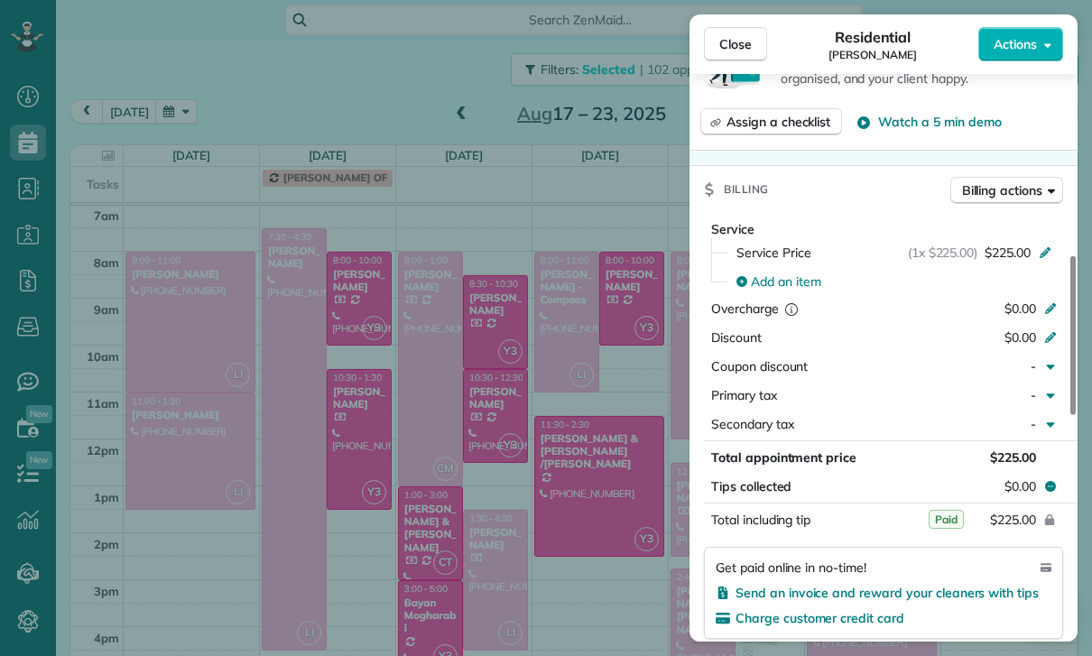
click at [625, 535] on div "Close Residential [PERSON_NAME] Actions Status Confirmed [PERSON_NAME] · Open p…" at bounding box center [546, 328] width 1092 height 656
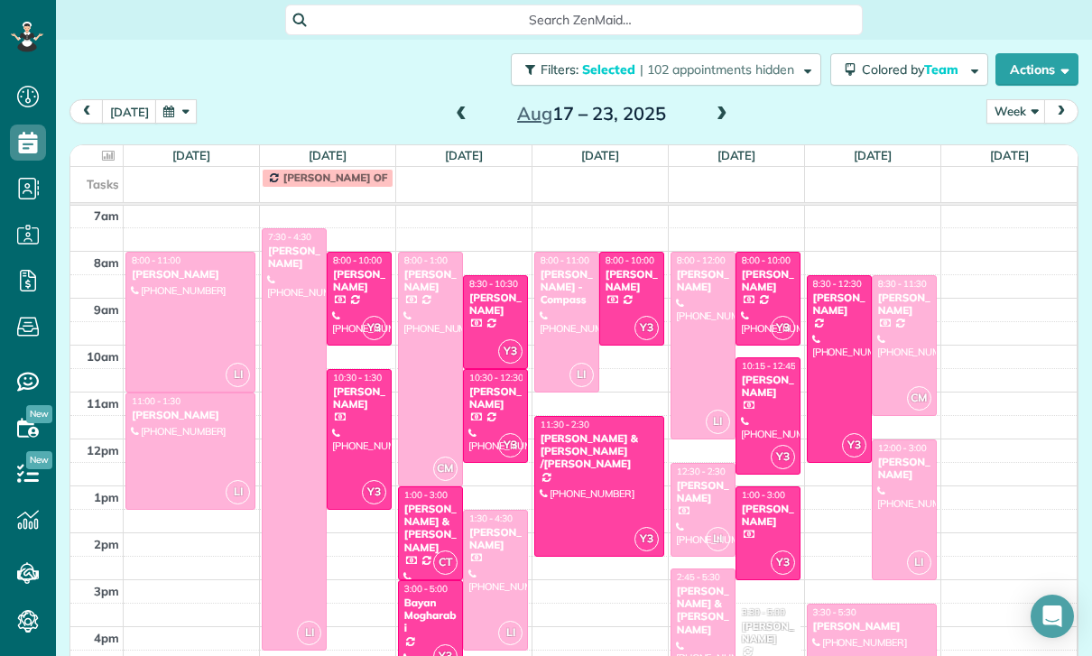
click at [539, 557] on td at bounding box center [601, 568] width 954 height 23
click at [456, 101] on span at bounding box center [461, 114] width 20 height 27
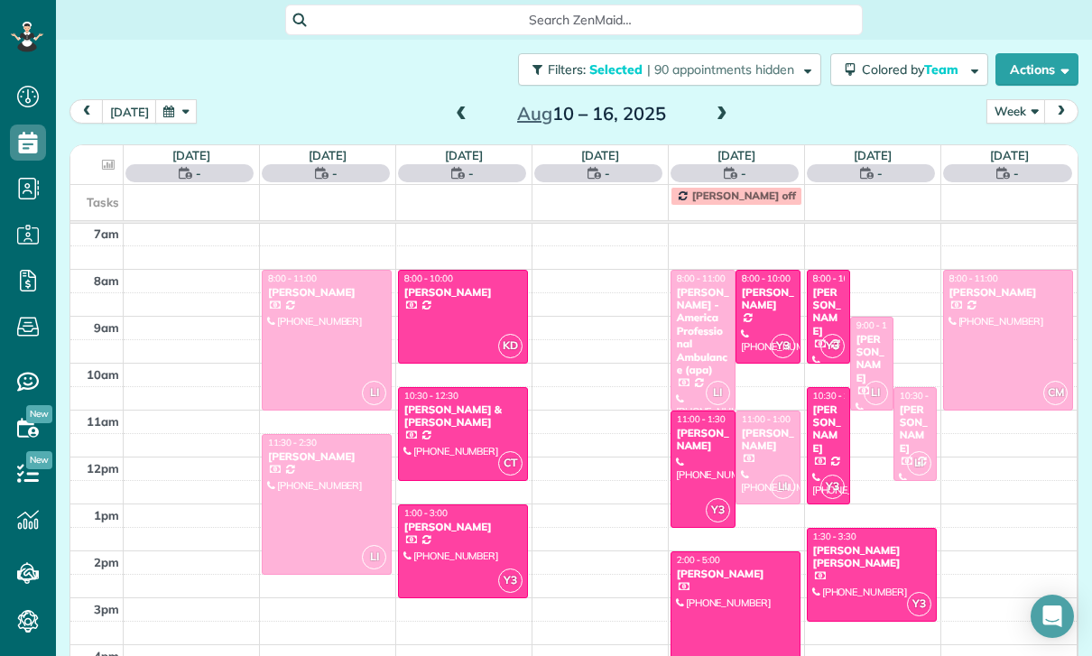
scroll to position [142, 0]
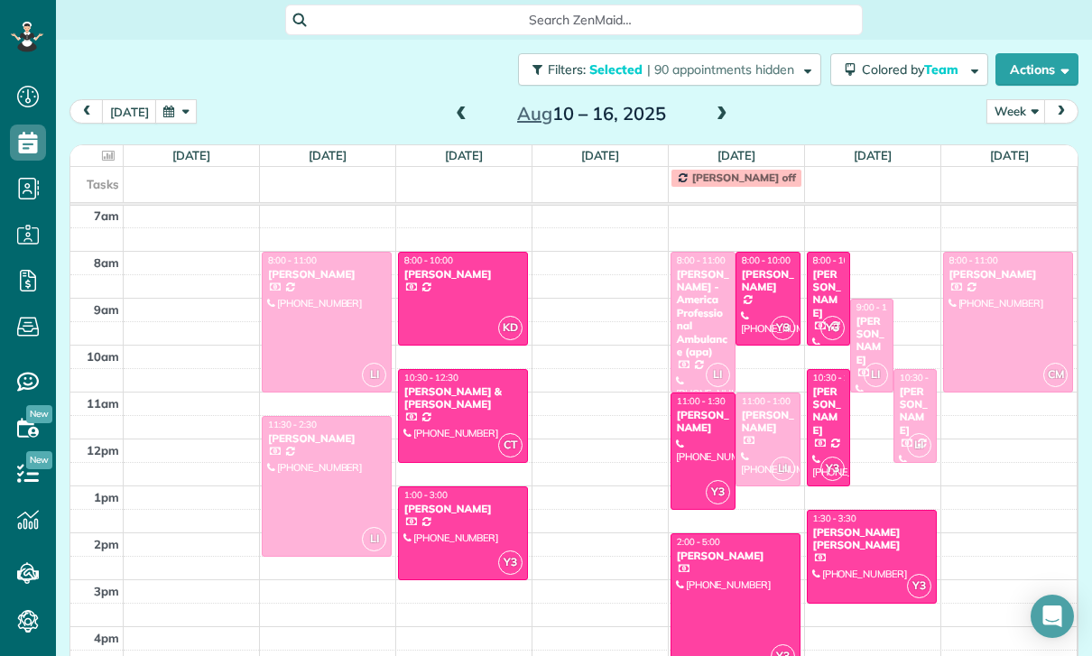
click at [703, 394] on div at bounding box center [702, 452] width 63 height 116
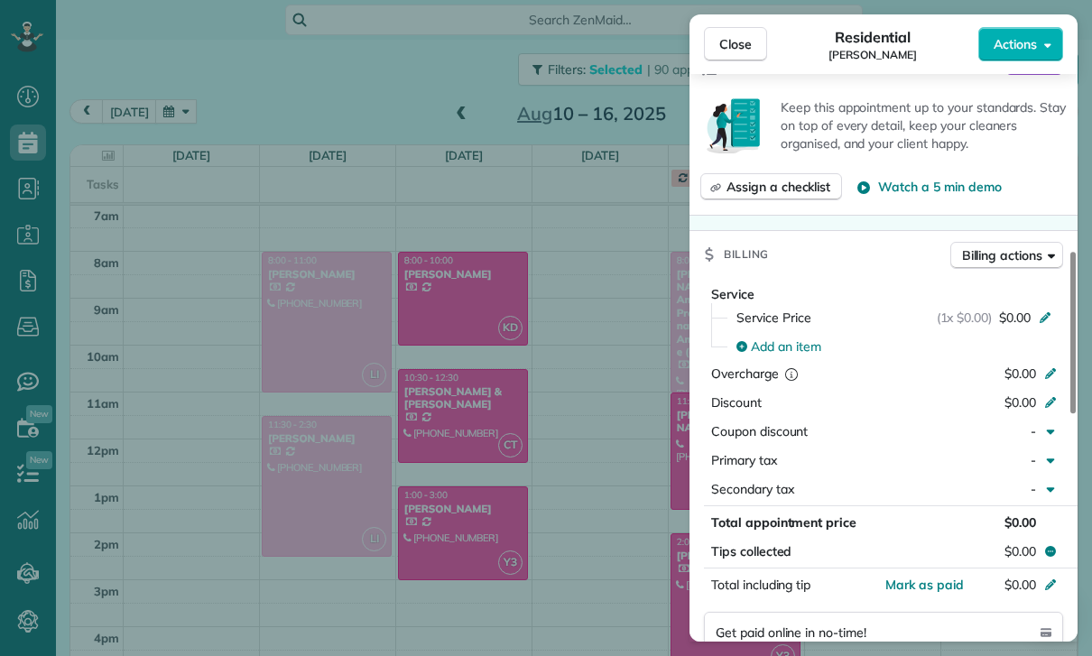
scroll to position [681, 0]
click at [582, 534] on div "Close Residential [PERSON_NAME] Actions Status Confirmed [PERSON_NAME] · Open p…" at bounding box center [546, 328] width 1092 height 656
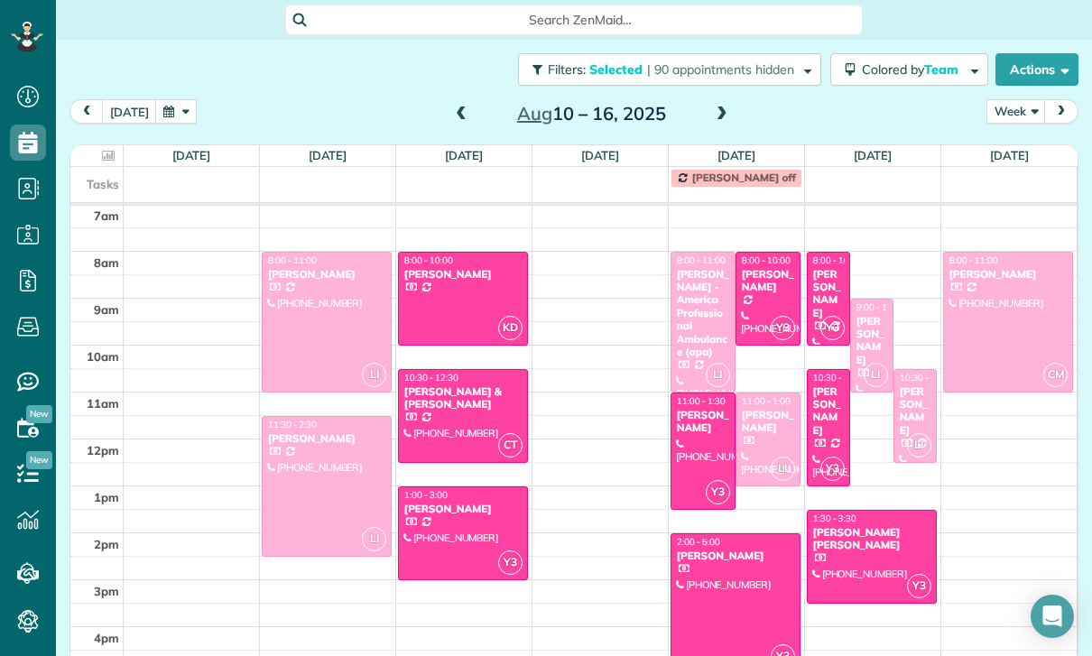
click at [753, 253] on div at bounding box center [767, 299] width 63 height 92
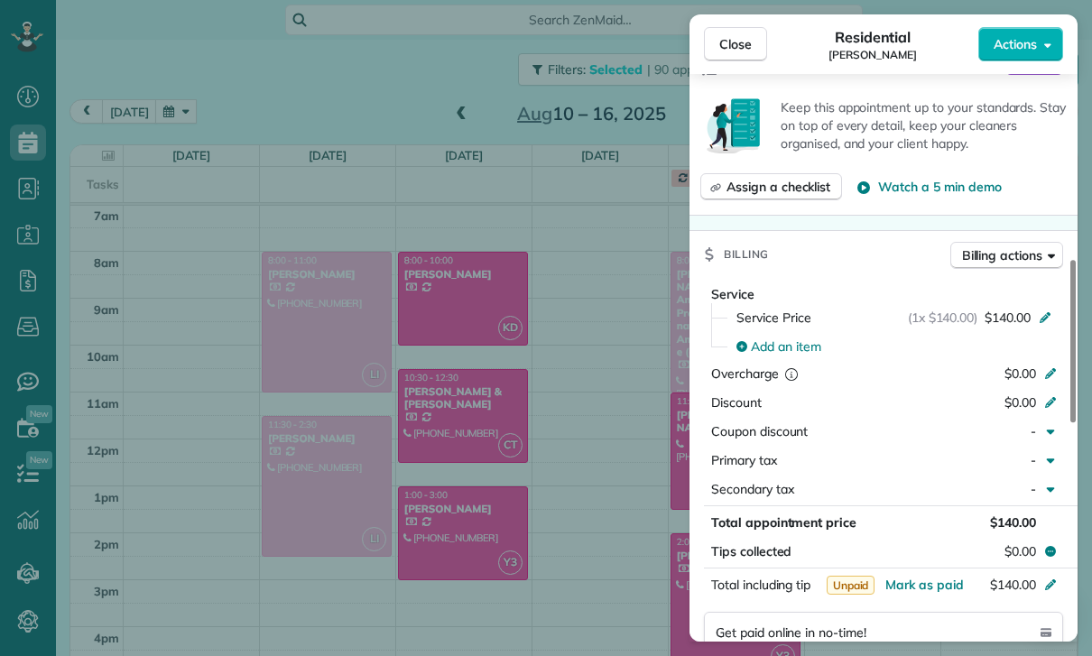
scroll to position [708, 0]
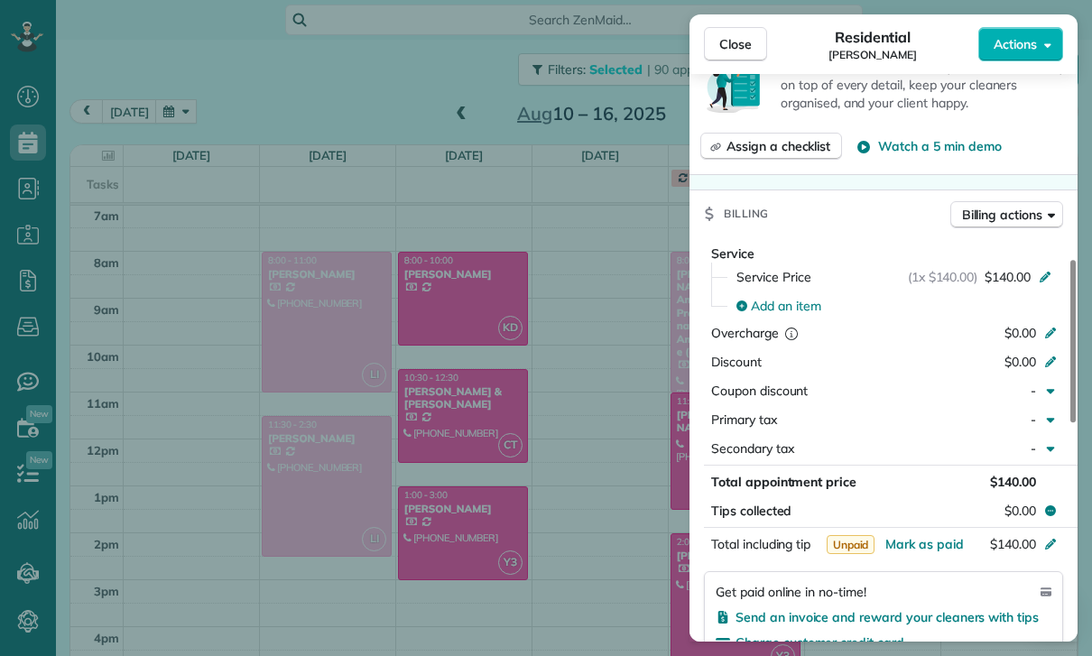
click at [617, 514] on div "Close Residential [PERSON_NAME] Actions Status Confirmed [PERSON_NAME] · Open p…" at bounding box center [546, 328] width 1092 height 656
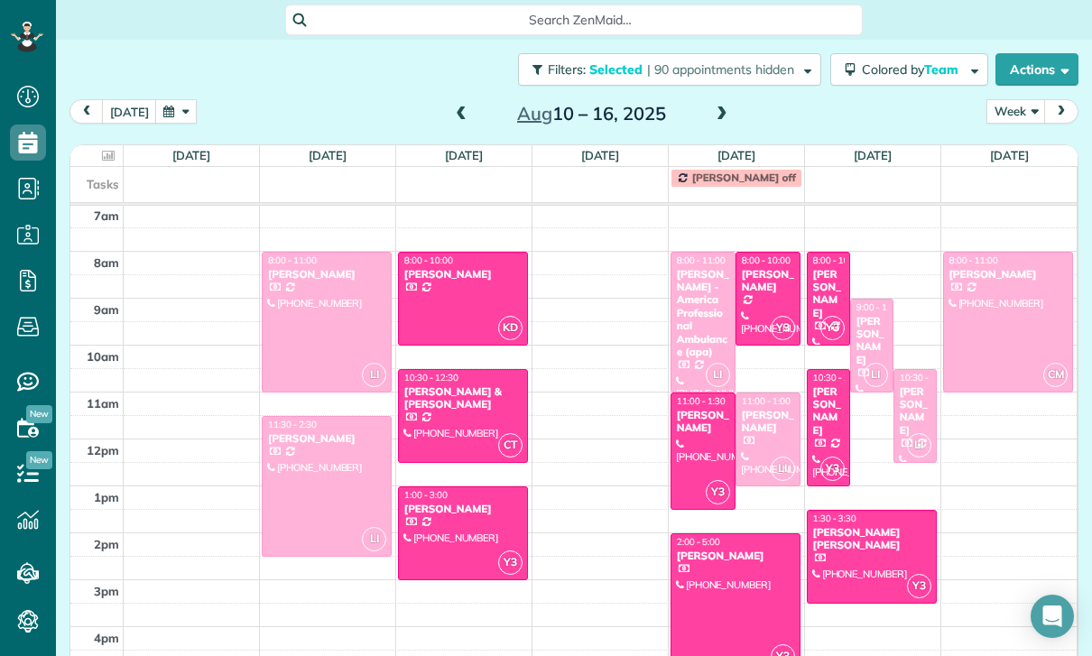
click at [339, 436] on div at bounding box center [327, 486] width 128 height 139
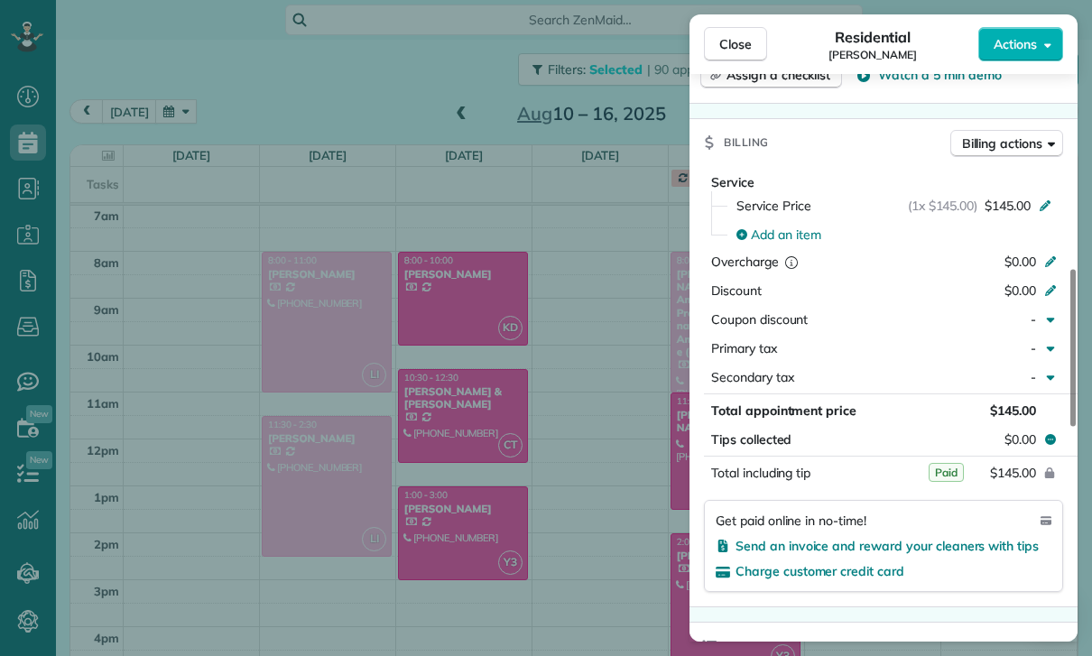
scroll to position [812, 0]
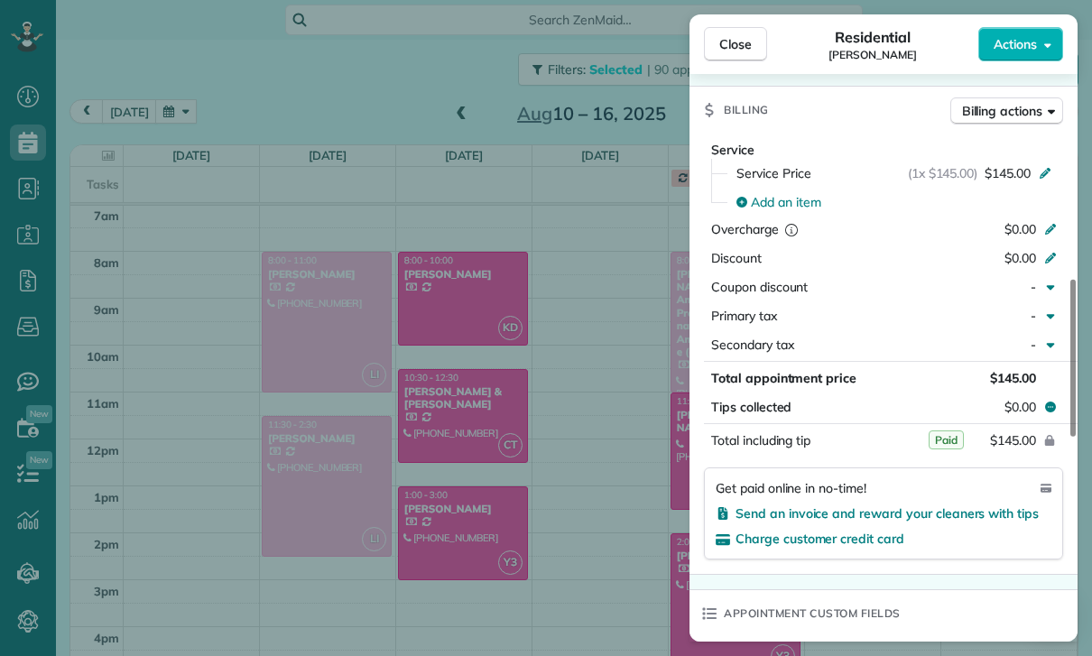
click at [440, 309] on div "Close Residential [PERSON_NAME] Actions Status Confirmed [PERSON_NAME] · Open p…" at bounding box center [546, 328] width 1092 height 656
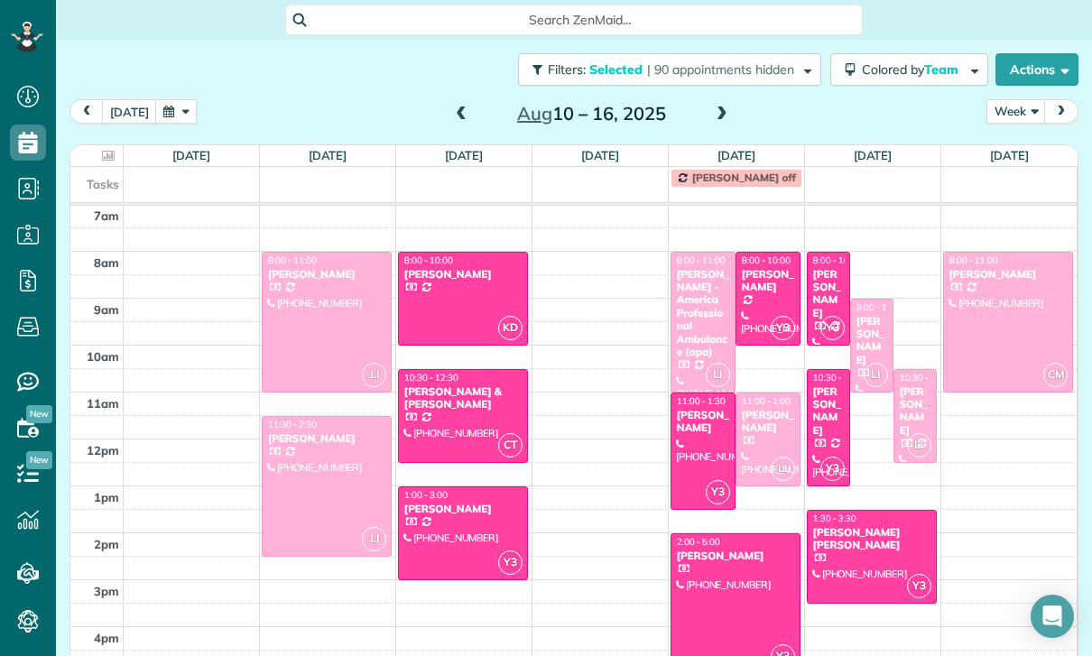
click at [466, 106] on span at bounding box center [461, 114] width 20 height 16
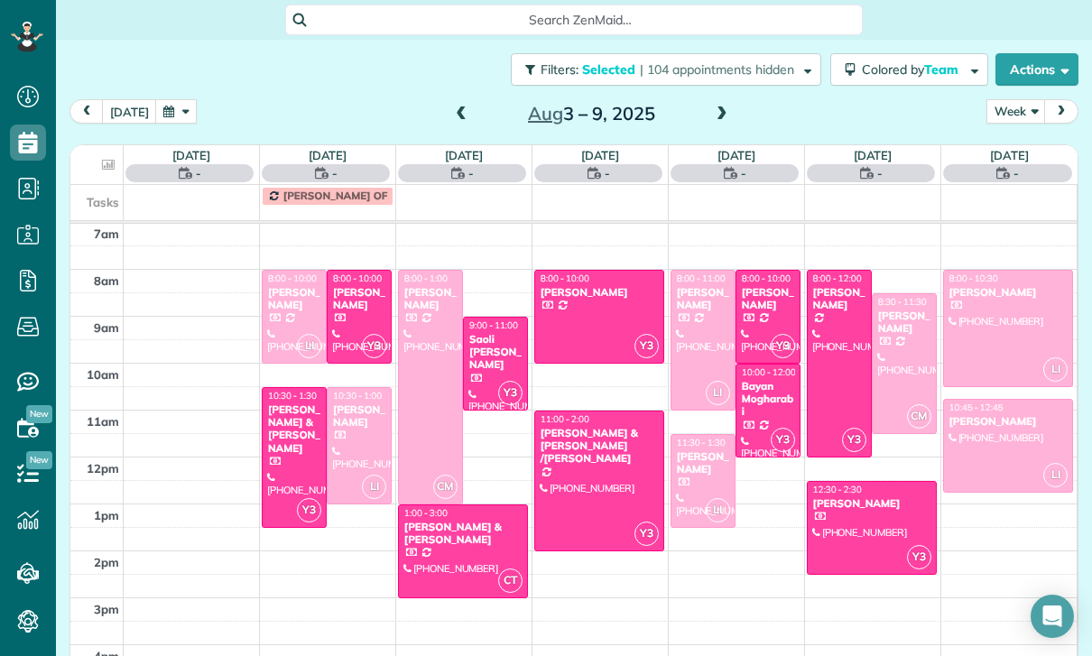
scroll to position [142, 0]
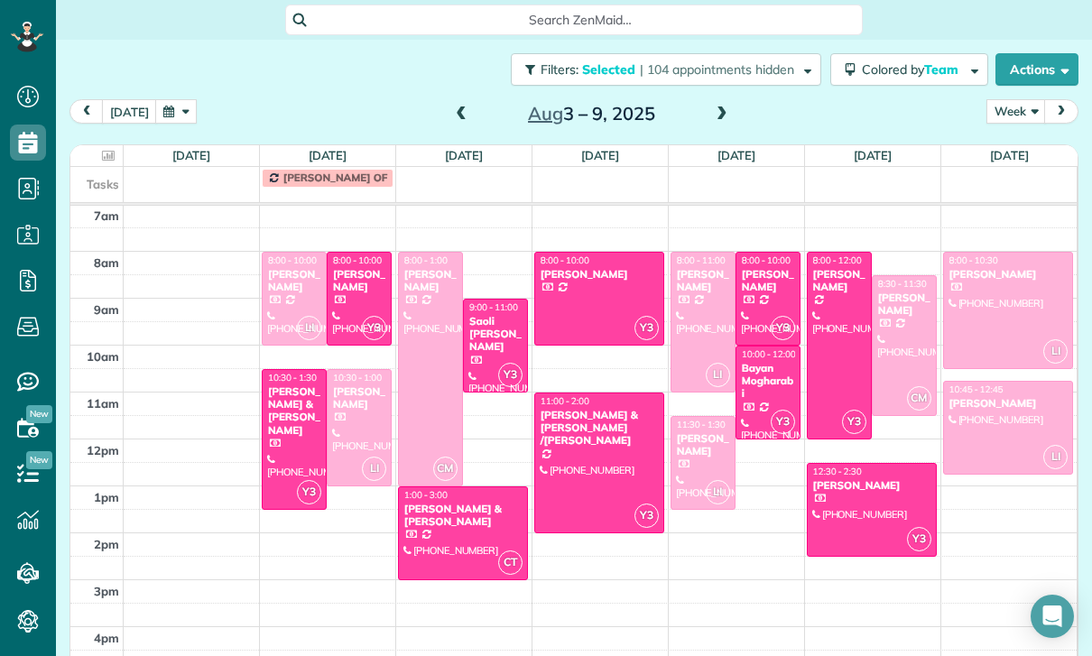
click at [423, 327] on div at bounding box center [430, 369] width 63 height 233
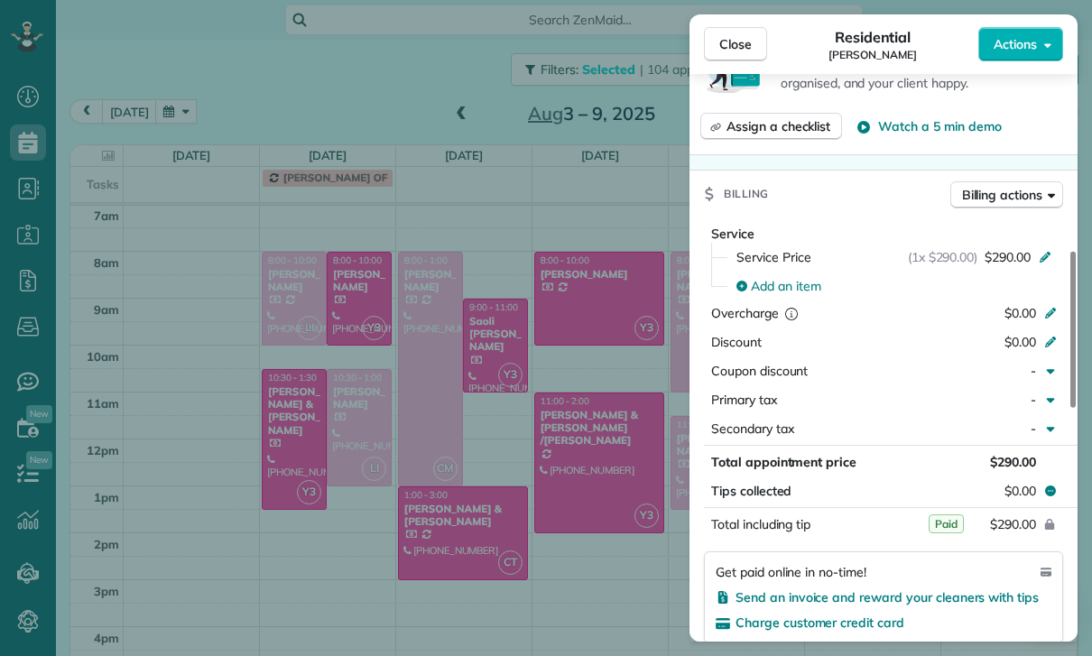
scroll to position [752, 0]
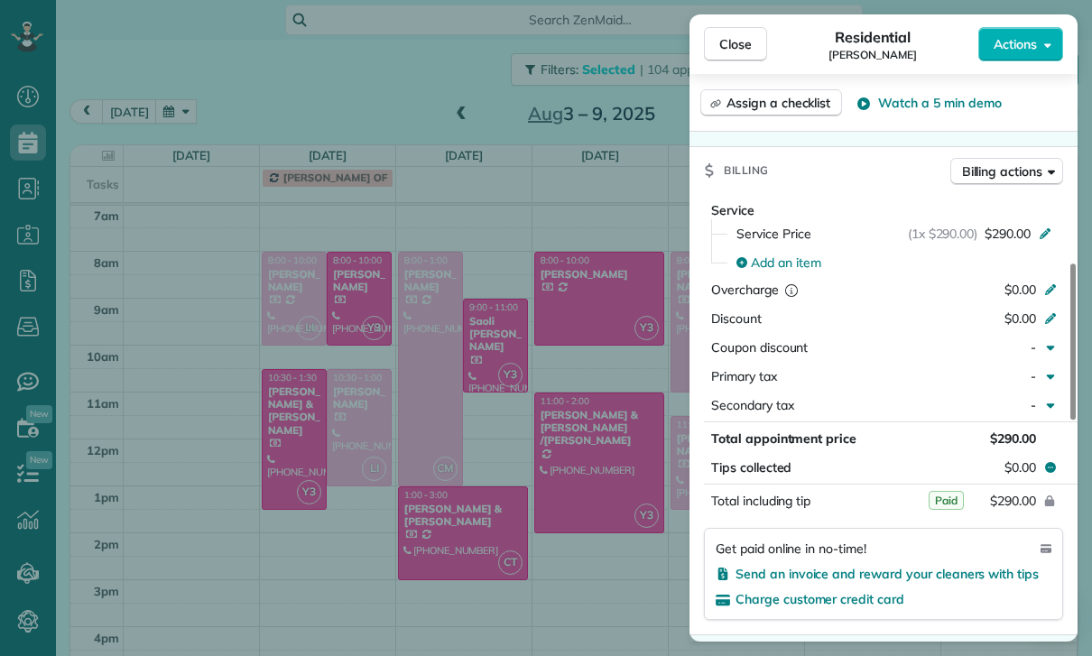
click at [649, 529] on div "Close Residential [PERSON_NAME] Actions Status Confirmed [PERSON_NAME] · Open p…" at bounding box center [546, 328] width 1092 height 656
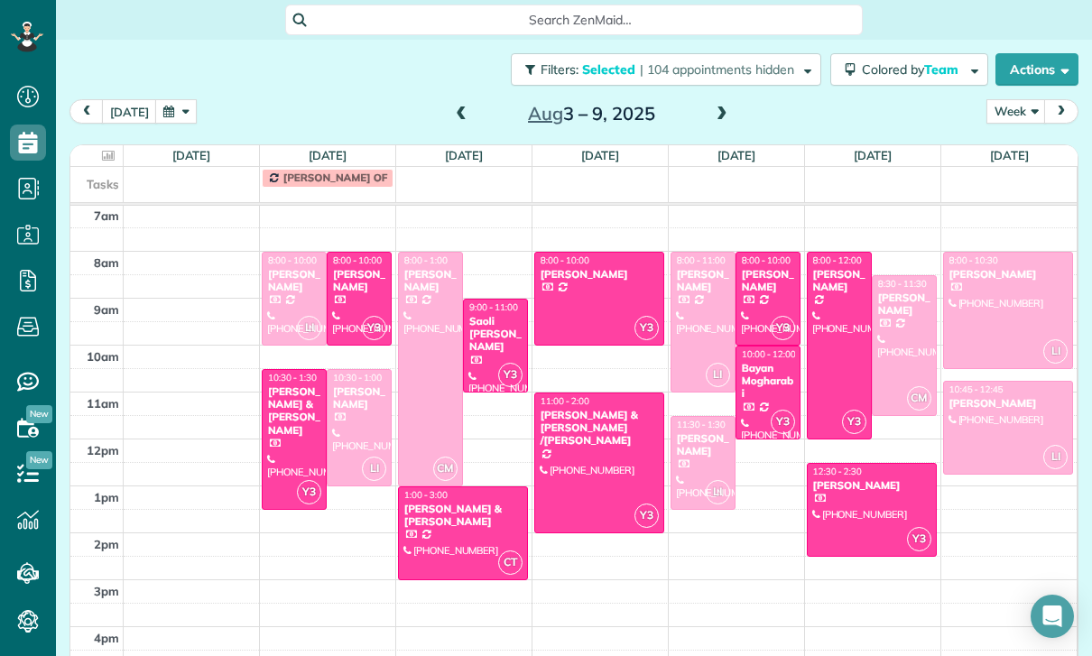
click at [696, 268] on div "[PERSON_NAME]" at bounding box center [703, 281] width 54 height 26
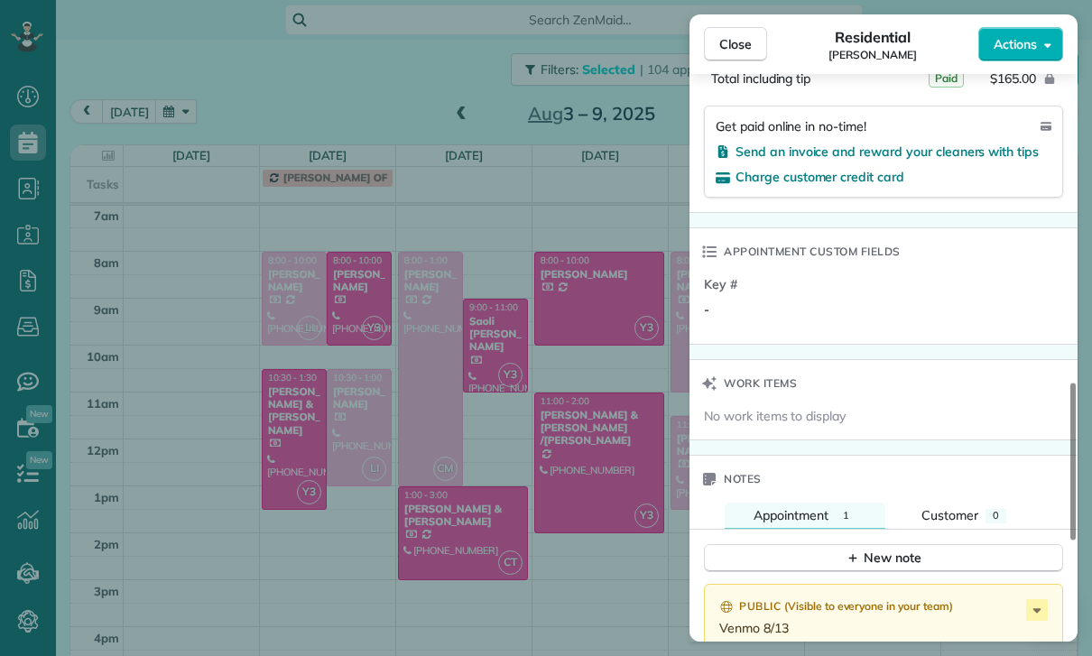
scroll to position [1282, 0]
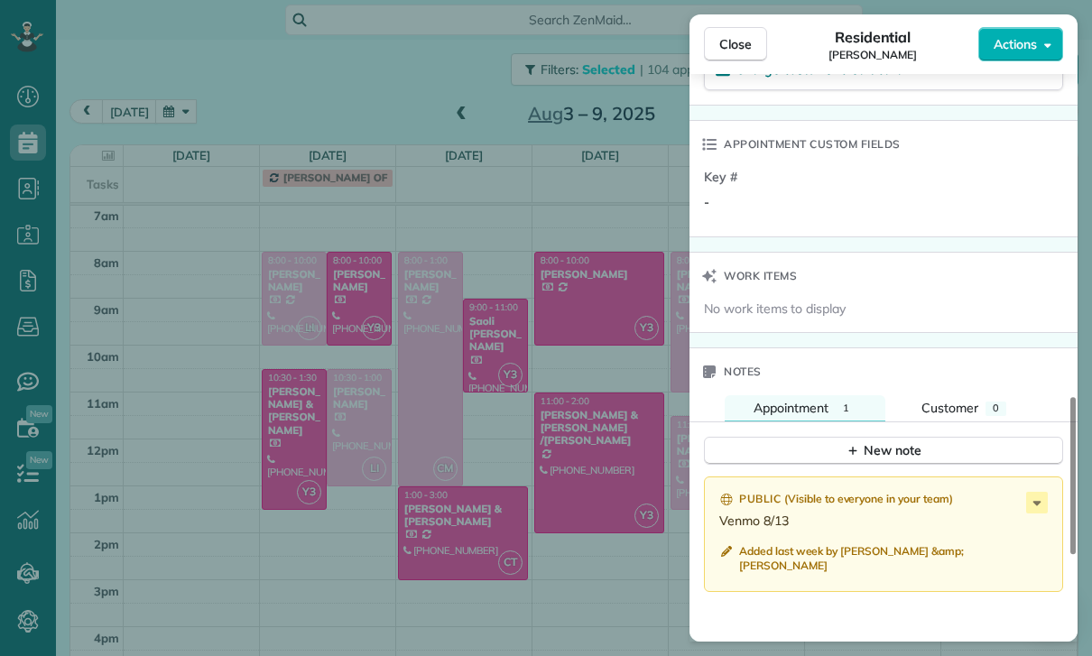
click at [584, 547] on div "Close Residential [PERSON_NAME] Actions Status Confirmed [PERSON_NAME] · Open p…" at bounding box center [546, 328] width 1092 height 656
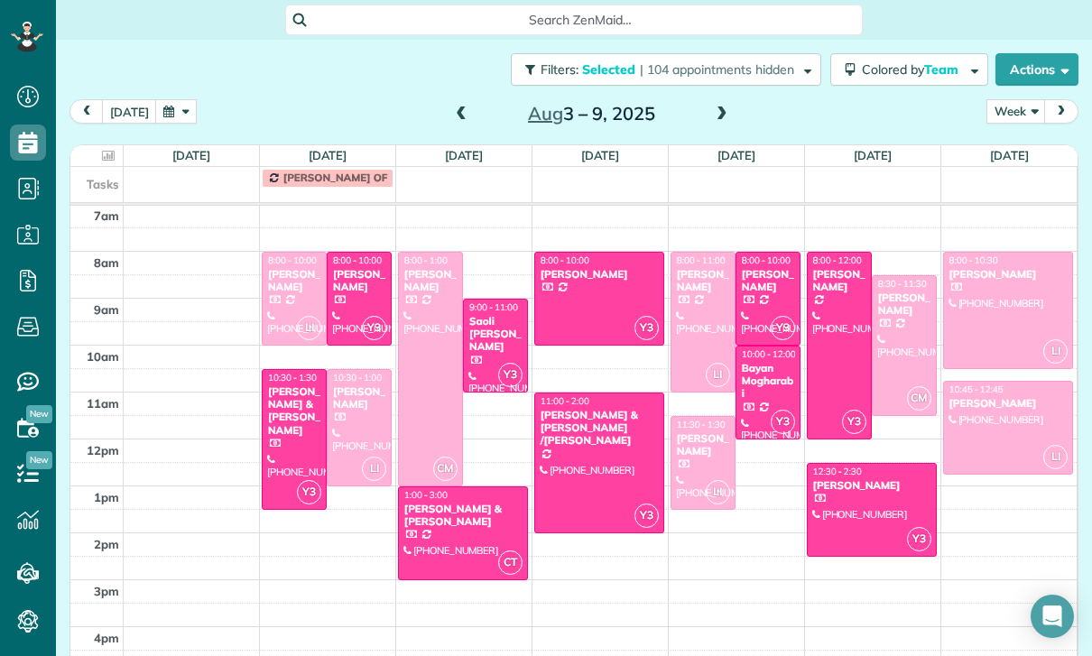
click at [910, 276] on div at bounding box center [904, 345] width 63 height 139
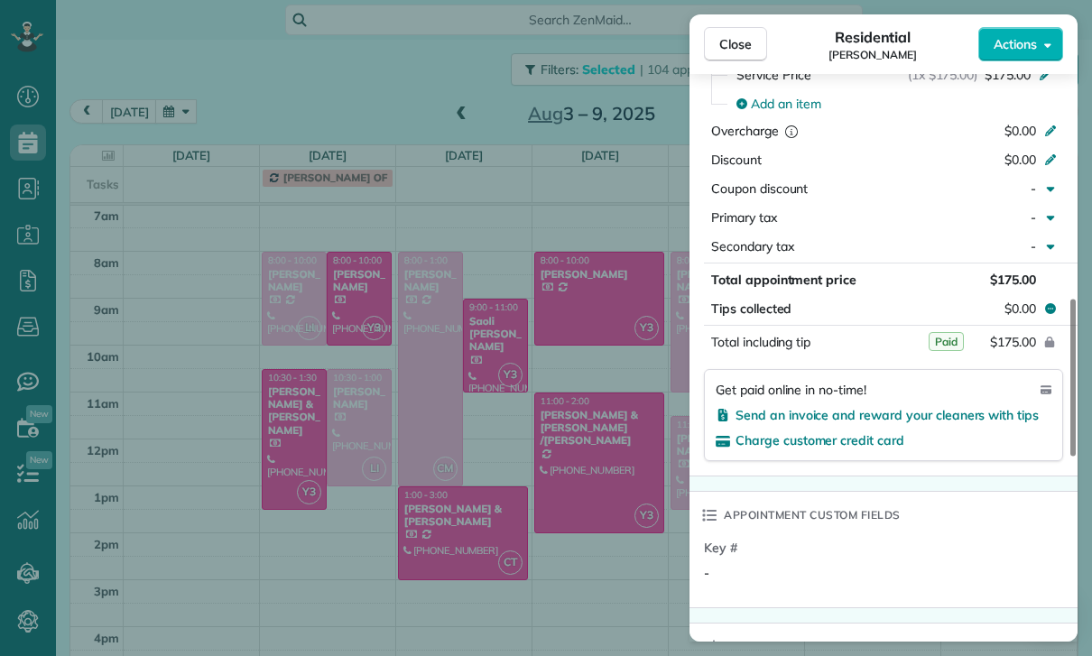
click at [583, 485] on div "Close Residential [PERSON_NAME] Actions Status Confirmed [PERSON_NAME] · Open p…" at bounding box center [546, 328] width 1092 height 656
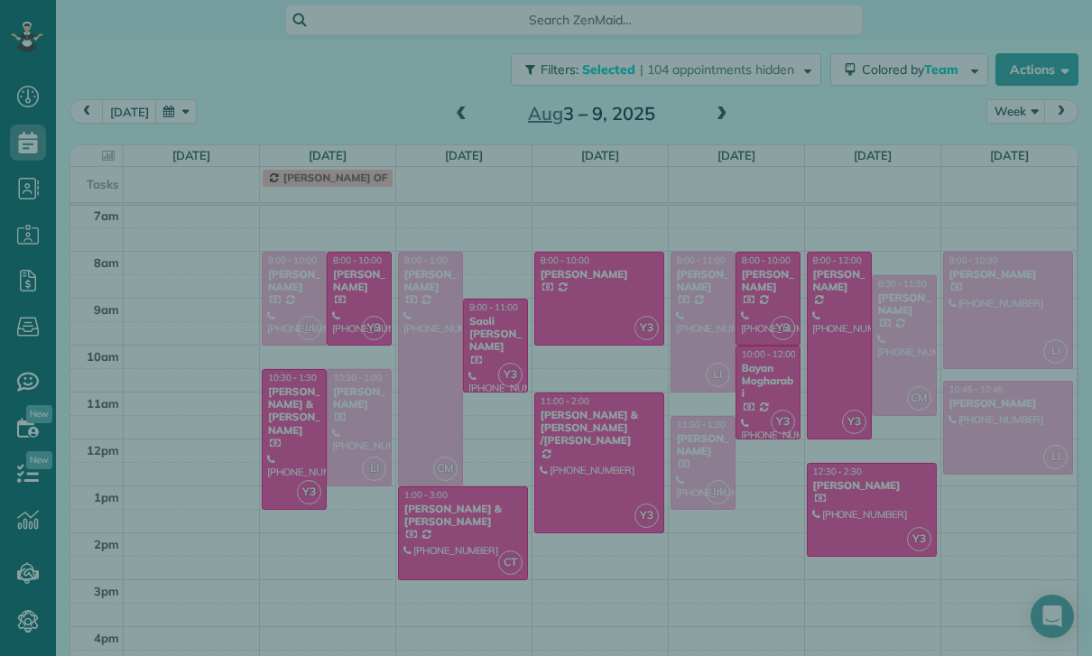
scroll to position [921, 0]
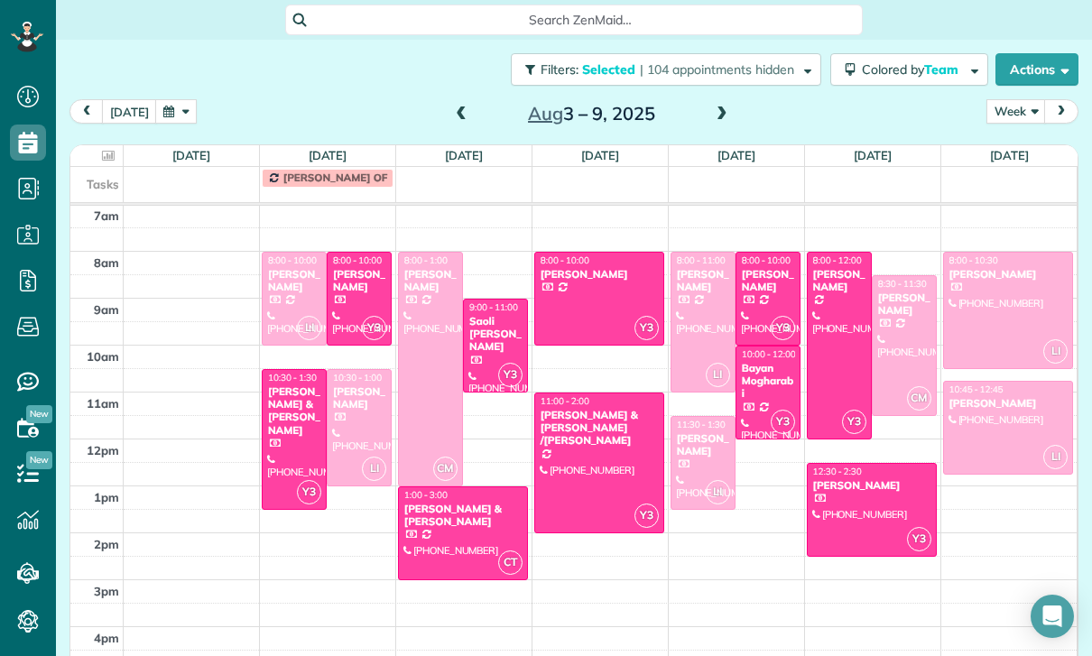
click at [992, 382] on div at bounding box center [1008, 428] width 129 height 92
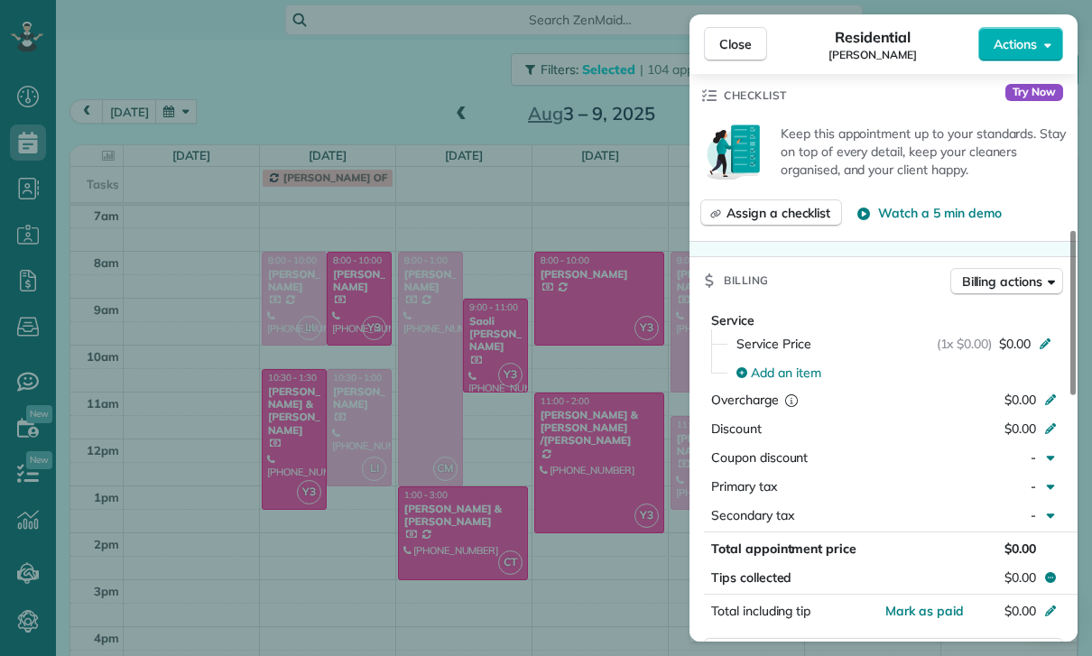
scroll to position [703, 0]
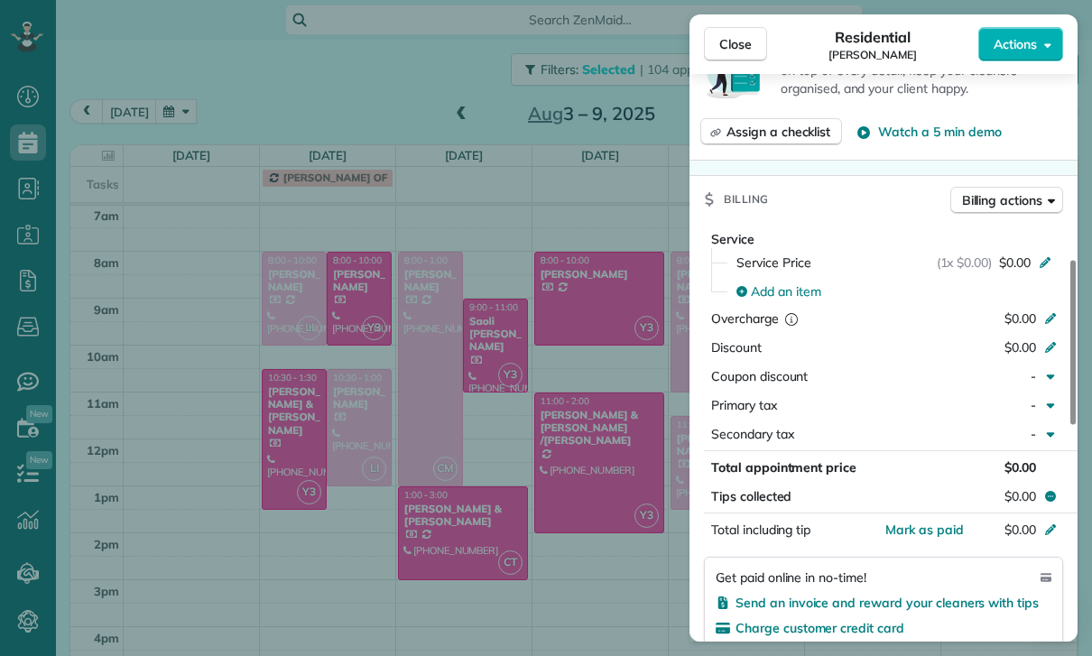
click at [519, 308] on div "Close Residential [PERSON_NAME] Actions Status Confirmed [PERSON_NAME] · Open p…" at bounding box center [546, 328] width 1092 height 656
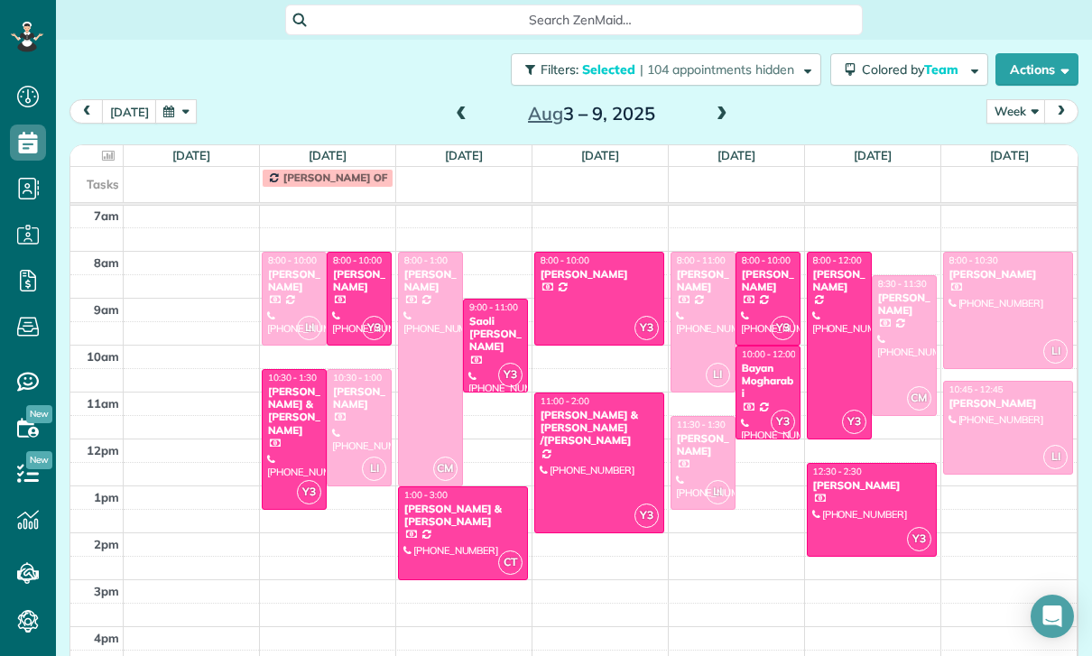
click at [466, 106] on span at bounding box center [461, 114] width 20 height 16
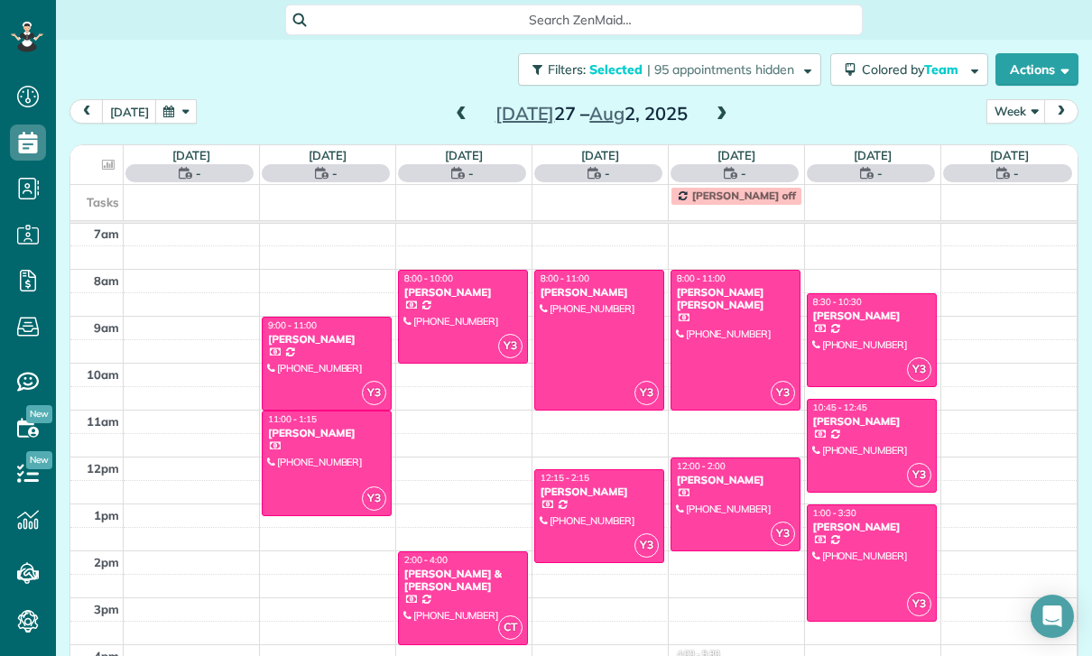
scroll to position [142, 0]
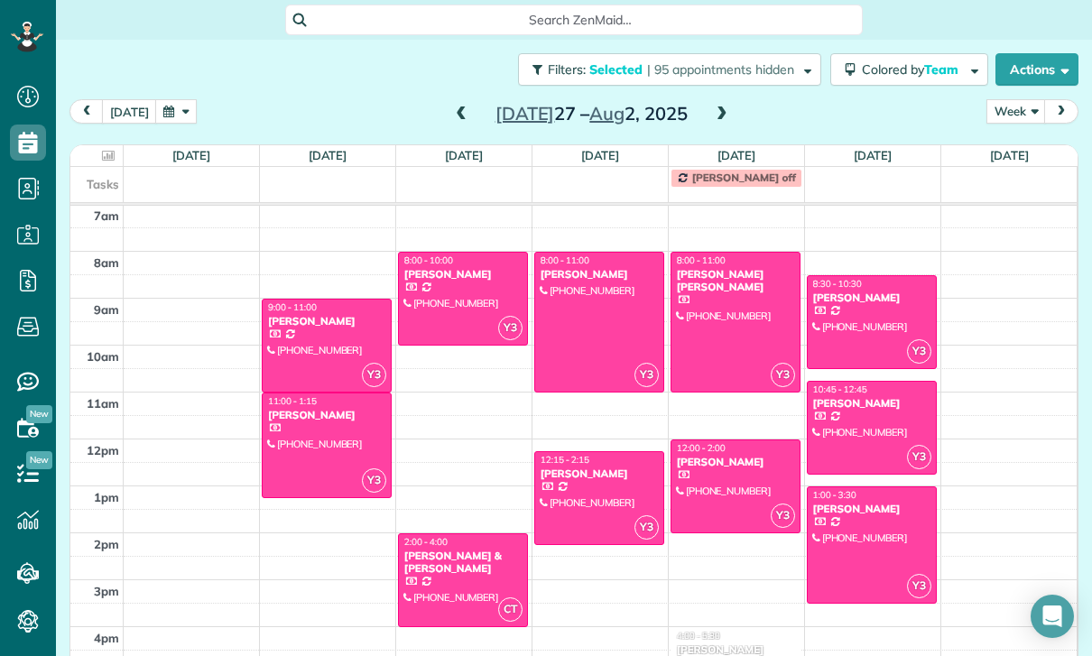
click at [864, 382] on div at bounding box center [872, 428] width 128 height 92
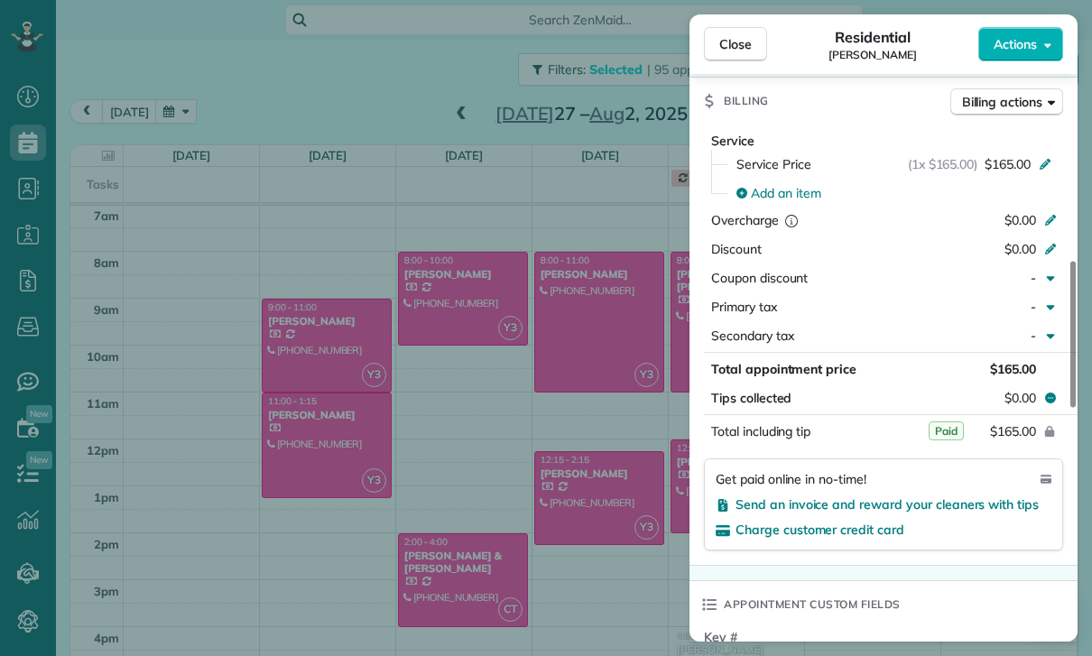
scroll to position [870, 0]
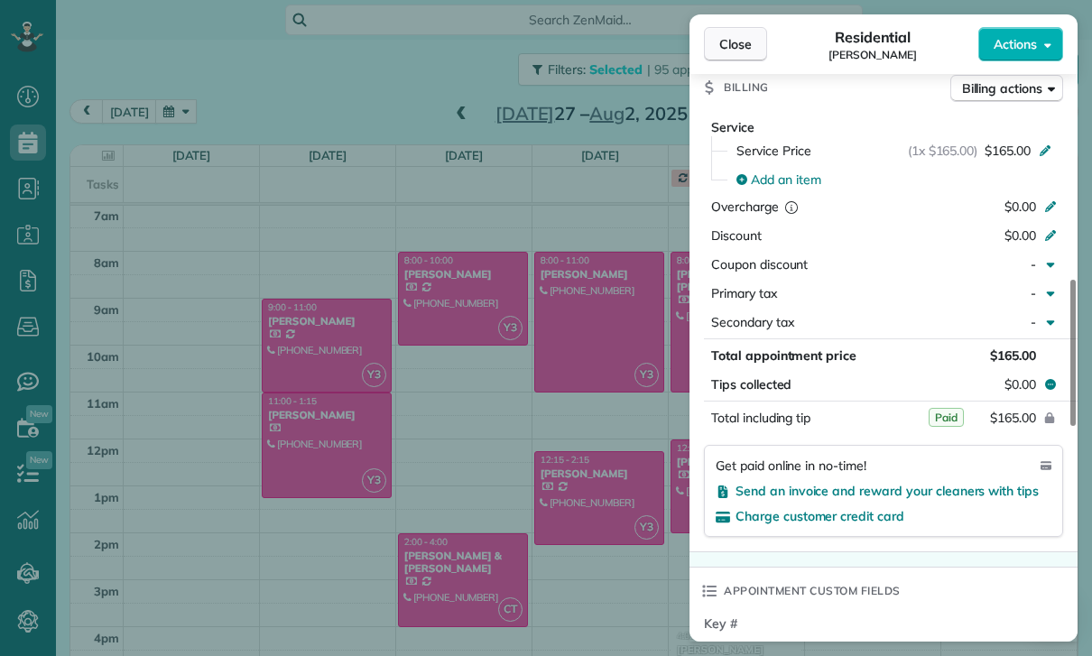
click at [719, 32] on button "Close" at bounding box center [735, 44] width 63 height 34
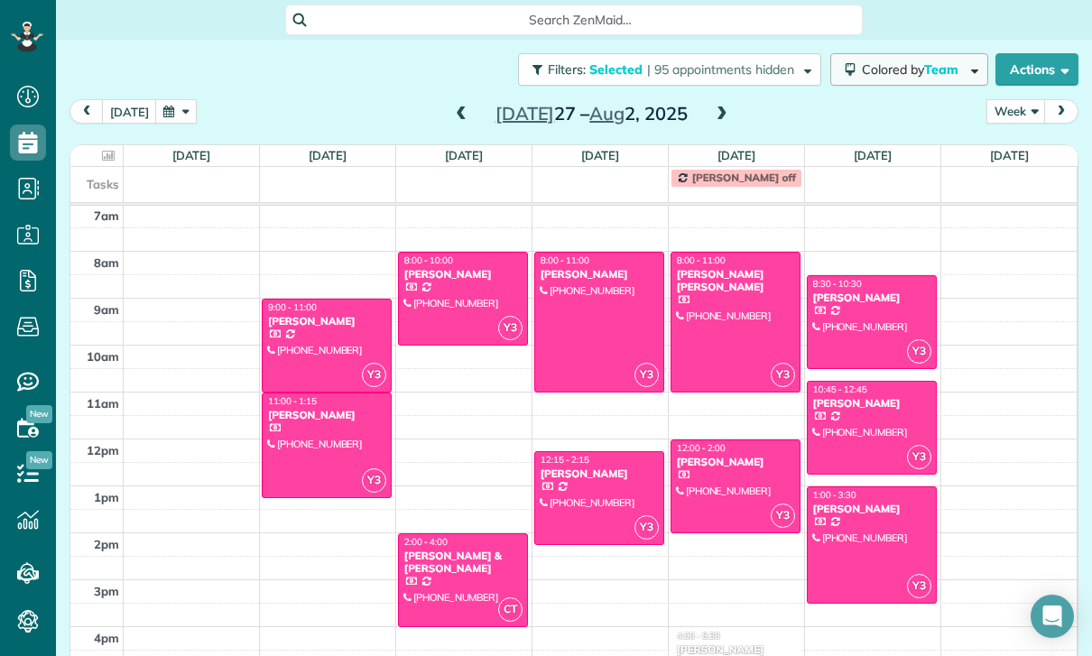
click at [924, 53] on button "Colored by Team" at bounding box center [909, 69] width 158 height 32
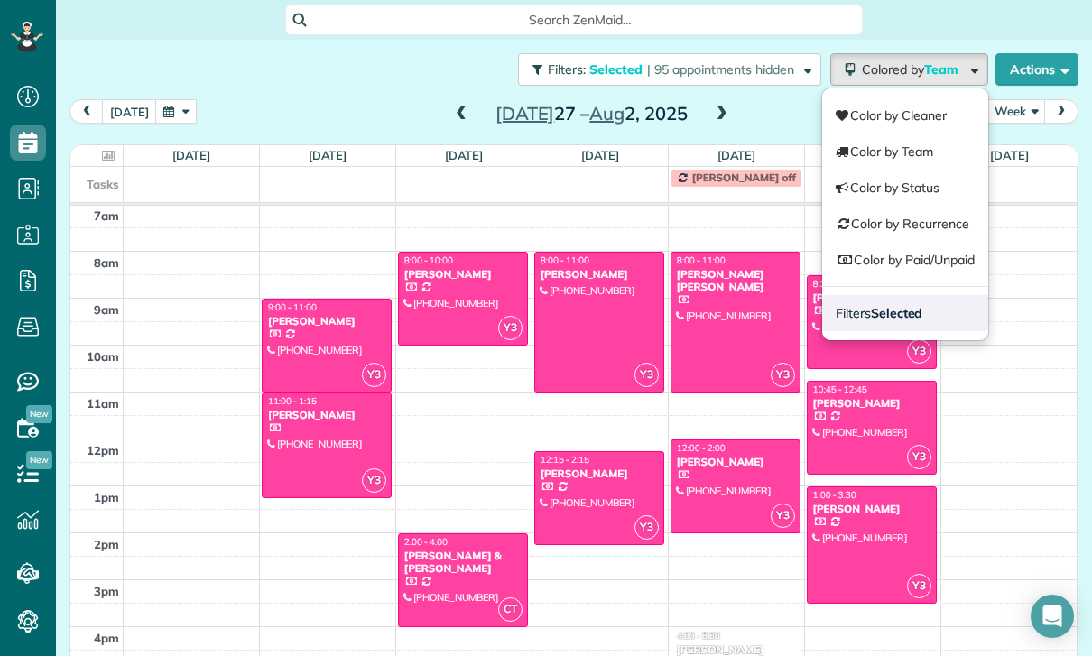
click at [911, 305] on strong "Selected" at bounding box center [897, 313] width 52 height 16
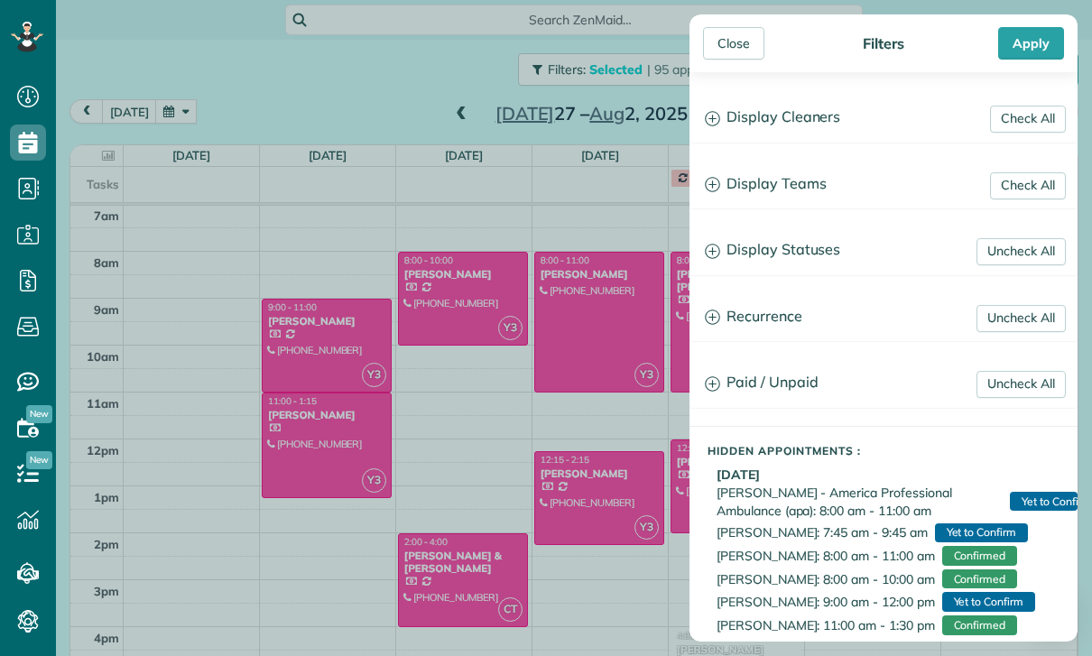
click at [806, 182] on h3 "Display Teams" at bounding box center [883, 185] width 386 height 46
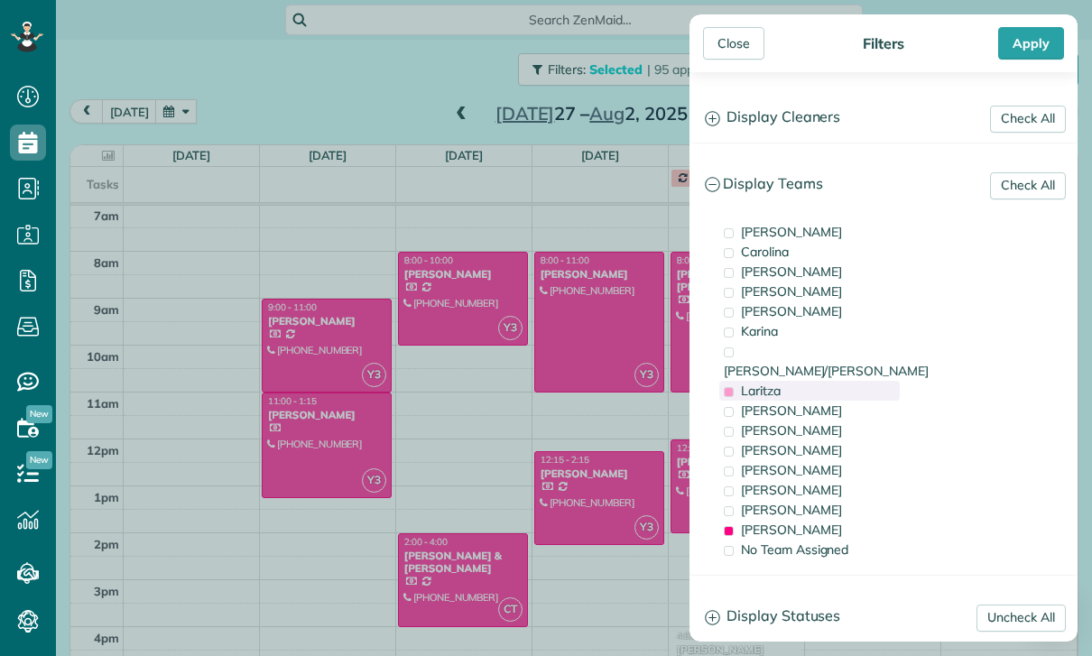
click at [773, 383] on span "Laritza" at bounding box center [761, 391] width 40 height 16
click at [796, 520] on div "[PERSON_NAME]" at bounding box center [809, 530] width 181 height 20
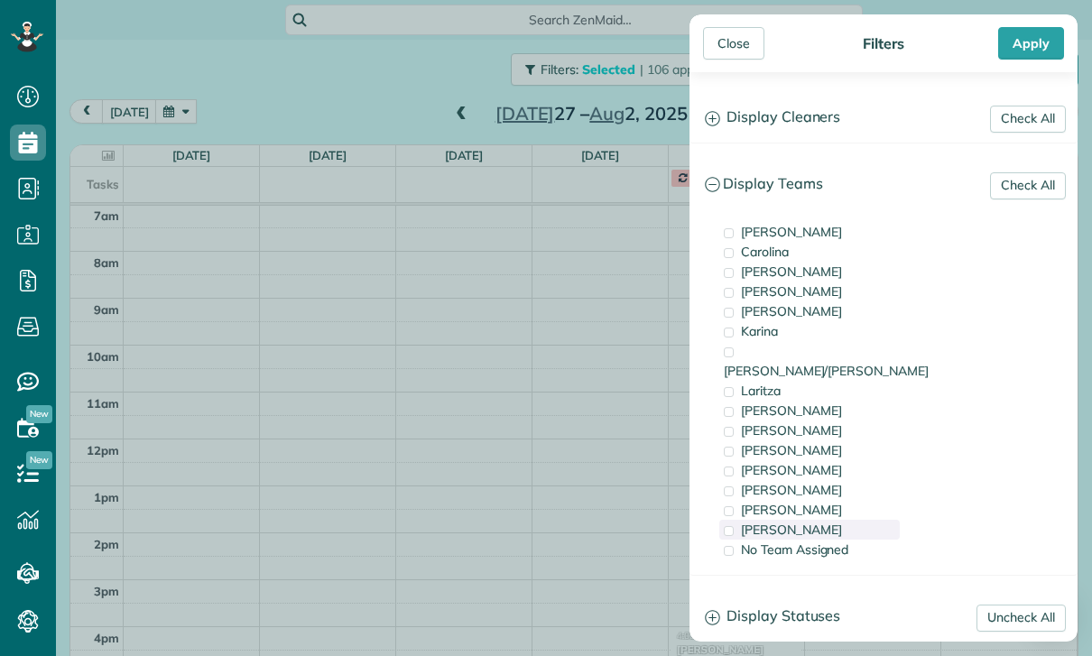
scroll to position [142, 0]
click at [794, 440] on div "[PERSON_NAME]" at bounding box center [809, 450] width 181 height 20
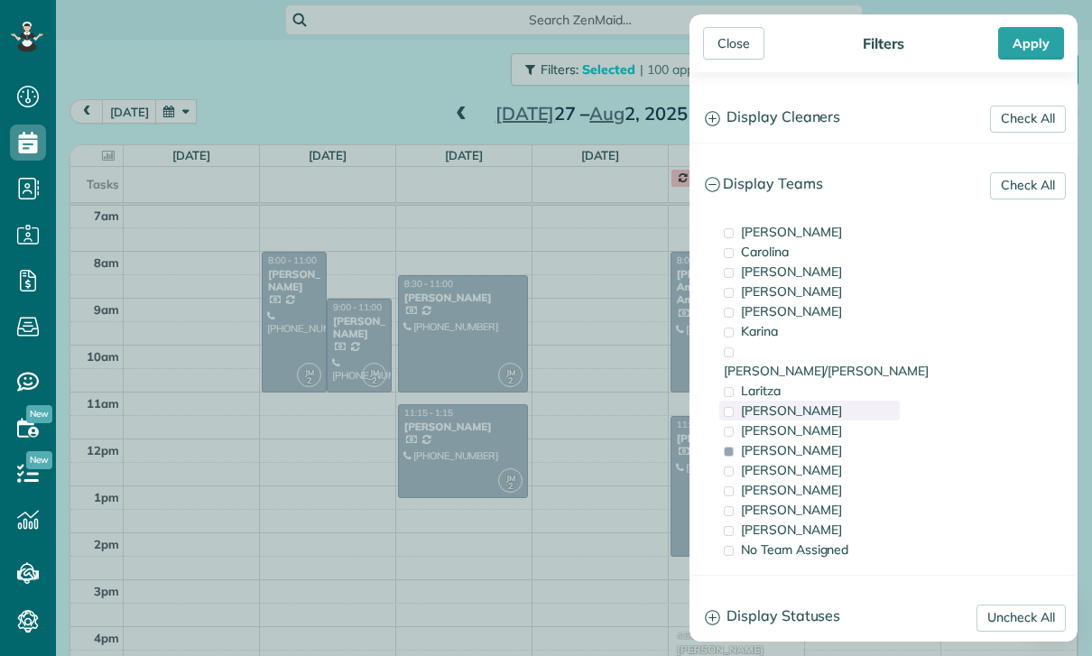
click at [807, 403] on span "[PERSON_NAME]" at bounding box center [791, 411] width 101 height 16
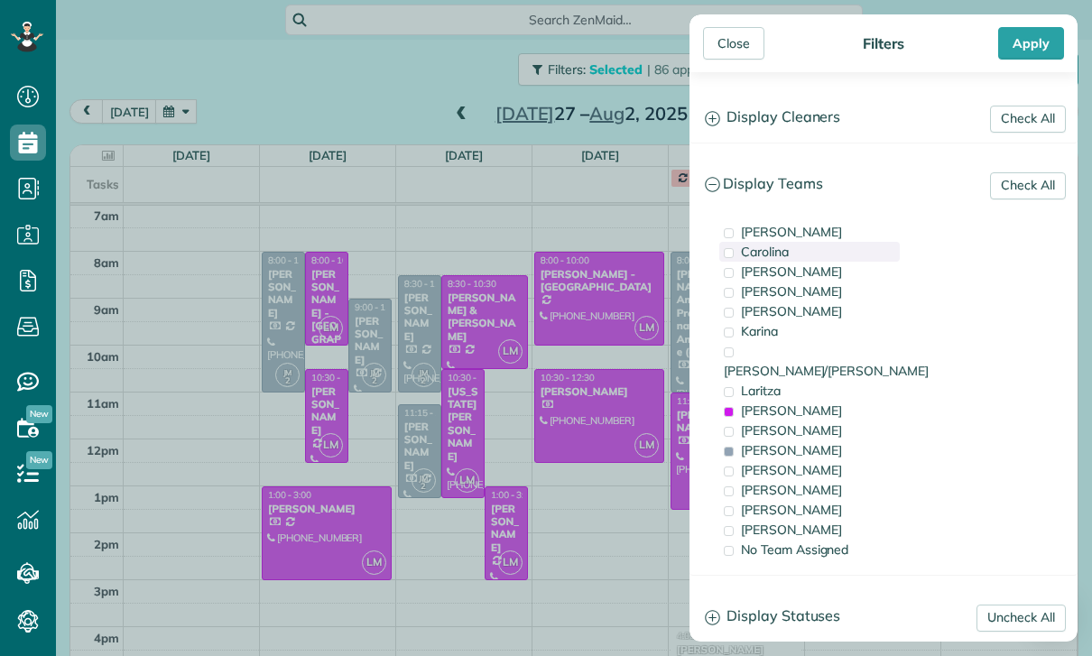
click at [773, 250] on span "Carolina" at bounding box center [765, 252] width 48 height 16
click at [1041, 39] on div "Apply" at bounding box center [1031, 43] width 66 height 32
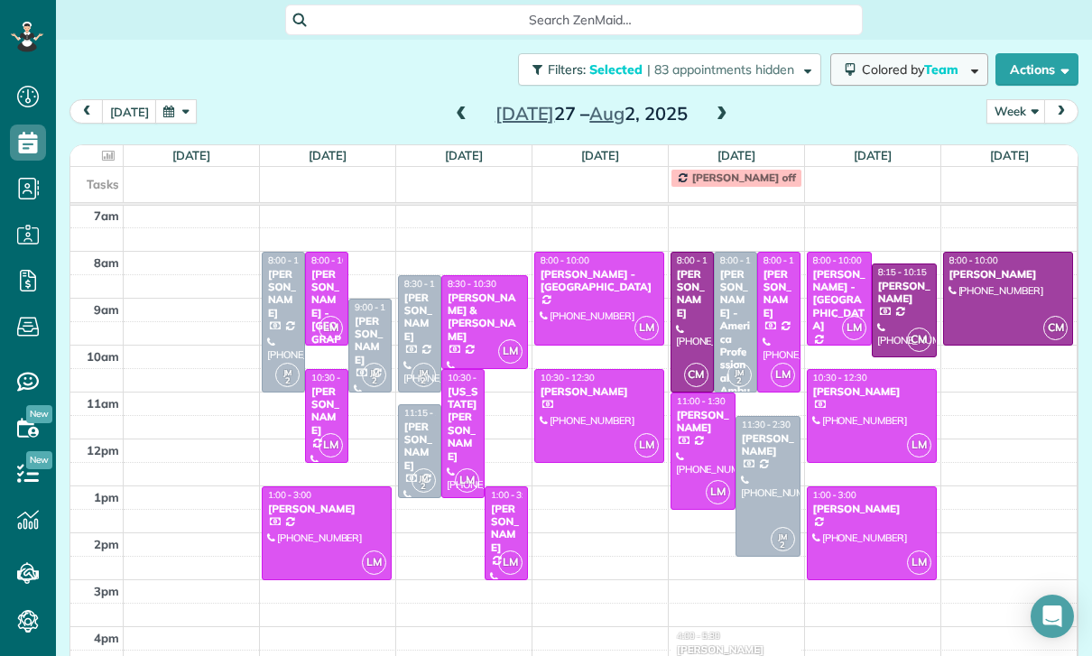
click at [924, 61] on span "Team" at bounding box center [942, 69] width 37 height 16
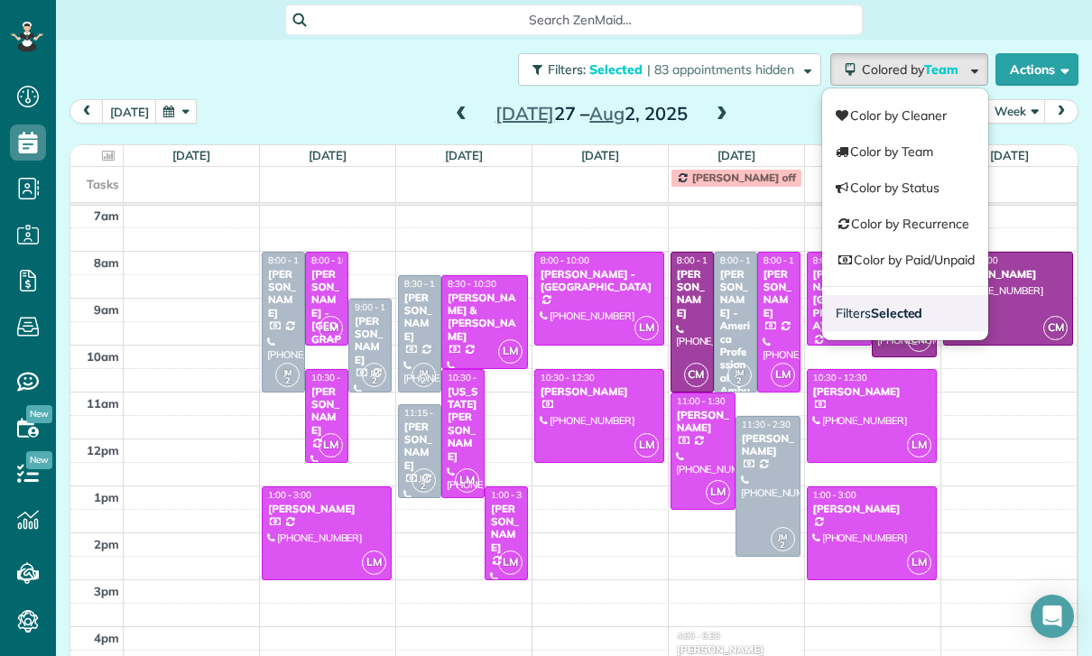
click at [884, 305] on strong "Selected" at bounding box center [897, 313] width 52 height 16
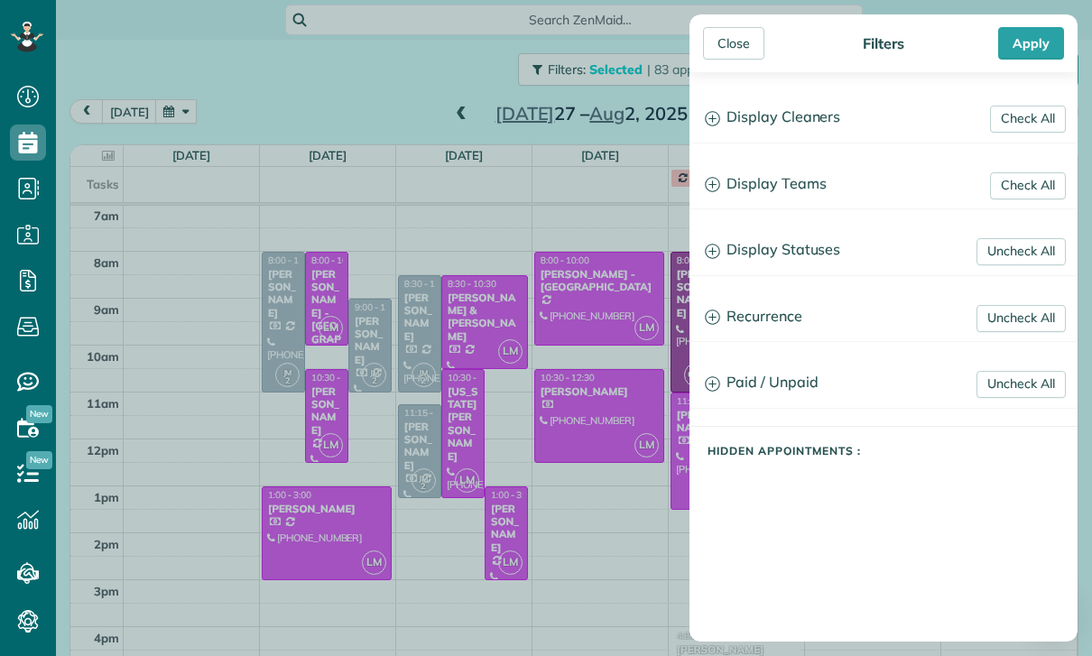
click at [811, 189] on h3 "Display Teams" at bounding box center [883, 185] width 386 height 46
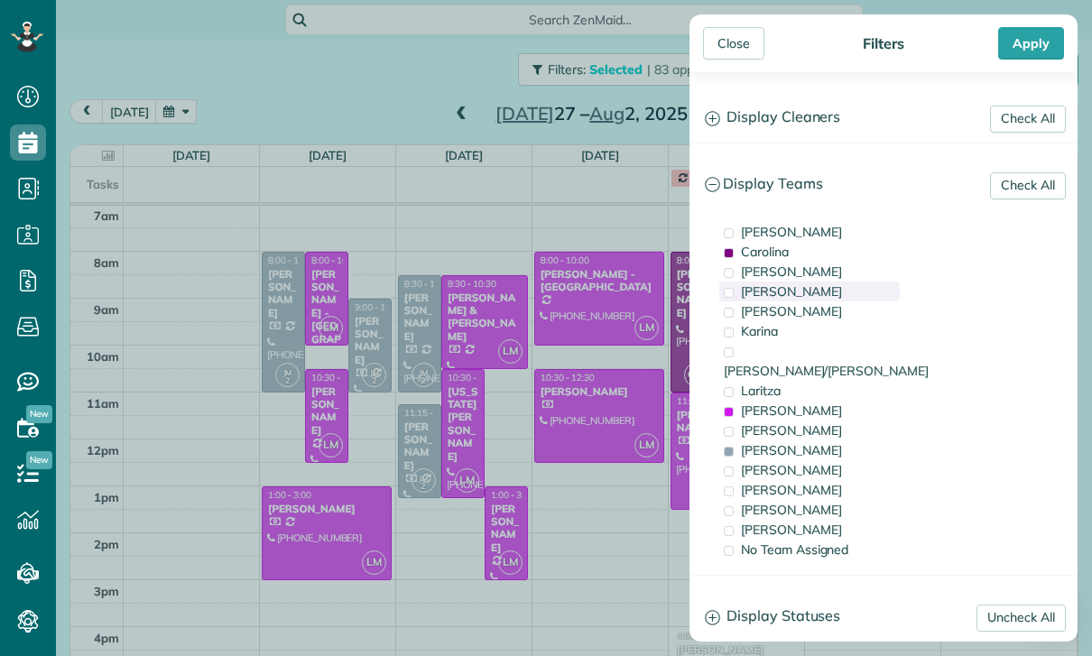
click at [796, 295] on span "[PERSON_NAME]" at bounding box center [791, 291] width 101 height 16
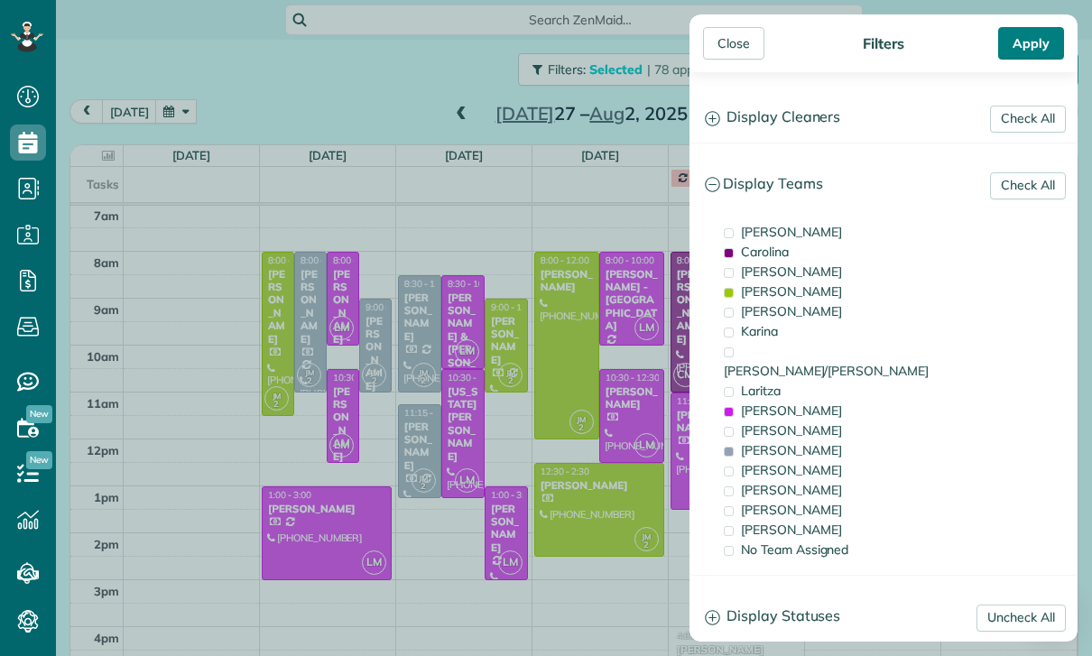
click at [1033, 43] on div "Apply" at bounding box center [1031, 43] width 66 height 32
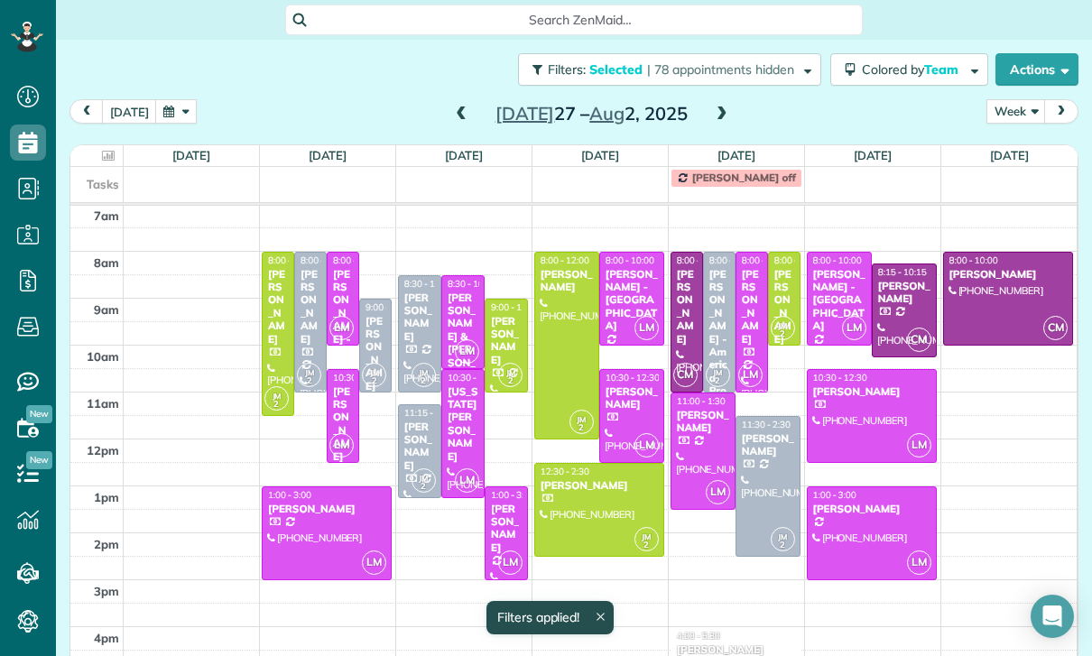
click at [453, 101] on span at bounding box center [461, 114] width 20 height 27
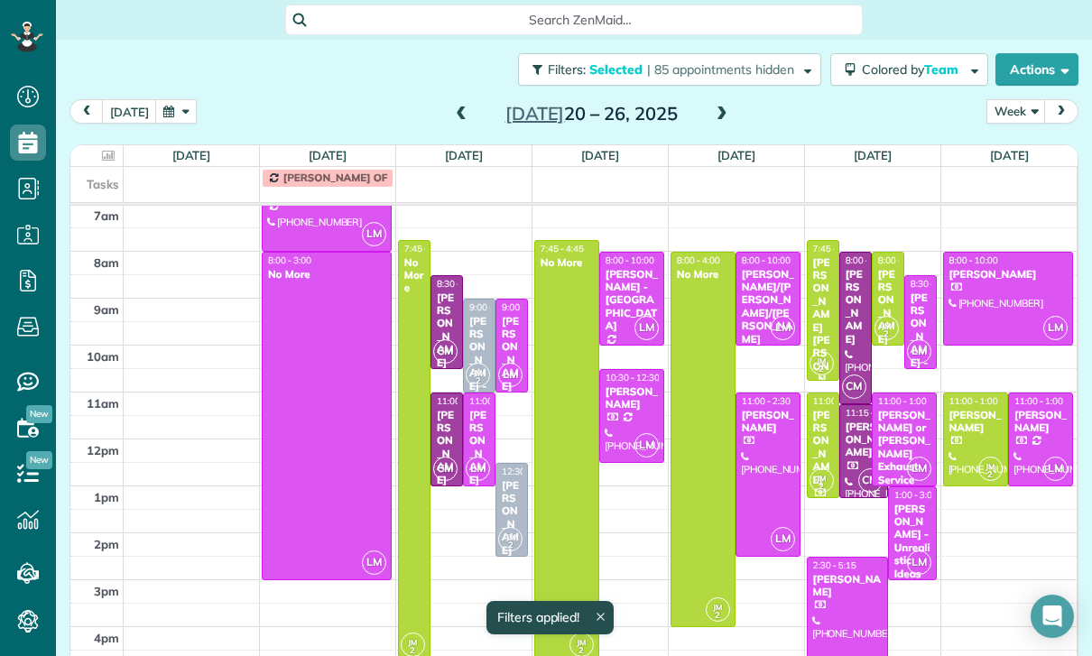
click at [822, 274] on div "[PERSON_NAME] [PERSON_NAME] & [PERSON_NAME]" at bounding box center [823, 379] width 22 height 246
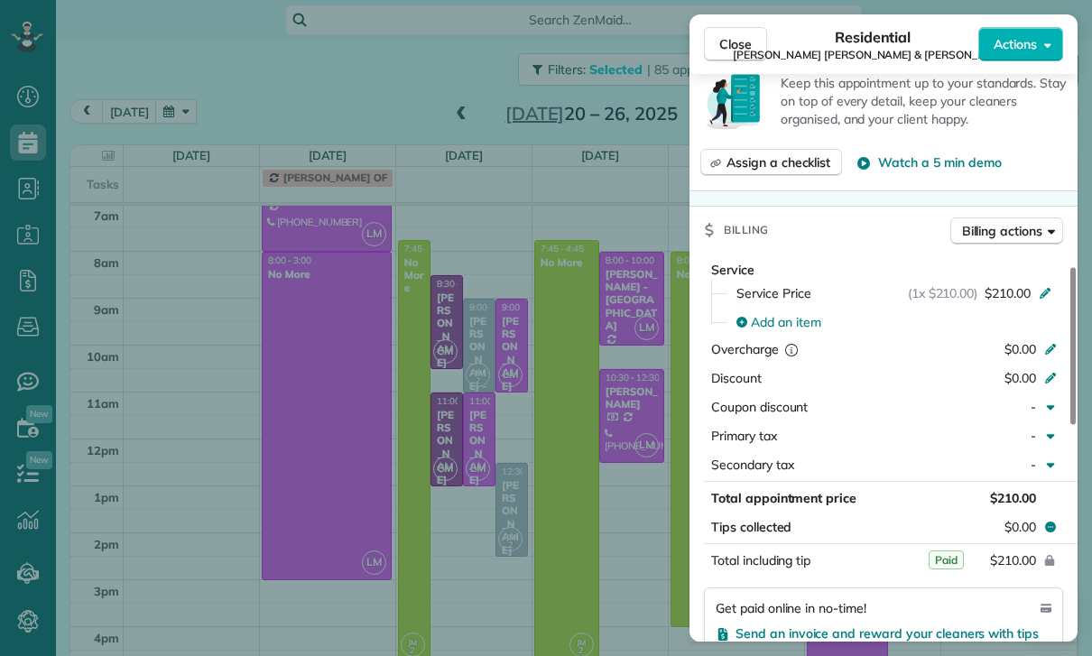
scroll to position [764, 0]
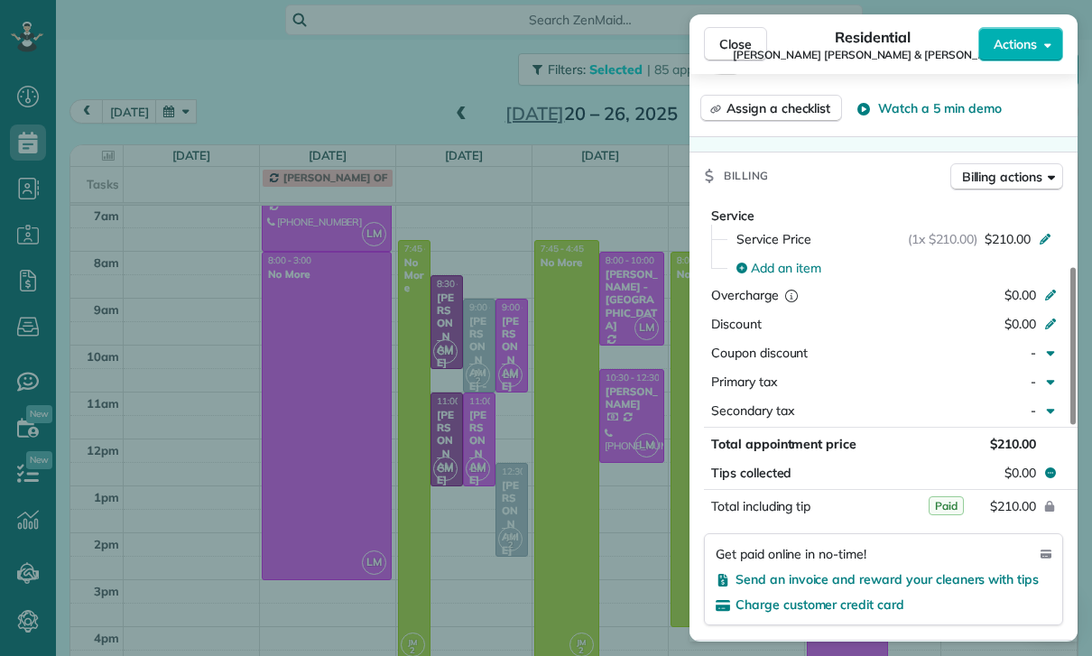
click at [453, 517] on div "Close Residential [PERSON_NAME] [PERSON_NAME] & [PERSON_NAME] Actions Status Co…" at bounding box center [546, 328] width 1092 height 656
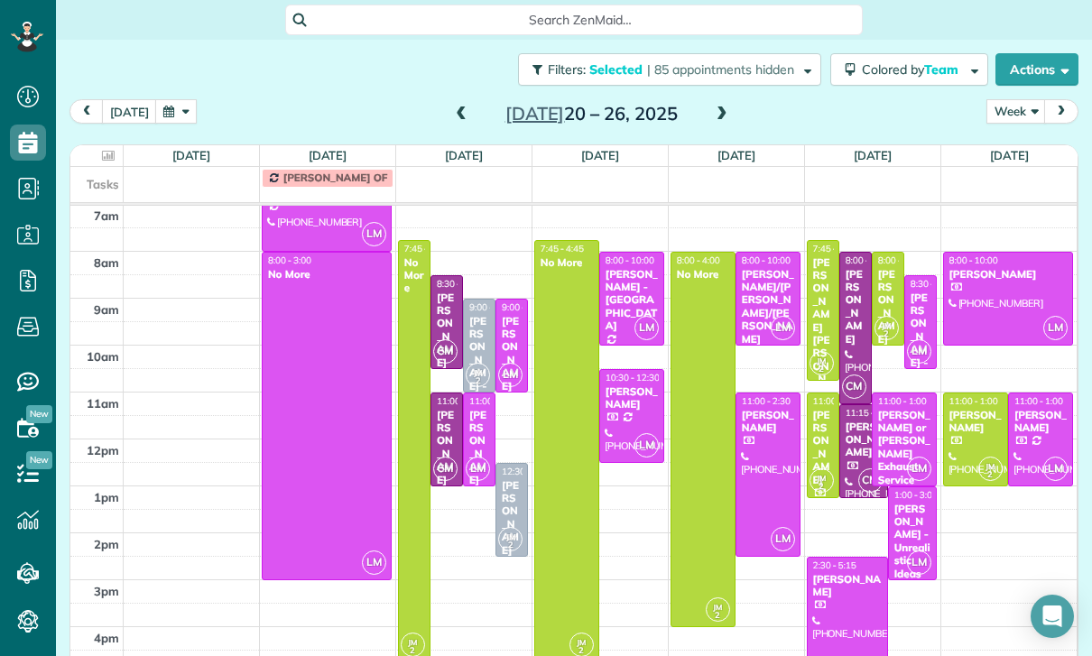
click at [440, 409] on div "[PERSON_NAME]" at bounding box center [447, 448] width 22 height 78
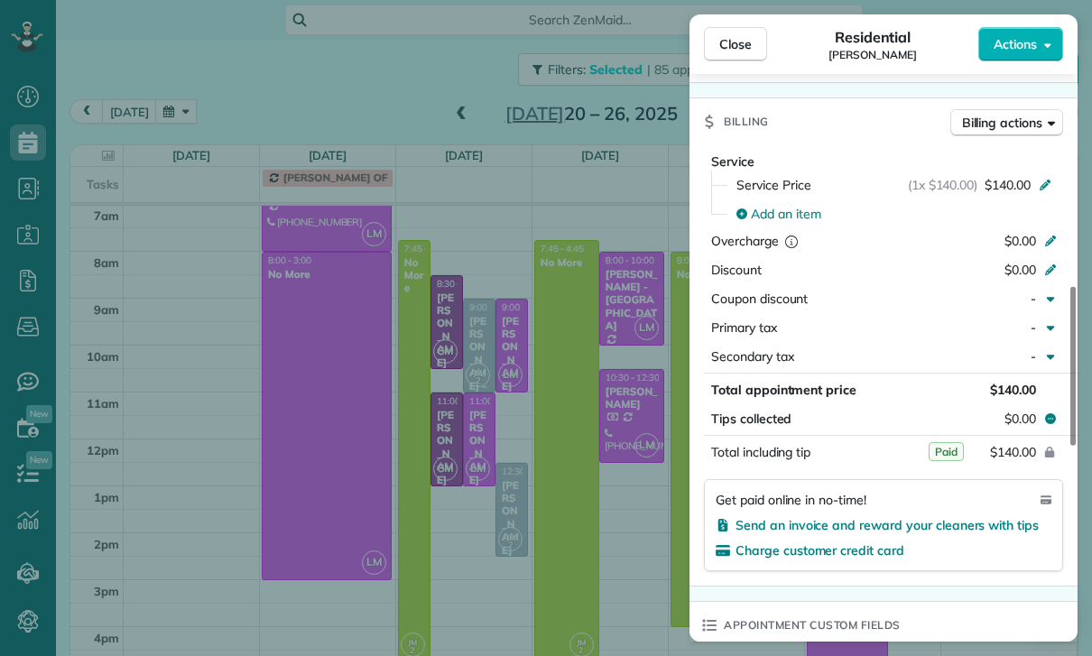
scroll to position [838, 0]
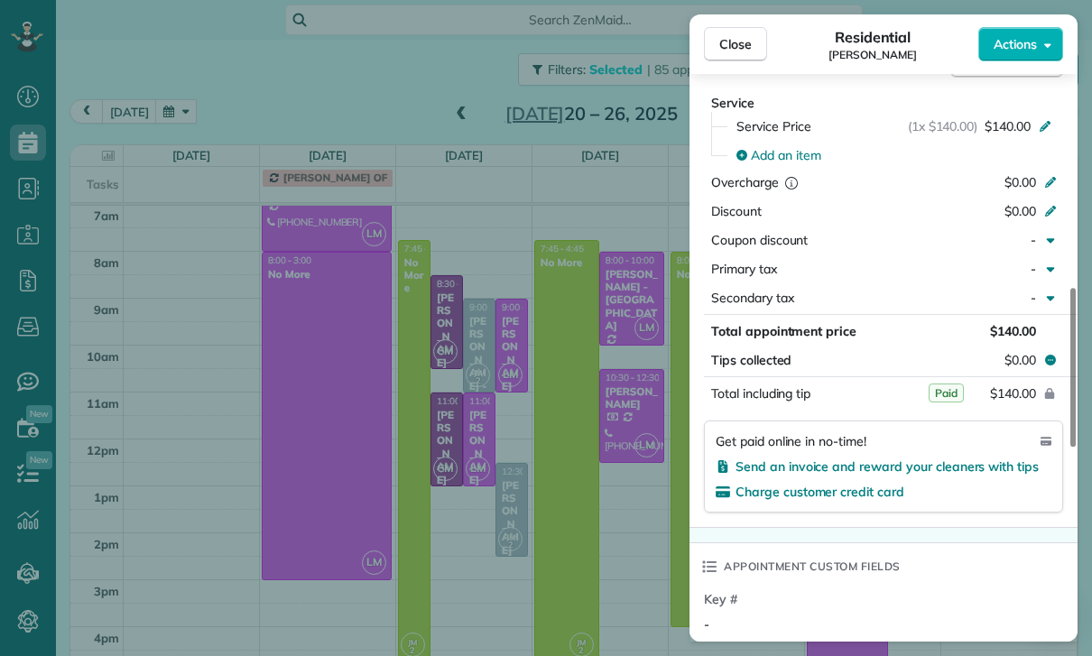
click at [553, 539] on div "Close Residential [PERSON_NAME] Actions Status Confirmed [PERSON_NAME] · Open p…" at bounding box center [546, 328] width 1092 height 656
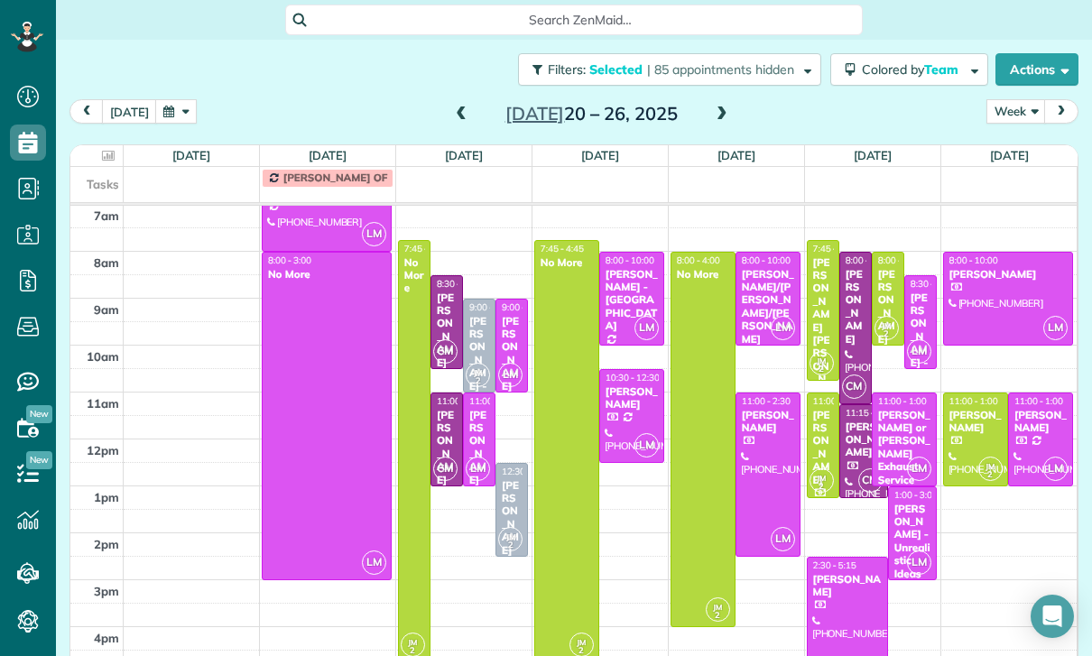
click at [727, 106] on span at bounding box center [722, 114] width 20 height 16
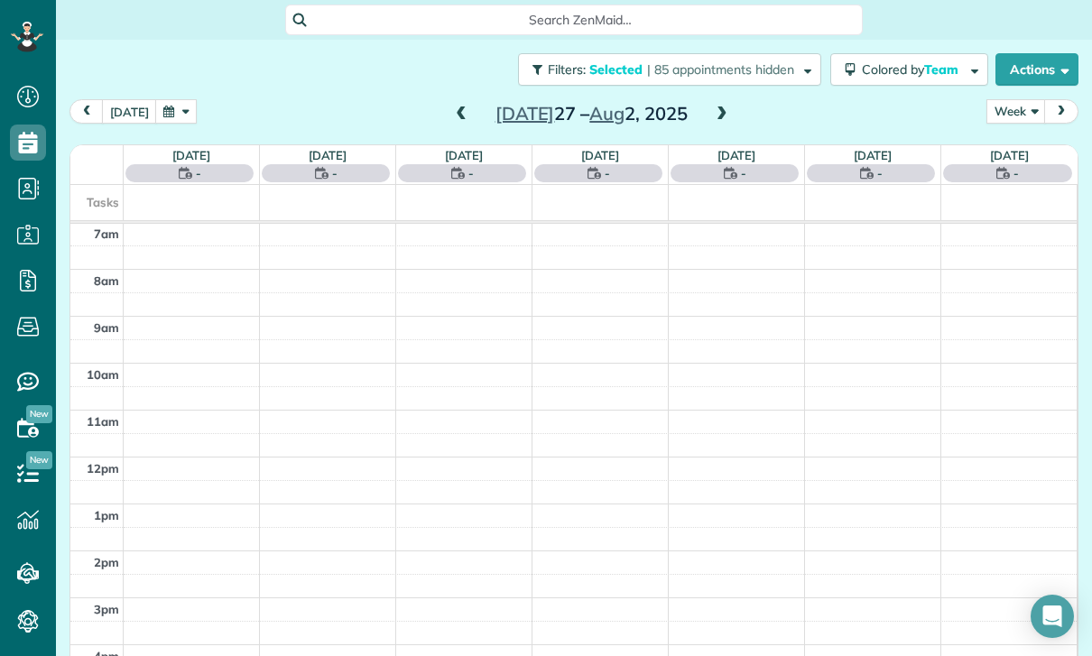
scroll to position [142, 0]
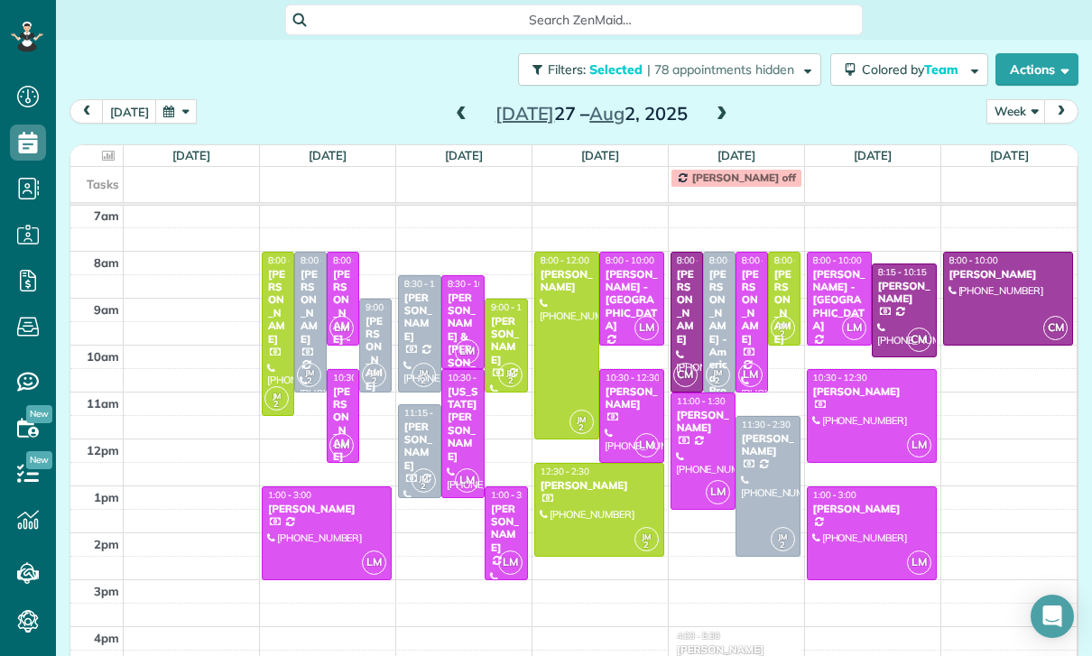
click at [557, 289] on div at bounding box center [566, 346] width 63 height 186
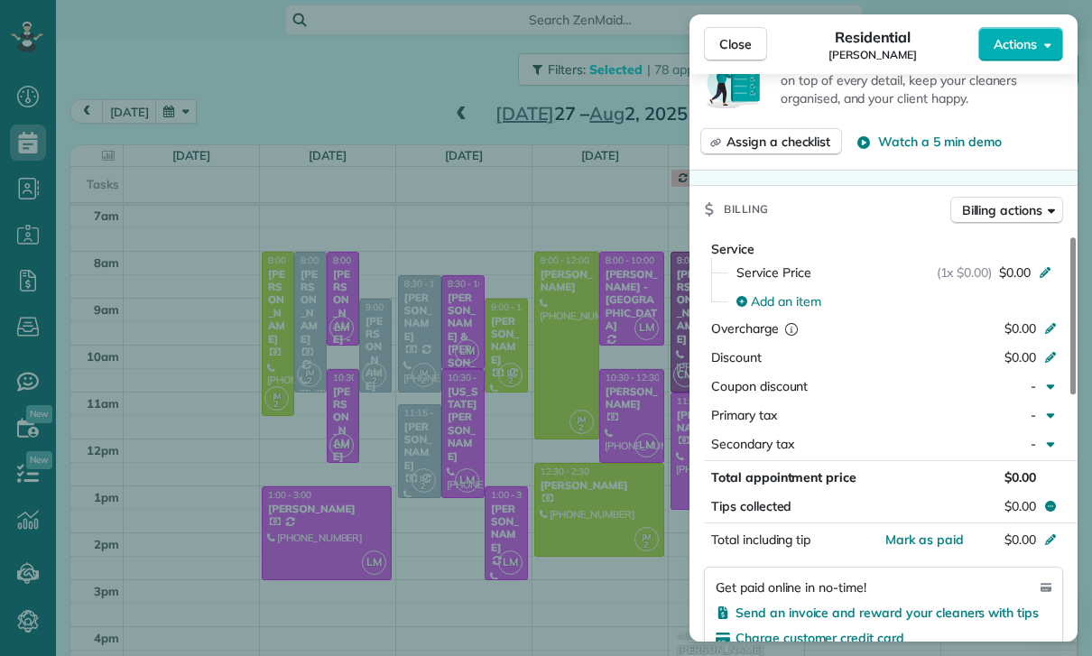
scroll to position [840, 0]
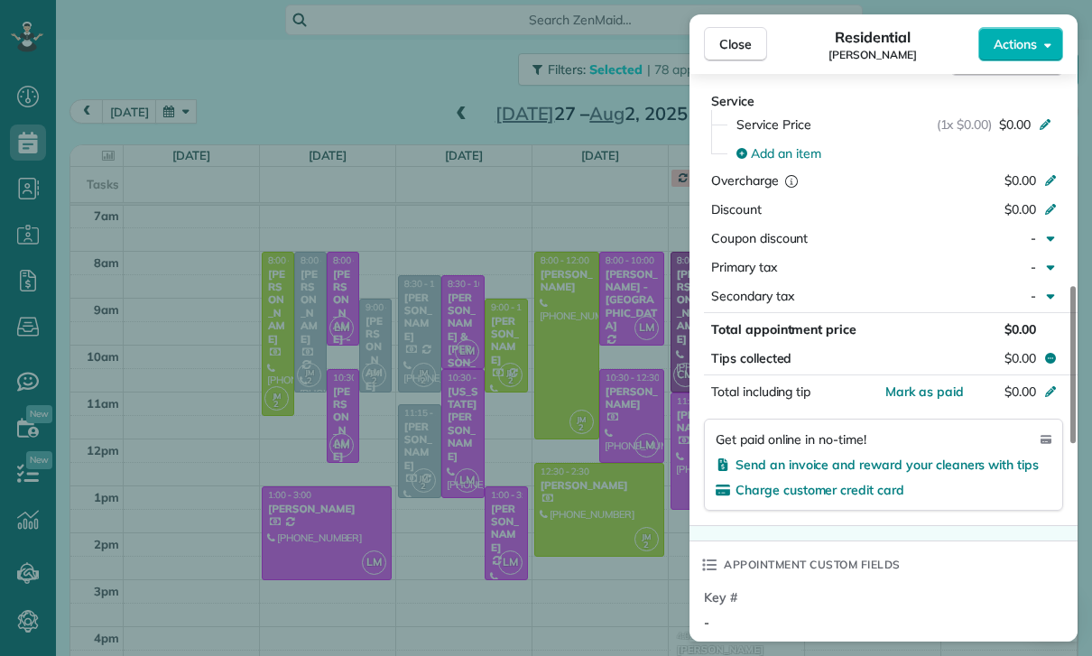
click at [582, 528] on div "Close Residential [PERSON_NAME] Actions Status Confirmed [PERSON_NAME] · Open p…" at bounding box center [546, 328] width 1092 height 656
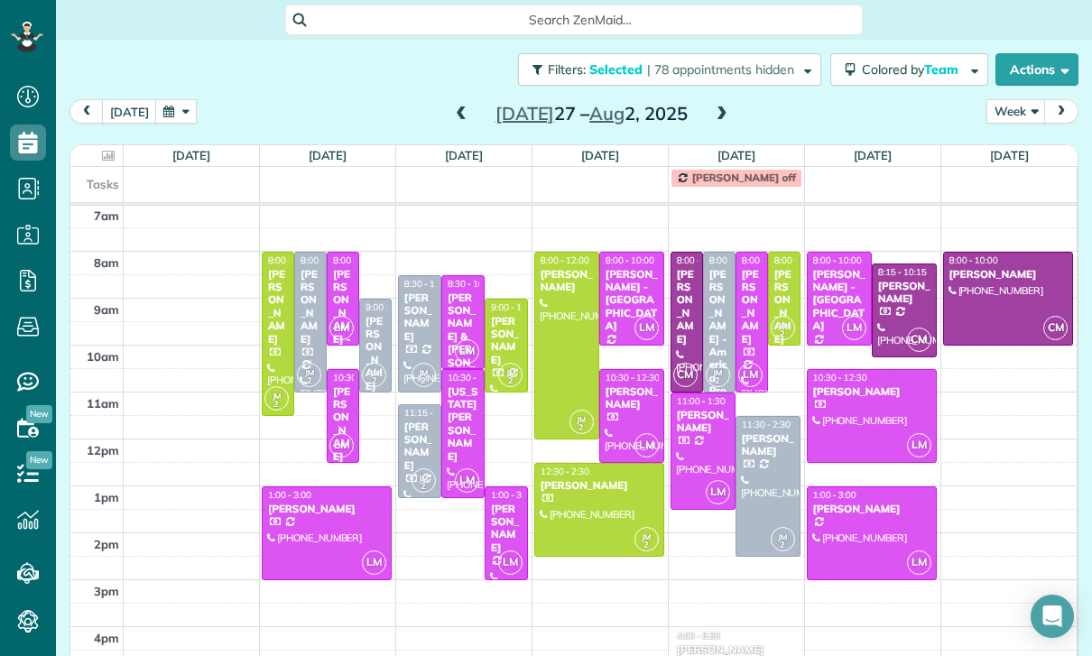
click at [344, 385] on div "[PERSON_NAME]" at bounding box center [343, 424] width 22 height 78
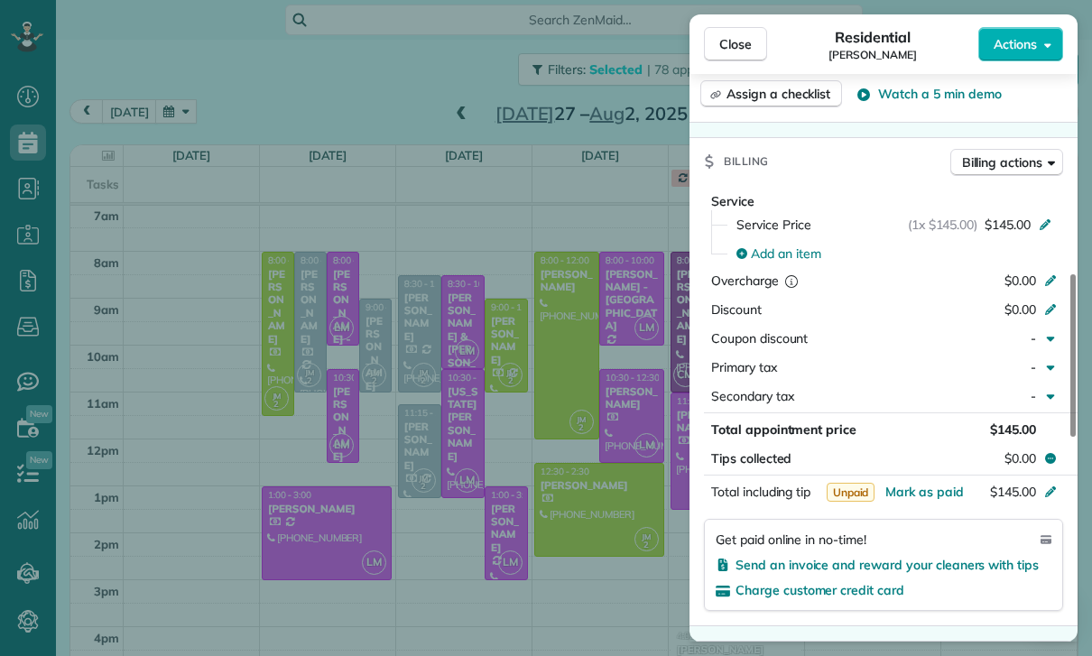
scroll to position [793, 0]
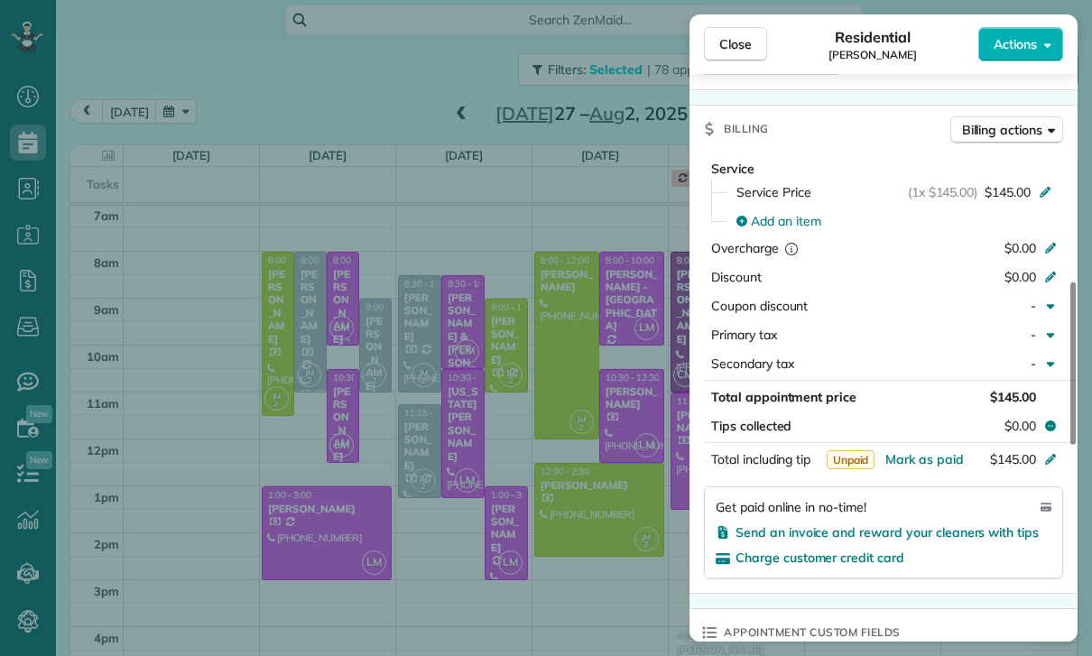
click at [533, 542] on div "Close Residential [PERSON_NAME] Actions Status Confirmed [PERSON_NAME] · Open p…" at bounding box center [546, 328] width 1092 height 656
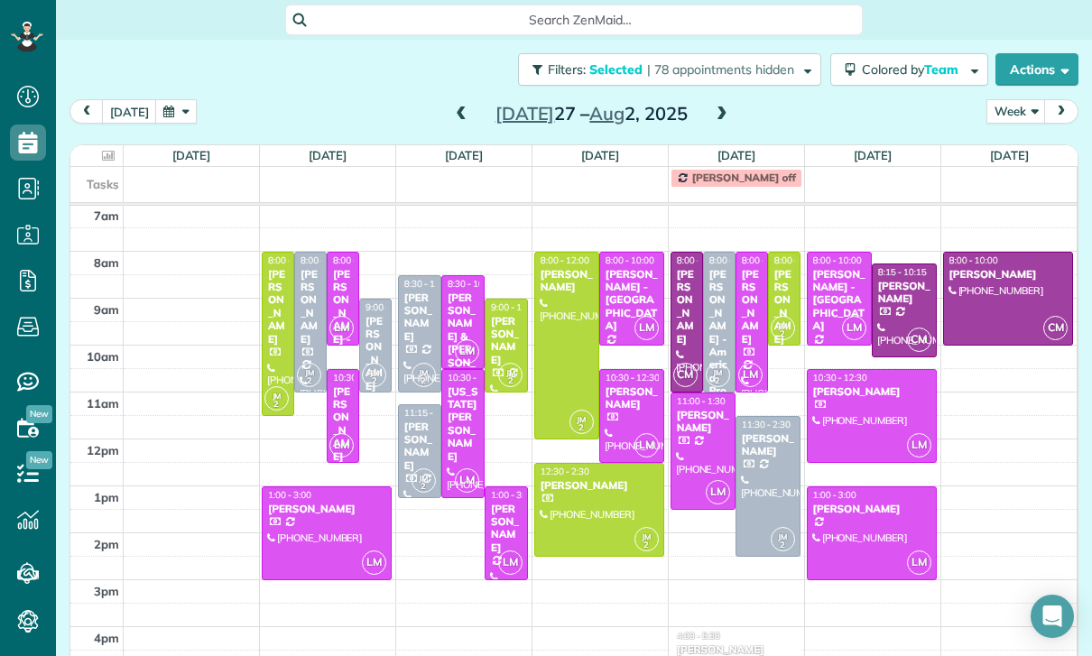
click at [304, 487] on div at bounding box center [327, 533] width 128 height 92
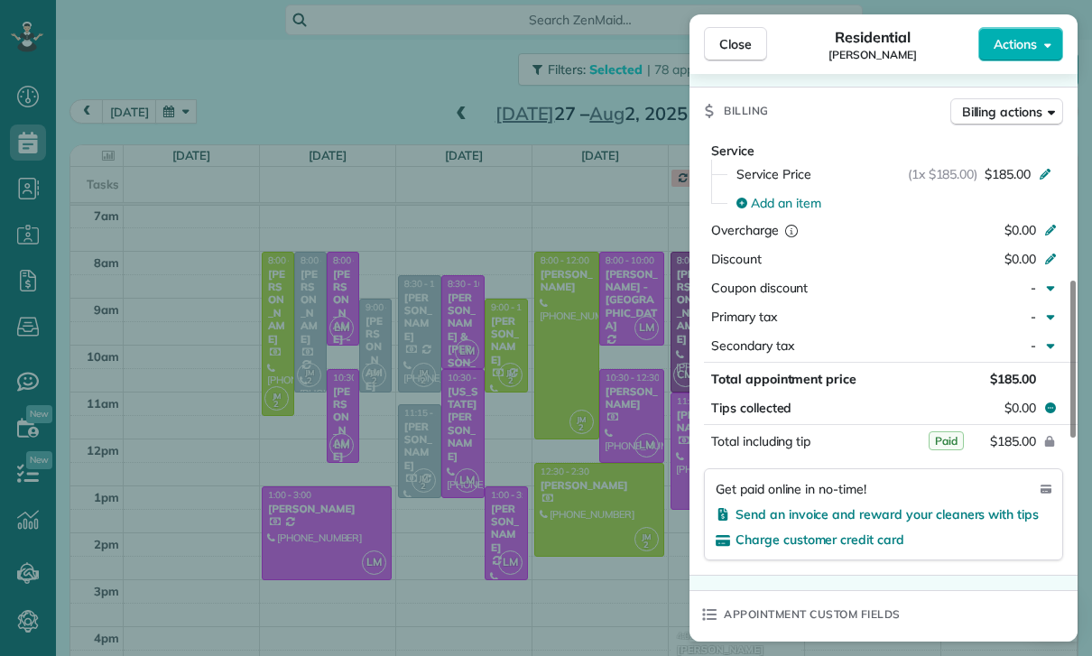
scroll to position [817, 0]
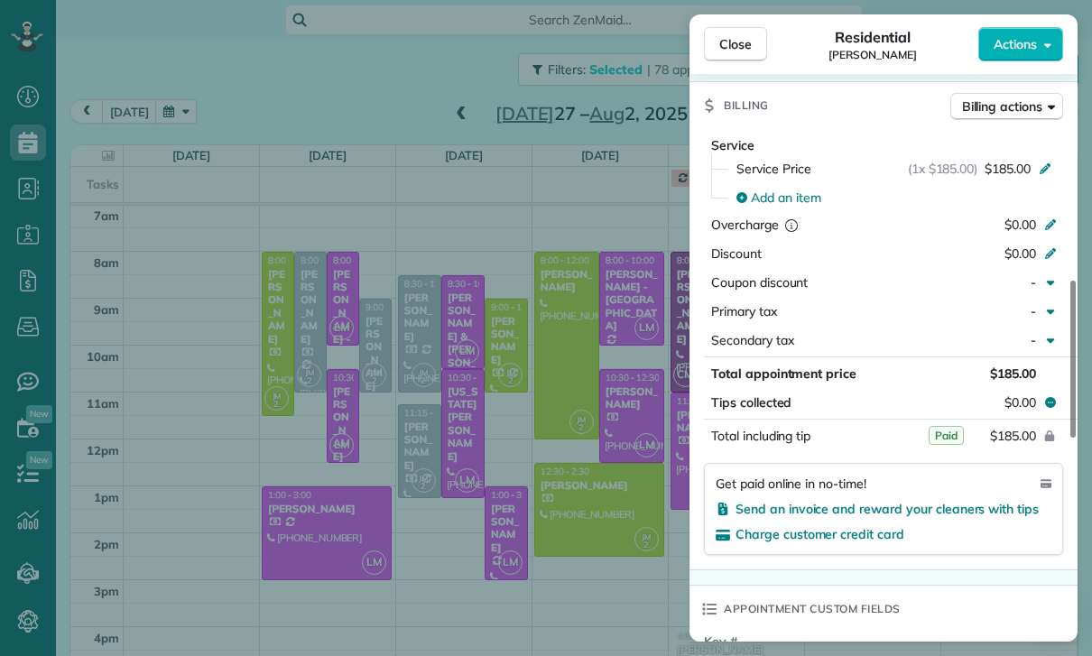
click at [504, 539] on div "Close Residential [PERSON_NAME] Actions Status Confirmed [PERSON_NAME] · Open p…" at bounding box center [546, 328] width 1092 height 656
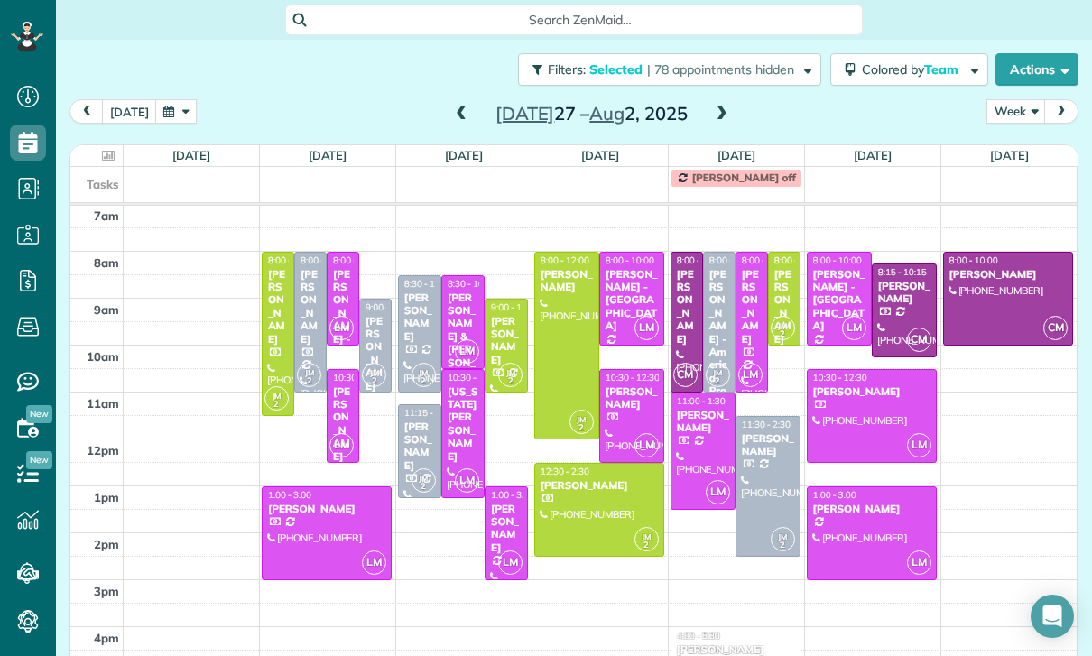
click at [458, 385] on div "[US_STATE][PERSON_NAME]" at bounding box center [463, 424] width 32 height 78
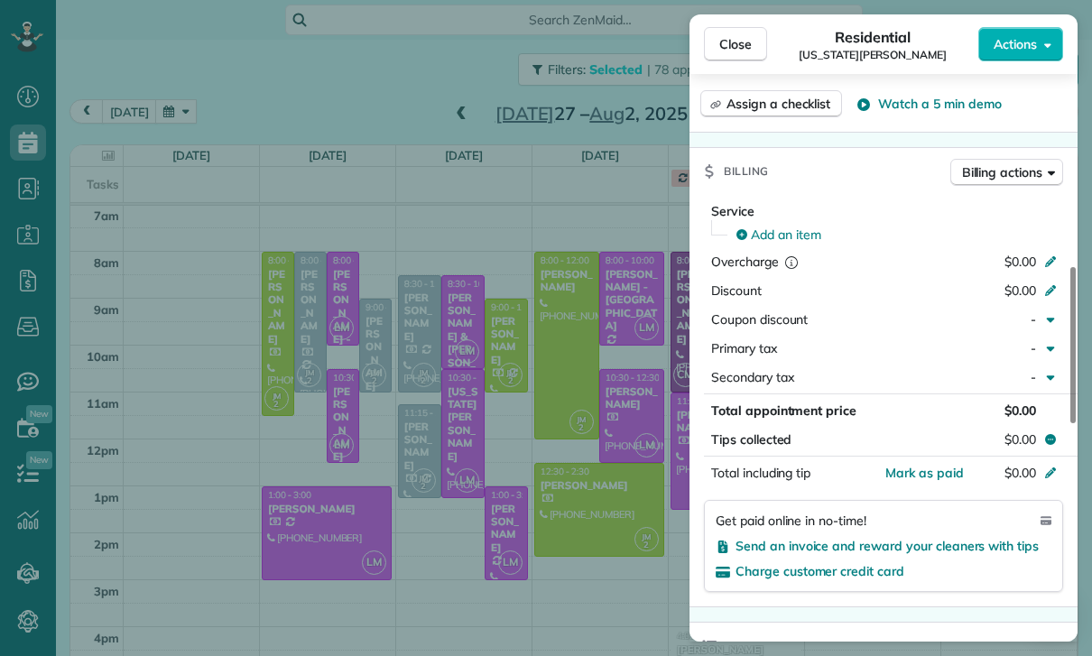
scroll to position [856, 0]
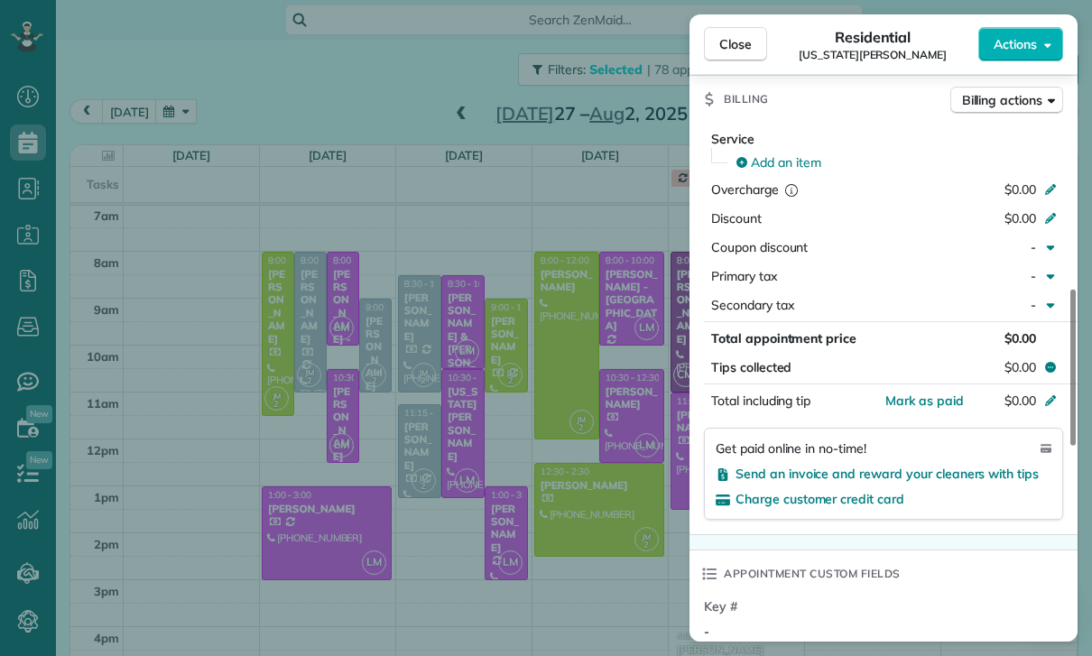
click at [546, 524] on div "Close Residential [US_STATE][PERSON_NAME] Actions Status Confirmed [US_STATE][P…" at bounding box center [546, 328] width 1092 height 656
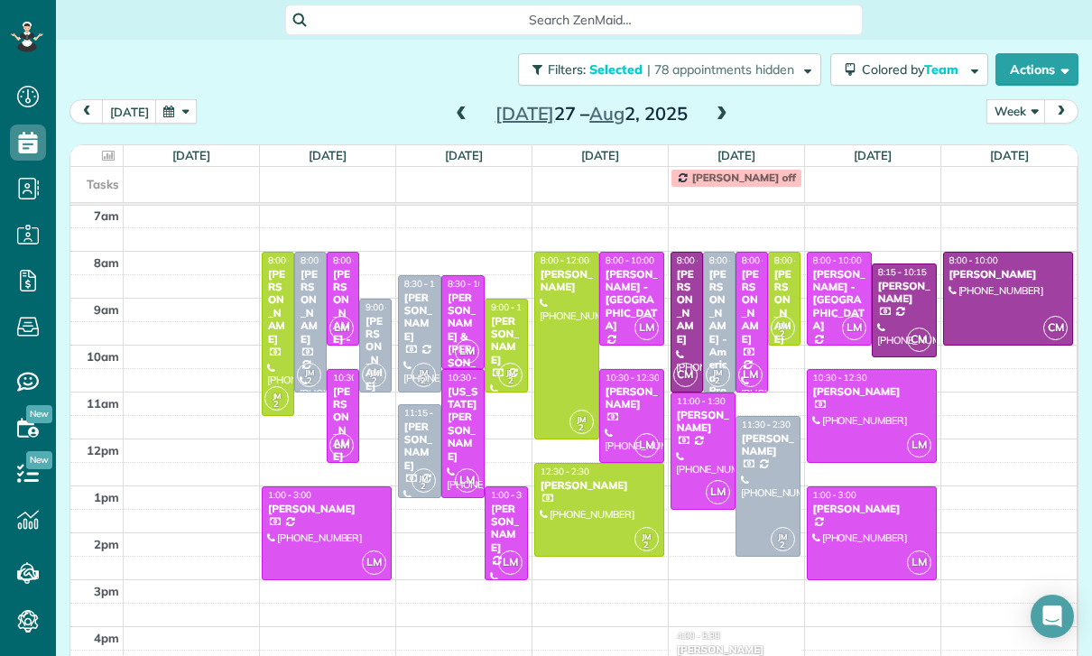
click at [501, 503] on div "[PERSON_NAME]" at bounding box center [506, 529] width 32 height 52
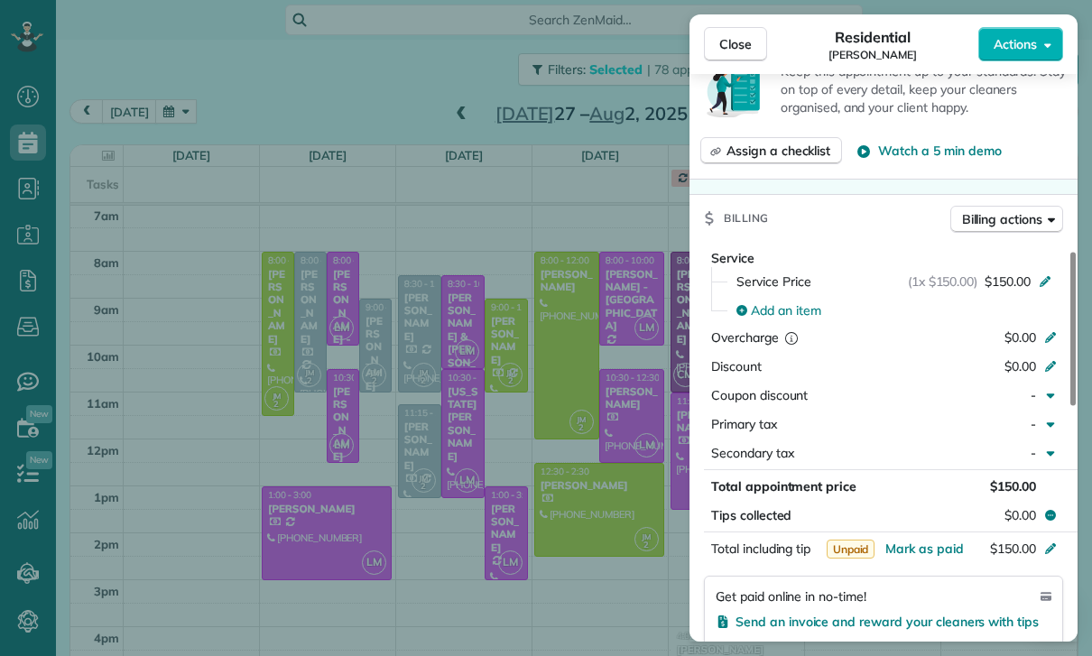
scroll to position [758, 0]
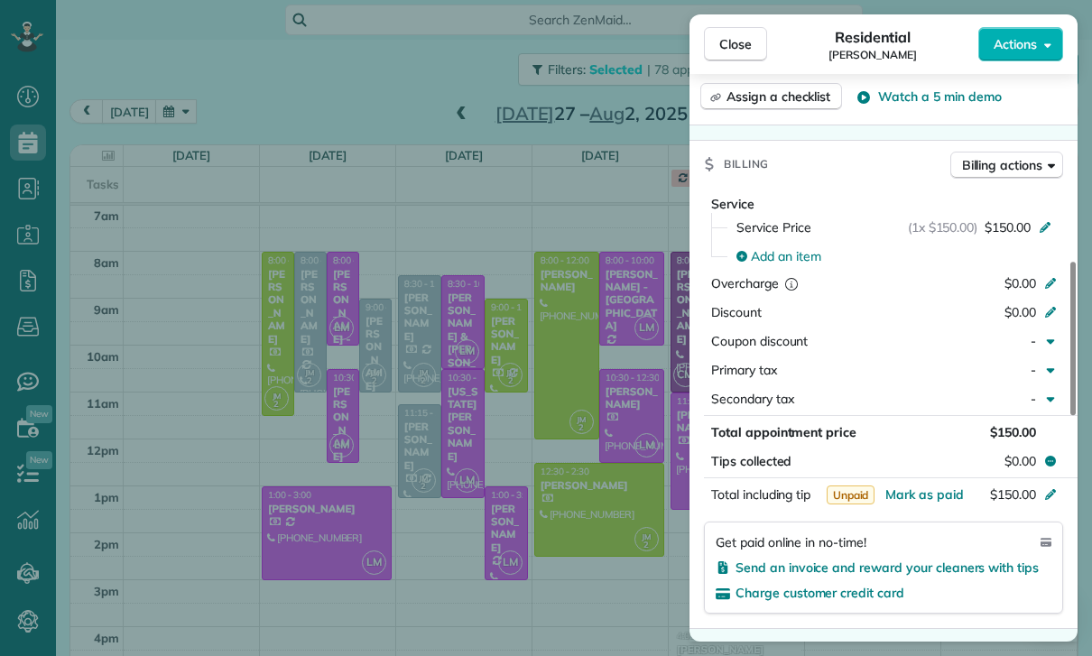
click at [601, 537] on div "Close Residential [PERSON_NAME] Actions Status Yet to Confirm [PERSON_NAME] · O…" at bounding box center [546, 328] width 1092 height 656
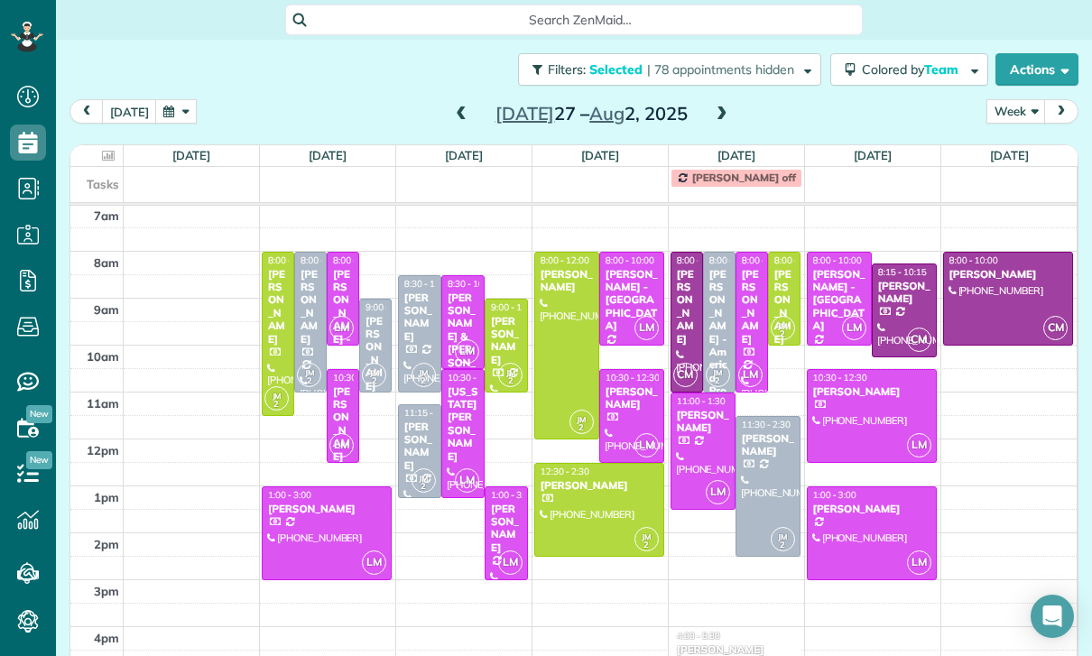
click at [695, 396] on div at bounding box center [702, 452] width 63 height 116
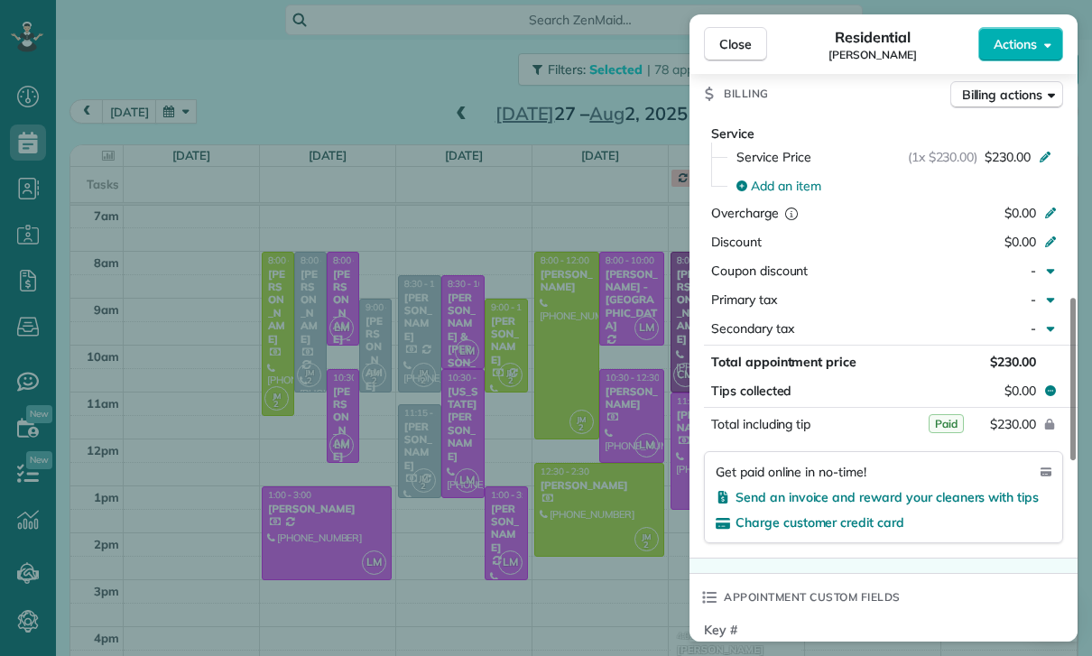
scroll to position [854, 0]
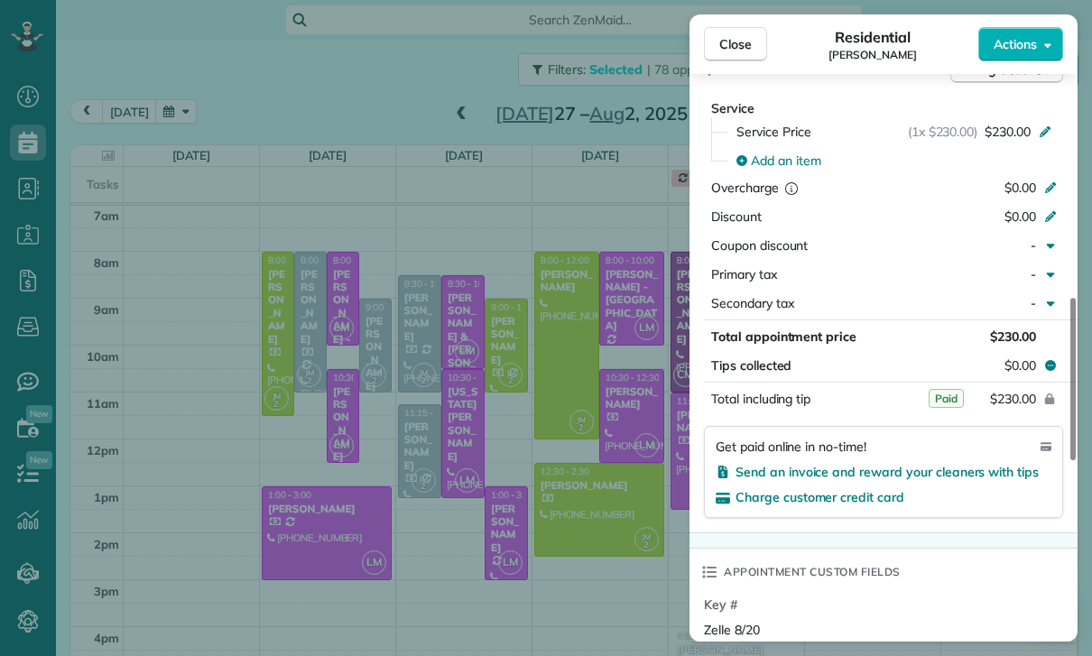
click at [619, 518] on div "Close Residential [PERSON_NAME] Actions Status Confirmed [PERSON_NAME] · Open p…" at bounding box center [546, 328] width 1092 height 656
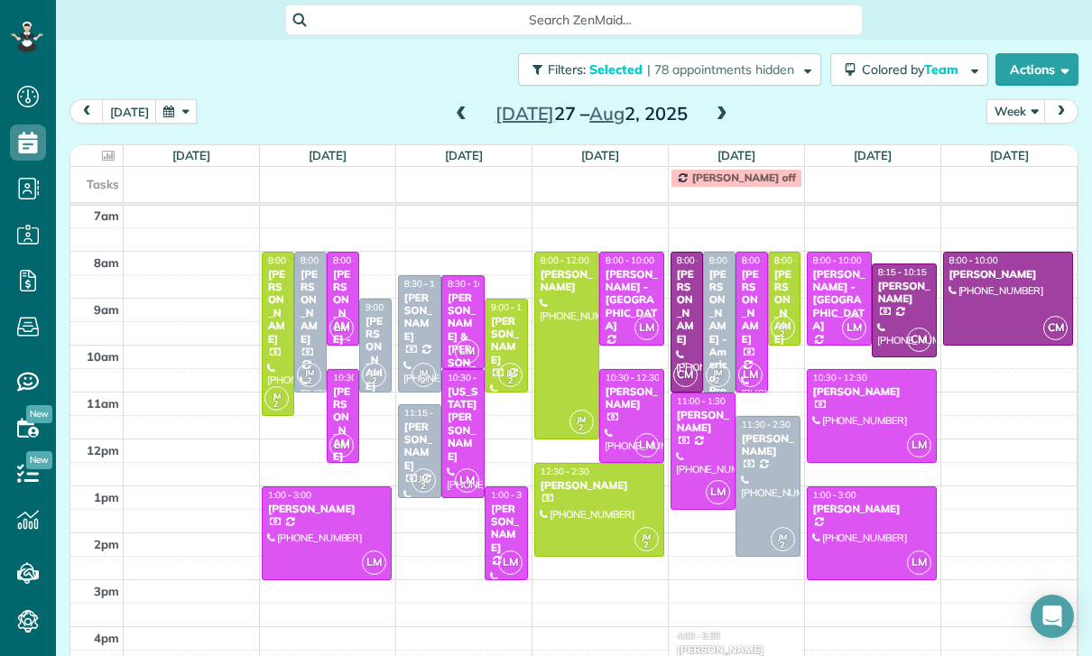
click at [871, 487] on div at bounding box center [872, 533] width 128 height 92
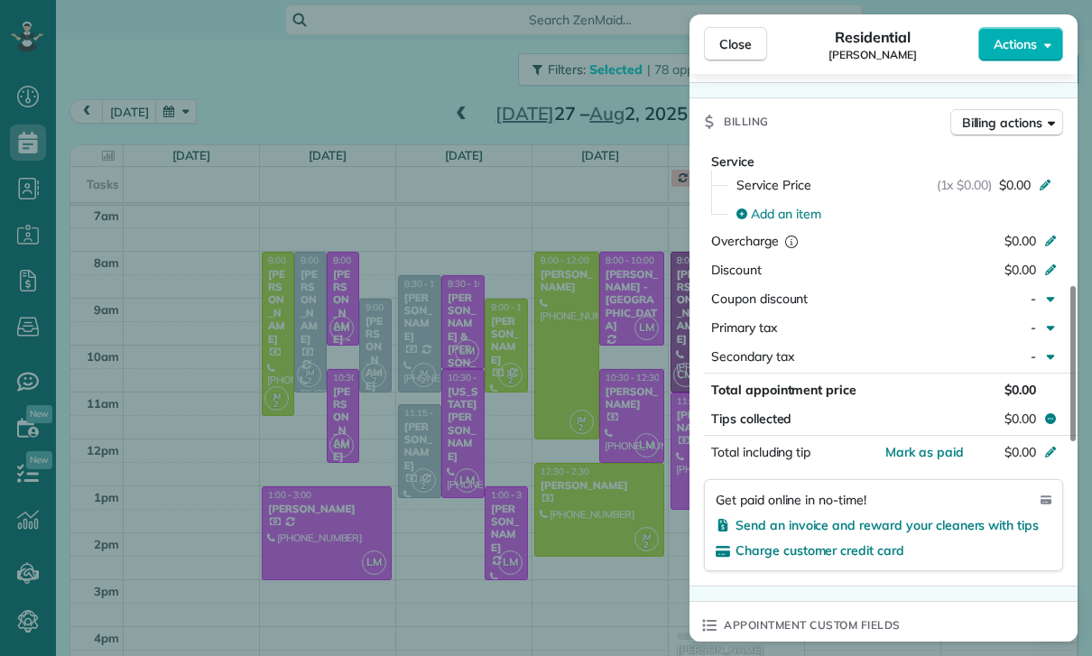
scroll to position [881, 0]
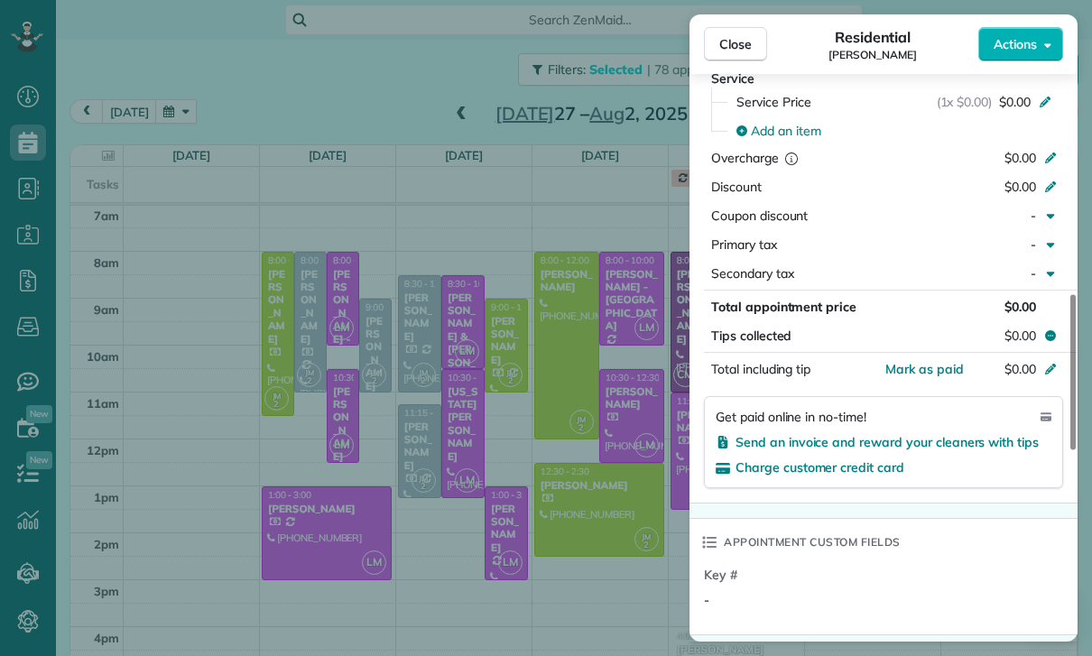
click at [621, 532] on div "Close Residential [PERSON_NAME] Actions Status Yet to Confirm [PERSON_NAME] · O…" at bounding box center [546, 328] width 1092 height 656
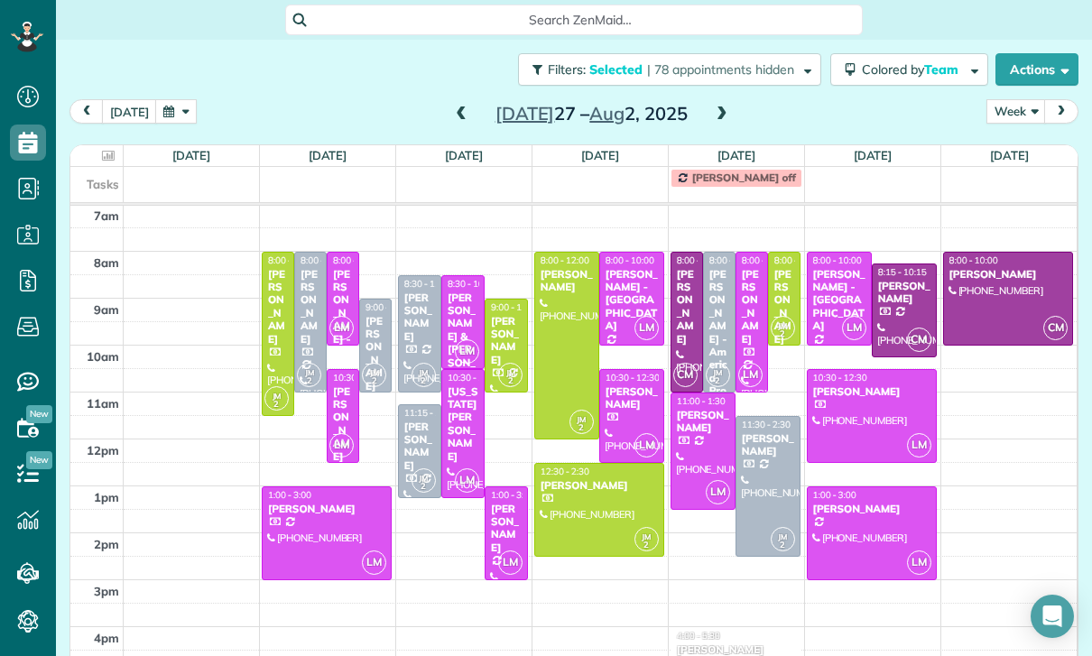
click at [680, 268] on div "[PERSON_NAME]" at bounding box center [687, 307] width 22 height 78
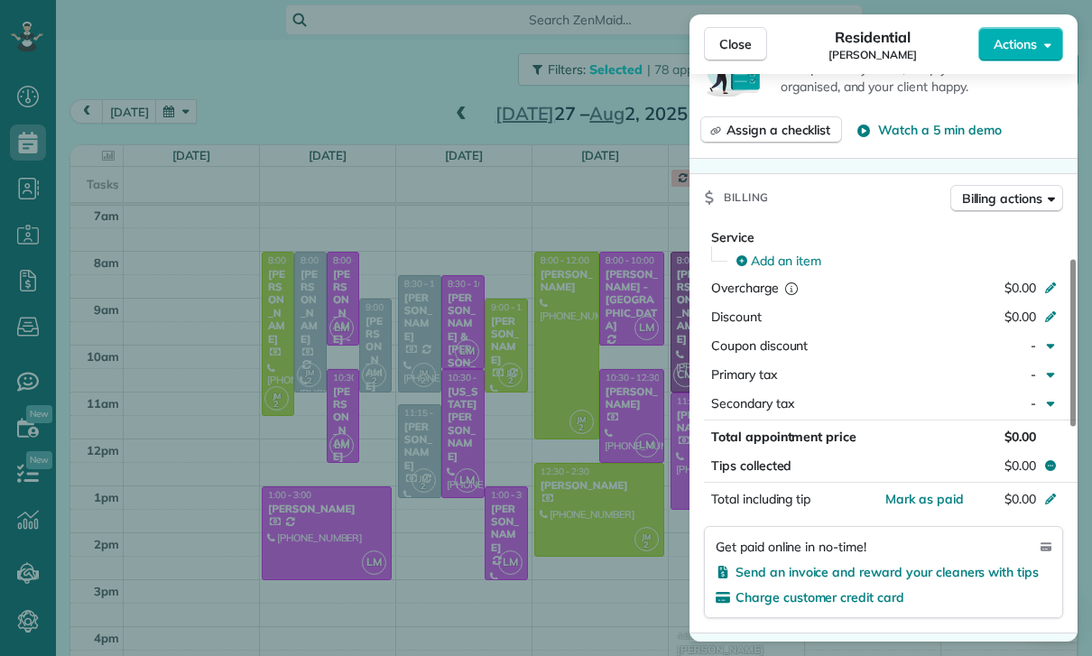
scroll to position [754, 0]
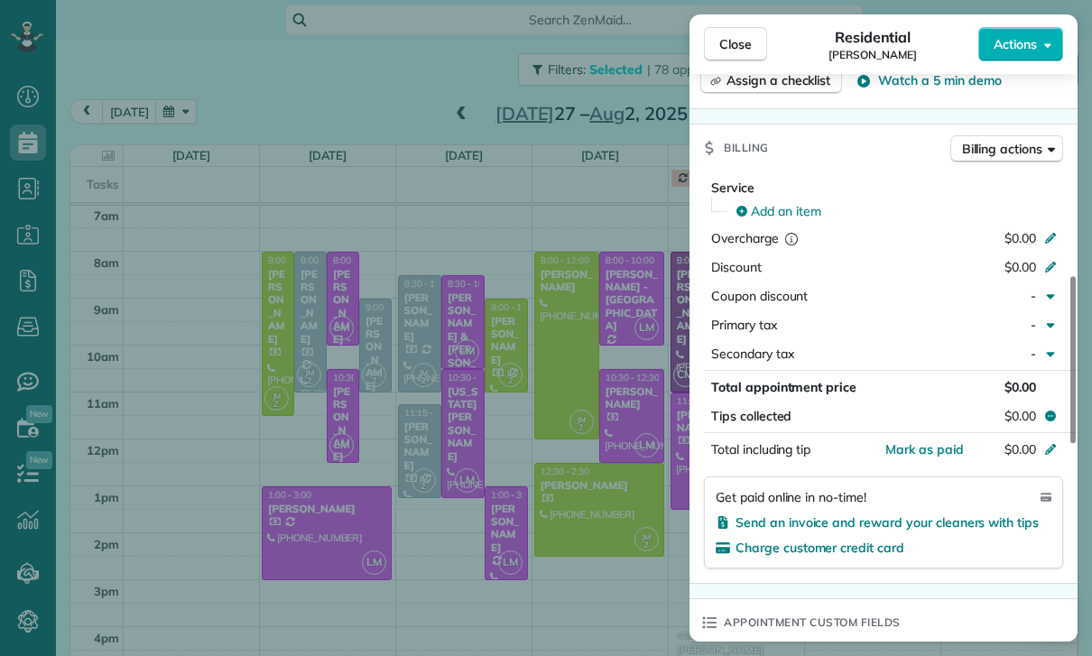
click at [613, 531] on div "Close Residential [PERSON_NAME] Actions Status Confirmed [PERSON_NAME] · Open p…" at bounding box center [546, 328] width 1092 height 656
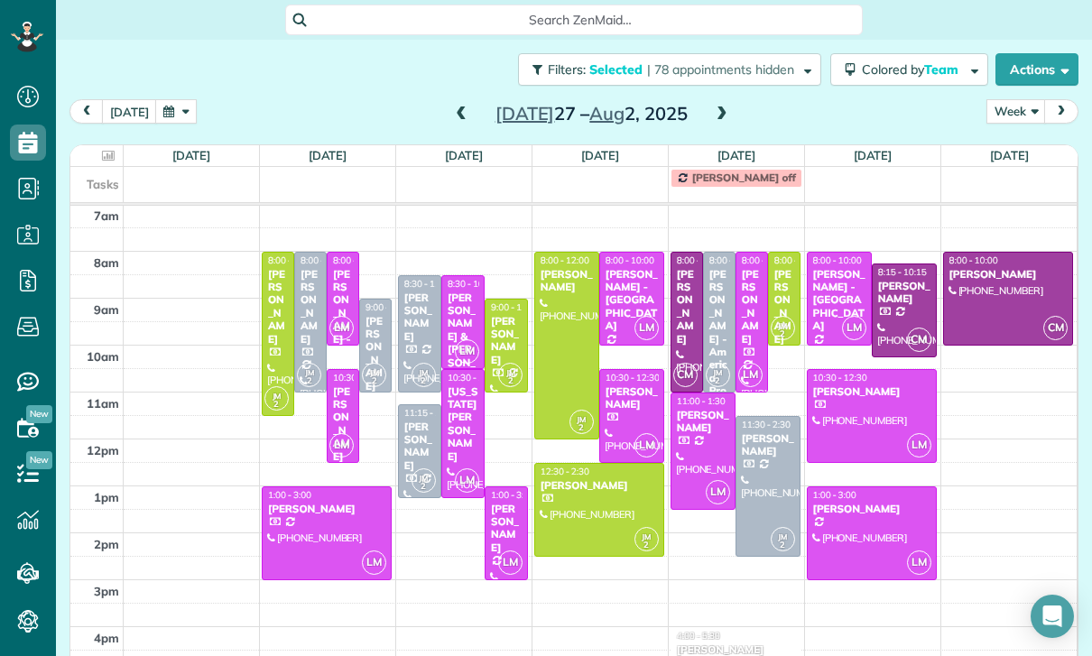
click at [720, 106] on span at bounding box center [722, 114] width 20 height 16
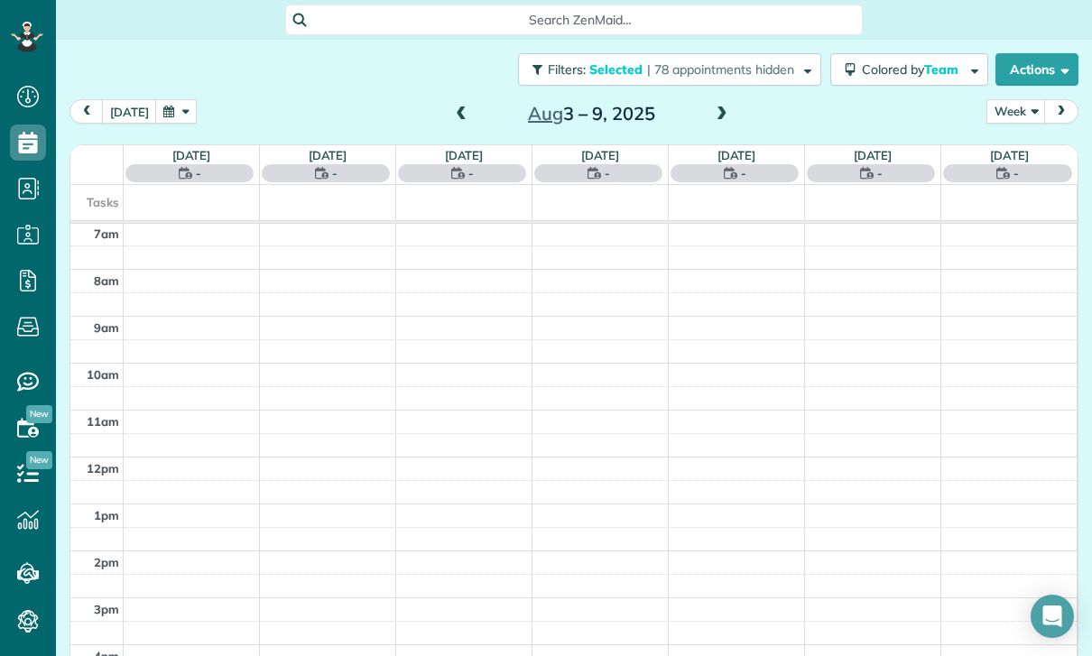
scroll to position [142, 0]
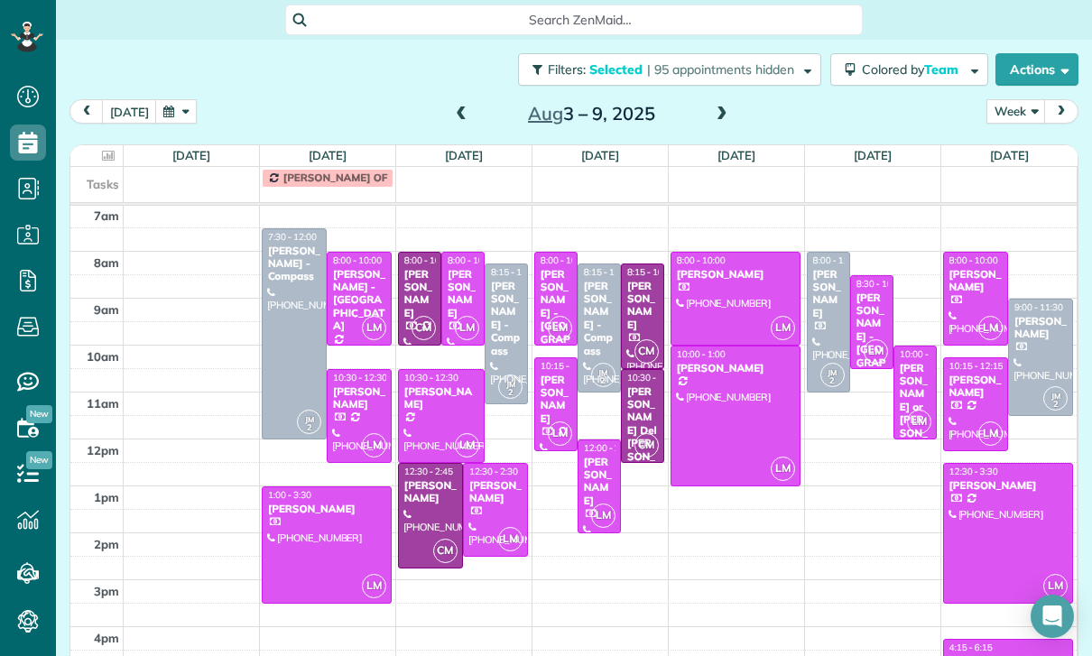
click at [427, 479] on div "[PERSON_NAME]" at bounding box center [430, 492] width 54 height 26
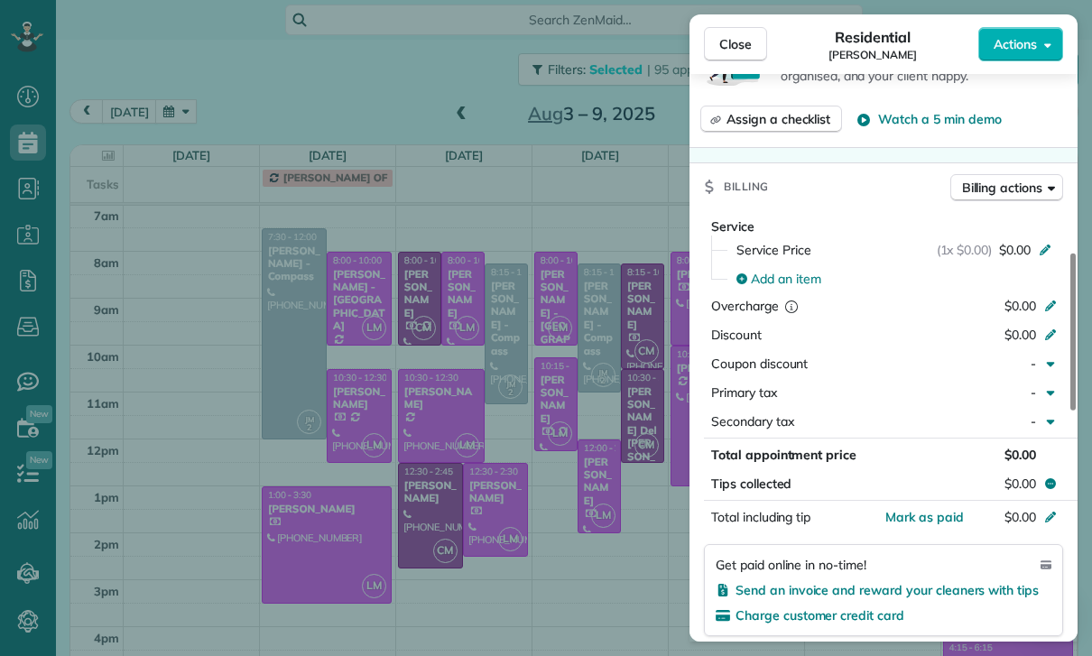
scroll to position [763, 0]
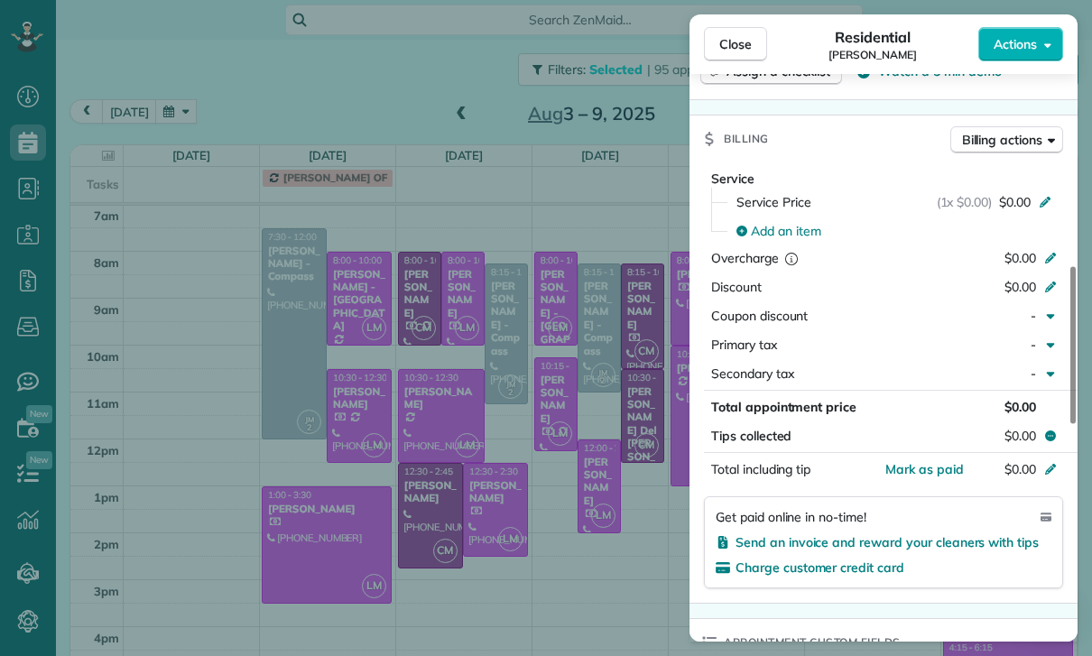
click at [634, 542] on div "Close Residential [PERSON_NAME] Actions Status Confirmed [PERSON_NAME] · Open p…" at bounding box center [546, 328] width 1092 height 656
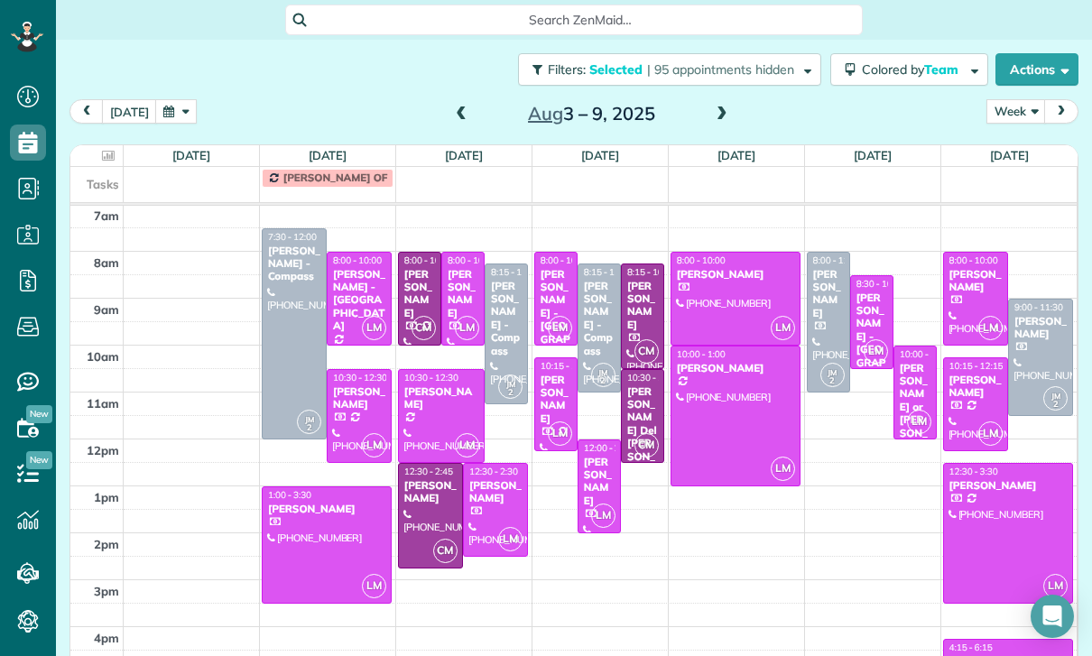
click at [440, 385] on div "[PERSON_NAME]" at bounding box center [441, 398] width 76 height 26
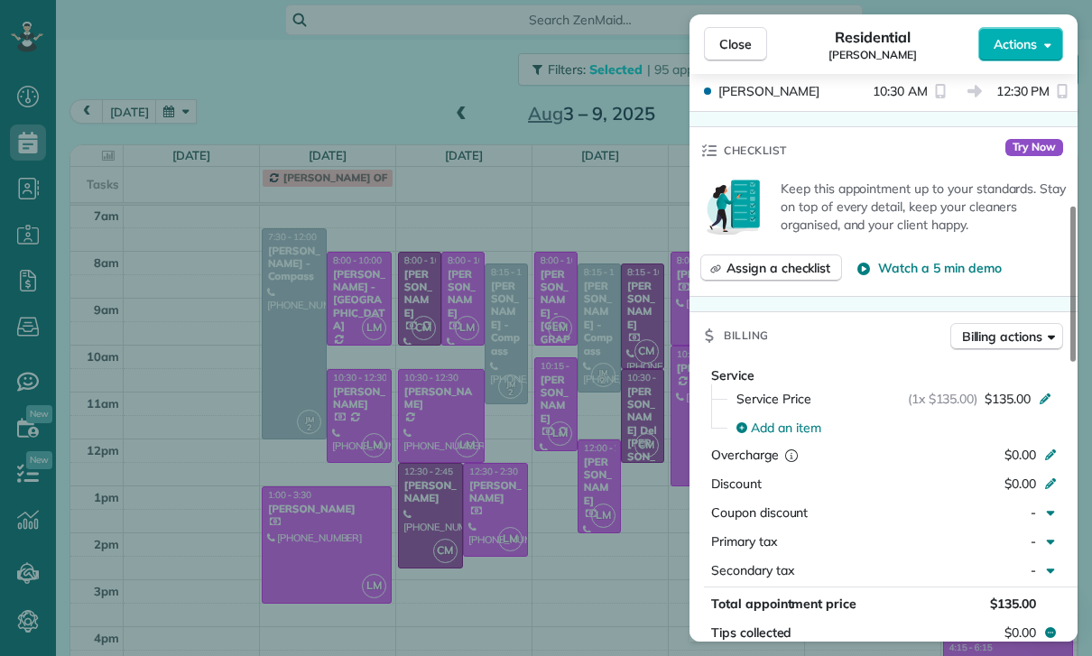
scroll to position [714, 0]
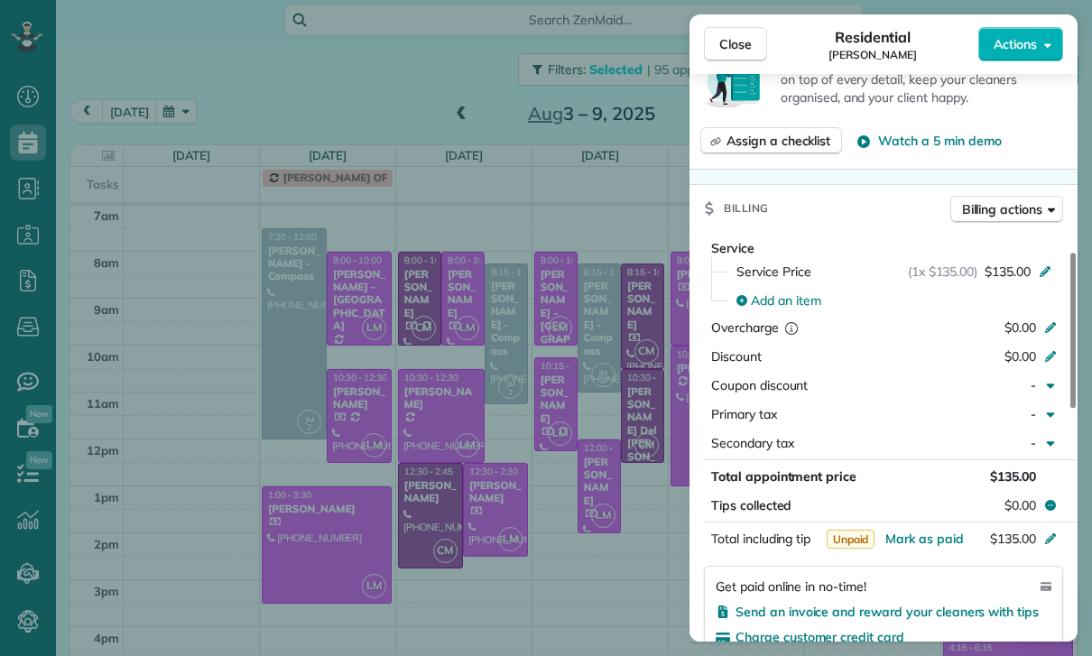
click at [622, 549] on div "Close Residential [PERSON_NAME] Actions Status Yet to Confirm [PERSON_NAME] · O…" at bounding box center [546, 328] width 1092 height 656
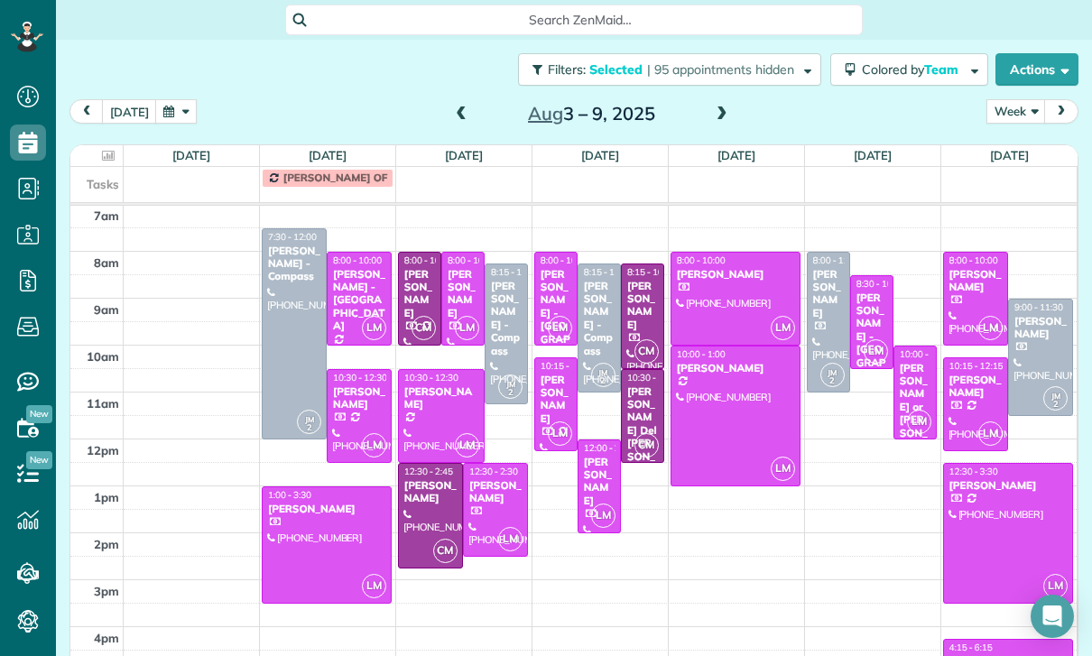
click at [727, 357] on div at bounding box center [735, 416] width 128 height 139
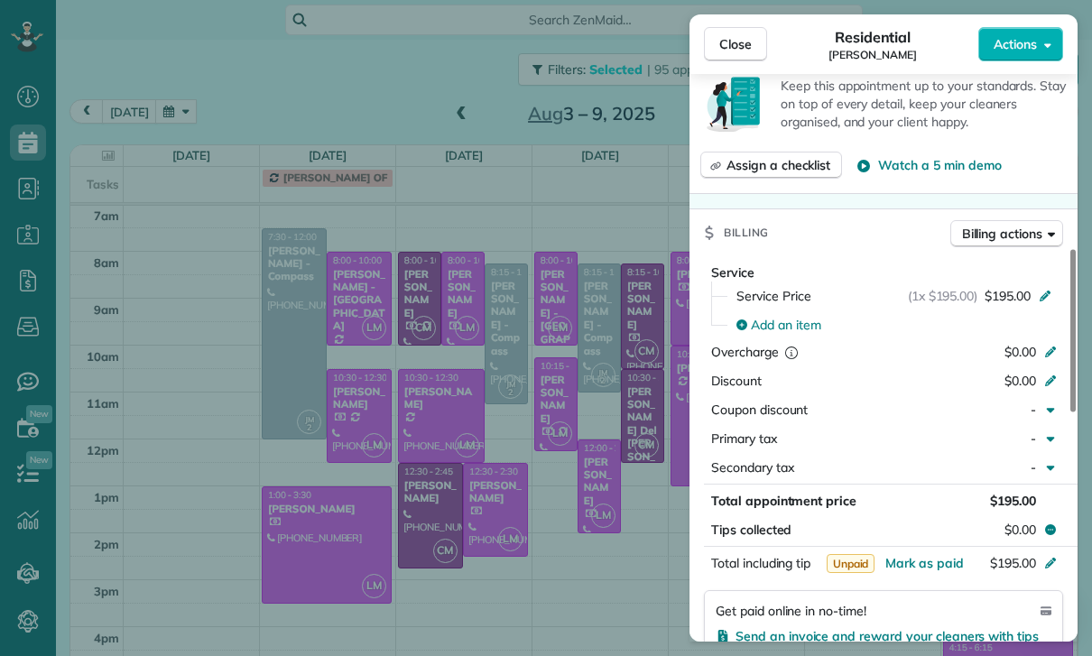
scroll to position [745, 0]
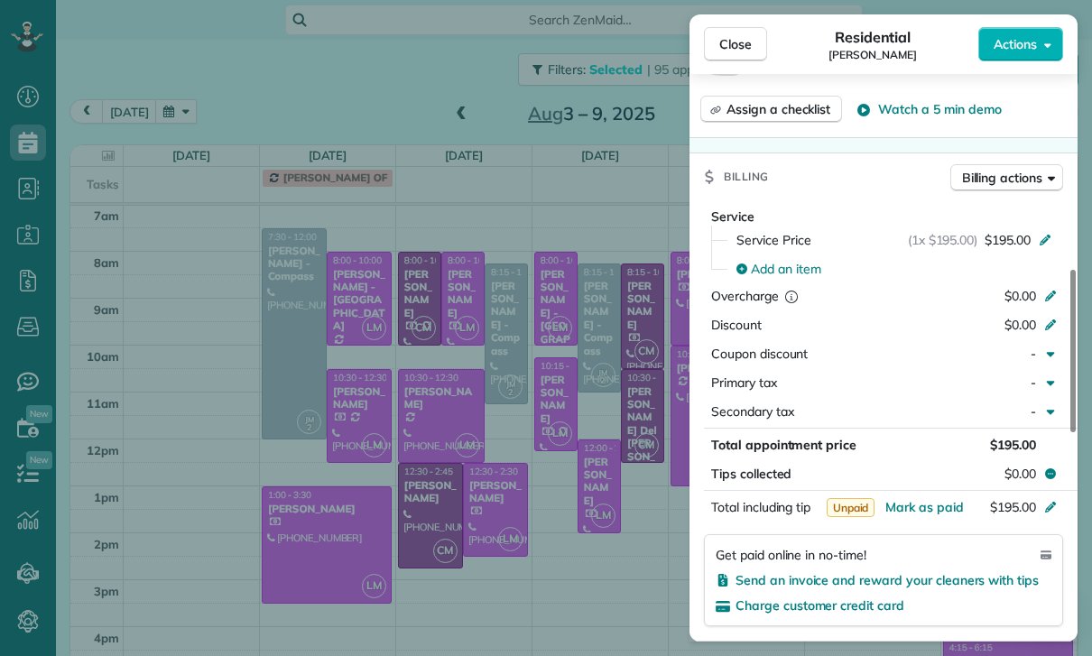
click at [621, 561] on div "Close Residential [PERSON_NAME] Actions Status Confirmed [PERSON_NAME] · Open p…" at bounding box center [546, 328] width 1092 height 656
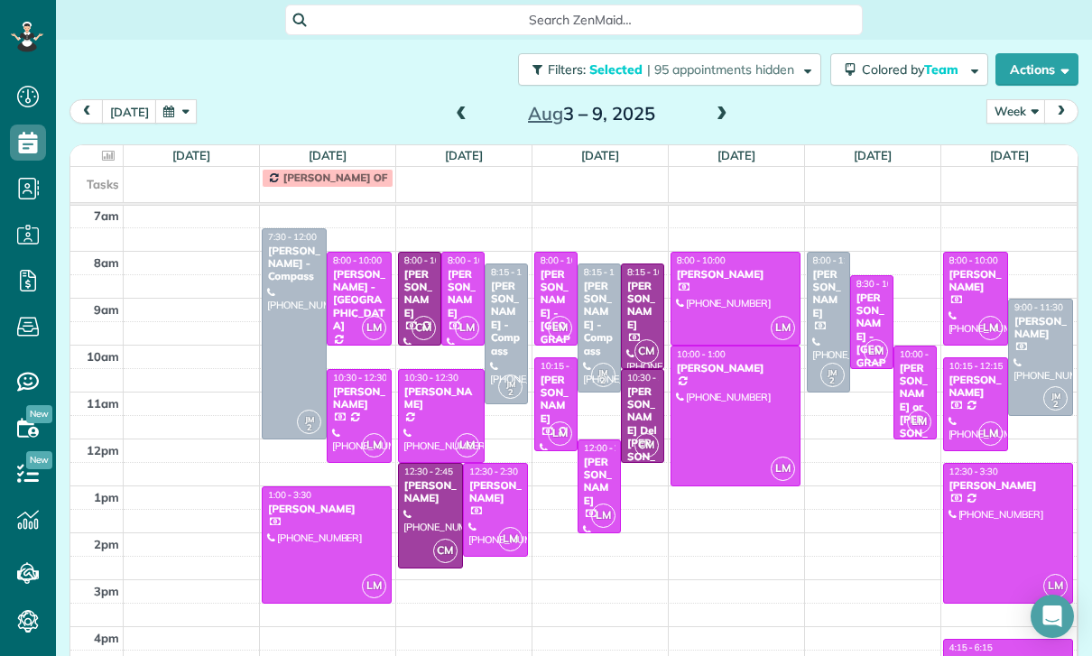
click at [712, 106] on span at bounding box center [722, 114] width 20 height 16
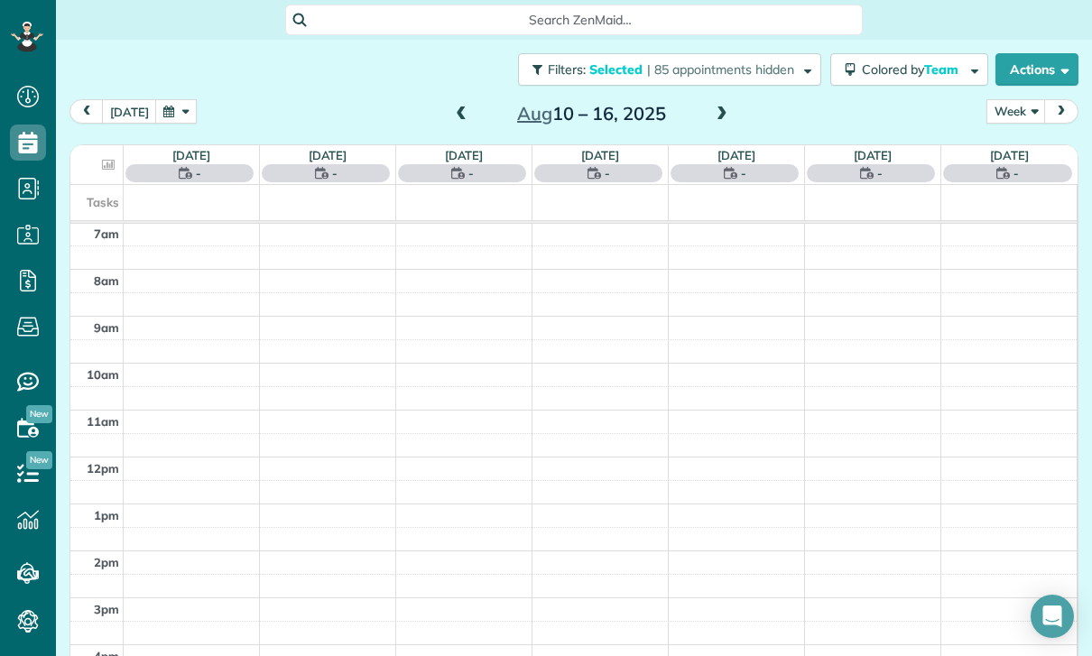
scroll to position [142, 0]
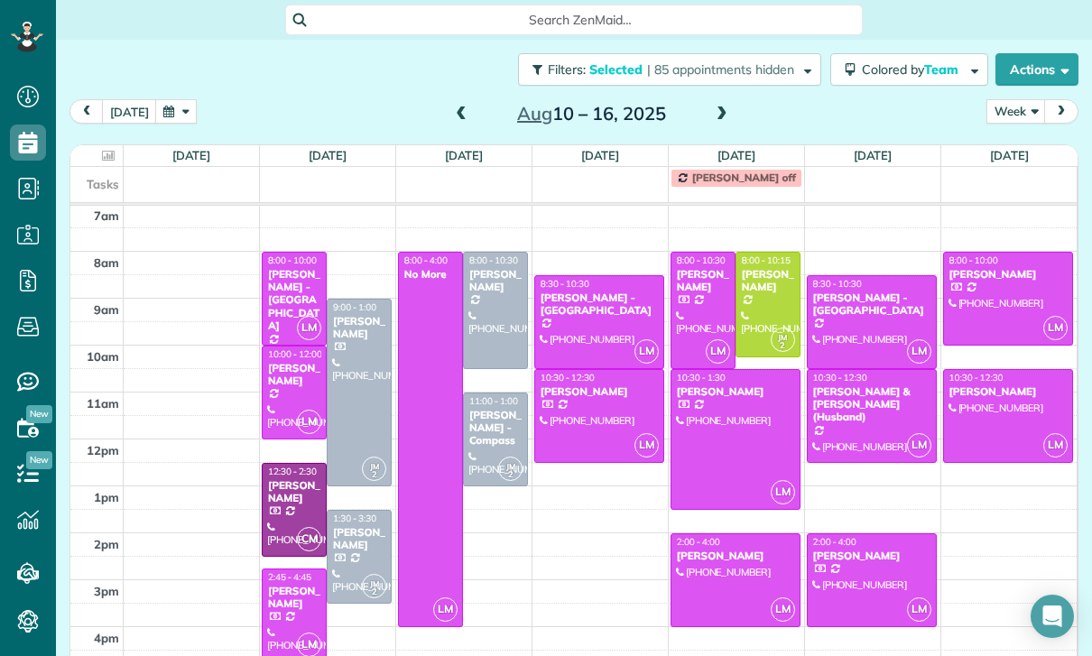
click at [304, 347] on div at bounding box center [294, 393] width 63 height 92
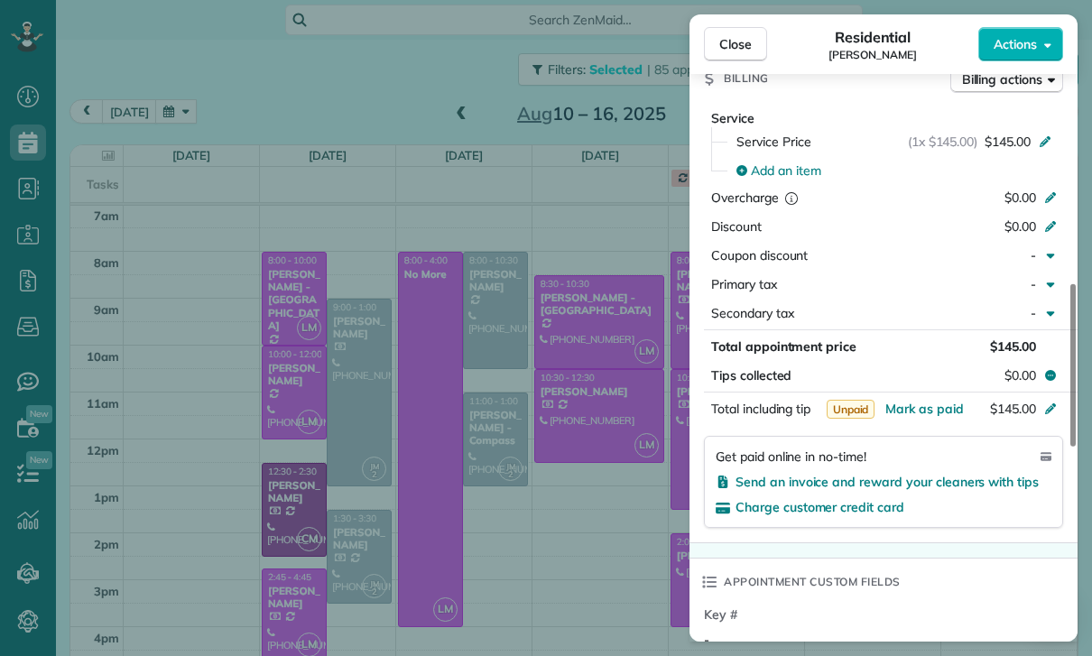
scroll to position [894, 0]
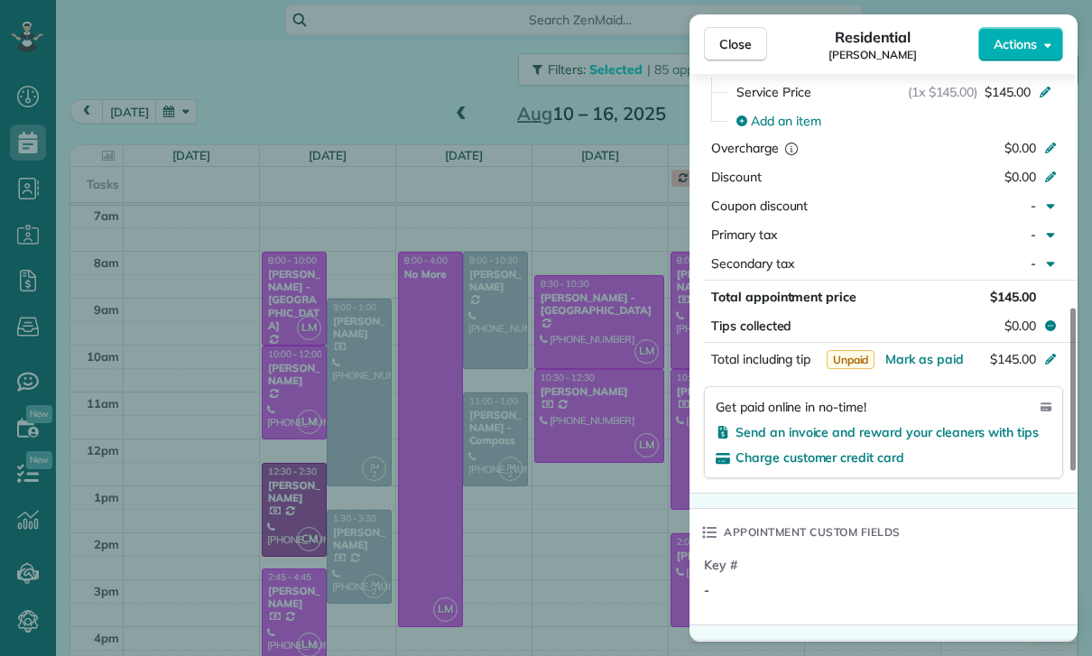
click at [583, 551] on div "Close Residential [PERSON_NAME] Actions Status Confirmed [PERSON_NAME] · Open p…" at bounding box center [546, 328] width 1092 height 656
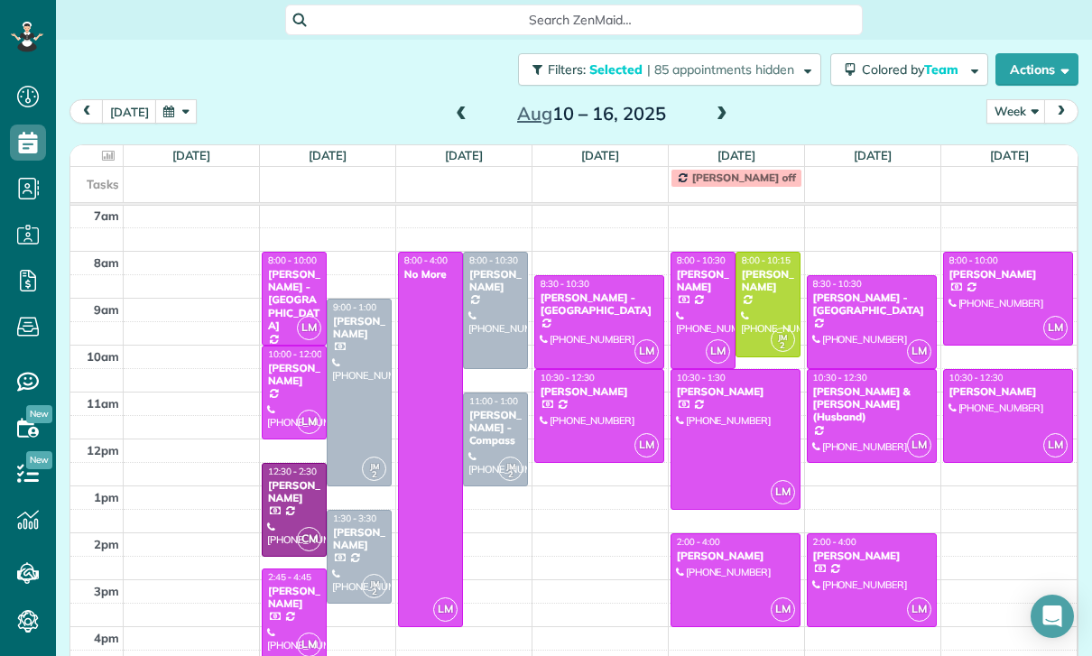
click at [279, 479] on div "[PERSON_NAME]" at bounding box center [294, 492] width 54 height 26
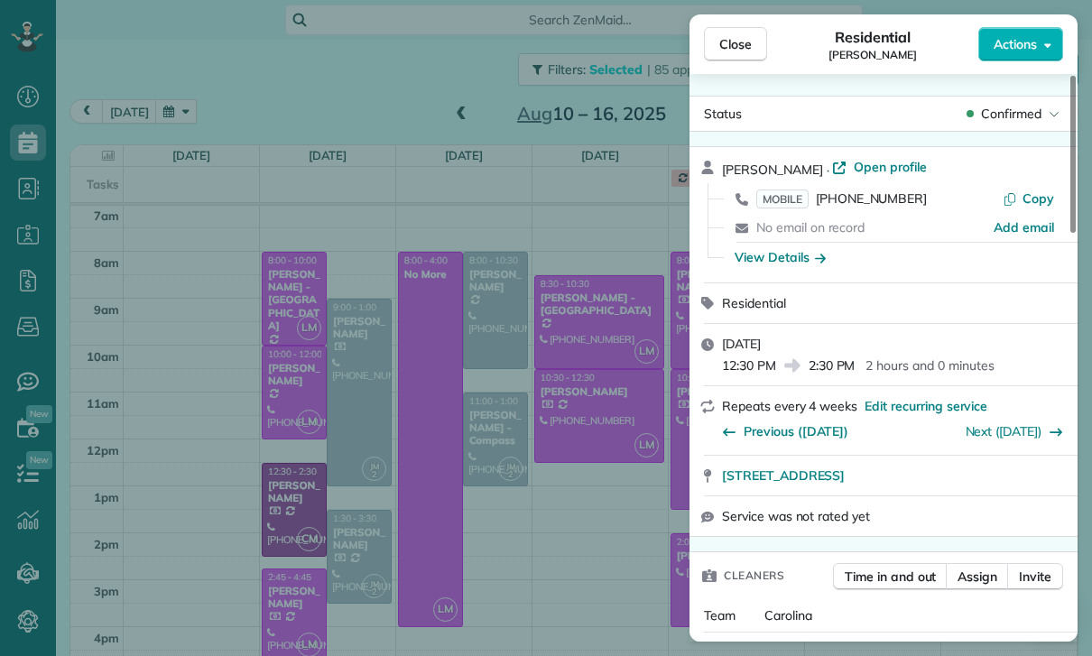
click at [533, 560] on div "Close Residential [PERSON_NAME] Actions Status Confirmed [PERSON_NAME] · Open p…" at bounding box center [546, 328] width 1092 height 656
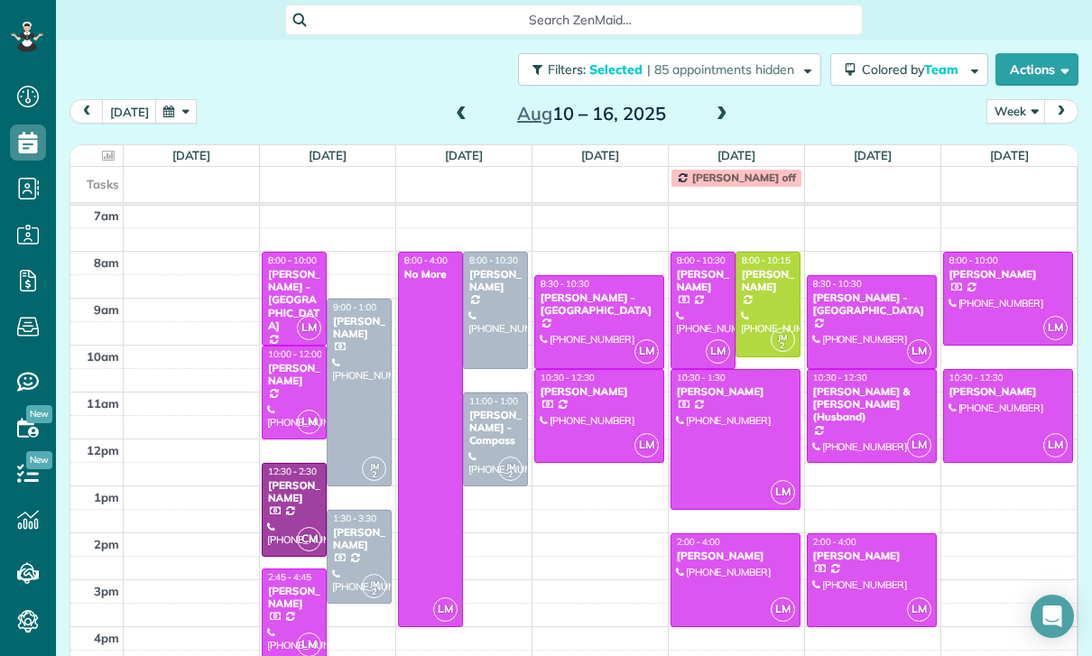
click at [718, 534] on div at bounding box center [735, 580] width 128 height 92
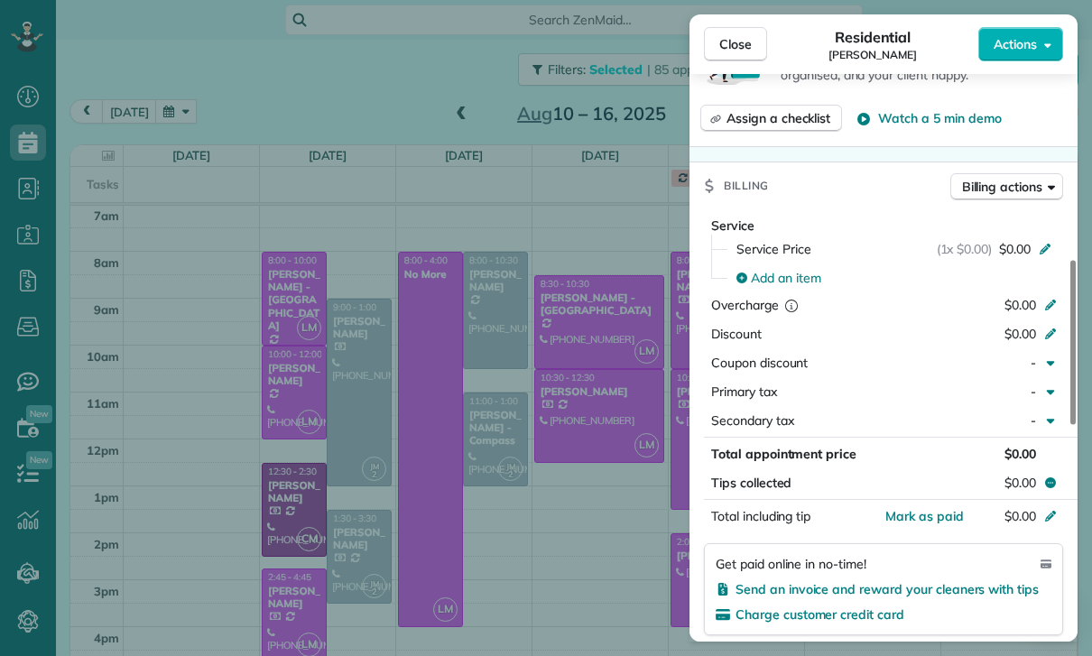
scroll to position [783, 0]
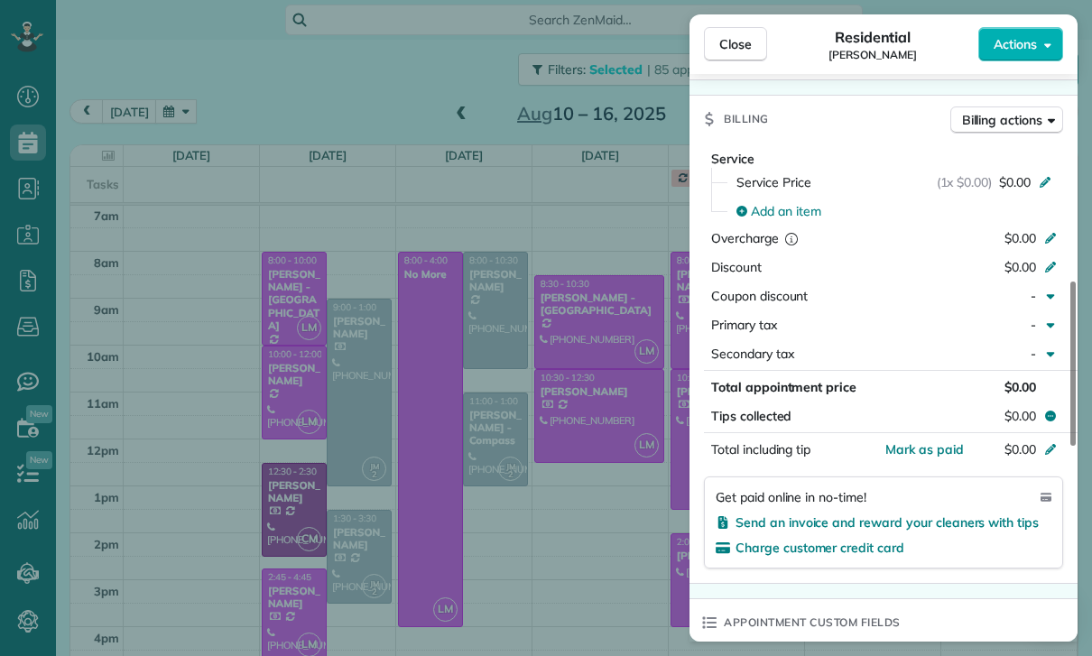
click at [584, 550] on div "Close Residential [PERSON_NAME] Actions Status Confirmed [PERSON_NAME] · Open p…" at bounding box center [546, 328] width 1092 height 656
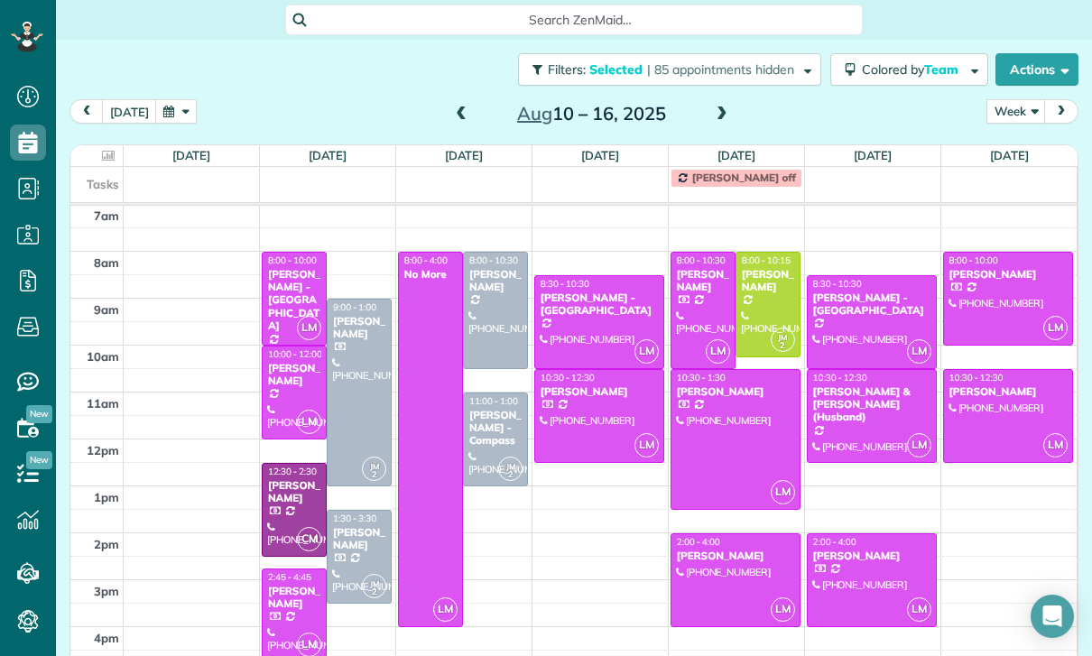
click at [865, 370] on div at bounding box center [872, 416] width 128 height 92
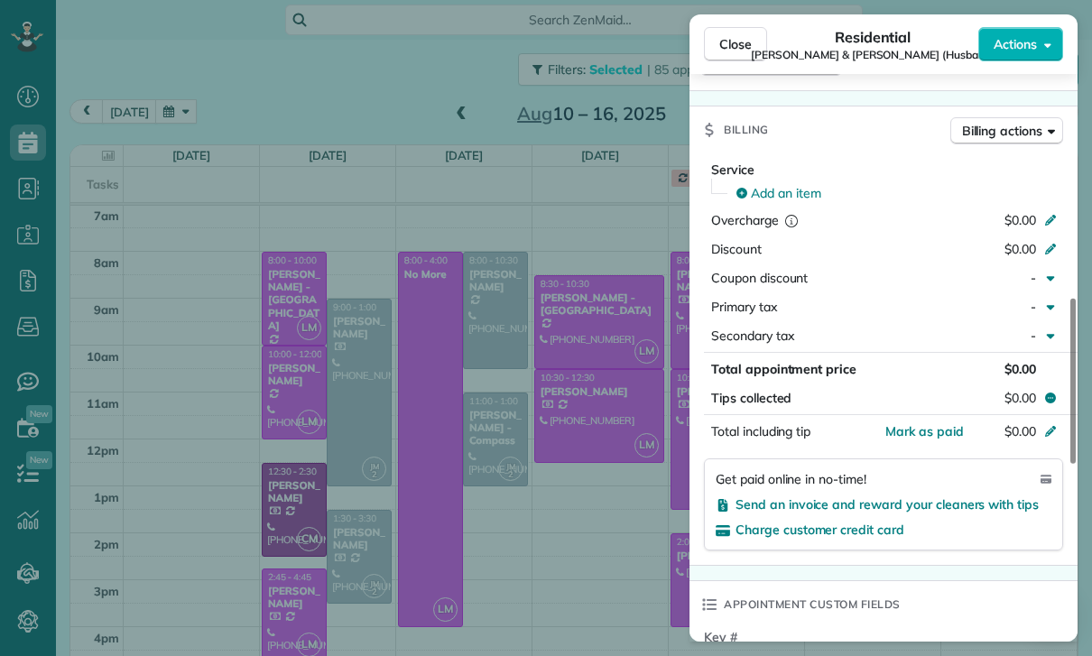
scroll to position [845, 0]
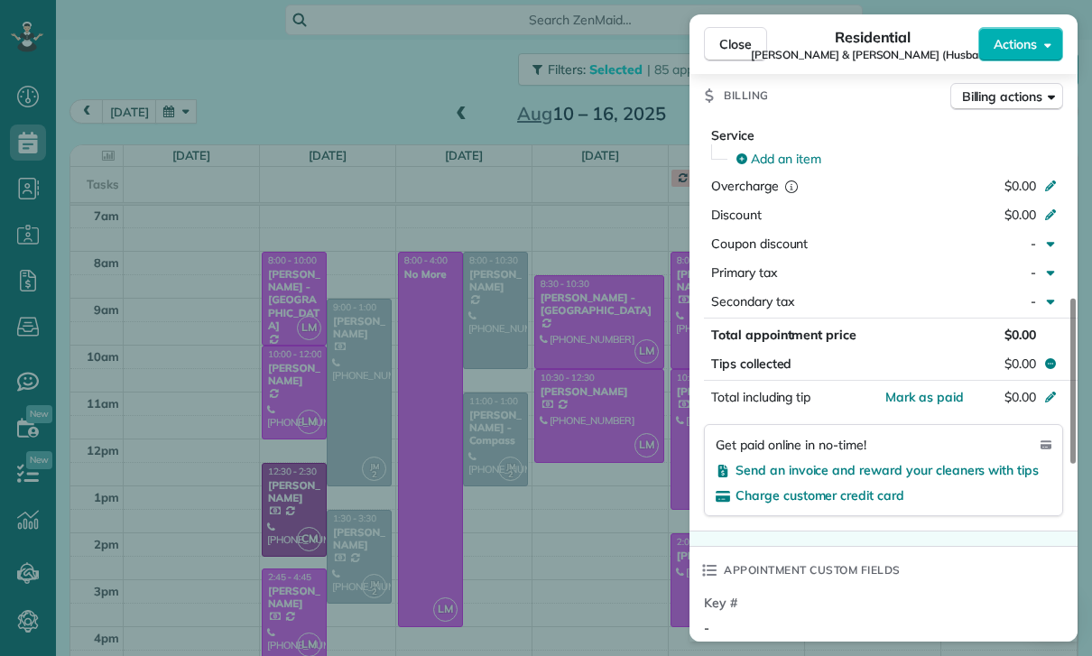
click at [575, 541] on div "Close Residential [PERSON_NAME] & [PERSON_NAME] (Husband) Actions Status Confir…" at bounding box center [546, 328] width 1092 height 656
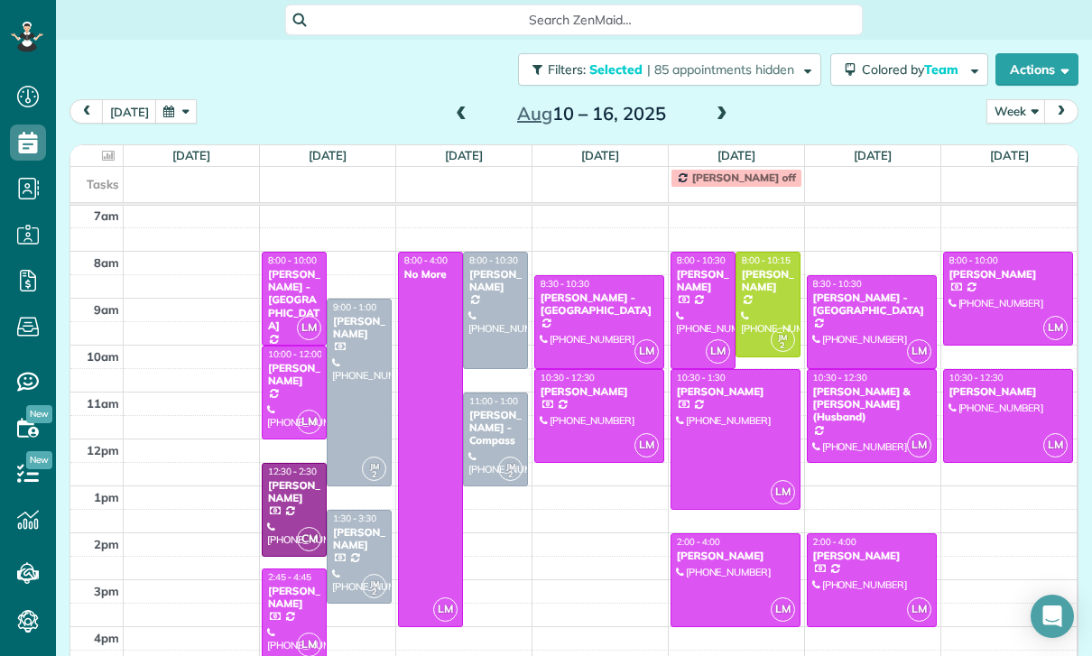
click at [979, 370] on div at bounding box center [1008, 416] width 129 height 92
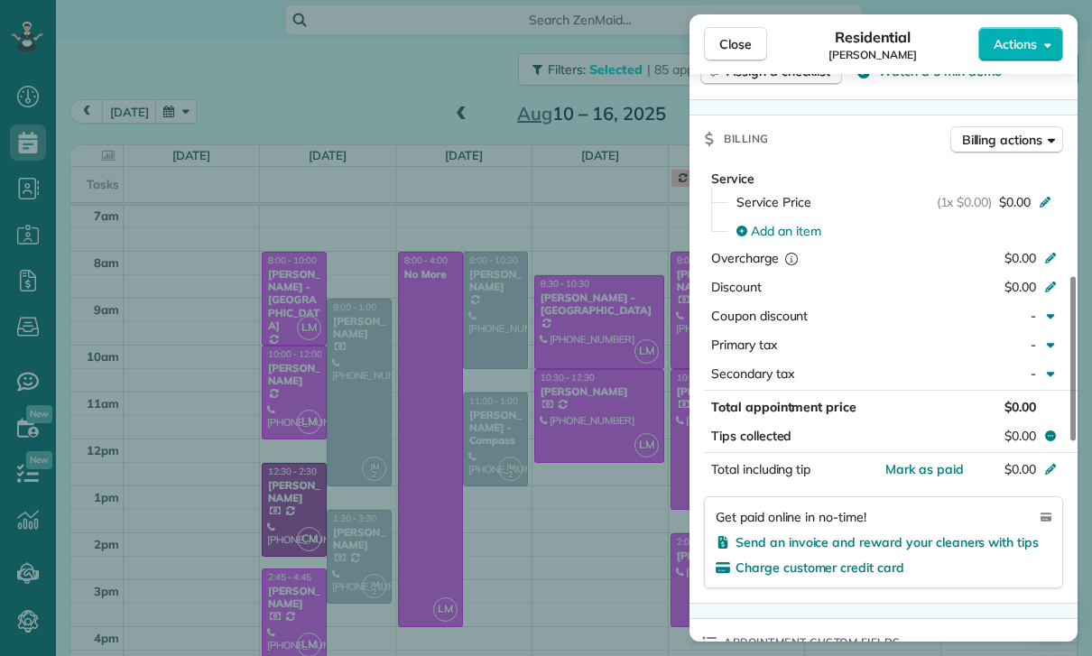
click at [597, 515] on div "Close Residential [PERSON_NAME] Actions Status Confirmed [PERSON_NAME] · Open p…" at bounding box center [546, 328] width 1092 height 656
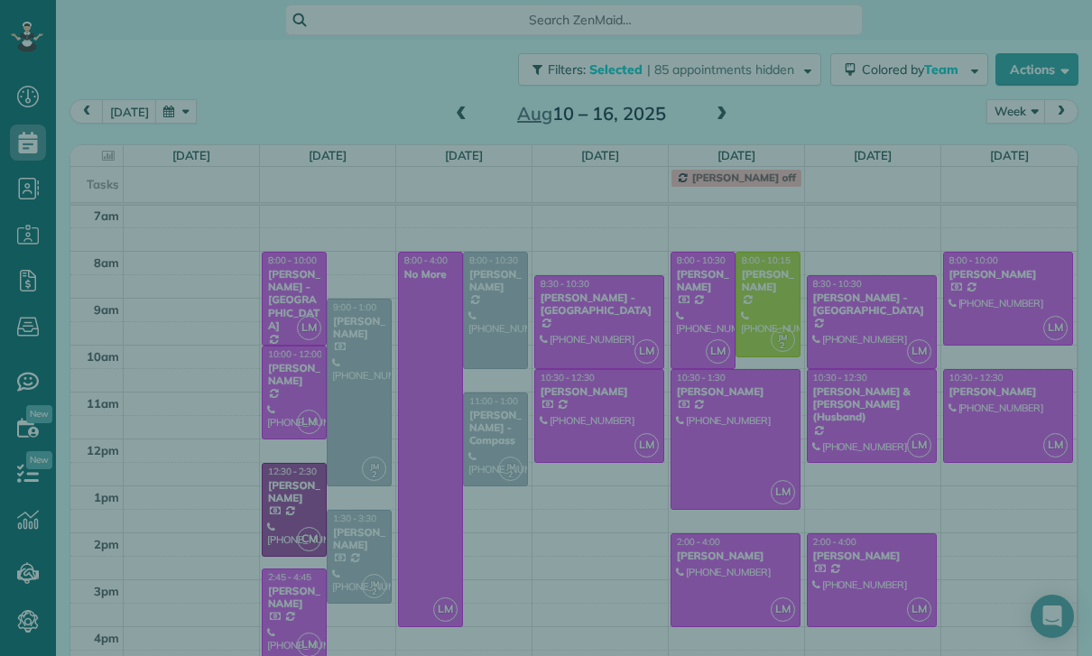
scroll to position [766, 0]
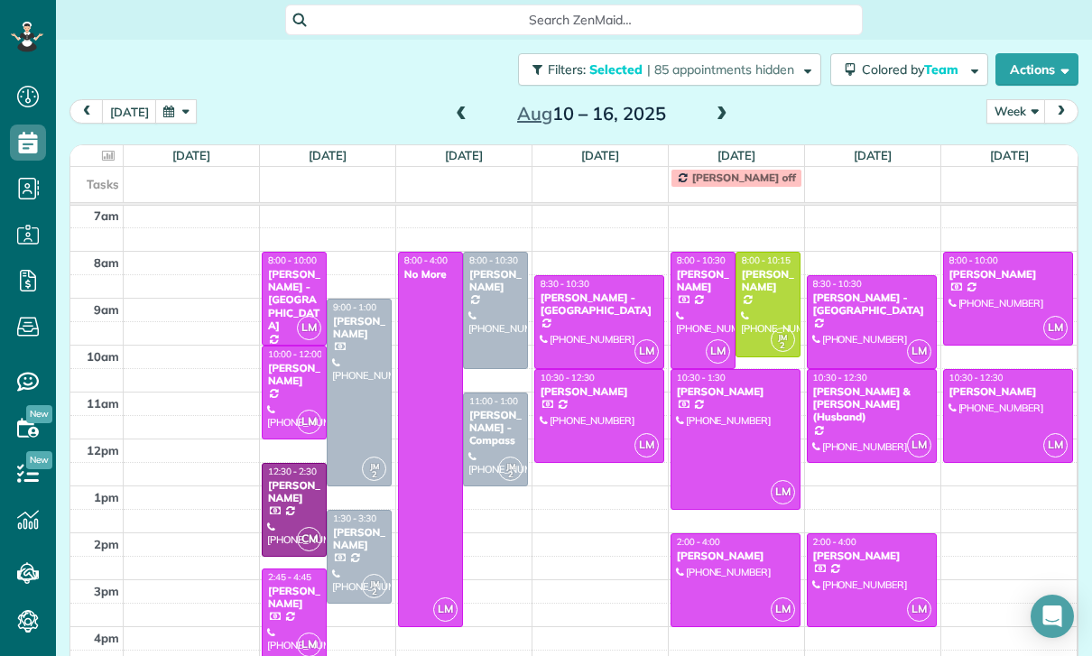
click at [493, 253] on div at bounding box center [495, 311] width 63 height 116
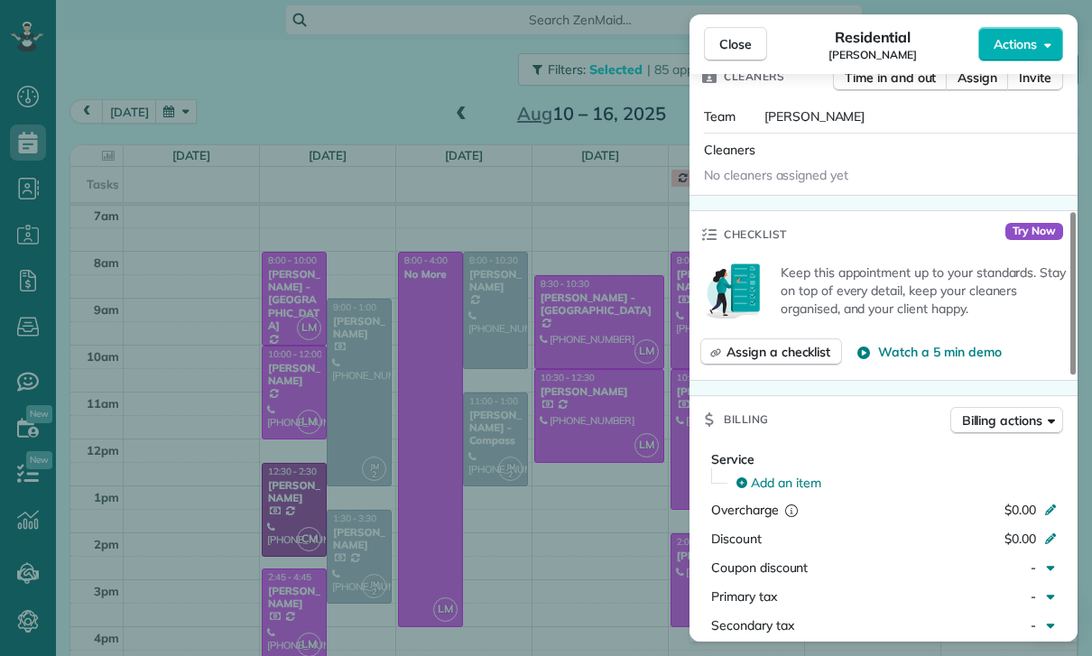
scroll to position [685, 0]
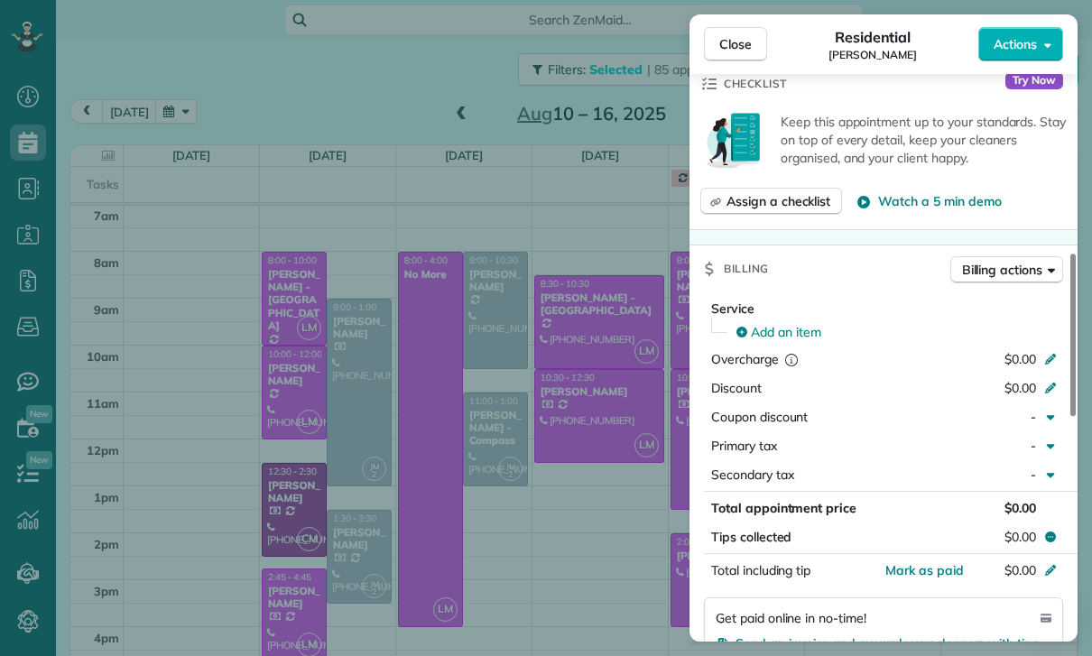
click at [576, 520] on div "Close Residential [PERSON_NAME] Actions Status Confirmed [PERSON_NAME] · Open p…" at bounding box center [546, 328] width 1092 height 656
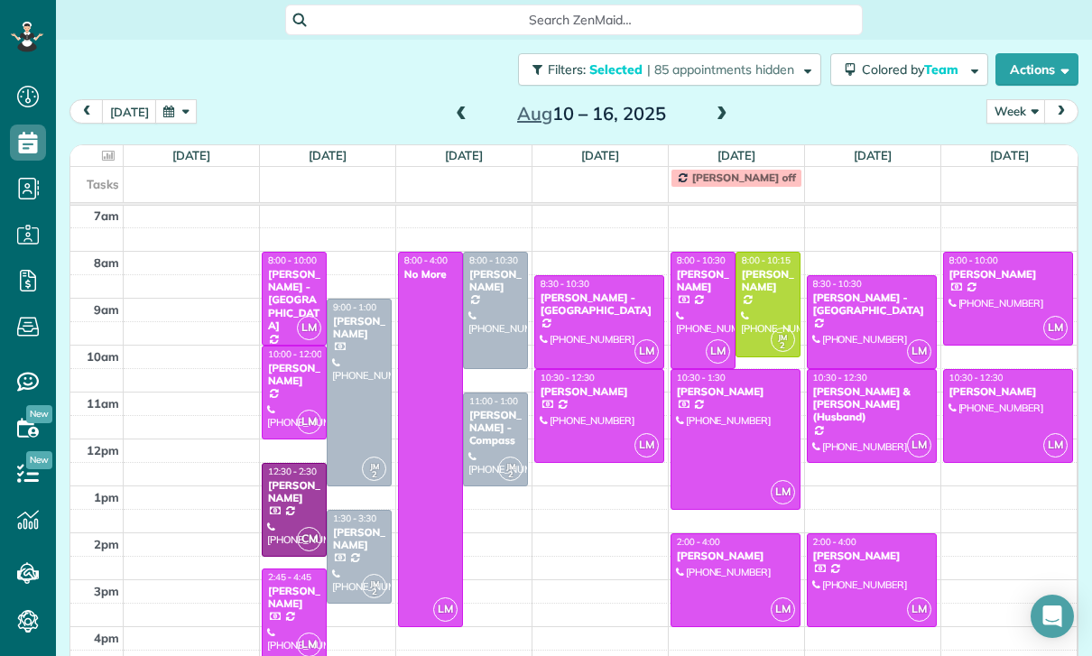
click at [764, 253] on div at bounding box center [767, 305] width 63 height 104
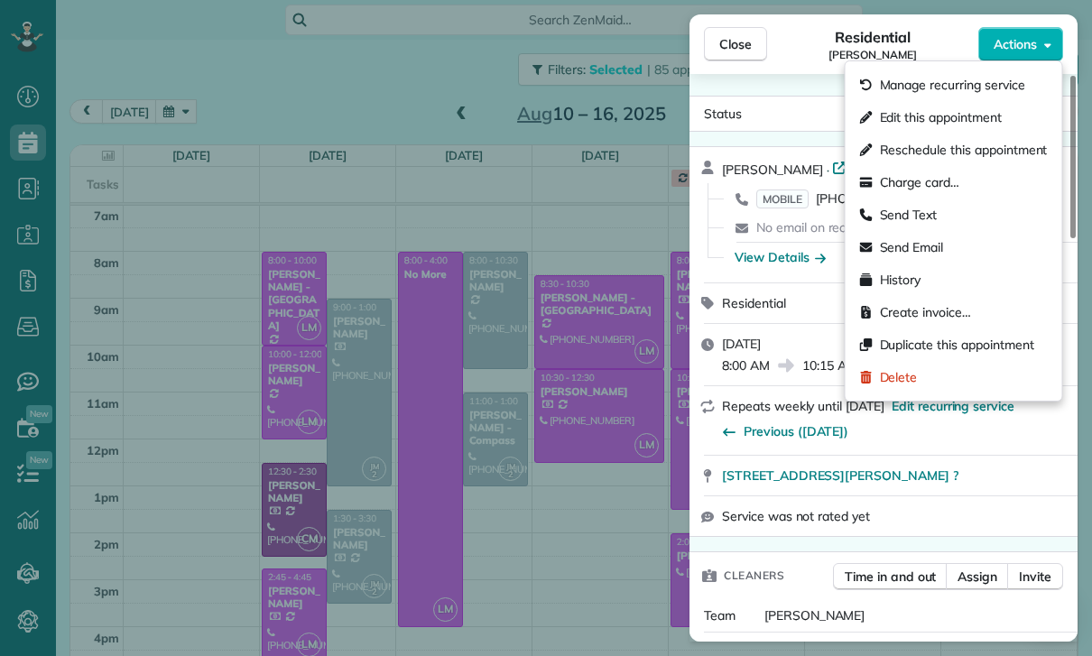
click at [901, 388] on div "Delete" at bounding box center [954, 377] width 202 height 32
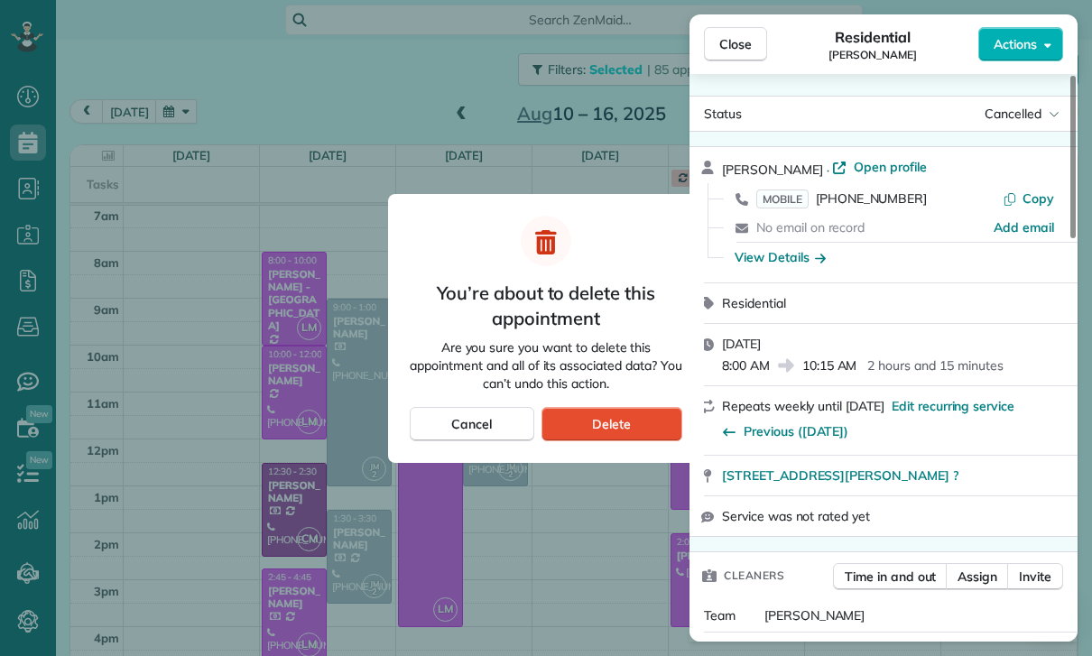
click at [640, 428] on div "Delete" at bounding box center [612, 424] width 141 height 34
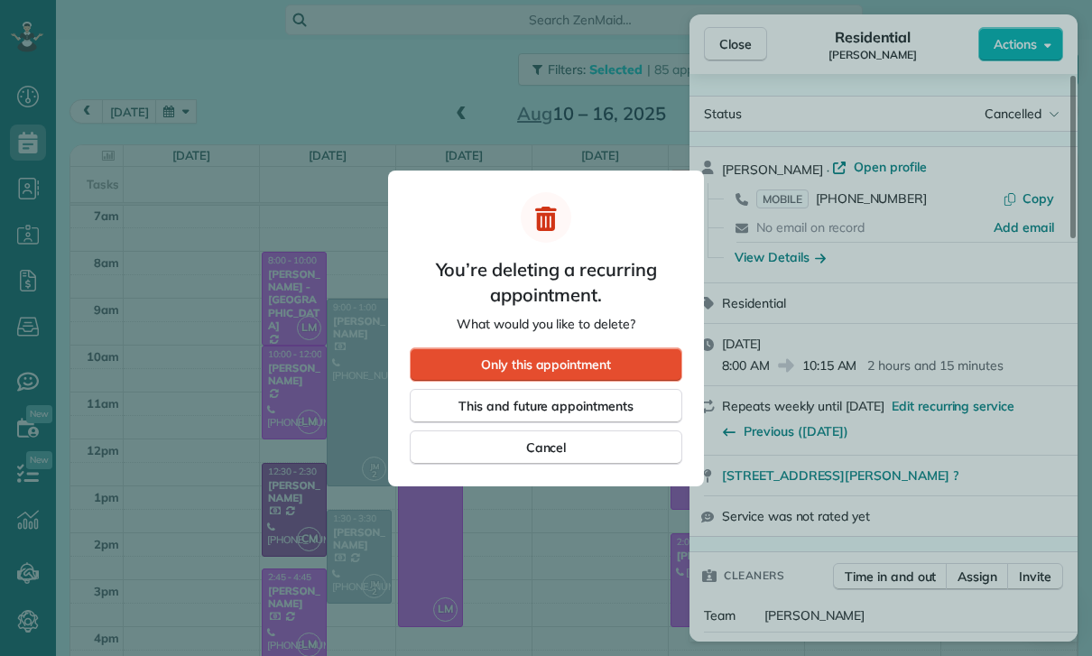
click at [579, 360] on span "Only this appointment" at bounding box center [546, 365] width 130 height 18
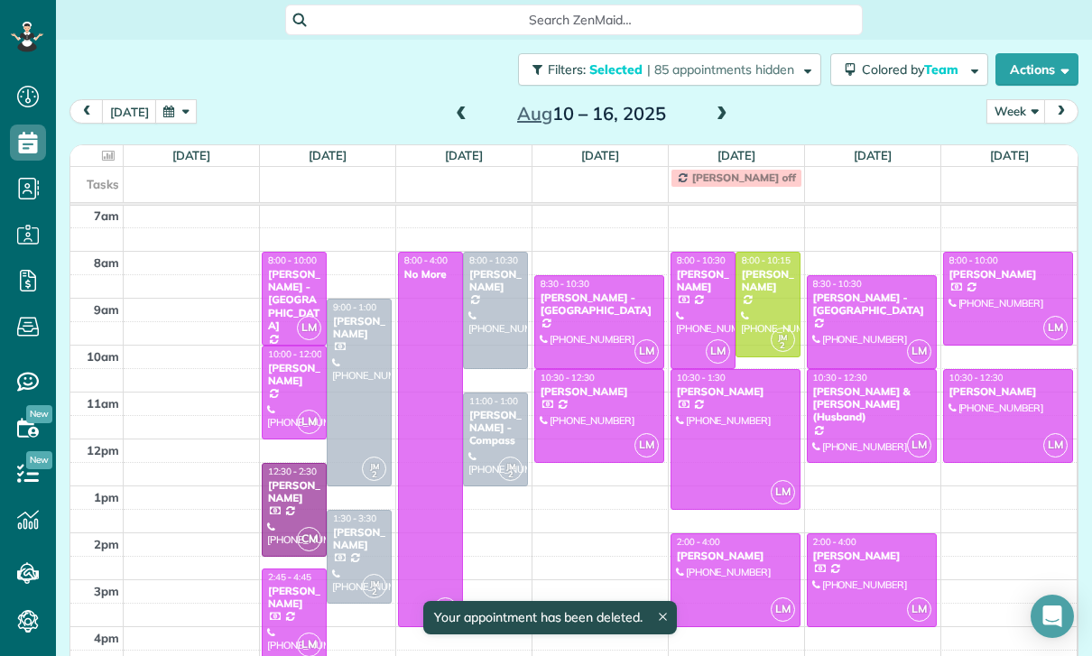
scroll to position [142, 0]
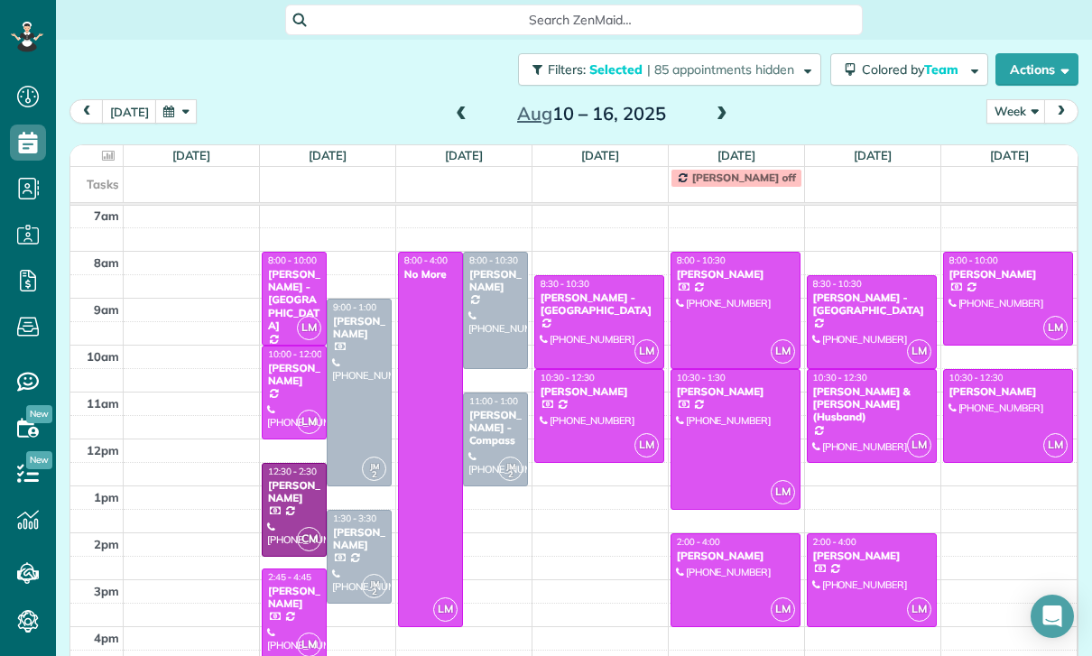
click at [714, 106] on span at bounding box center [722, 114] width 20 height 16
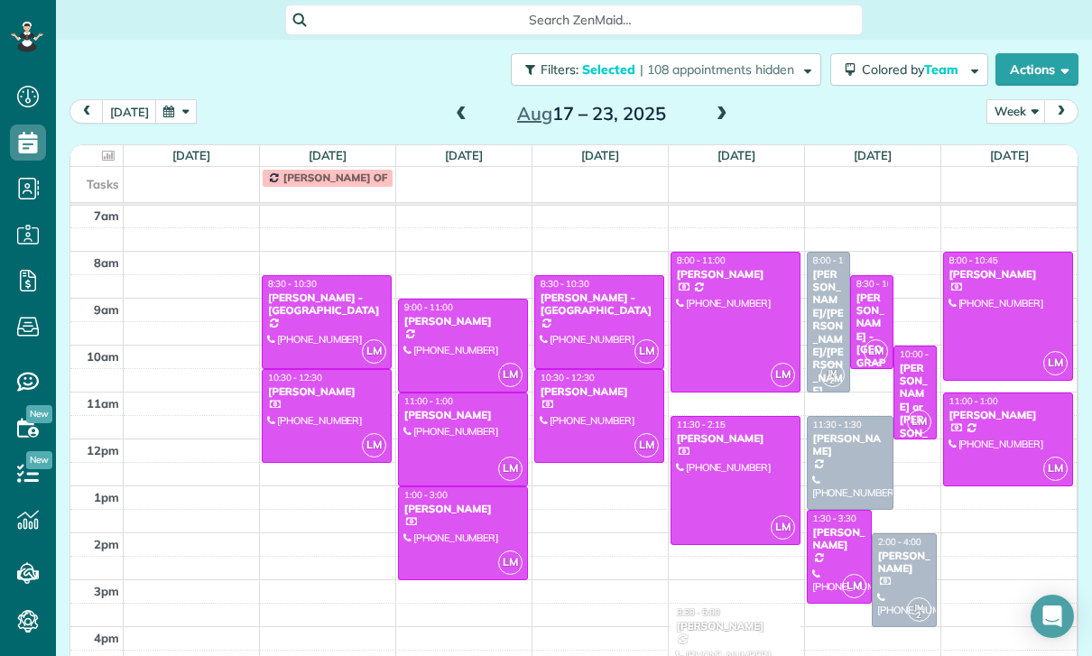
click at [739, 253] on div at bounding box center [735, 322] width 128 height 139
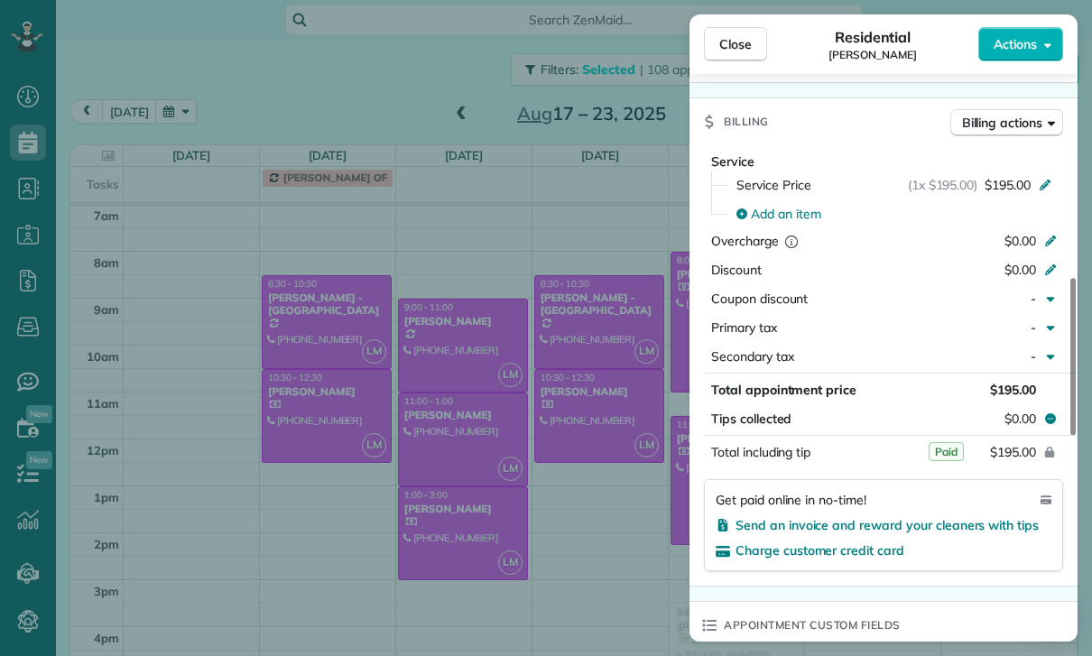
scroll to position [812, 0]
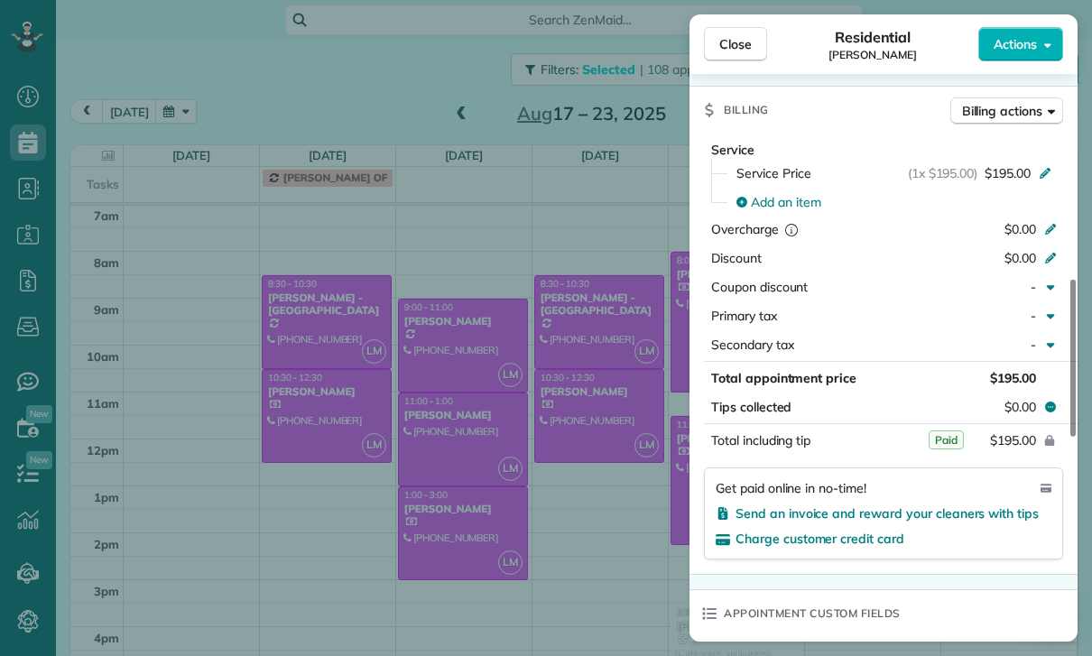
click at [583, 537] on div "Close Residential [PERSON_NAME] Actions Status Confirmed [PERSON_NAME] · Open p…" at bounding box center [546, 328] width 1092 height 656
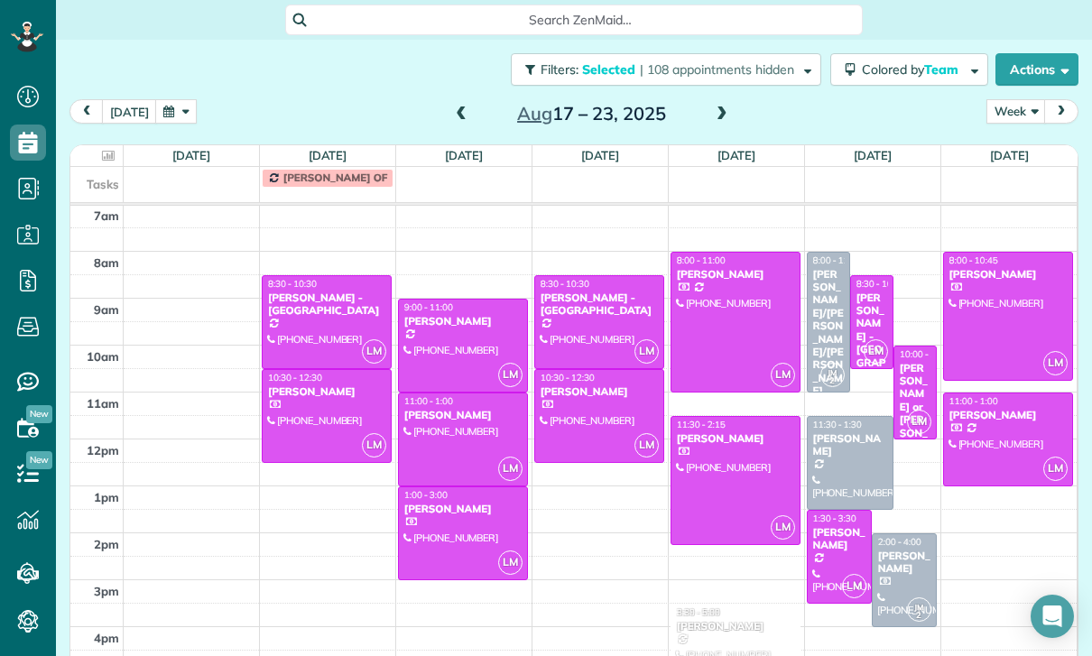
click at [841, 526] on div "[PERSON_NAME]" at bounding box center [839, 539] width 54 height 26
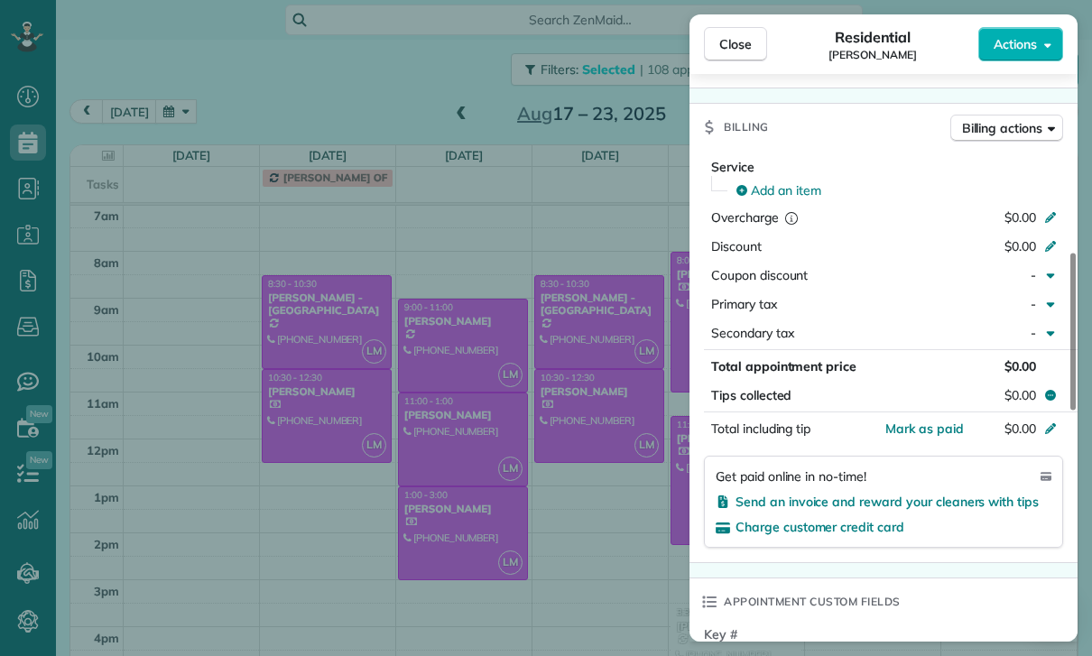
scroll to position [843, 0]
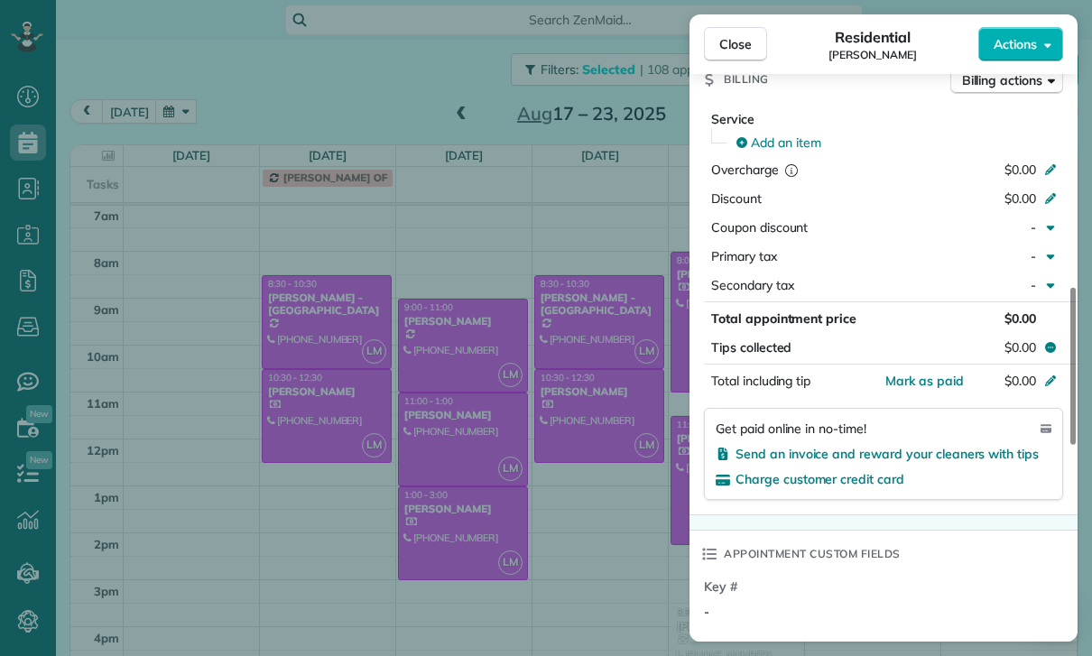
click at [625, 542] on div "Close Residential [PERSON_NAME] Actions Status Yet to Confirm [PERSON_NAME] · O…" at bounding box center [546, 328] width 1092 height 656
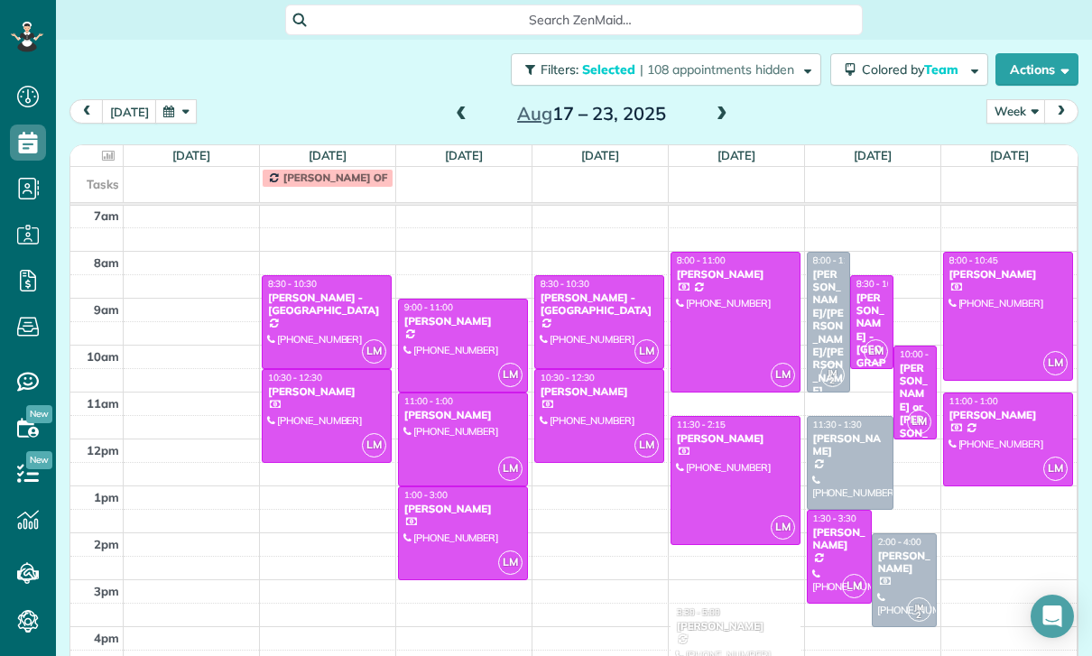
click at [995, 253] on div at bounding box center [1008, 316] width 129 height 127
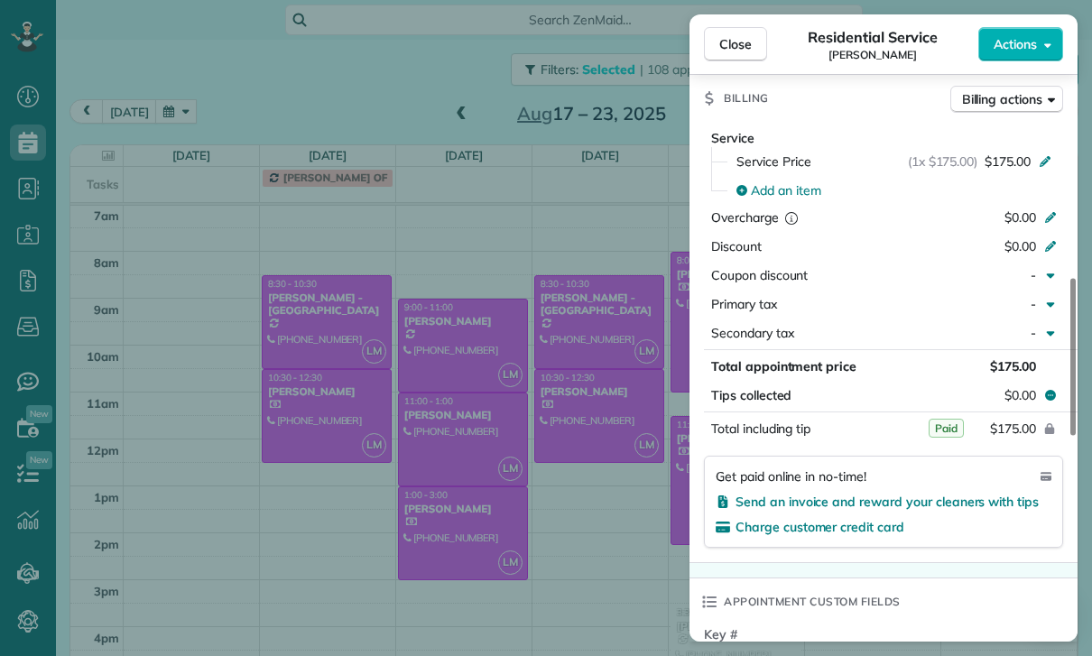
scroll to position [826, 0]
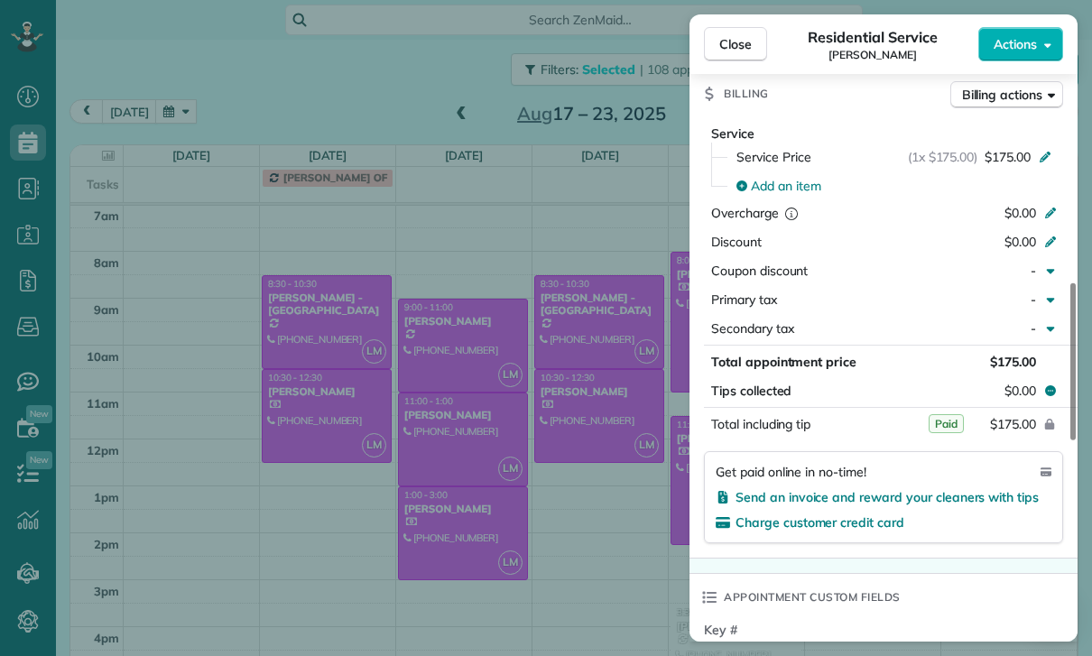
click at [625, 480] on div "Close Residential Service [PERSON_NAME] Actions Status Confirmed [PERSON_NAME] …" at bounding box center [546, 328] width 1092 height 656
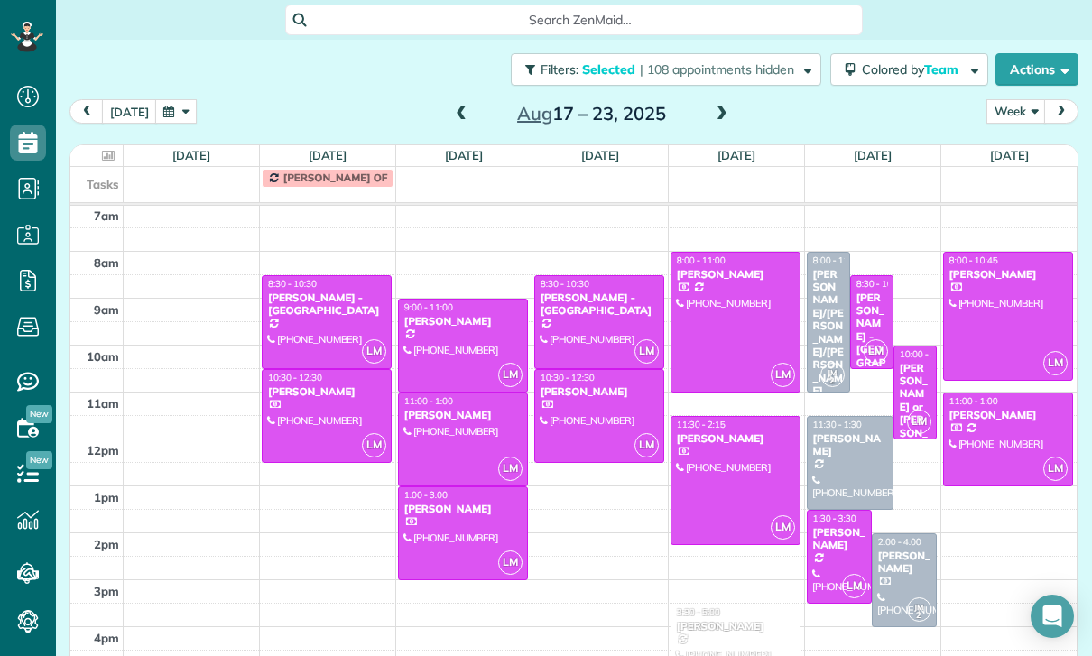
click at [987, 394] on div at bounding box center [1008, 440] width 129 height 92
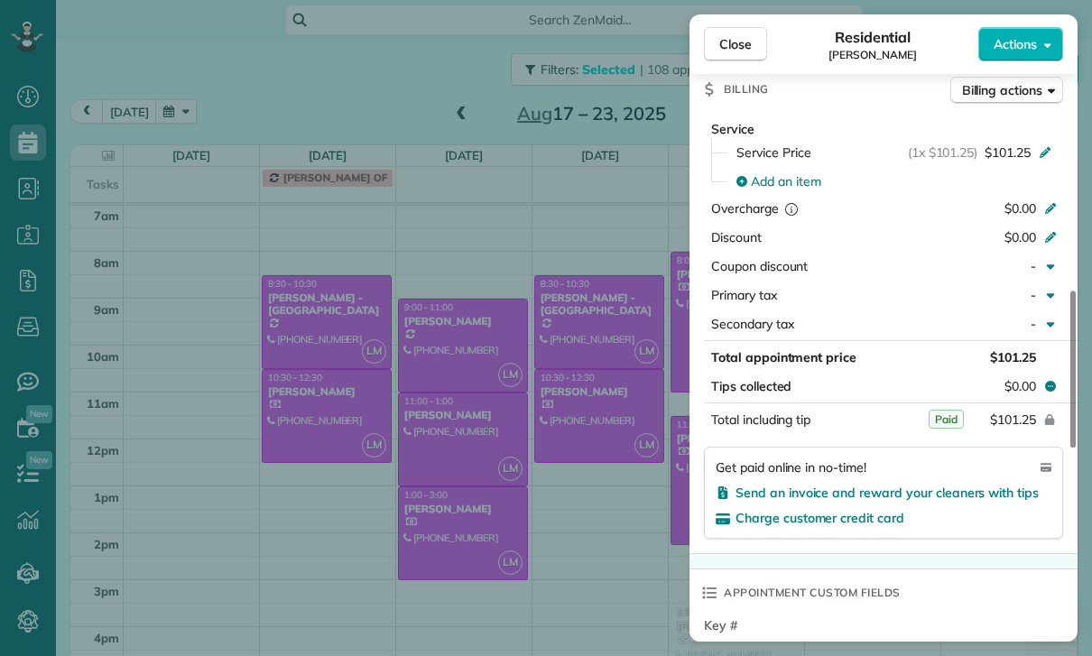
scroll to position [857, 0]
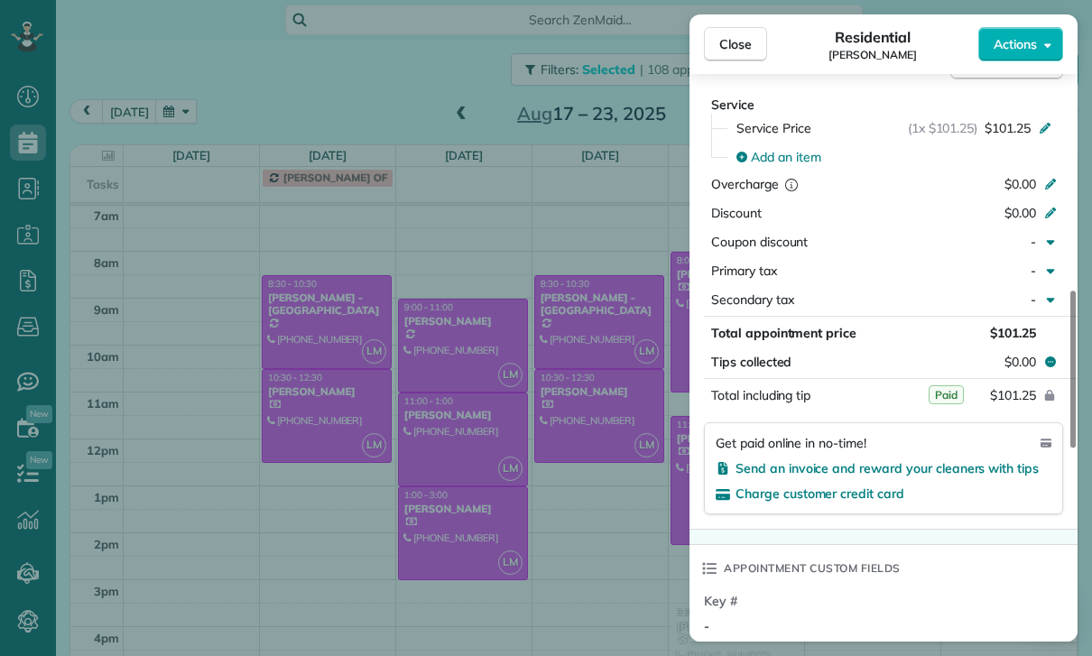
click at [594, 537] on div "Close Residential [PERSON_NAME] Actions Status Confirmed [PERSON_NAME] · Open p…" at bounding box center [546, 328] width 1092 height 656
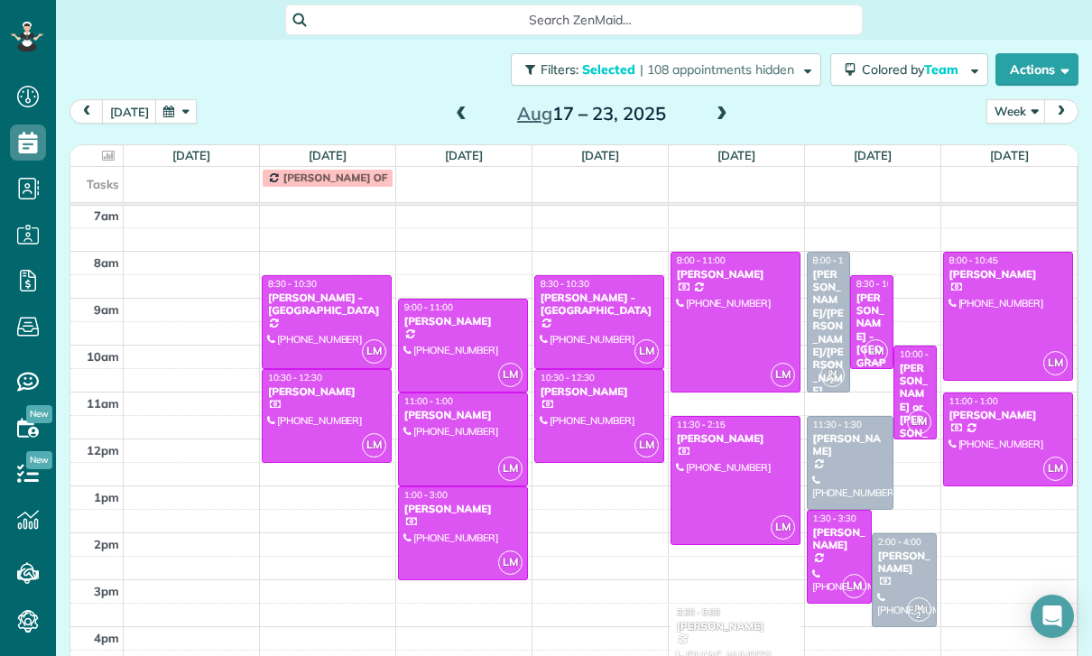
click at [853, 432] on div "[PERSON_NAME]" at bounding box center [850, 445] width 76 height 26
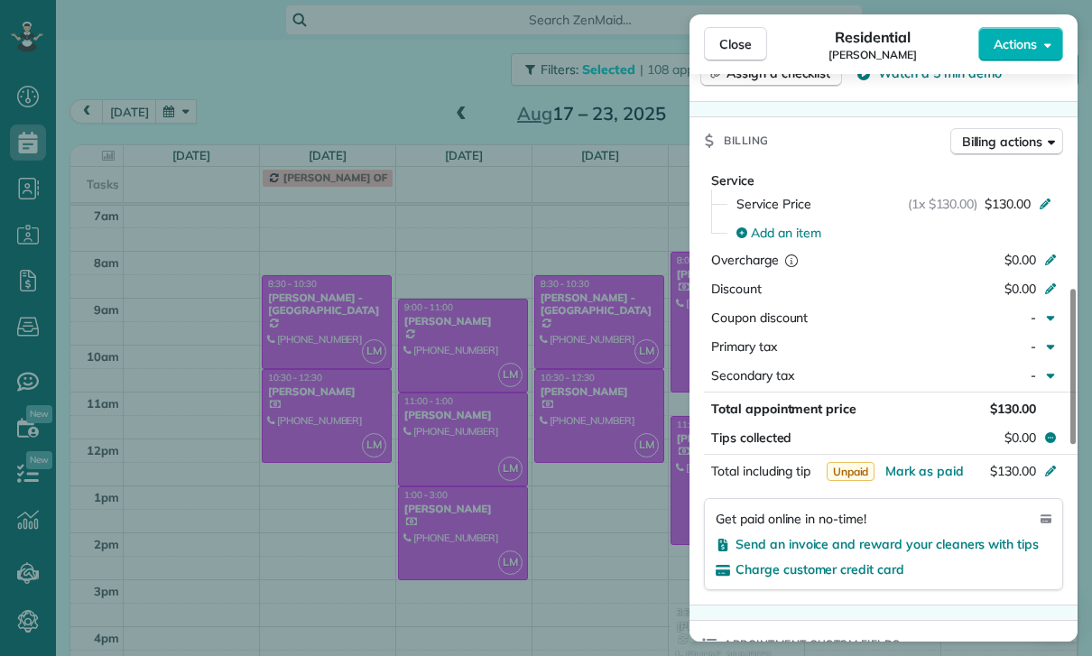
scroll to position [925, 0]
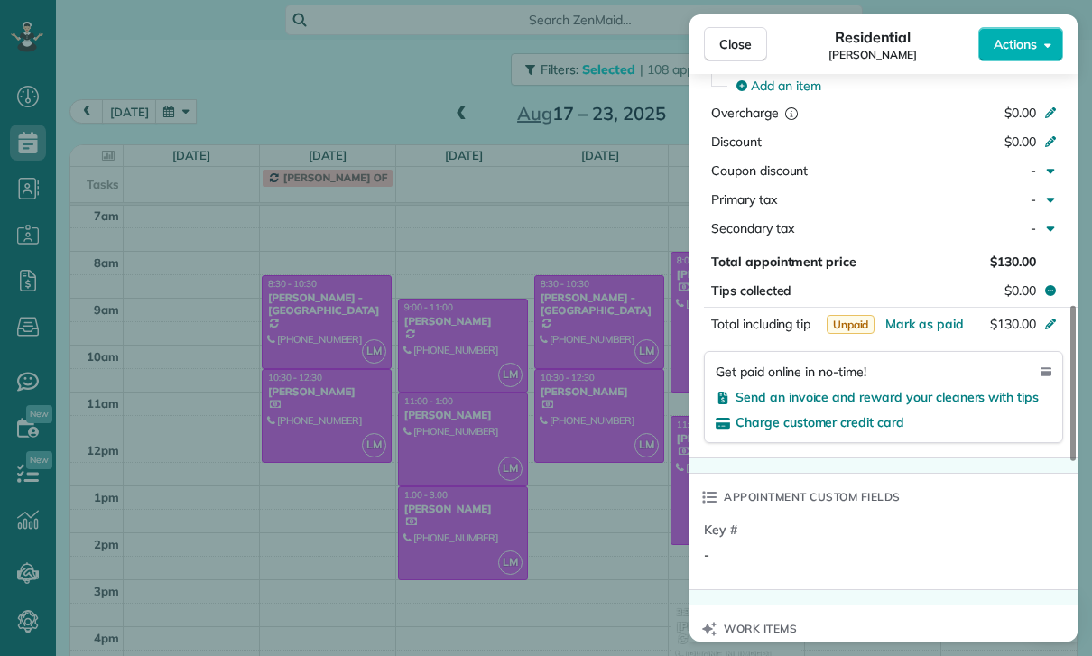
click at [622, 537] on div "Close Residential [PERSON_NAME] Actions Status Yet to Confirm [PERSON_NAME] · O…" at bounding box center [546, 328] width 1092 height 656
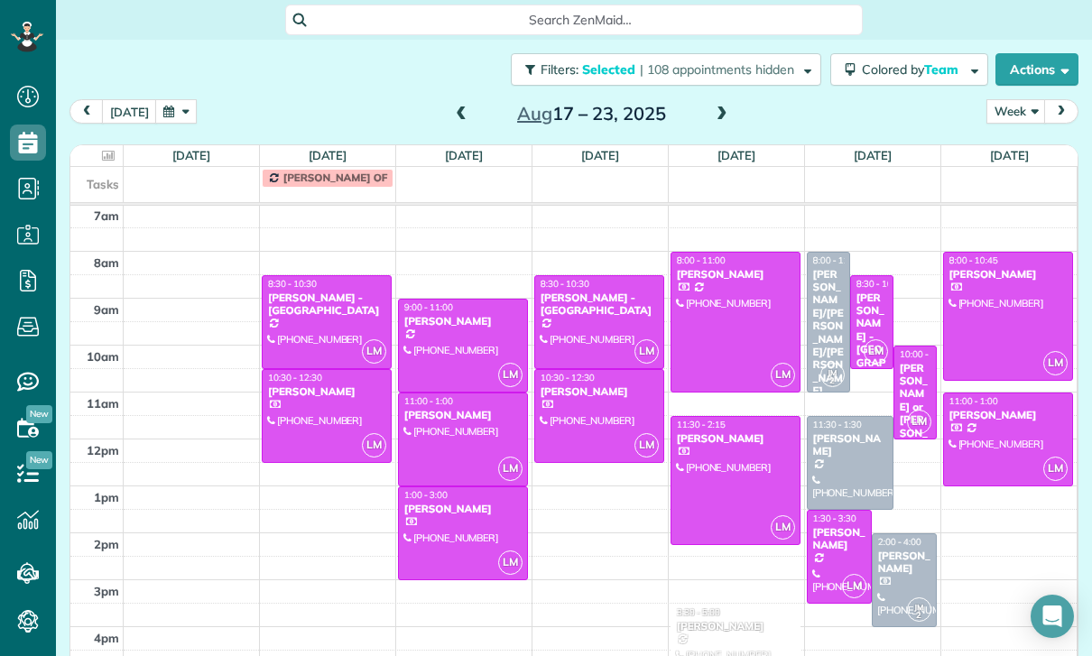
click at [829, 268] on div "[PERSON_NAME]/[PERSON_NAME]/[PERSON_NAME]" at bounding box center [828, 333] width 32 height 130
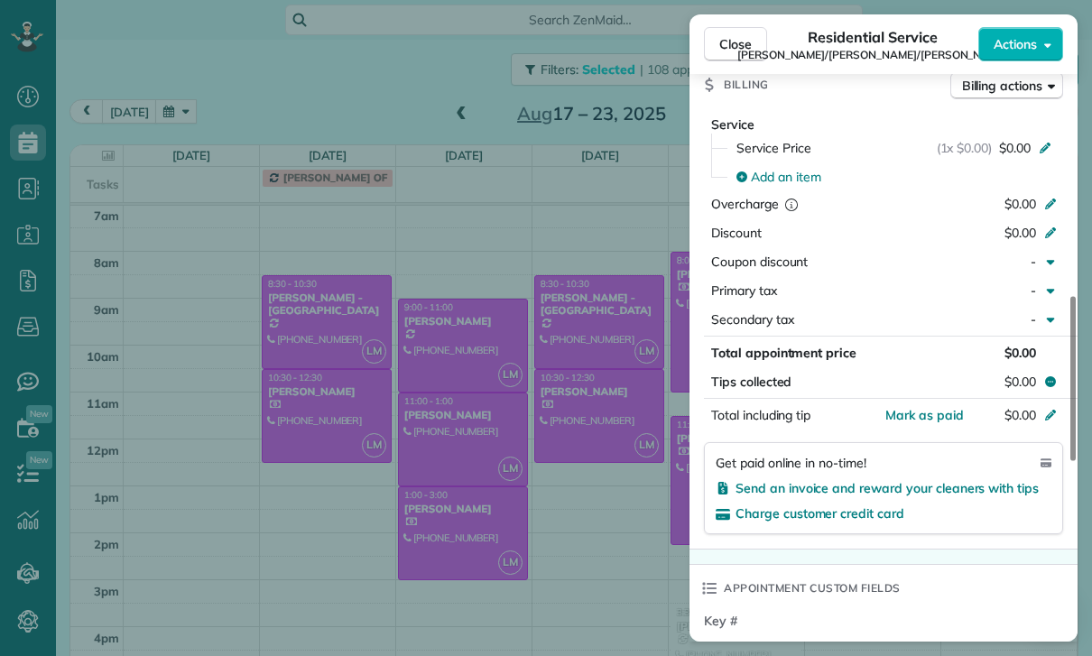
scroll to position [840, 0]
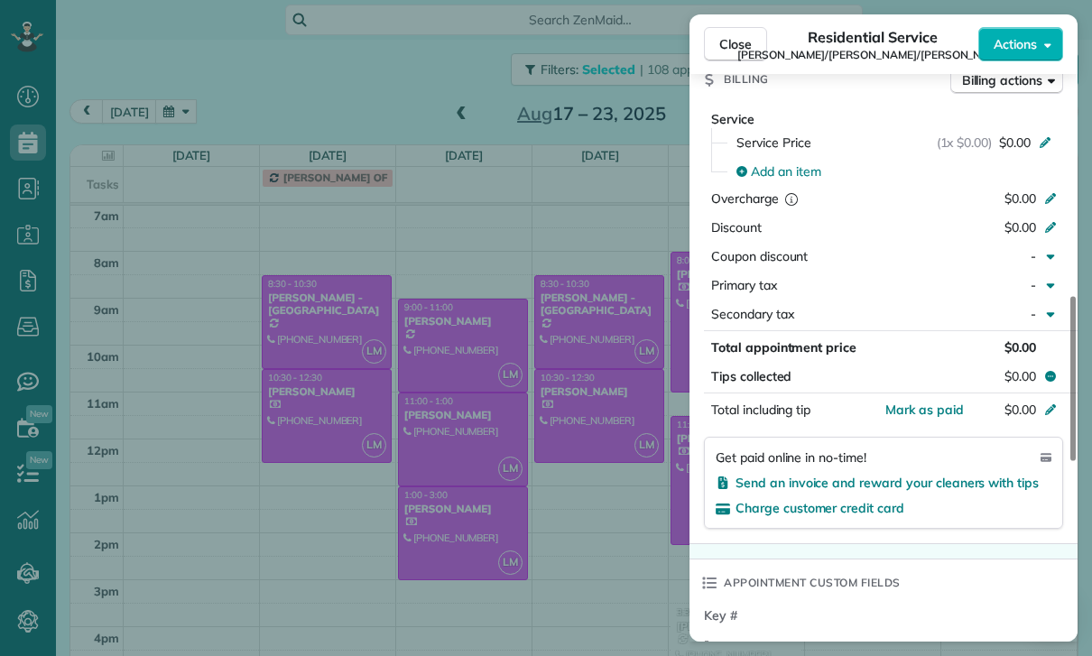
click at [614, 544] on div "Close Residential Service [PERSON_NAME]/[PERSON_NAME]/[PERSON_NAME] Actions Sta…" at bounding box center [546, 328] width 1092 height 656
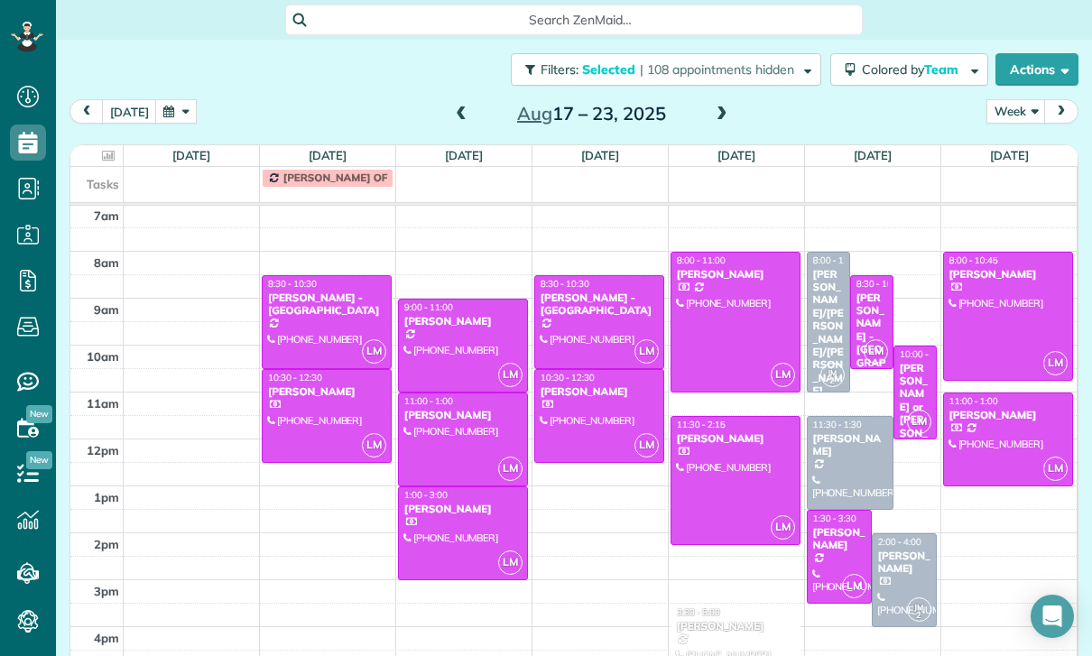
click at [913, 53] on button "Colored by Team" at bounding box center [909, 69] width 158 height 32
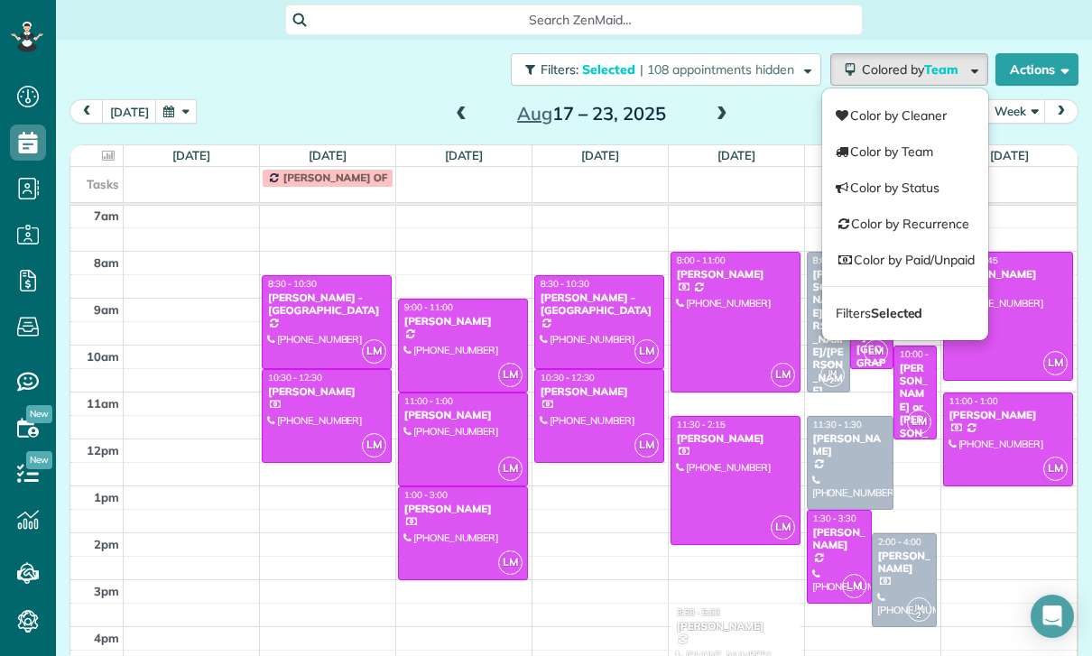
click at [169, 99] on button "button" at bounding box center [176, 111] width 42 height 24
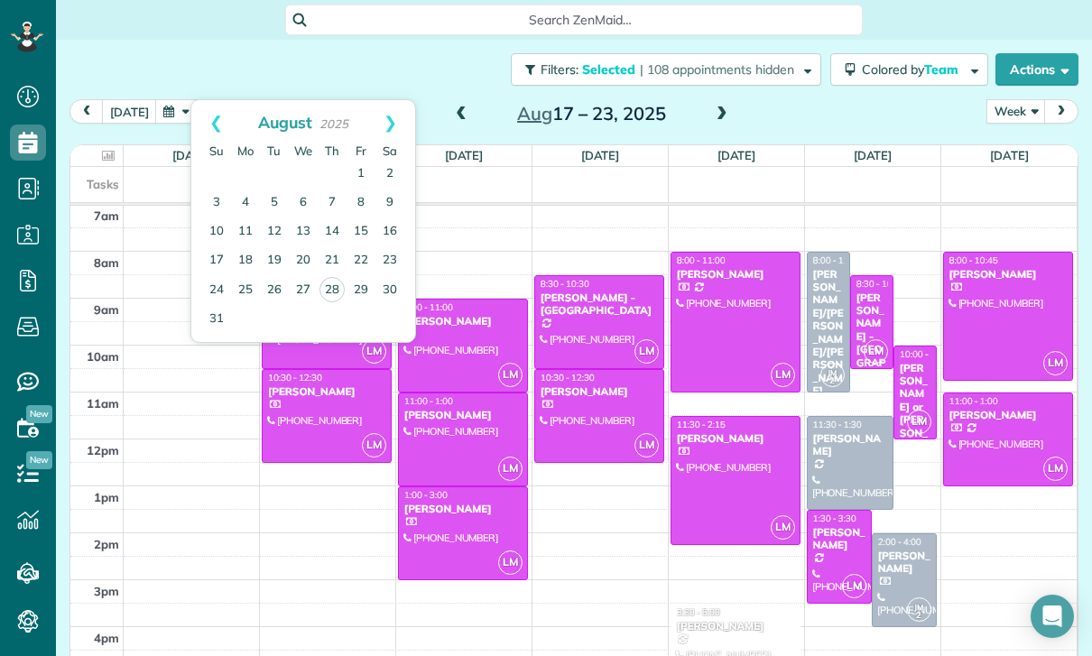
click at [212, 100] on link "Prev" at bounding box center [216, 122] width 50 height 45
click at [210, 100] on link "Prev" at bounding box center [216, 122] width 50 height 45
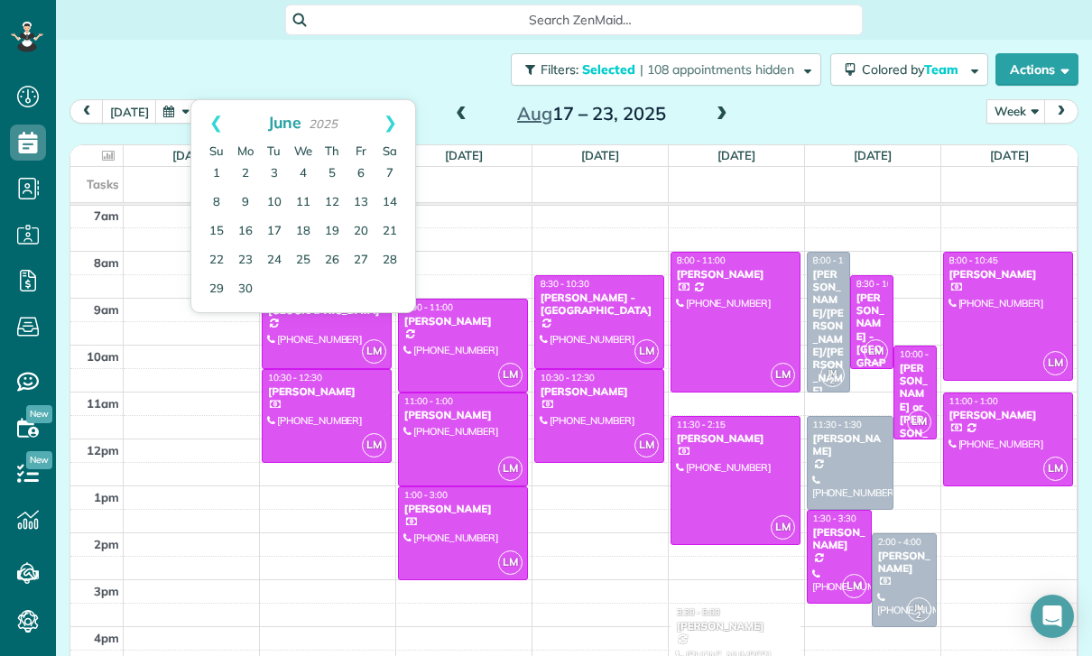
click at [272, 246] on link "24" at bounding box center [274, 260] width 29 height 29
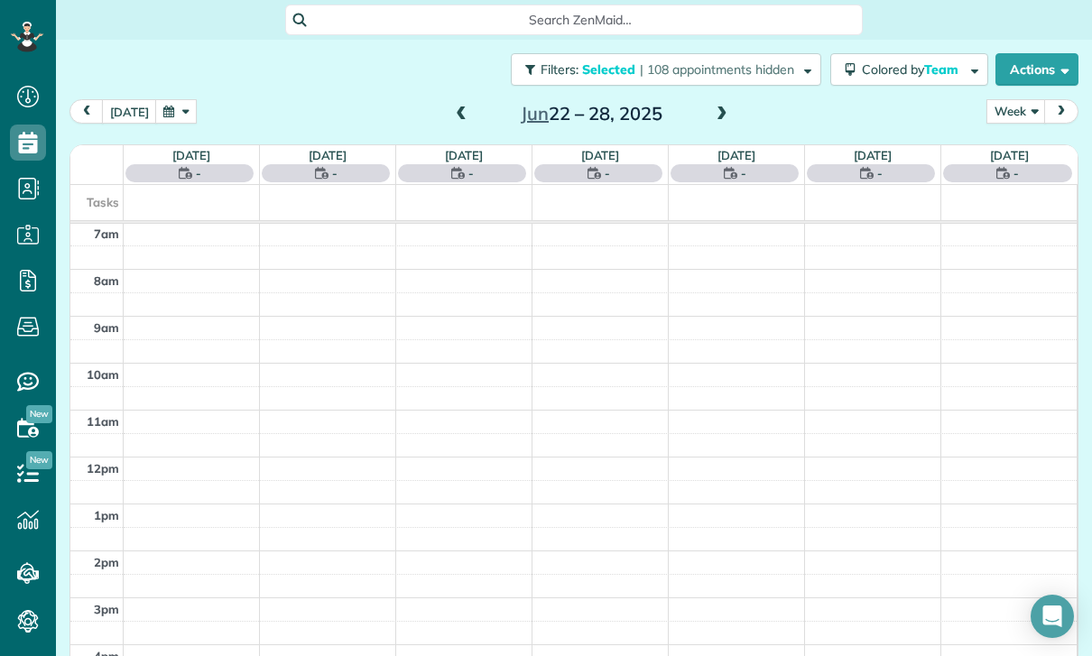
scroll to position [142, 0]
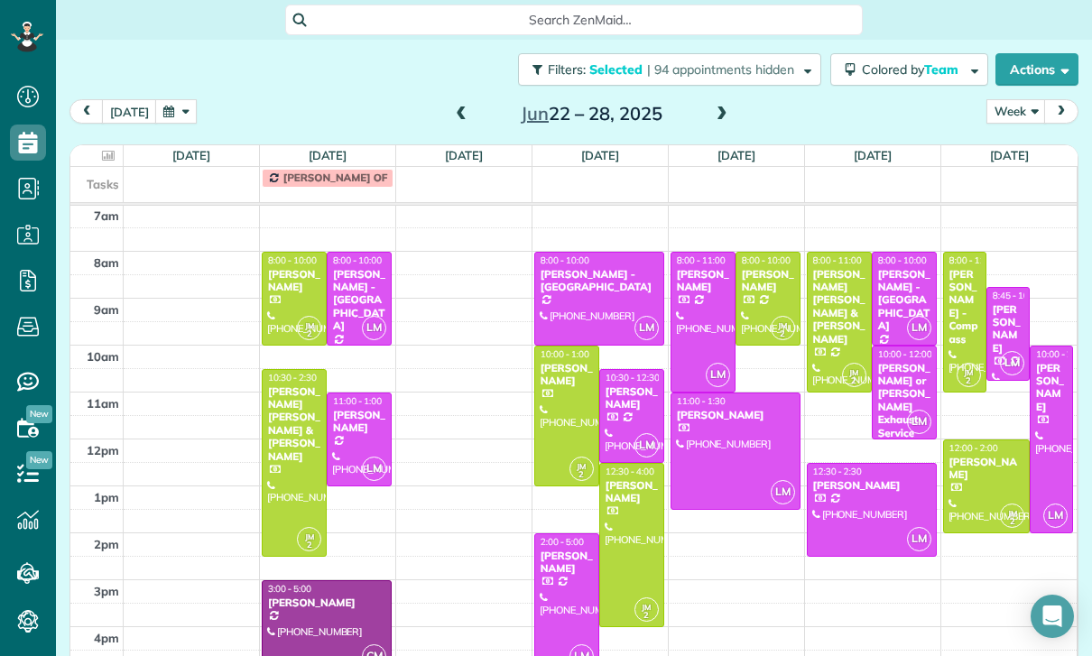
click at [350, 394] on div at bounding box center [359, 440] width 63 height 92
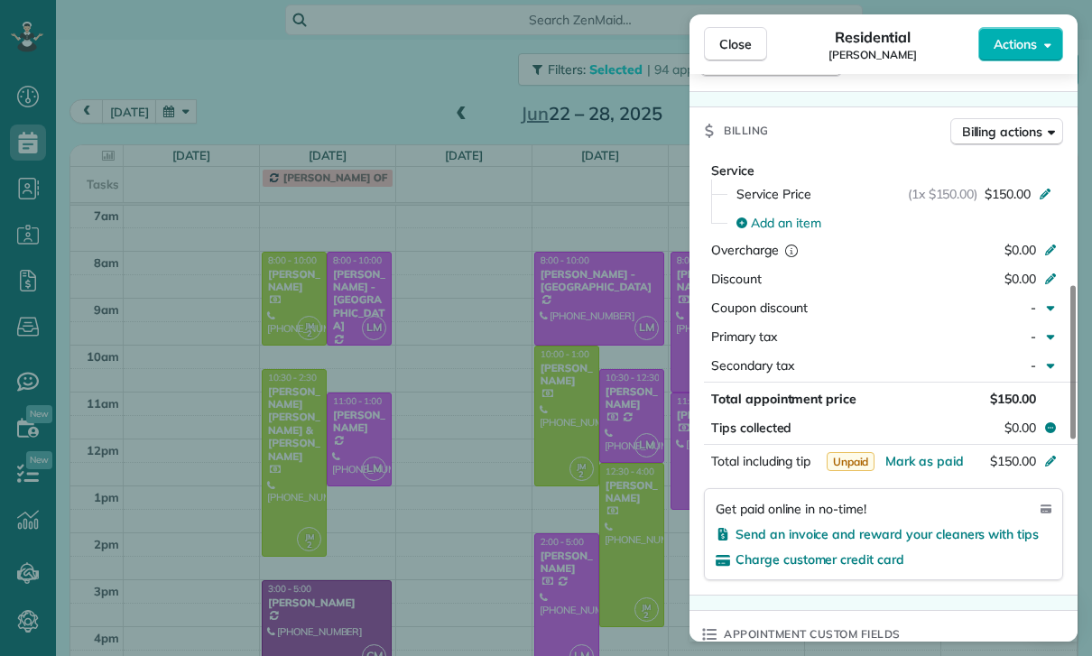
scroll to position [856, 0]
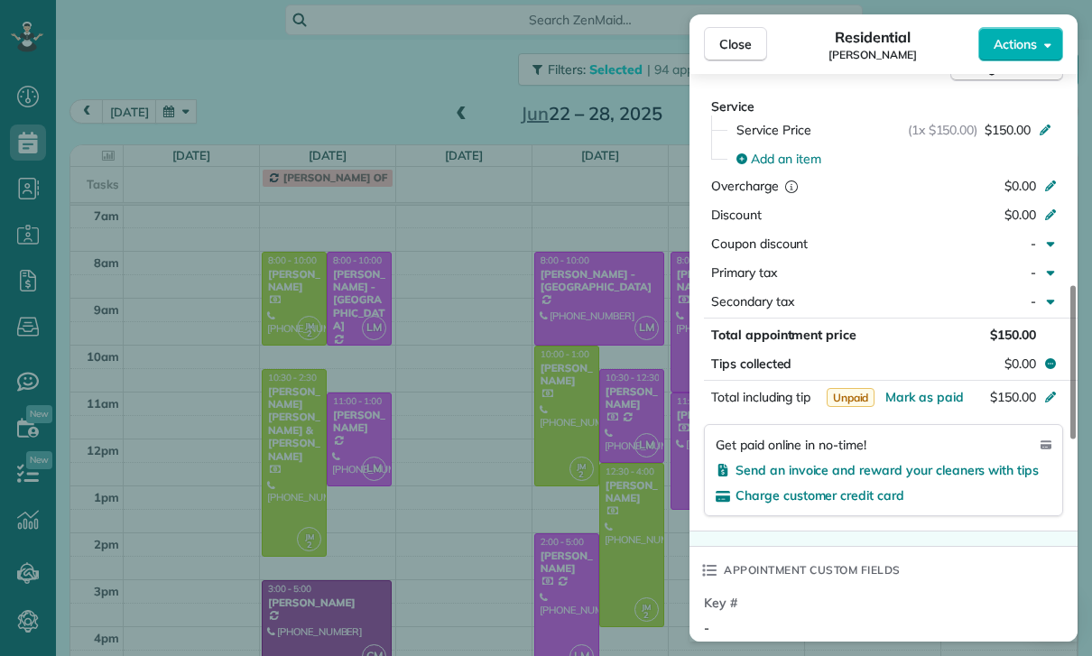
click at [591, 528] on div "Close Residential [PERSON_NAME] Actions Status Yet to Confirm [PERSON_NAME] · O…" at bounding box center [546, 328] width 1092 height 656
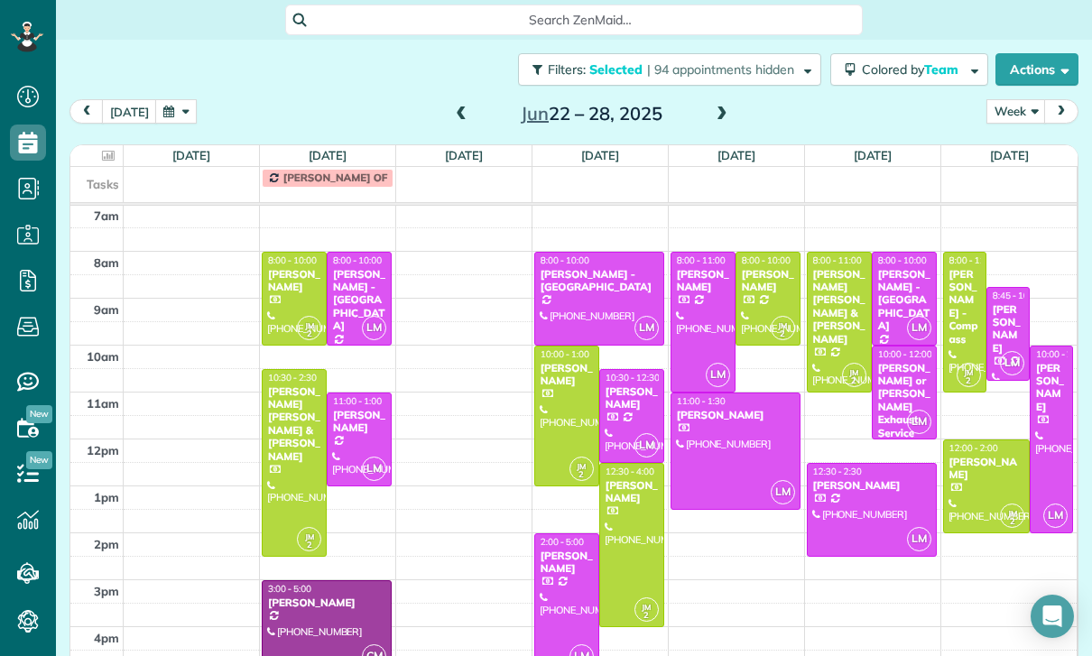
click at [451, 106] on span at bounding box center [461, 114] width 20 height 16
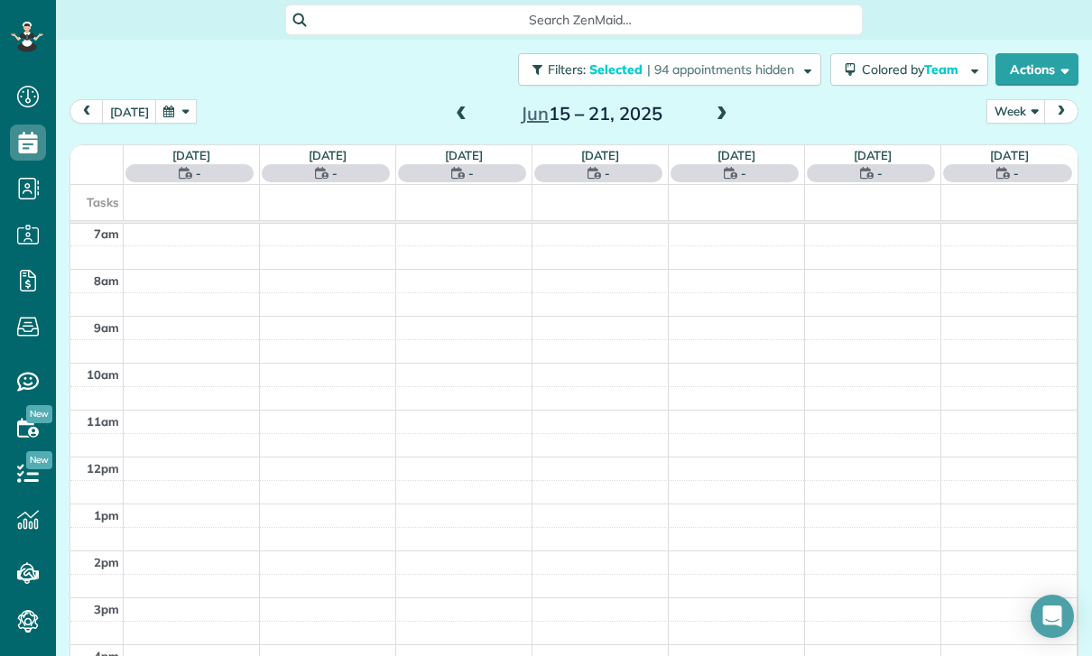
scroll to position [142, 0]
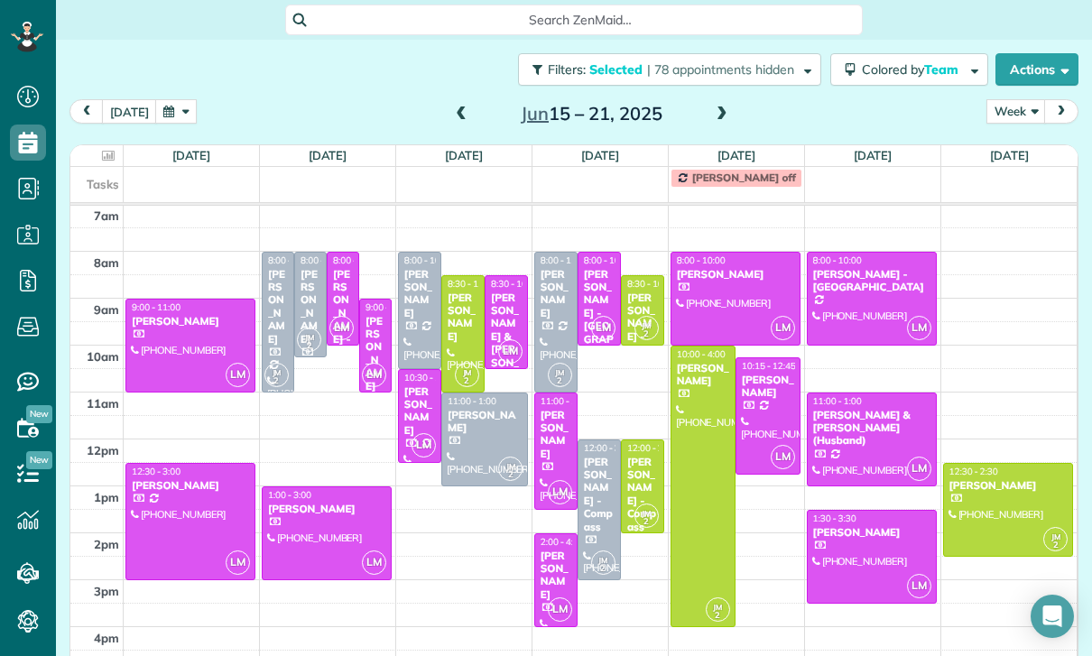
click at [413, 385] on div "[PERSON_NAME]" at bounding box center [419, 411] width 32 height 52
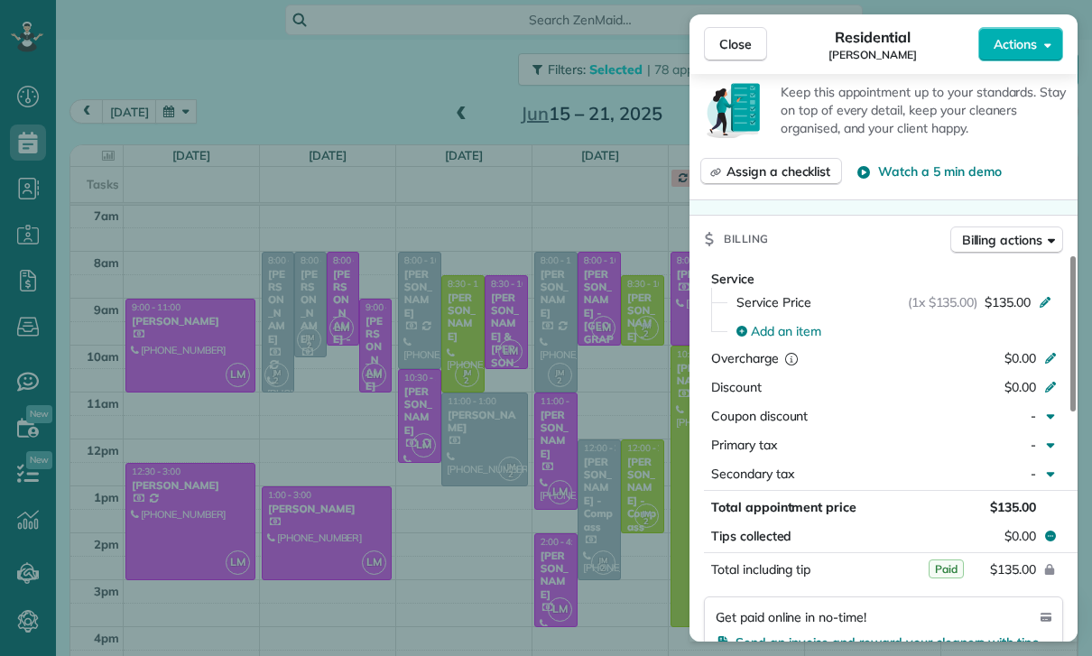
scroll to position [727, 0]
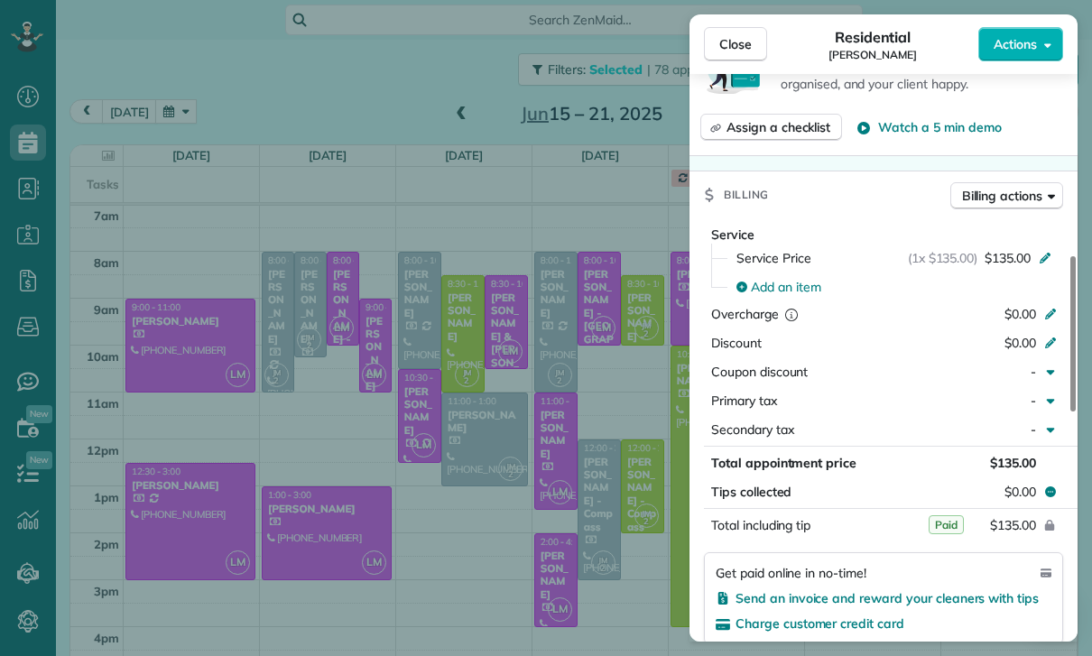
click at [727, 42] on span "Close" at bounding box center [735, 44] width 32 height 18
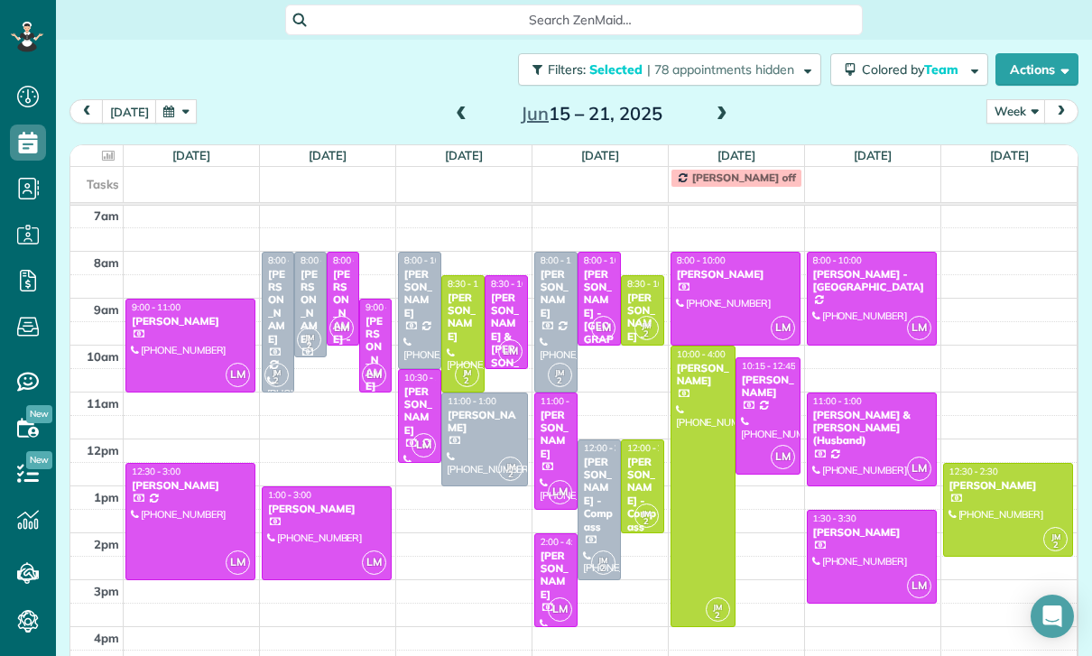
click at [915, 61] on span "Colored by Team" at bounding box center [913, 69] width 103 height 16
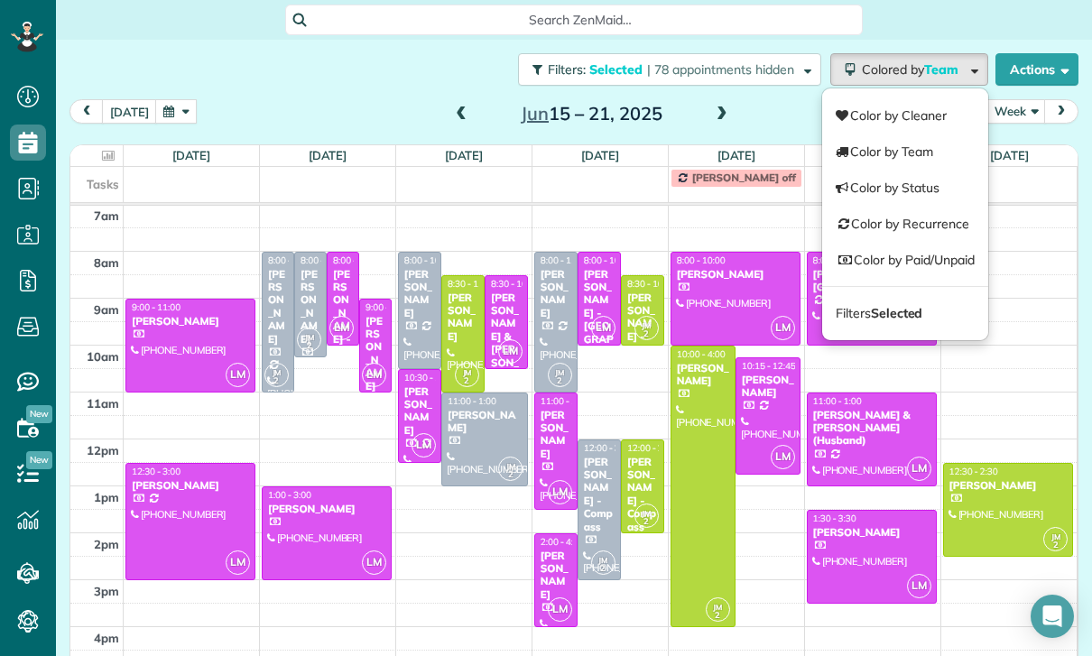
click at [887, 305] on strong "Selected" at bounding box center [897, 313] width 52 height 16
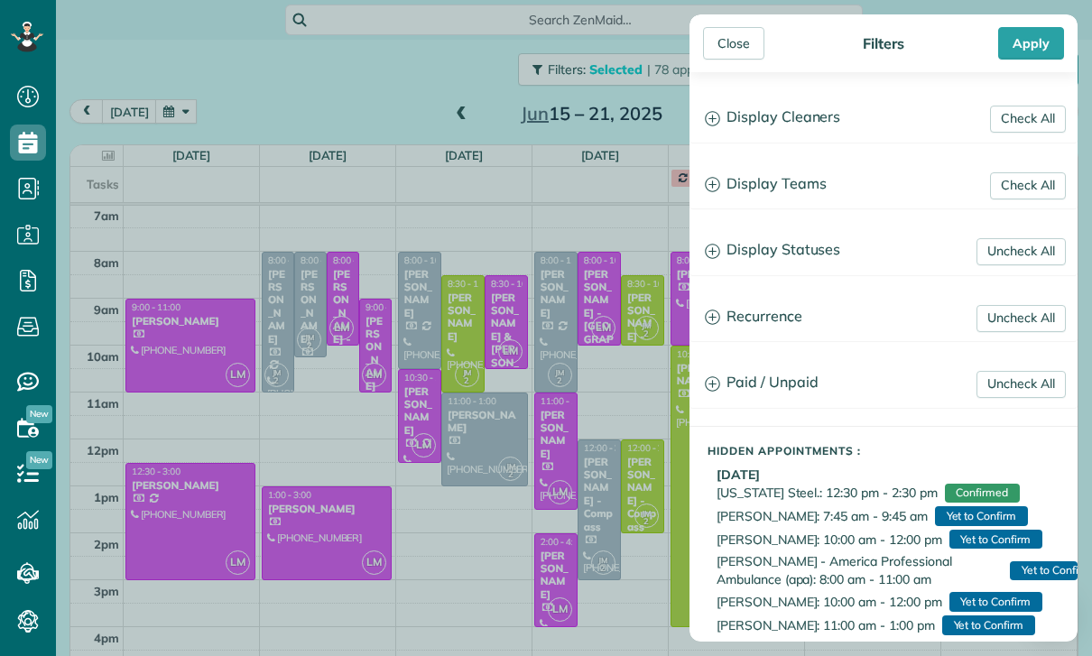
click at [805, 184] on h3 "Display Teams" at bounding box center [883, 185] width 386 height 46
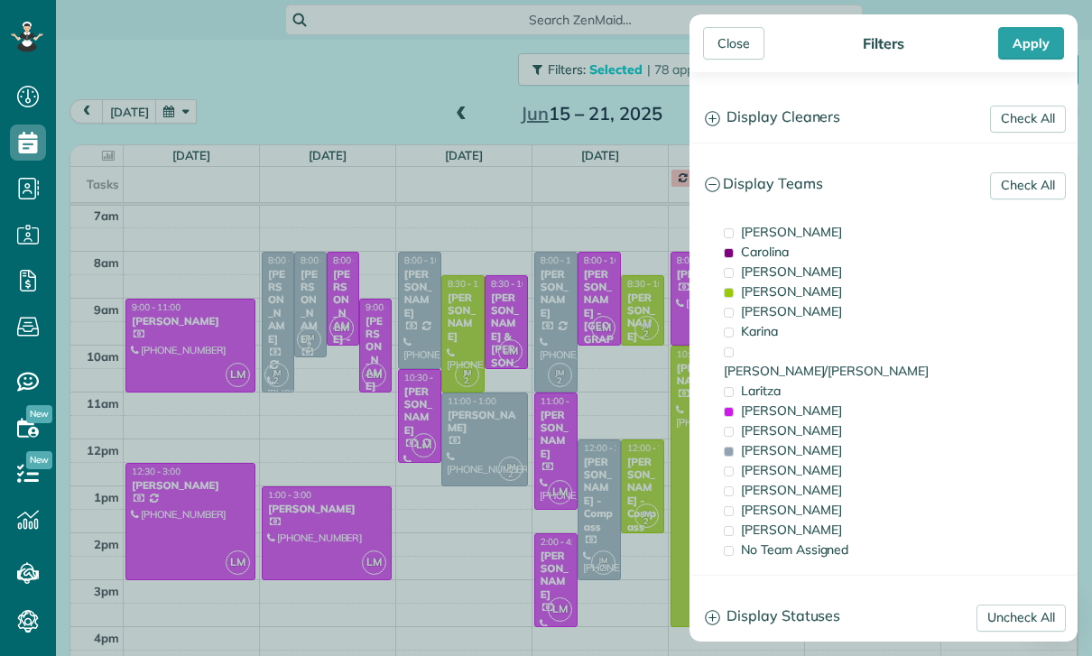
click at [795, 293] on span "[PERSON_NAME]" at bounding box center [791, 291] width 101 height 16
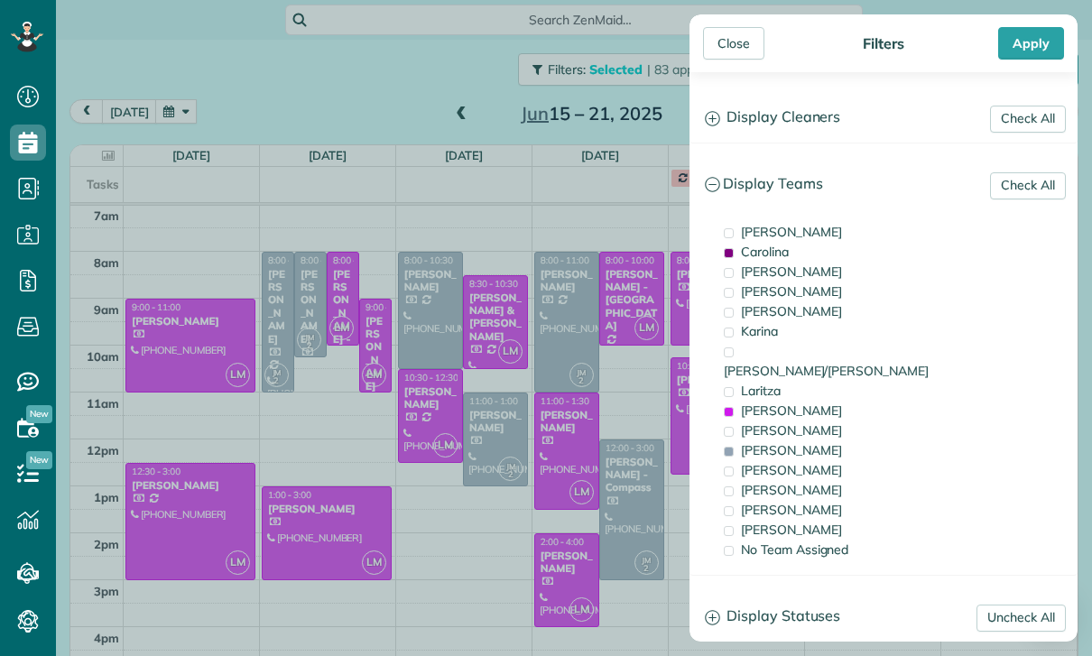
click at [784, 254] on span "Carolina" at bounding box center [765, 252] width 48 height 16
click at [773, 442] on span "[PERSON_NAME]" at bounding box center [791, 450] width 101 height 16
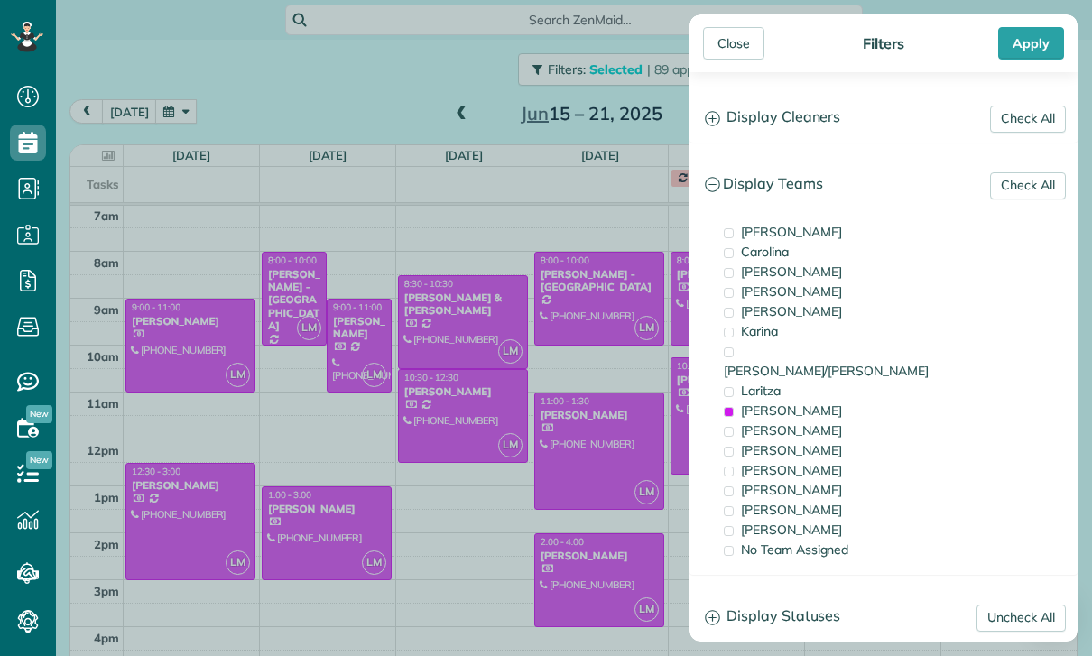
click at [773, 502] on span "[PERSON_NAME]" at bounding box center [791, 510] width 101 height 16
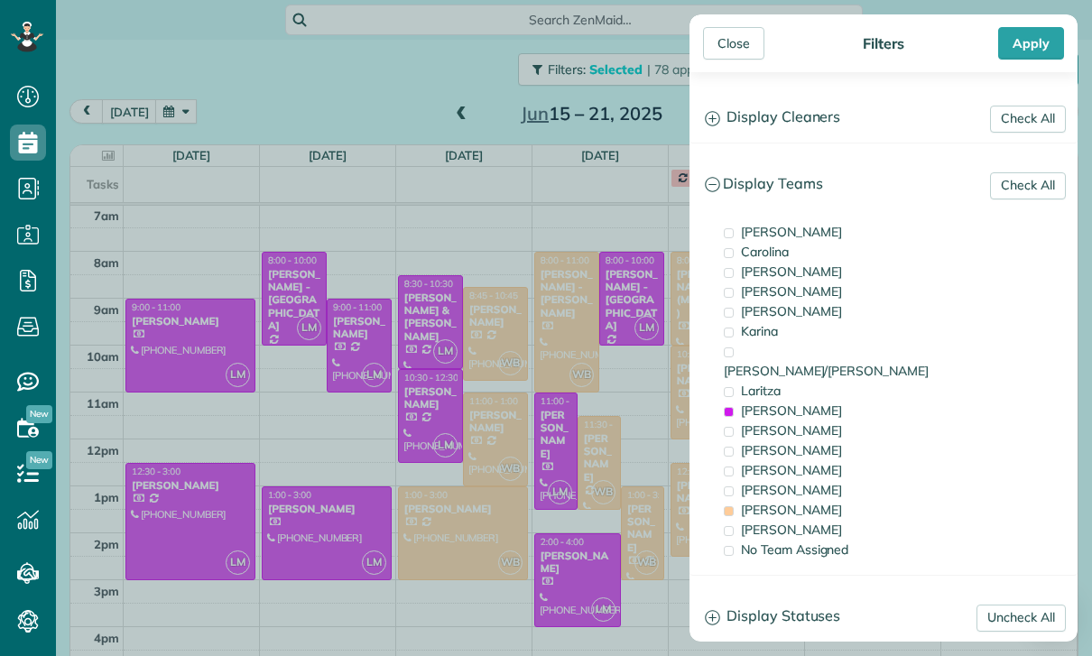
click at [1031, 37] on div "Apply" at bounding box center [1031, 43] width 66 height 32
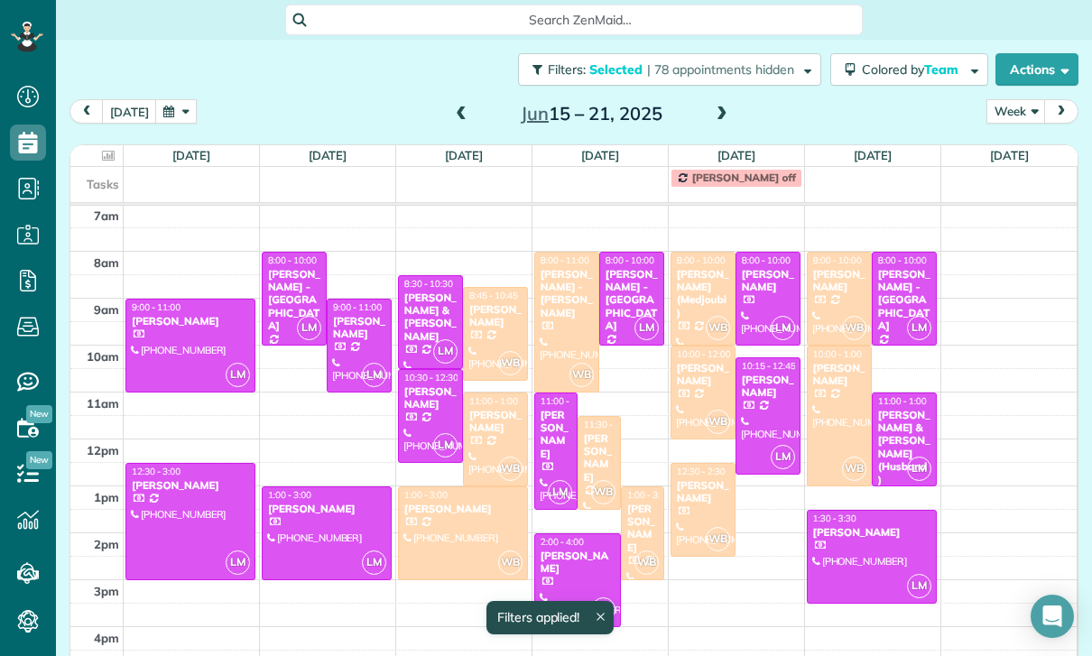
click at [563, 255] on div at bounding box center [566, 322] width 63 height 139
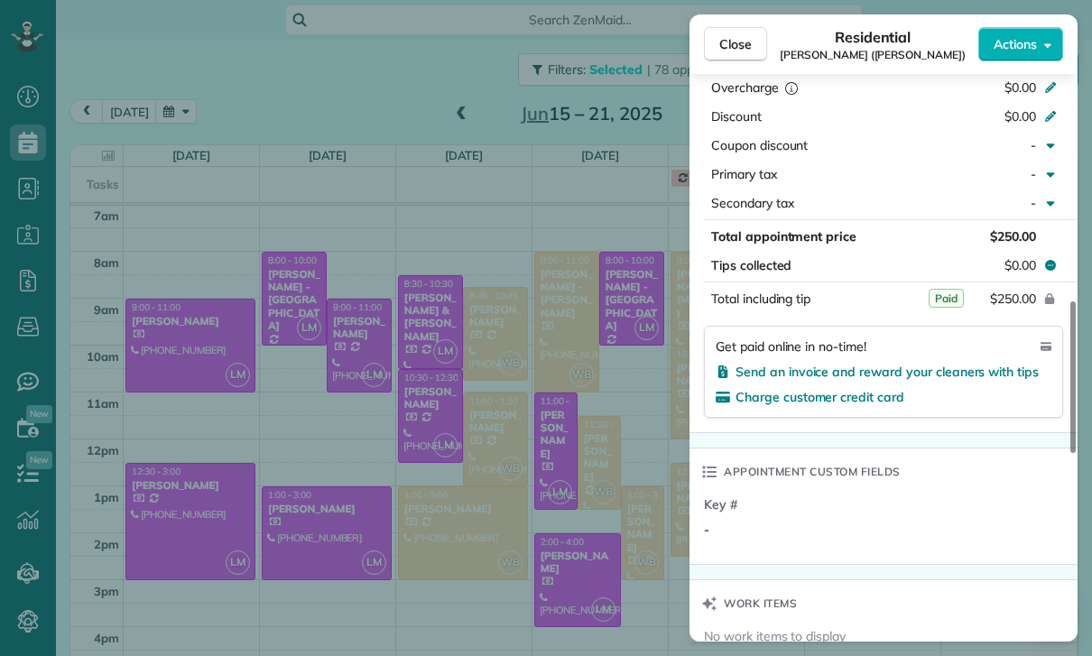
scroll to position [142, 0]
